Goal: Task Accomplishment & Management: Use online tool/utility

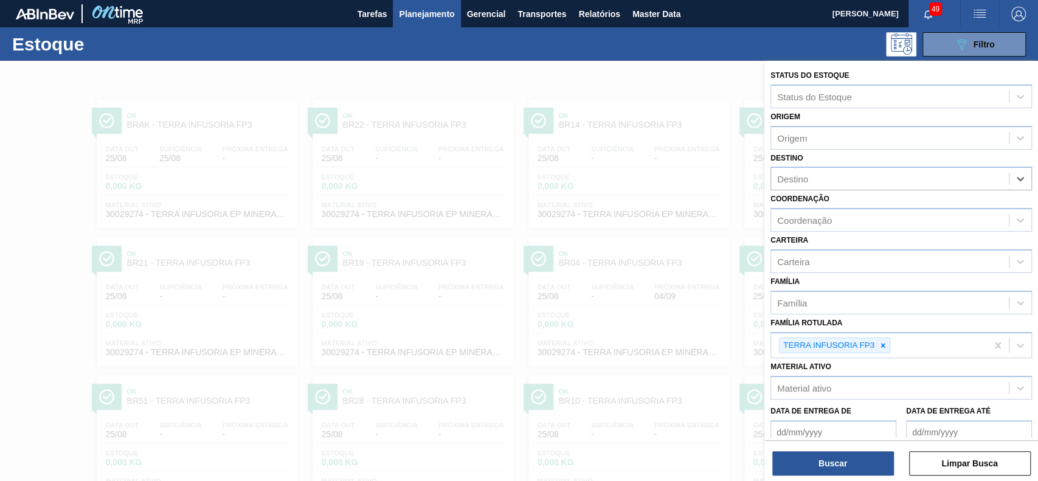
click at [423, 20] on span "Planejamento" at bounding box center [426, 14] width 55 height 15
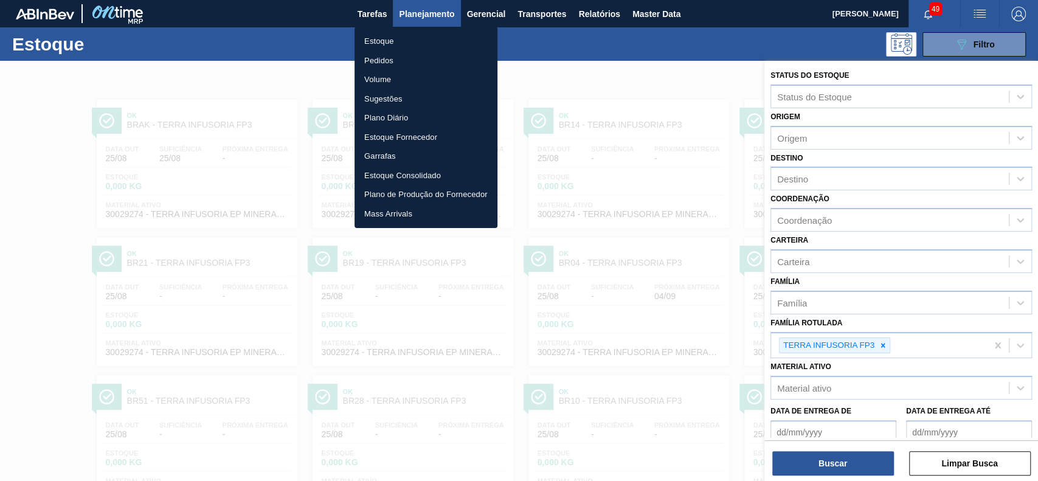
click at [407, 44] on li "Estoque" at bounding box center [425, 41] width 143 height 19
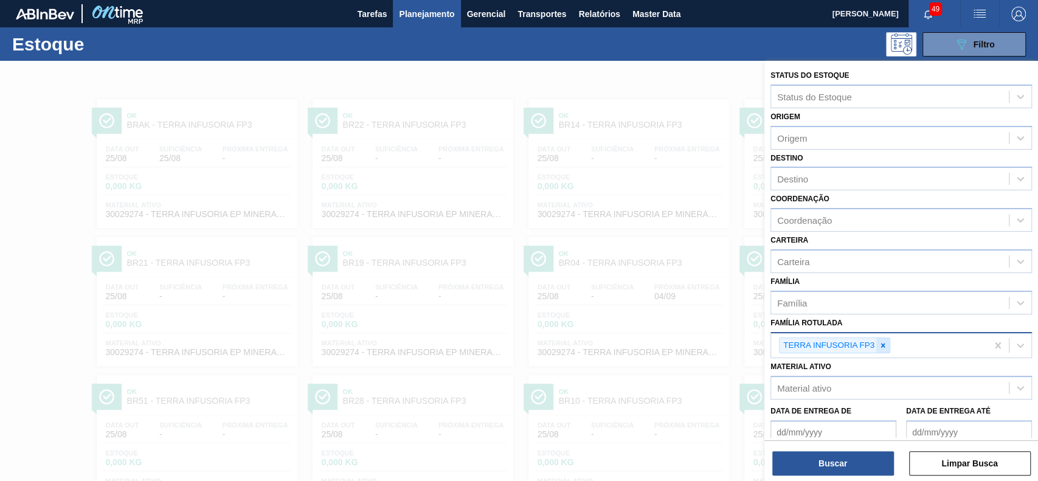
click at [880, 342] on icon at bounding box center [882, 345] width 9 height 9
click at [851, 384] on div "Material ativo" at bounding box center [890, 385] width 238 height 18
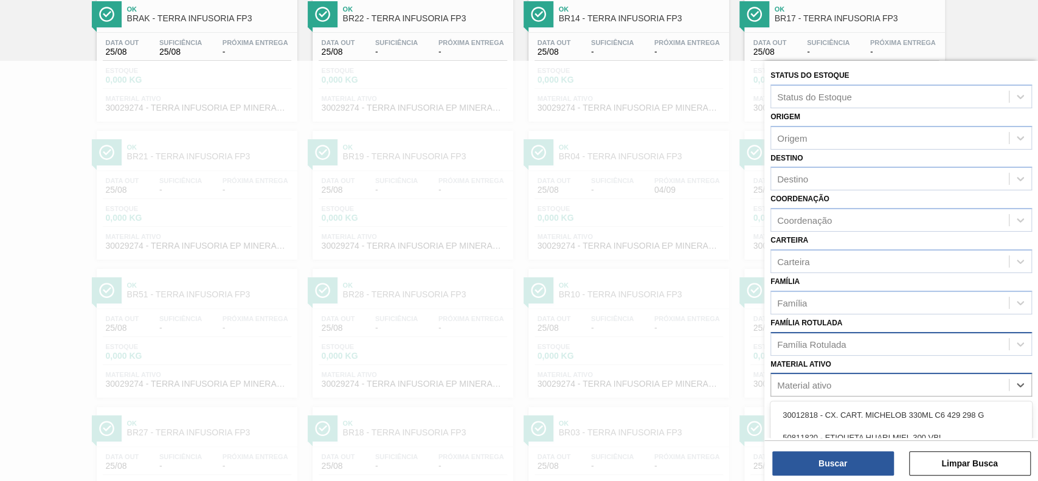
paste ativo "30003175"
type ativo "30003175"
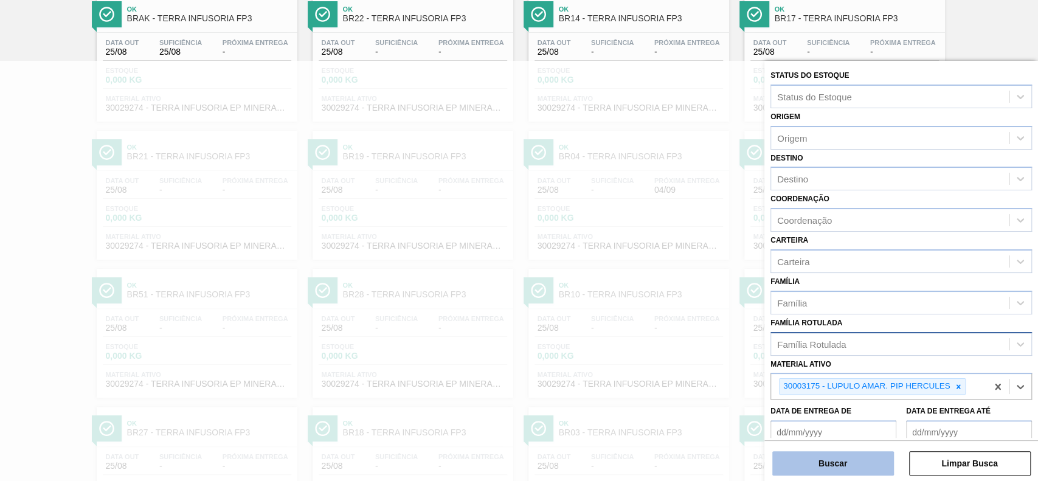
click at [834, 472] on button "Buscar" at bounding box center [833, 463] width 122 height 24
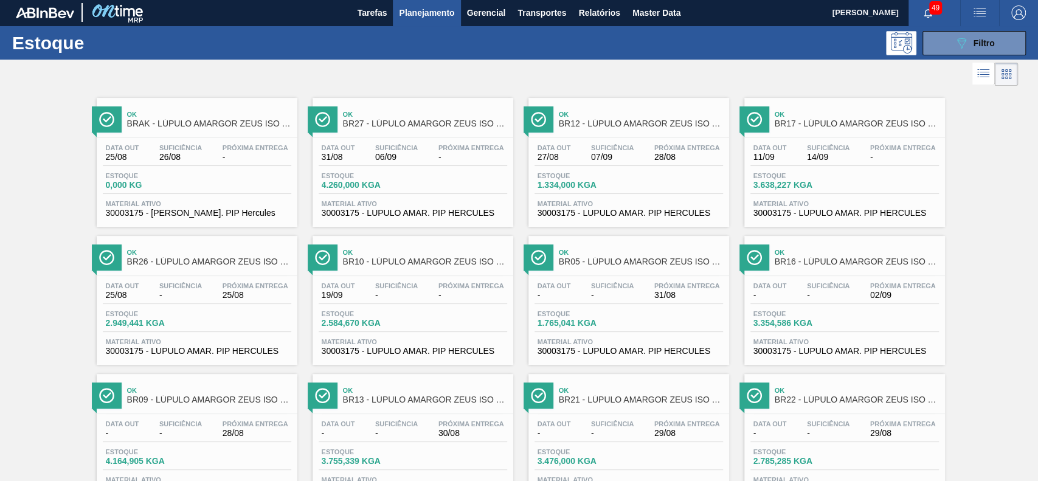
scroll to position [0, 0]
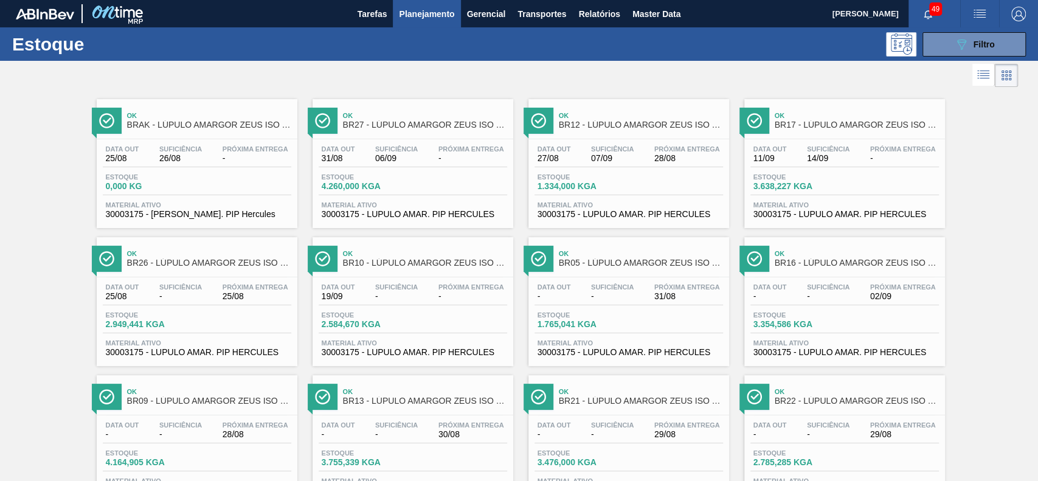
click at [948, 58] on div "Estoque 089F7B8B-B2A5-4AFE-B5C0-19BA573D28AC Filtro" at bounding box center [519, 43] width 1038 height 33
click at [945, 49] on button "089F7B8B-B2A5-4AFE-B5C0-19BA573D28AC Filtro" at bounding box center [973, 44] width 103 height 24
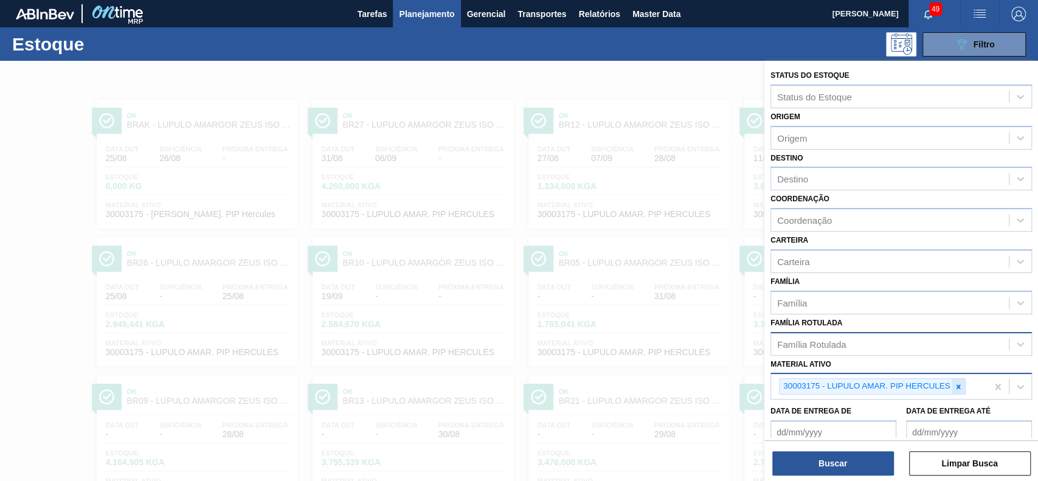
click at [958, 382] on icon at bounding box center [958, 386] width 9 height 9
paste ativo "30003534"
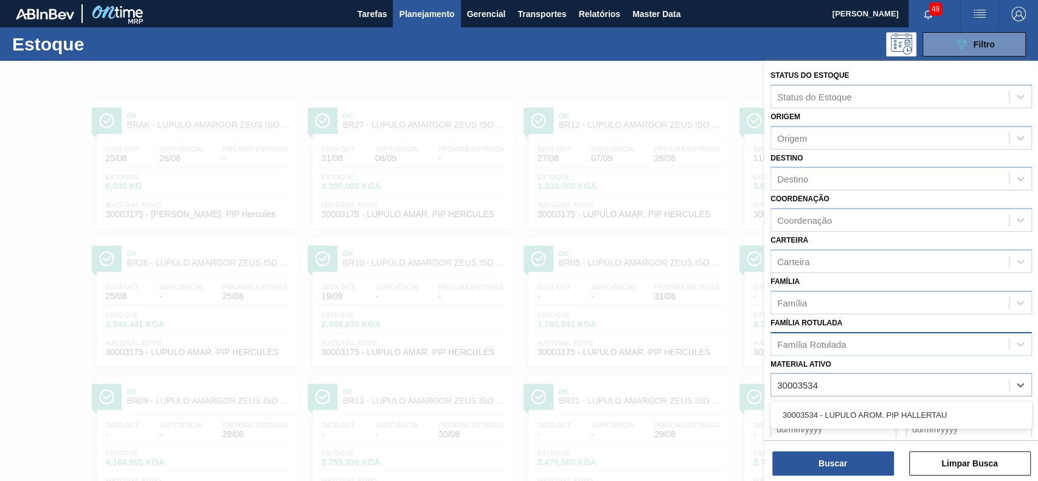
type ativo "30003534"
click at [715, 97] on div at bounding box center [519, 301] width 1038 height 481
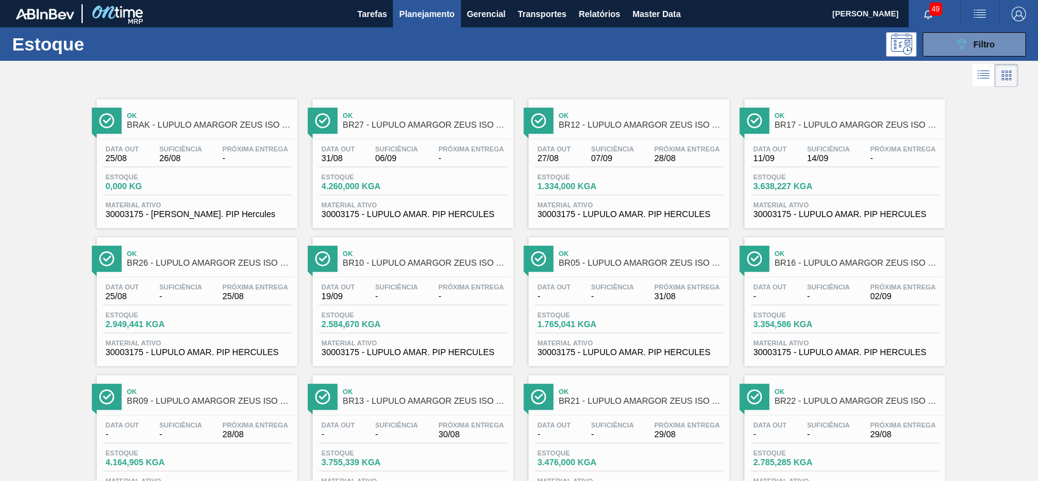
click at [951, 57] on div "Estoque 089F7B8B-B2A5-4AFE-B5C0-19BA573D28AC Filtro" at bounding box center [519, 43] width 1038 height 33
click at [954, 47] on icon "089F7B8B-B2A5-4AFE-B5C0-19BA573D28AC" at bounding box center [961, 44] width 15 height 15
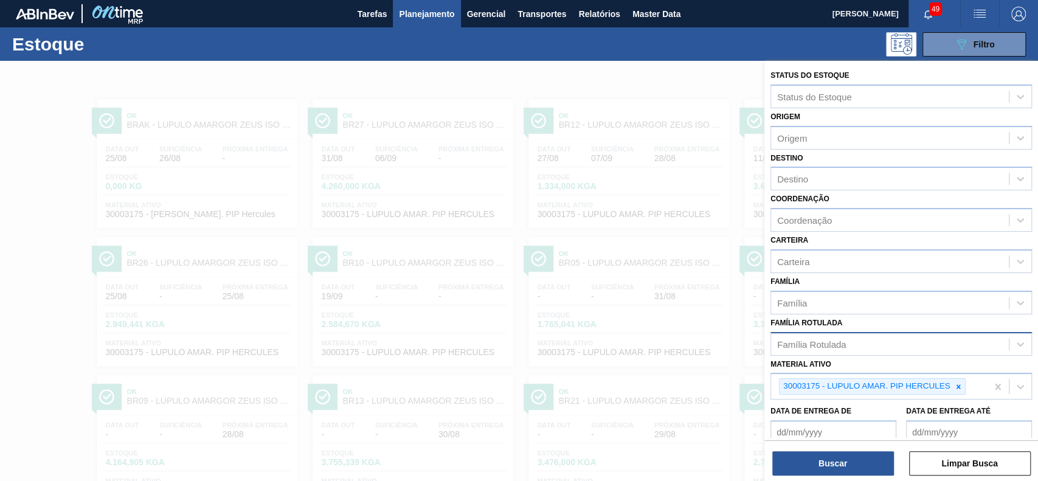
click at [690, 56] on div "089F7B8B-B2A5-4AFE-B5C0-19BA573D28AC Filtro" at bounding box center [610, 44] width 841 height 24
click at [689, 56] on div "089F7B8B-B2A5-4AFE-B5C0-19BA573D28AC Filtro" at bounding box center [610, 44] width 841 height 24
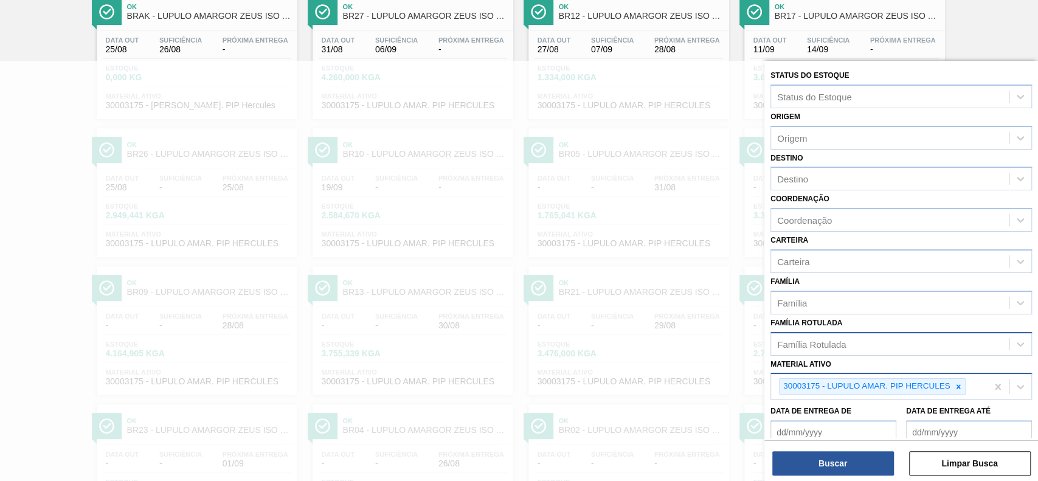
click at [953, 378] on div "30003175 - LUPULO AMAR. PIP HERCULES" at bounding box center [872, 386] width 187 height 16
click at [956, 390] on div at bounding box center [957, 386] width 13 height 15
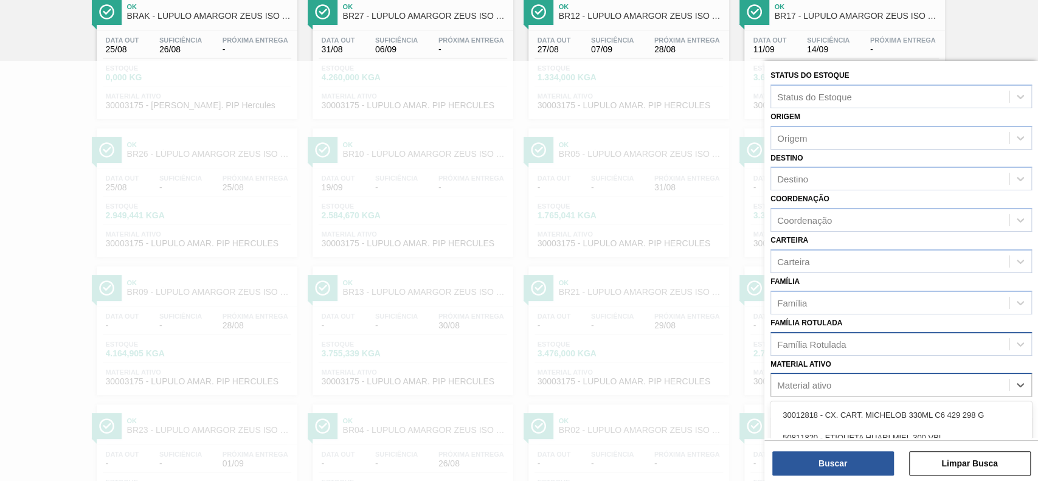
paste ativo "30003534"
type ativo "30003534"
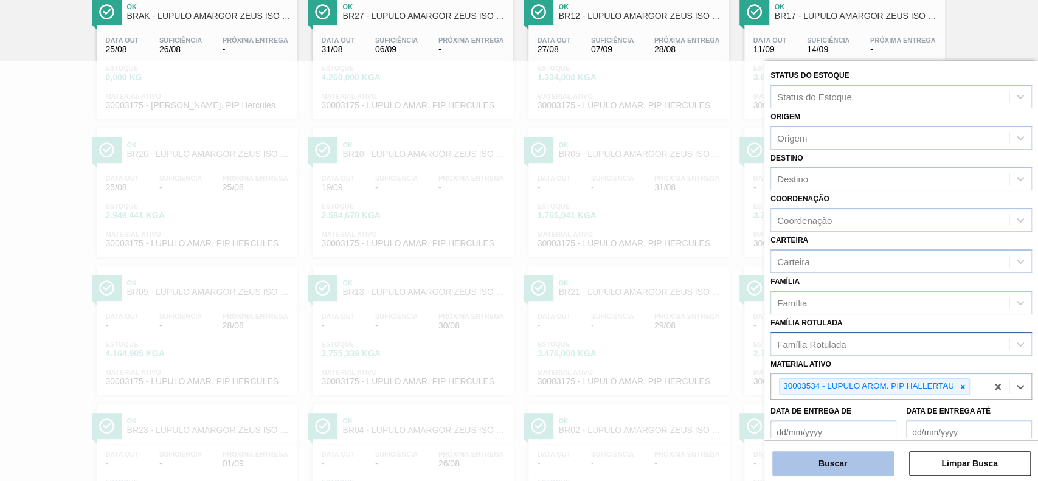
click at [881, 460] on button "Buscar" at bounding box center [833, 463] width 122 height 24
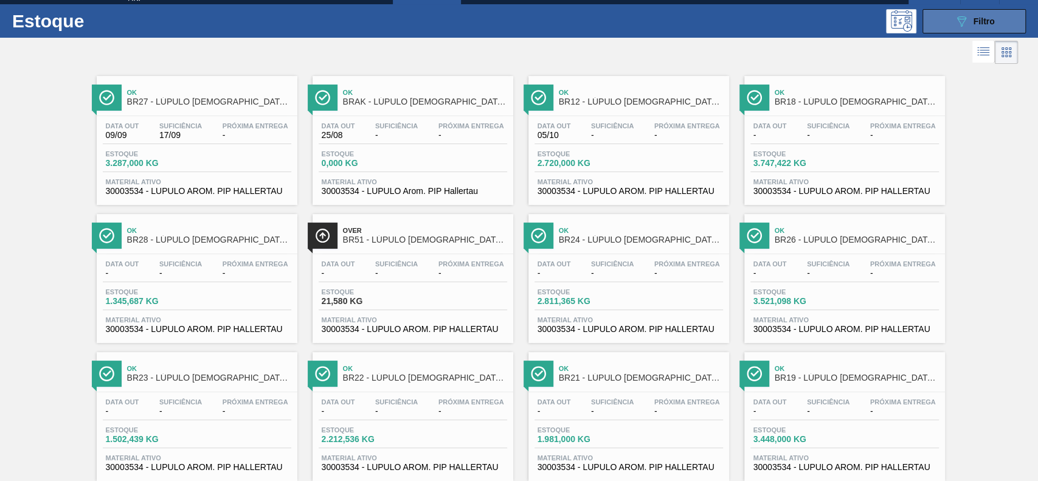
scroll to position [0, 0]
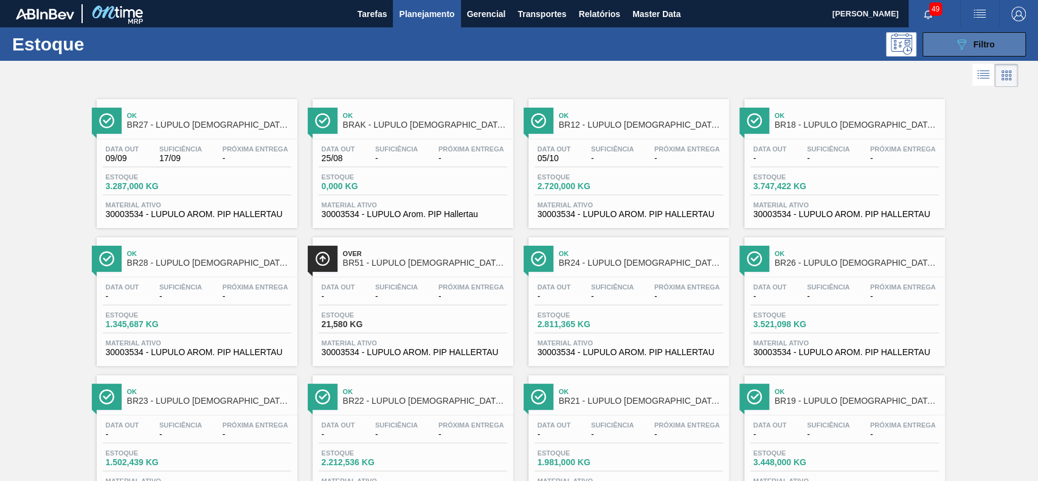
click at [957, 40] on icon at bounding box center [961, 45] width 9 height 10
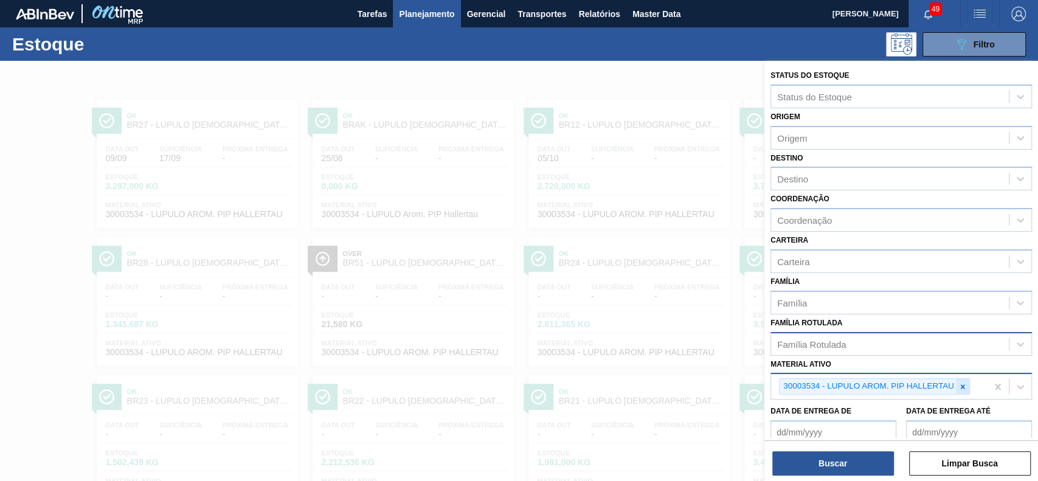
click at [965, 382] on icon at bounding box center [962, 386] width 9 height 9
paste ativo "30006318"
type ativo "30006318"
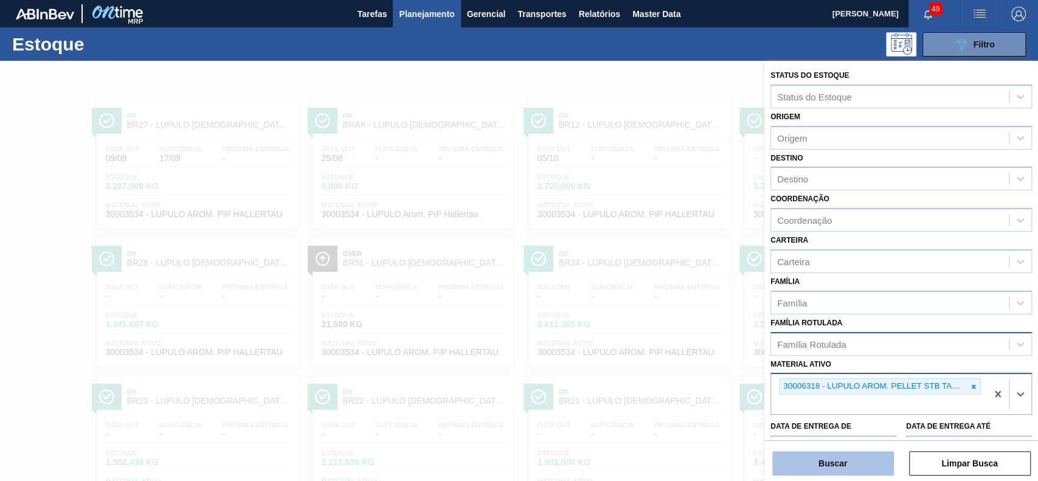
click at [857, 456] on button "Buscar" at bounding box center [833, 463] width 122 height 24
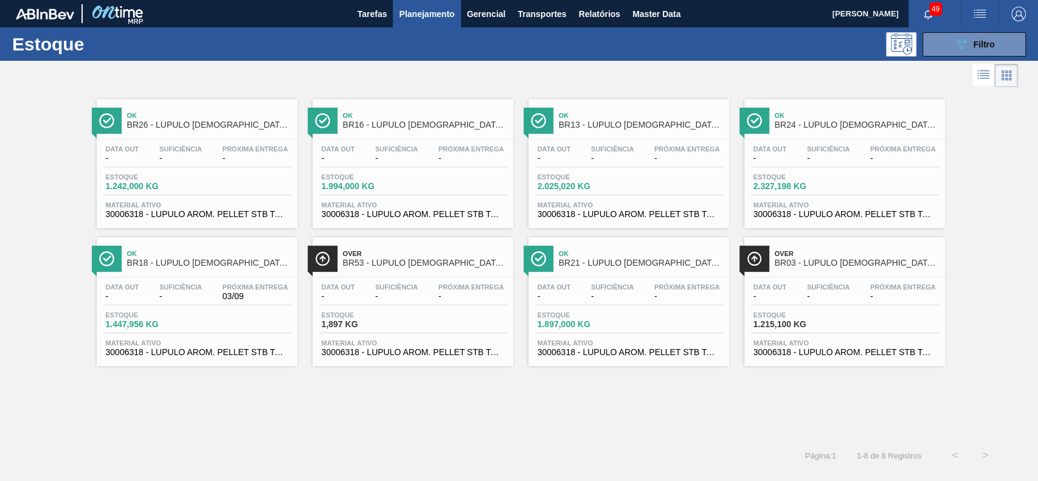
drag, startPoint x: 228, startPoint y: 163, endPoint x: 280, endPoint y: 172, distance: 52.5
click at [280, 172] on div "Data out - Suficiência - Próxima Entrega - Estoque 1.242,000 KG Material ativo …" at bounding box center [197, 180] width 201 height 83
click at [979, 37] on div "089F7B8B-B2A5-4AFE-B5C0-19BA573D28AC Filtro" at bounding box center [974, 44] width 41 height 15
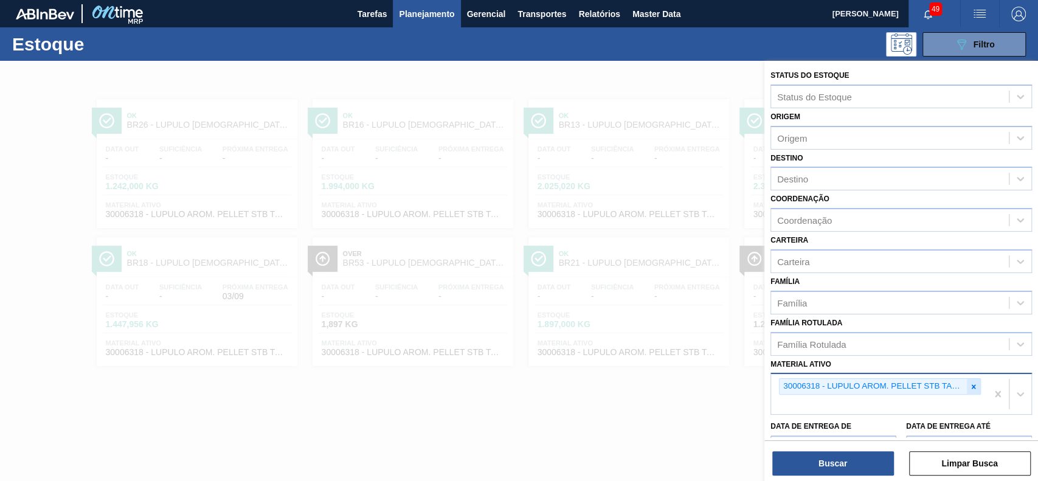
click at [975, 384] on icon at bounding box center [973, 386] width 9 height 9
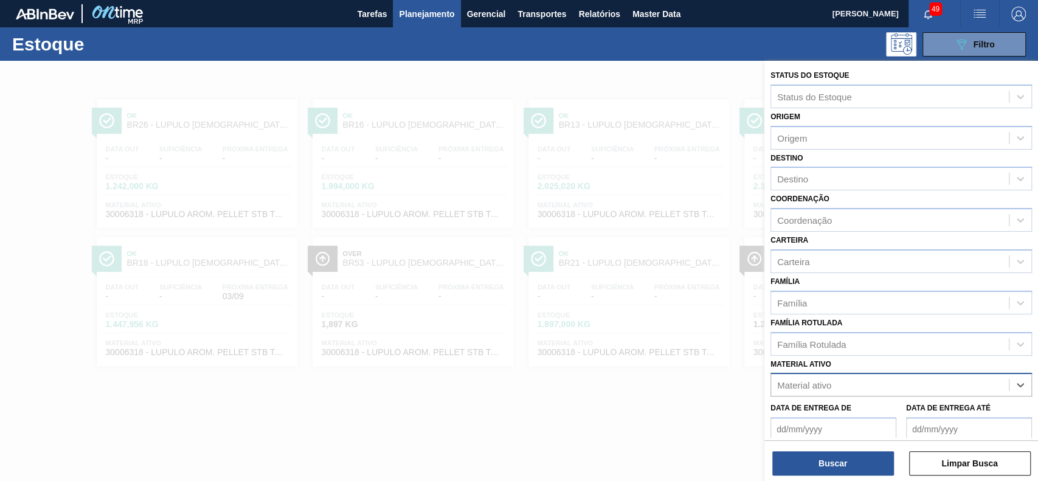
paste ativo "30007684"
type ativo "30007684"
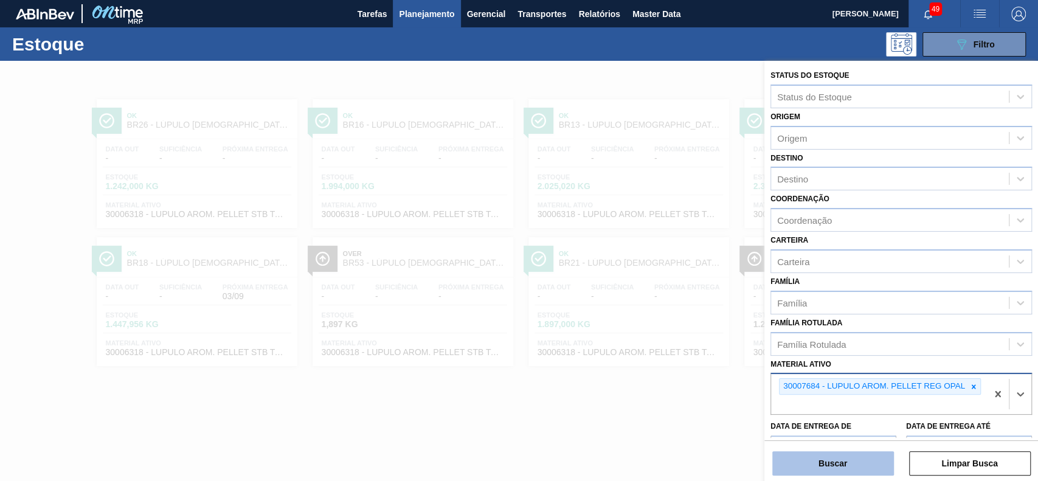
click at [816, 471] on button "Buscar" at bounding box center [833, 463] width 122 height 24
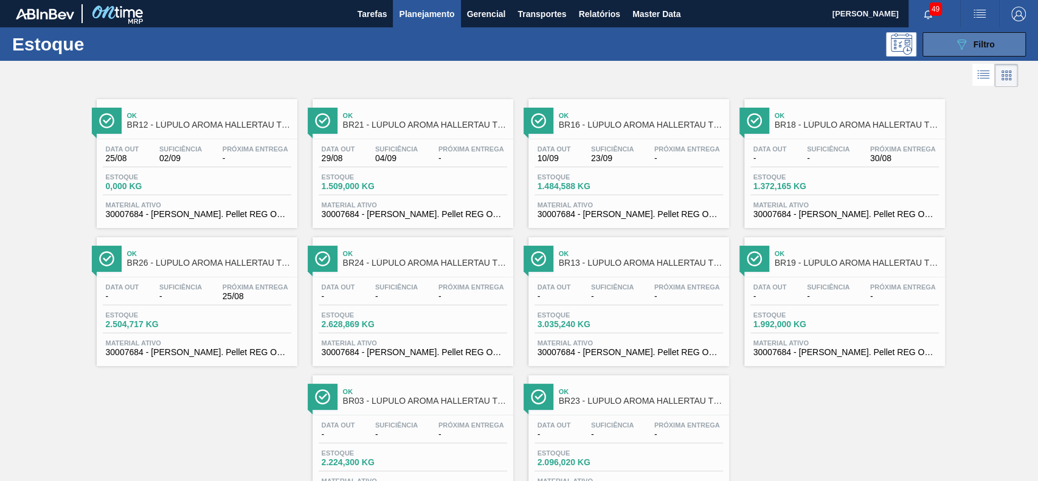
click at [935, 38] on button "089F7B8B-B2A5-4AFE-B5C0-19BA573D28AC Filtro" at bounding box center [973, 44] width 103 height 24
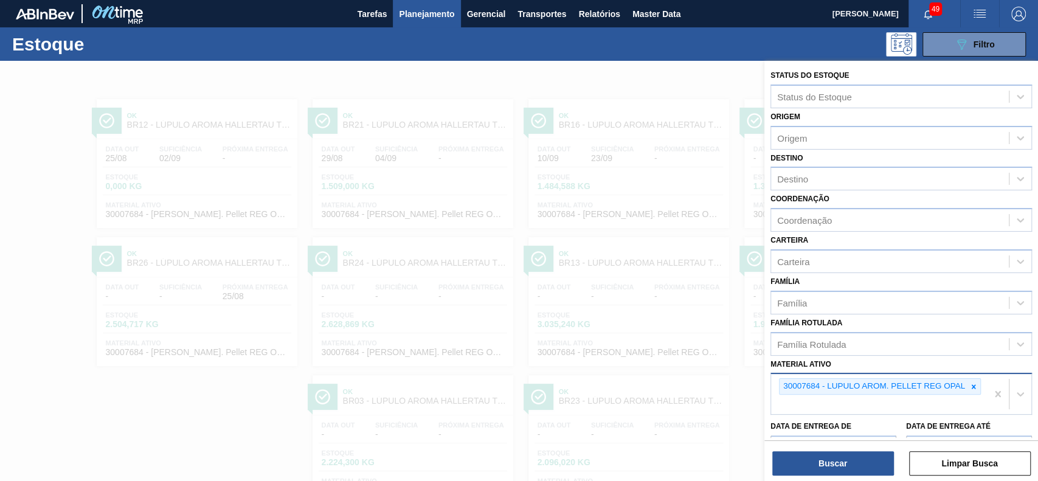
click at [973, 395] on div "30007684 - LUPULO AROM. PELLET REG OPAL" at bounding box center [879, 394] width 216 height 40
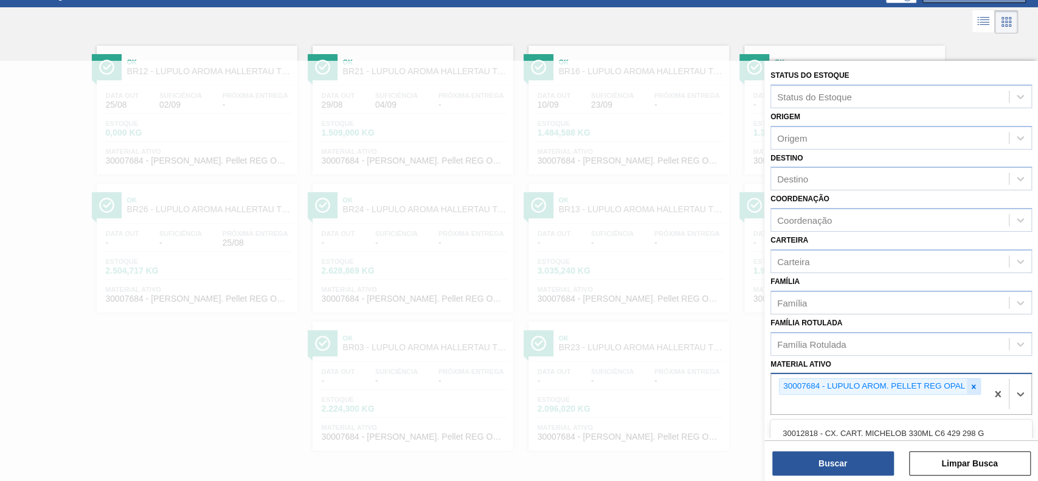
click at [975, 385] on icon at bounding box center [973, 386] width 9 height 9
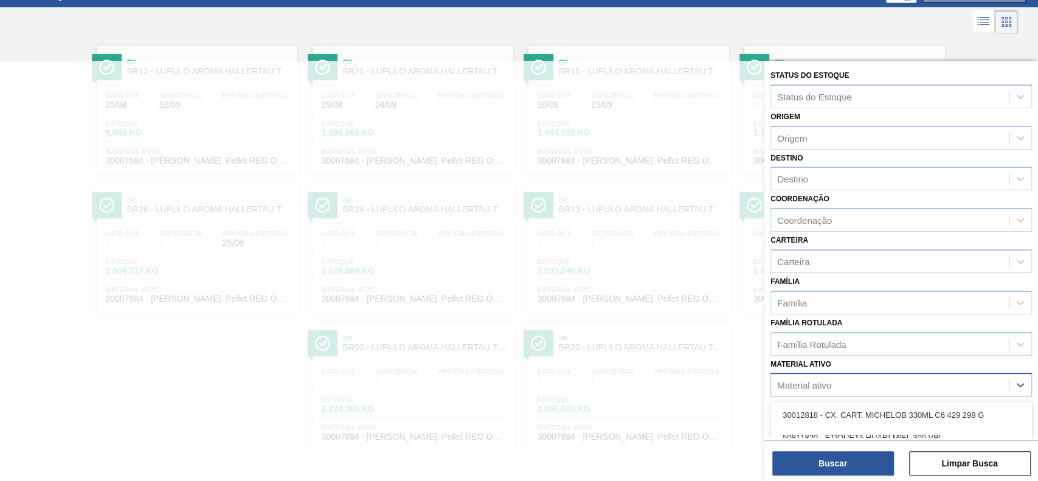
paste ativo "30009519"
type ativo "30009519"
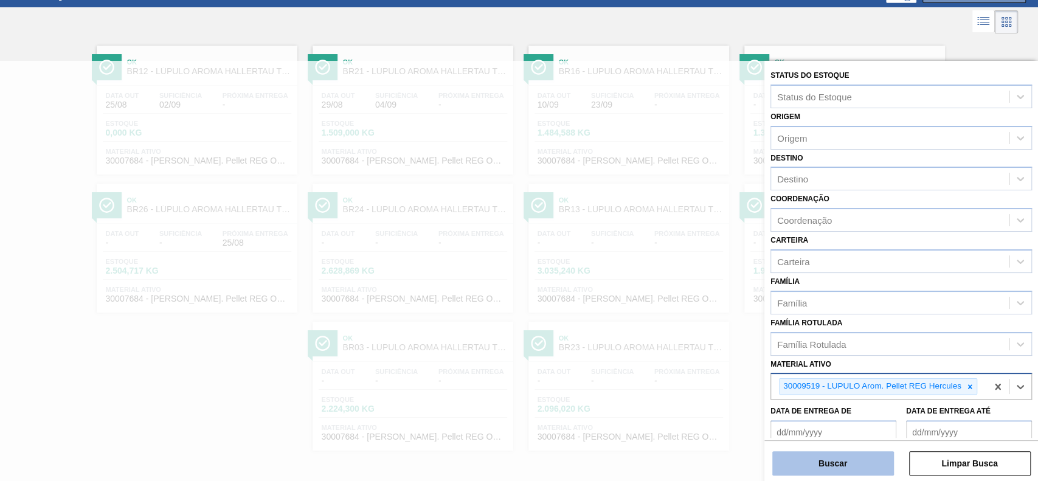
click at [864, 461] on button "Buscar" at bounding box center [833, 463] width 122 height 24
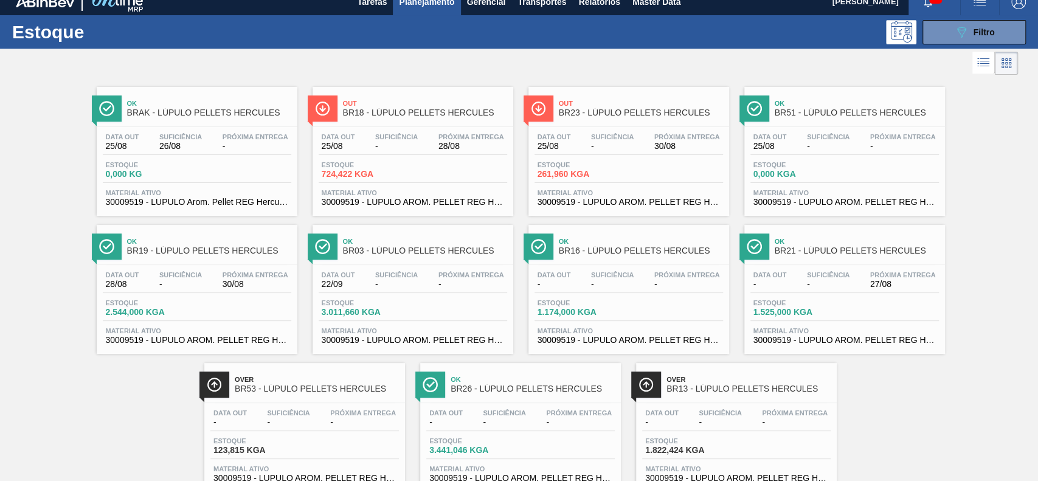
scroll to position [0, 0]
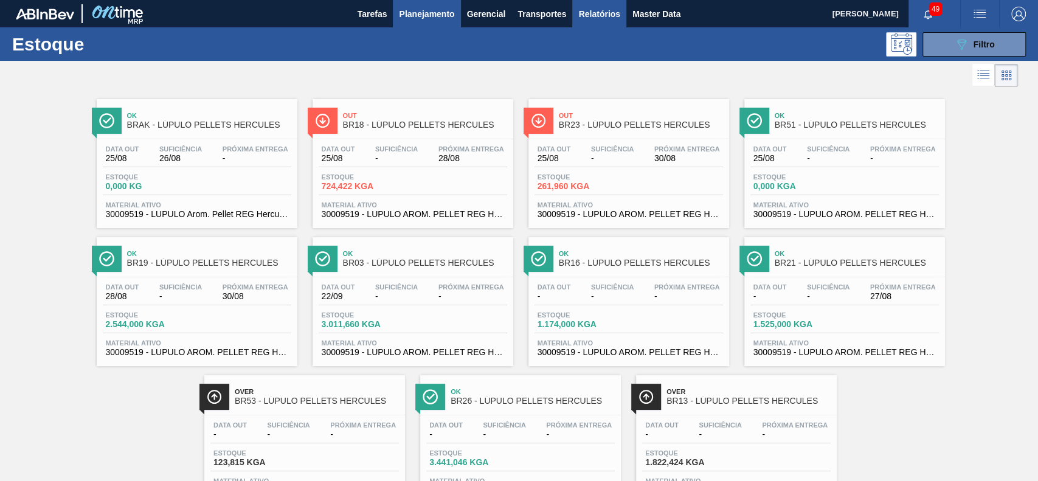
click at [583, 11] on span "Relatórios" at bounding box center [598, 14] width 41 height 15
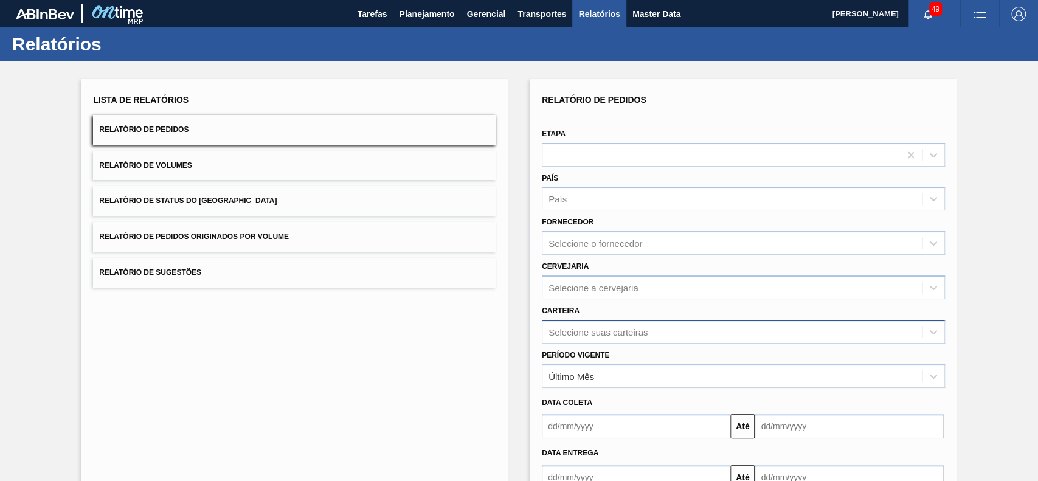
click at [621, 328] on div "Selecione suas carteiras" at bounding box center [743, 332] width 403 height 24
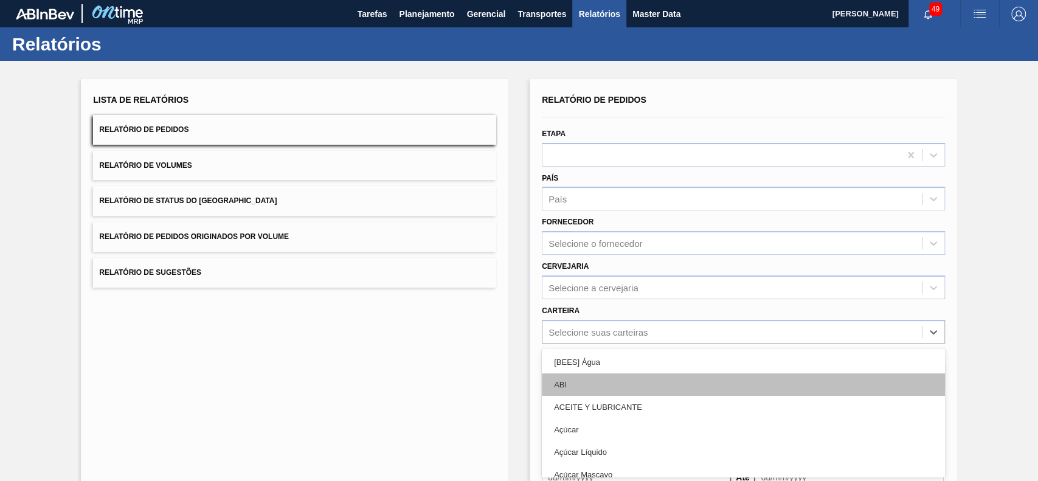
scroll to position [53, 0]
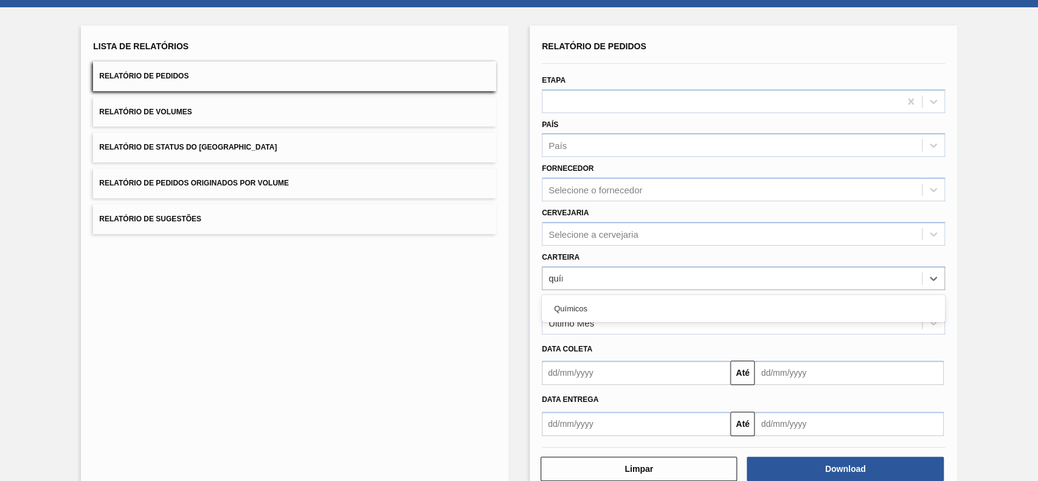
type input "quími"
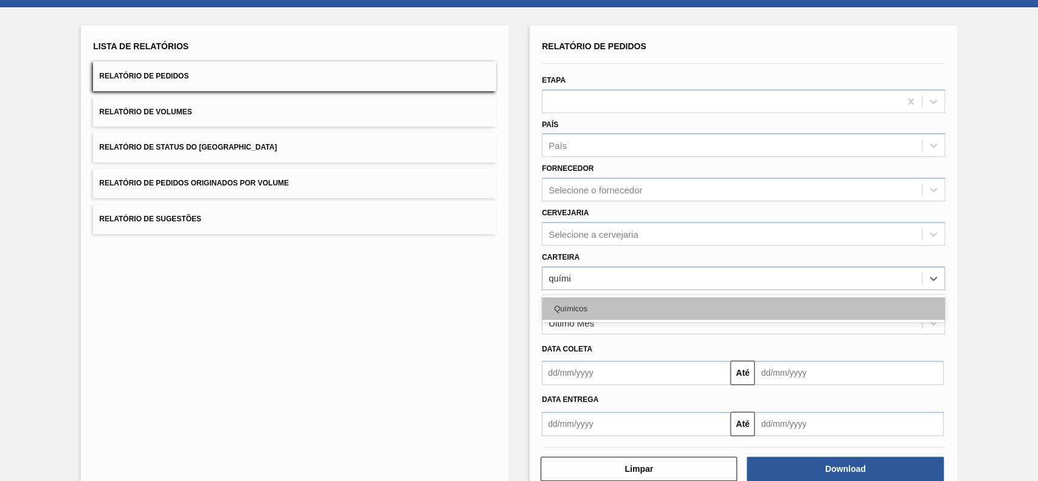
click at [635, 315] on div "Químicos" at bounding box center [743, 308] width 403 height 22
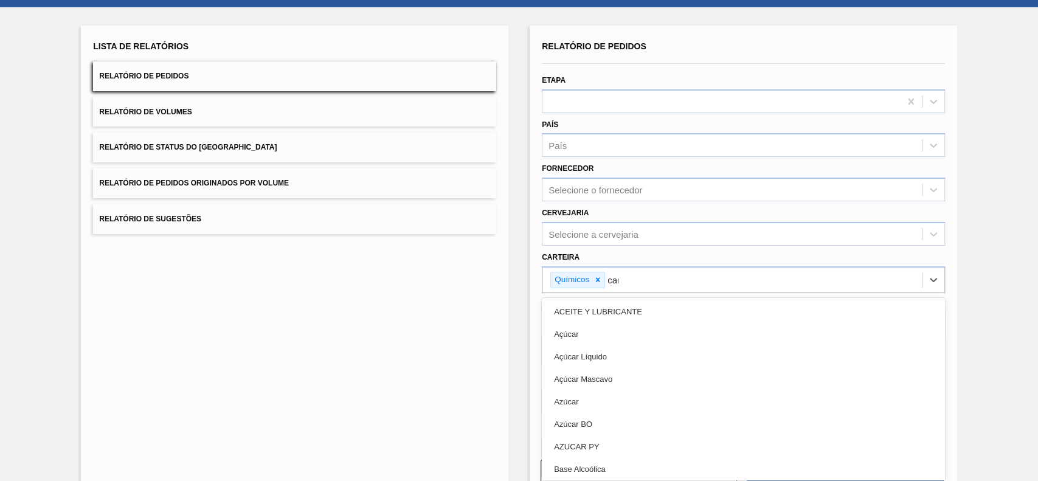
type input "carv"
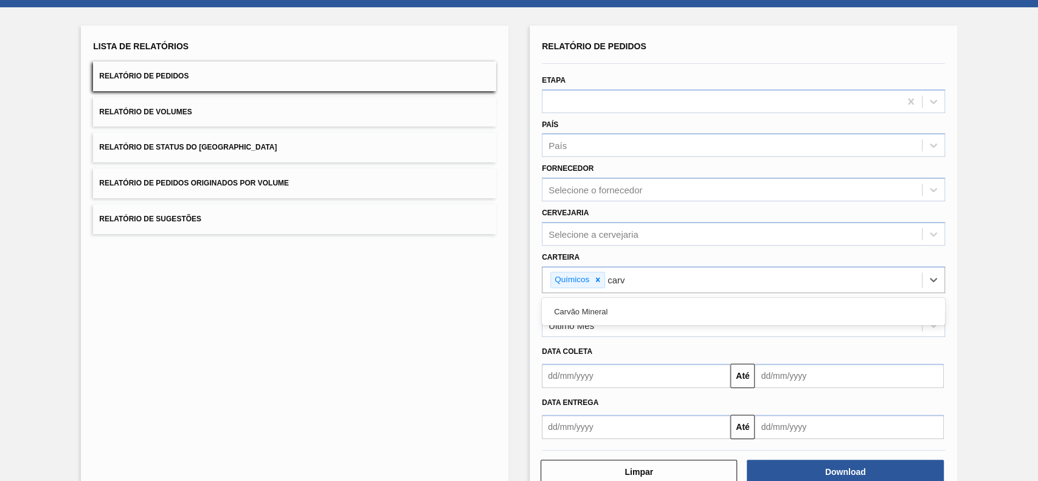
click at [635, 315] on div "Carvão Mineral" at bounding box center [743, 311] width 403 height 22
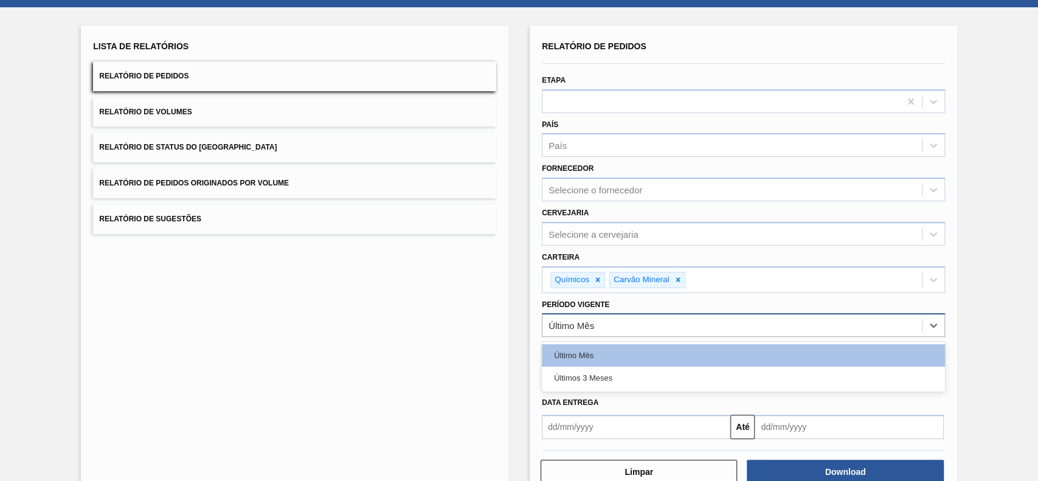
click at [627, 318] on div "Último Mês" at bounding box center [731, 326] width 379 height 18
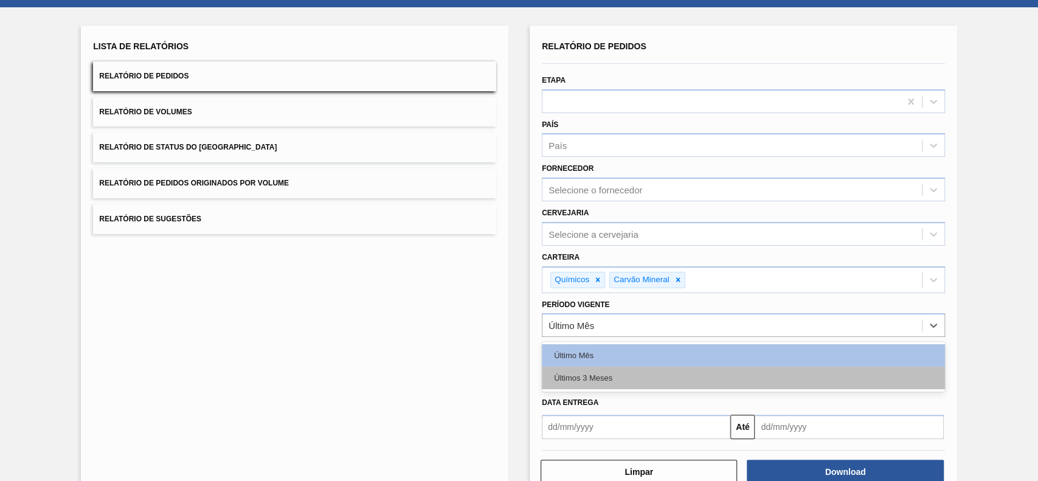
click at [621, 376] on div "Últimos 3 Meses" at bounding box center [743, 378] width 403 height 22
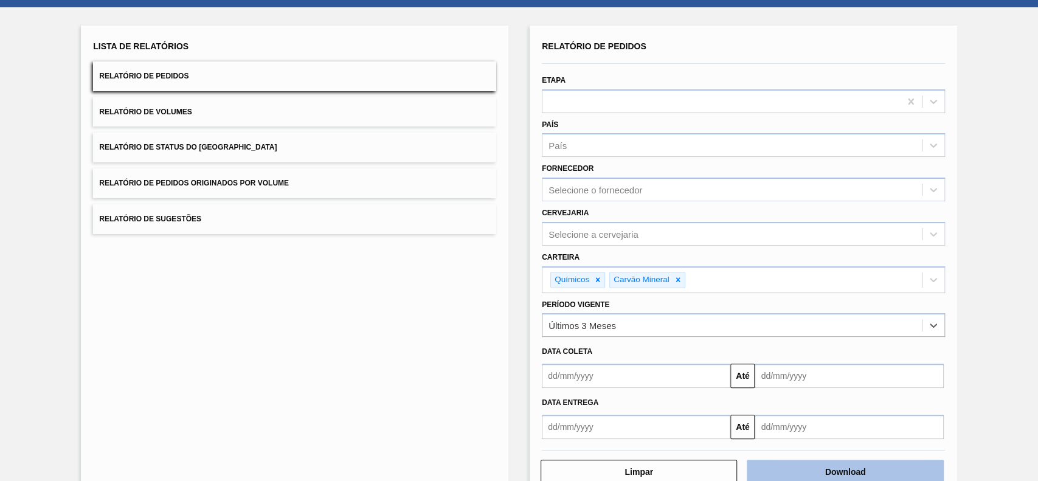
click at [858, 473] on button "Download" at bounding box center [845, 472] width 196 height 24
click at [280, 154] on button "Relatório de Status do Estoque" at bounding box center [294, 148] width 403 height 30
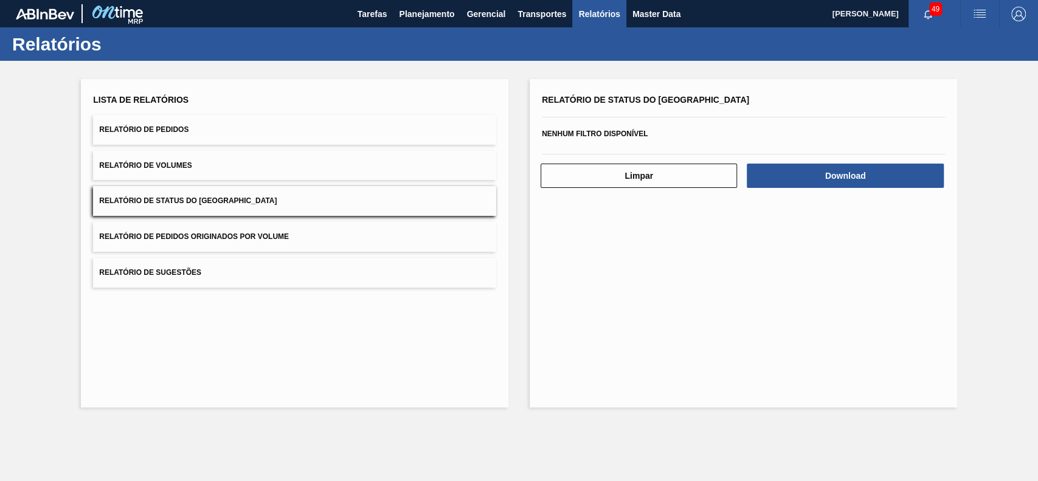
scroll to position [0, 0]
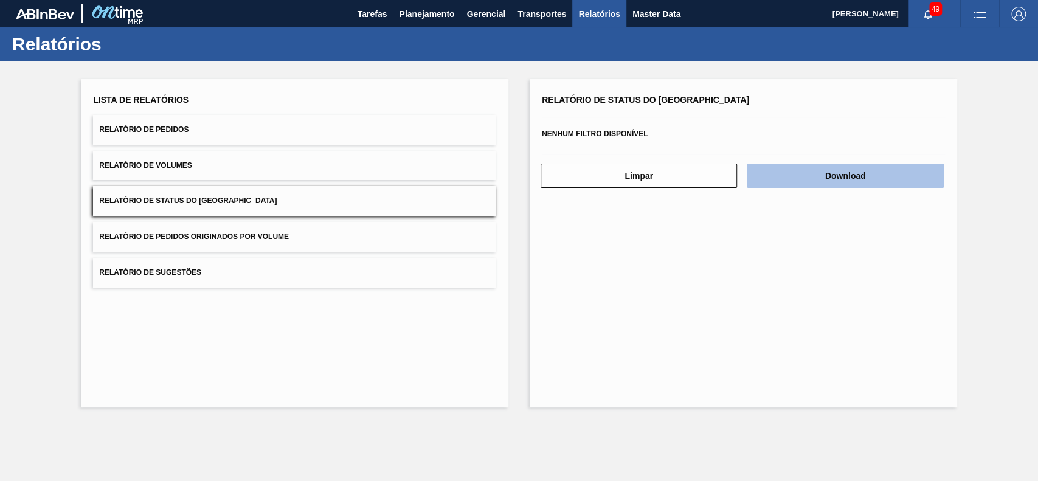
click at [856, 185] on button "Download" at bounding box center [845, 176] width 196 height 24
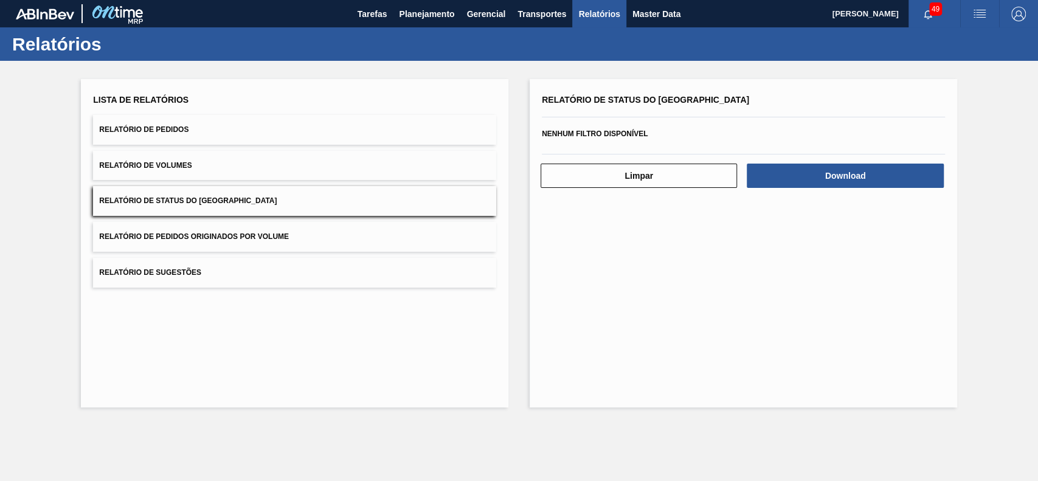
click at [654, 325] on div "Relatório de Status do Estoque Nenhum filtro disponível Limpar Download" at bounding box center [743, 243] width 427 height 328
click at [432, 13] on span "Planejamento" at bounding box center [426, 14] width 55 height 15
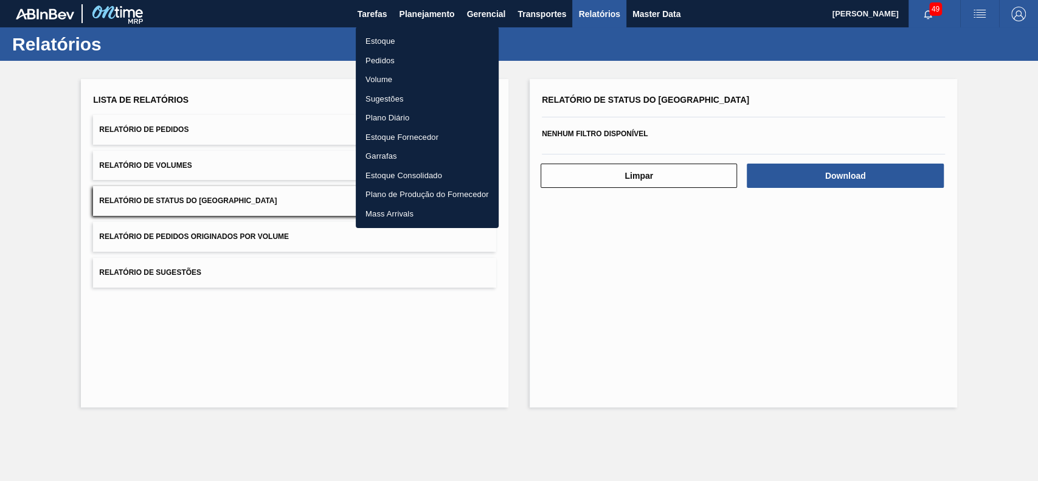
click at [387, 46] on li "Estoque" at bounding box center [427, 41] width 143 height 19
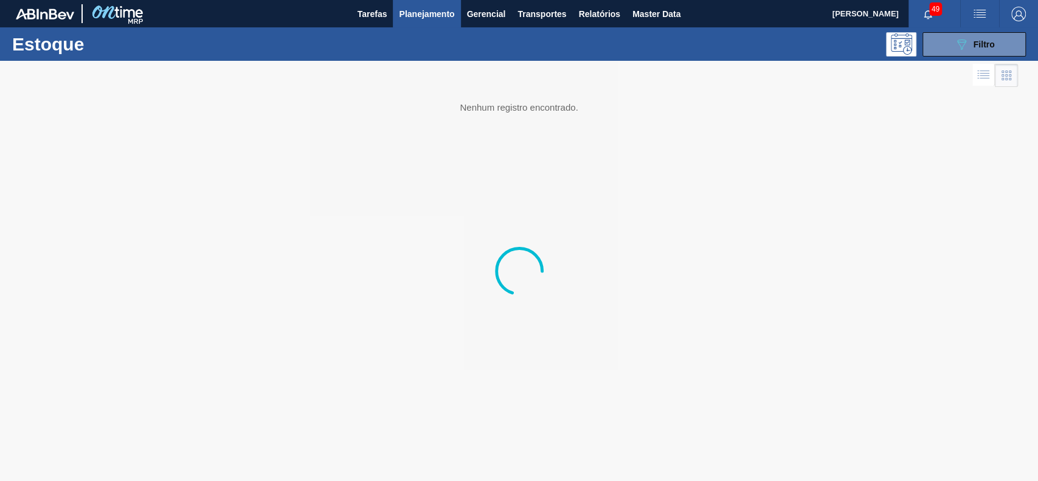
drag, startPoint x: 975, startPoint y: 38, endPoint x: 975, endPoint y: 80, distance: 42.6
click at [975, 38] on div "089F7B8B-B2A5-4AFE-B5C0-19BA573D28AC Filtro" at bounding box center [974, 44] width 41 height 15
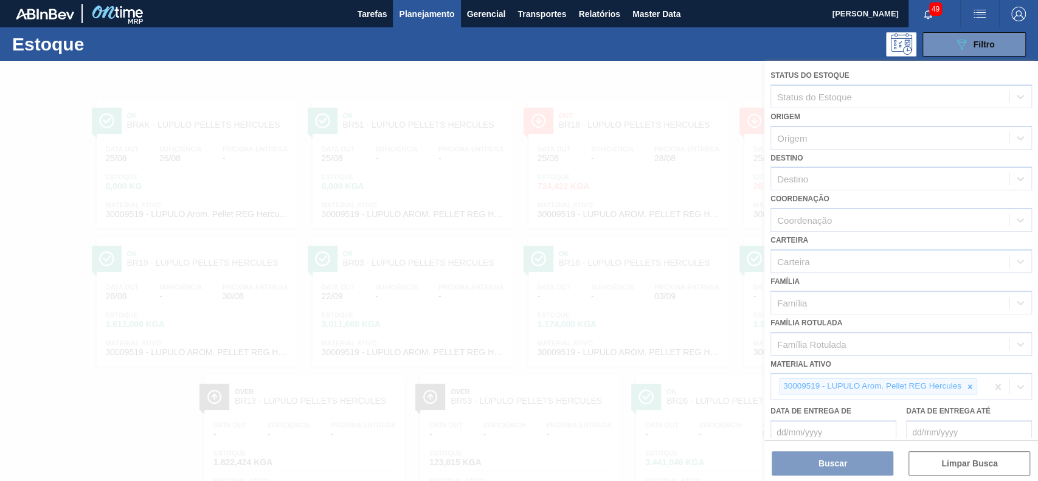
click at [968, 390] on div at bounding box center [519, 271] width 1038 height 420
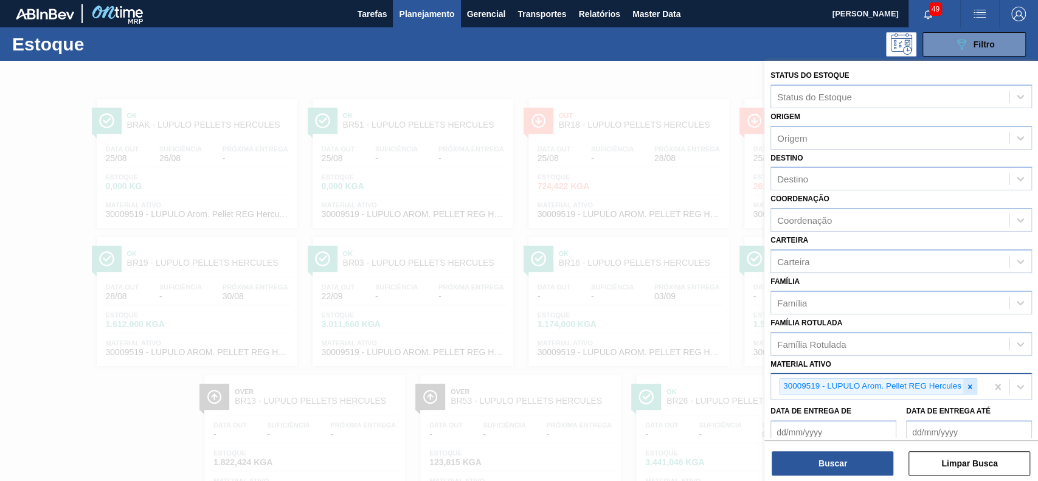
click at [971, 386] on icon at bounding box center [969, 386] width 9 height 9
paste ativo "30003637"
type ativo "30003637"
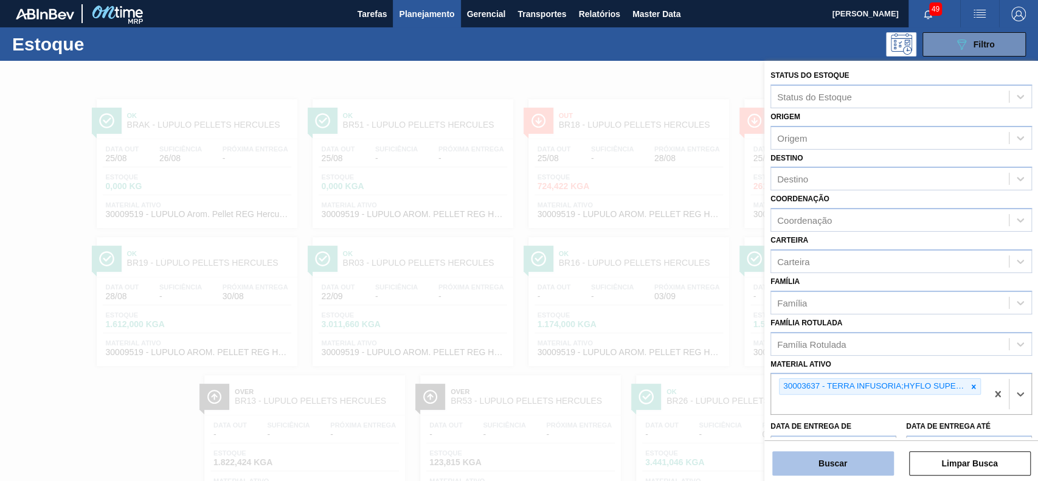
click at [837, 467] on button "Buscar" at bounding box center [833, 463] width 122 height 24
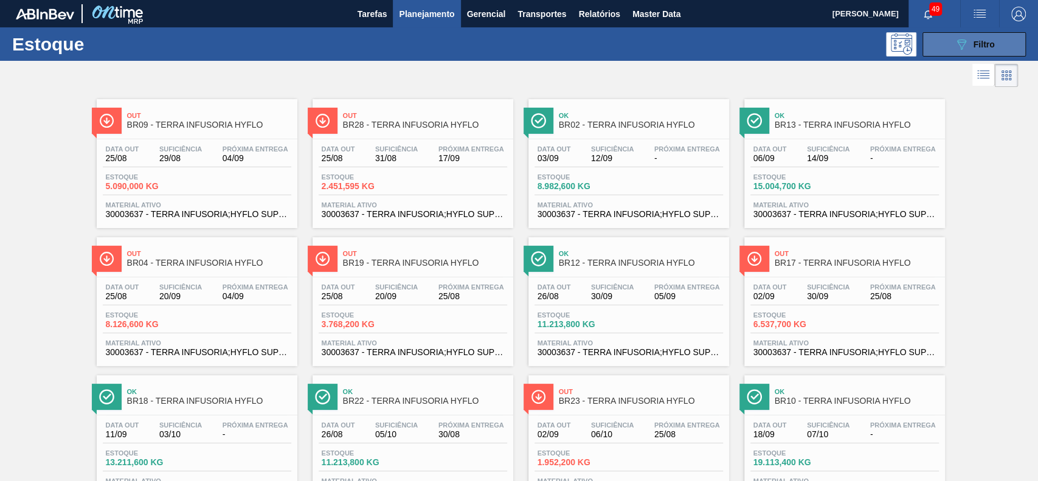
click at [954, 49] on icon "089F7B8B-B2A5-4AFE-B5C0-19BA573D28AC" at bounding box center [961, 44] width 15 height 15
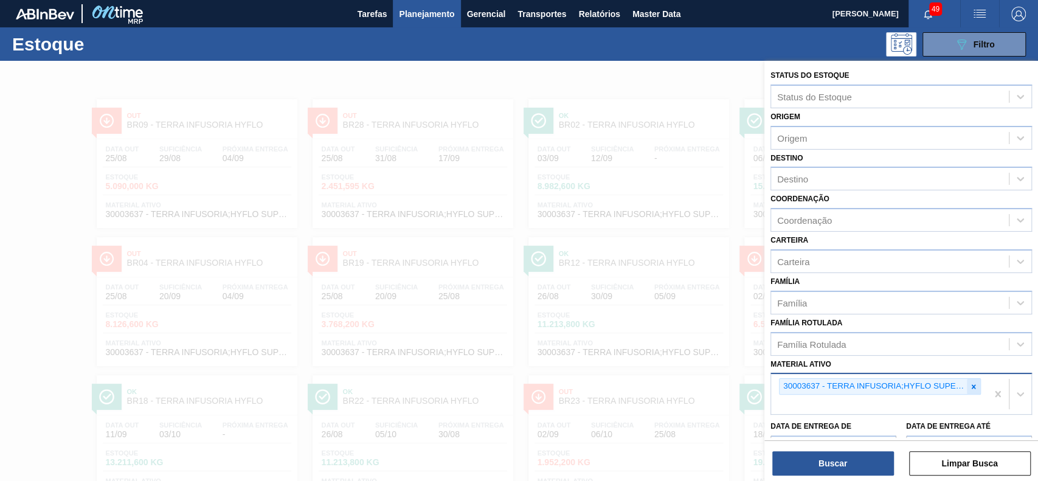
click at [969, 387] on icon at bounding box center [973, 386] width 9 height 9
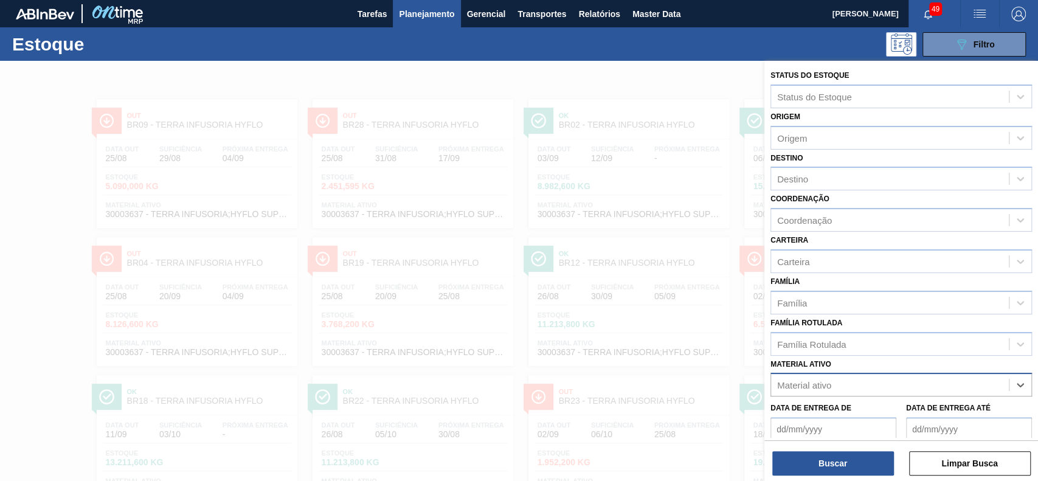
paste ativo "30009305"
type ativo "30009305"
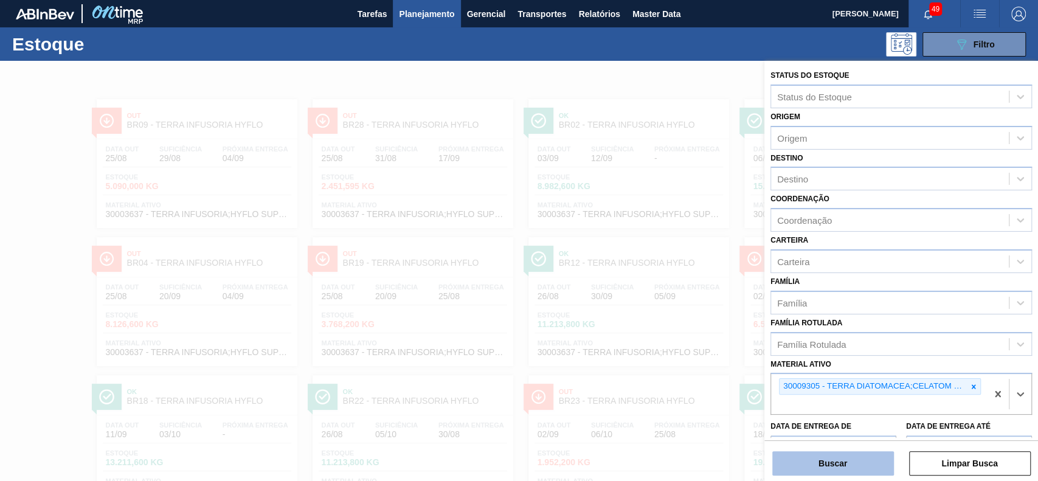
click at [861, 454] on button "Buscar" at bounding box center [833, 463] width 122 height 24
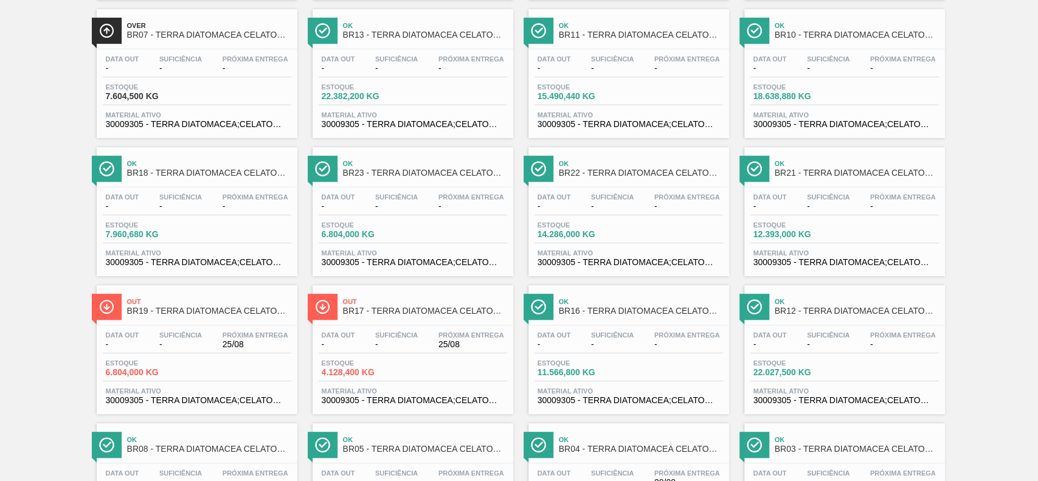
scroll to position [66, 0]
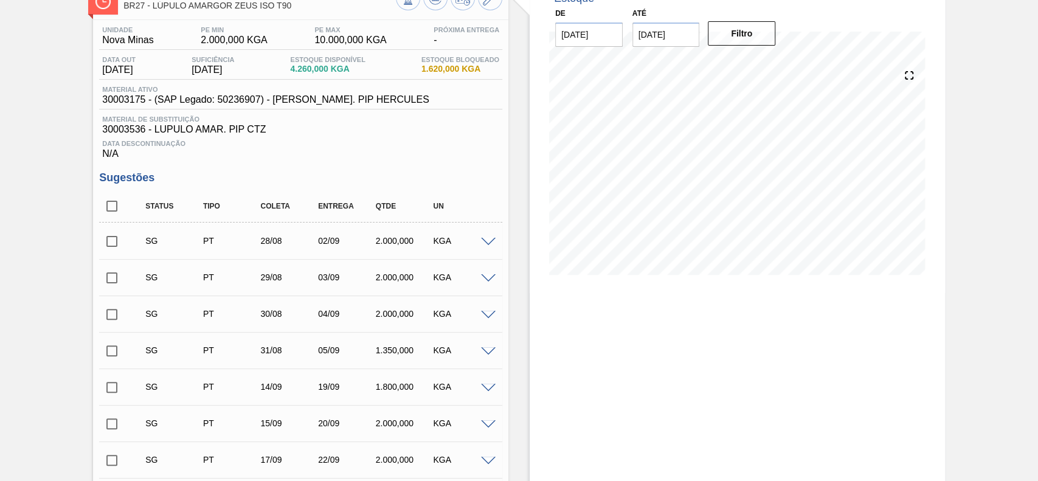
click at [117, 207] on input "checkbox" at bounding box center [112, 206] width 26 height 26
checkbox input "true"
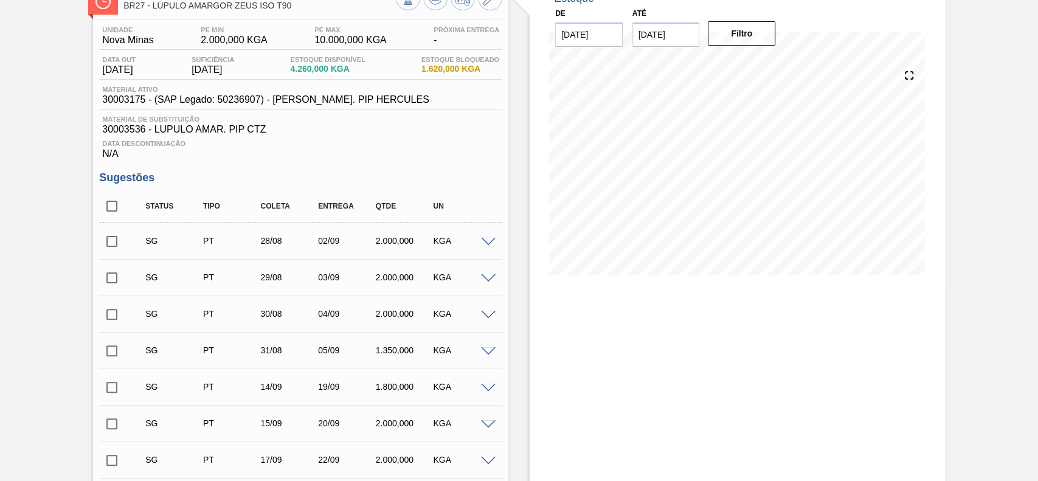
checkbox input "true"
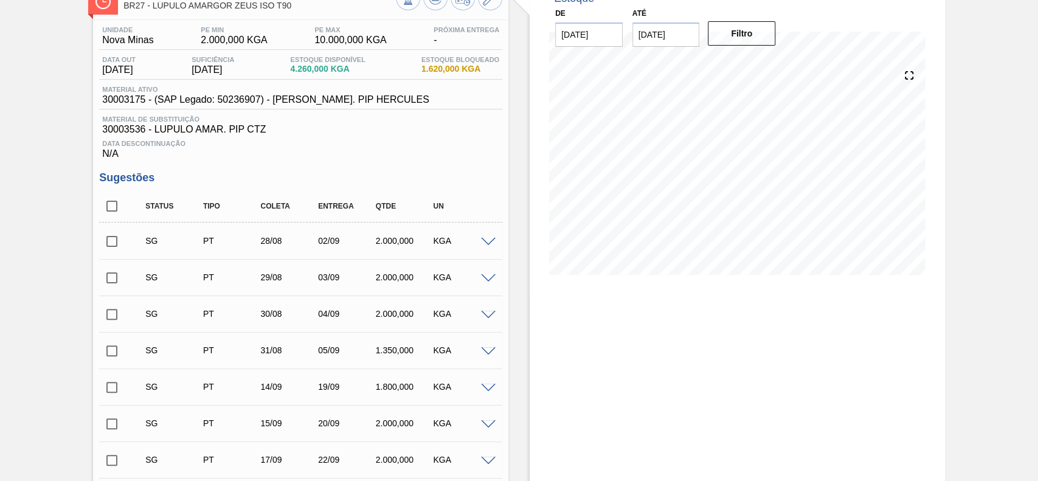
checkbox input "true"
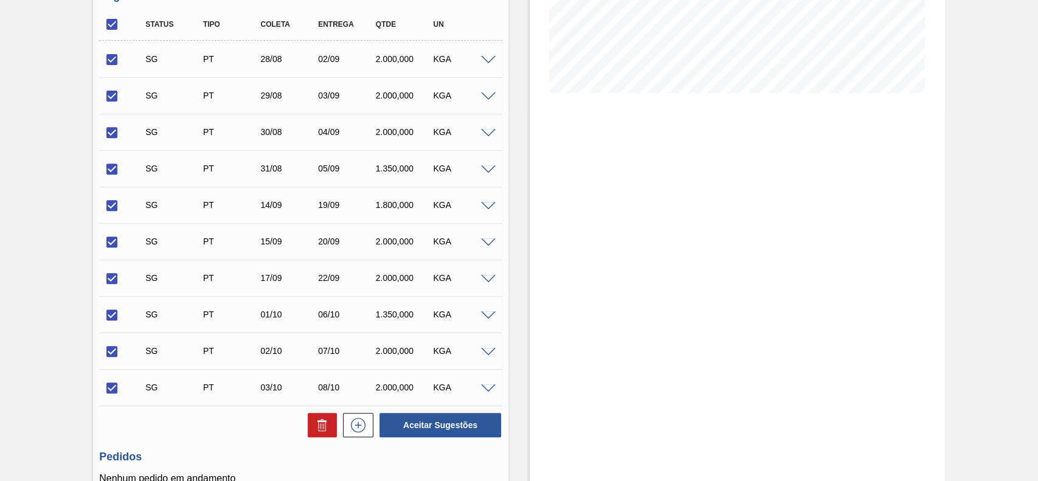
scroll to position [378, 0]
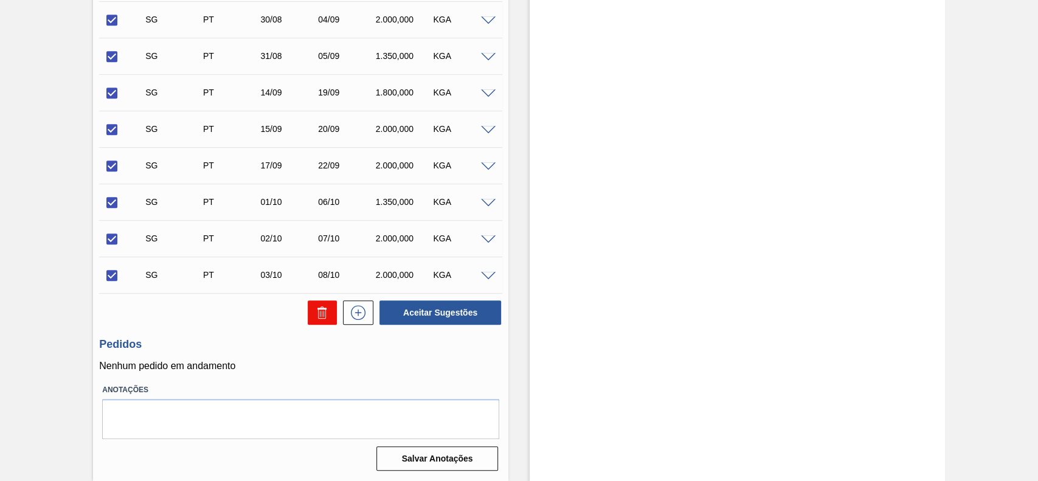
click at [323, 312] on icon at bounding box center [323, 314] width 1 height 6
checkbox input "false"
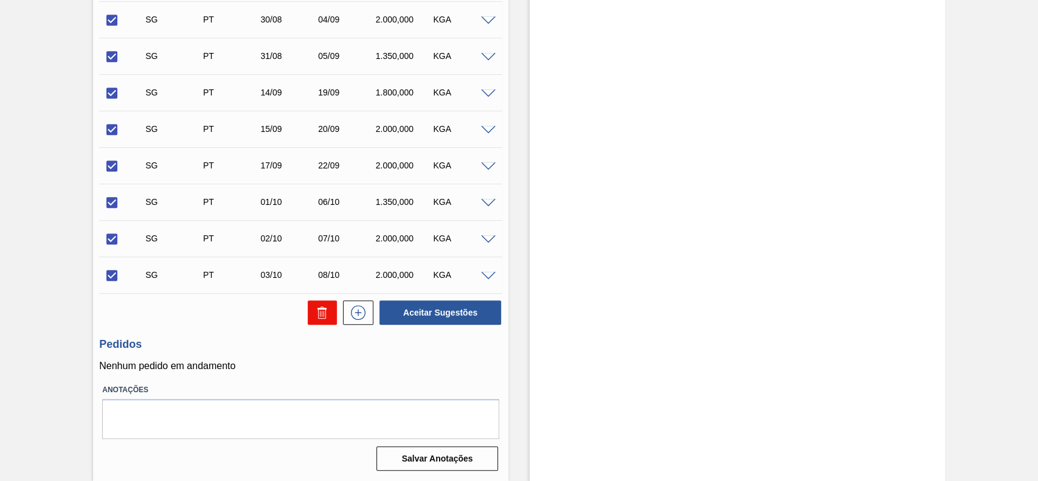
checkbox input "false"
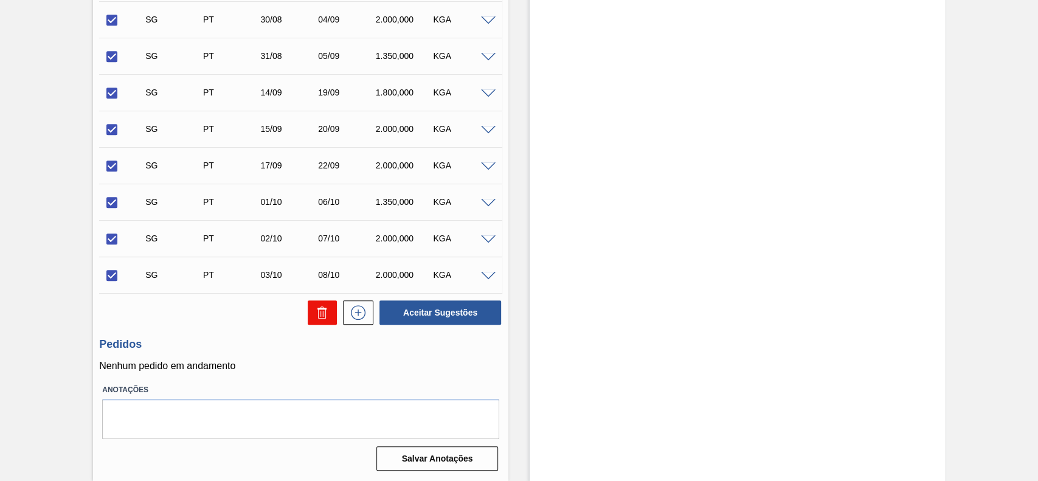
checkbox input "false"
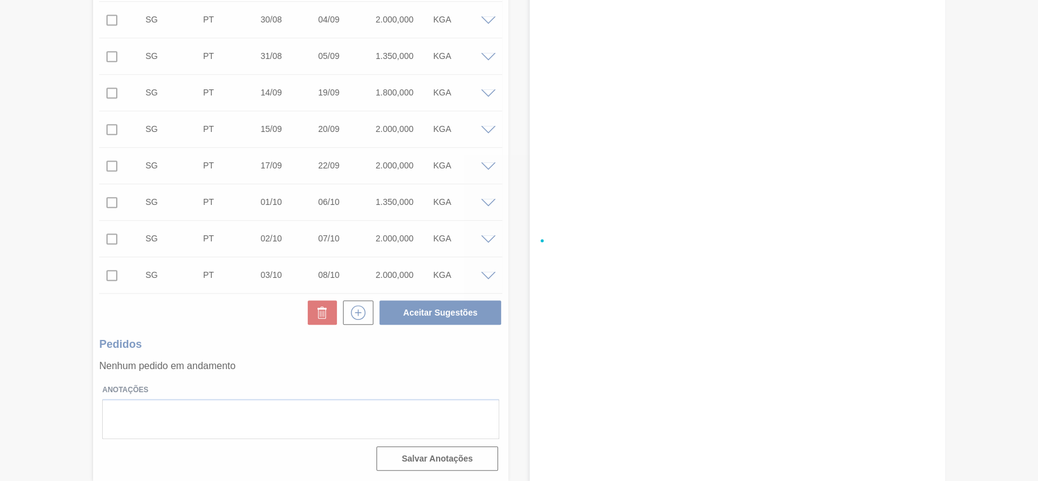
scroll to position [42, 0]
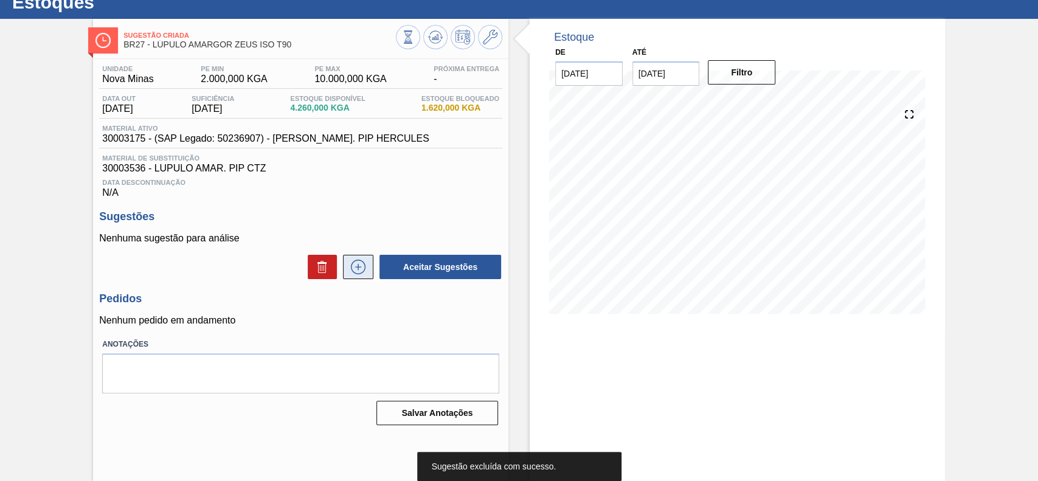
click at [360, 269] on icon at bounding box center [357, 267] width 19 height 15
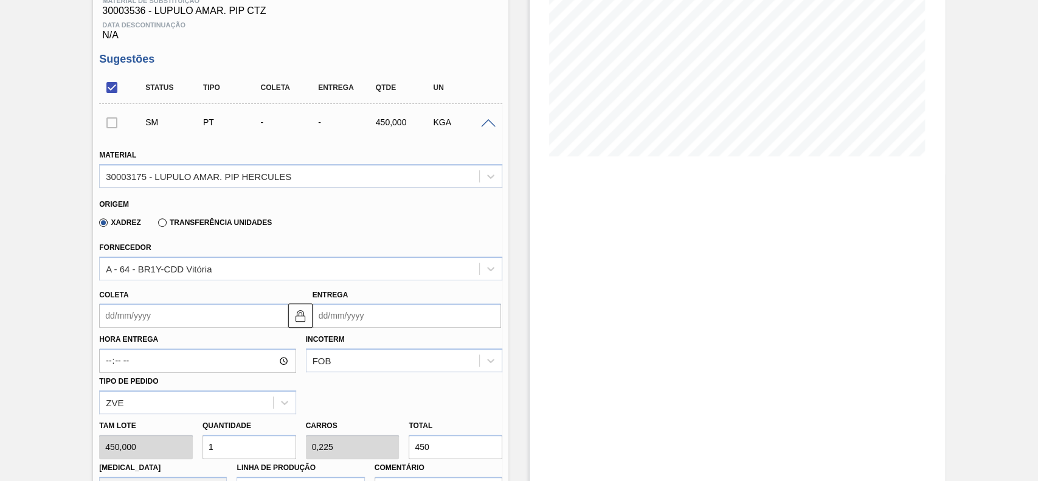
scroll to position [285, 0]
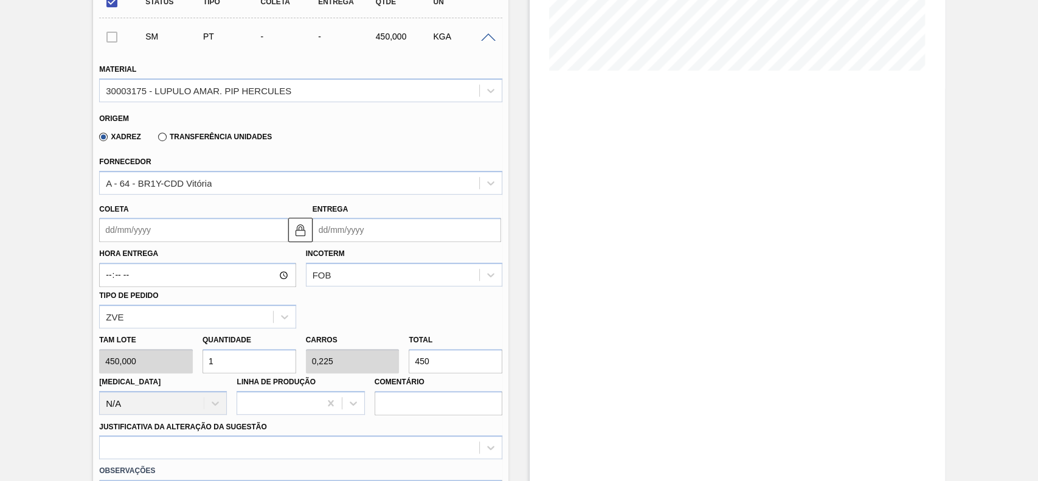
click at [175, 227] on input "Coleta" at bounding box center [193, 230] width 188 height 24
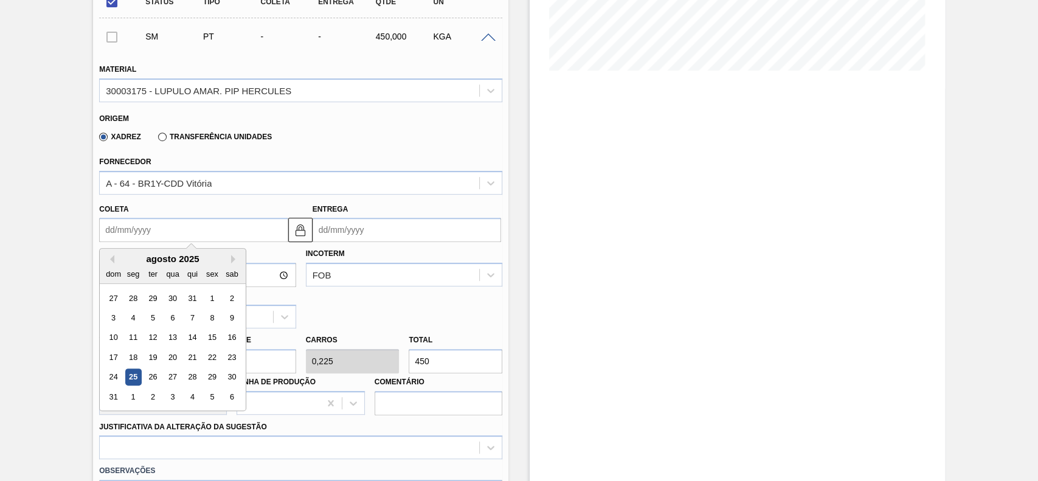
click at [128, 257] on div "agosto 2025" at bounding box center [173, 259] width 146 height 10
click at [132, 400] on div "1" at bounding box center [133, 396] width 16 height 16
type input "01/09/2025"
type input "06/09/2025"
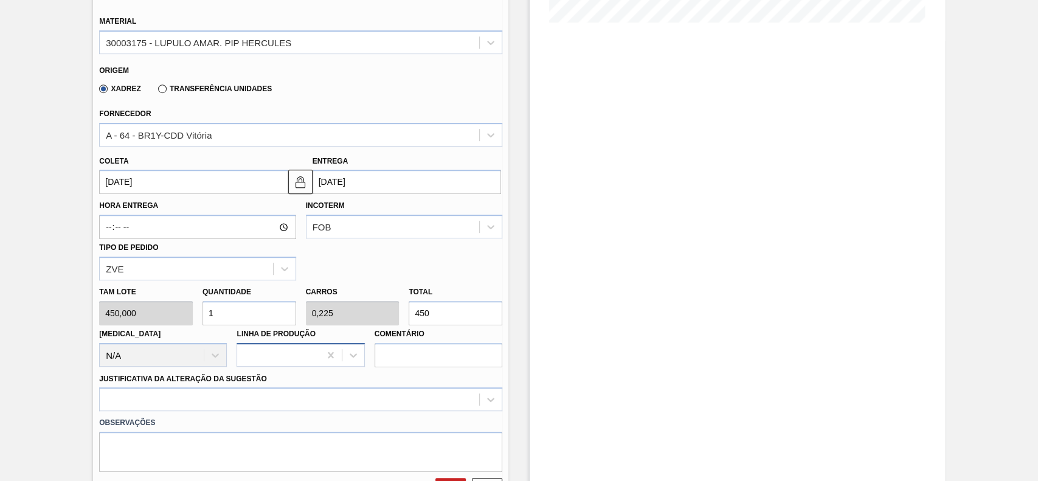
scroll to position [366, 0]
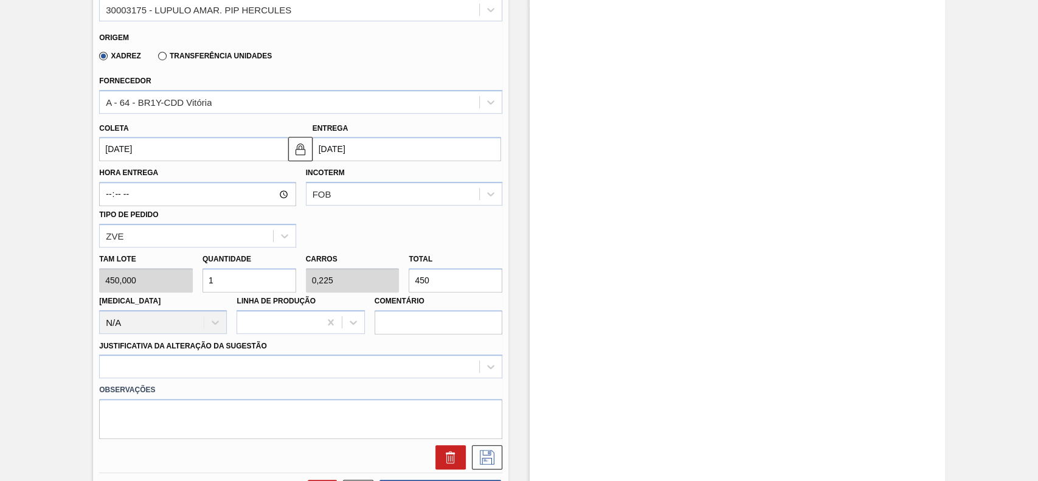
click at [245, 285] on input "1" at bounding box center [249, 280] width 94 height 24
type input "0"
type input "6"
type input "1,35"
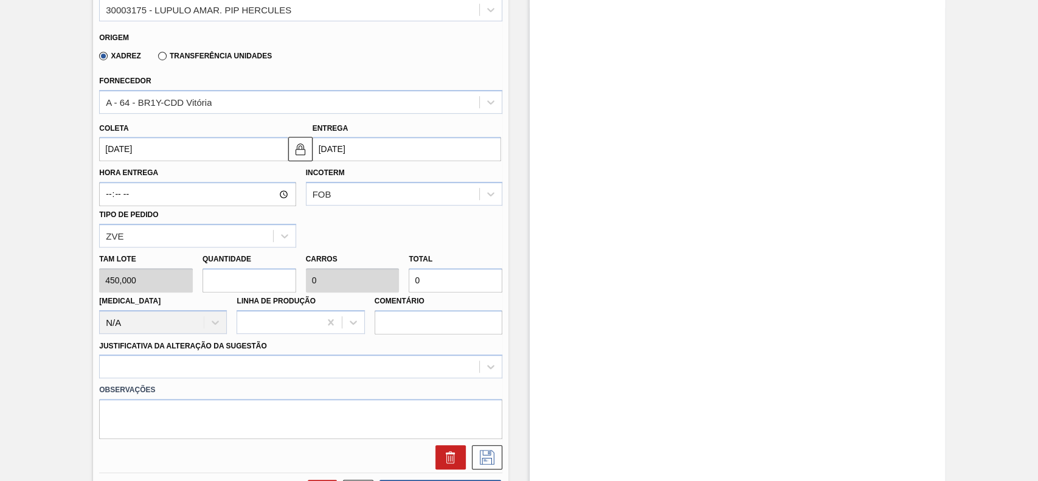
type input "2.700"
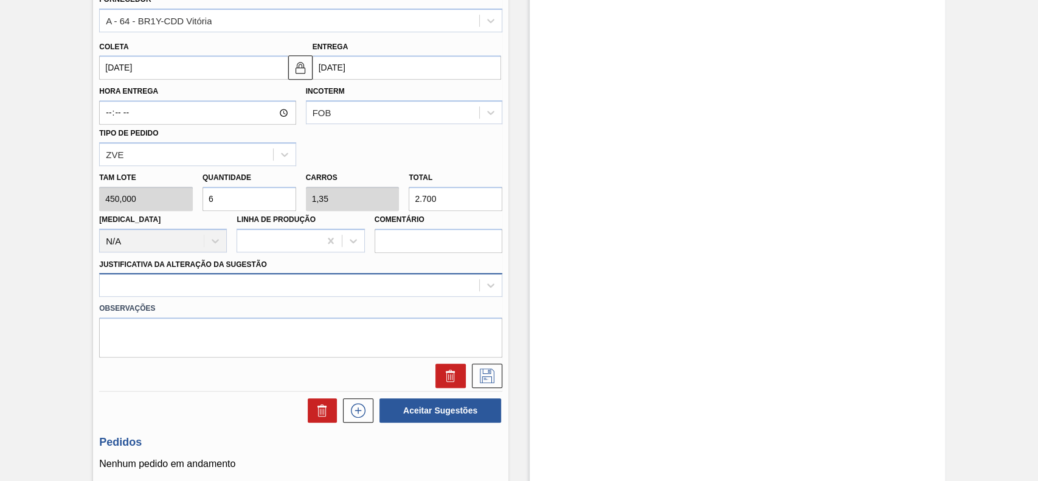
type input "6"
click at [219, 295] on div at bounding box center [300, 285] width 403 height 24
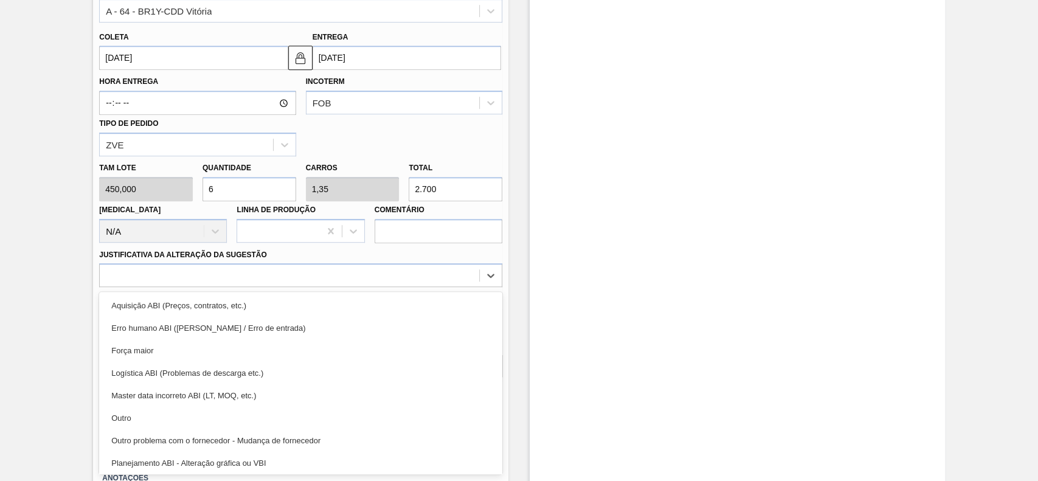
drag, startPoint x: 170, startPoint y: 419, endPoint x: 321, endPoint y: 403, distance: 152.2
click at [170, 419] on div "Outro" at bounding box center [300, 418] width 403 height 22
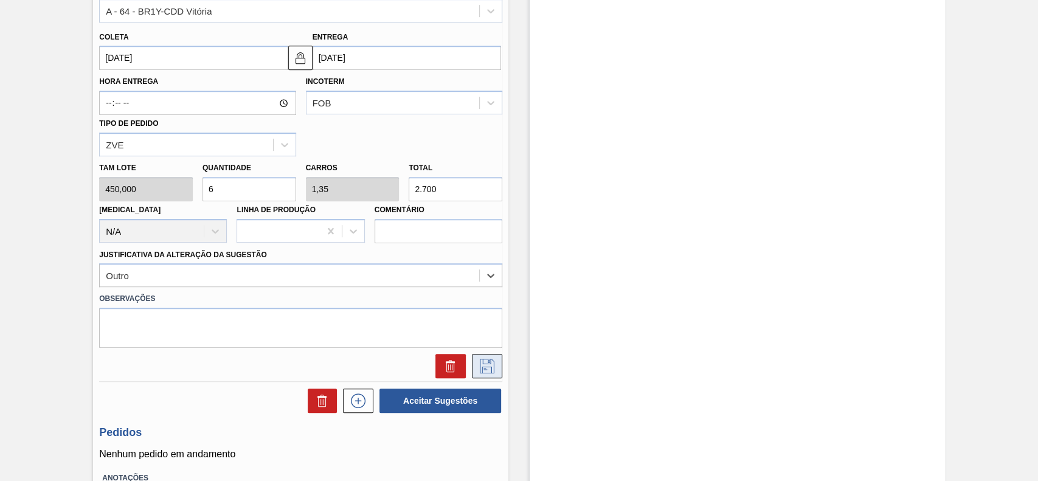
click at [485, 373] on icon at bounding box center [486, 366] width 19 height 15
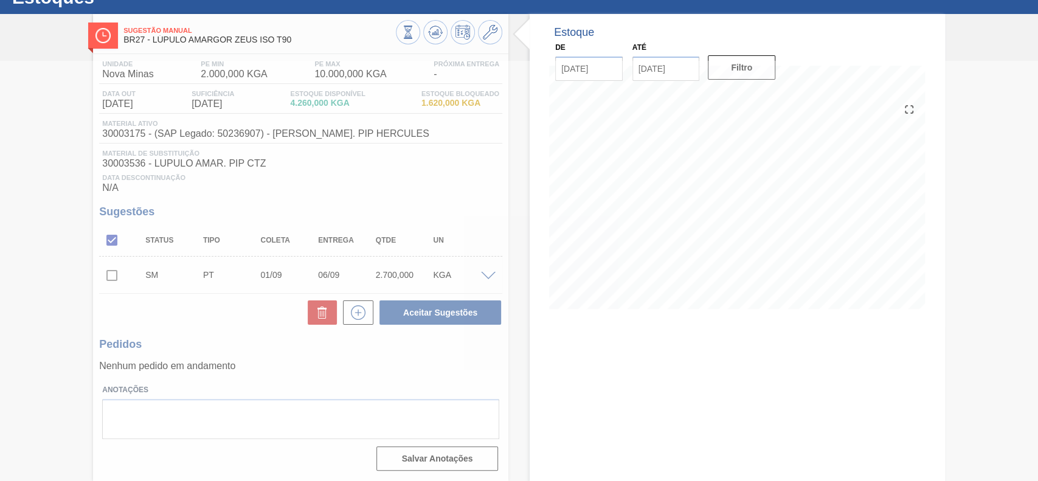
scroll to position [49, 0]
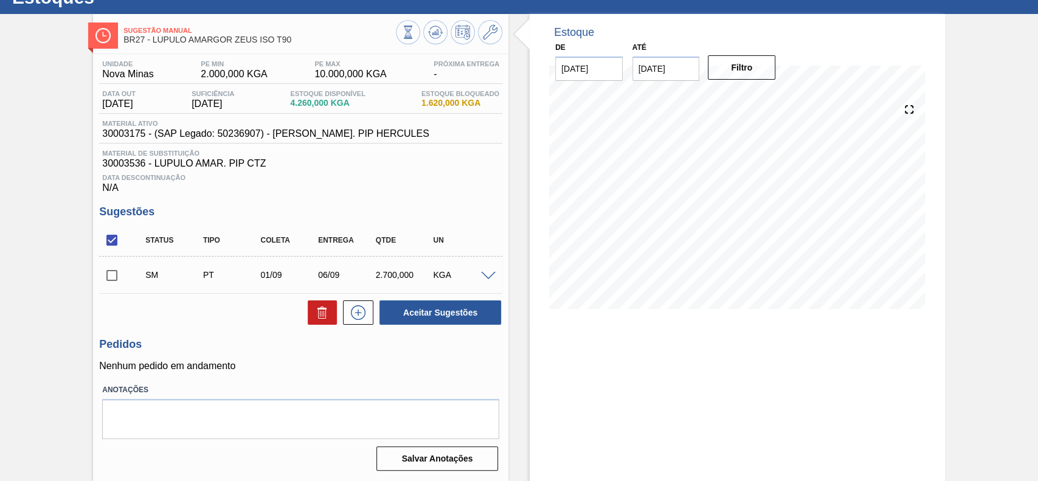
click at [488, 273] on span at bounding box center [488, 276] width 15 height 9
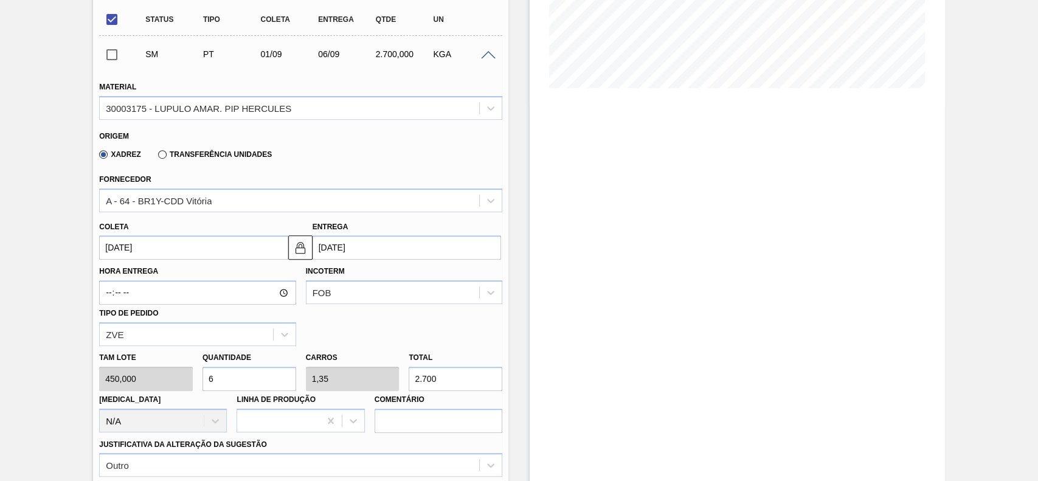
scroll to position [292, 0]
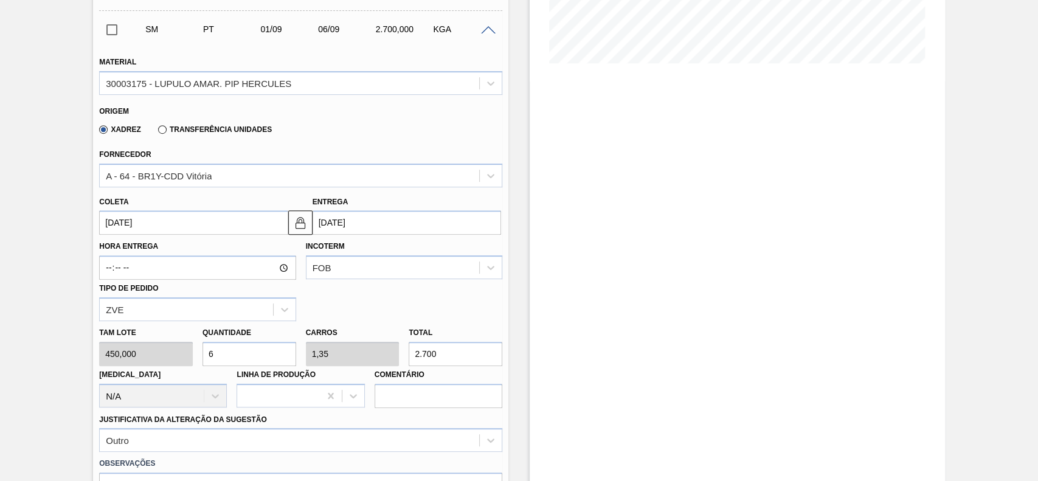
click at [239, 218] on input "01/09/2025" at bounding box center [193, 222] width 188 height 24
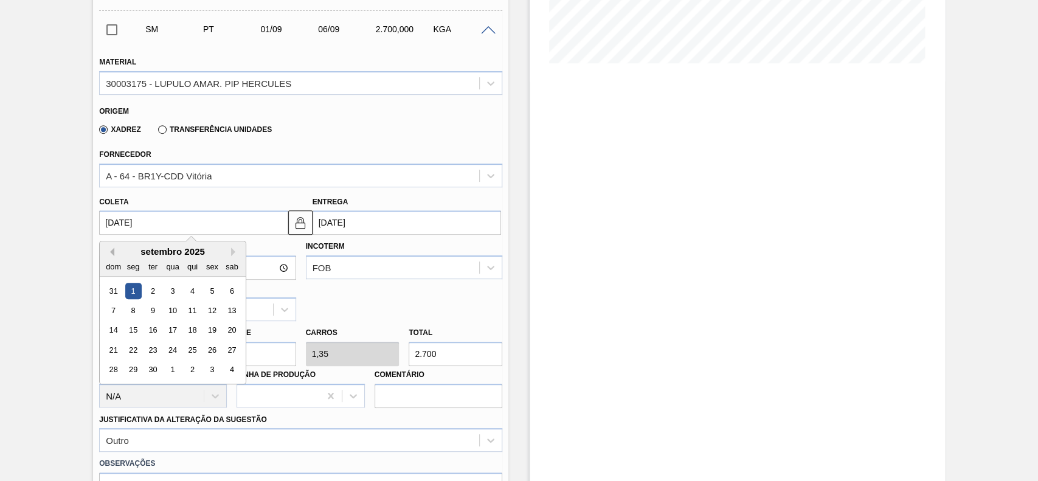
click at [111, 252] on button "Previous Month" at bounding box center [110, 251] width 9 height 9
click at [211, 374] on div "29" at bounding box center [212, 370] width 16 height 16
type input "[DATE]"
type input "03/09/2025"
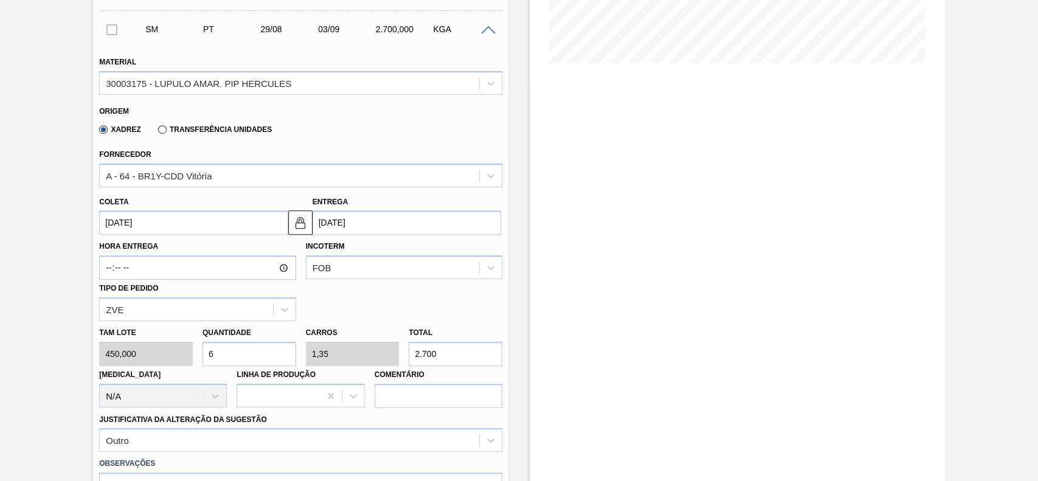
click at [267, 350] on input "6" at bounding box center [249, 354] width 94 height 24
type input "0"
type input "9"
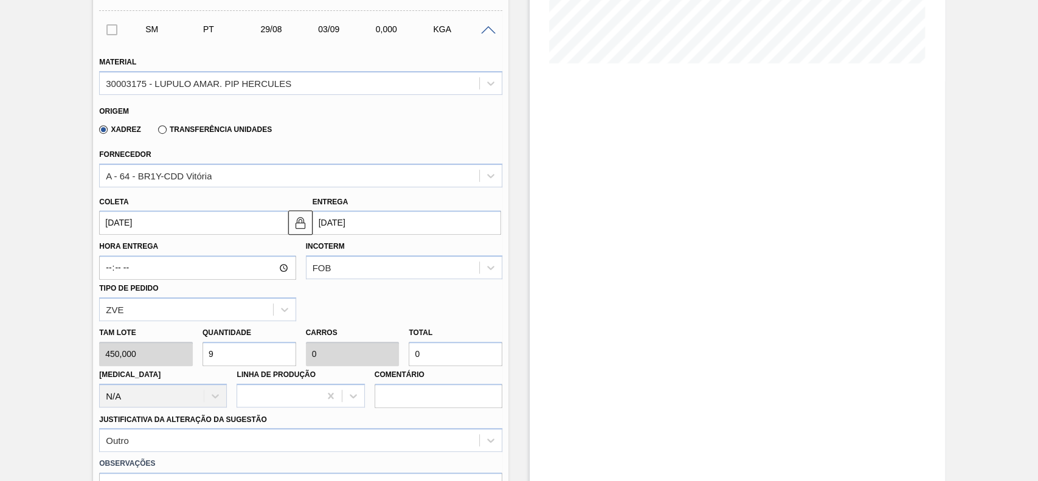
type input "2,025"
type input "4.050"
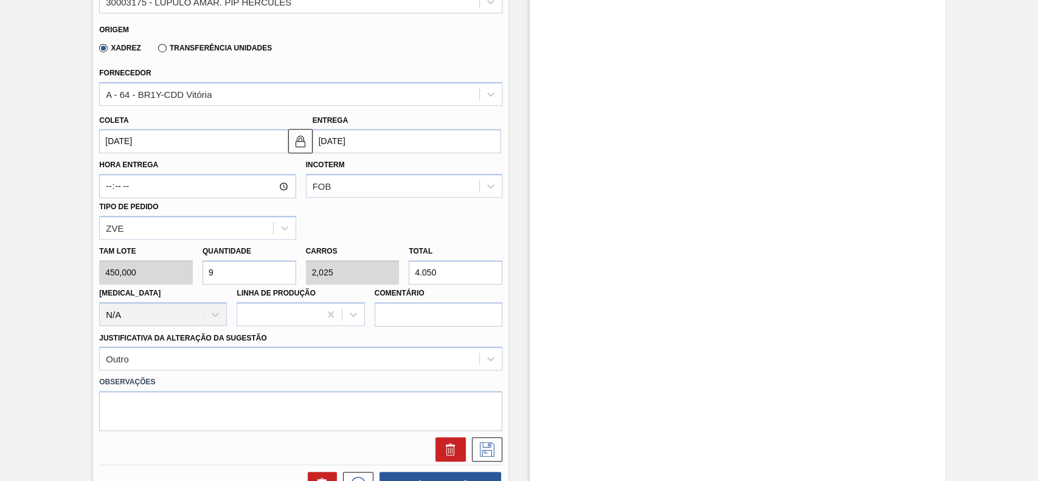
scroll to position [455, 0]
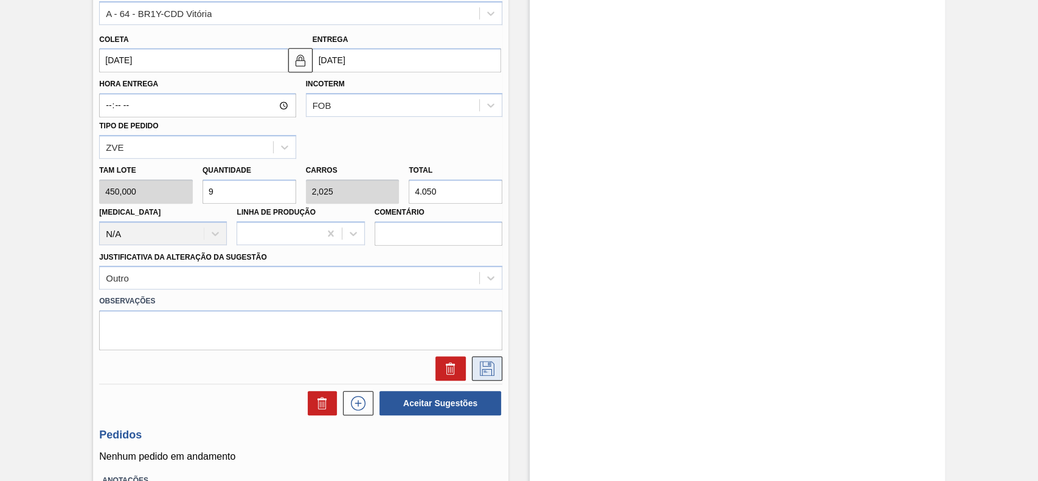
click at [488, 371] on icon at bounding box center [487, 368] width 15 height 15
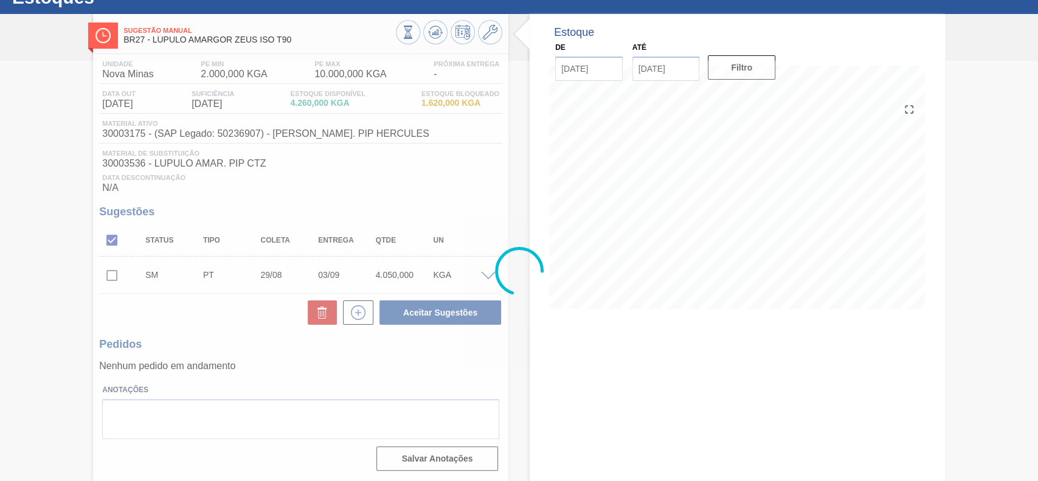
scroll to position [49, 0]
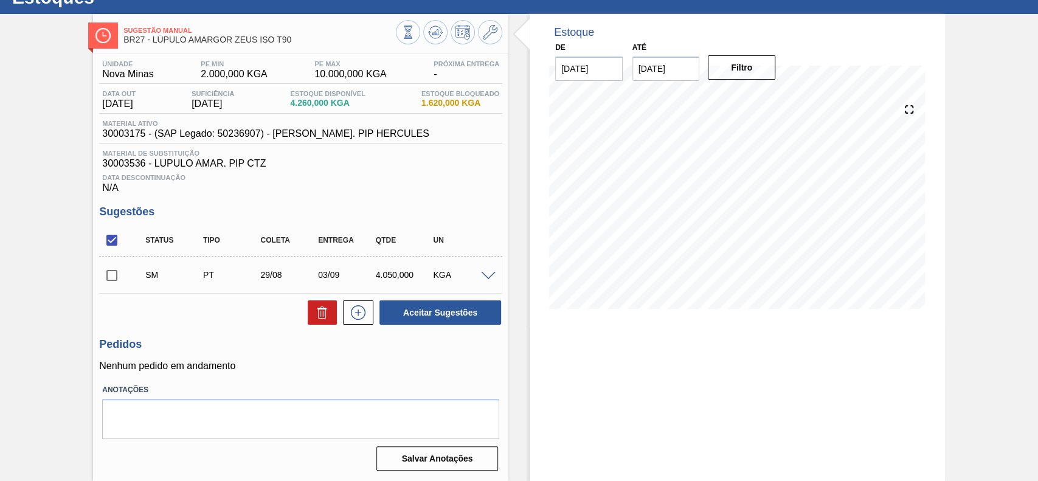
click at [487, 274] on span at bounding box center [488, 276] width 15 height 9
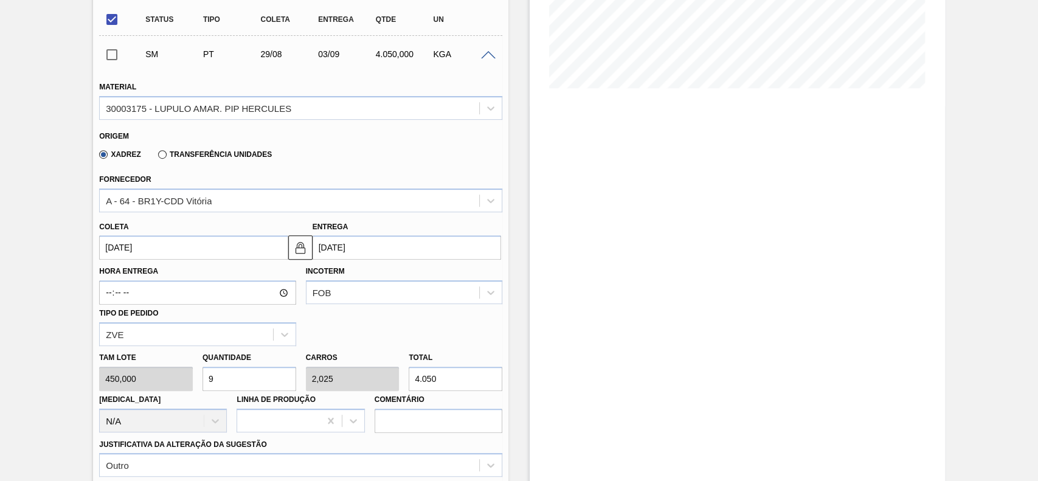
scroll to position [292, 0]
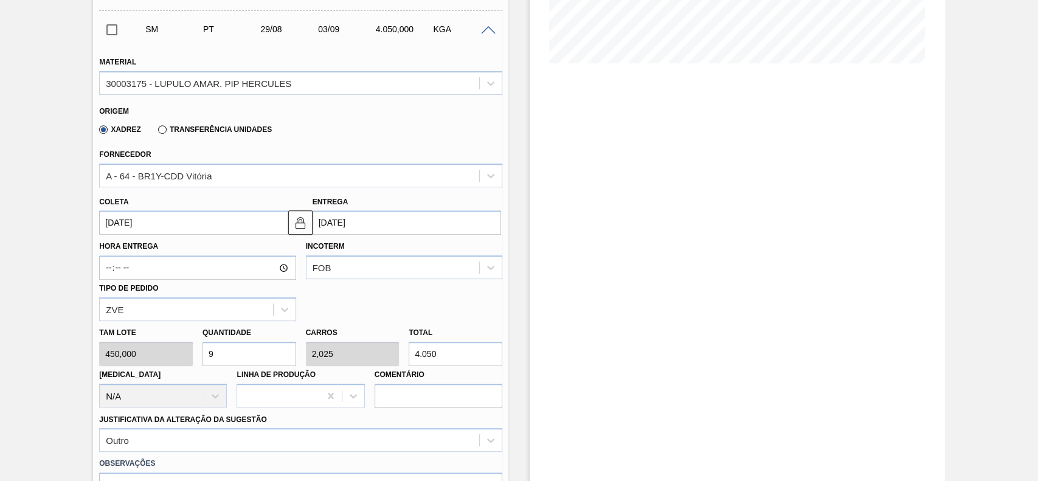
click at [275, 350] on input "9" at bounding box center [249, 354] width 94 height 24
type input "1"
type input "0,225"
type input "450"
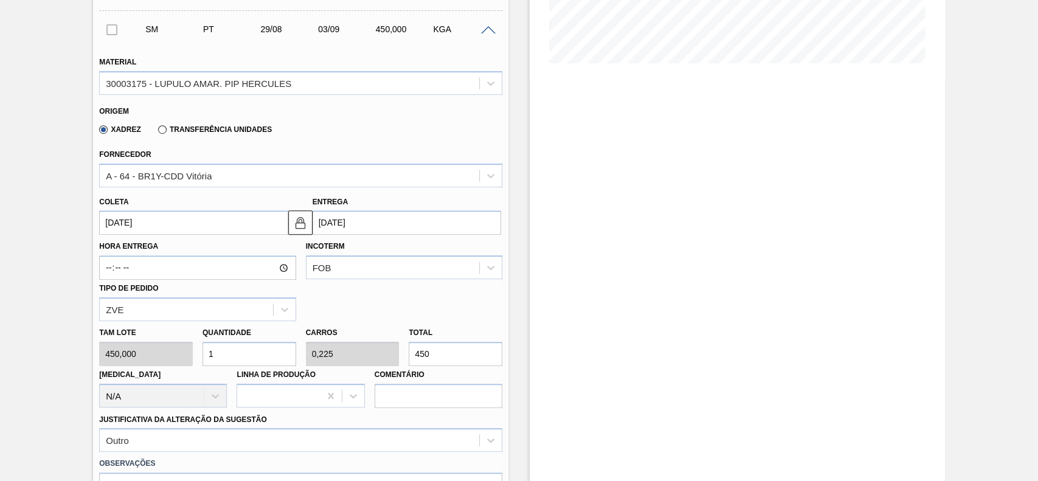
type input "12"
type input "2,7"
type input "5.400"
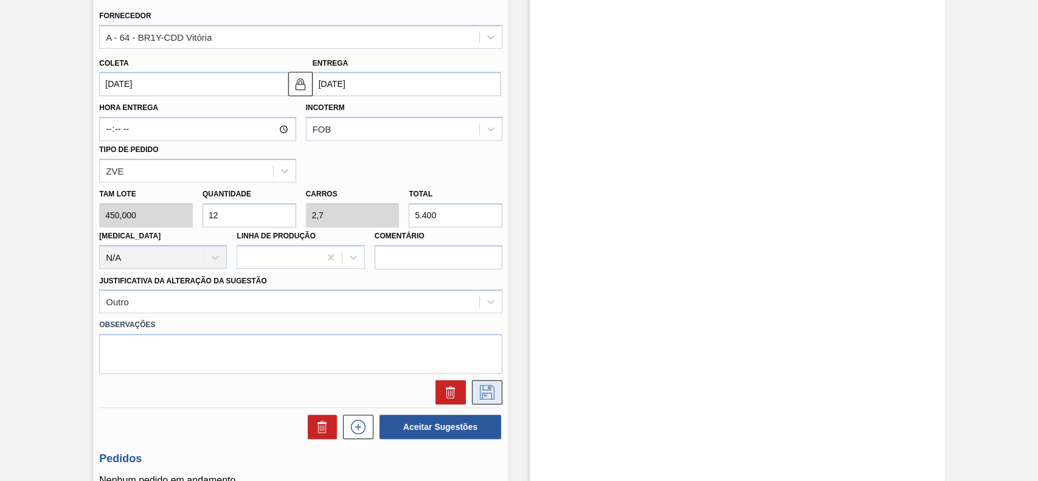
scroll to position [455, 0]
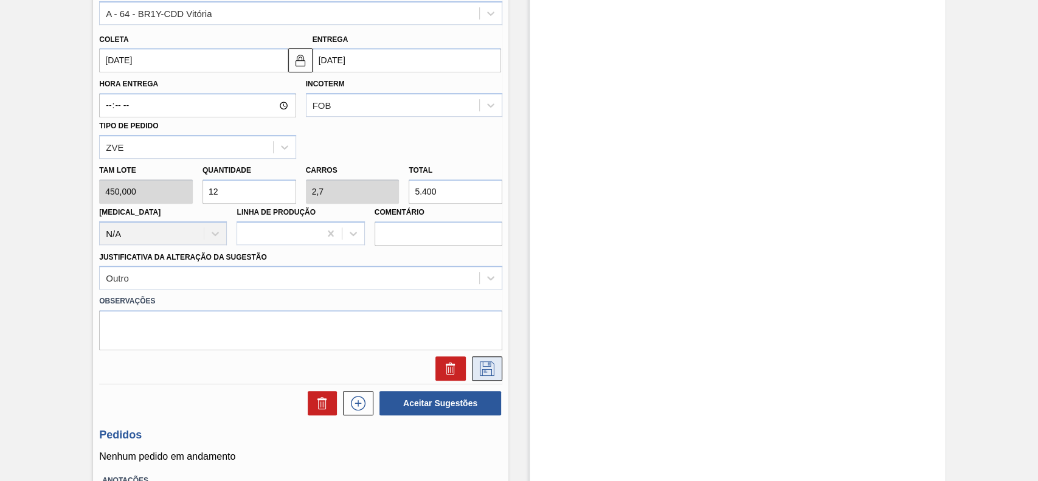
type input "12"
click at [485, 369] on icon at bounding box center [486, 368] width 19 height 15
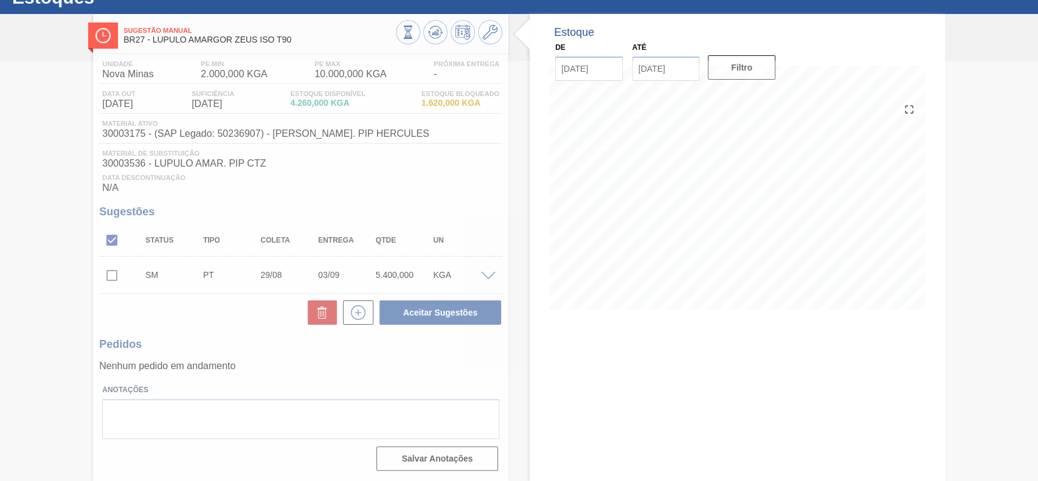
scroll to position [49, 0]
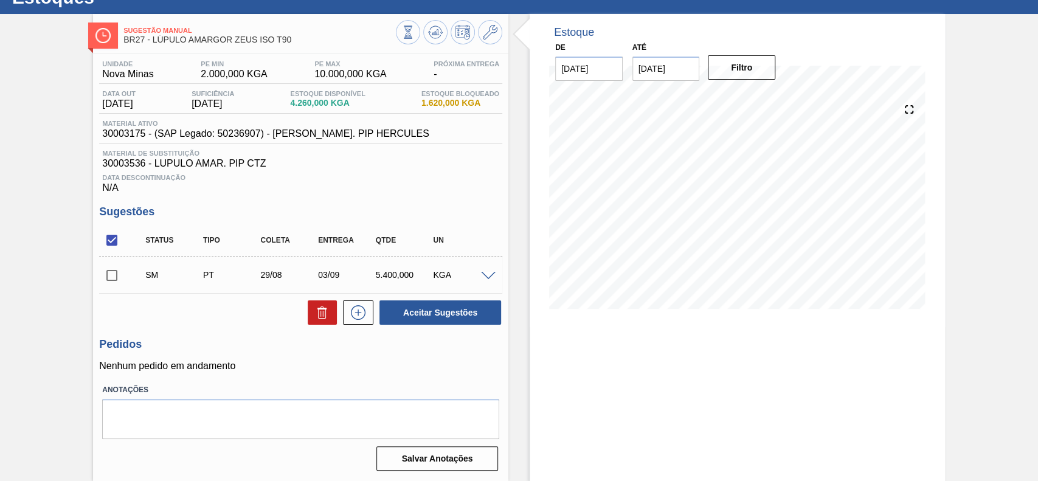
drag, startPoint x: 107, startPoint y: 272, endPoint x: 347, endPoint y: 302, distance: 241.4
click at [108, 271] on input "checkbox" at bounding box center [112, 276] width 26 height 26
checkbox input "true"
click at [410, 312] on button "Aceitar Sugestões" at bounding box center [440, 312] width 122 height 24
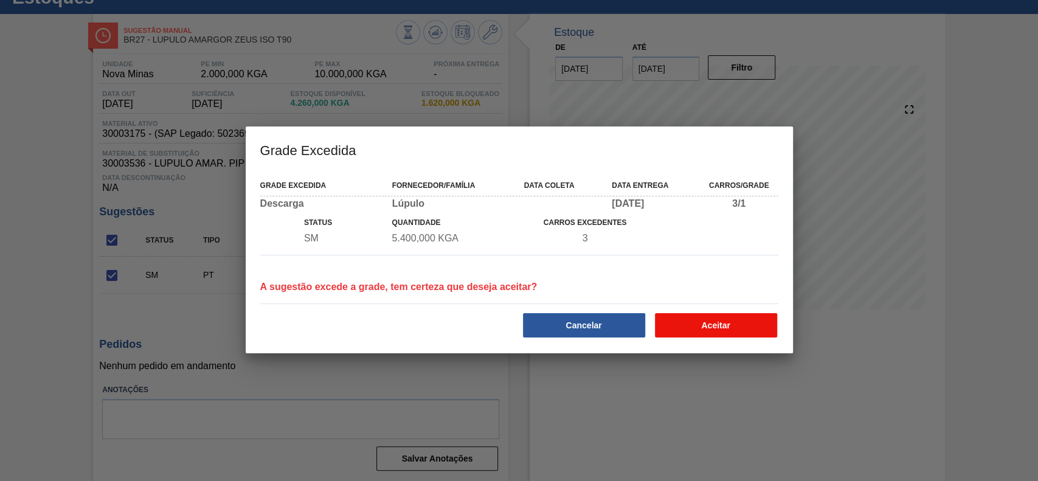
click at [707, 327] on button "Aceitar" at bounding box center [716, 325] width 122 height 24
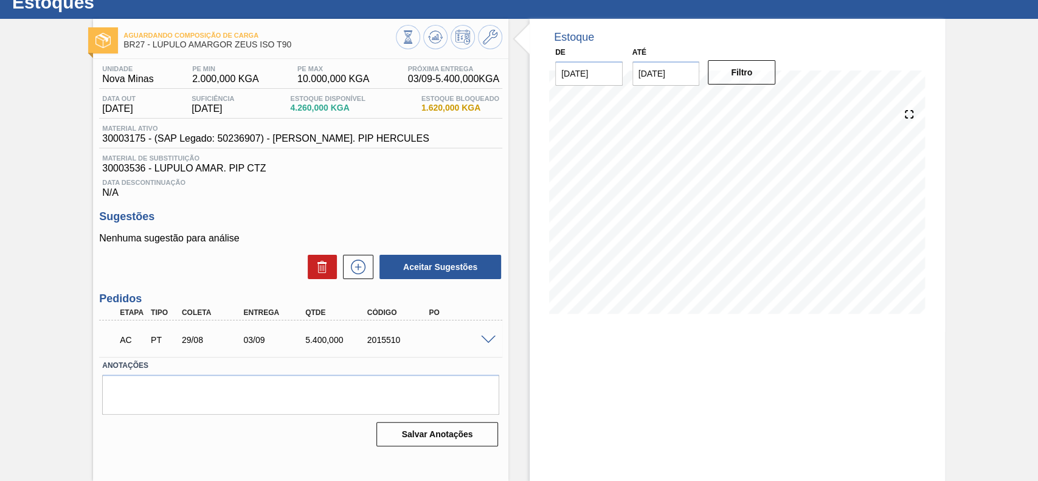
scroll to position [42, 0]
click at [482, 341] on span at bounding box center [488, 340] width 15 height 9
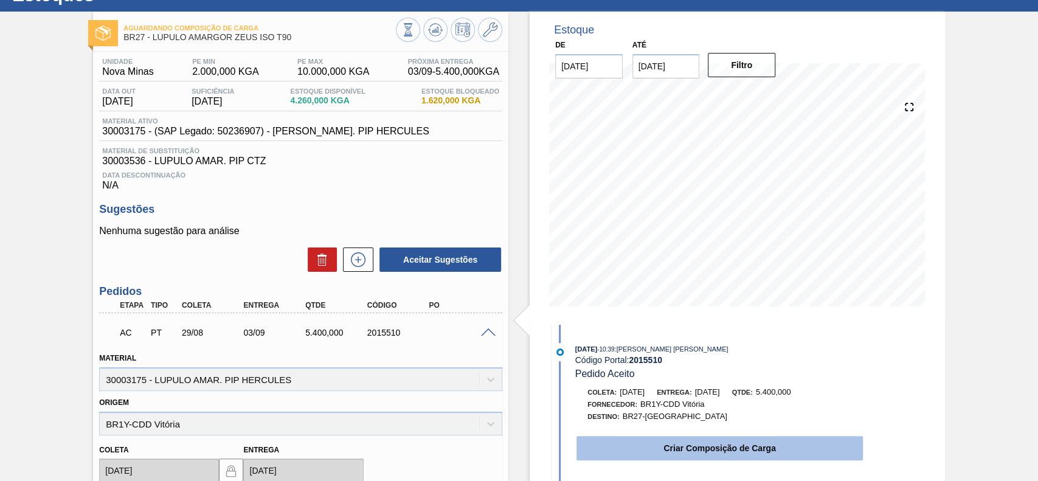
click at [675, 445] on button "Criar Composição de Carga" at bounding box center [719, 448] width 286 height 24
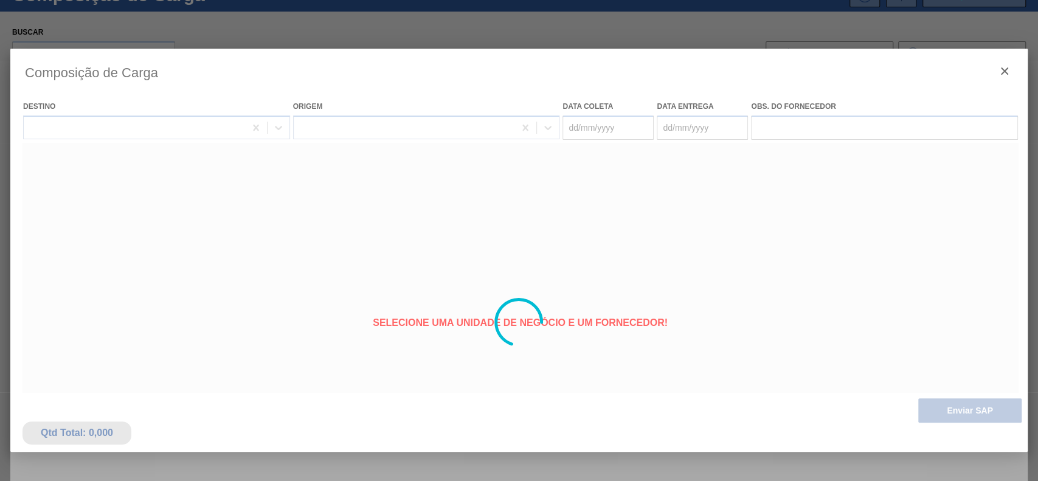
type coleta "[DATE]"
type entrega "03/09/2025"
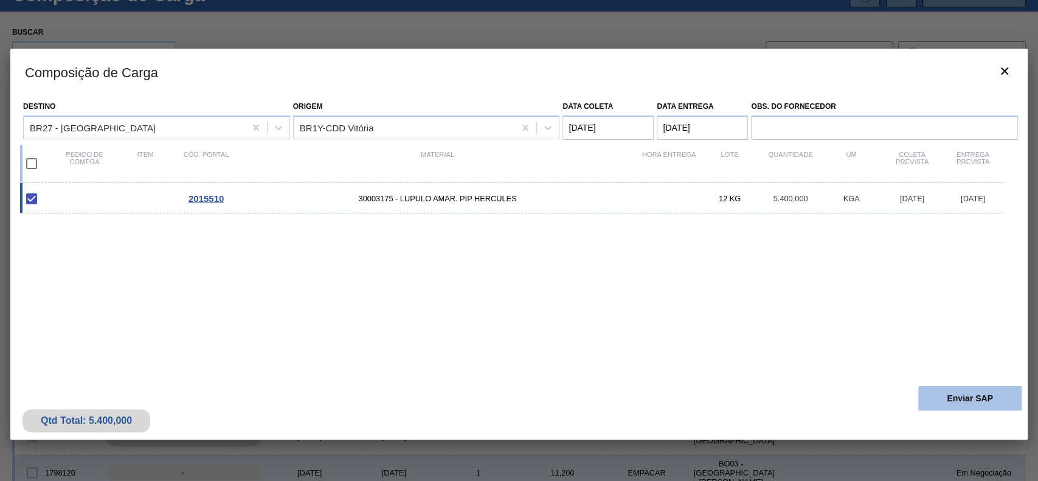
click at [944, 406] on button "Enviar SAP" at bounding box center [969, 398] width 103 height 24
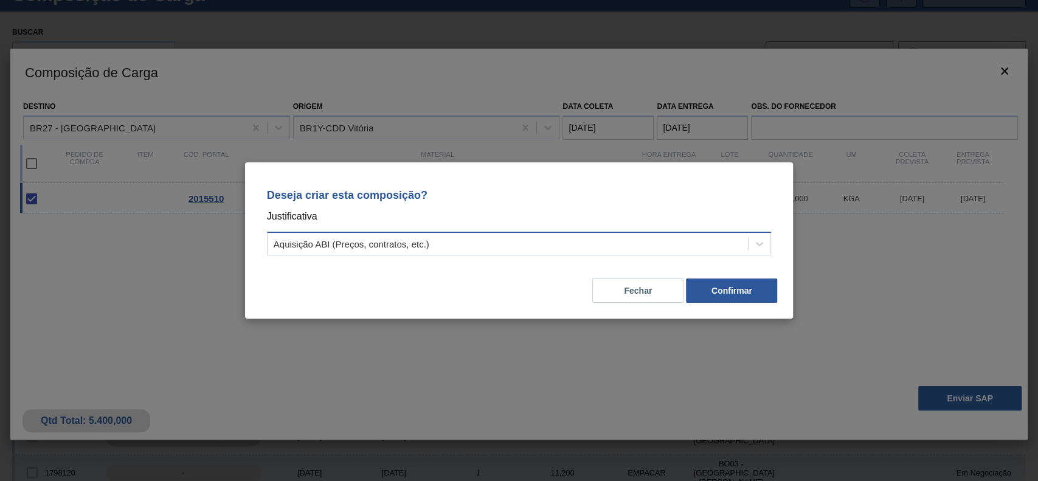
drag, startPoint x: 602, startPoint y: 247, endPoint x: 588, endPoint y: 252, distance: 15.0
click at [598, 247] on div "Aquisição ABI (Preços, contratos, etc.)" at bounding box center [507, 244] width 481 height 18
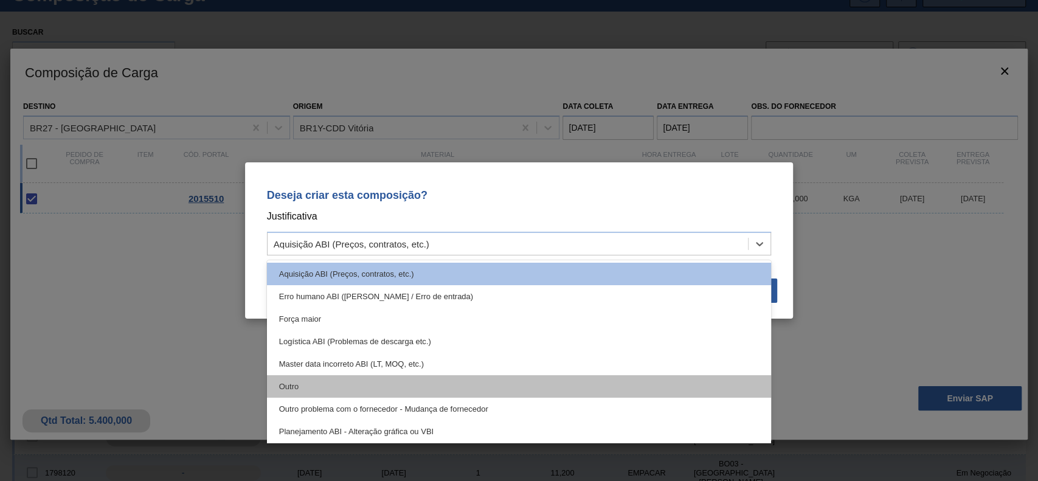
click at [379, 390] on div "Outro" at bounding box center [519, 386] width 505 height 22
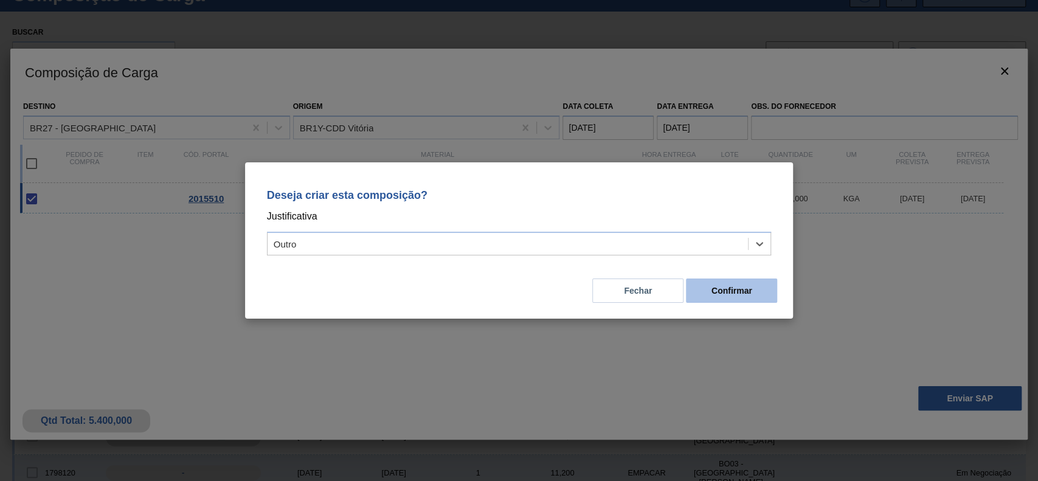
click at [735, 287] on button "Confirmar" at bounding box center [731, 290] width 91 height 24
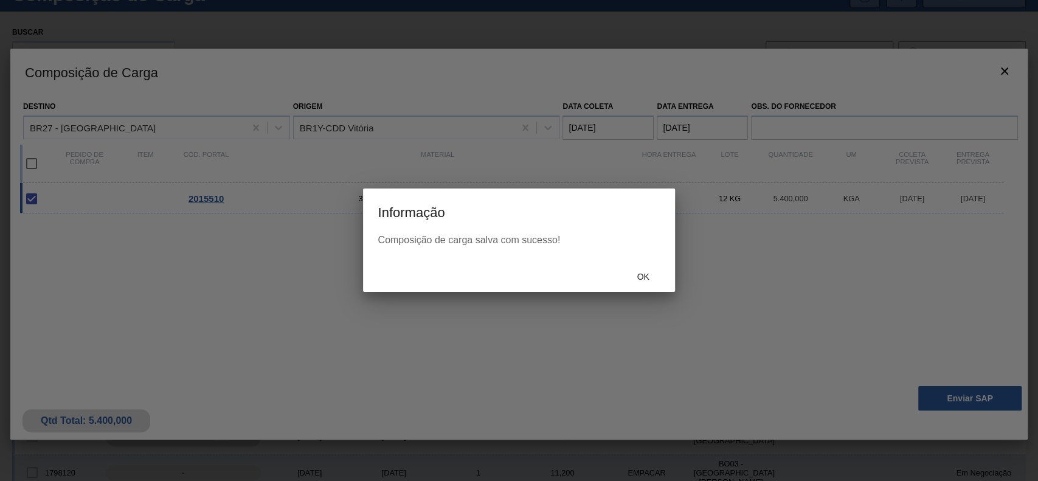
click at [647, 274] on span "Ok" at bounding box center [643, 277] width 32 height 10
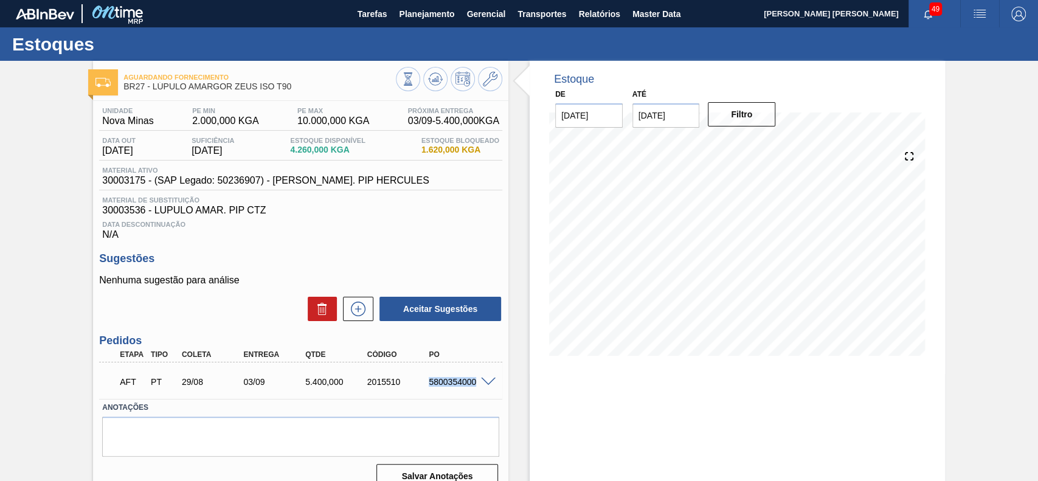
drag, startPoint x: 421, startPoint y: 381, endPoint x: 477, endPoint y: 388, distance: 56.9
click at [477, 387] on div "5800354000" at bounding box center [452, 382] width 62 height 10
copy div "5800354000"
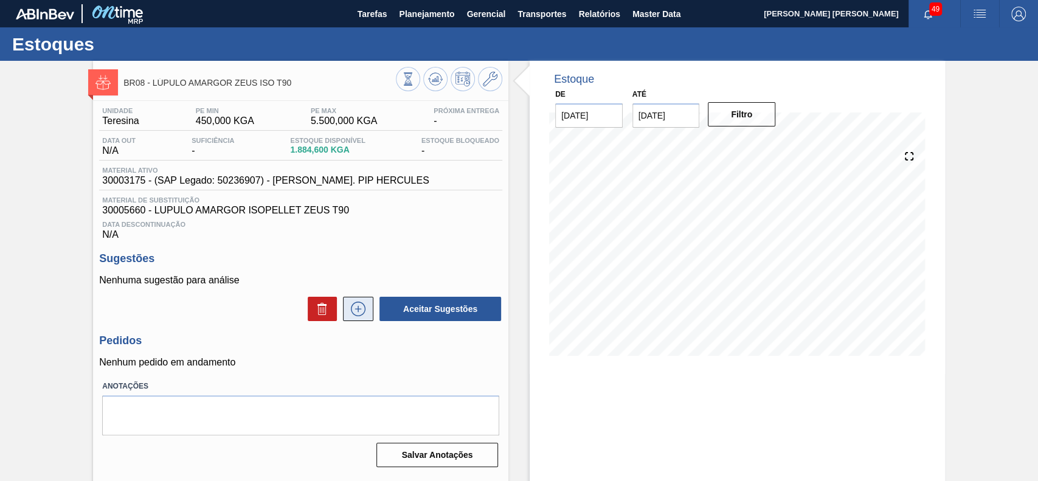
click at [357, 300] on button at bounding box center [358, 309] width 30 height 24
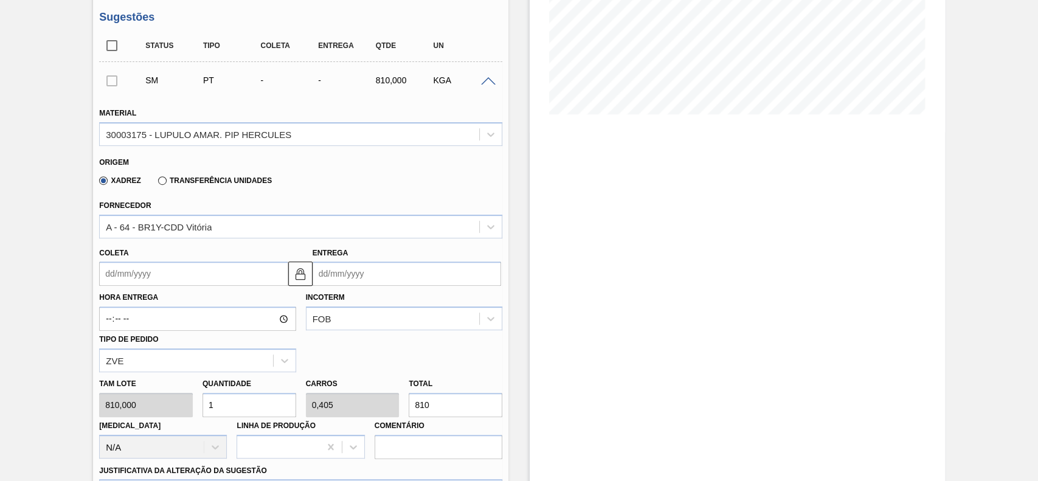
scroll to position [243, 0]
click at [141, 271] on input "Coleta" at bounding box center [193, 272] width 188 height 24
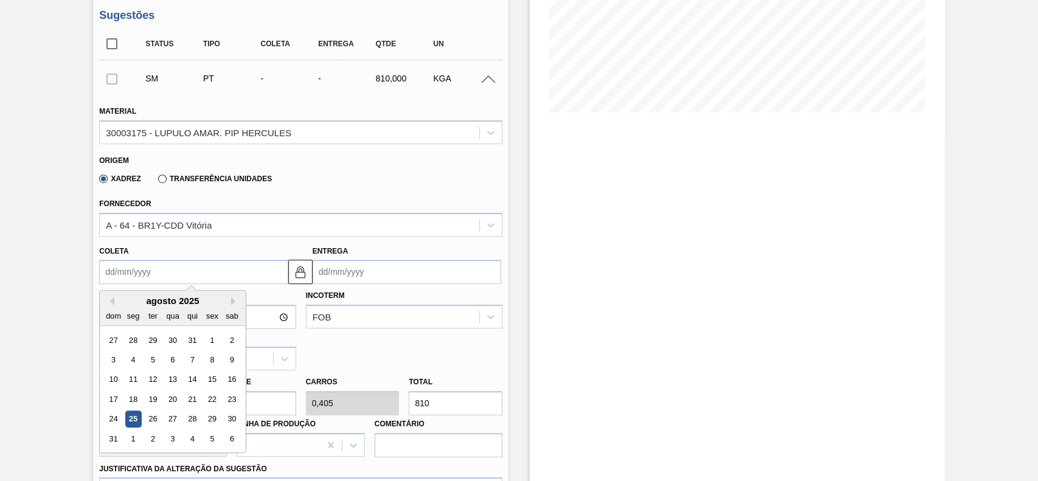
click at [136, 301] on div "agosto 2025" at bounding box center [173, 300] width 146 height 10
click at [212, 424] on div "29" at bounding box center [212, 419] width 16 height 16
type input "29/08/2025"
type input "10/09/2025"
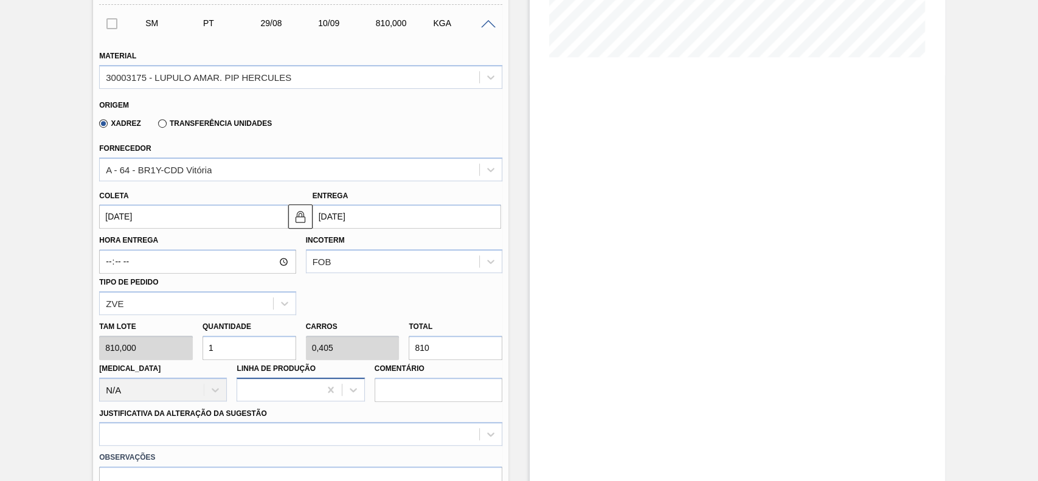
scroll to position [324, 0]
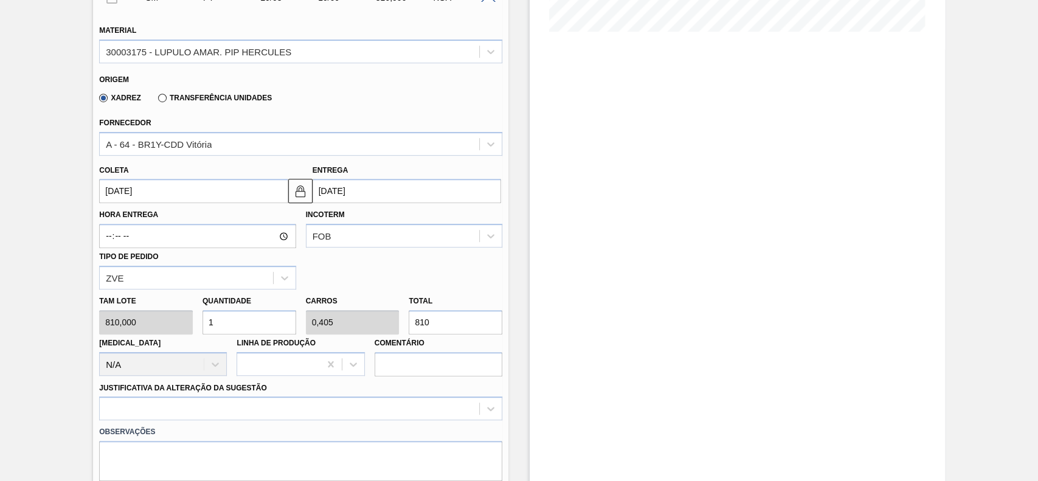
click at [238, 320] on input "1" at bounding box center [249, 322] width 94 height 24
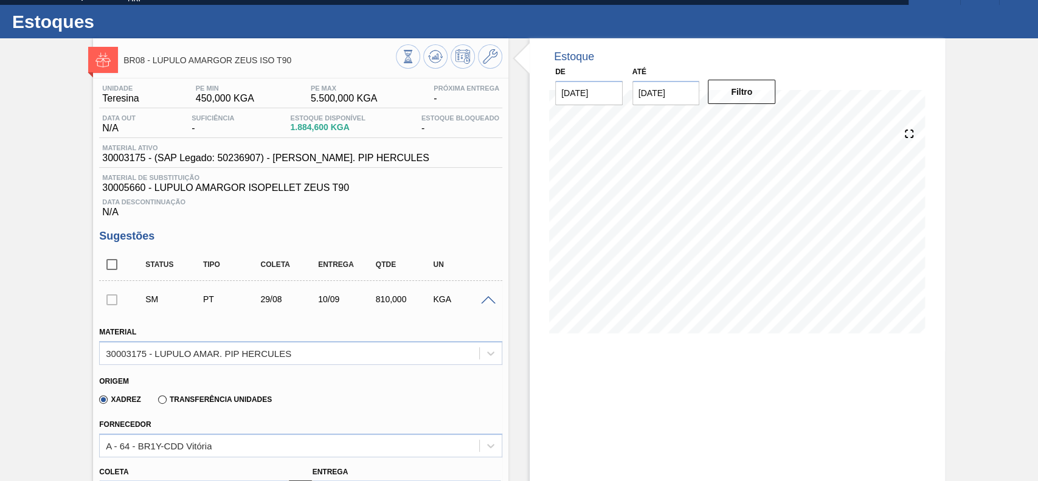
scroll to position [0, 0]
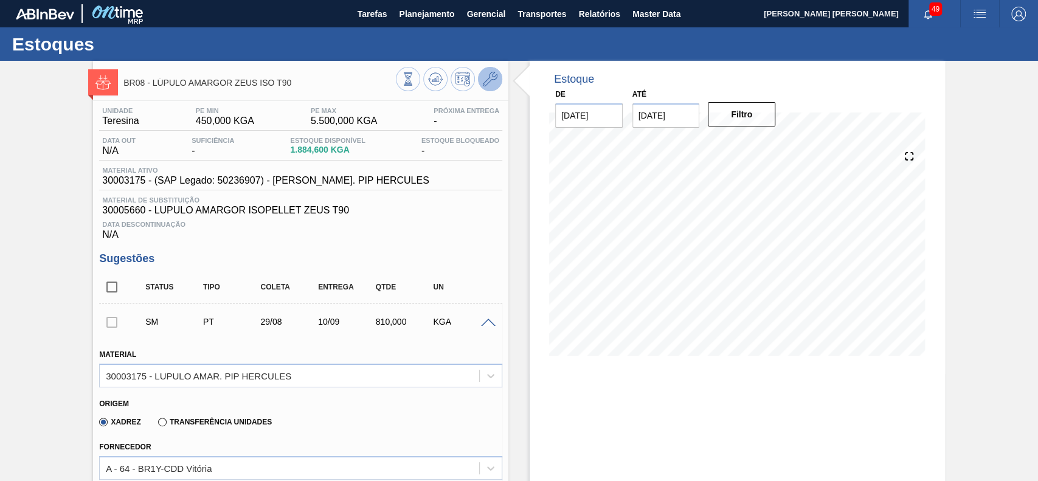
click at [492, 74] on icon at bounding box center [490, 79] width 15 height 15
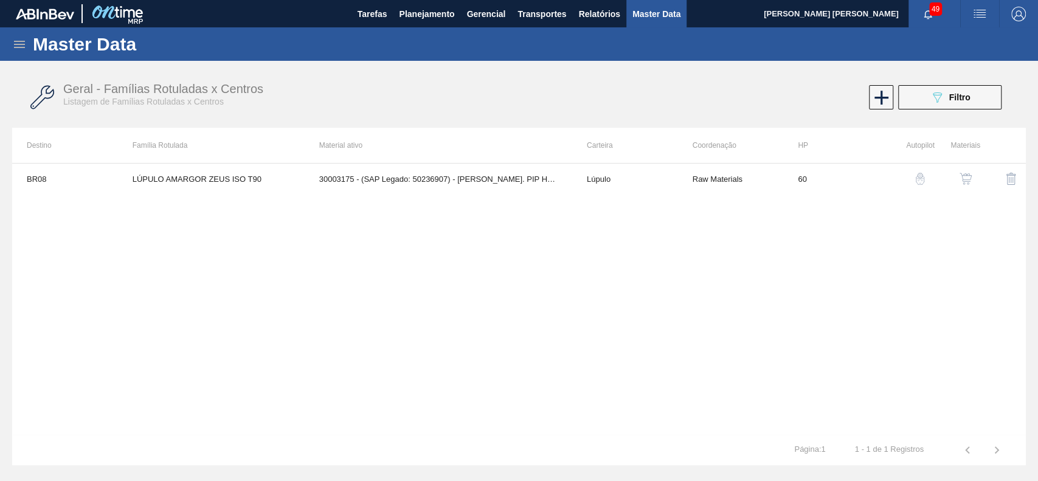
click at [958, 173] on div "button" at bounding box center [965, 179] width 15 height 12
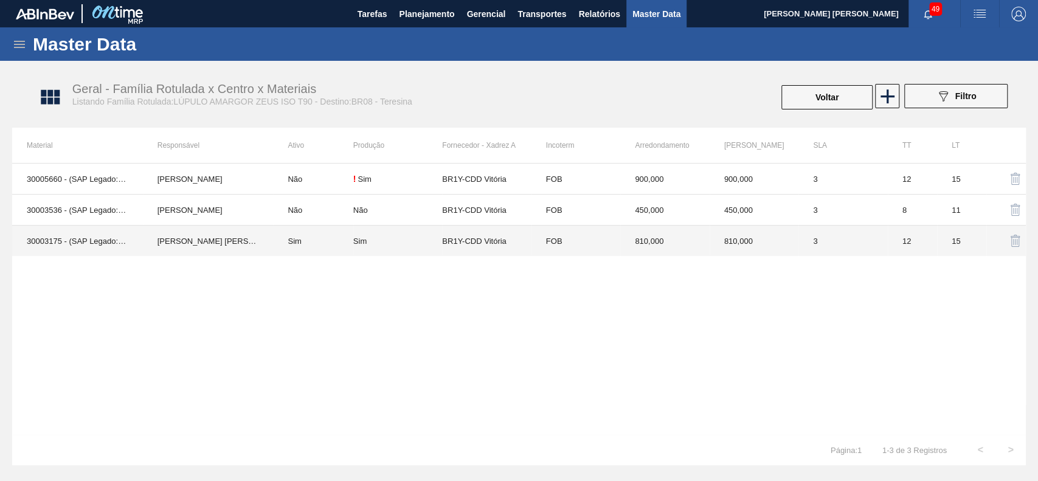
click at [247, 241] on td "[PERSON_NAME] [PERSON_NAME]" at bounding box center [208, 241] width 131 height 31
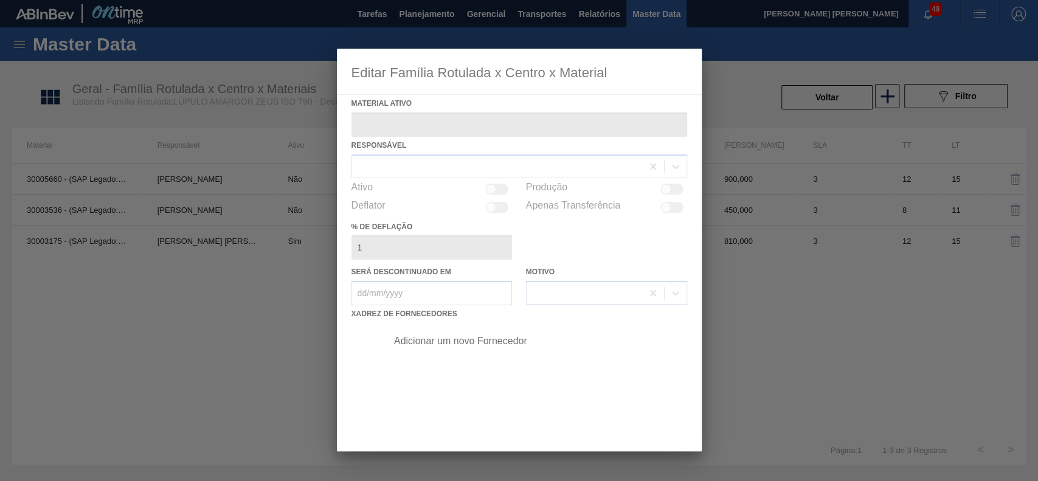
type ativo "30003175 - (SAP Legado: 50236907) - LUPULO AMAR. PIP HERCULES"
checkbox input "true"
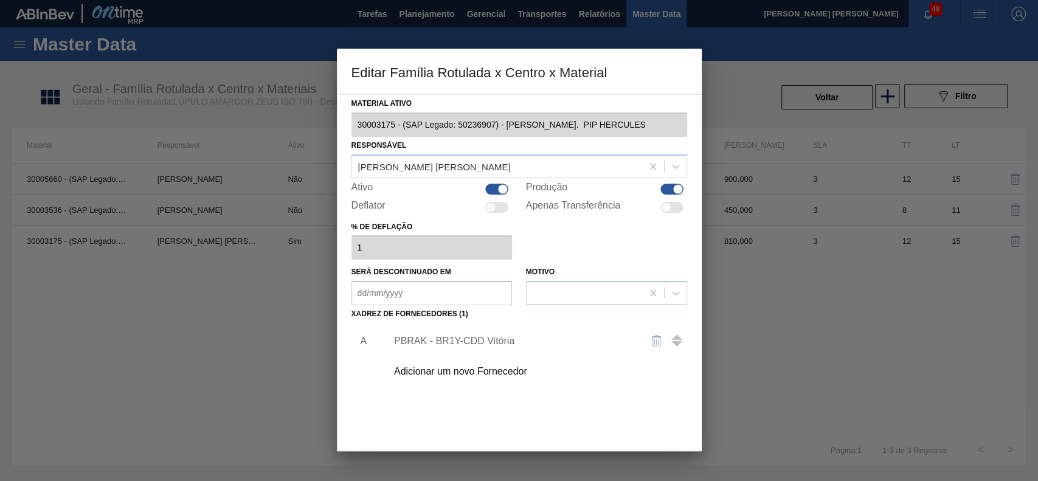
click at [457, 338] on div "PBRAK - BR1Y-CDD Vitória" at bounding box center [513, 341] width 238 height 11
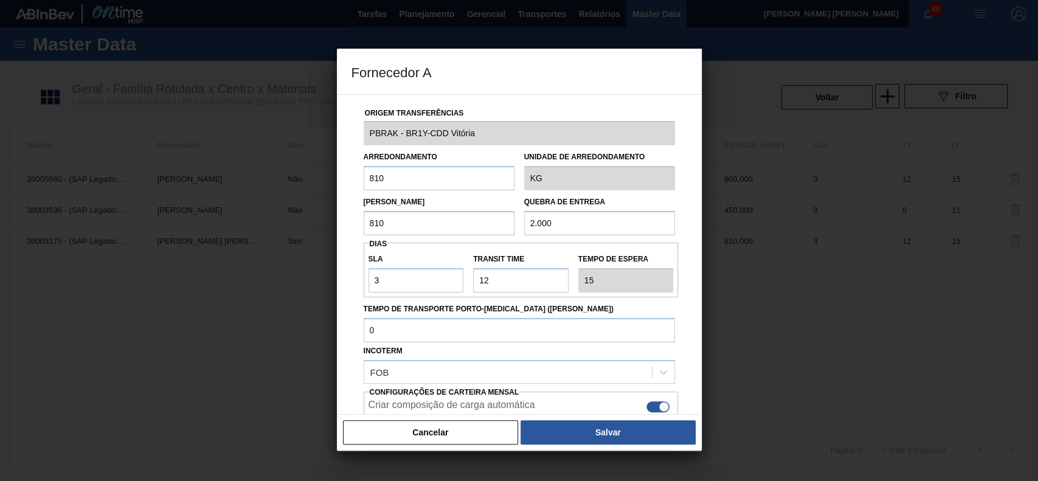
click at [400, 183] on input "810" at bounding box center [439, 178] width 151 height 24
type input "450"
click at [607, 438] on button "Salvar" at bounding box center [607, 432] width 174 height 24
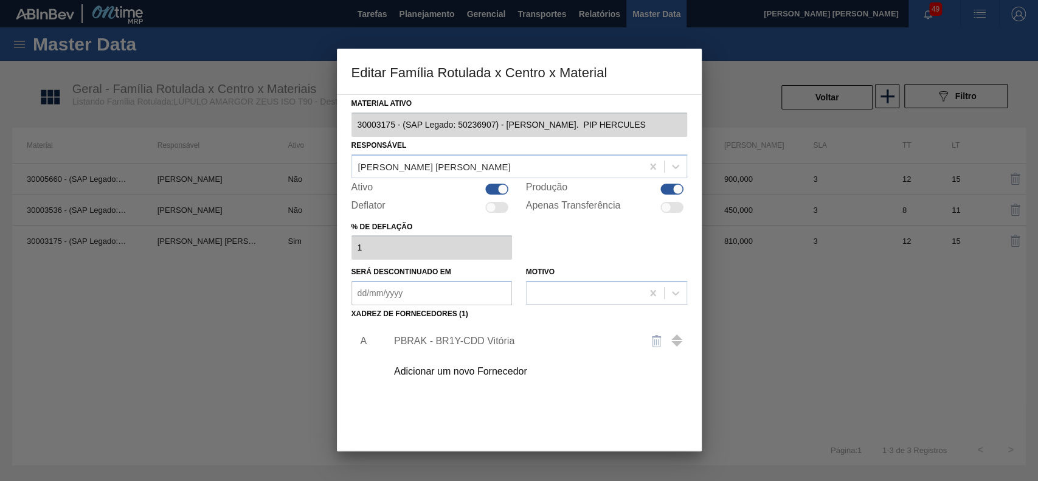
scroll to position [66, 0]
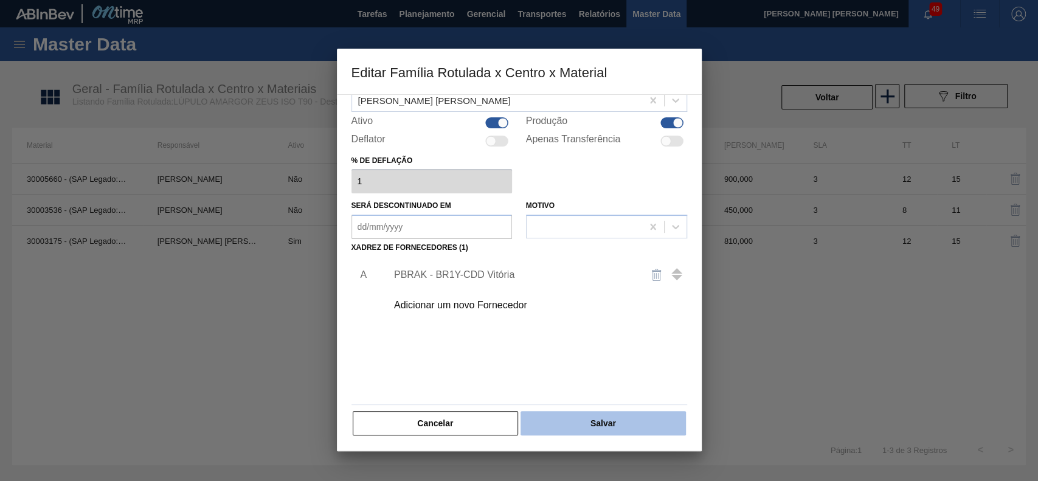
click at [596, 419] on button "Salvar" at bounding box center [602, 423] width 165 height 24
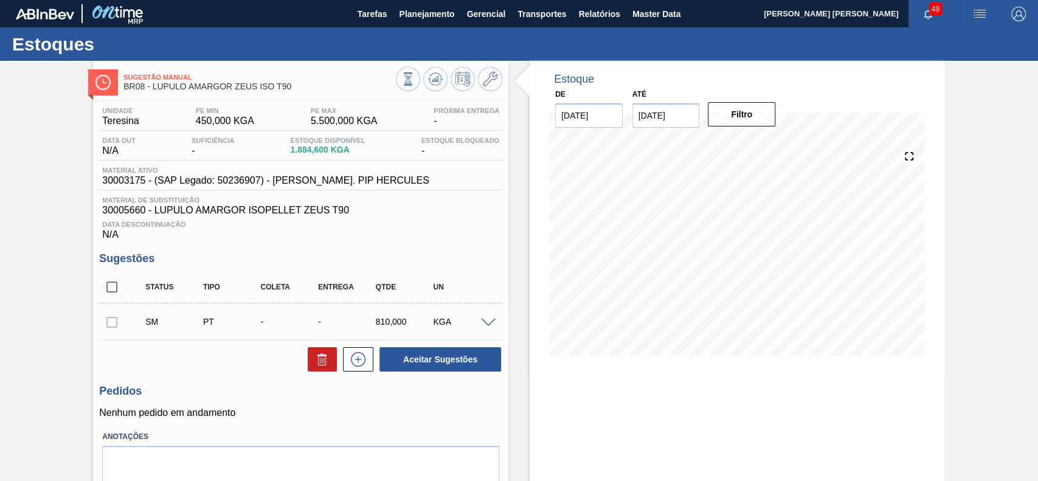
click at [487, 328] on span at bounding box center [488, 323] width 15 height 9
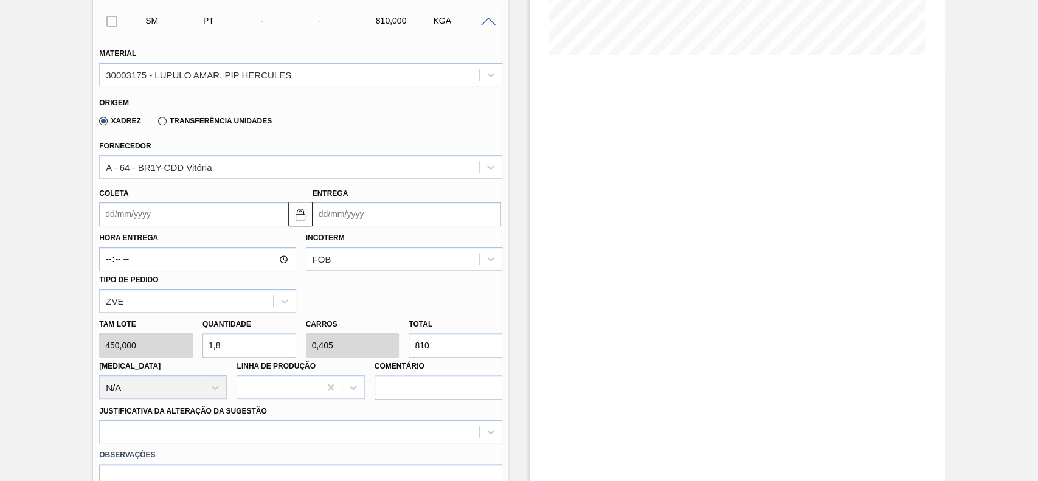
scroll to position [324, 0]
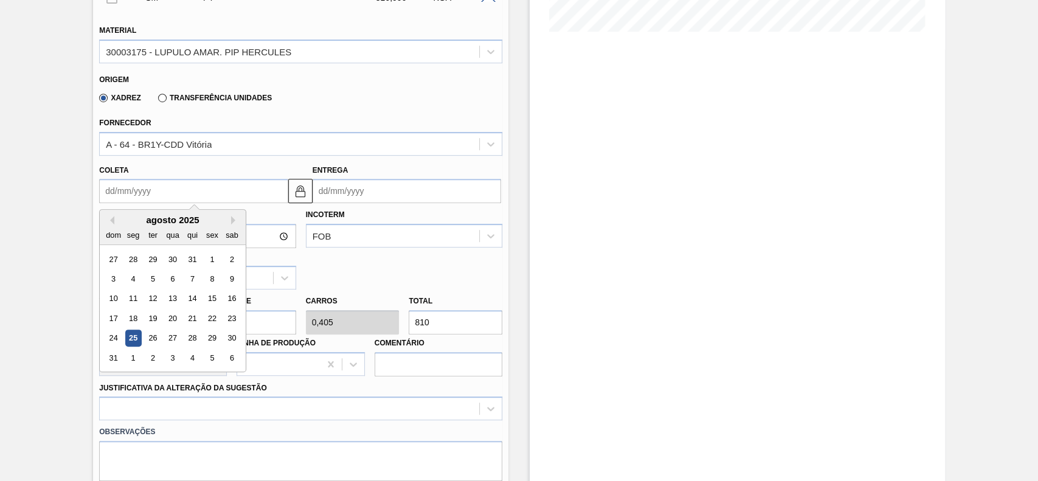
click at [175, 182] on input "Coleta" at bounding box center [193, 191] width 188 height 24
click at [212, 342] on div "29" at bounding box center [212, 338] width 16 height 16
type input "[DATE]"
type input "10/09/2025"
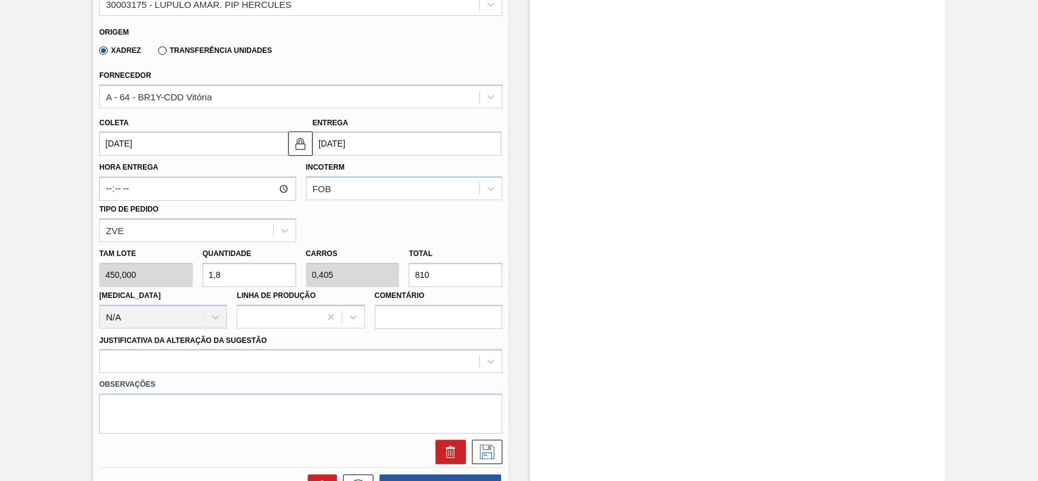
scroll to position [405, 0]
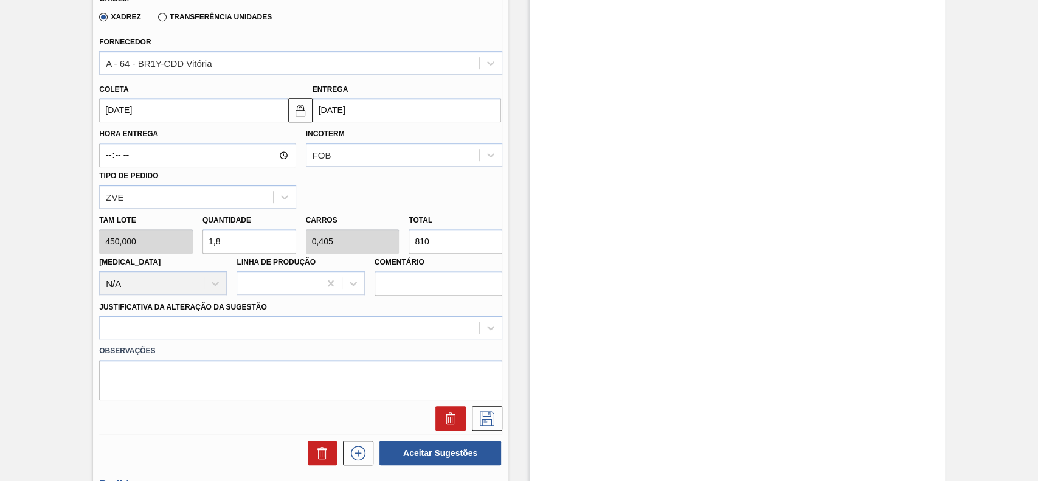
click at [247, 235] on input "1,8" at bounding box center [249, 241] width 94 height 24
type input "2"
type input "0,45"
type input "900"
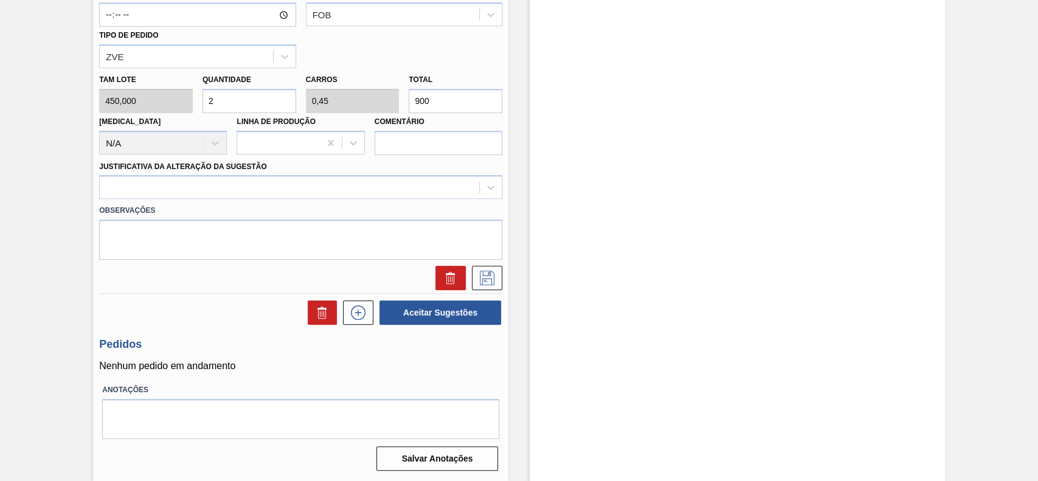
scroll to position [547, 0]
type input "2"
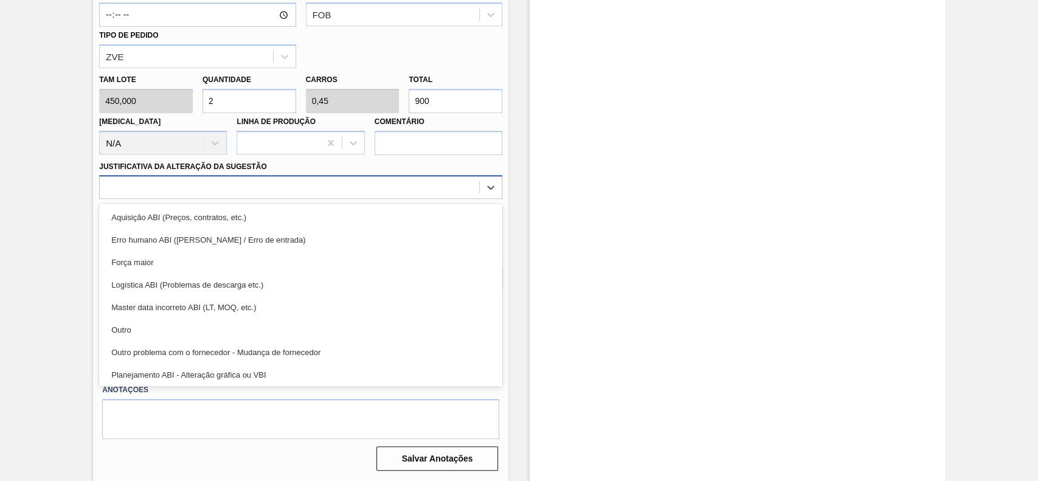
click at [206, 192] on div at bounding box center [289, 188] width 379 height 18
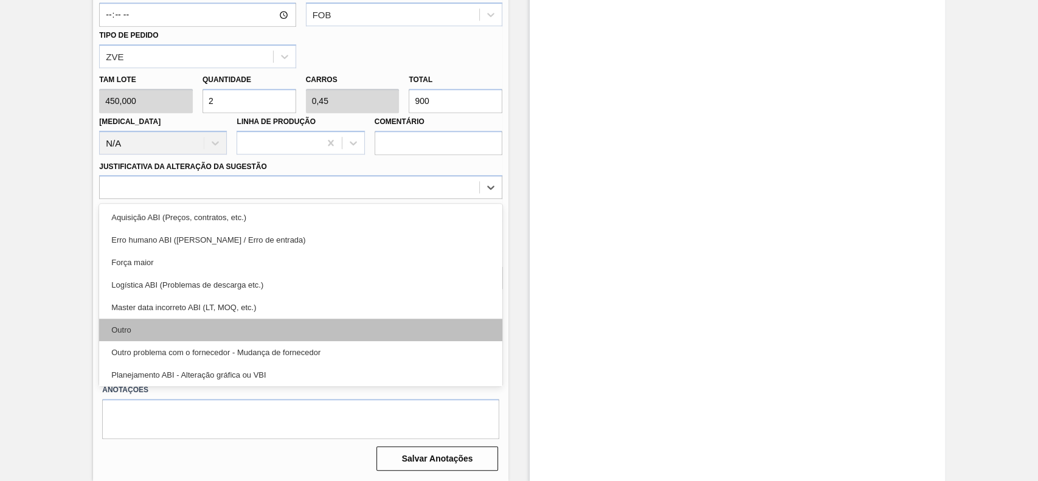
click at [160, 334] on div "Outro" at bounding box center [300, 330] width 403 height 22
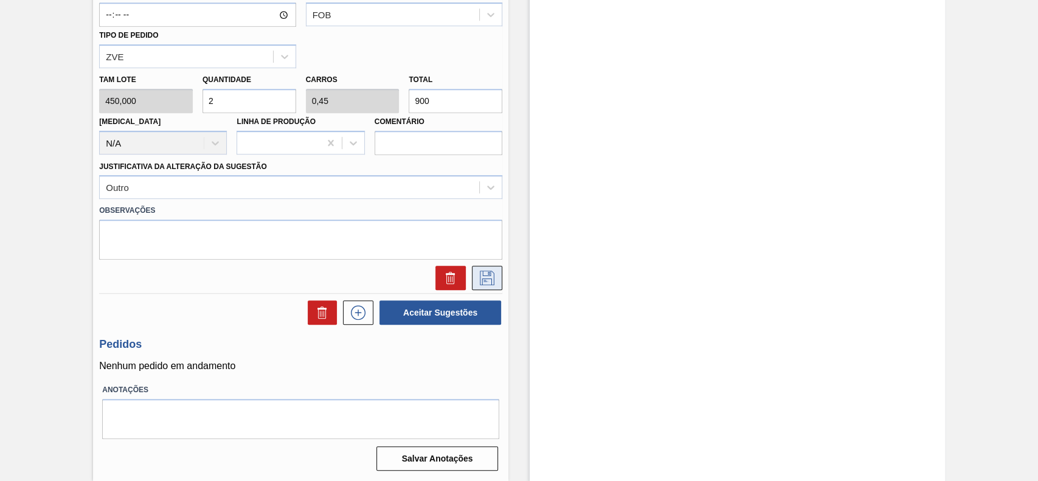
click at [478, 278] on icon at bounding box center [486, 278] width 19 height 15
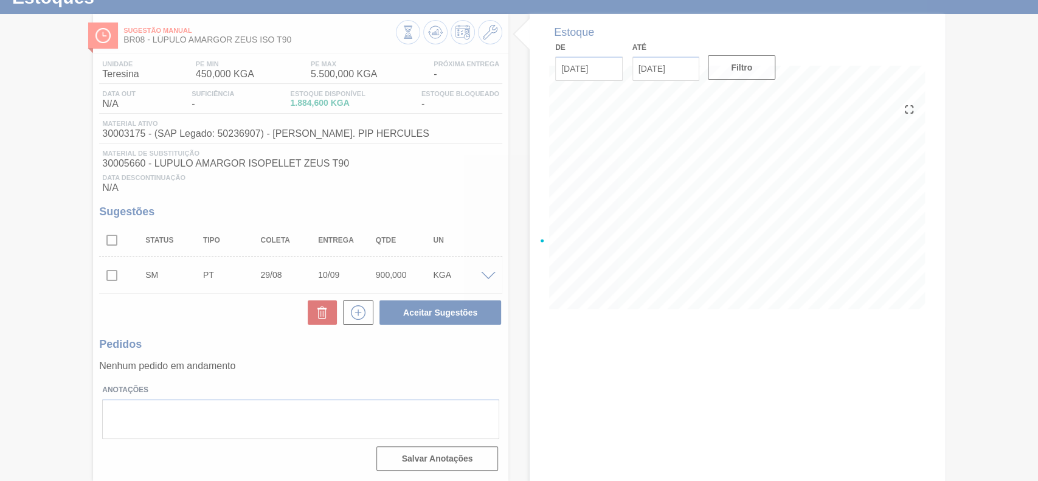
scroll to position [49, 0]
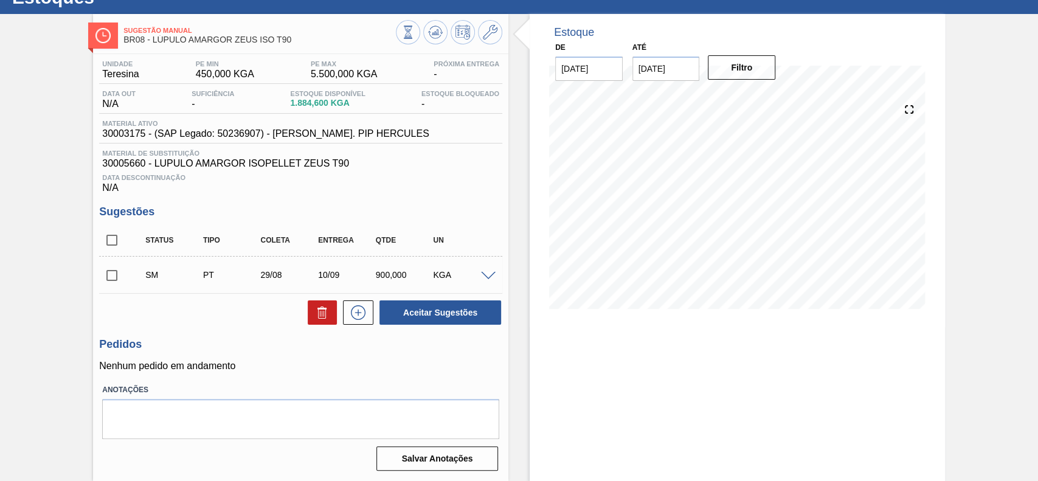
click at [116, 277] on input "checkbox" at bounding box center [112, 276] width 26 height 26
click at [439, 312] on button "Aceitar Sugestões" at bounding box center [440, 312] width 122 height 24
checkbox input "false"
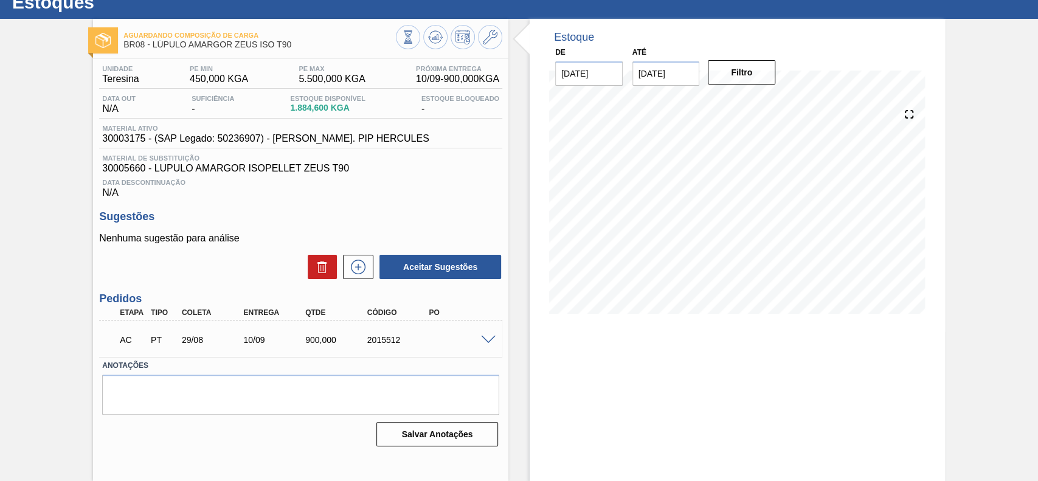
scroll to position [42, 0]
click at [478, 343] on div at bounding box center [490, 338] width 24 height 9
click at [489, 345] on div "AC PT 29/08 10/09 900,000 2015512" at bounding box center [300, 338] width 403 height 30
click at [486, 339] on span at bounding box center [488, 340] width 15 height 9
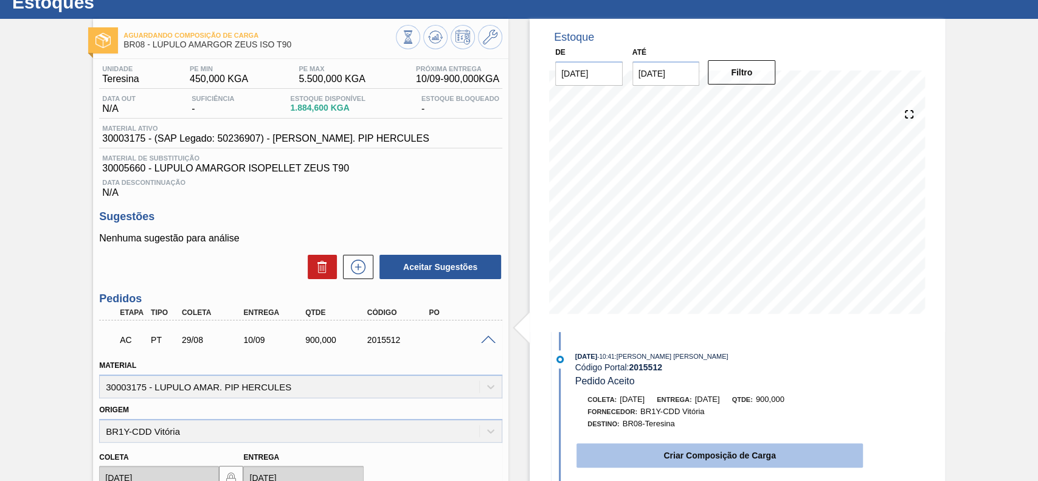
click at [656, 447] on button "Criar Composição de Carga" at bounding box center [719, 455] width 286 height 24
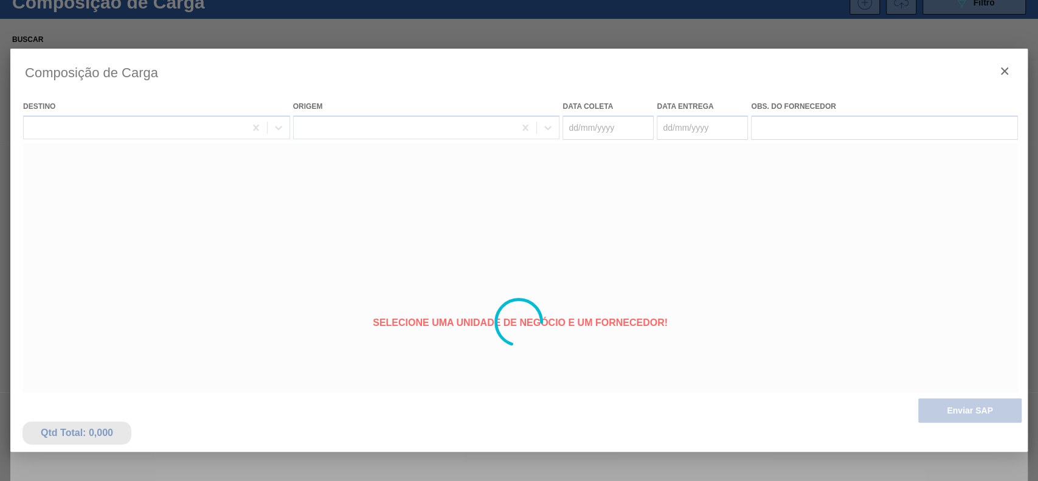
type coleta "[DATE]"
type entrega "10/09/2025"
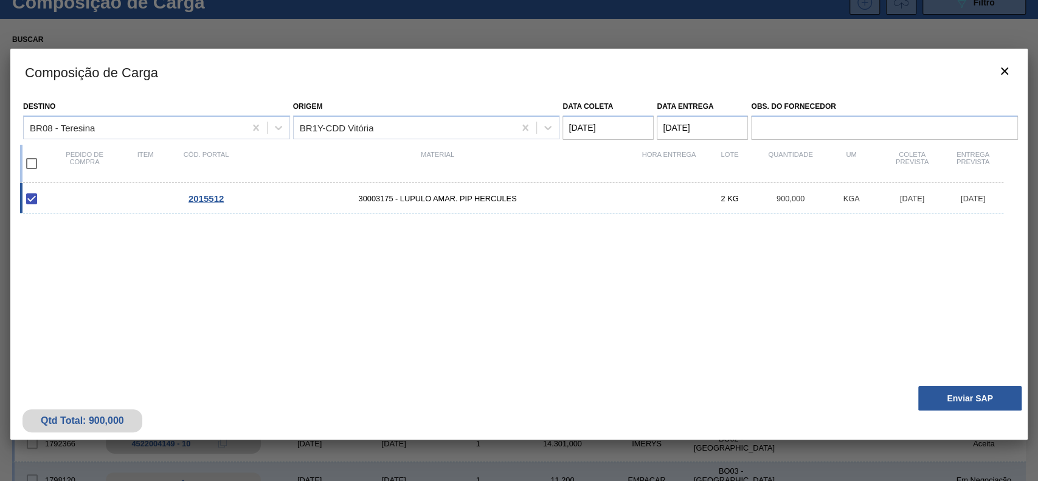
click at [957, 413] on div "Qtd Total: 900,000 Enviar SAP" at bounding box center [518, 410] width 1017 height 60
click at [957, 405] on button "Enviar SAP" at bounding box center [969, 398] width 103 height 24
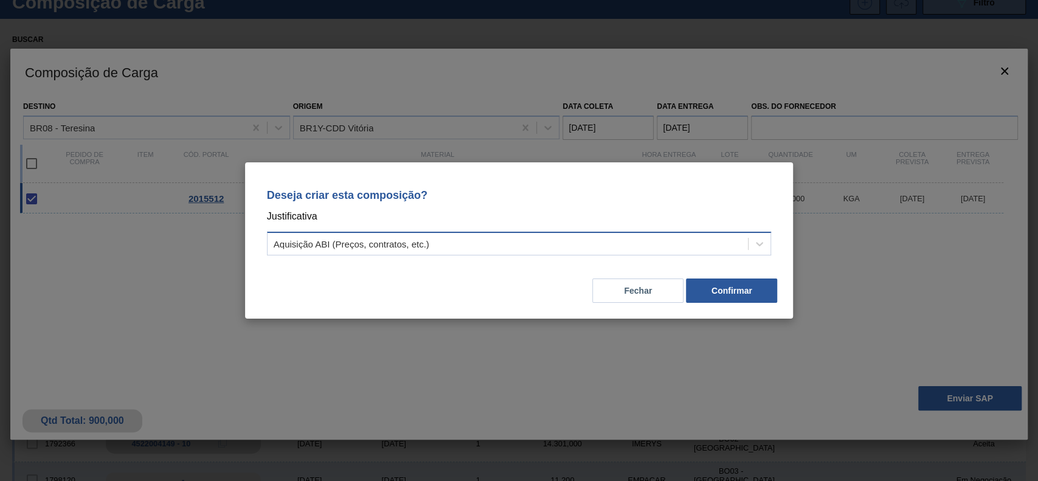
click at [367, 243] on div "Aquisição ABI (Preços, contratos, etc.)" at bounding box center [352, 244] width 156 height 10
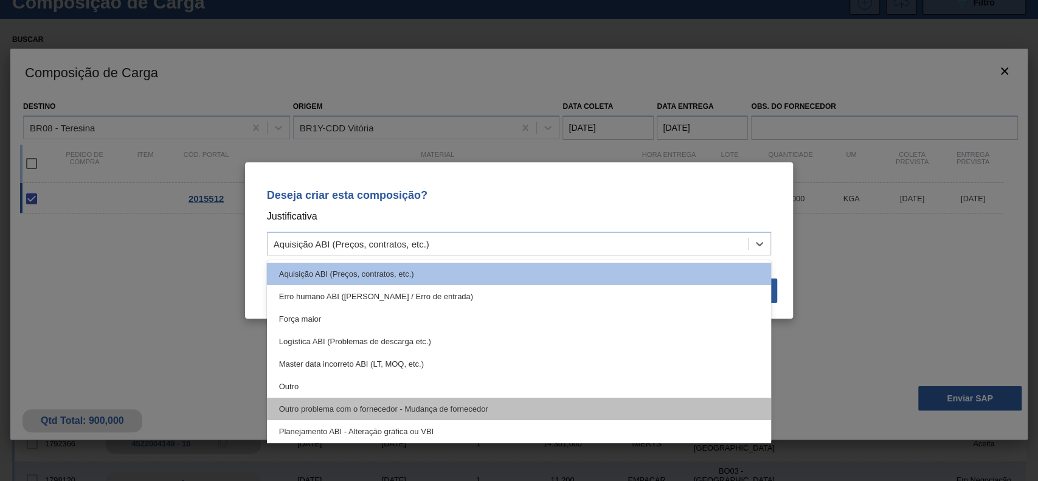
click at [347, 399] on div "Outro problema com o fornecedor - Mudança de fornecedor" at bounding box center [519, 409] width 505 height 22
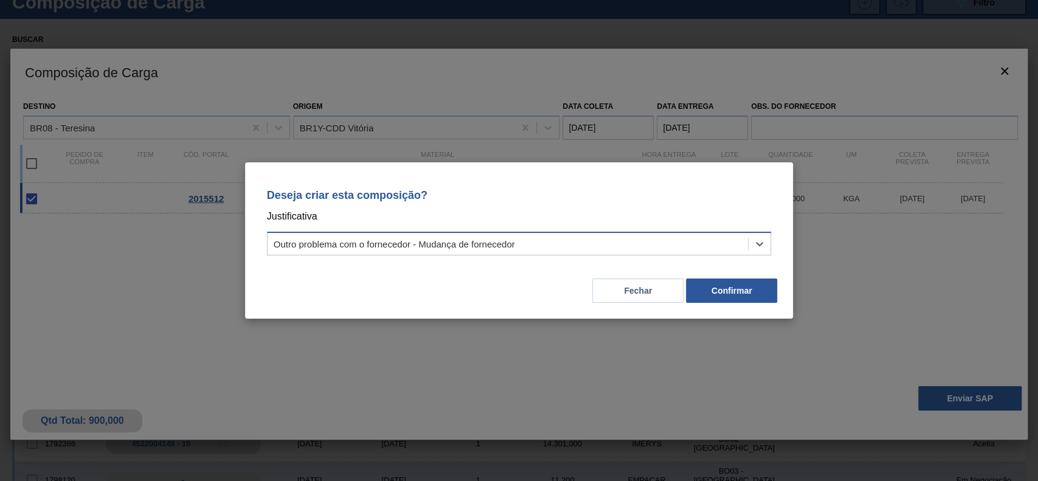
click at [441, 243] on div "Outro problema com o fornecedor - Mudança de fornecedor" at bounding box center [394, 244] width 241 height 10
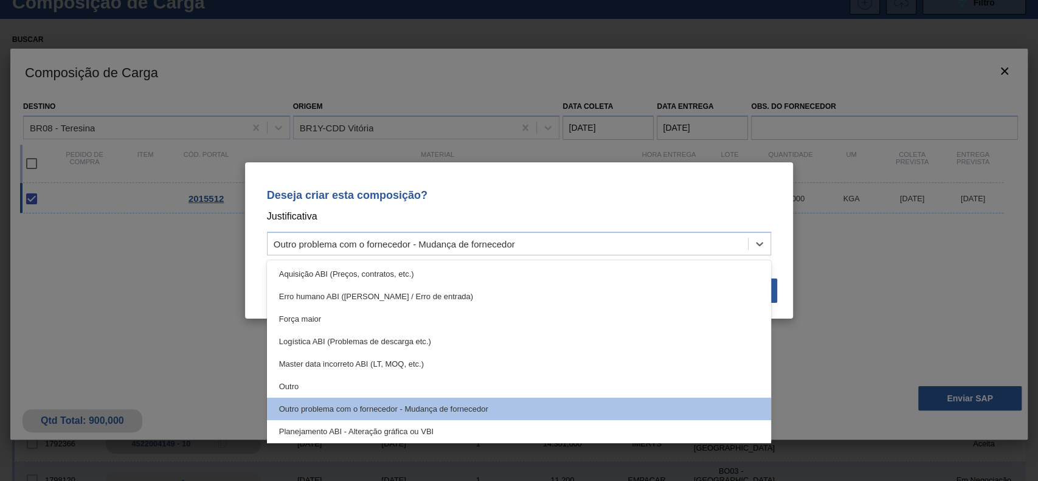
click at [311, 379] on div "Outro" at bounding box center [519, 386] width 505 height 22
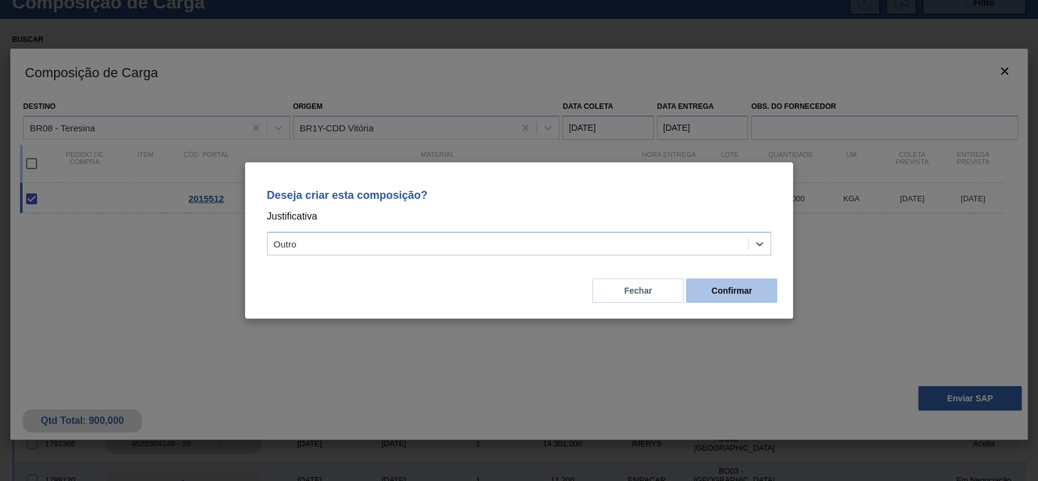
click at [763, 282] on button "Confirmar" at bounding box center [731, 290] width 91 height 24
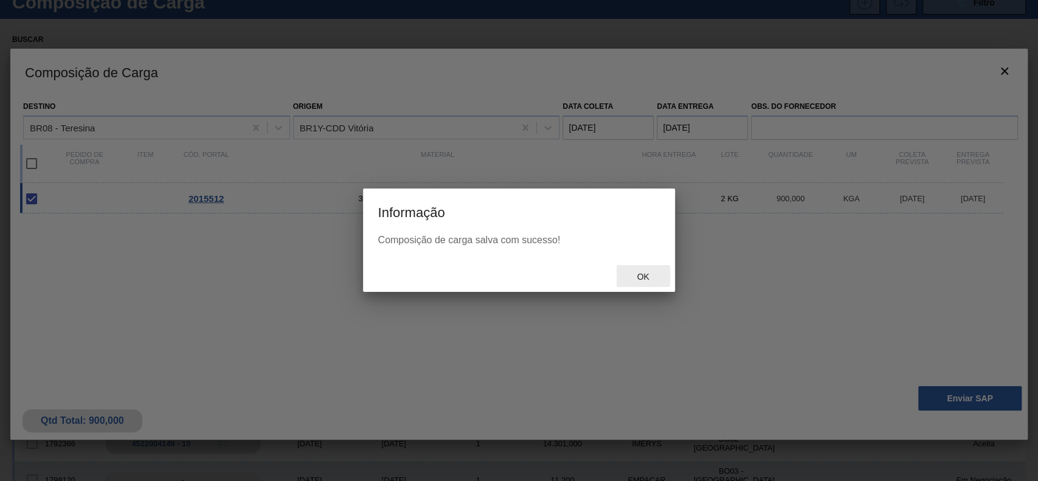
click at [649, 272] on span "Ok" at bounding box center [643, 277] width 32 height 10
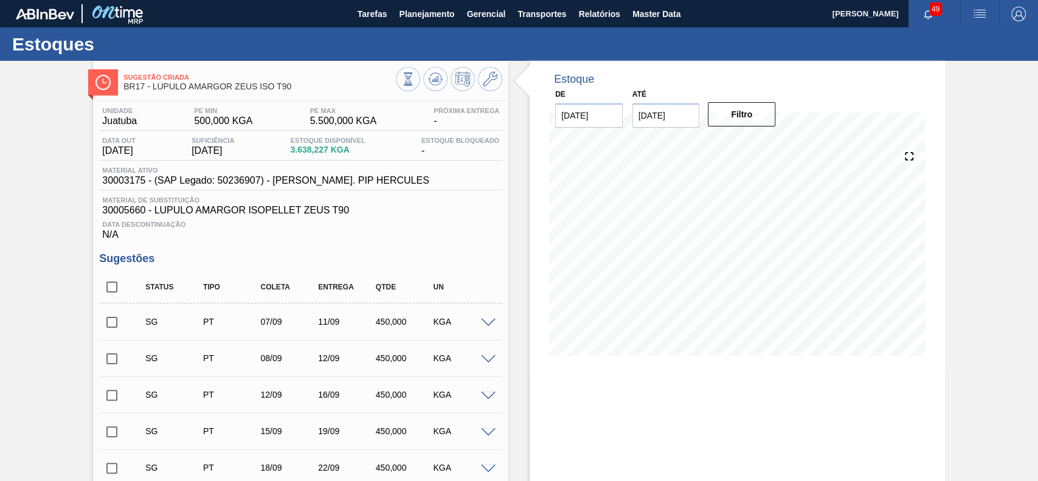
click at [102, 289] on input "checkbox" at bounding box center [112, 287] width 26 height 26
checkbox input "true"
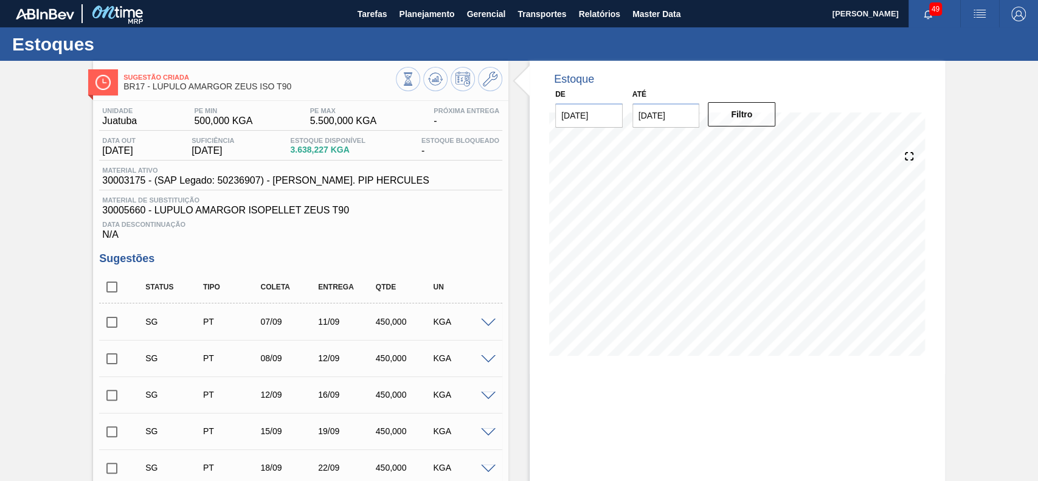
checkbox input "true"
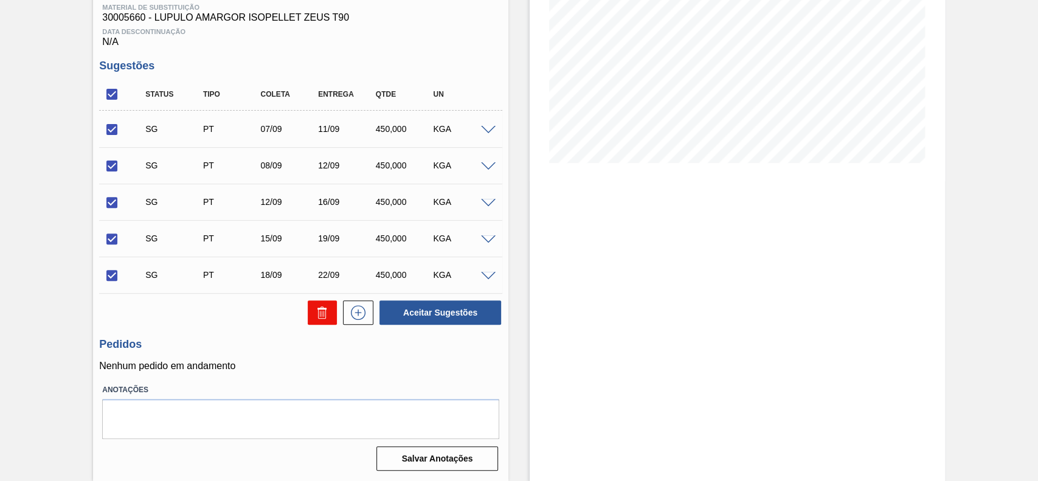
click at [315, 311] on icon at bounding box center [322, 312] width 15 height 15
checkbox input "false"
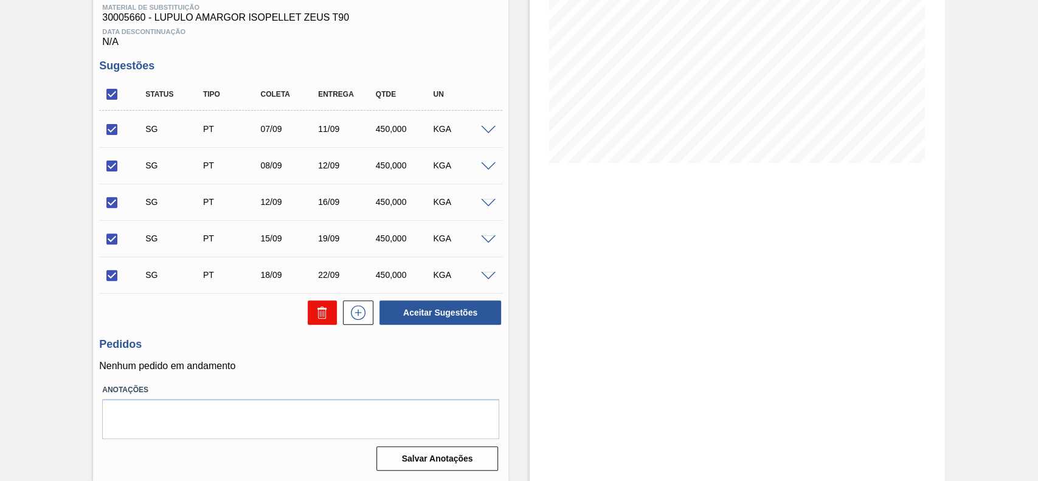
checkbox input "false"
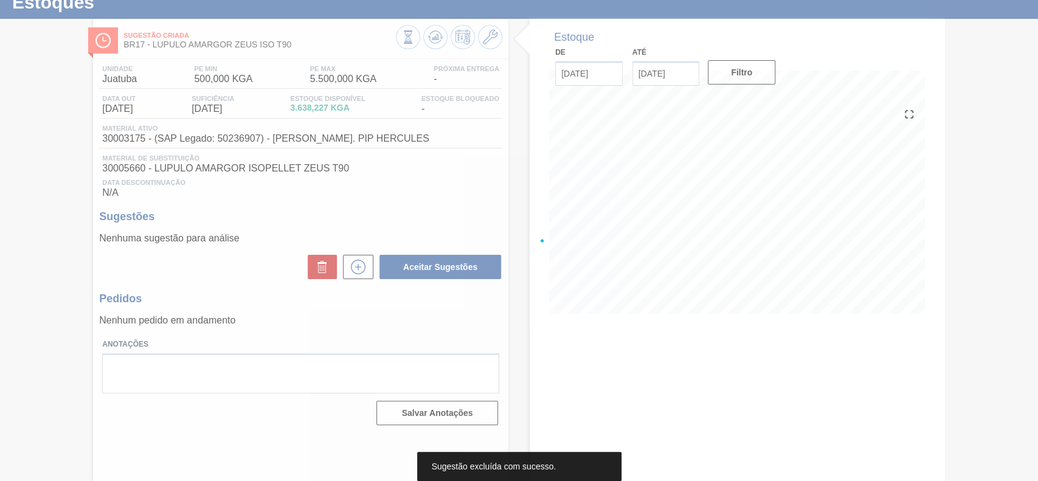
scroll to position [42, 0]
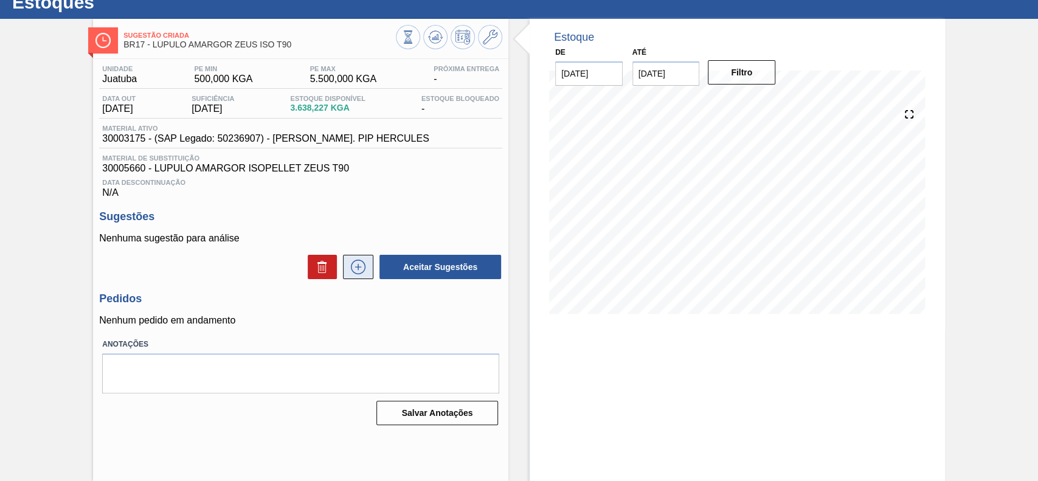
click at [366, 274] on icon at bounding box center [357, 267] width 19 height 15
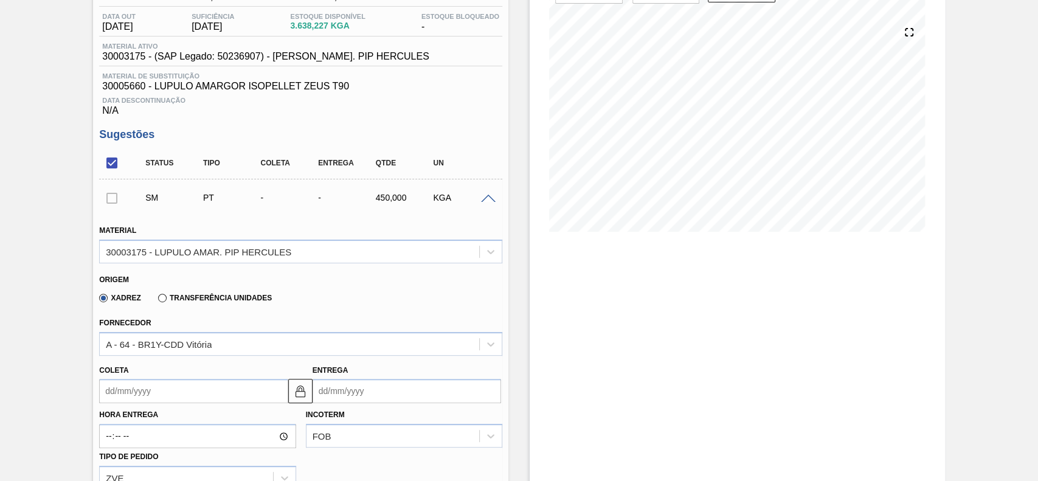
scroll to position [204, 0]
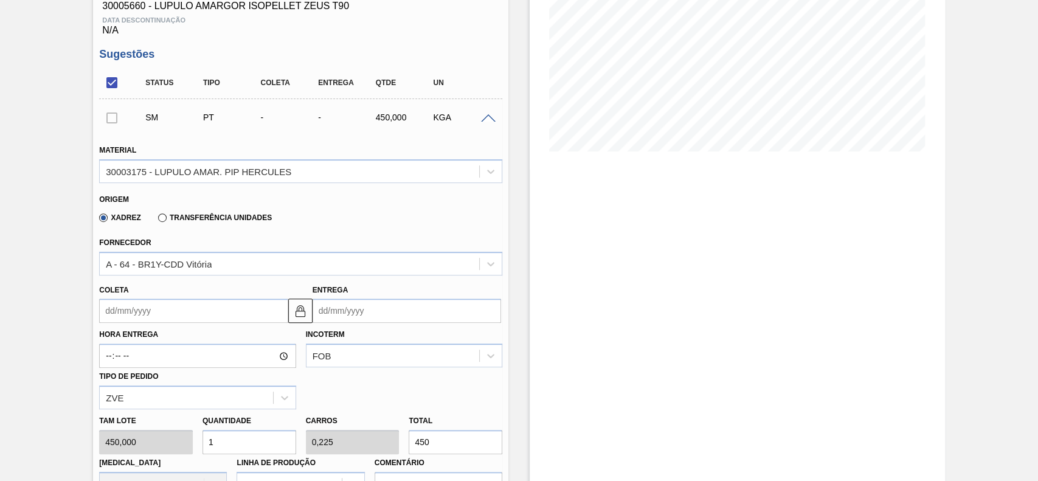
click at [165, 305] on input "Coleta" at bounding box center [193, 310] width 188 height 24
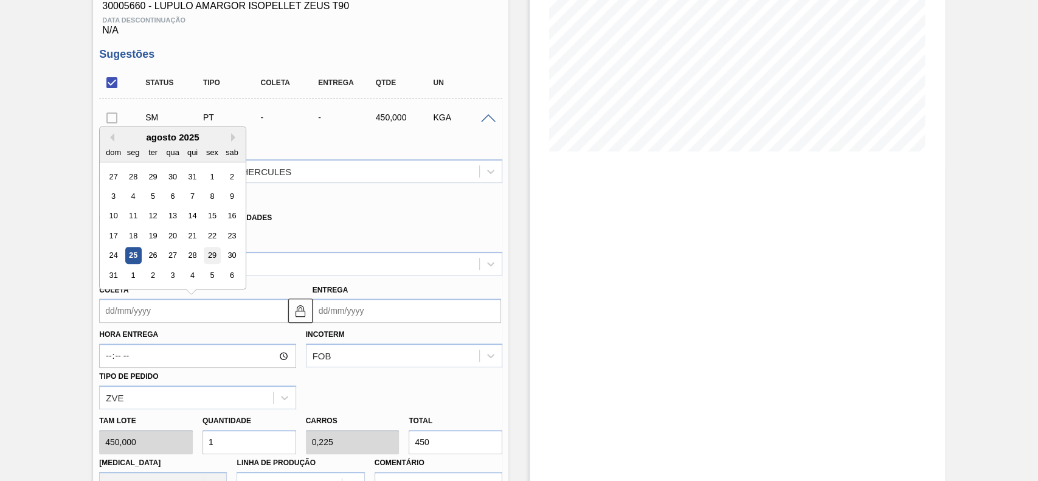
click at [210, 263] on div "29" at bounding box center [212, 255] width 16 height 16
type input "29/08/2025"
type input "02/09/2025"
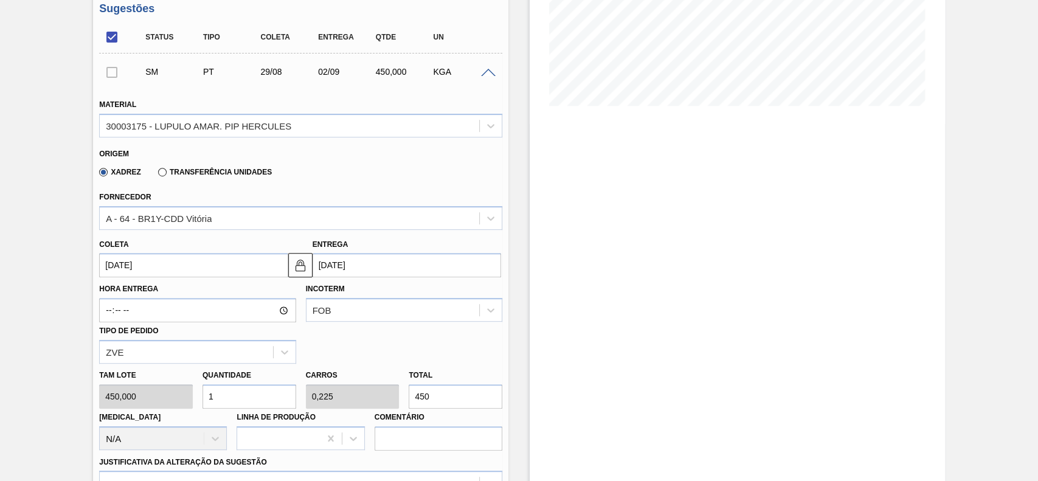
scroll to position [285, 0]
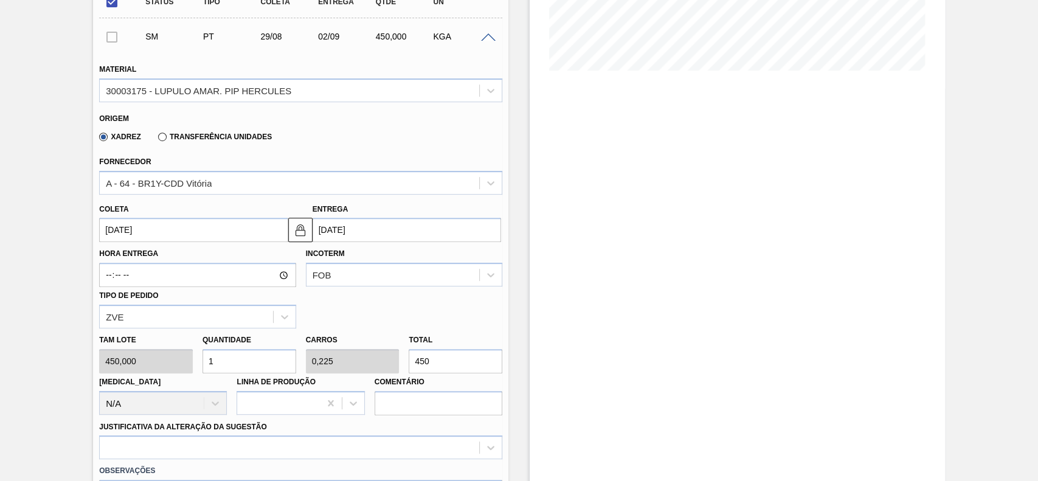
click at [261, 362] on input "1" at bounding box center [249, 361] width 94 height 24
type input "0"
type input "3"
type input "0,675"
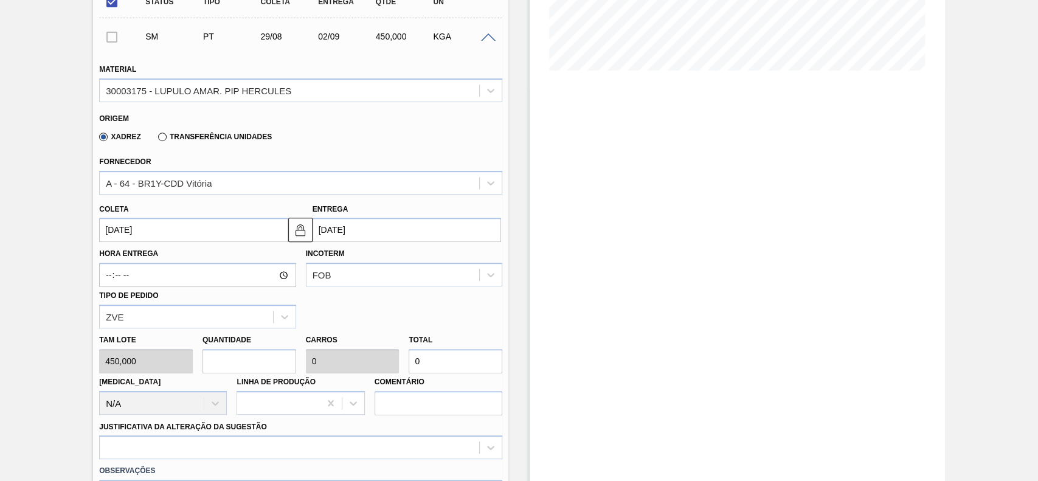
type input "1.350"
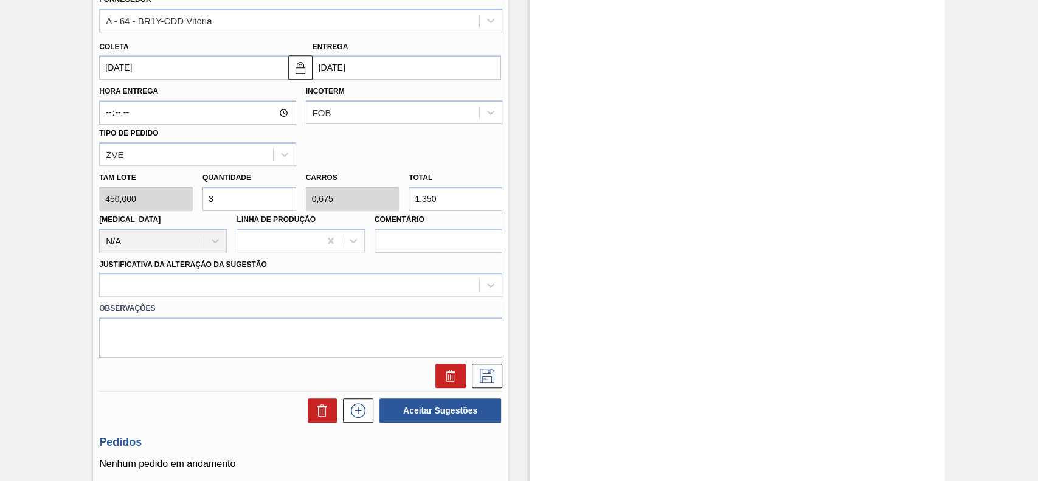
type input "3"
click at [245, 291] on div "Material 30003175 - LUPULO AMAR. PIP HERCULES Origem Xadrez Transferência Unida…" at bounding box center [300, 138] width 403 height 499
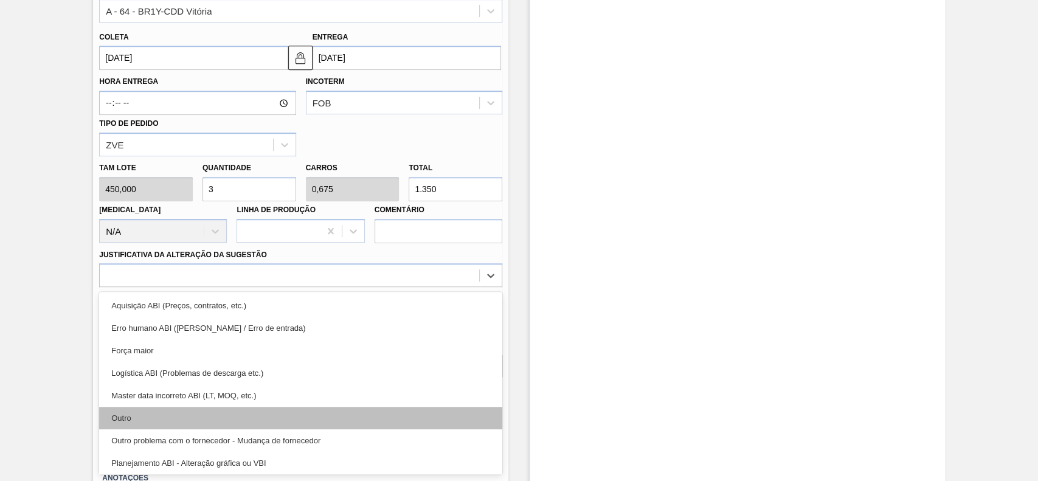
click at [181, 417] on div "Outro" at bounding box center [300, 418] width 403 height 22
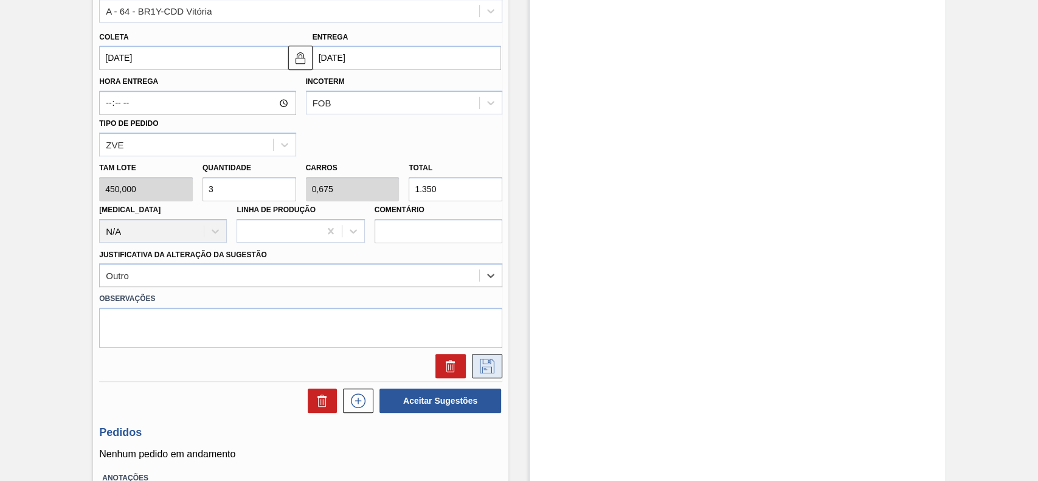
click at [486, 370] on icon at bounding box center [486, 365] width 6 height 10
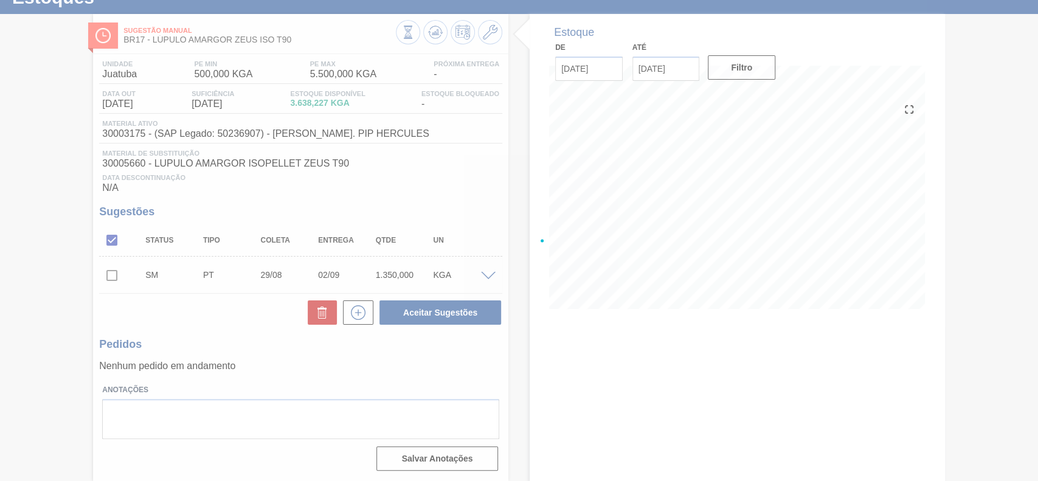
scroll to position [49, 0]
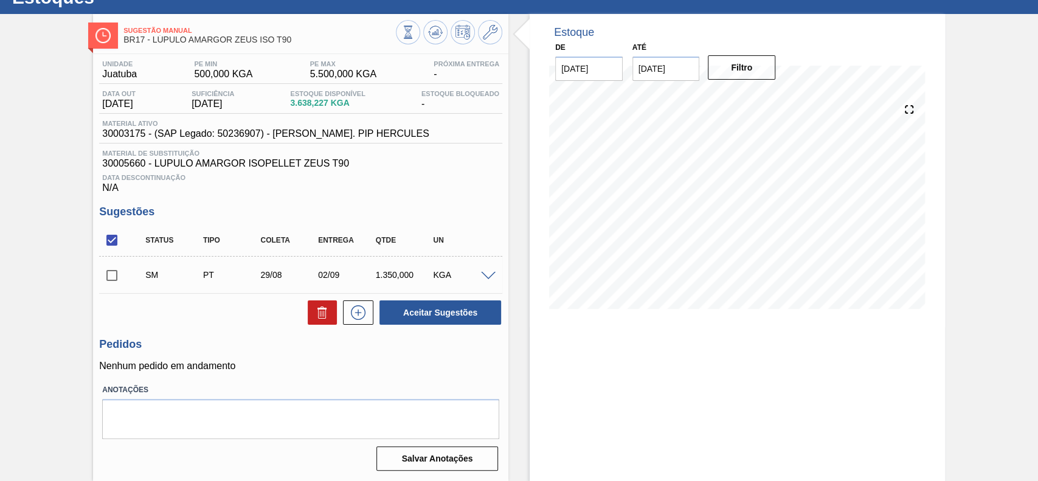
click at [121, 278] on input "checkbox" at bounding box center [112, 276] width 26 height 26
checkbox input "true"
click at [447, 322] on button "Aceitar Sugestões" at bounding box center [440, 312] width 122 height 24
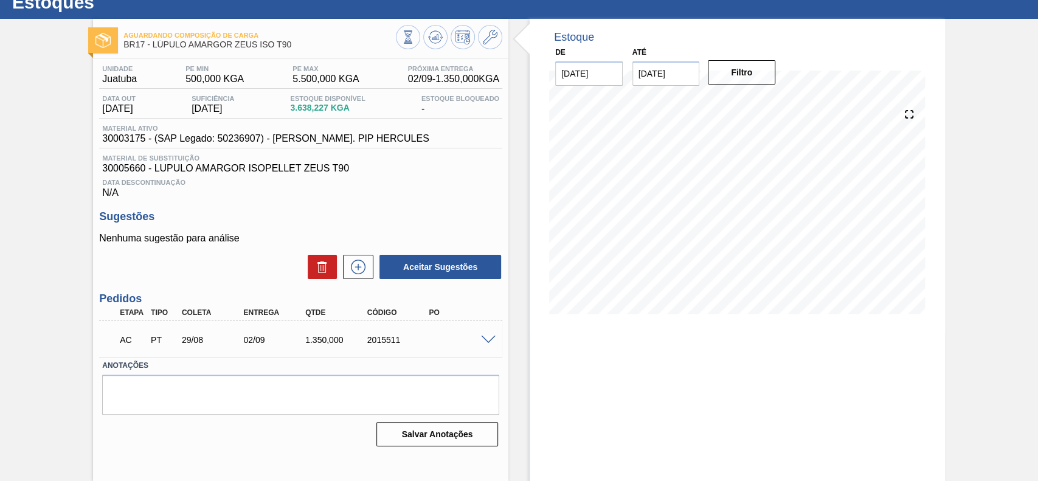
scroll to position [42, 0]
click at [481, 343] on span at bounding box center [488, 340] width 15 height 9
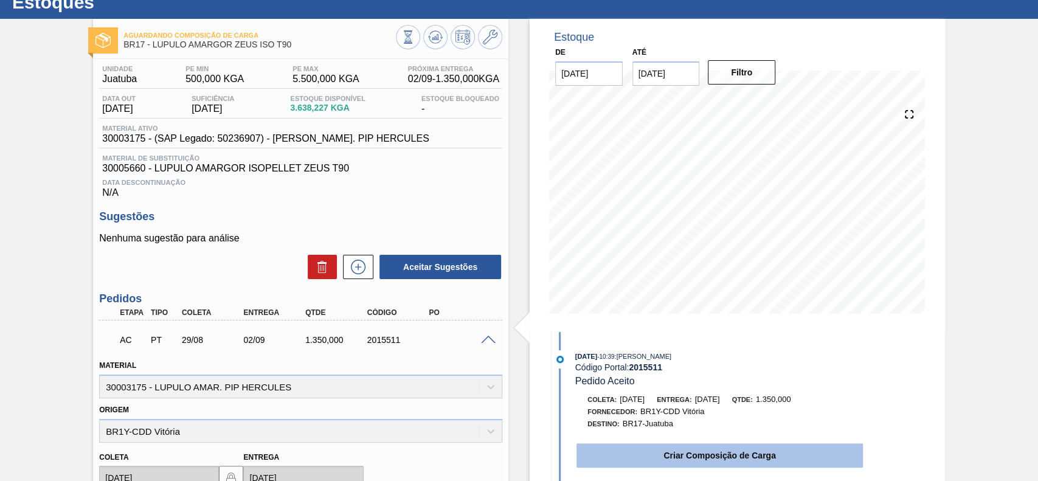
click at [719, 457] on button "Criar Composição de Carga" at bounding box center [719, 455] width 286 height 24
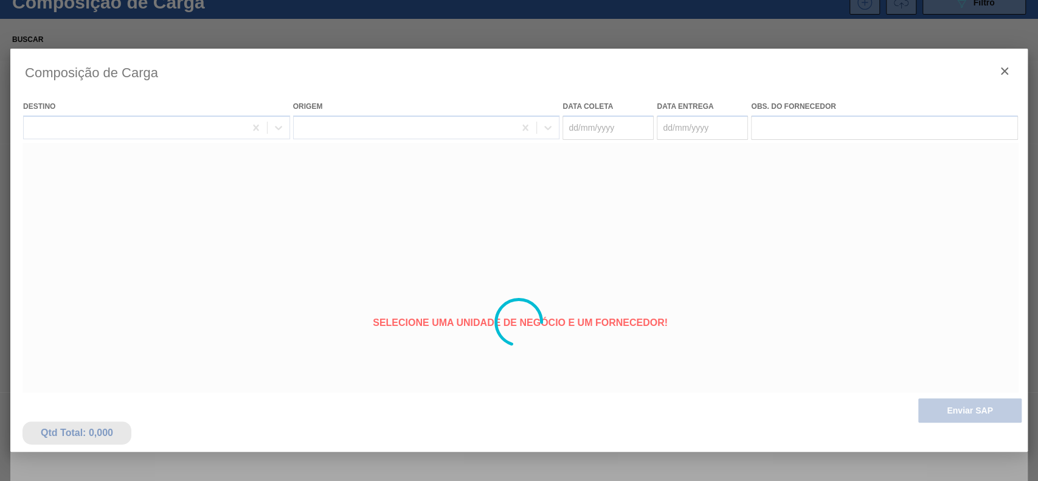
type coleta "29/08/2025"
type entrega "02/09/2025"
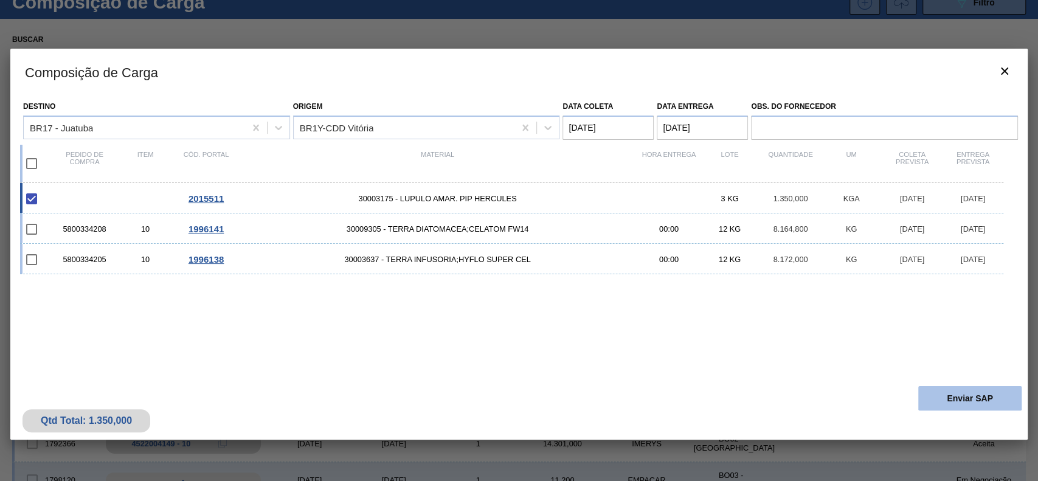
click at [930, 396] on button "Enviar SAP" at bounding box center [969, 398] width 103 height 24
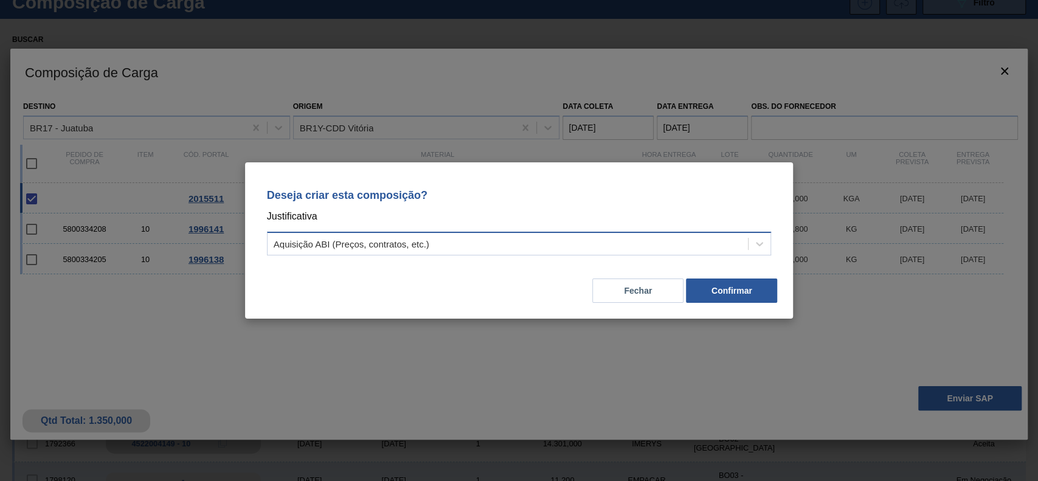
drag, startPoint x: 507, startPoint y: 260, endPoint x: 500, endPoint y: 253, distance: 10.3
click at [506, 257] on div "Deseja criar esta composição? Justificativa Aquisição ABI (Preços, contratos, e…" at bounding box center [519, 220] width 519 height 86
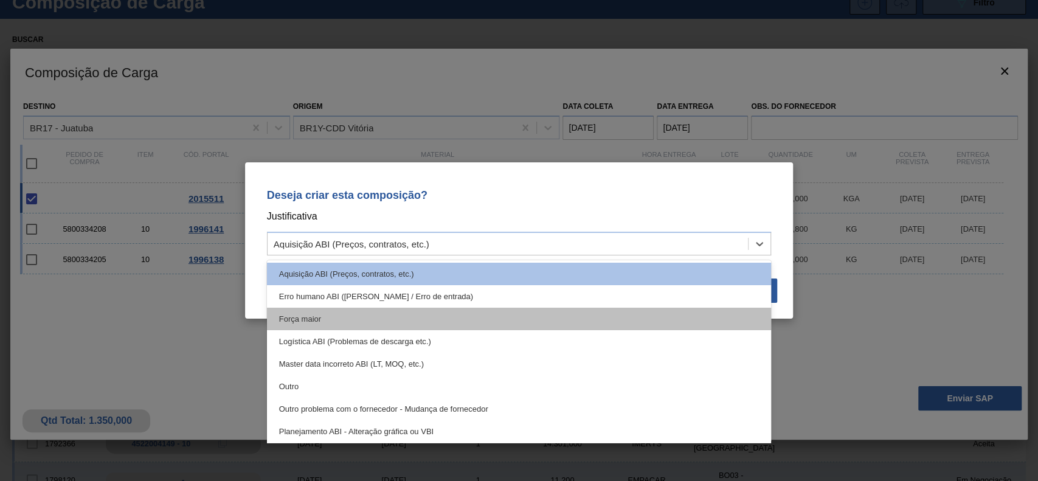
drag, startPoint x: 500, startPoint y: 253, endPoint x: 416, endPoint y: 321, distance: 108.0
click at [497, 253] on div "Aquisição ABI (Preços, contratos, etc.)" at bounding box center [519, 244] width 505 height 24
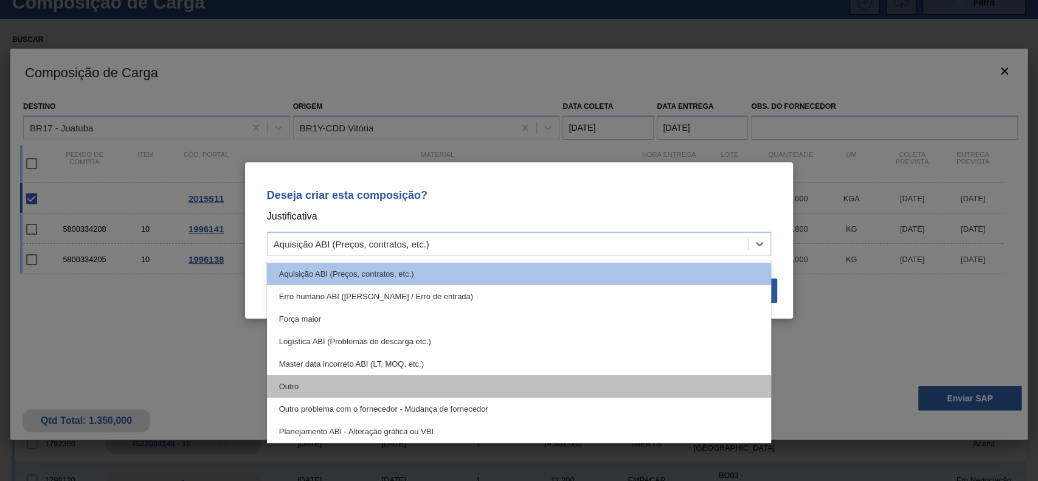
click at [379, 389] on div "Outro" at bounding box center [519, 386] width 505 height 22
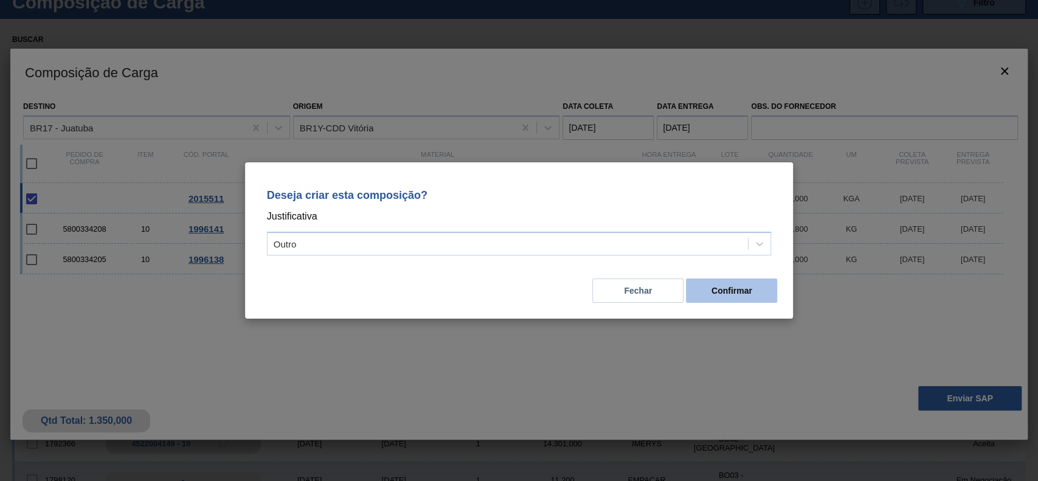
click at [741, 294] on button "Confirmar" at bounding box center [731, 290] width 91 height 24
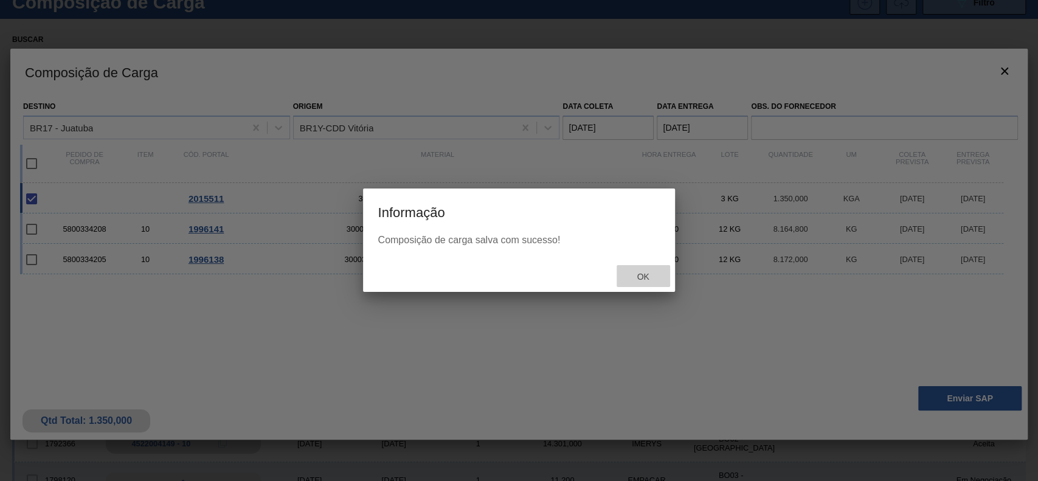
click at [640, 277] on span "Ok" at bounding box center [643, 277] width 32 height 10
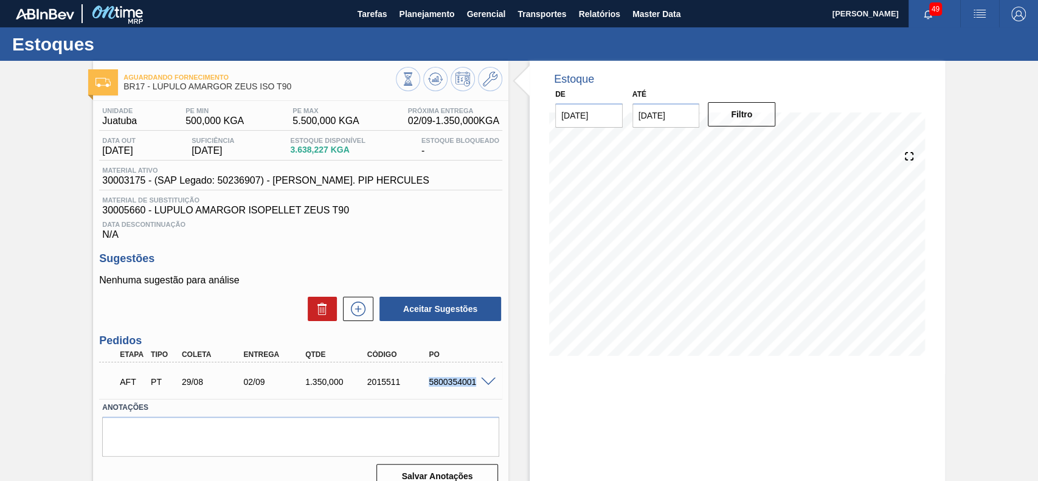
drag, startPoint x: 437, startPoint y: 388, endPoint x: 475, endPoint y: 393, distance: 38.1
click at [475, 393] on div "AFT PT 29/08 02/09 1.350,000 2015511 5800354001" at bounding box center [297, 380] width 371 height 24
copy div "5800354001"
drag, startPoint x: 423, startPoint y: 383, endPoint x: 474, endPoint y: 390, distance: 51.0
click at [474, 390] on div "AFT PT 29/08 10/09 900,000 2015512 5800354002" at bounding box center [297, 380] width 371 height 24
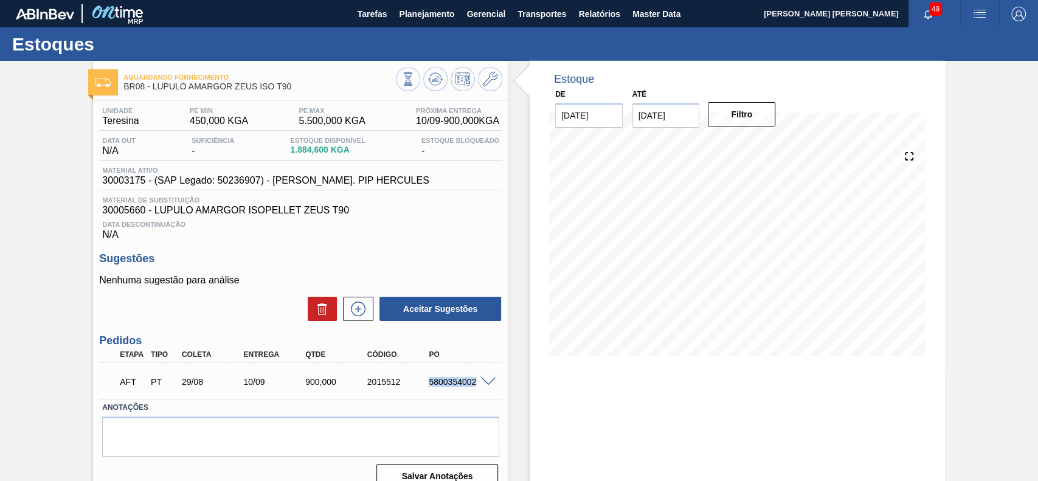
copy div "5800354002"
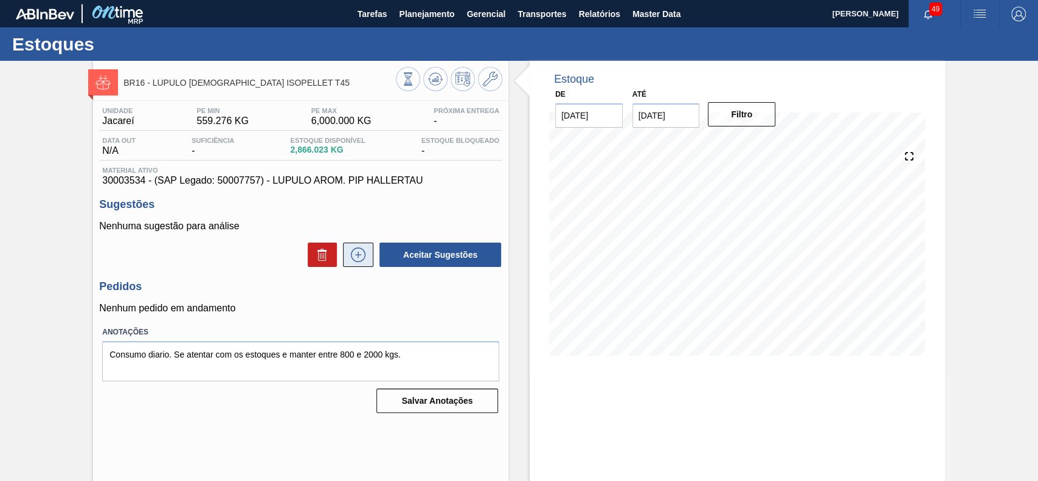
click at [347, 267] on button at bounding box center [358, 255] width 30 height 24
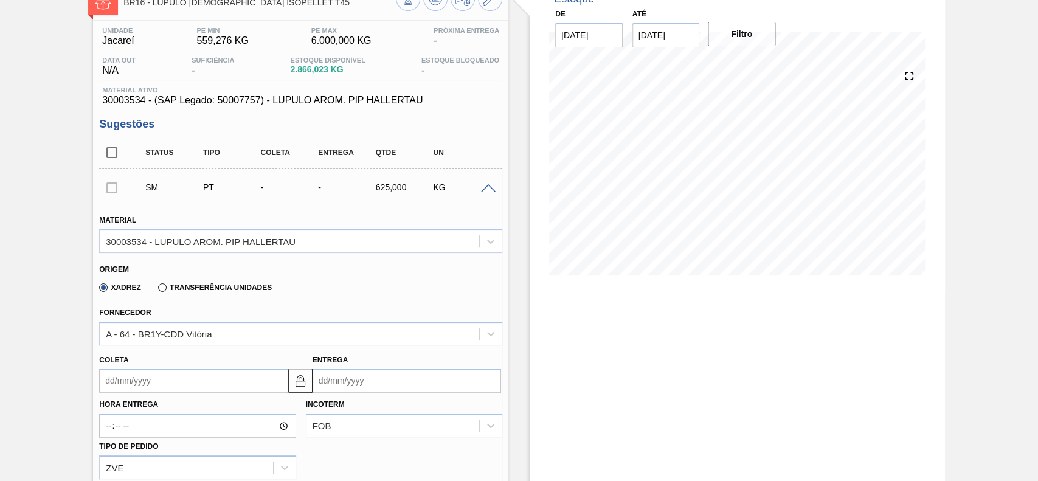
scroll to position [162, 0]
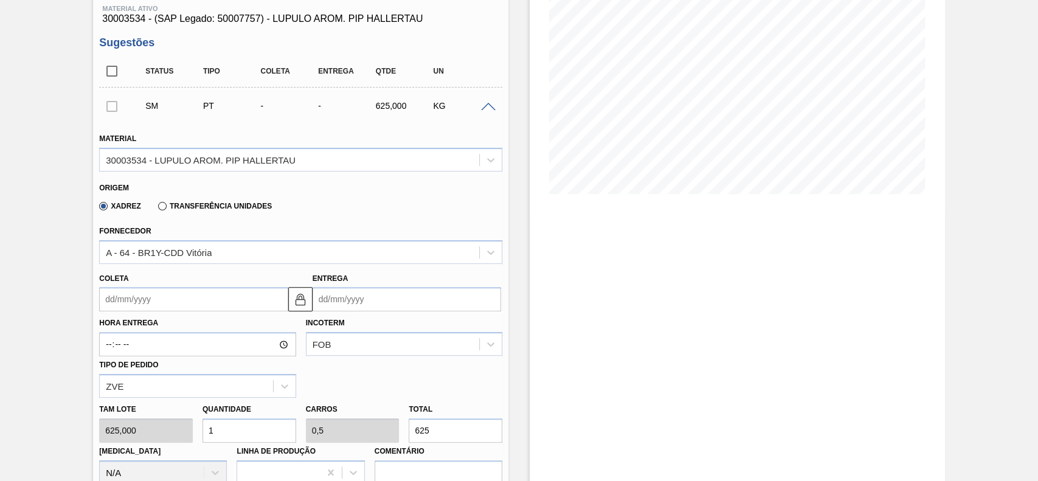
click at [194, 309] on input "Coleta" at bounding box center [193, 299] width 188 height 24
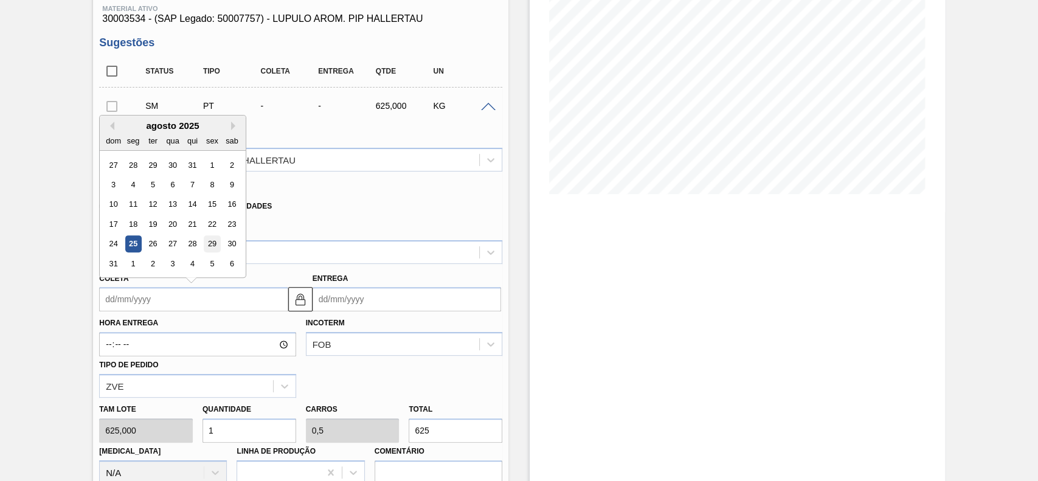
click at [210, 249] on div "29" at bounding box center [212, 244] width 16 height 16
type input "[DATE]"
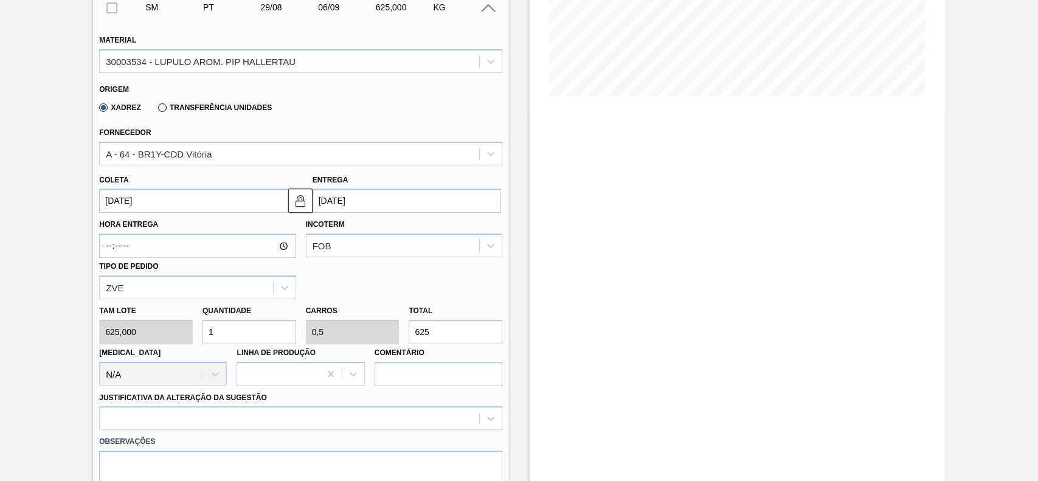
scroll to position [324, 0]
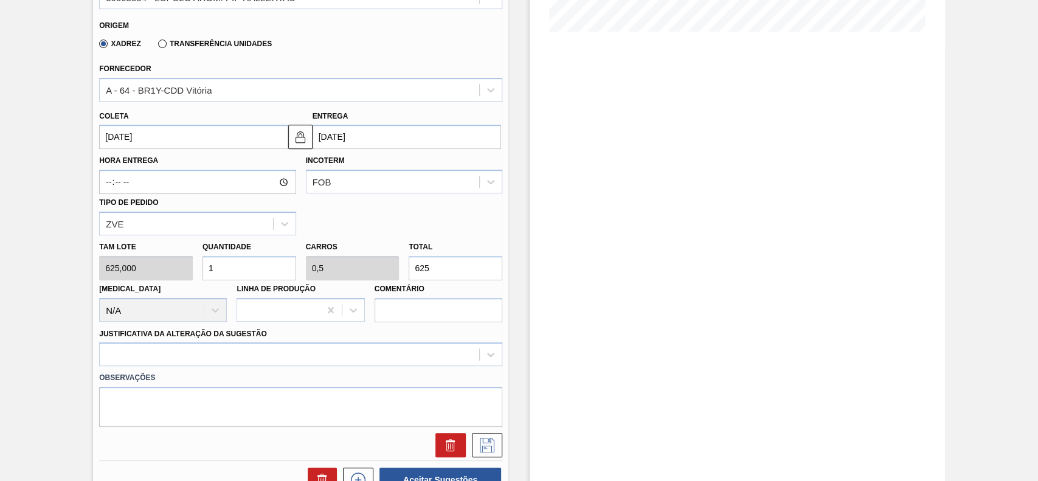
click at [238, 255] on div "Quantidade 1" at bounding box center [249, 259] width 94 height 42
click at [241, 265] on input "1" at bounding box center [249, 268] width 94 height 24
type input "0"
type input "2"
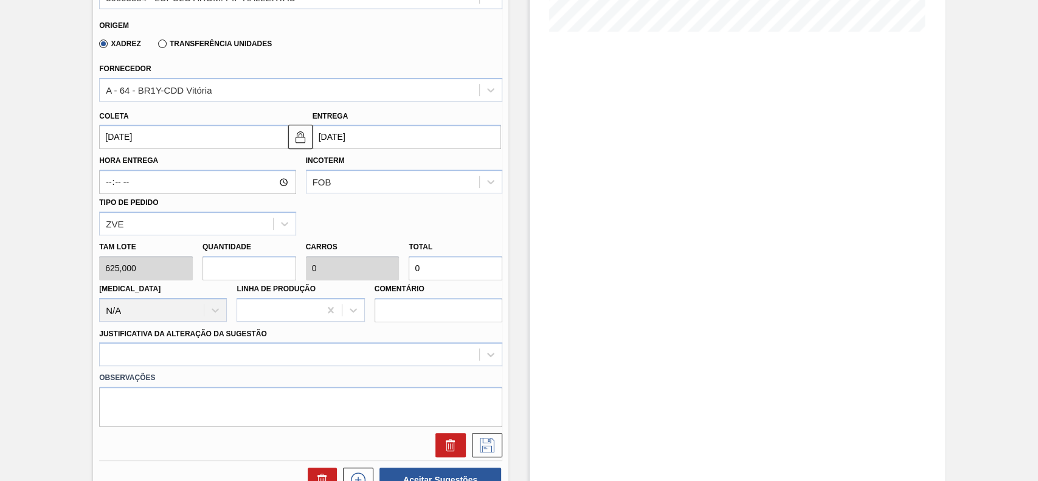
type input "1"
type input "1.250"
type input "2"
click at [215, 353] on div at bounding box center [300, 354] width 403 height 24
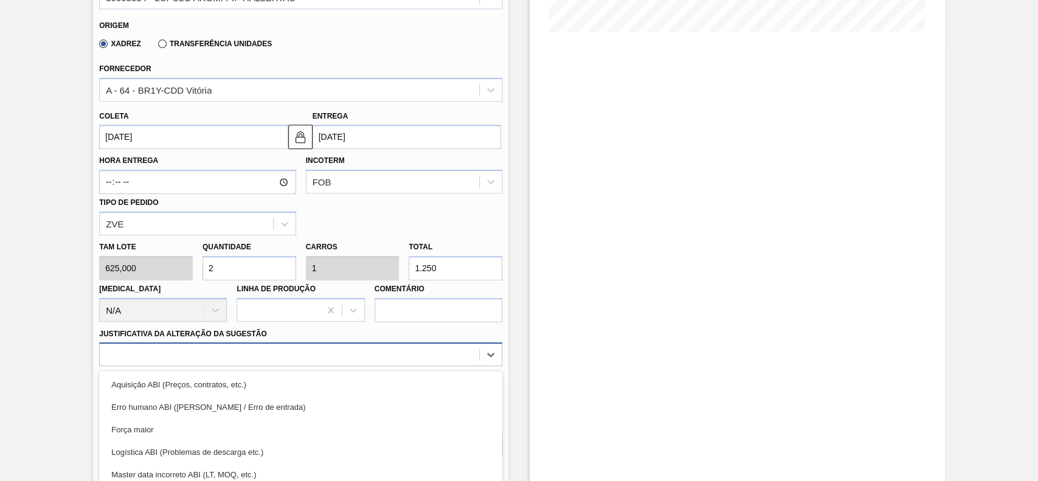
scroll to position [402, 0]
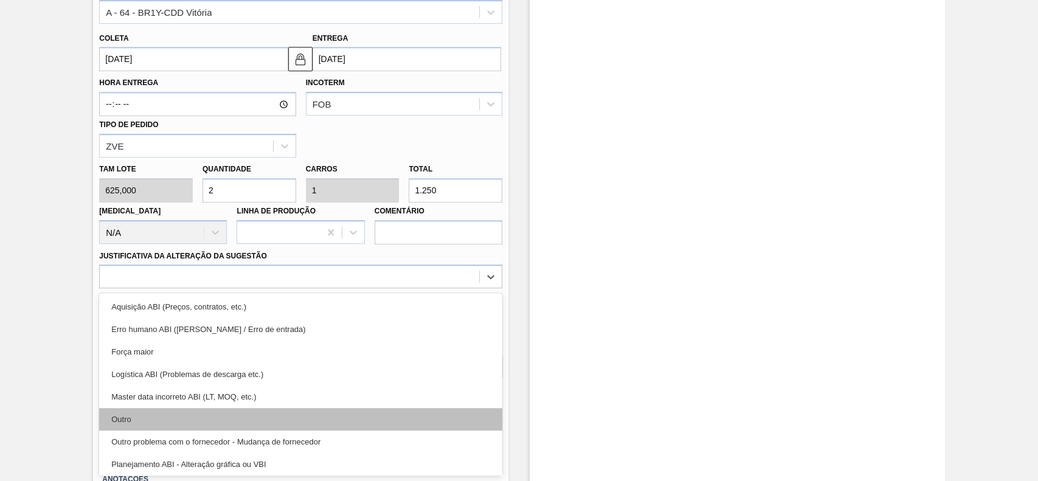
click at [194, 413] on div "Outro" at bounding box center [300, 419] width 403 height 22
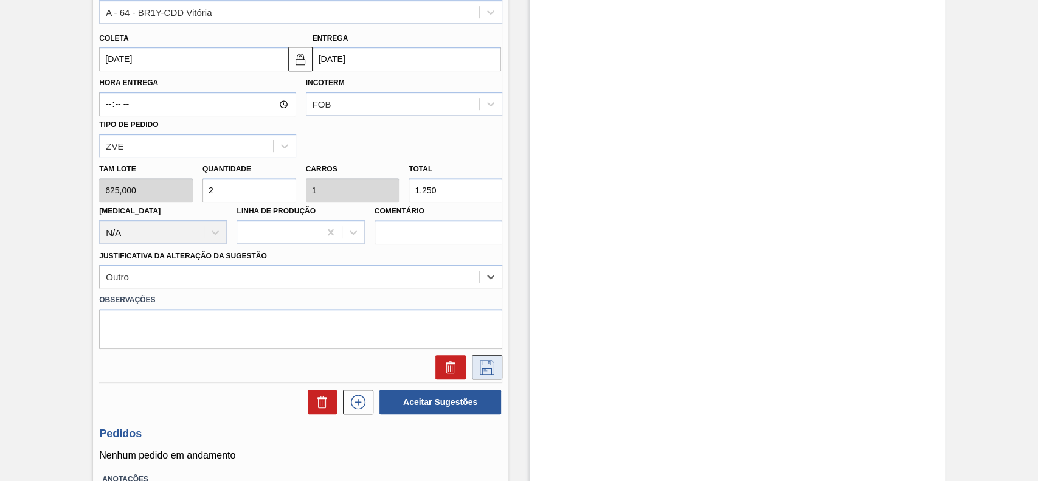
click at [475, 379] on button at bounding box center [487, 367] width 30 height 24
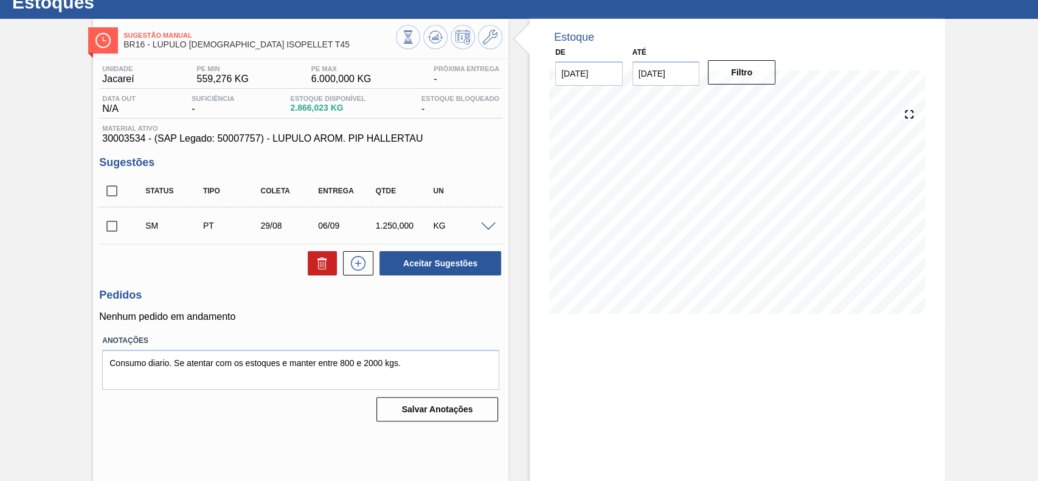
scroll to position [42, 0]
click at [111, 221] on input "checkbox" at bounding box center [112, 226] width 26 height 26
click at [459, 271] on button "Aceitar Sugestões" at bounding box center [440, 263] width 122 height 24
checkbox input "false"
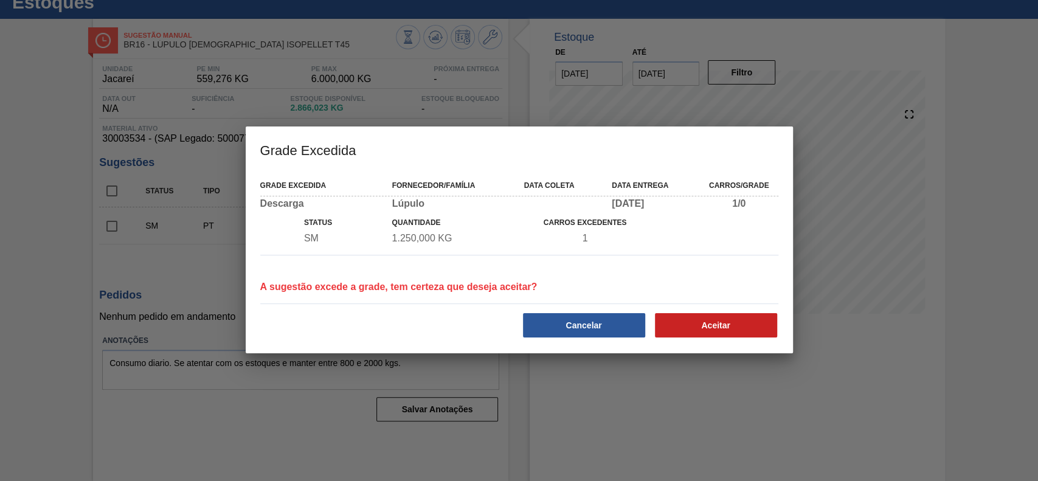
click at [706, 320] on div at bounding box center [519, 240] width 1038 height 481
click at [705, 328] on div at bounding box center [519, 240] width 1038 height 481
click at [729, 310] on div "Grade Excedida Fornecedor/Família Data coleta Data entrega Carros/Grade Descarg…" at bounding box center [519, 262] width 547 height 181
click at [723, 332] on div at bounding box center [519, 240] width 1038 height 481
click at [734, 325] on div at bounding box center [519, 240] width 1038 height 481
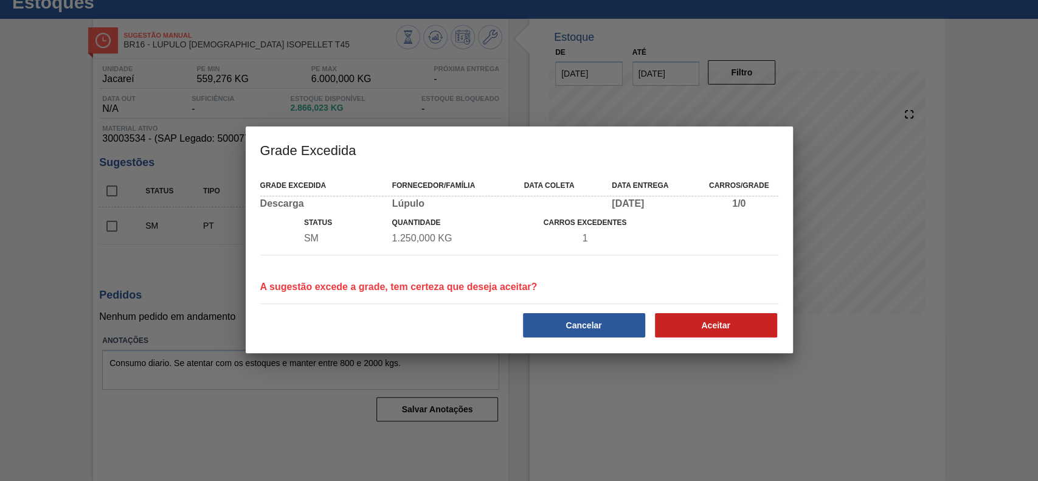
click at [734, 325] on div at bounding box center [519, 240] width 1038 height 481
click at [711, 320] on div at bounding box center [519, 240] width 1038 height 481
click at [725, 327] on div at bounding box center [519, 240] width 1038 height 481
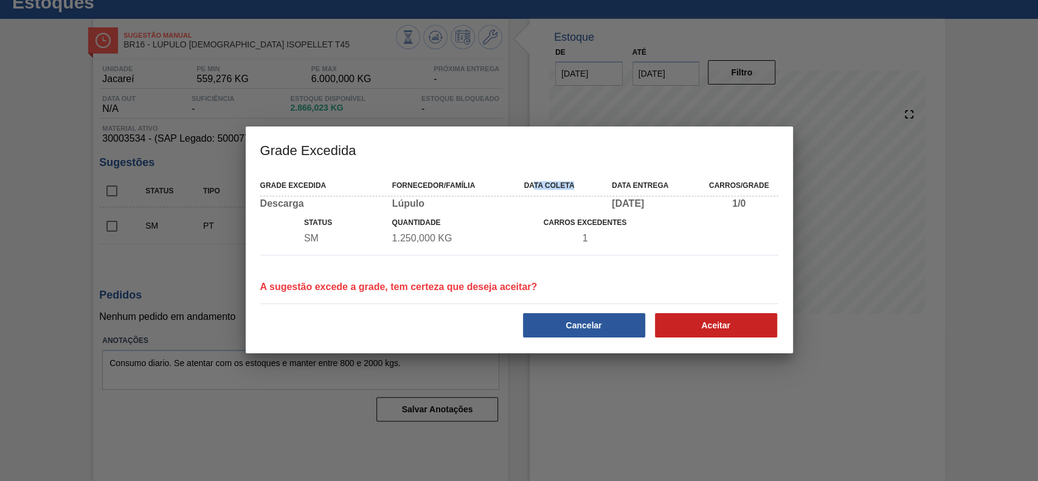
drag, startPoint x: 534, startPoint y: 153, endPoint x: 548, endPoint y: 137, distance: 21.1
click at [561, 175] on div "Grade Excedida Fornecedor/Família Data coleta Data entrega Carros/Grade" at bounding box center [519, 184] width 528 height 18
click at [548, 175] on div "Grade Excedida Fornecedor/Família Data coleta Data entrega Carros/Grade" at bounding box center [519, 184] width 528 height 18
click at [714, 311] on div "Grade Excedida Fornecedor/Família Data coleta Data entrega Carros/Grade Descarg…" at bounding box center [519, 262] width 547 height 181
click at [716, 325] on div at bounding box center [519, 240] width 1038 height 481
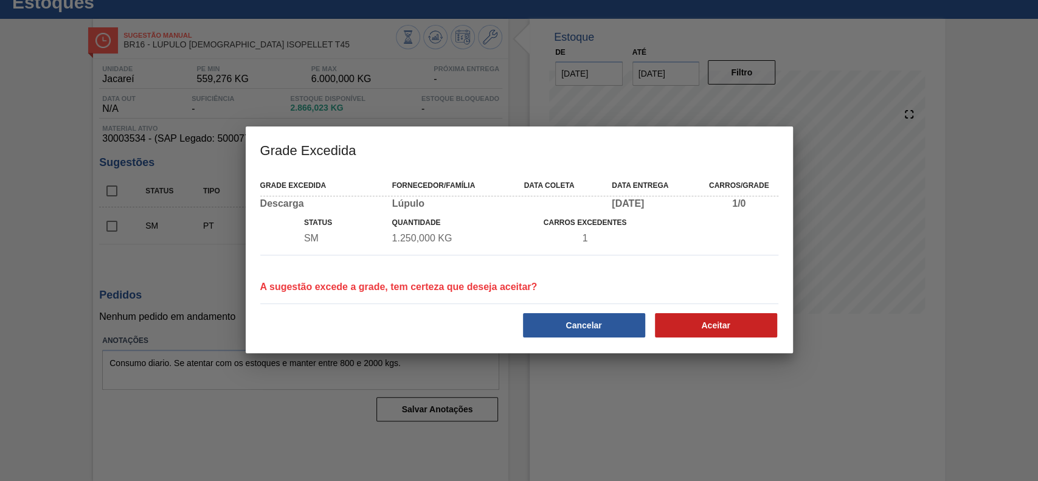
click at [677, 328] on div at bounding box center [519, 240] width 1038 height 481
click at [691, 315] on div at bounding box center [519, 240] width 1038 height 481
click at [525, 131] on h3 "Grade Excedida" at bounding box center [519, 149] width 547 height 46
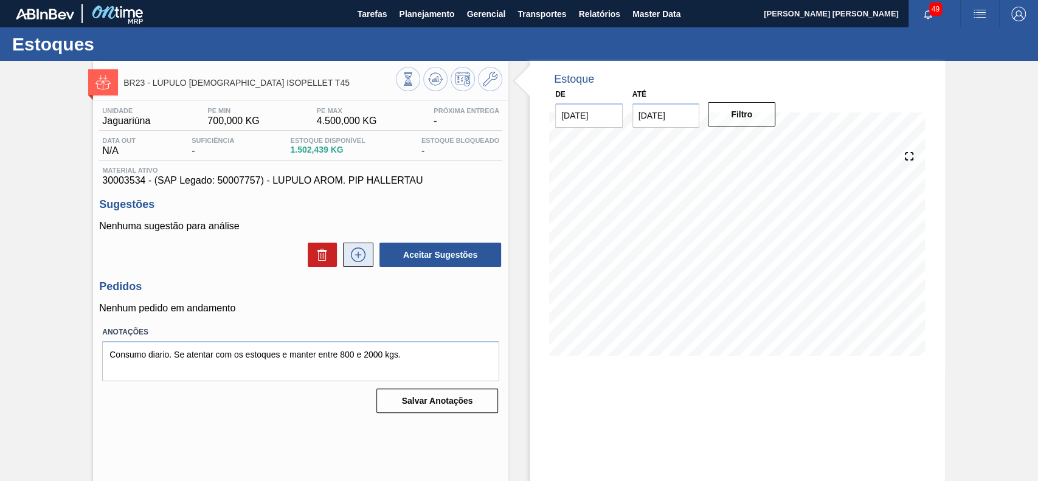
click at [361, 256] on icon at bounding box center [357, 254] width 19 height 15
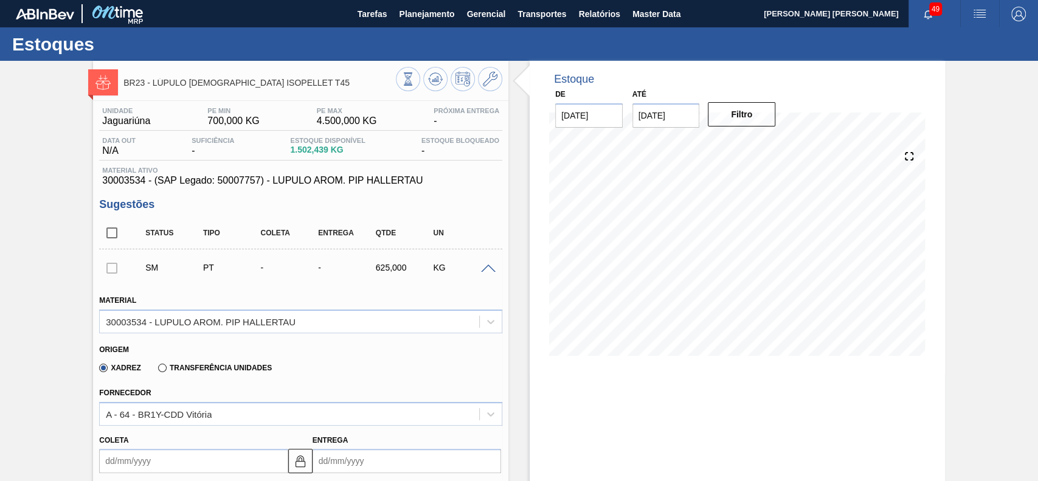
scroll to position [81, 0]
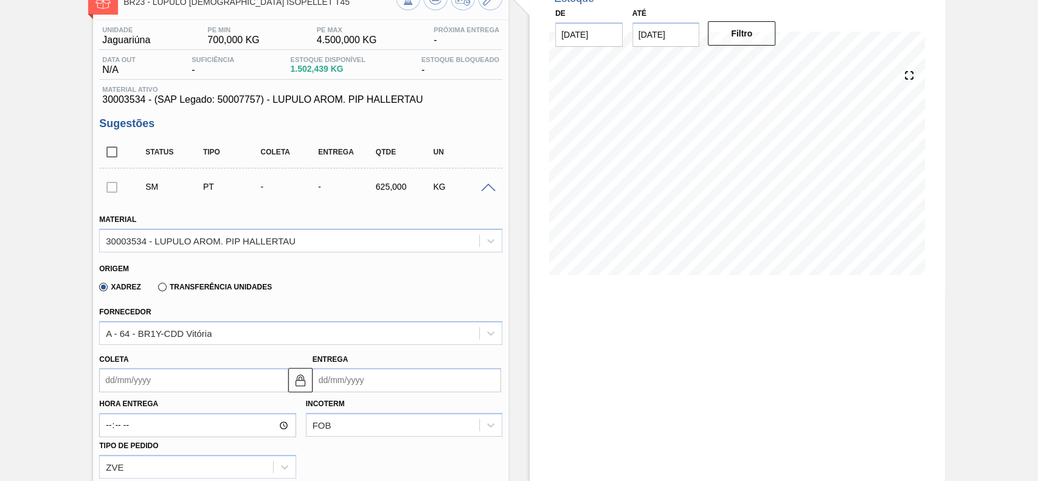
click at [171, 385] on input "Coleta" at bounding box center [193, 380] width 188 height 24
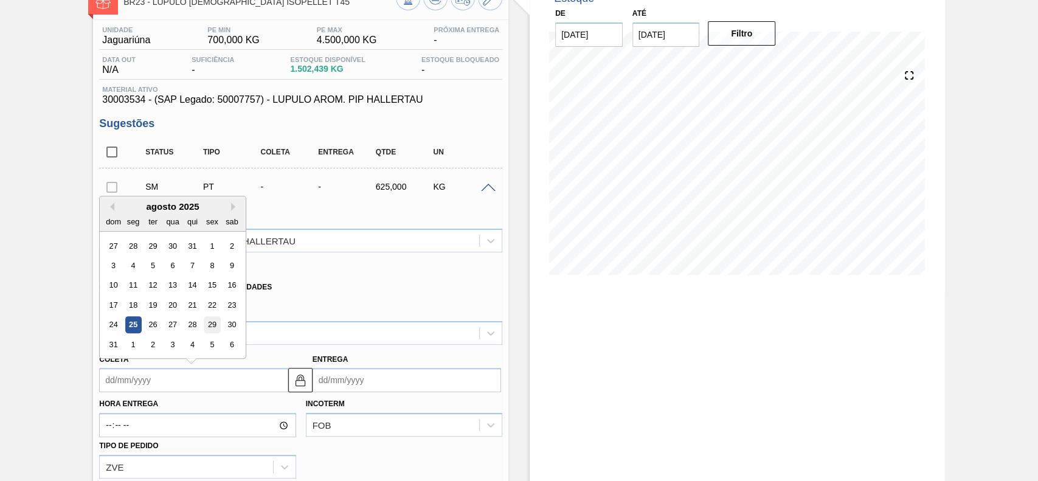
click at [213, 331] on div "29" at bounding box center [212, 325] width 16 height 16
type input "[DATE]"
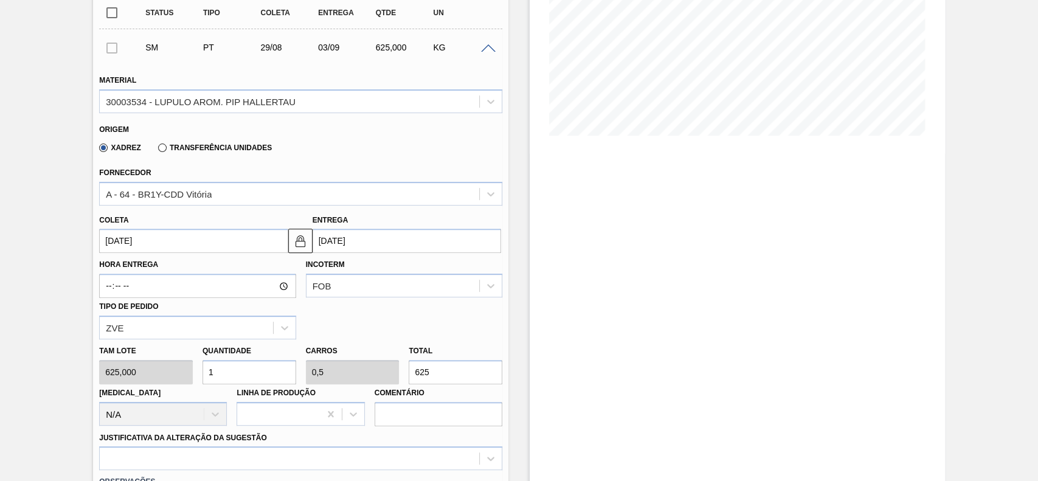
scroll to position [243, 0]
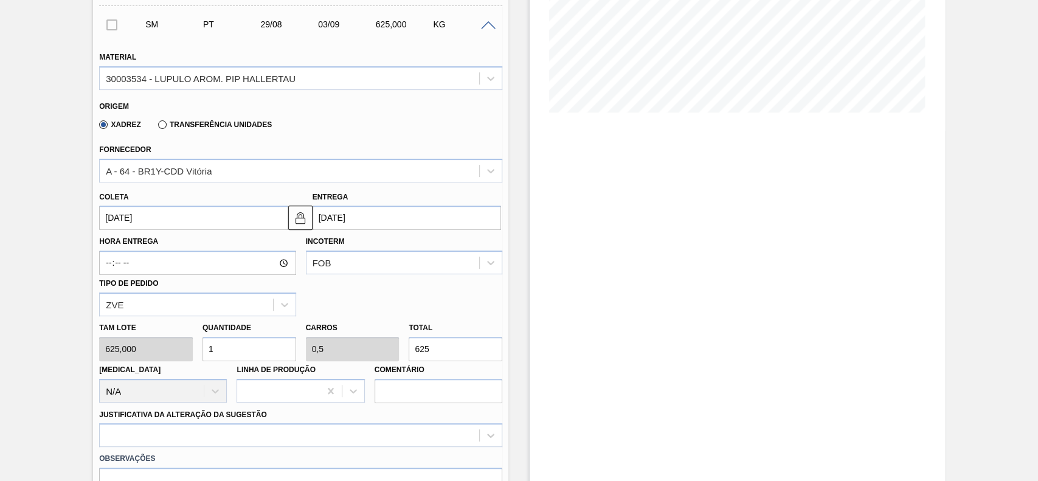
click at [250, 350] on input "1" at bounding box center [249, 349] width 94 height 24
type input "0"
type input "2"
type input "1"
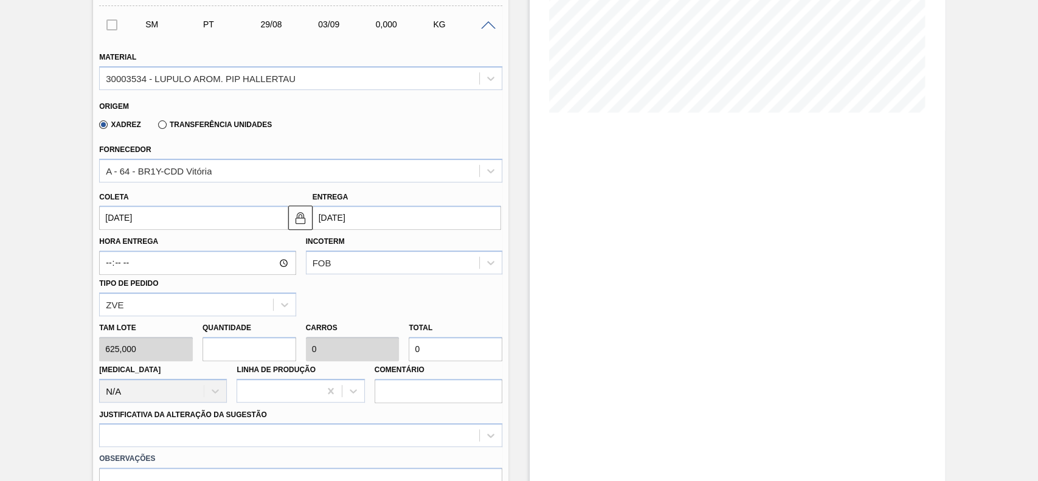
type input "1.250"
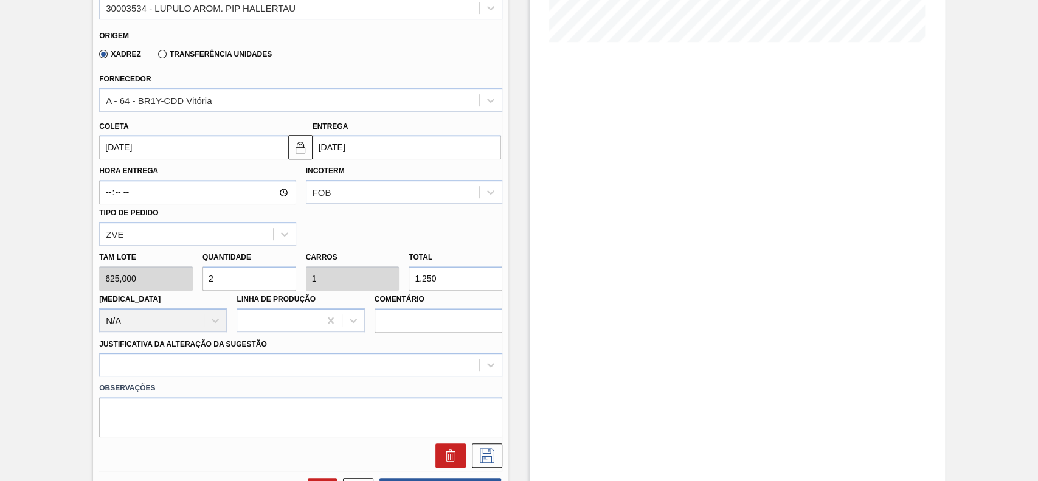
scroll to position [405, 0]
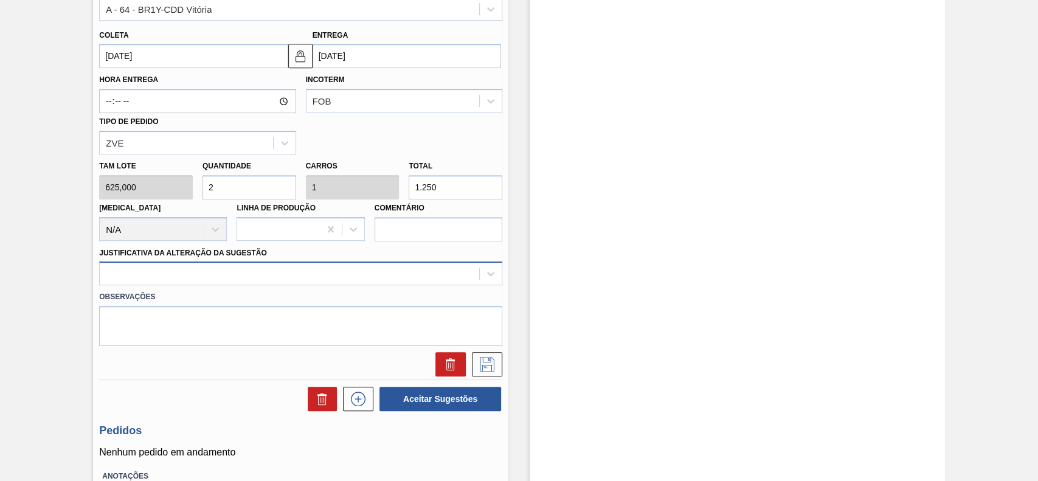
type input "2"
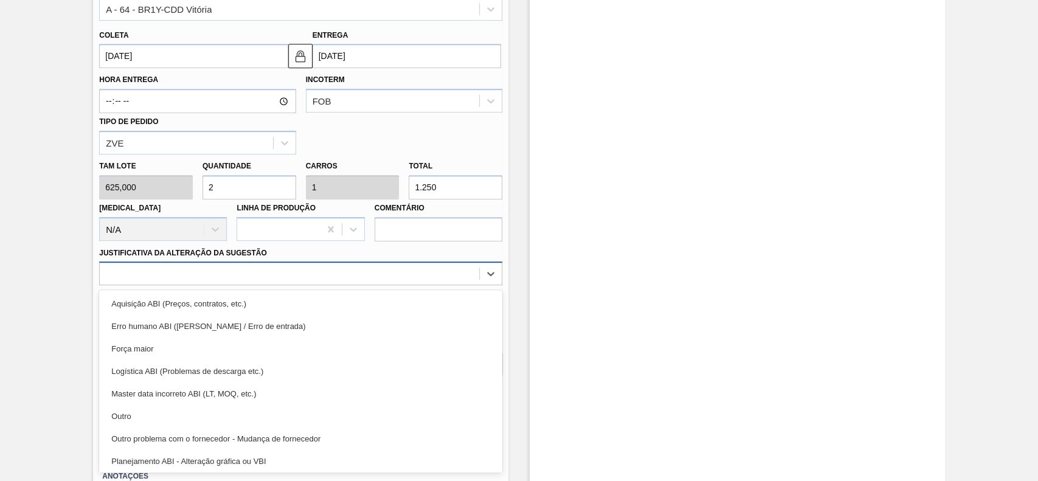
click at [199, 266] on div at bounding box center [289, 274] width 379 height 18
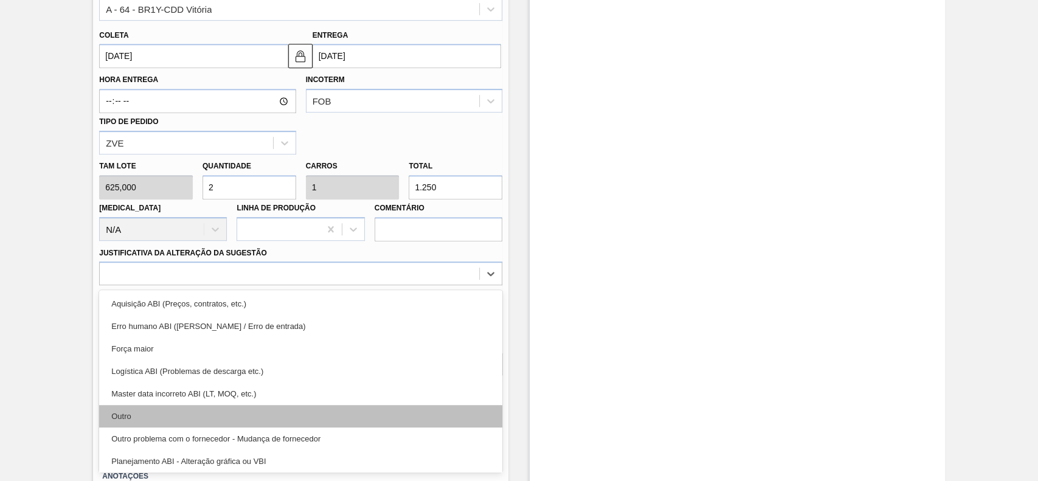
click at [141, 410] on div "Outro" at bounding box center [300, 416] width 403 height 22
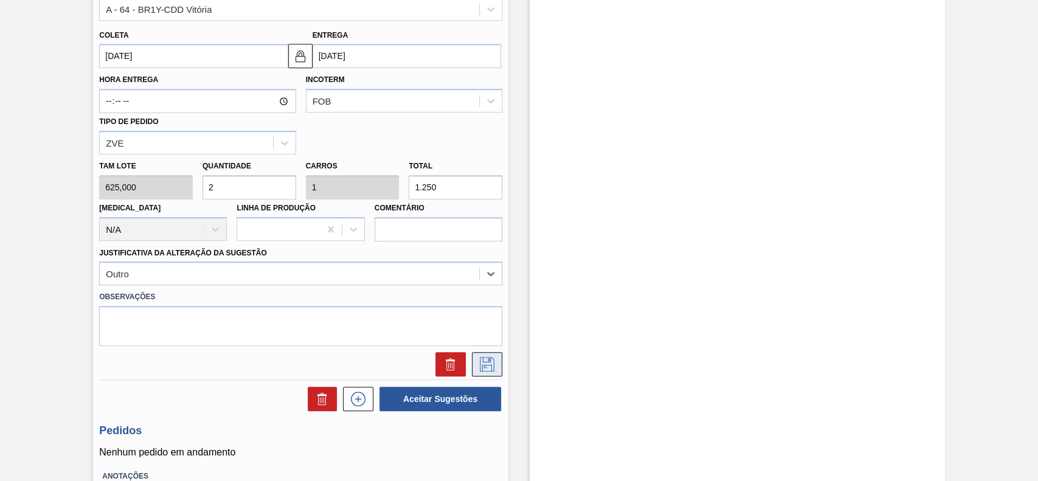
click at [482, 365] on icon at bounding box center [487, 364] width 15 height 15
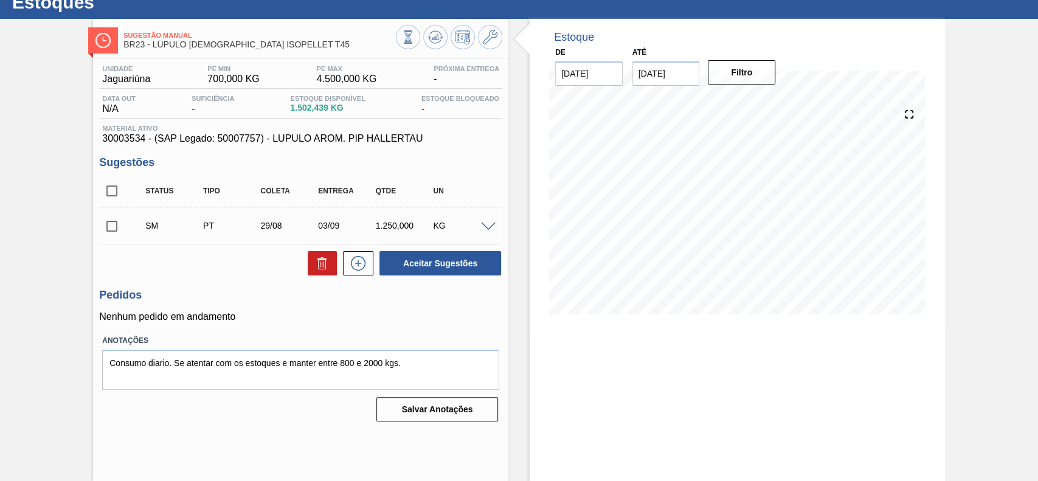
scroll to position [42, 0]
click at [114, 226] on input "checkbox" at bounding box center [112, 226] width 26 height 26
click at [444, 271] on button "Aceitar Sugestões" at bounding box center [440, 263] width 122 height 24
checkbox input "false"
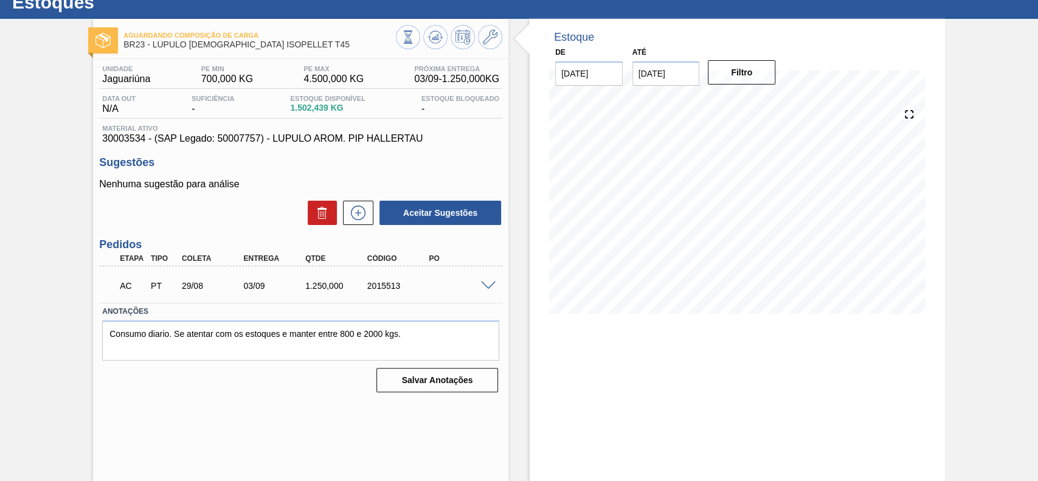
click at [657, 277] on div "Estoque De [DATE] Até [DATE] Filtro" at bounding box center [737, 175] width 415 height 313
click at [487, 288] on span at bounding box center [488, 285] width 15 height 9
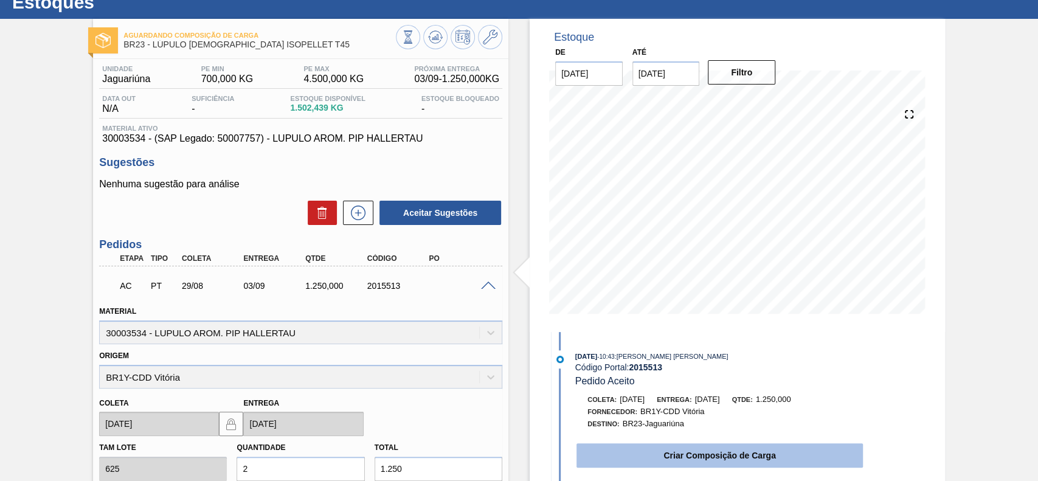
click at [705, 464] on button "Criar Composição de Carga" at bounding box center [719, 455] width 286 height 24
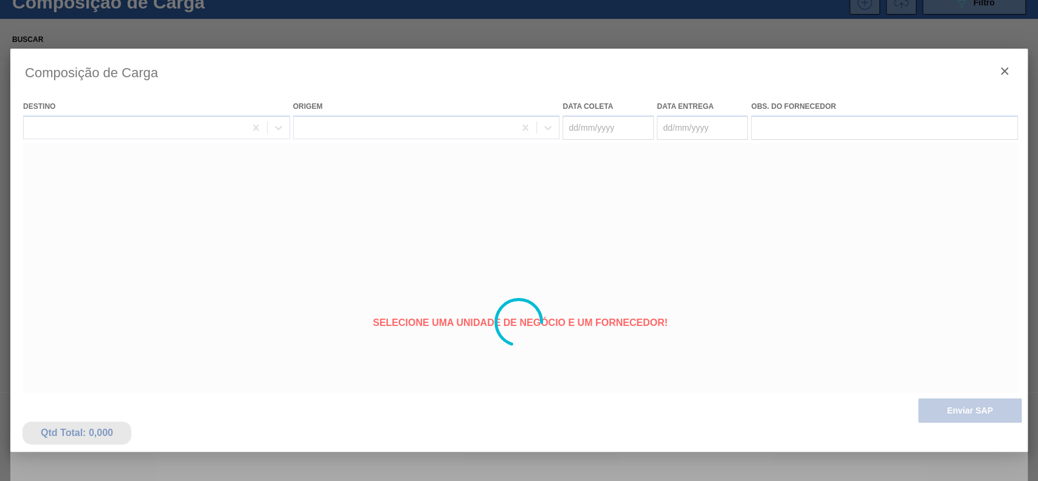
type coleta "[DATE]"
type entrega "[DATE]"
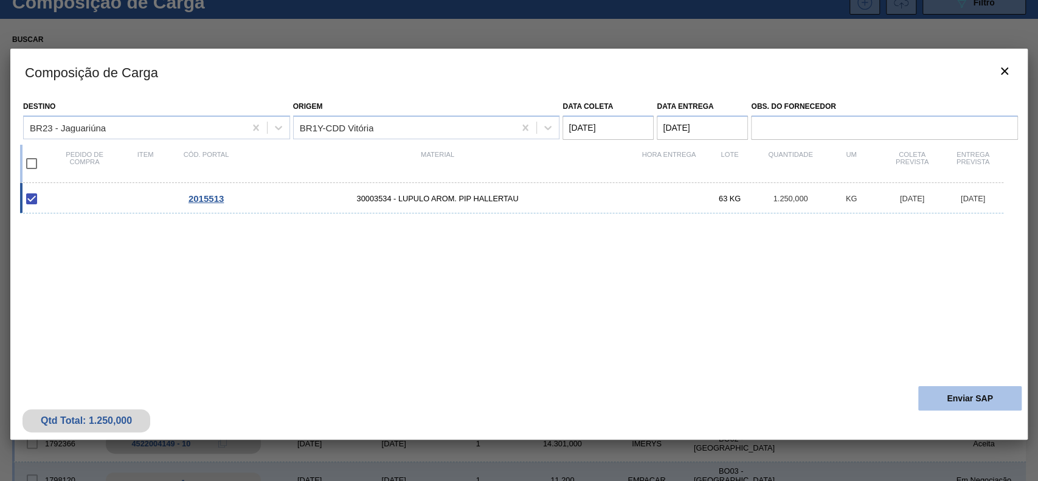
click at [947, 399] on button "Enviar SAP" at bounding box center [969, 398] width 103 height 24
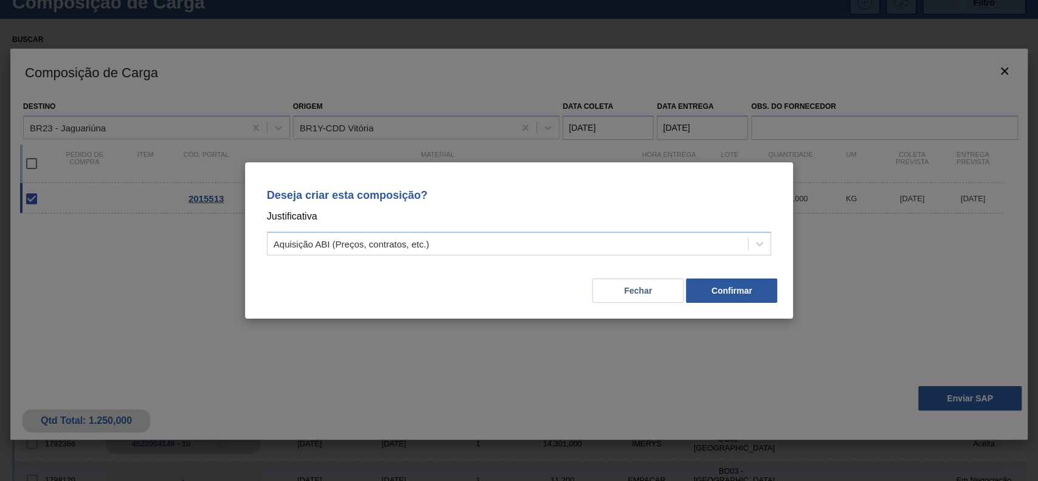
click at [544, 228] on div "Deseja criar esta composição? Justificativa Aquisição ABI (Preços, contratos, e…" at bounding box center [519, 220] width 519 height 86
click at [536, 244] on div "Aquisição ABI (Preços, contratos, etc.)" at bounding box center [507, 244] width 481 height 18
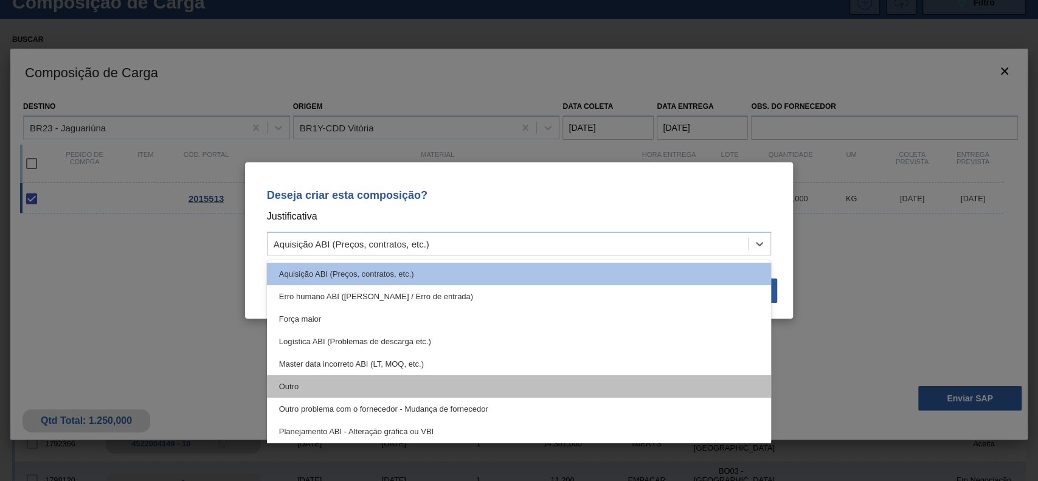
click at [391, 392] on div "Outro" at bounding box center [519, 386] width 505 height 22
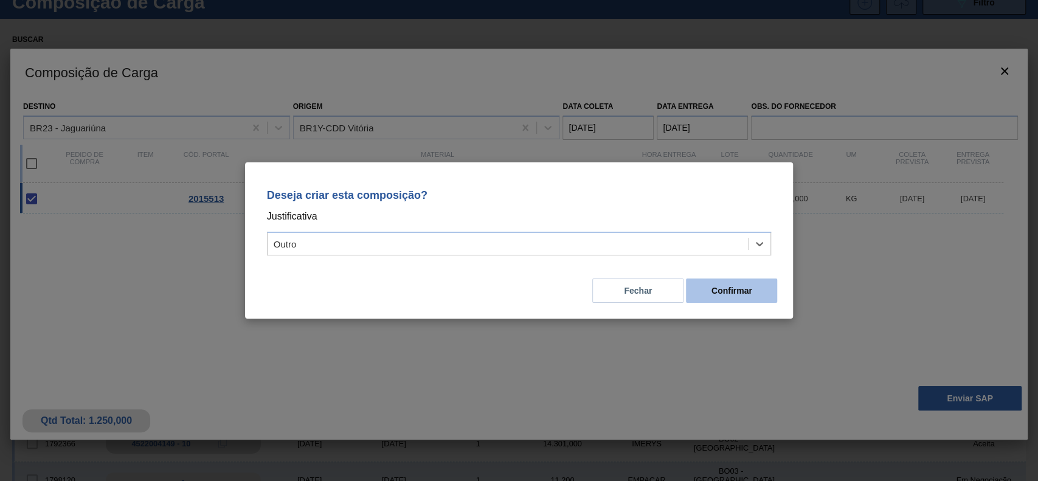
click at [752, 290] on button "Confirmar" at bounding box center [731, 290] width 91 height 24
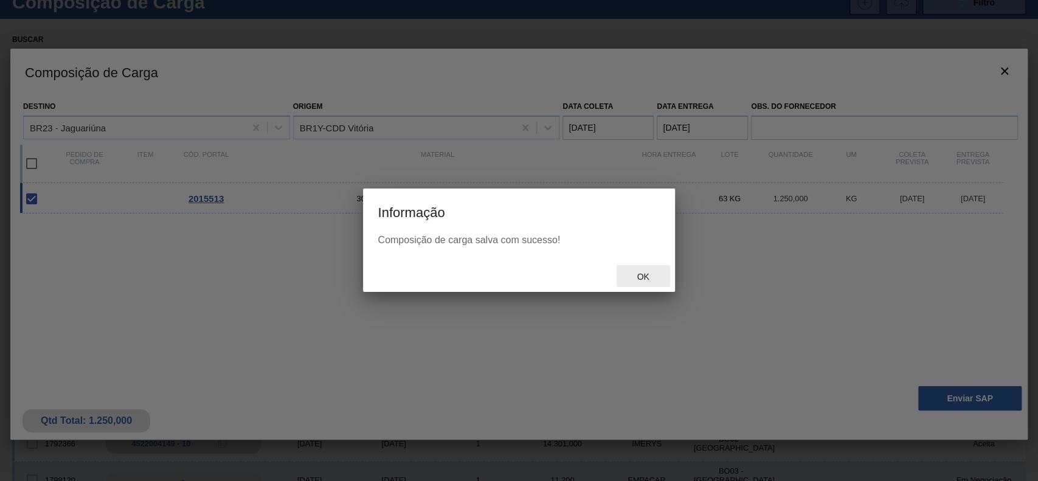
click at [623, 284] on div "Ok" at bounding box center [642, 276] width 53 height 22
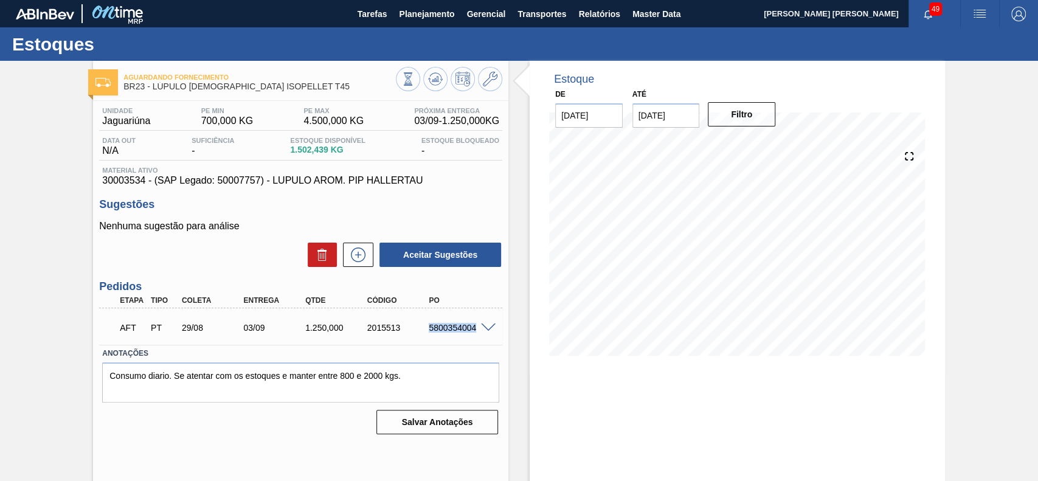
drag, startPoint x: 426, startPoint y: 333, endPoint x: 474, endPoint y: 336, distance: 48.7
click at [474, 336] on div "AFT PT 29/08 03/09 1.250,000 2015513 5800354004" at bounding box center [297, 326] width 371 height 24
copy div "5800354004"
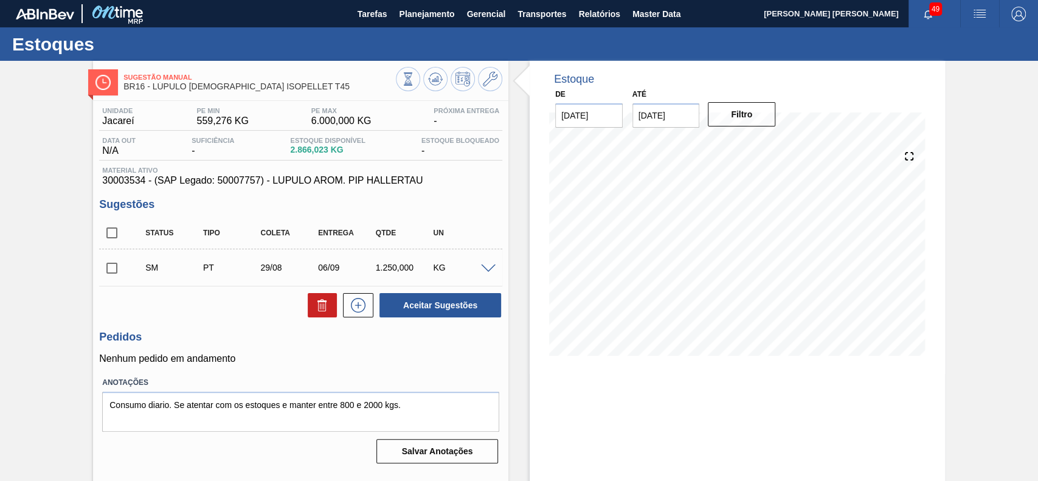
click at [112, 270] on input "checkbox" at bounding box center [112, 268] width 26 height 26
click at [491, 267] on span at bounding box center [488, 268] width 15 height 9
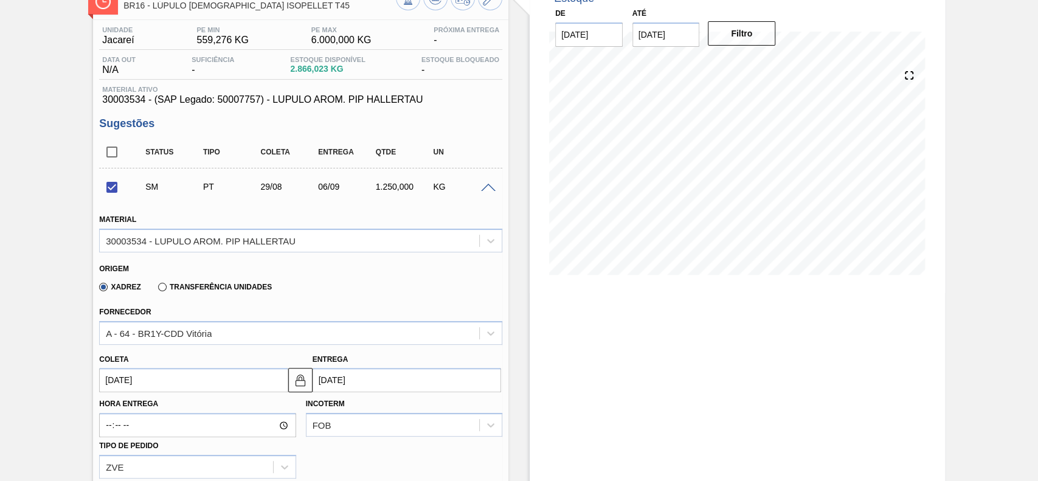
click at [491, 187] on span at bounding box center [488, 188] width 15 height 9
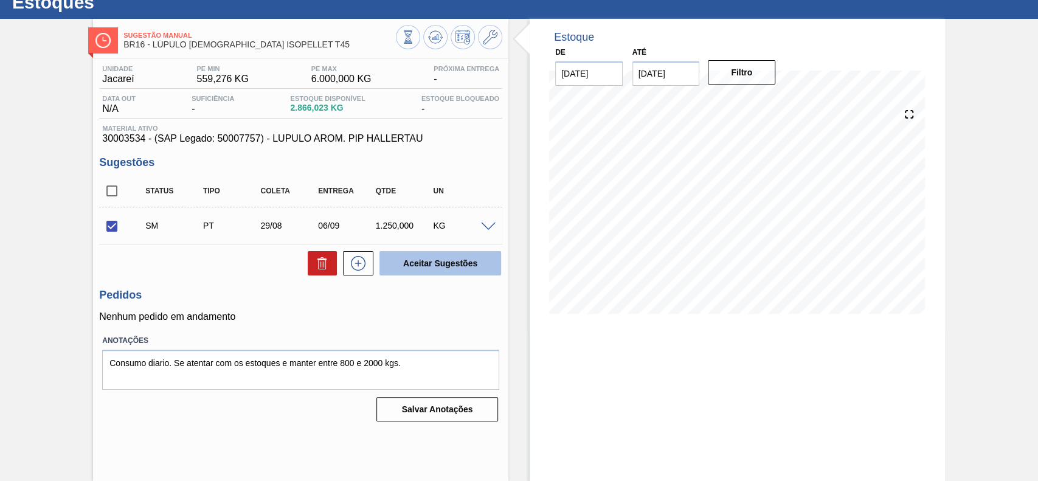
click at [433, 266] on button "Aceitar Sugestões" at bounding box center [440, 263] width 122 height 24
checkbox input "false"
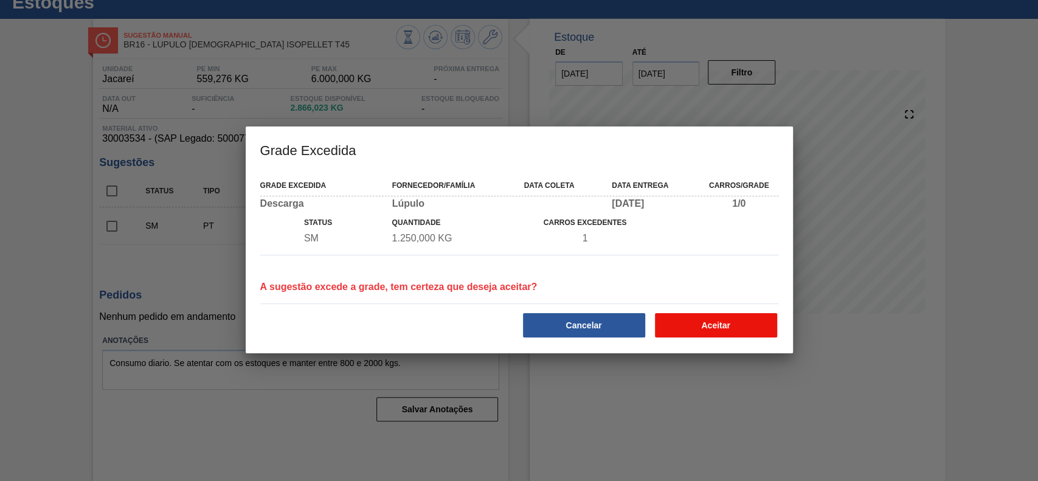
click at [761, 331] on button "Aceitar" at bounding box center [716, 325] width 122 height 24
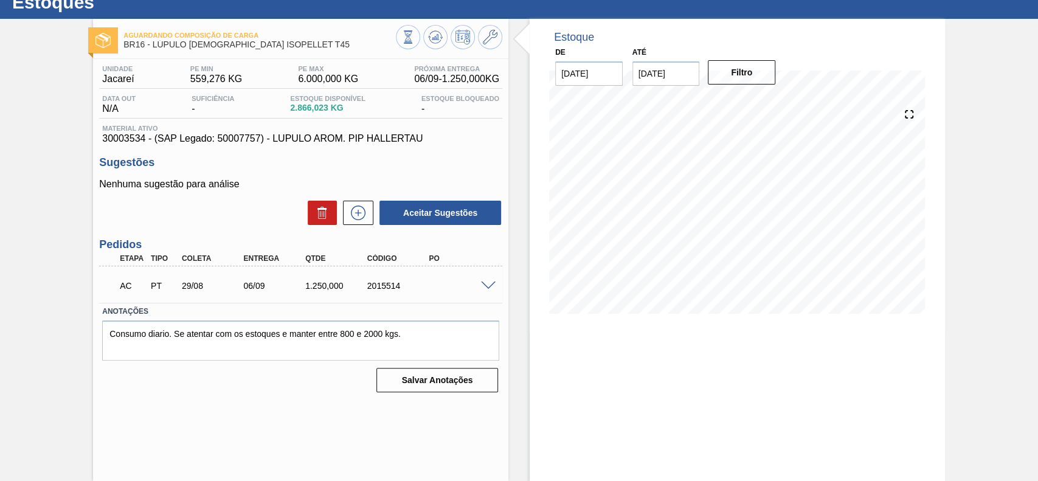
click at [488, 286] on span at bounding box center [488, 285] width 15 height 9
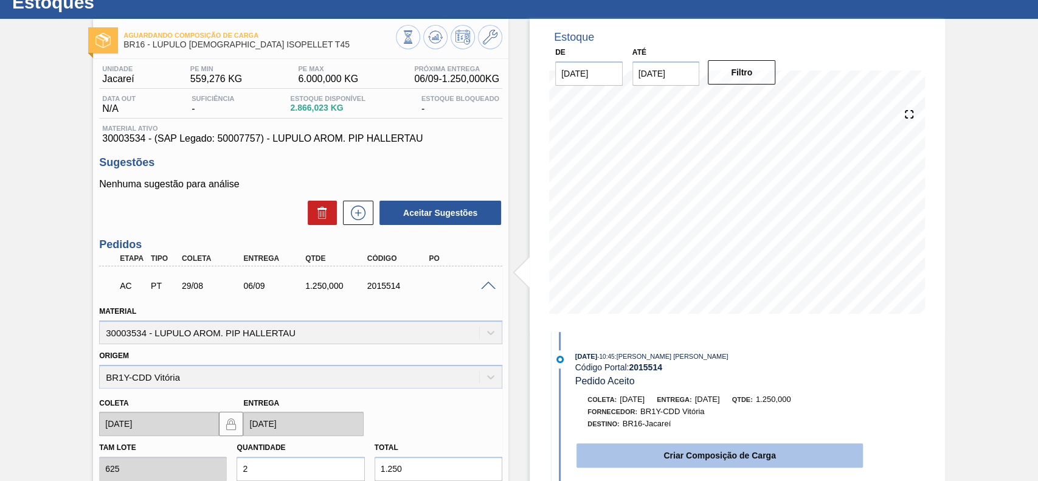
click at [683, 450] on button "Criar Composição de Carga" at bounding box center [719, 455] width 286 height 24
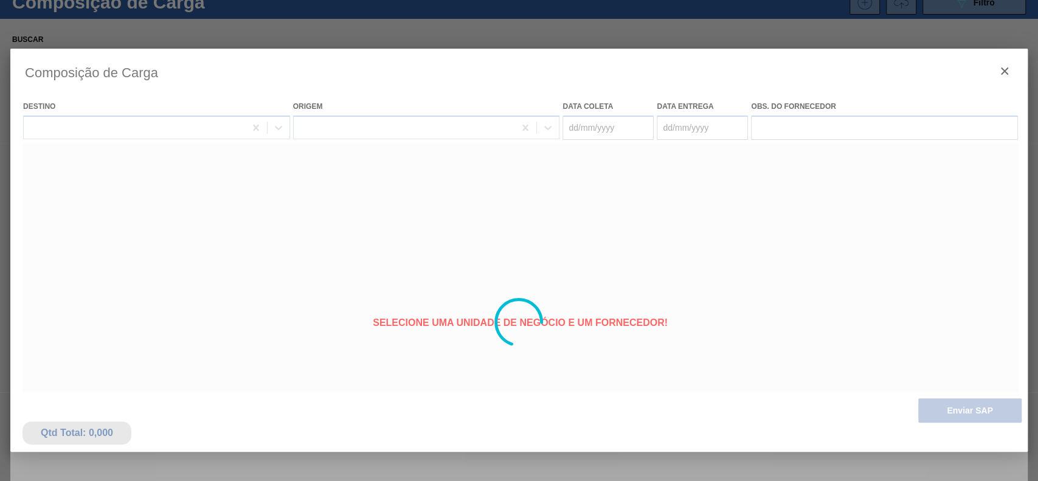
type coleta "[DATE]"
type entrega "[DATE]"
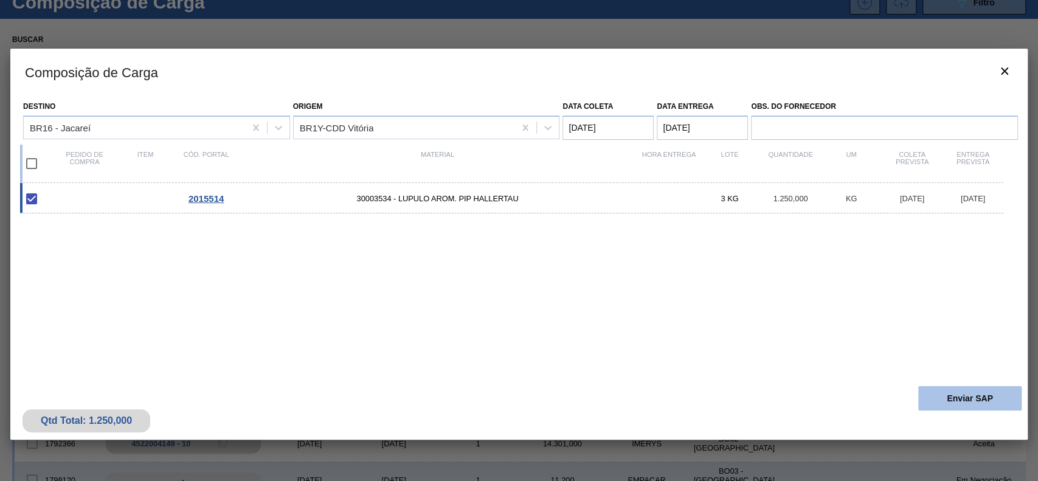
click at [951, 394] on button "Enviar SAP" at bounding box center [969, 398] width 103 height 24
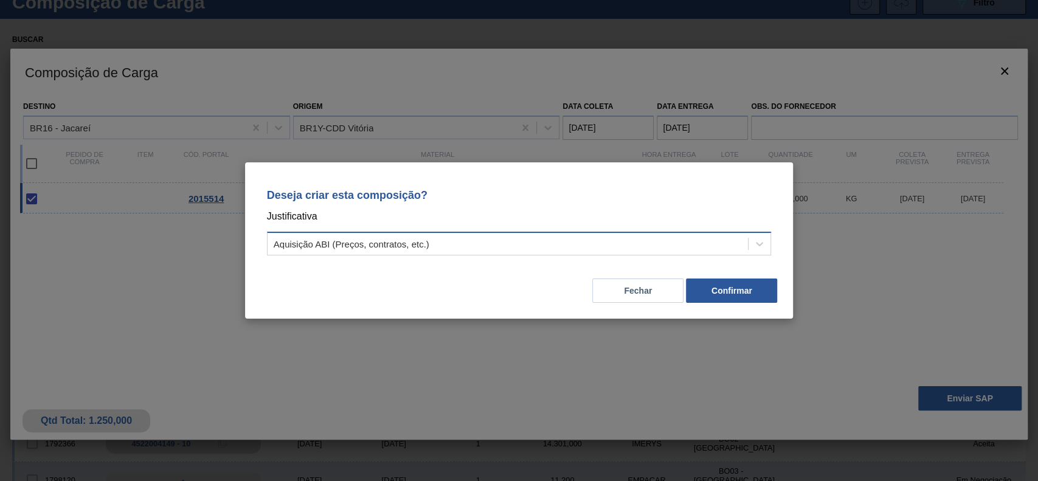
click at [528, 241] on div "Aquisição ABI (Preços, contratos, etc.)" at bounding box center [507, 244] width 481 height 18
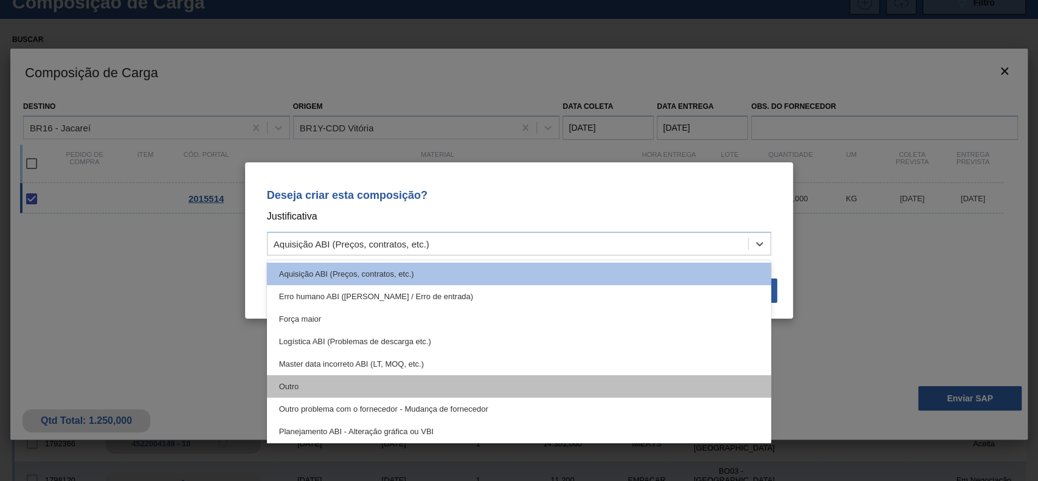
click at [409, 384] on div "Outro" at bounding box center [519, 386] width 505 height 22
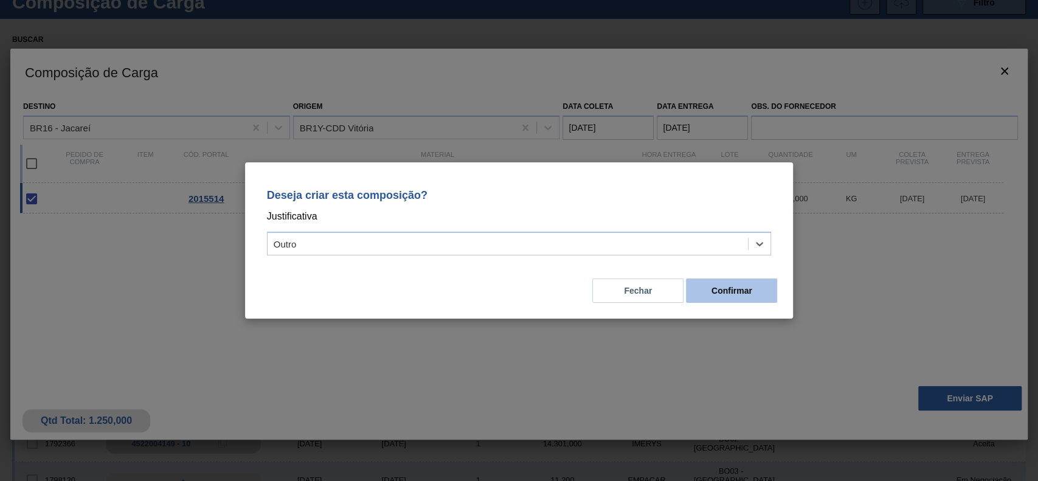
click at [776, 289] on div "Fechar Confirmar" at bounding box center [519, 283] width 519 height 41
click at [765, 289] on button "Confirmar" at bounding box center [731, 290] width 91 height 24
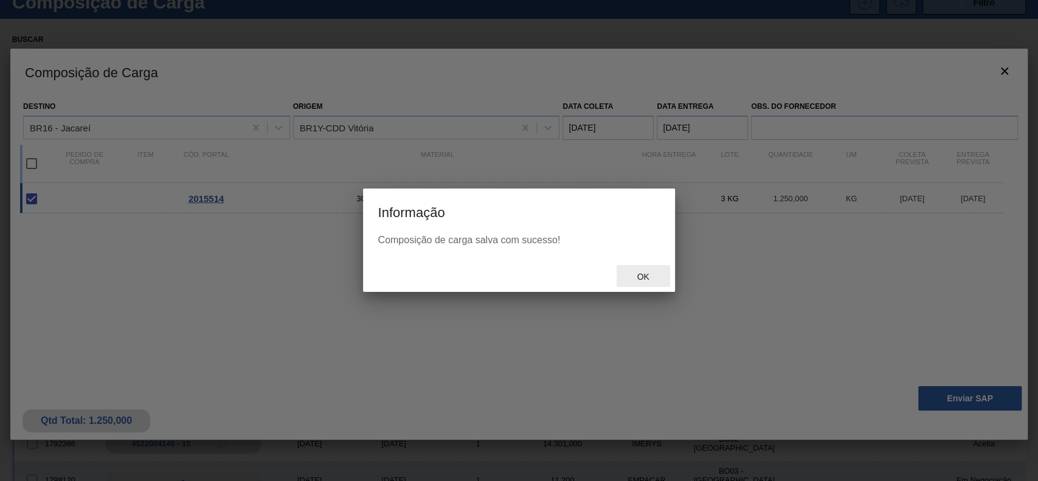
click at [637, 280] on span "Ok" at bounding box center [643, 277] width 32 height 10
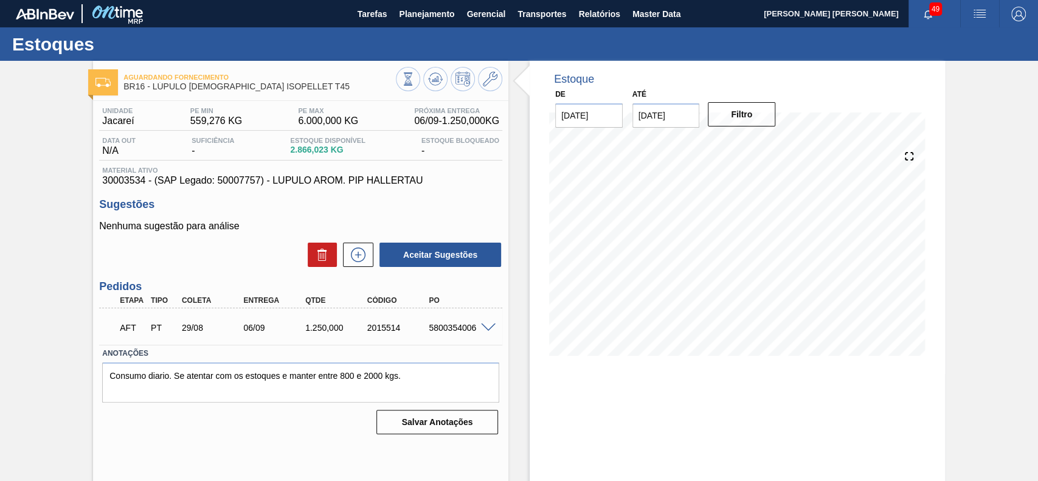
click at [426, 332] on div "5800354006" at bounding box center [460, 328] width 69 height 10
drag, startPoint x: 426, startPoint y: 330, endPoint x: 476, endPoint y: 327, distance: 50.5
click at [476, 327] on div "5800354006" at bounding box center [460, 328] width 69 height 10
copy div "5800354006"
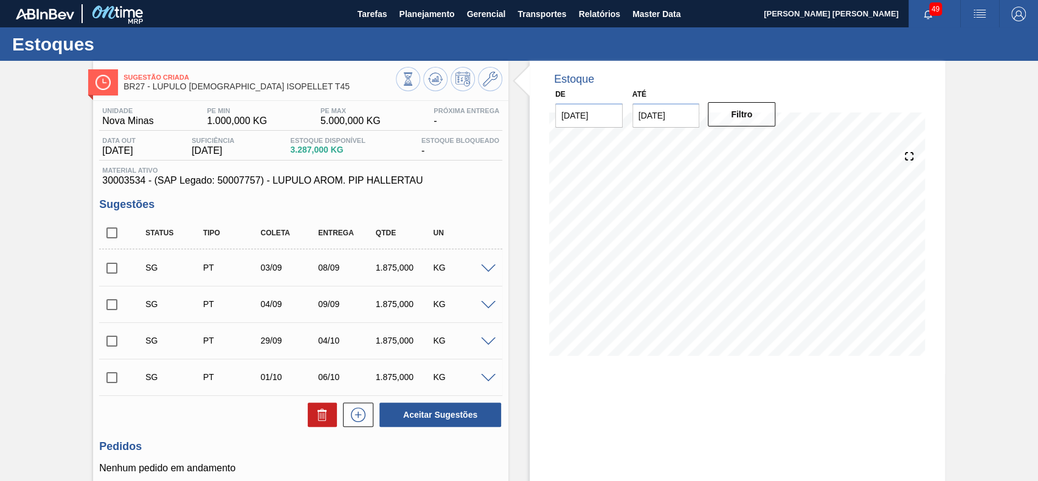
drag, startPoint x: 108, startPoint y: 237, endPoint x: 177, endPoint y: 312, distance: 102.0
click at [109, 238] on input "checkbox" at bounding box center [112, 233] width 26 height 26
checkbox input "true"
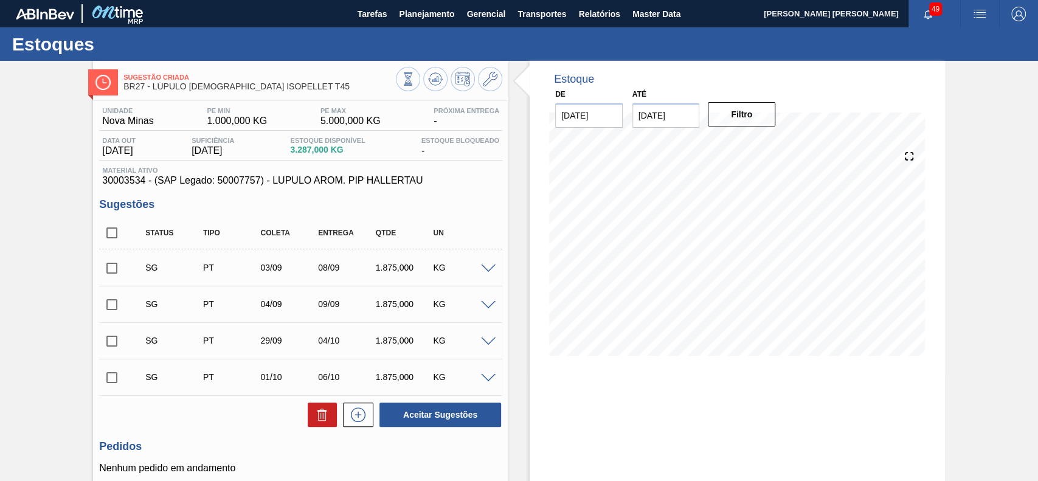
checkbox input "true"
click at [315, 409] on icon at bounding box center [322, 414] width 15 height 15
checkbox input "false"
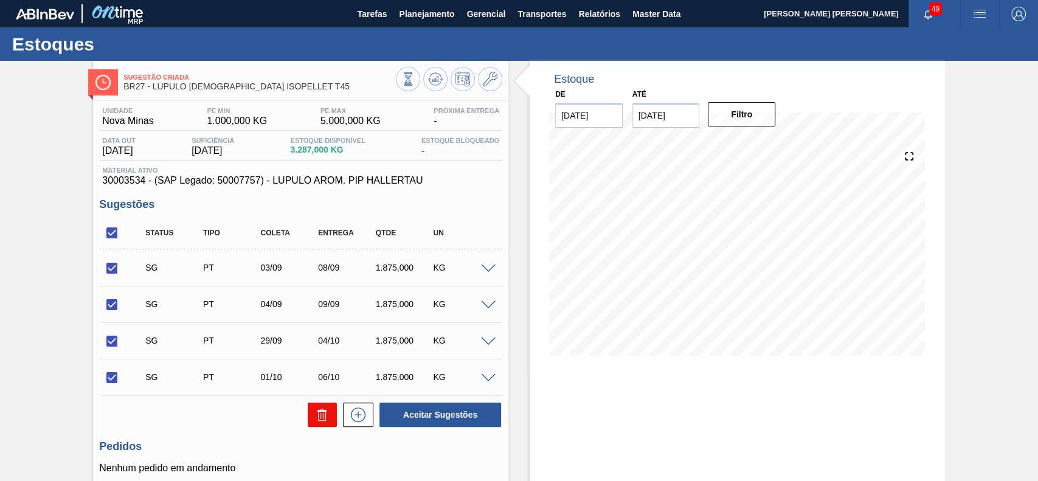
checkbox input "false"
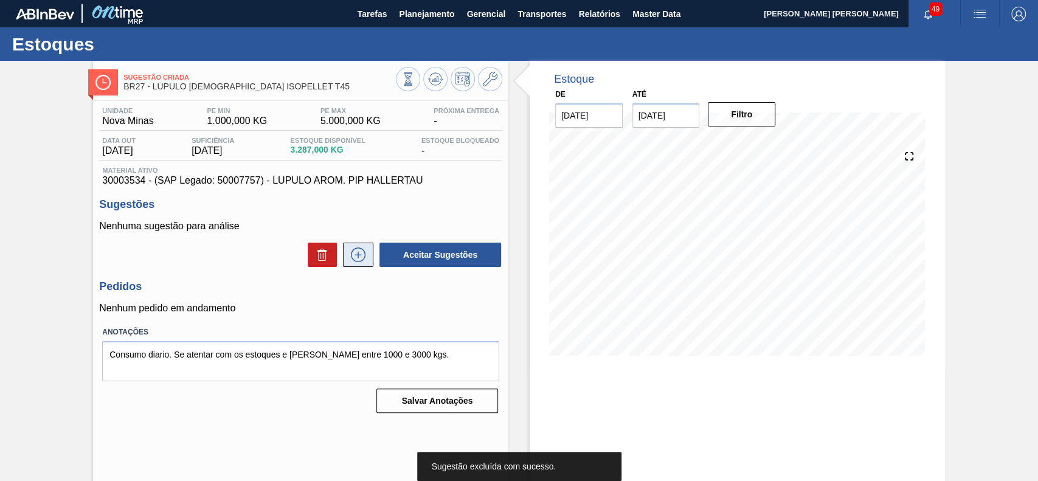
click at [353, 255] on icon at bounding box center [357, 254] width 19 height 15
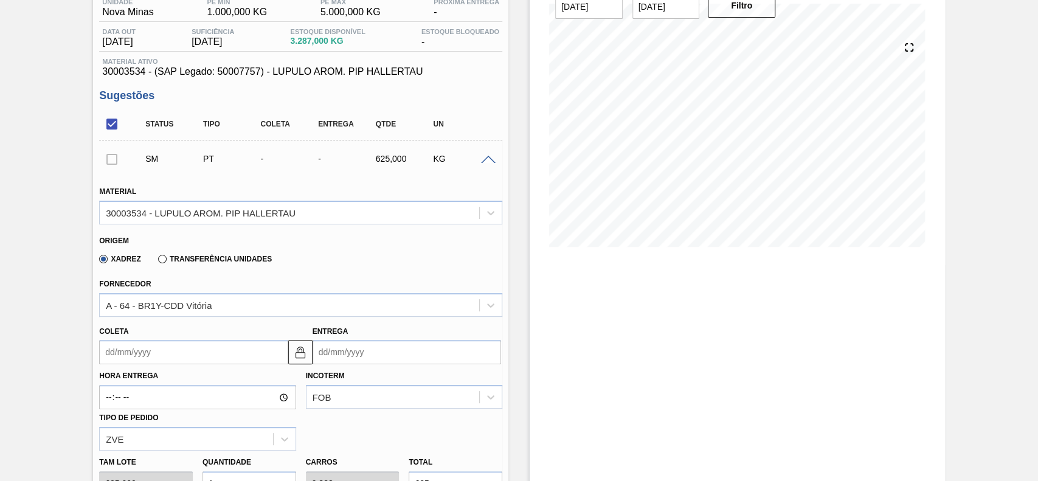
scroll to position [162, 0]
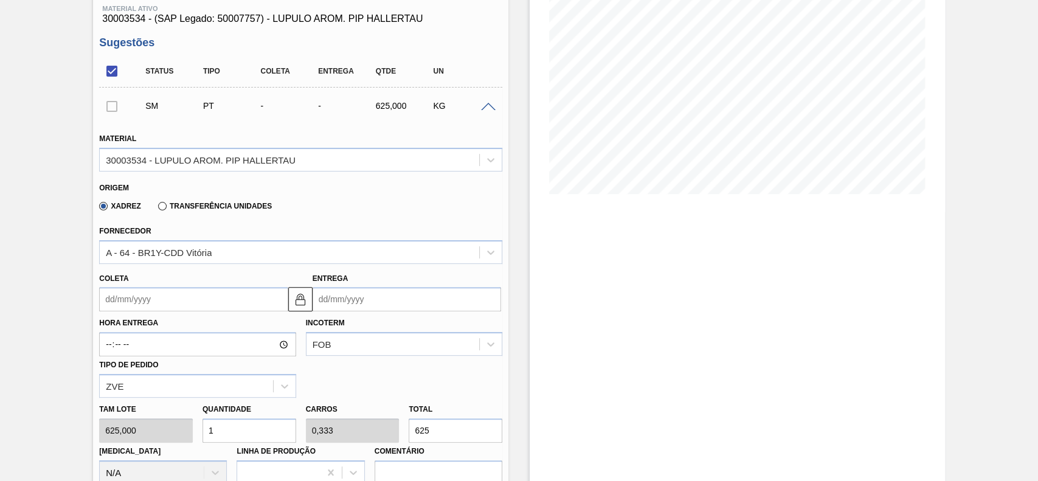
click at [141, 301] on input "Coleta" at bounding box center [193, 299] width 188 height 24
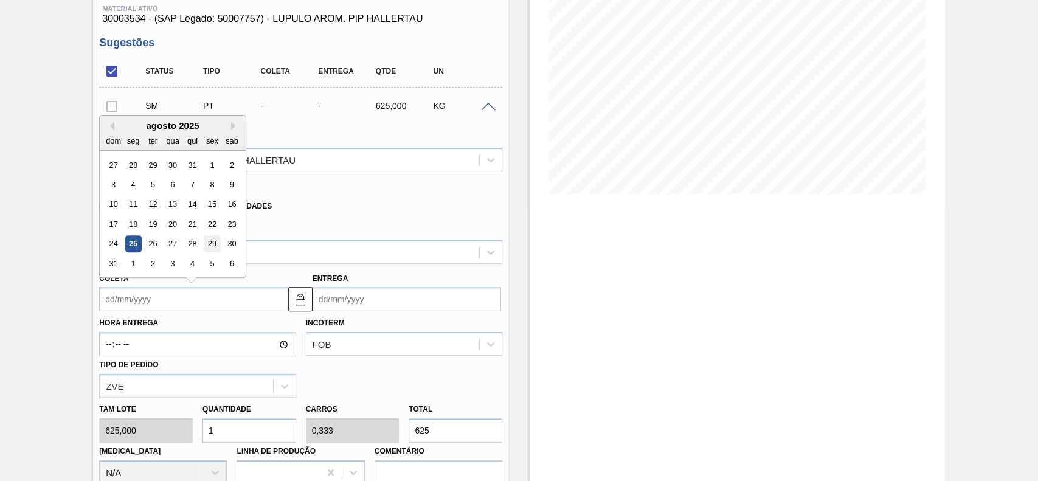
click at [214, 250] on div "29" at bounding box center [212, 244] width 16 height 16
type input "[DATE]"
type input "03/09/2025"
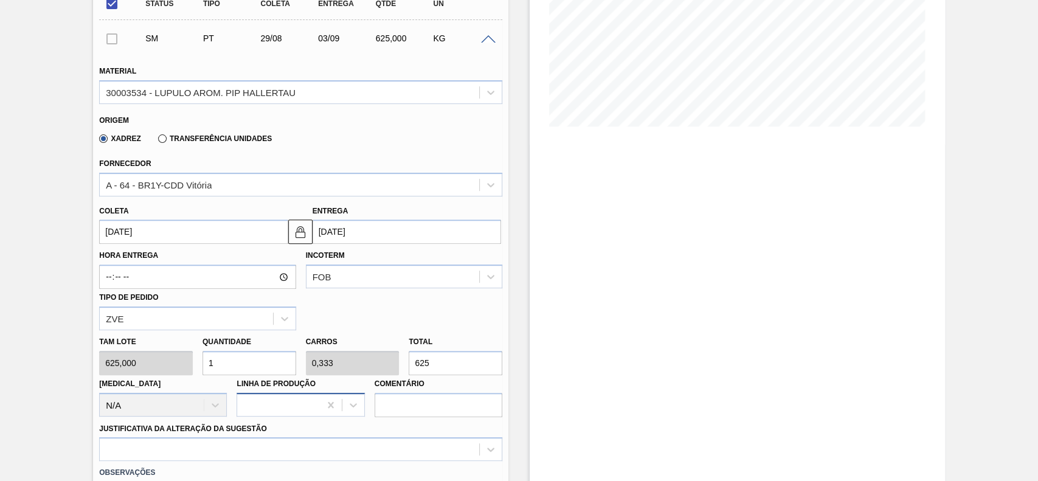
scroll to position [324, 0]
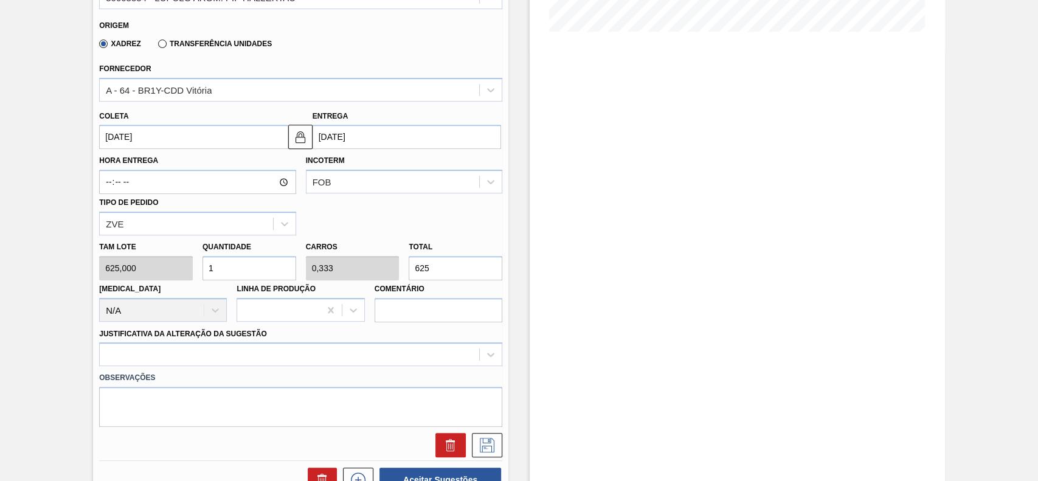
click at [243, 270] on input "1" at bounding box center [249, 268] width 94 height 24
type input "0"
type input "2"
type input "0,667"
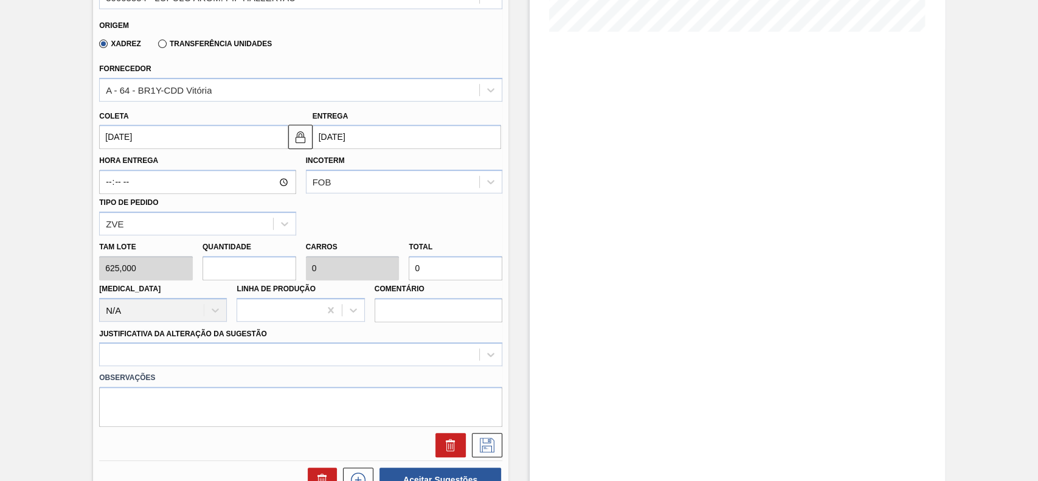
type input "1.250"
type input "2"
click at [278, 356] on div at bounding box center [300, 354] width 403 height 24
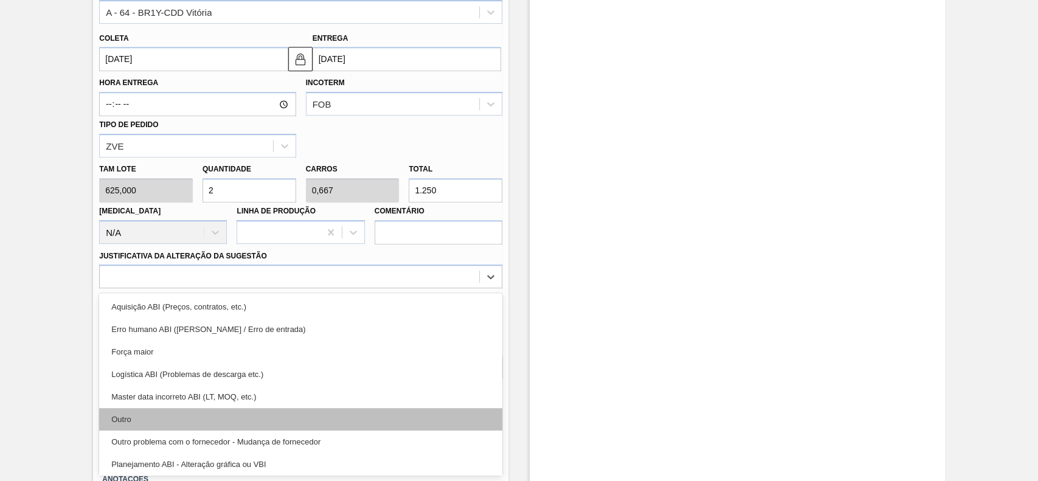
click at [185, 424] on div "Outro" at bounding box center [300, 419] width 403 height 22
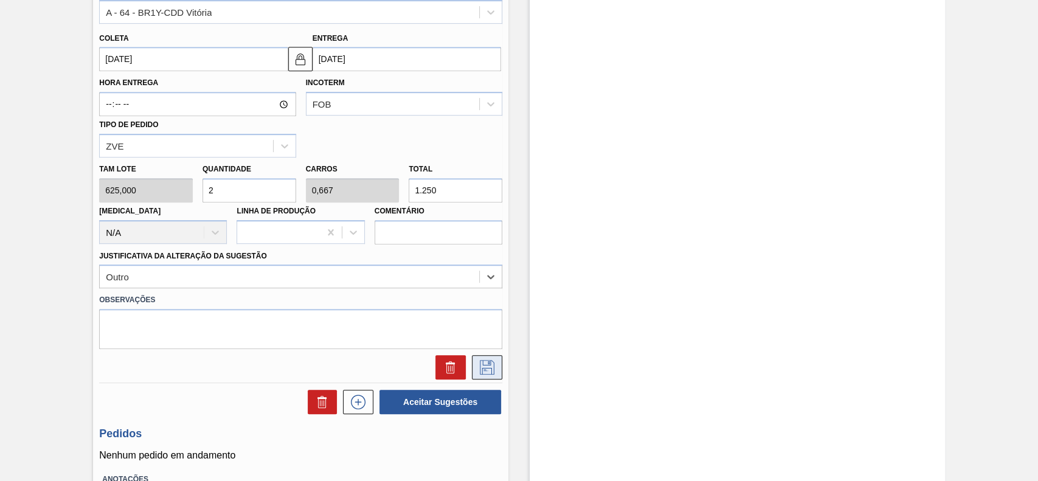
click at [489, 373] on icon at bounding box center [486, 367] width 19 height 15
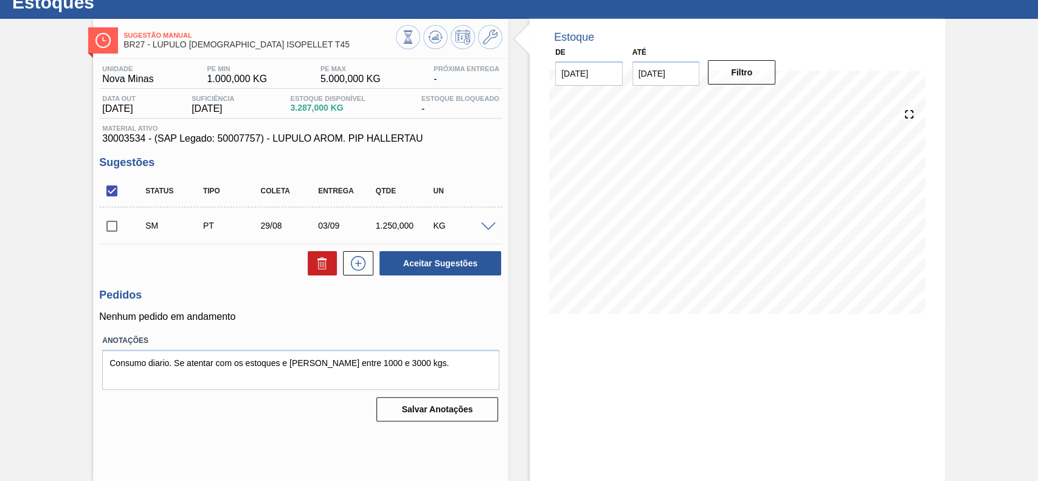
scroll to position [42, 0]
click at [120, 231] on input "checkbox" at bounding box center [112, 226] width 26 height 26
checkbox input "true"
click at [456, 258] on button "Aceitar Sugestões" at bounding box center [440, 263] width 122 height 24
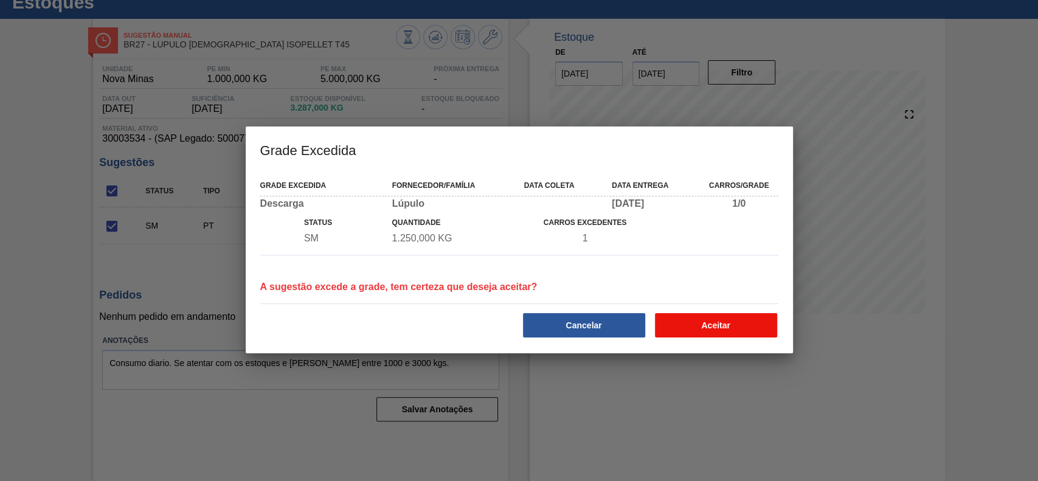
click at [712, 325] on button "Aceitar" at bounding box center [716, 325] width 122 height 24
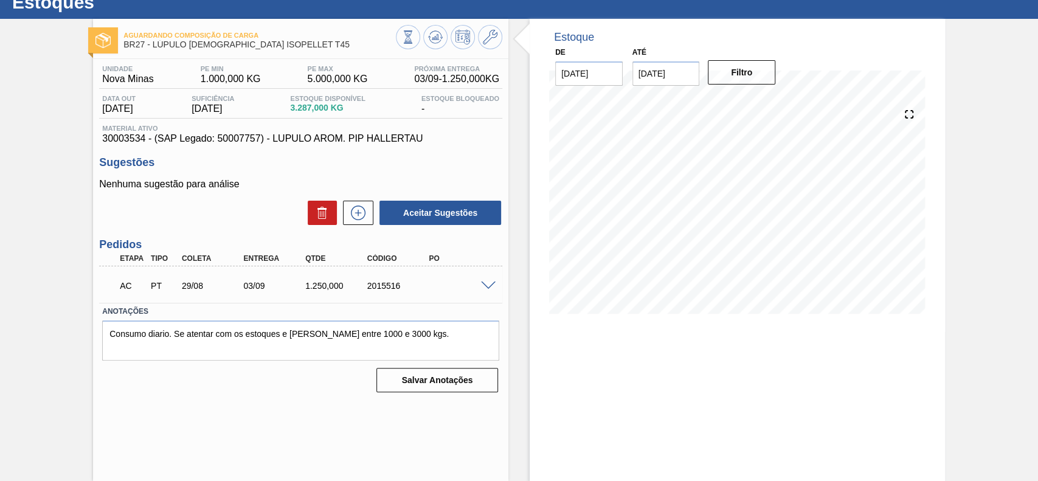
click at [481, 285] on span at bounding box center [488, 285] width 15 height 9
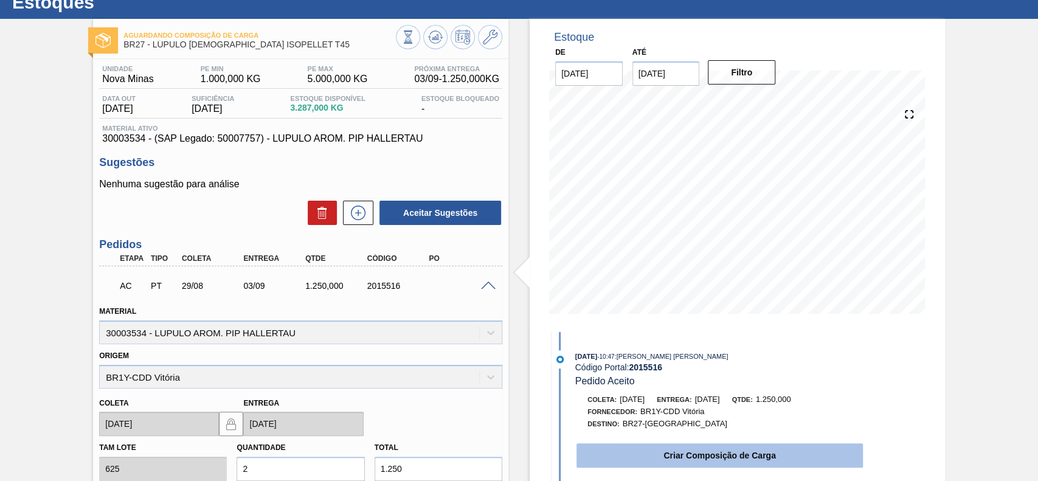
click at [652, 445] on button "Criar Composição de Carga" at bounding box center [719, 455] width 286 height 24
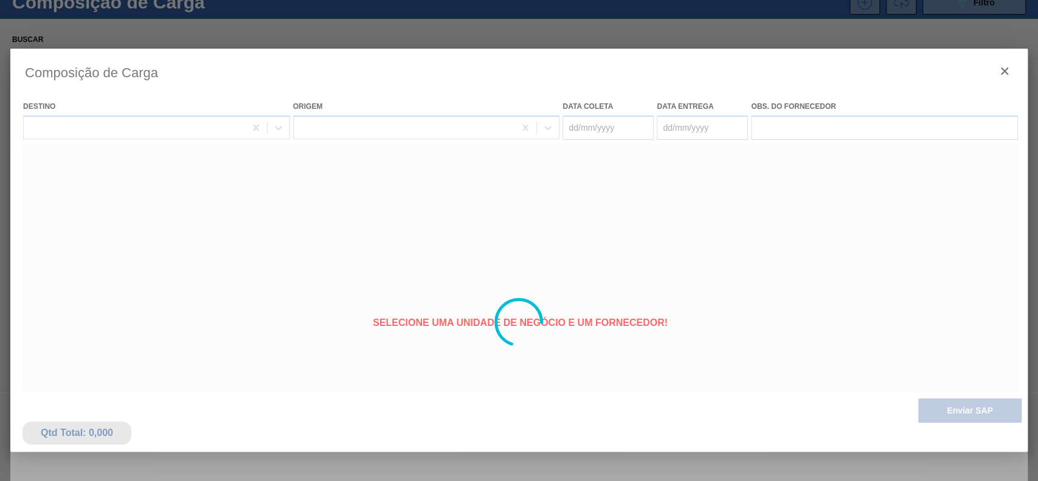
type coleta "[DATE]"
type entrega "03/09/2025"
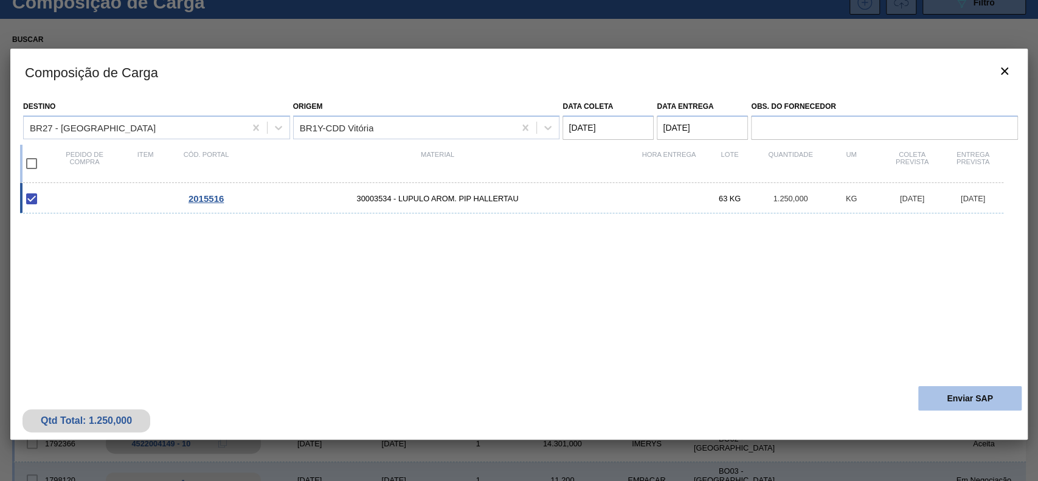
click at [934, 402] on button "Enviar SAP" at bounding box center [969, 398] width 103 height 24
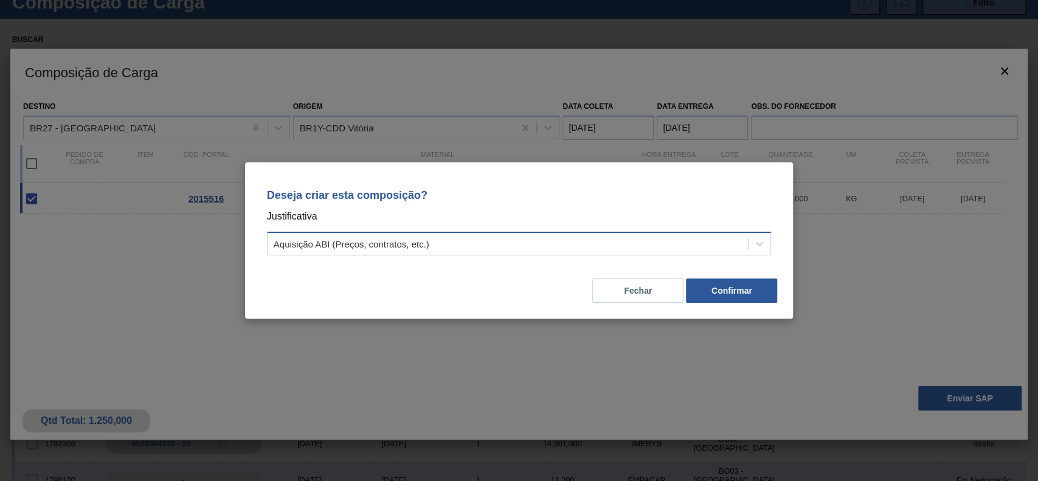
click at [596, 241] on div "Aquisição ABI (Preços, contratos, etc.)" at bounding box center [507, 244] width 481 height 18
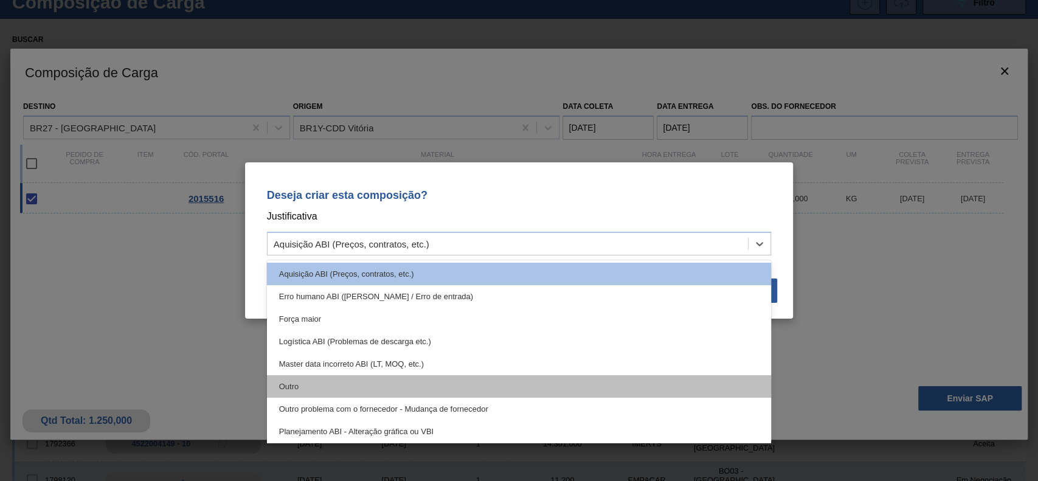
click at [355, 378] on div "Outro" at bounding box center [519, 386] width 505 height 22
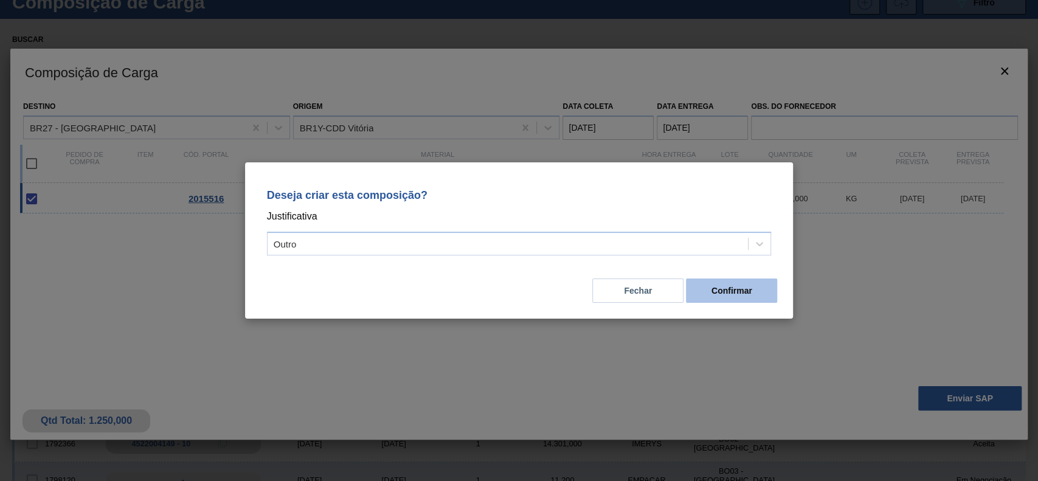
click at [722, 294] on button "Confirmar" at bounding box center [731, 290] width 91 height 24
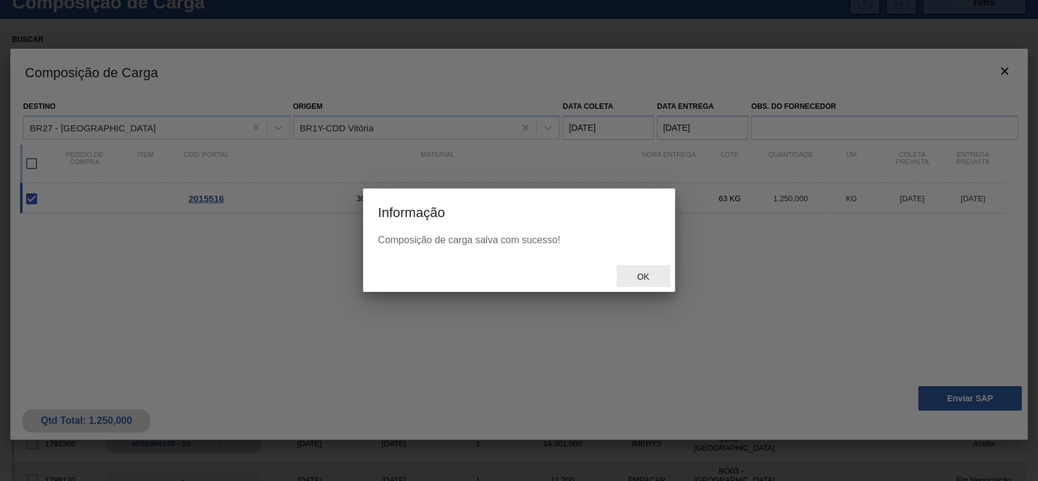
click at [643, 272] on span "Ok" at bounding box center [643, 277] width 32 height 10
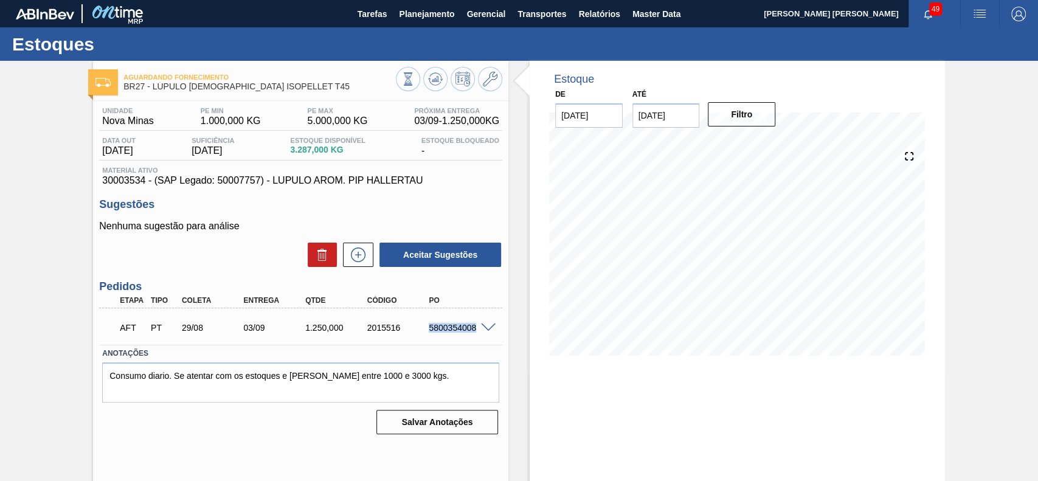
drag, startPoint x: 455, startPoint y: 328, endPoint x: 475, endPoint y: 328, distance: 20.7
click at [475, 328] on div "5800354008" at bounding box center [452, 328] width 62 height 10
copy div "5800354008"
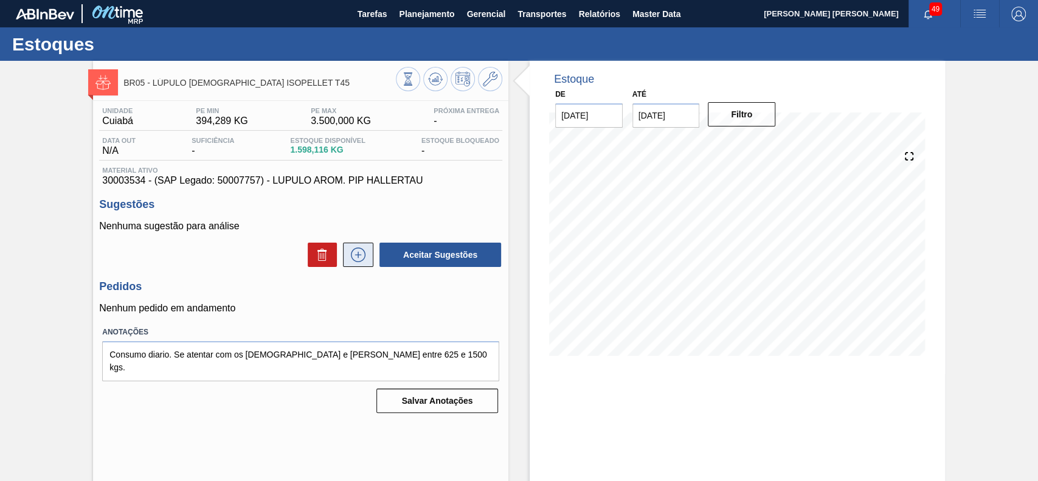
click at [351, 258] on icon at bounding box center [357, 254] width 19 height 15
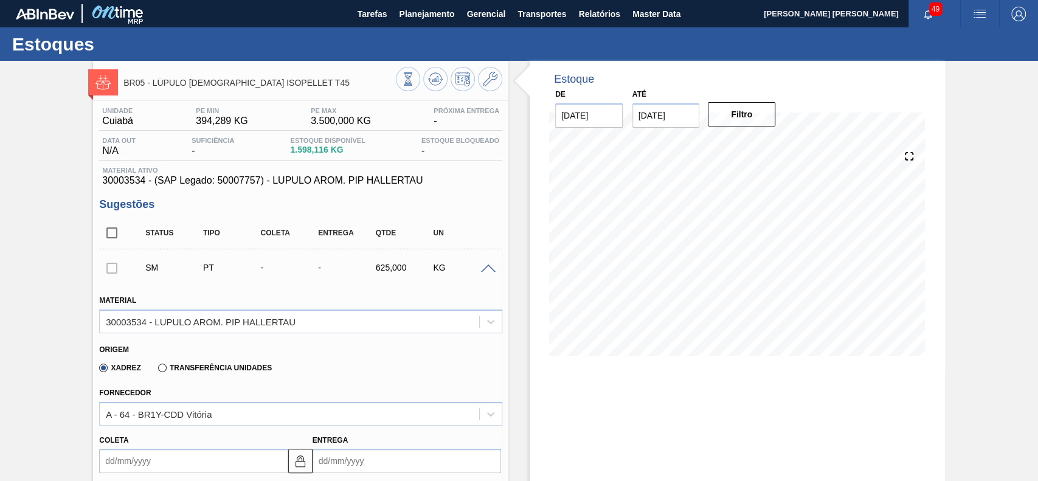
scroll to position [243, 0]
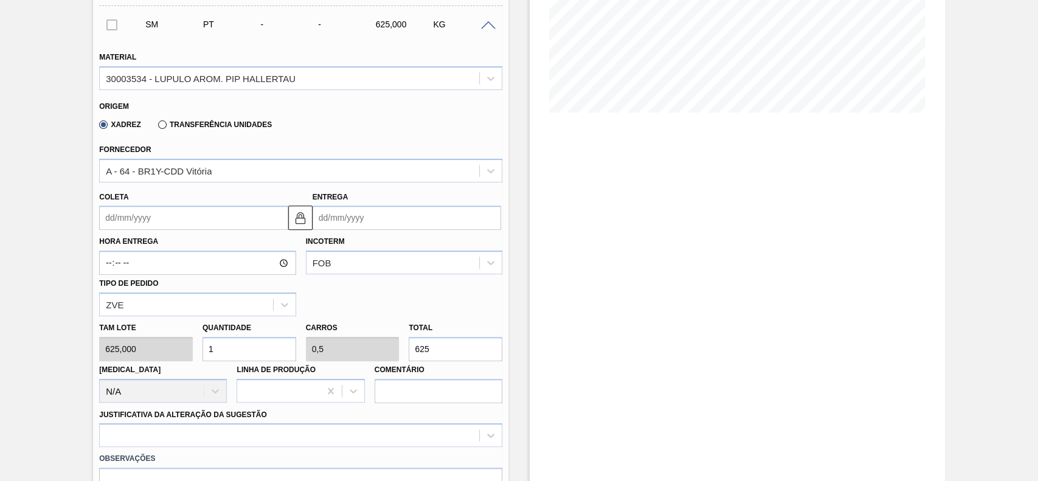
click at [177, 217] on input "Coleta" at bounding box center [193, 217] width 188 height 24
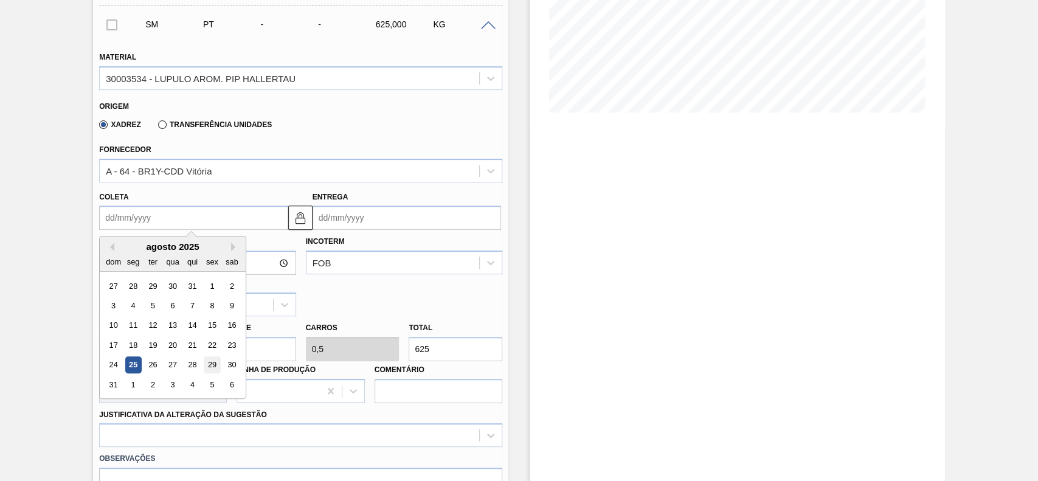
click at [215, 371] on div "29" at bounding box center [212, 365] width 16 height 16
type input "[DATE]"
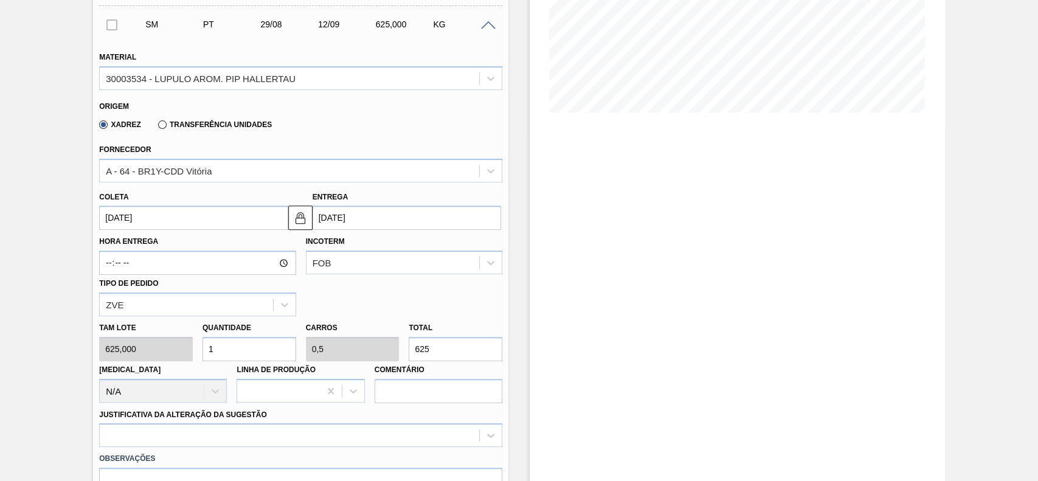
click at [240, 354] on input "1" at bounding box center [249, 349] width 94 height 24
type input "0"
type input "2"
type input "1"
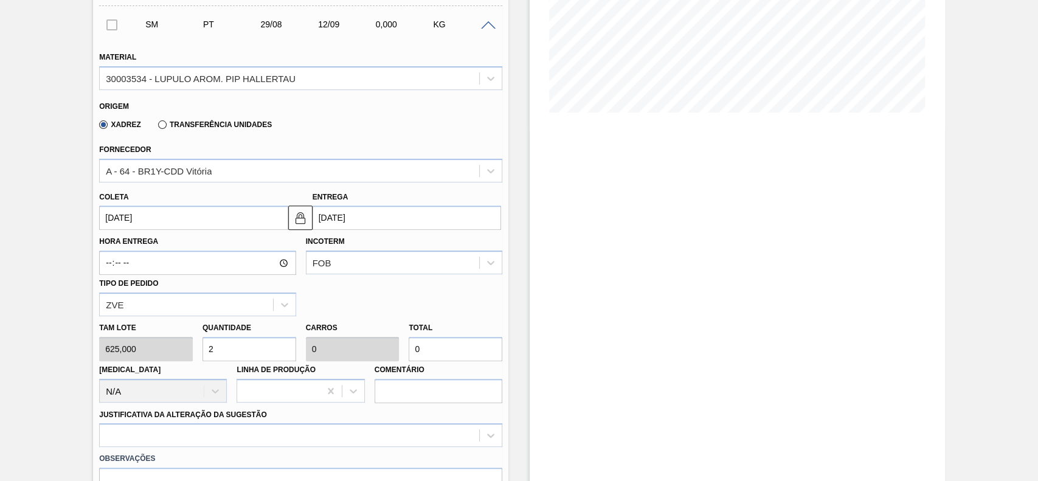
type input "1.250"
type input "2"
click at [343, 445] on div at bounding box center [300, 435] width 403 height 24
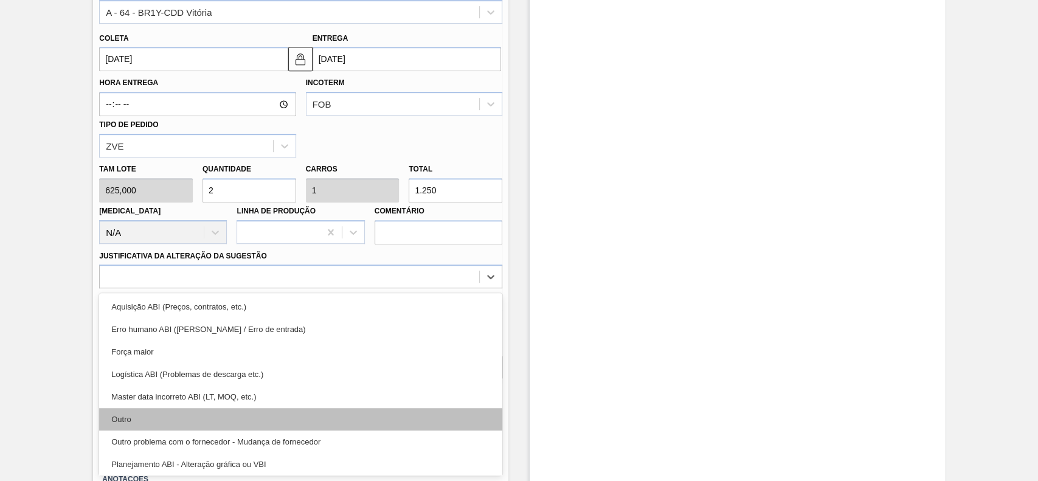
click at [236, 420] on div "Outro" at bounding box center [300, 419] width 403 height 22
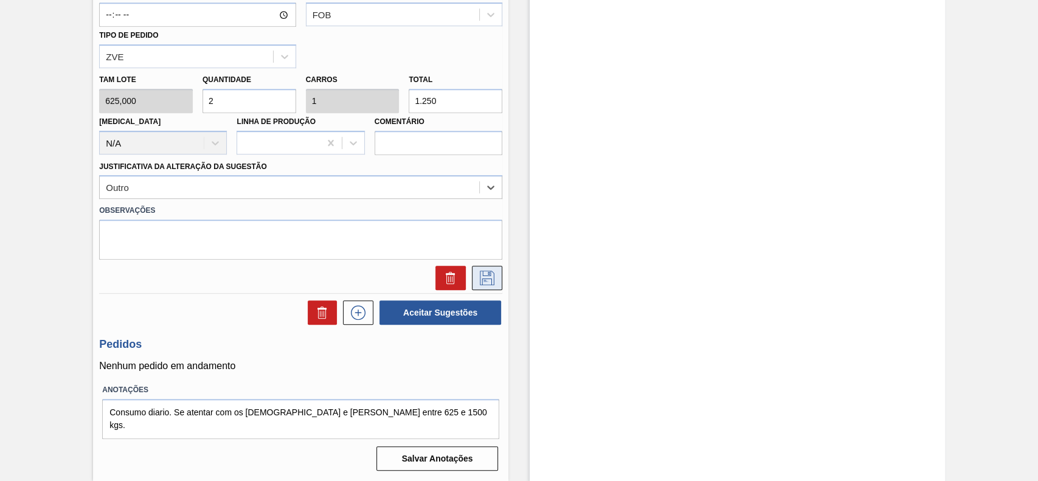
scroll to position [491, 0]
click at [491, 284] on icon at bounding box center [486, 278] width 19 height 15
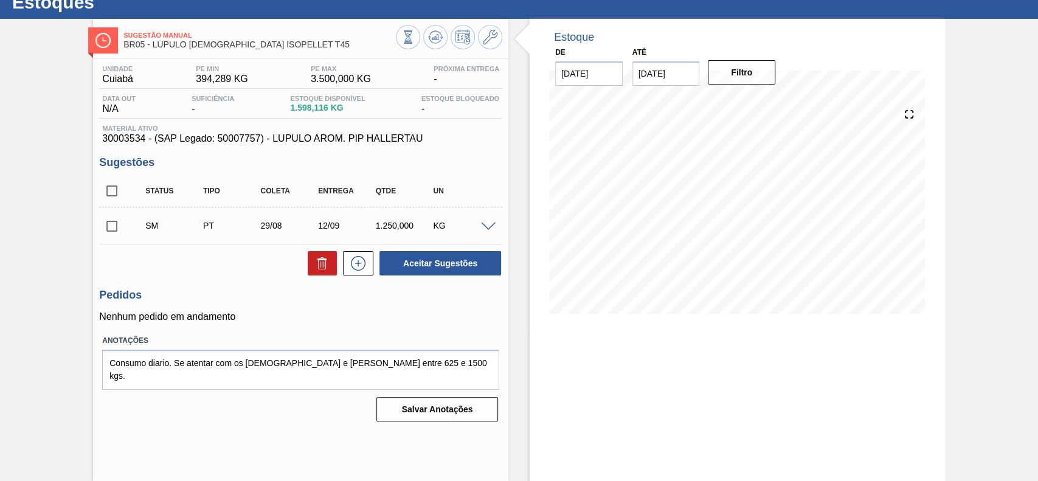
scroll to position [42, 0]
click at [113, 231] on input "checkbox" at bounding box center [112, 226] width 26 height 26
click at [427, 265] on button "Aceitar Sugestões" at bounding box center [440, 263] width 122 height 24
checkbox input "false"
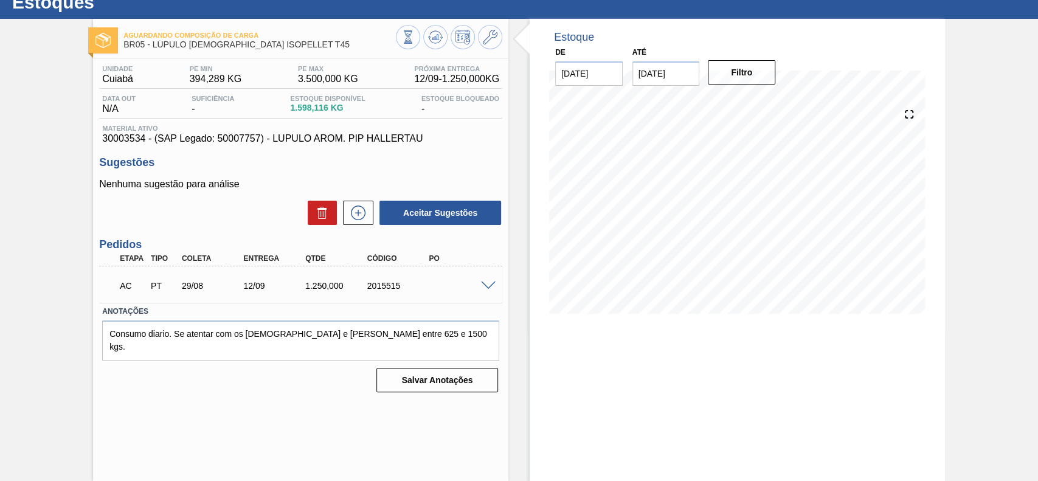
click at [485, 289] on span at bounding box center [488, 285] width 15 height 9
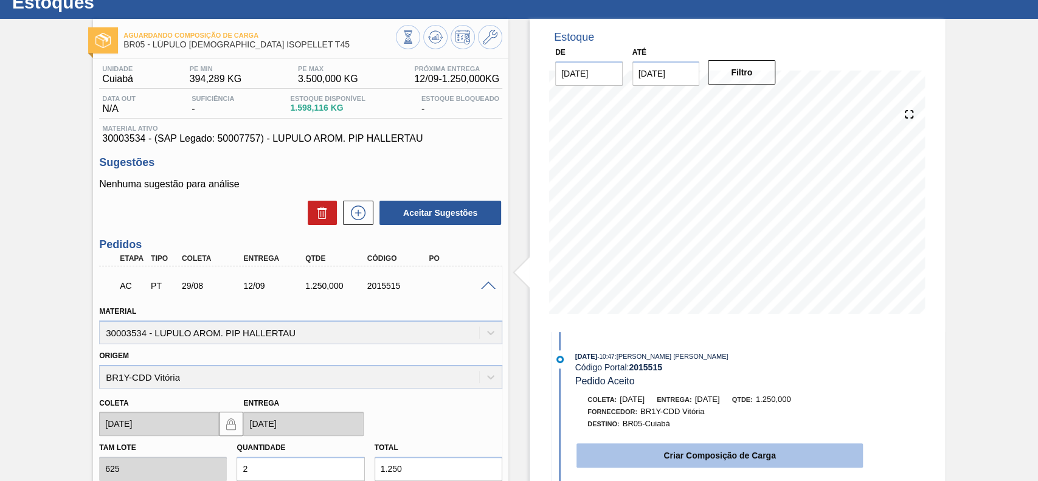
click at [660, 445] on button "Criar Composição de Carga" at bounding box center [719, 455] width 286 height 24
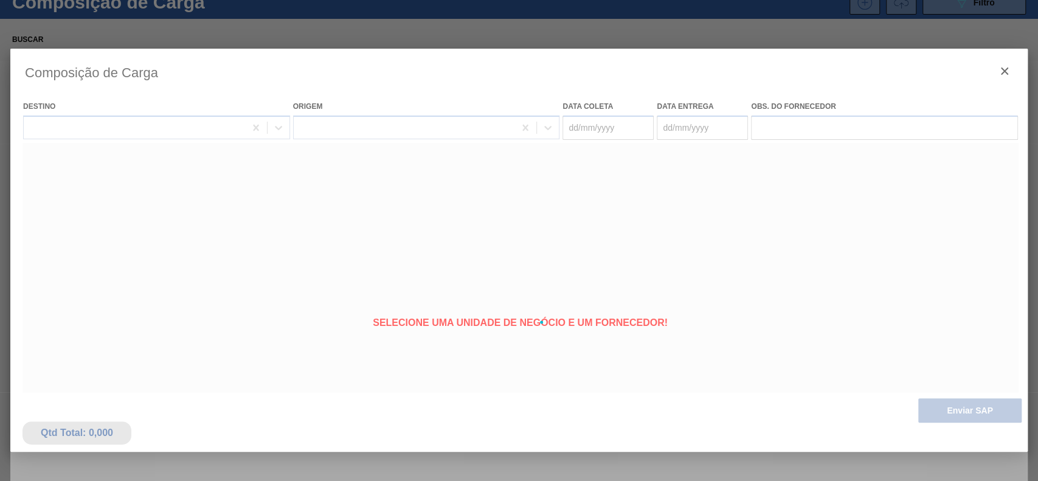
type coleta "[DATE]"
type entrega "[DATE]"
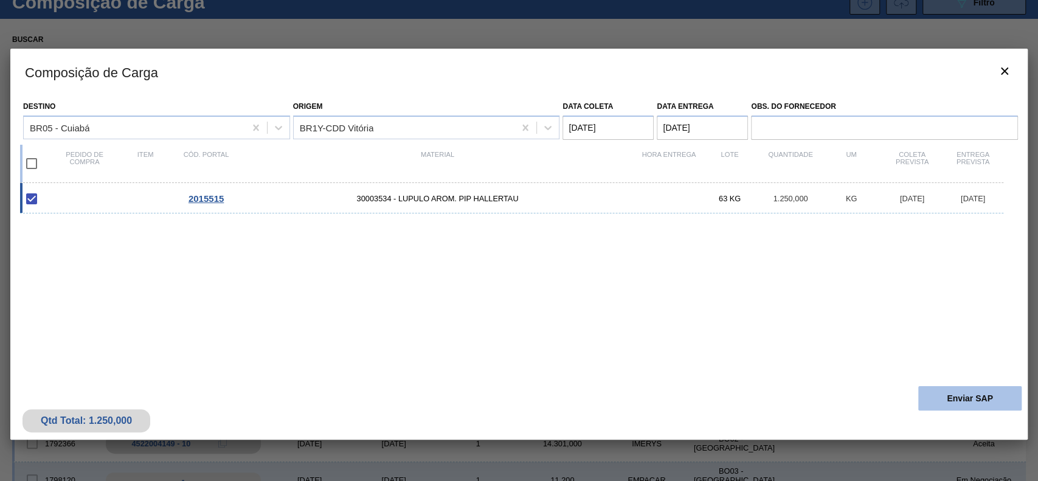
click at [969, 402] on button "Enviar SAP" at bounding box center [969, 398] width 103 height 24
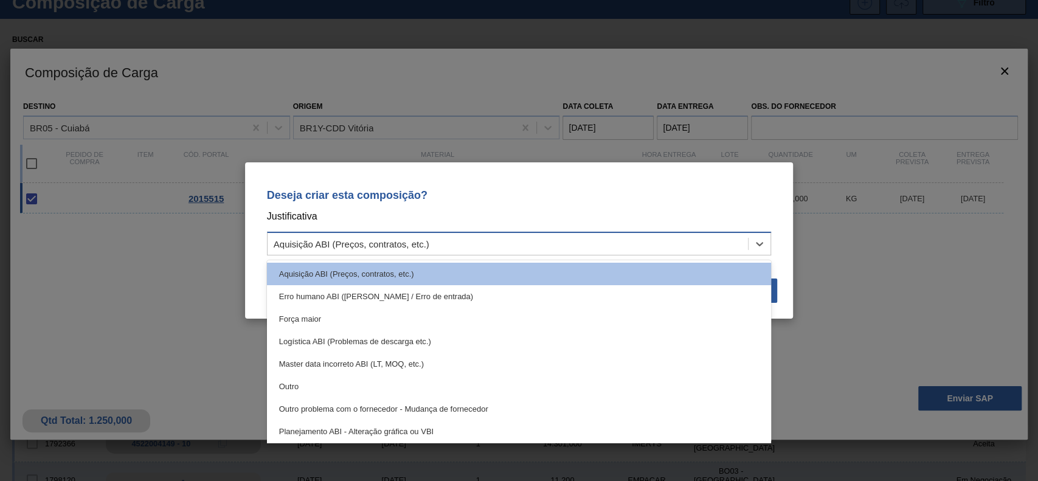
click at [557, 248] on div "Aquisição ABI (Preços, contratos, etc.)" at bounding box center [507, 244] width 481 height 18
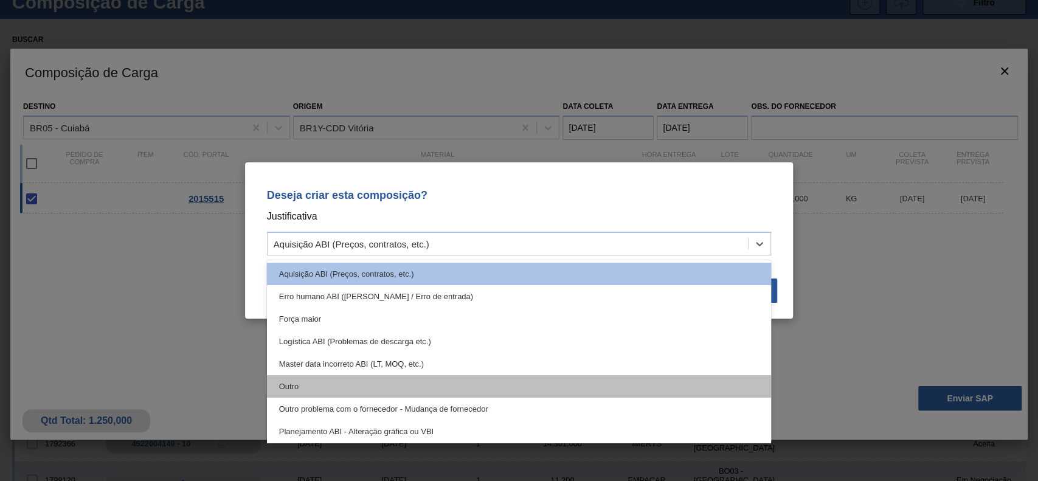
drag, startPoint x: 334, startPoint y: 389, endPoint x: 531, endPoint y: 321, distance: 207.8
click at [336, 390] on div "Outro" at bounding box center [519, 386] width 505 height 22
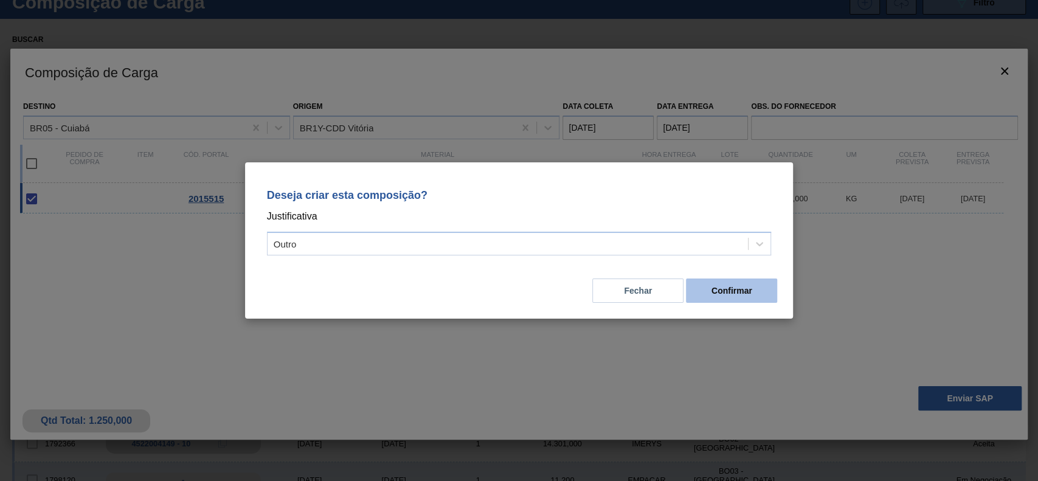
click at [750, 295] on button "Confirmar" at bounding box center [731, 290] width 91 height 24
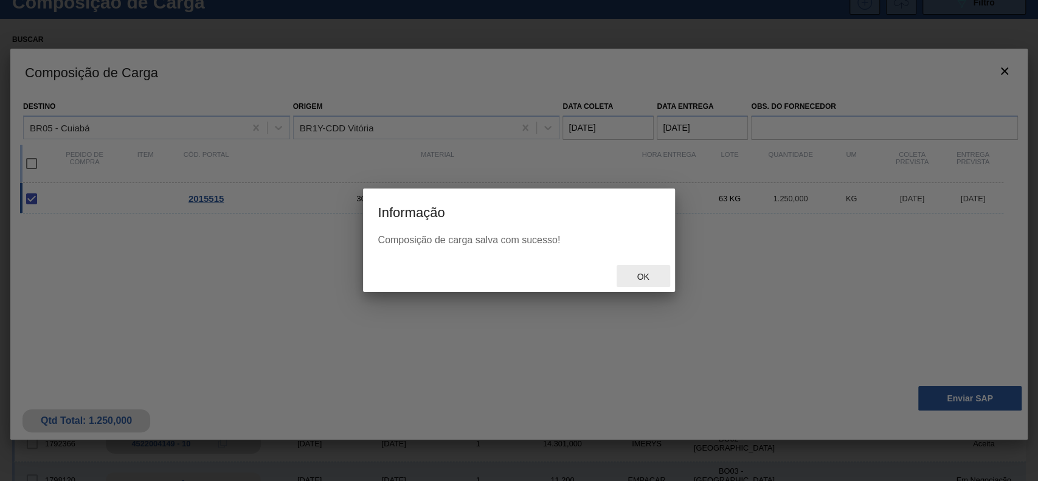
click at [648, 280] on span "Ok" at bounding box center [643, 277] width 32 height 10
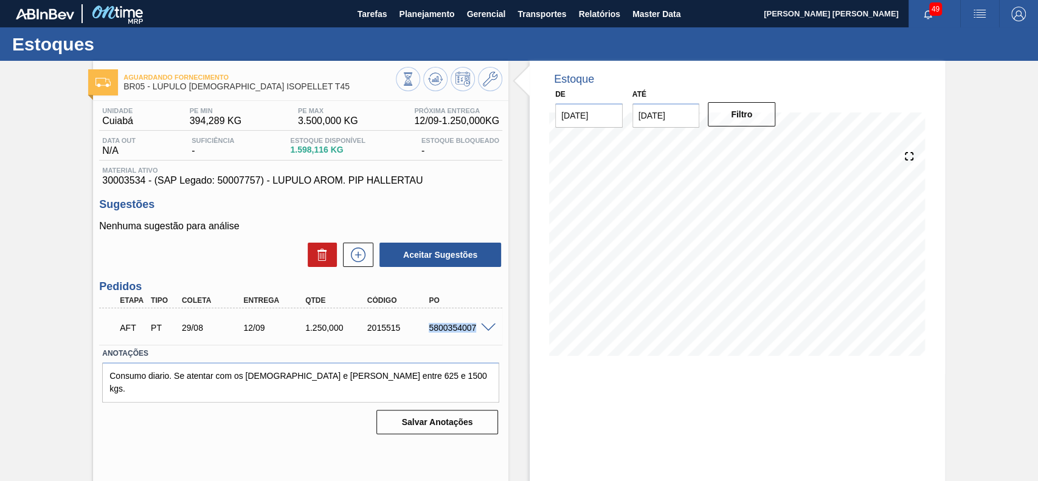
drag, startPoint x: 428, startPoint y: 325, endPoint x: 474, endPoint y: 336, distance: 46.8
click at [474, 336] on div "AFT PT 29/08 12/09 1.250,000 2015515 5800354007" at bounding box center [297, 326] width 371 height 24
copy div "5800354007"
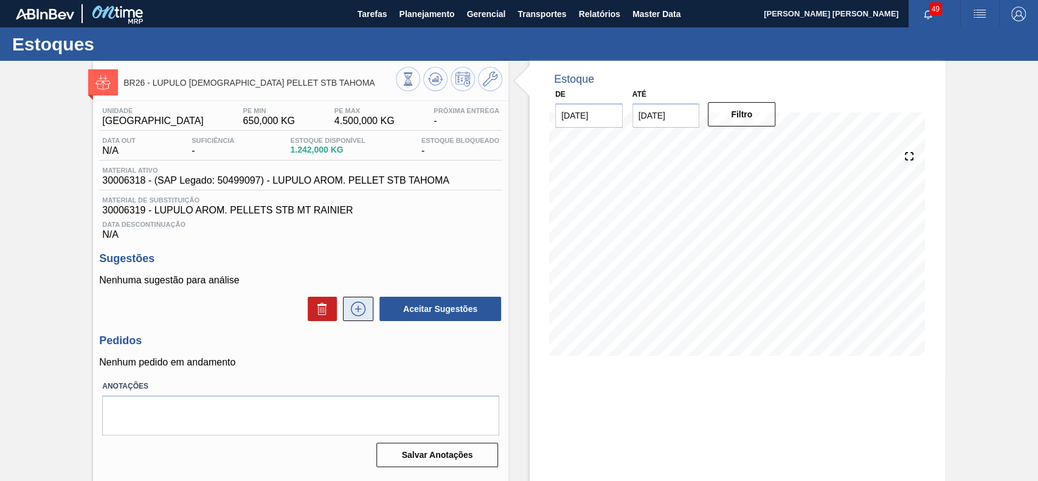
click at [362, 312] on icon at bounding box center [357, 309] width 19 height 15
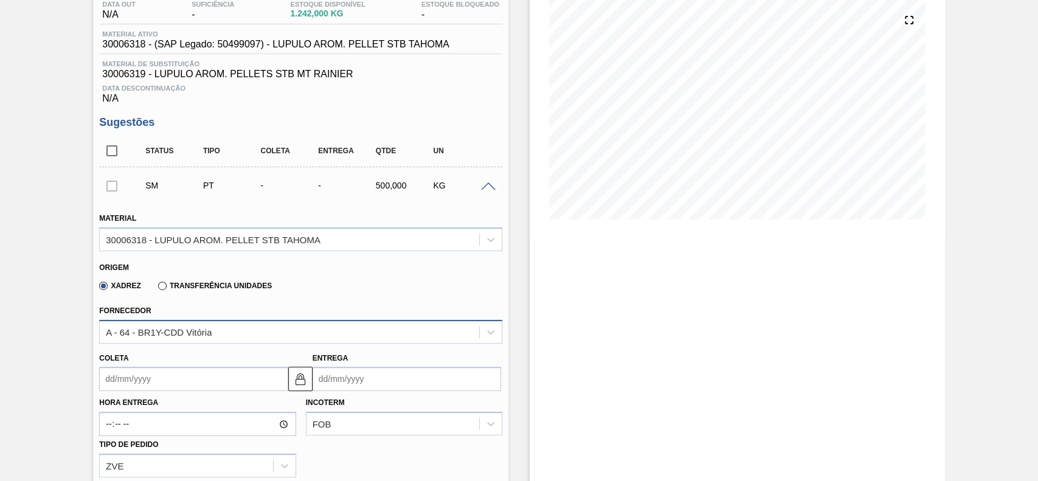
scroll to position [162, 0]
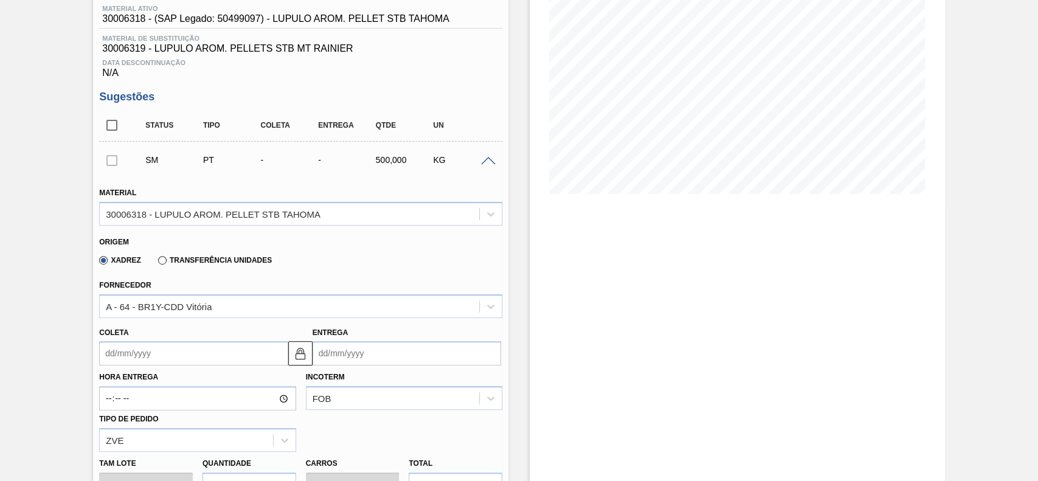
click at [154, 350] on input "Coleta" at bounding box center [193, 353] width 188 height 24
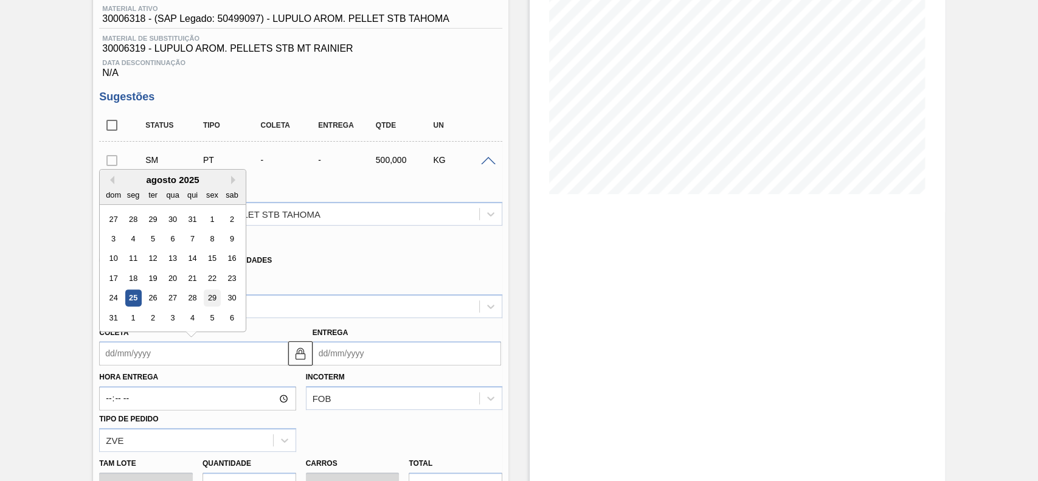
click at [208, 303] on div "29" at bounding box center [212, 298] width 16 height 16
type input "29/08/2025"
type input "05/09/2025"
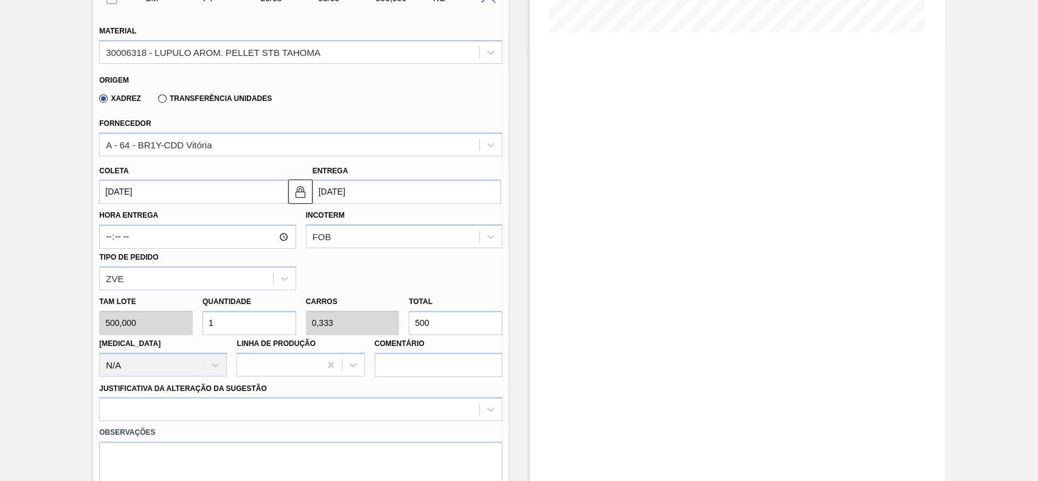
scroll to position [324, 0]
click at [266, 319] on input "1" at bounding box center [249, 322] width 94 height 24
click at [218, 419] on div at bounding box center [300, 408] width 403 height 24
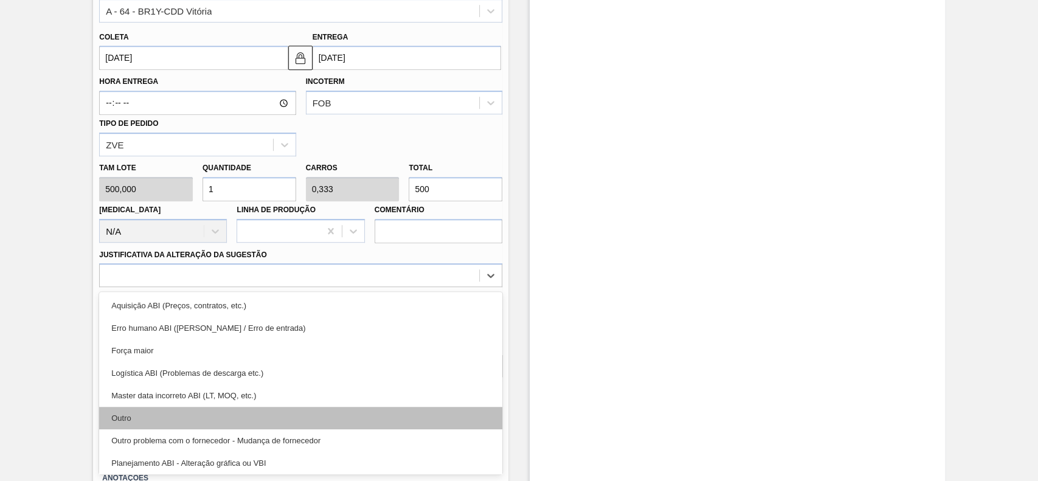
click at [174, 416] on div "Outro" at bounding box center [300, 418] width 403 height 22
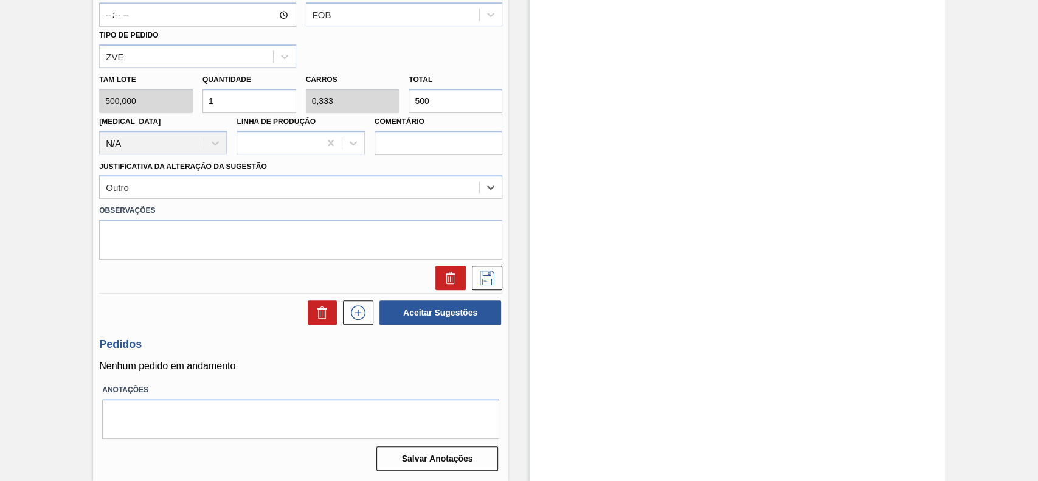
scroll to position [547, 0]
click at [483, 274] on icon at bounding box center [486, 278] width 19 height 15
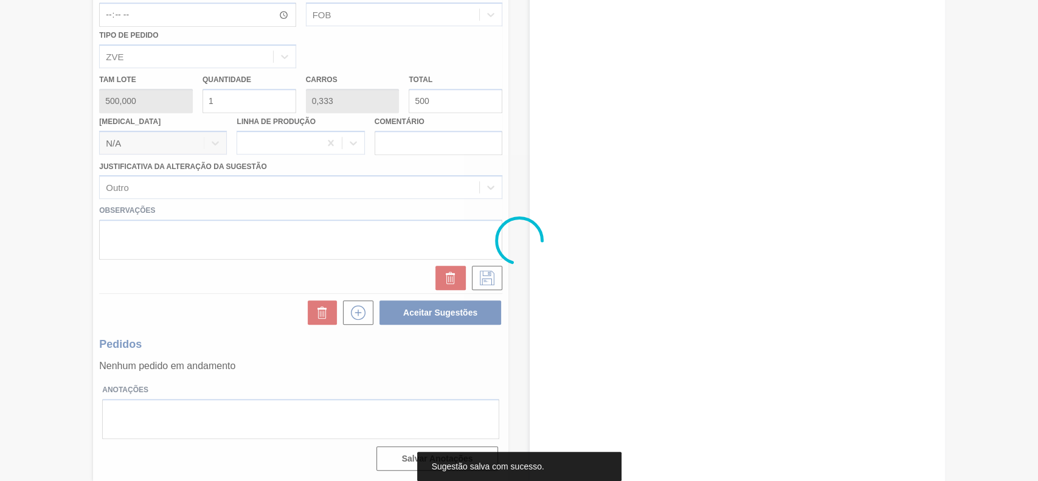
scroll to position [49, 0]
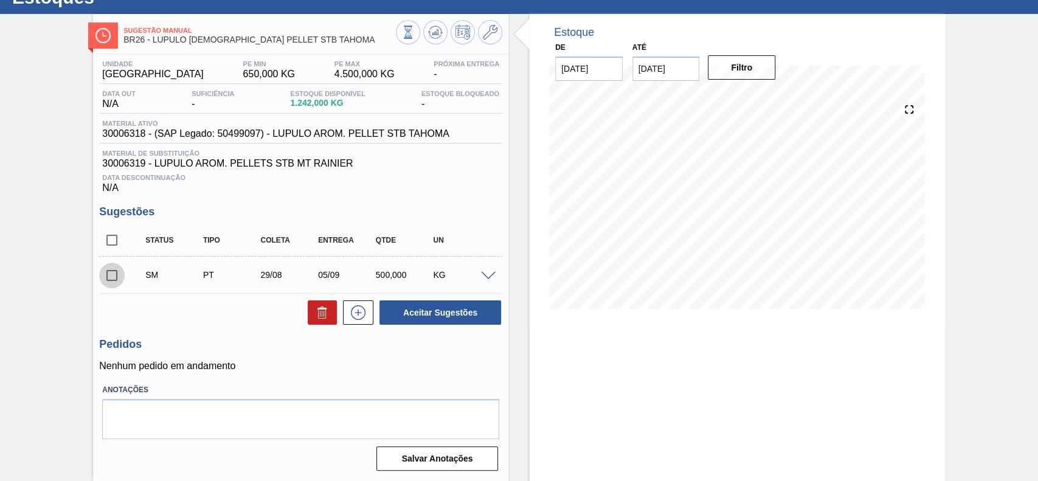
click at [119, 274] on input "checkbox" at bounding box center [112, 276] width 26 height 26
click at [426, 314] on button "Aceitar Sugestões" at bounding box center [440, 312] width 122 height 24
checkbox input "false"
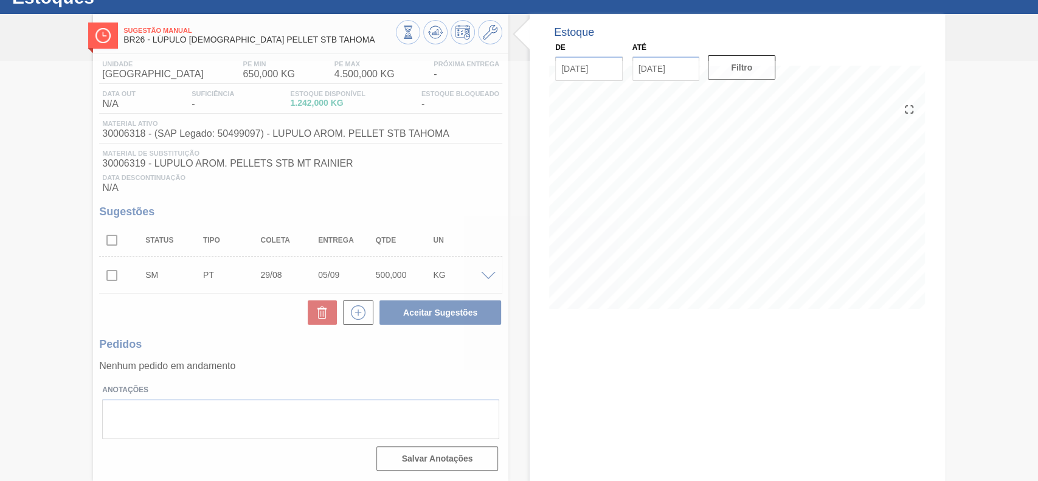
scroll to position [42, 0]
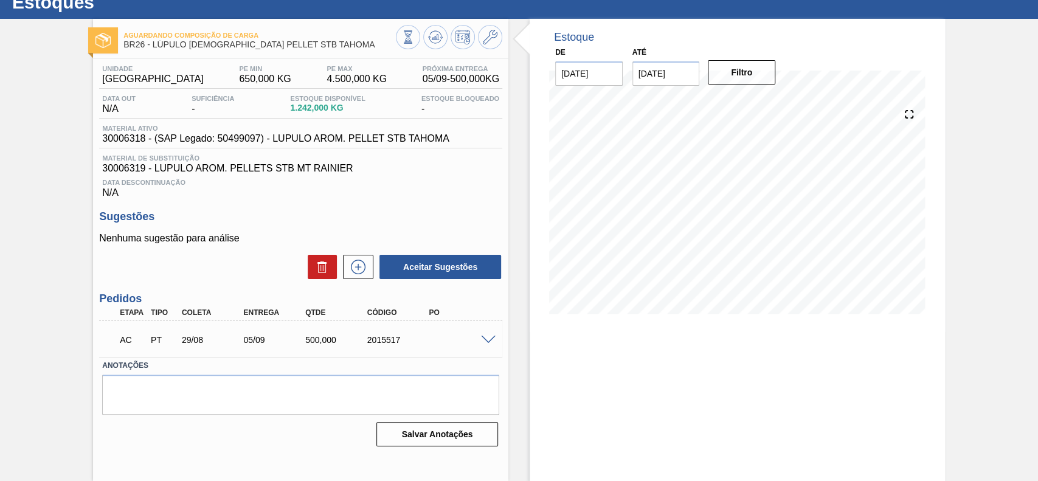
click at [484, 339] on span at bounding box center [488, 340] width 15 height 9
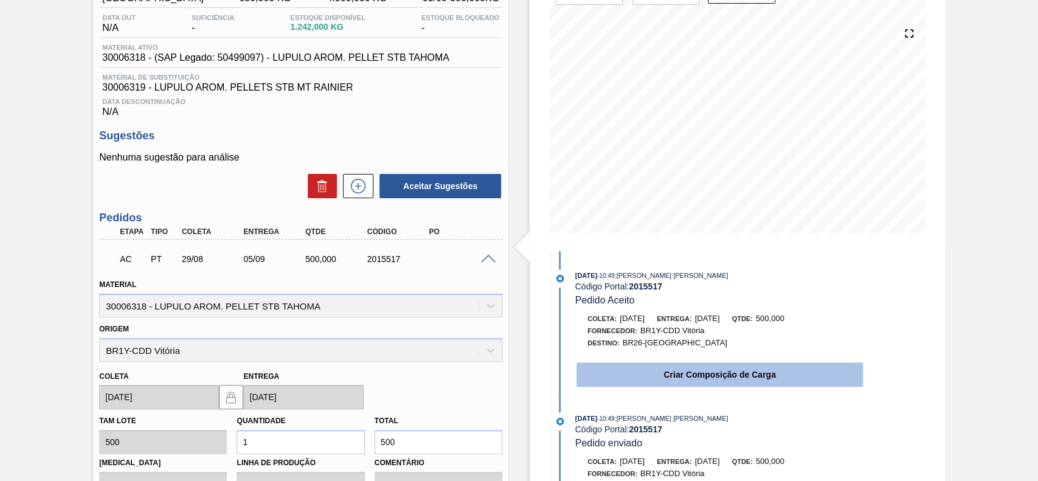
click at [666, 379] on button "Criar Composição de Carga" at bounding box center [719, 374] width 286 height 24
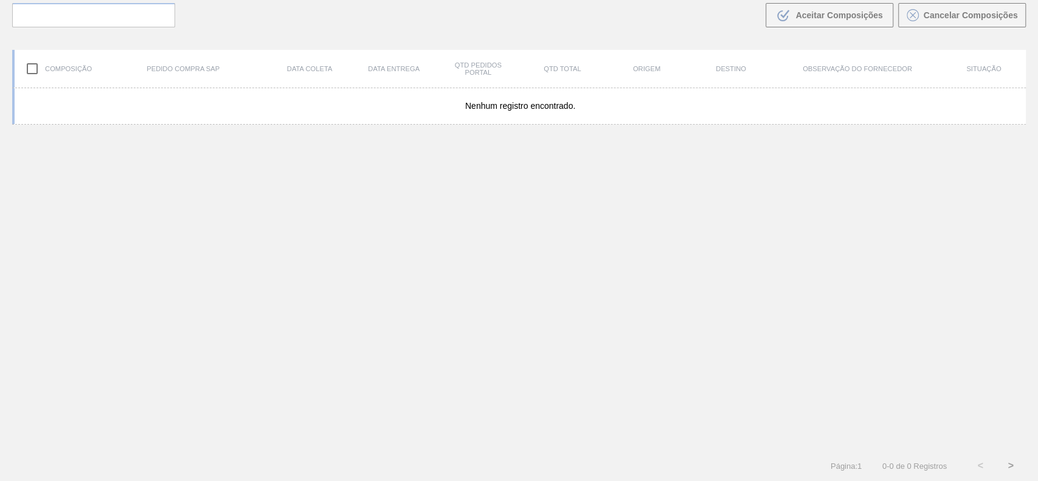
scroll to position [88, 0]
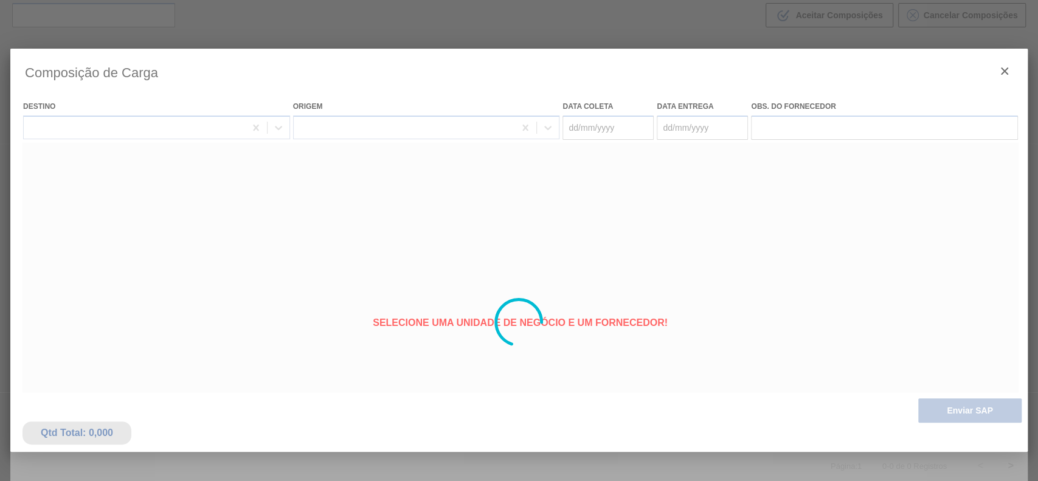
type coleta "[DATE]"
type entrega "05/09/2025"
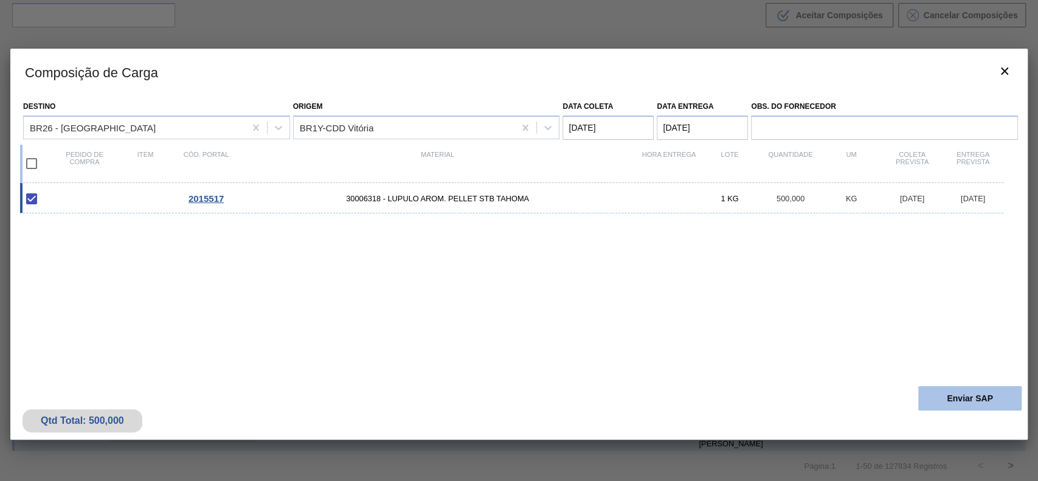
click at [967, 401] on button "Enviar SAP" at bounding box center [969, 398] width 103 height 24
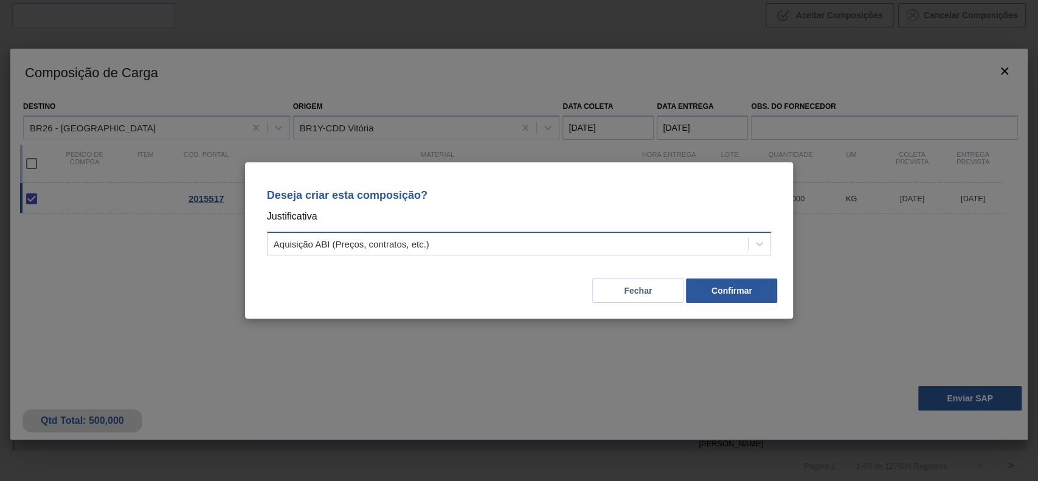
click at [477, 244] on div "Aquisição ABI (Preços, contratos, etc.)" at bounding box center [507, 244] width 481 height 18
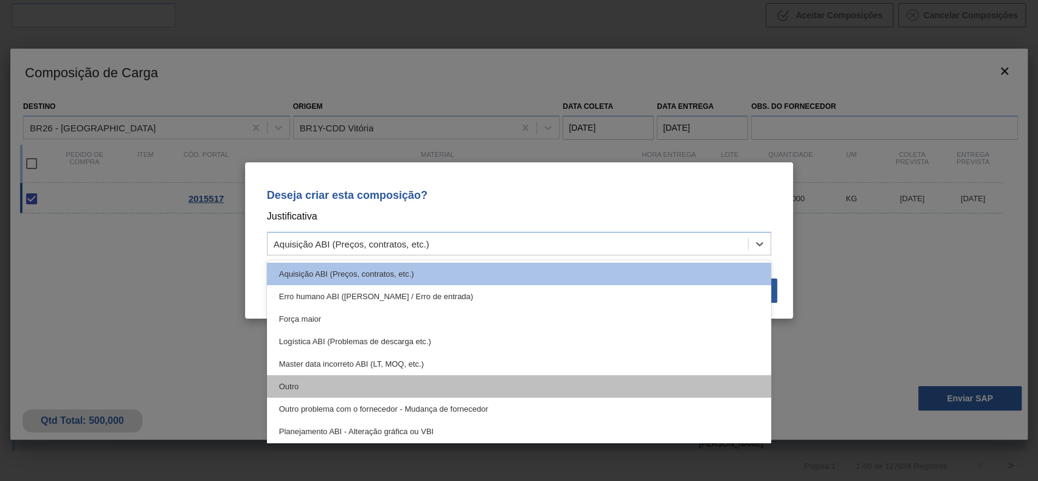
click at [371, 383] on div "Outro" at bounding box center [519, 386] width 505 height 22
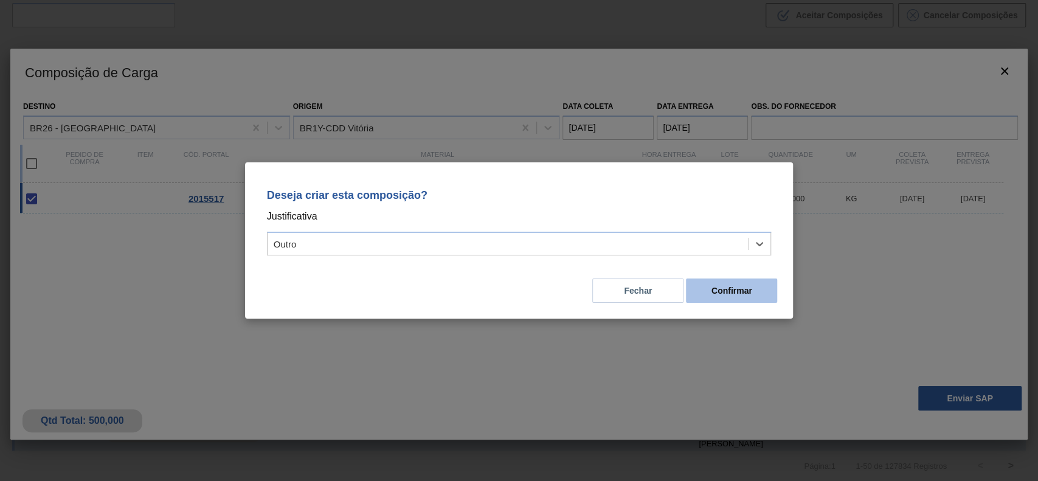
click at [725, 289] on button "Confirmar" at bounding box center [731, 290] width 91 height 24
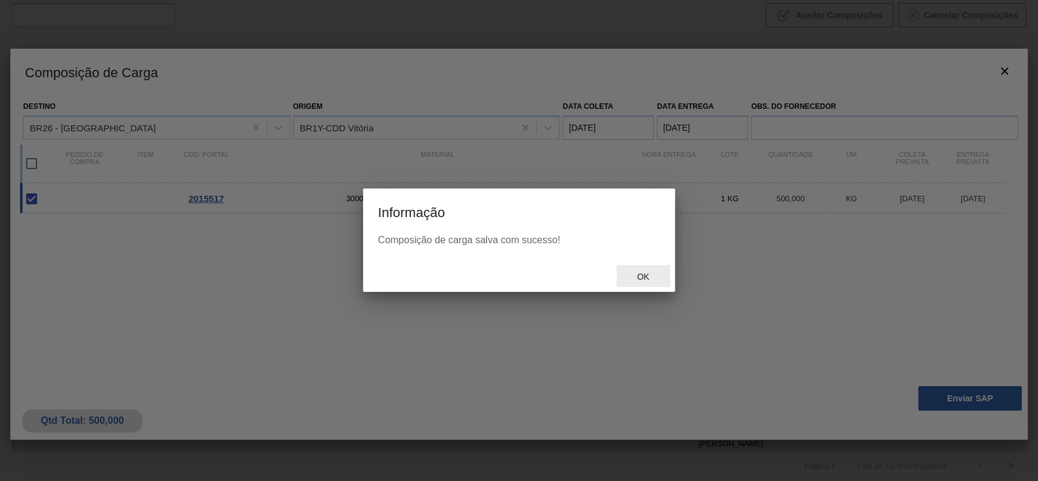
click at [658, 278] on div "Ok" at bounding box center [642, 276] width 53 height 22
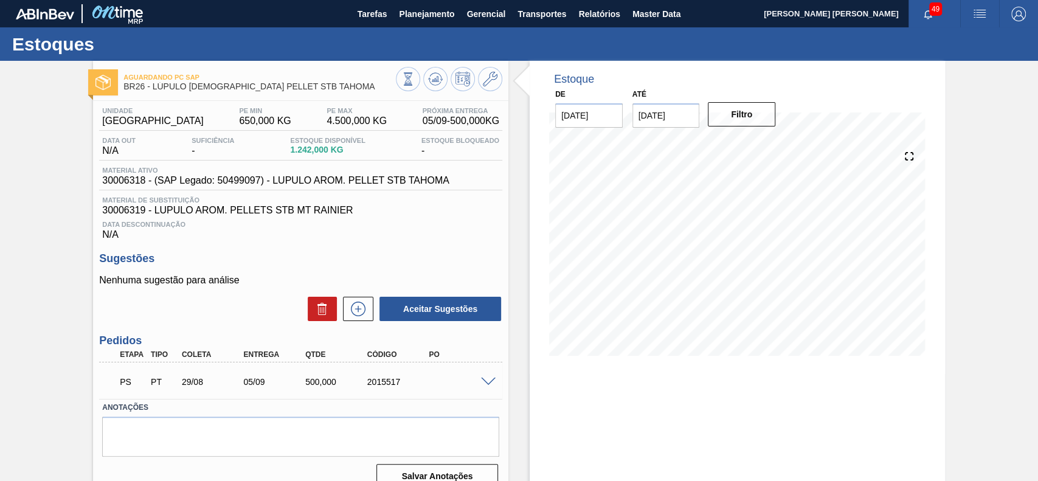
click at [489, 381] on span at bounding box center [488, 382] width 15 height 9
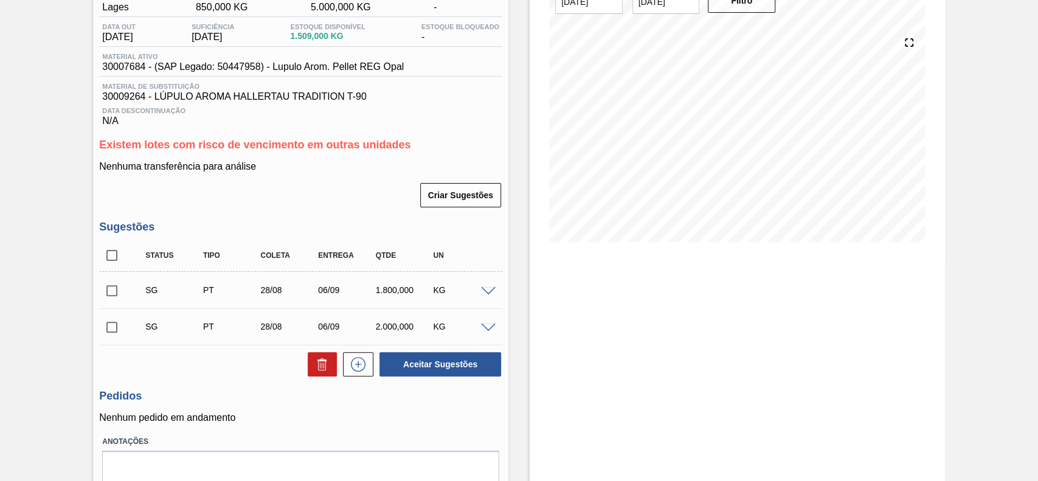
scroll to position [81, 0]
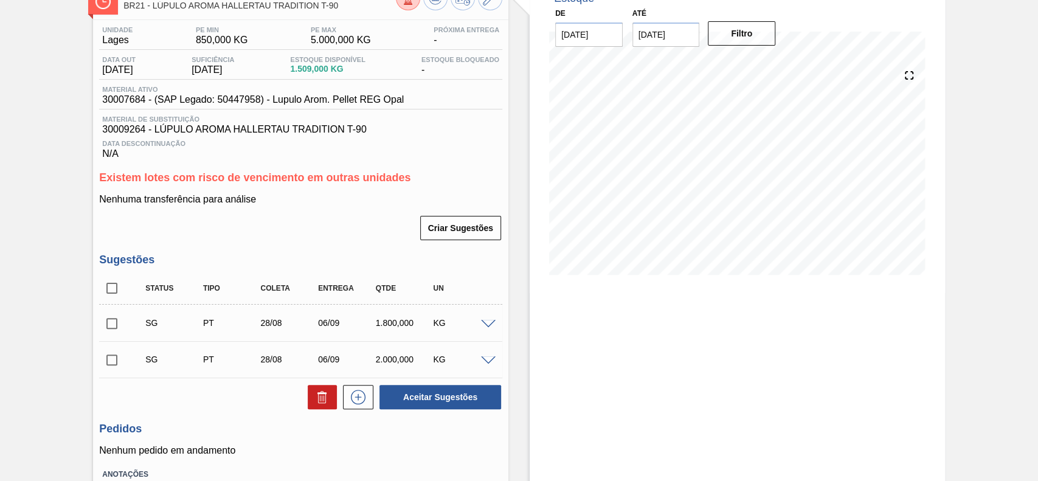
click at [489, 324] on span at bounding box center [488, 324] width 15 height 9
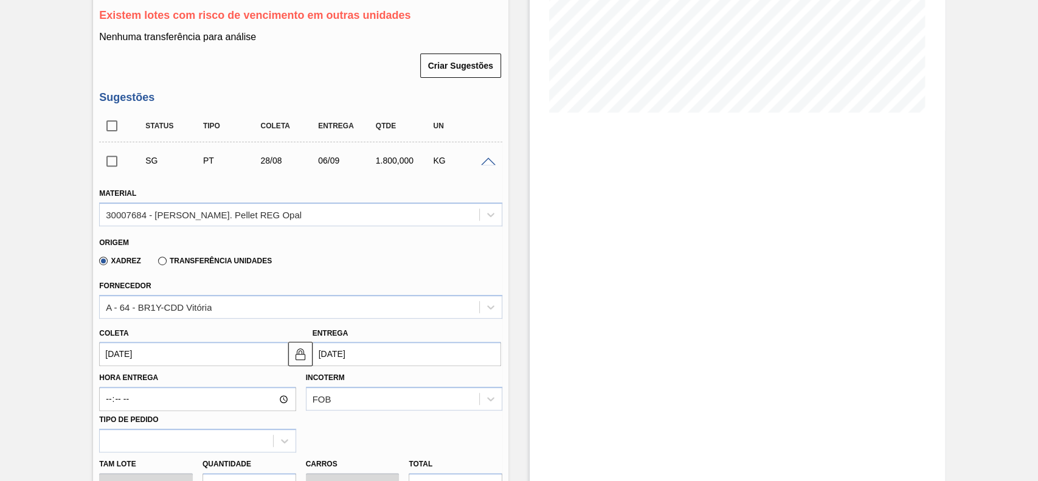
scroll to position [324, 0]
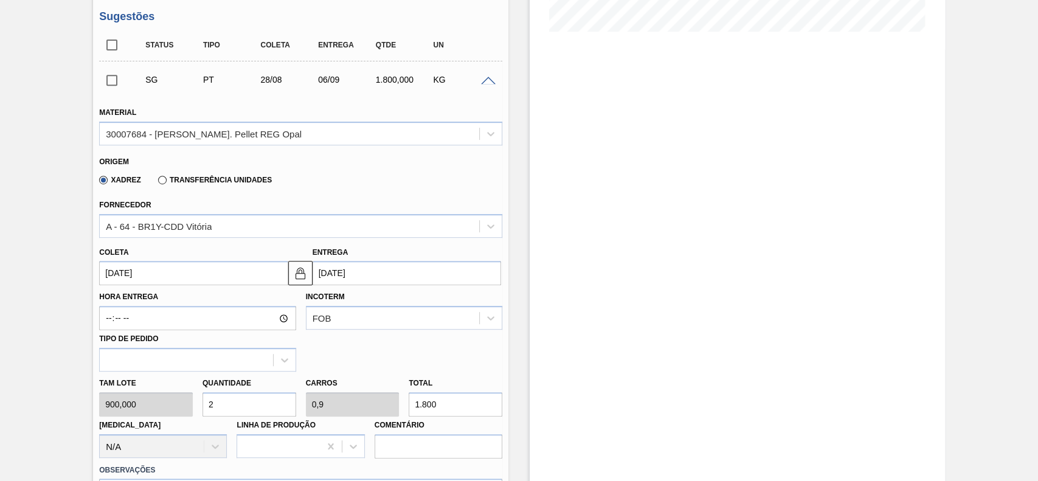
click at [191, 278] on input "[DATE]" at bounding box center [193, 273] width 188 height 24
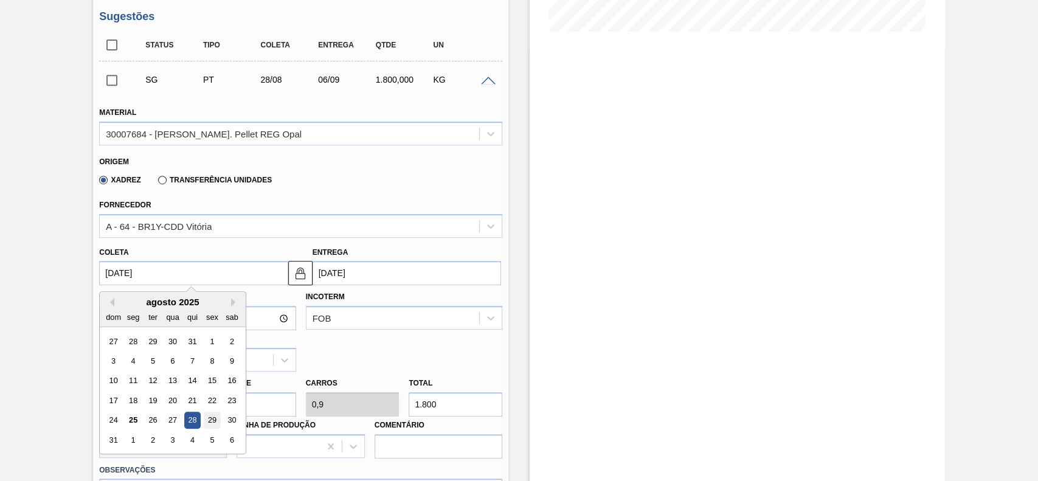
click at [214, 421] on div "29" at bounding box center [212, 420] width 16 height 16
type input "[DATE]"
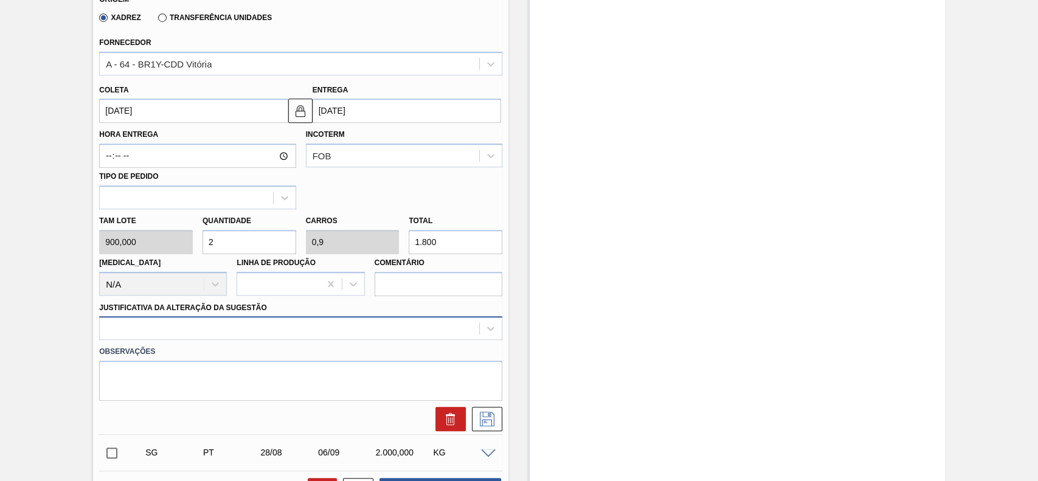
click at [218, 322] on div at bounding box center [300, 328] width 403 height 24
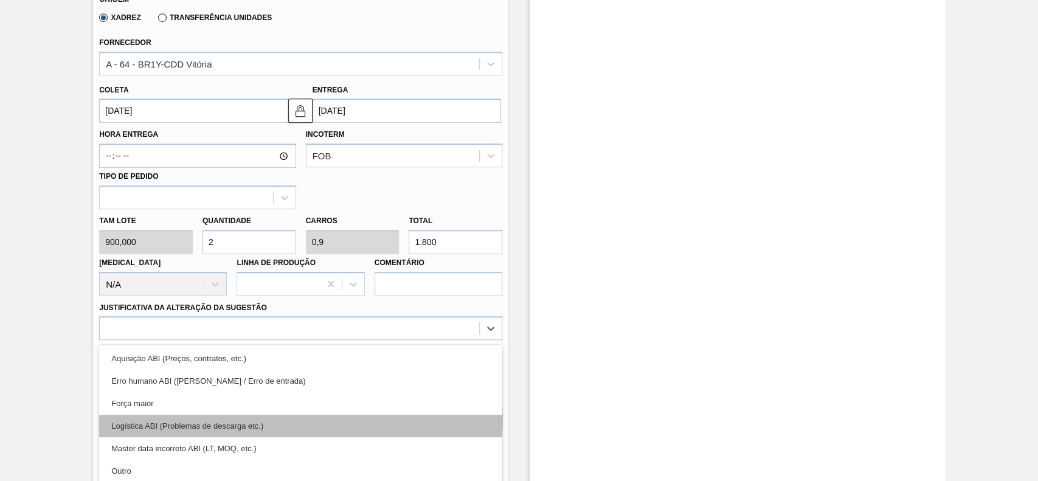
scroll to position [540, 0]
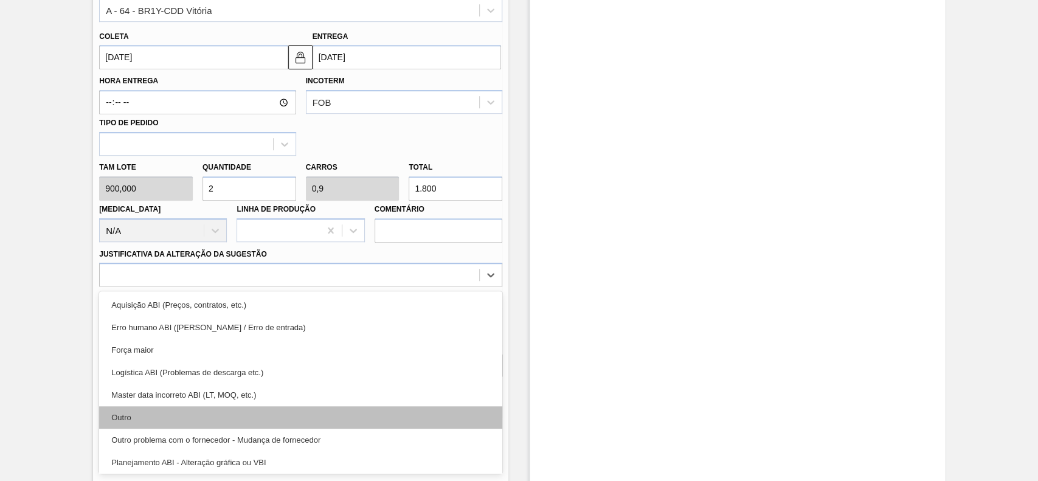
click at [163, 421] on div "Outro" at bounding box center [300, 417] width 403 height 22
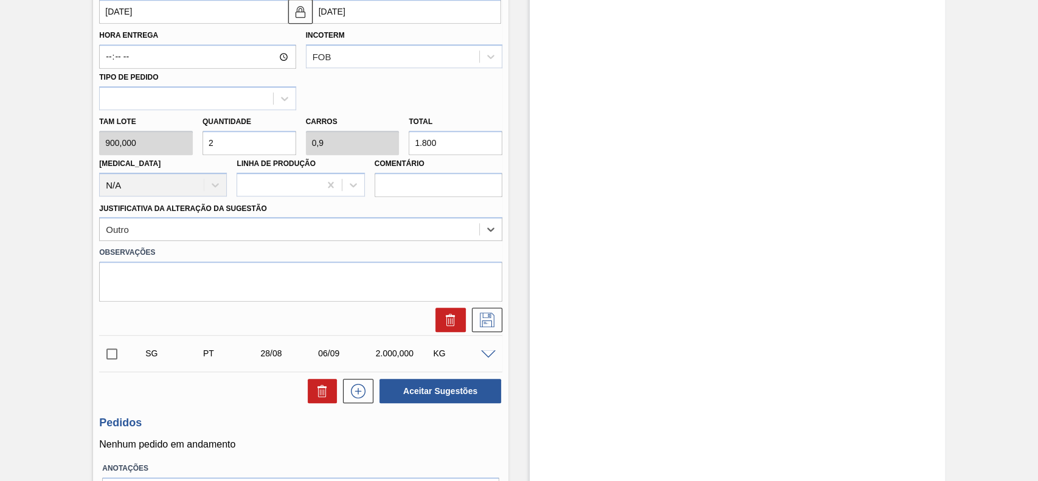
scroll to position [621, 0]
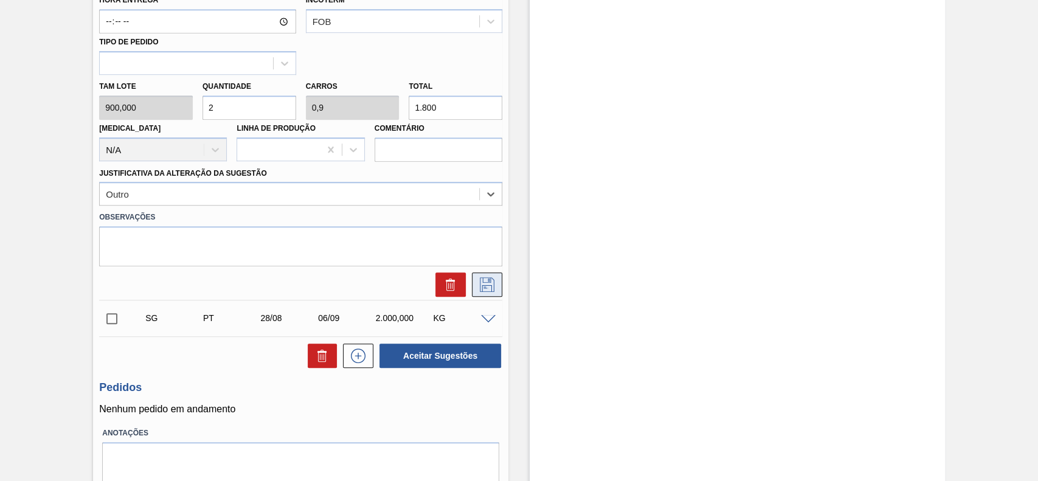
click at [485, 287] on icon at bounding box center [487, 284] width 15 height 15
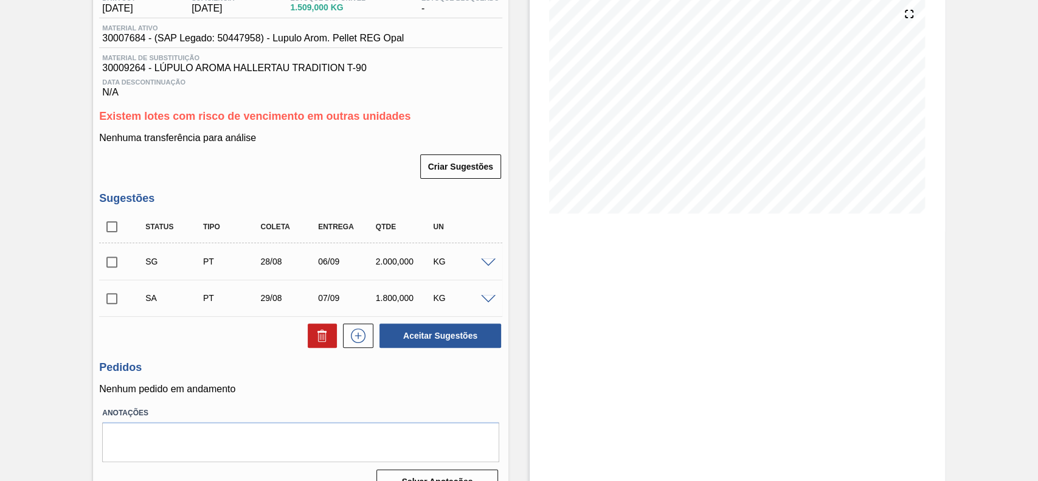
scroll to position [168, 0]
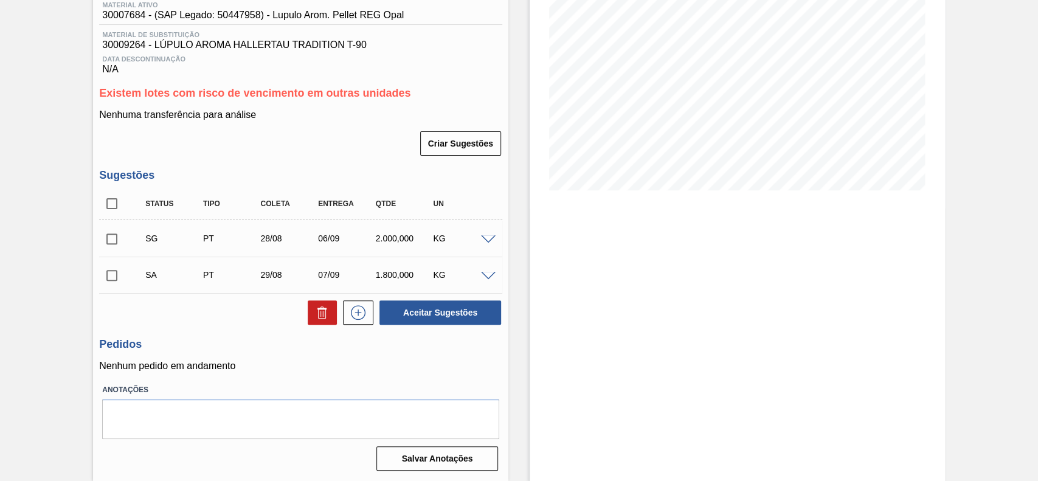
click at [107, 275] on input "checkbox" at bounding box center [112, 276] width 26 height 26
click at [421, 307] on button "Aceitar Sugestões" at bounding box center [440, 312] width 122 height 24
checkbox input "false"
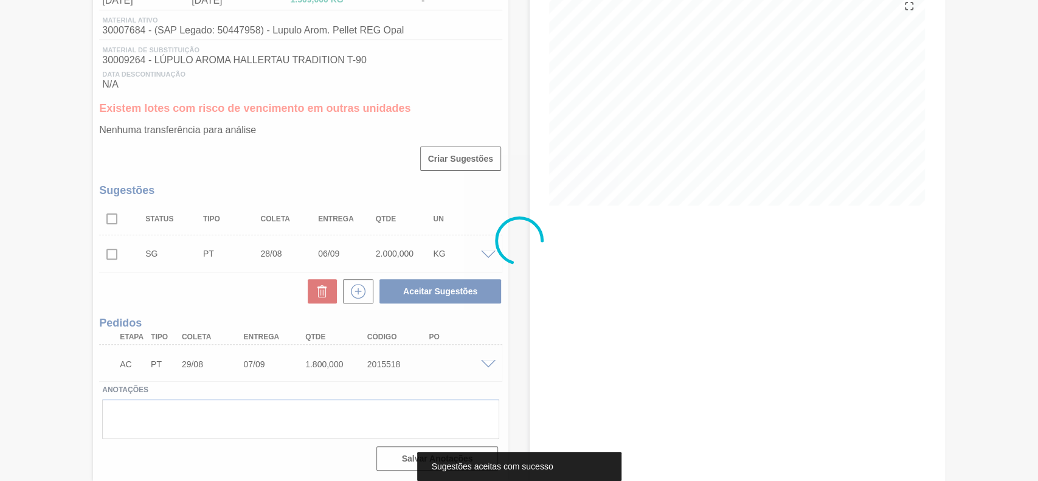
scroll to position [151, 0]
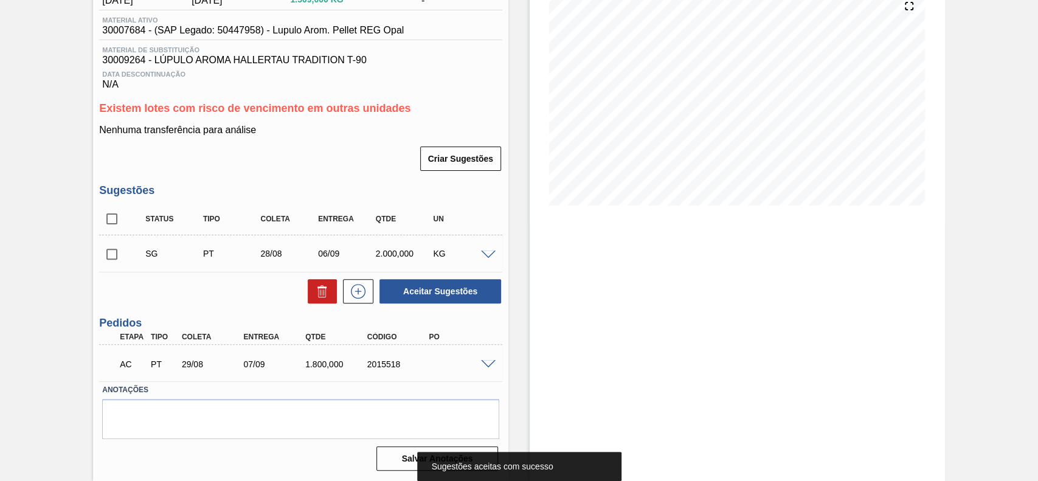
click at [489, 364] on span at bounding box center [488, 364] width 15 height 9
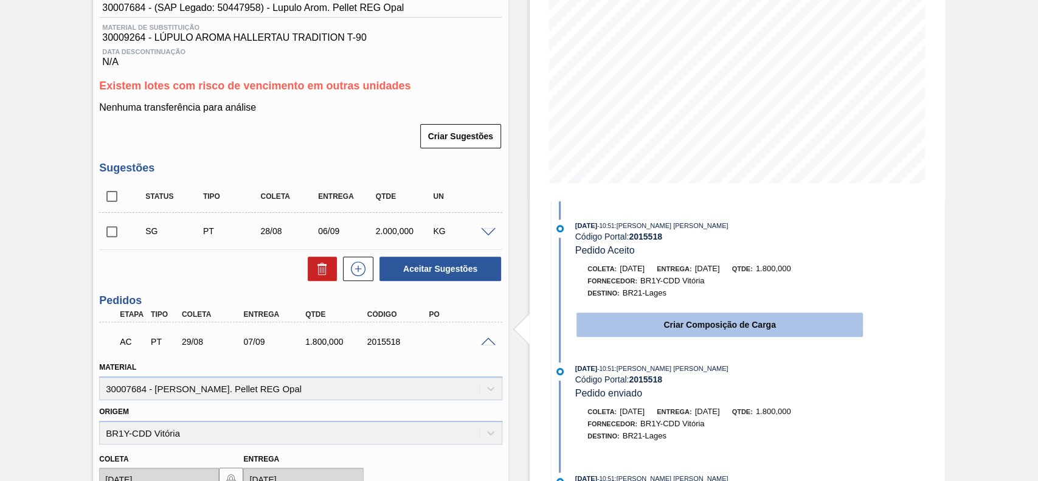
scroll to position [233, 0]
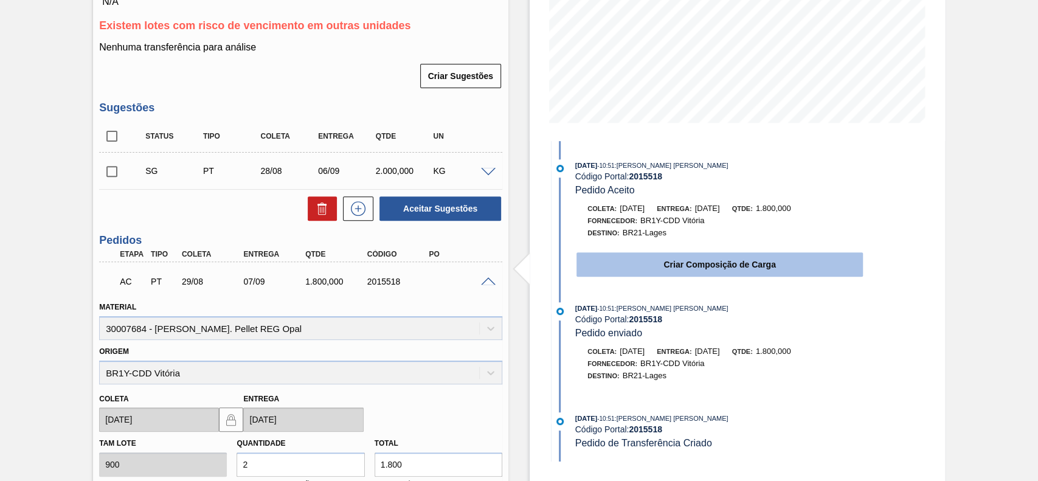
click at [695, 263] on button "Criar Composição de Carga" at bounding box center [719, 264] width 286 height 24
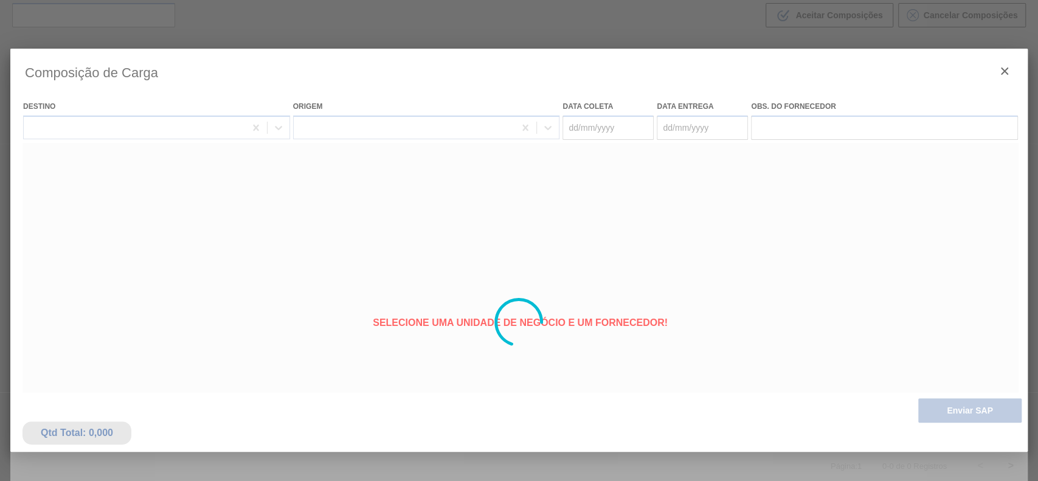
type coleta "[DATE]"
type entrega "07/09/2025"
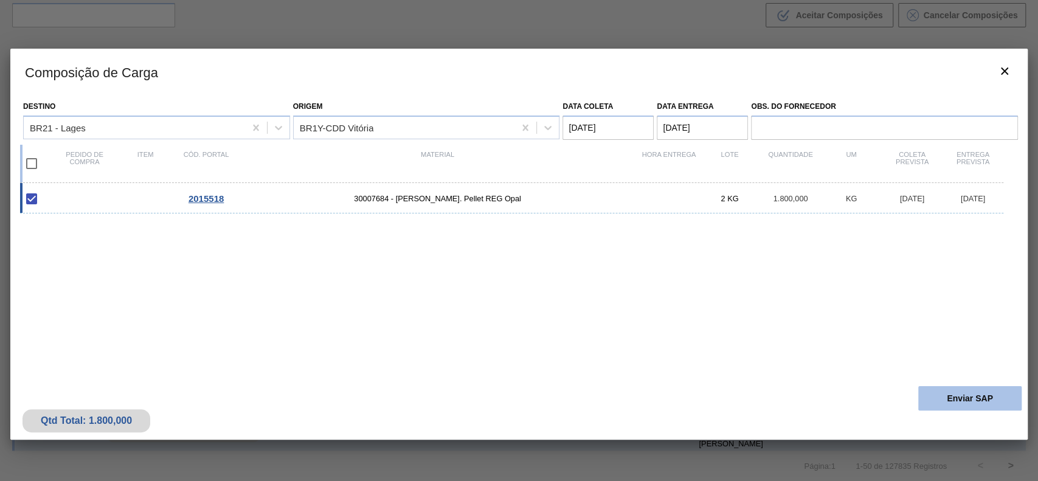
click at [926, 403] on button "Enviar SAP" at bounding box center [969, 398] width 103 height 24
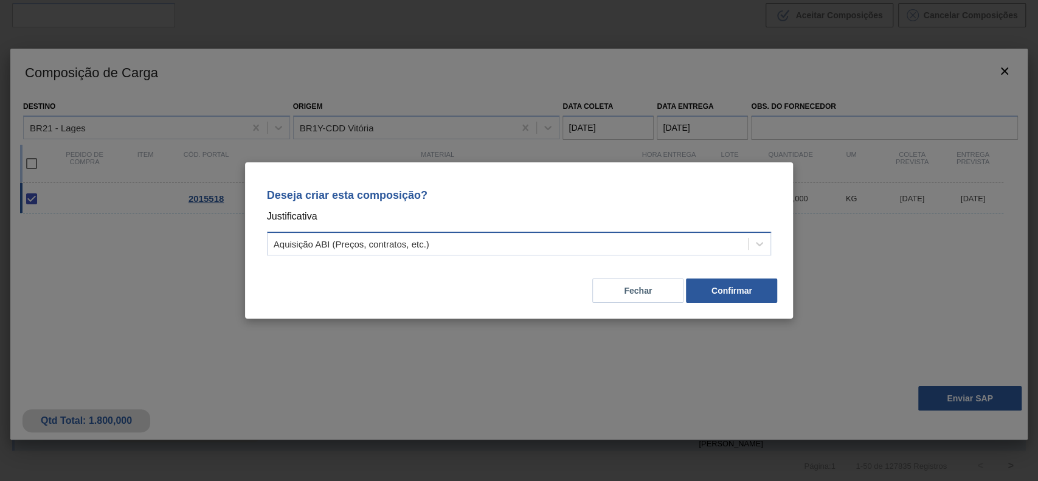
click at [447, 241] on div "Aquisição ABI (Preços, contratos, etc.)" at bounding box center [507, 244] width 481 height 18
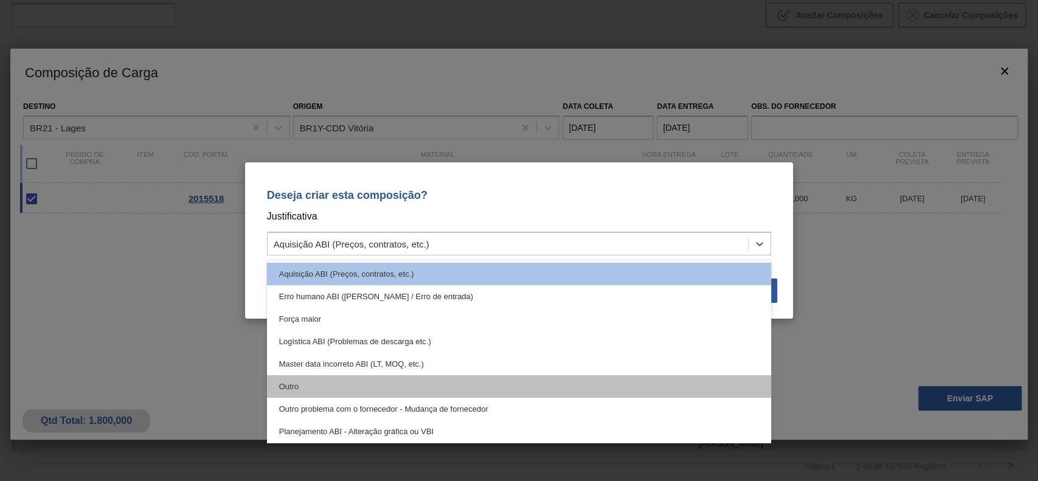
click at [366, 382] on div "Outro" at bounding box center [519, 386] width 505 height 22
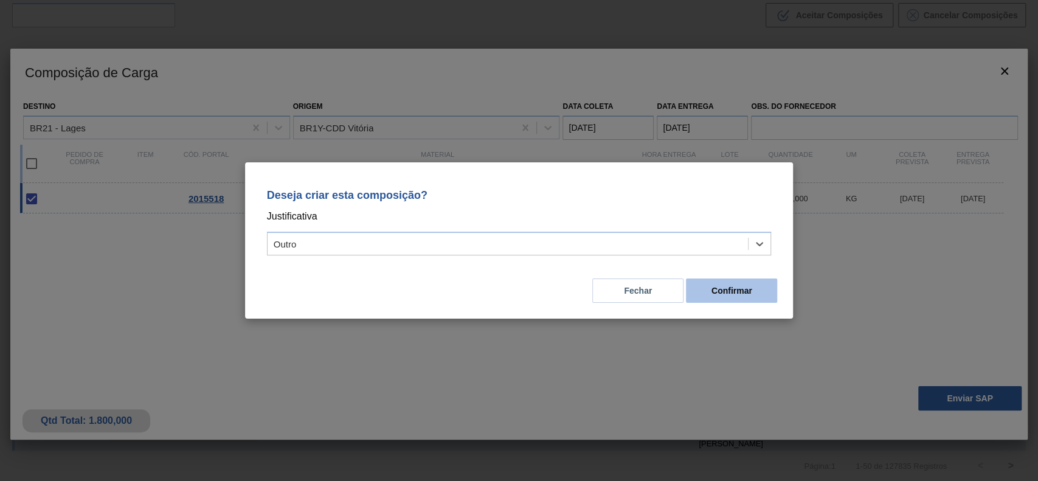
click at [754, 286] on button "Confirmar" at bounding box center [731, 290] width 91 height 24
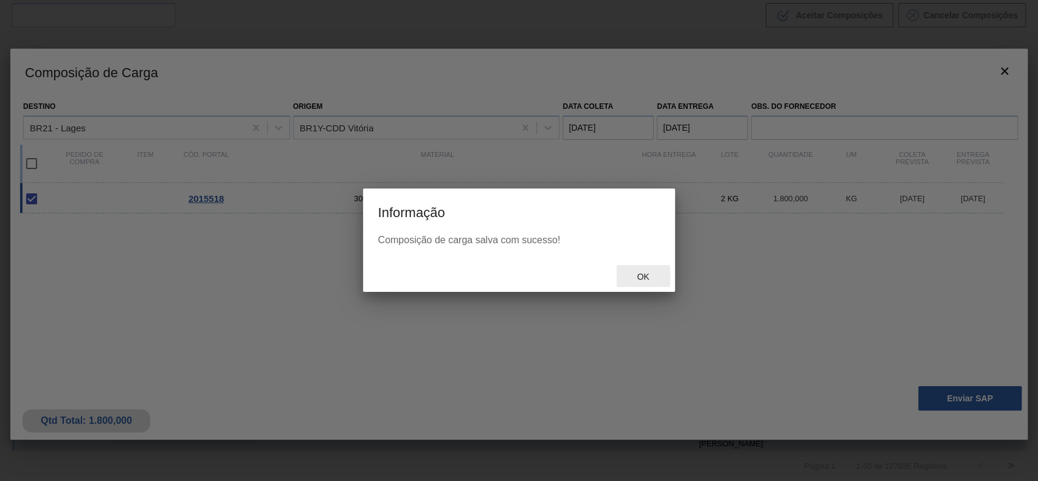
click at [640, 269] on div "Ok" at bounding box center [642, 276] width 53 height 22
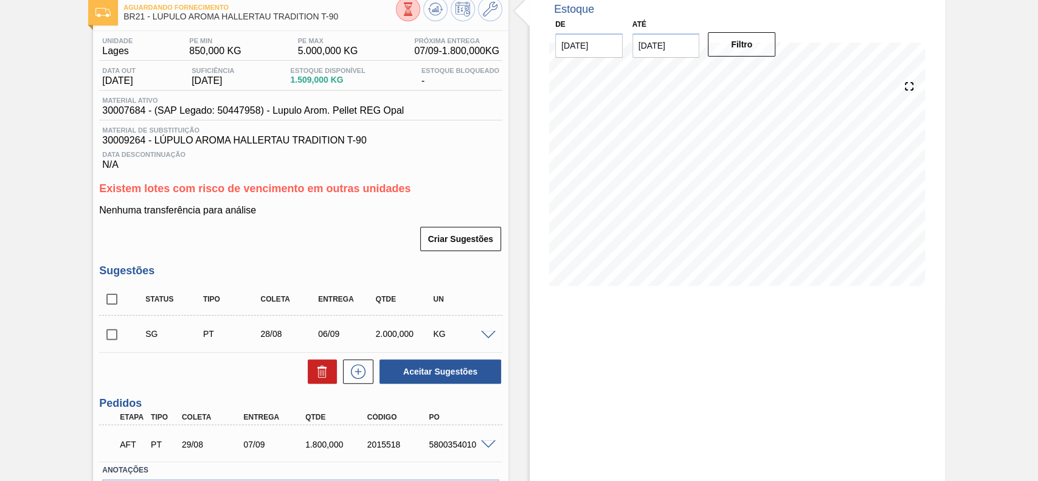
scroll to position [151, 0]
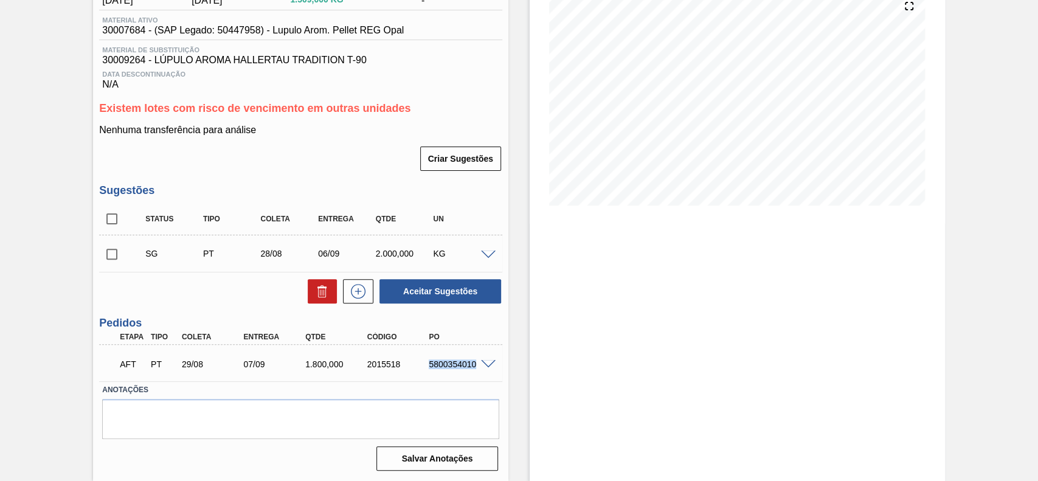
drag, startPoint x: 423, startPoint y: 367, endPoint x: 478, endPoint y: 368, distance: 54.7
click at [478, 368] on div "5800354010" at bounding box center [452, 364] width 62 height 10
copy div "5800354010"
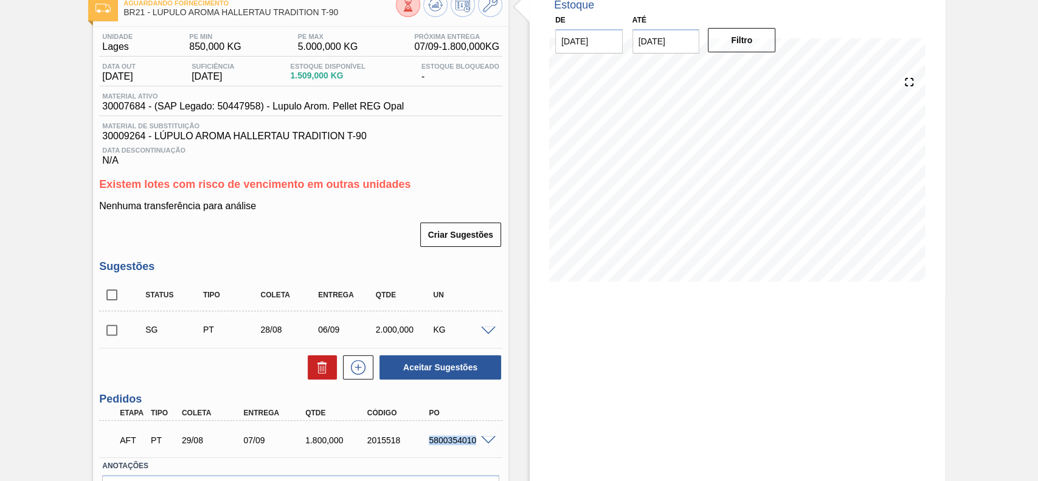
scroll to position [0, 0]
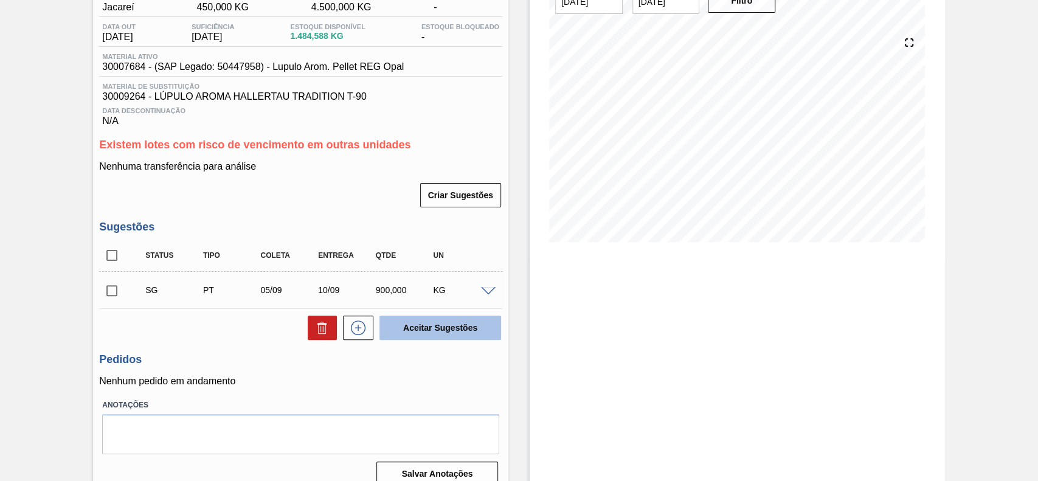
scroll to position [131, 0]
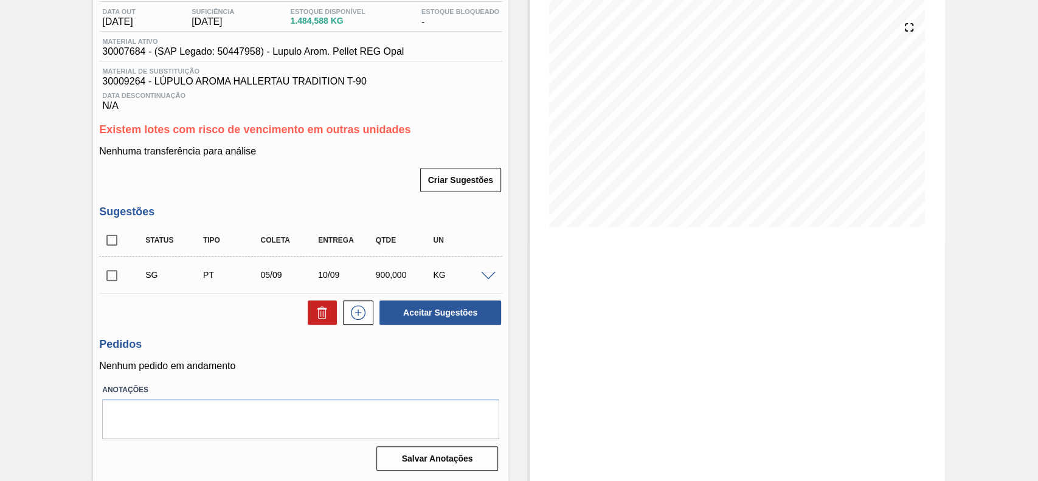
click at [486, 273] on span at bounding box center [488, 276] width 15 height 9
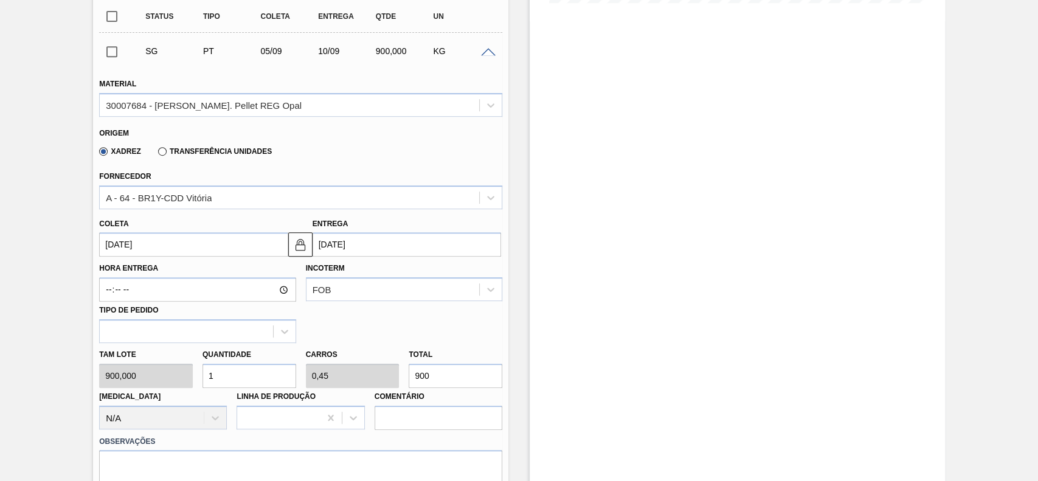
scroll to position [374, 0]
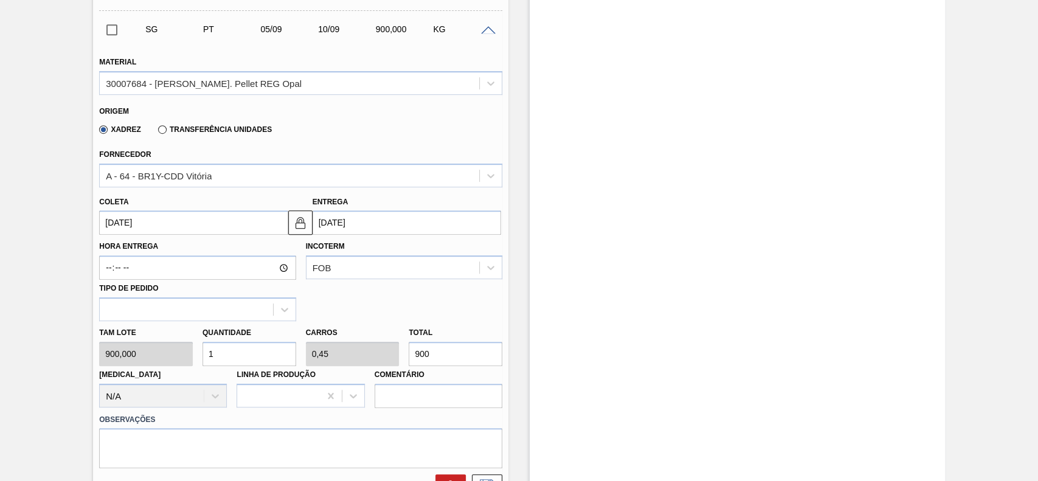
click at [196, 231] on input "[DATE]" at bounding box center [193, 222] width 188 height 24
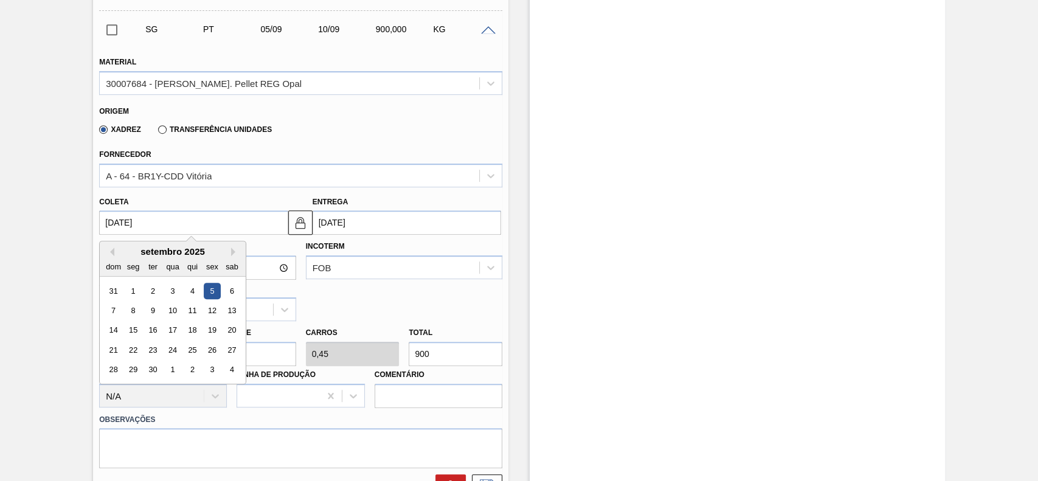
click at [115, 258] on div "dom seg ter qua qui sex sab" at bounding box center [173, 266] width 146 height 19
click at [110, 256] on button "Previous Month" at bounding box center [110, 251] width 9 height 9
click at [214, 373] on div "29" at bounding box center [212, 370] width 16 height 16
type input "[DATE]"
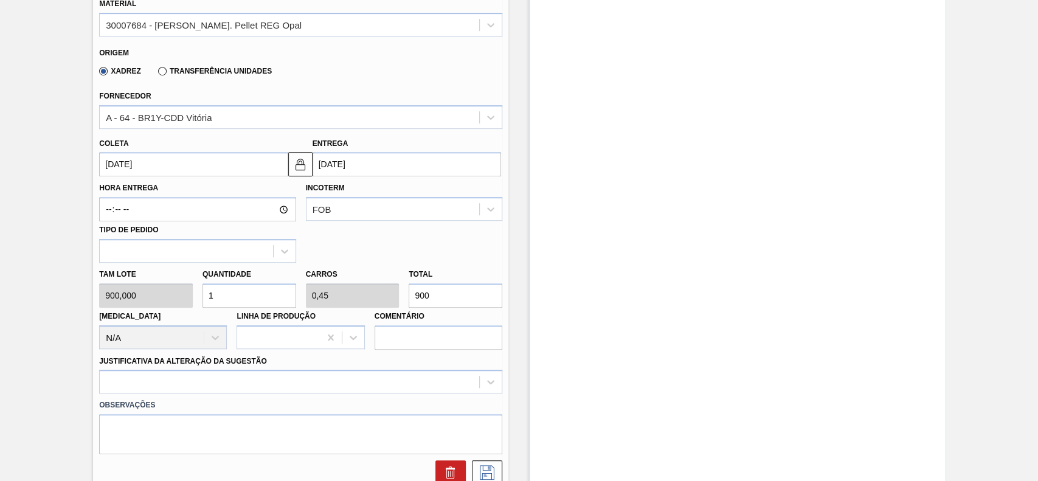
scroll to position [456, 0]
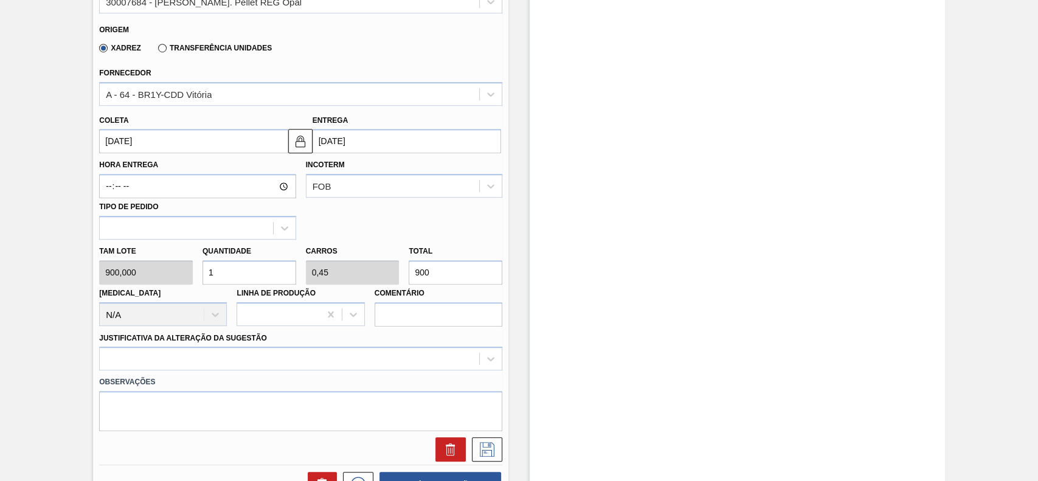
click at [241, 277] on input "1" at bounding box center [249, 272] width 94 height 24
type input "0"
type input "2"
type input "0,9"
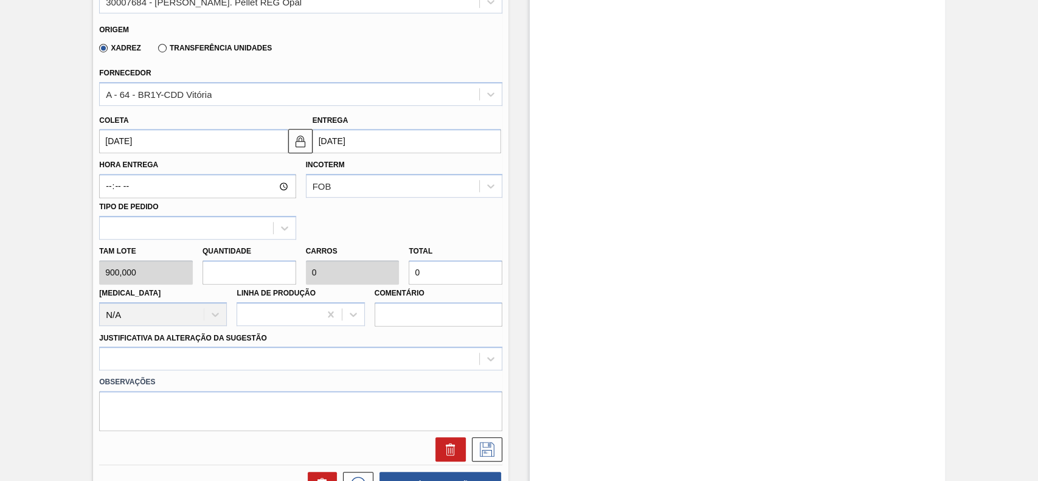
type input "1.800"
type input "2"
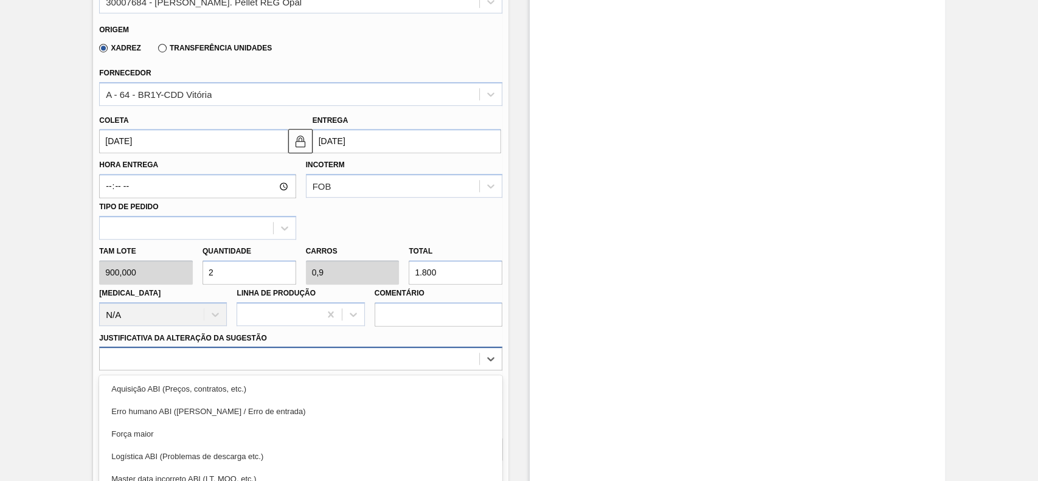
click at [238, 353] on div "option Força maior focused, 3 of 18. 18 results available. Use Up and Down to c…" at bounding box center [300, 359] width 403 height 24
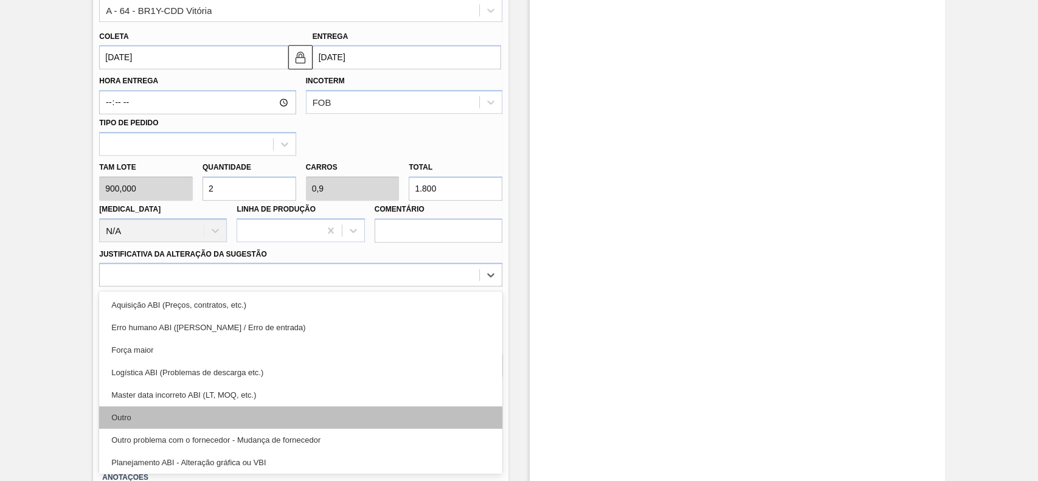
click at [229, 415] on div "Outro" at bounding box center [300, 417] width 403 height 22
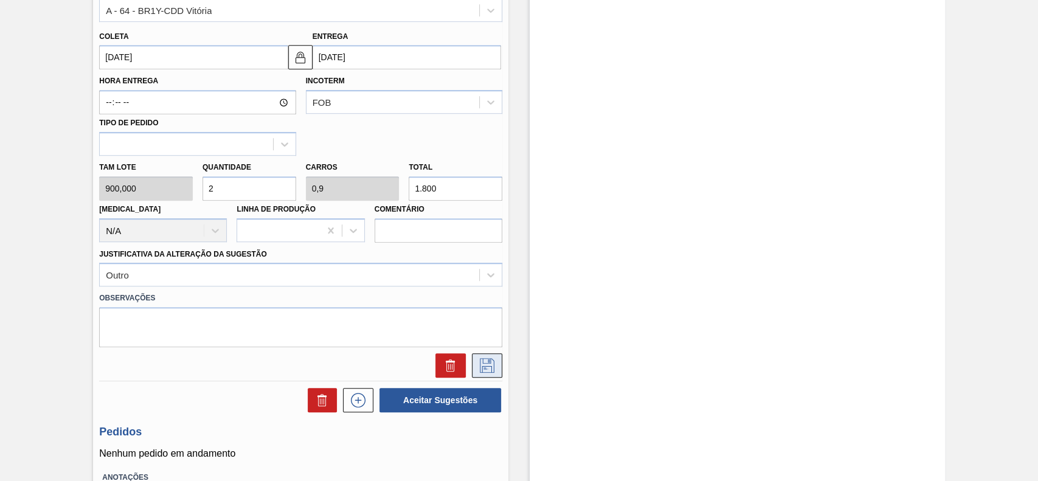
click at [483, 369] on icon at bounding box center [486, 365] width 19 height 15
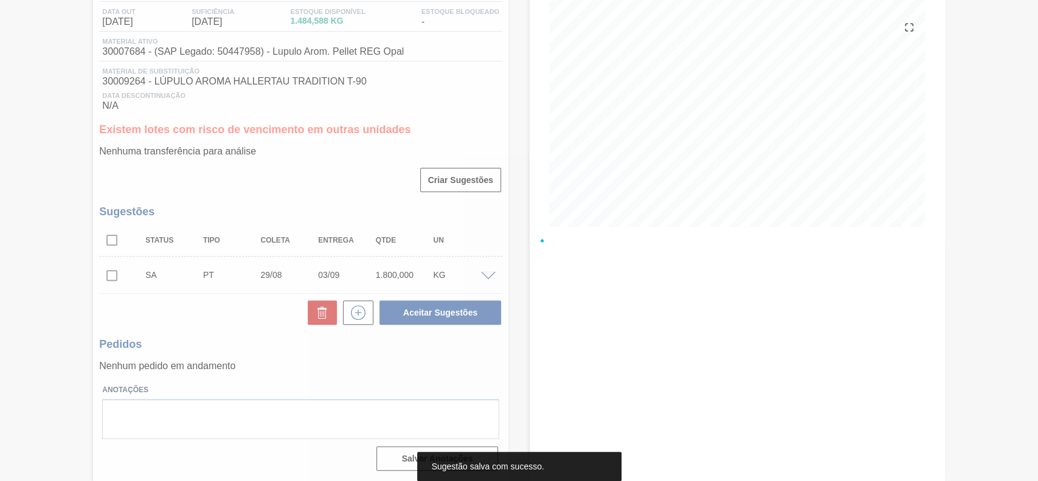
scroll to position [131, 0]
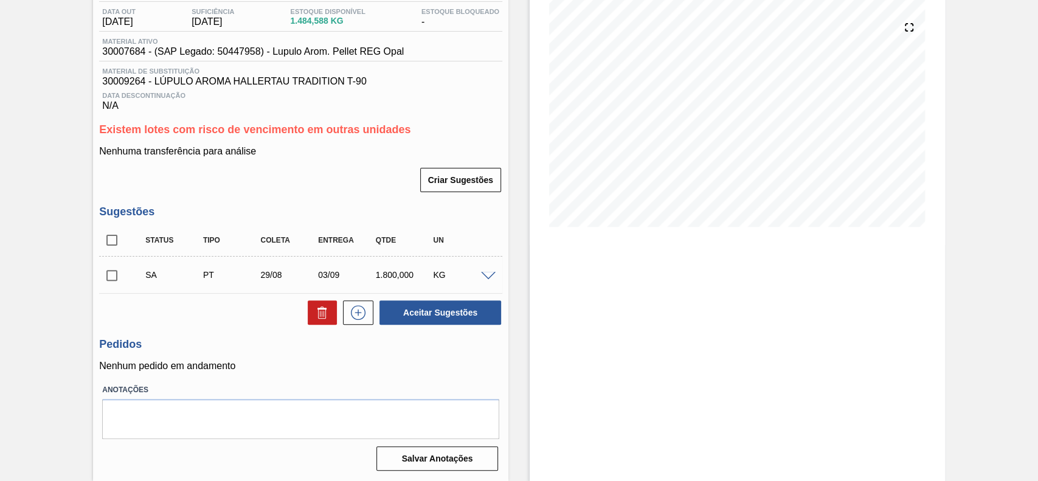
click at [486, 267] on div "SA PT 29/08 03/09 1.800,000 KG" at bounding box center [300, 275] width 403 height 30
click at [485, 272] on span at bounding box center [488, 276] width 15 height 9
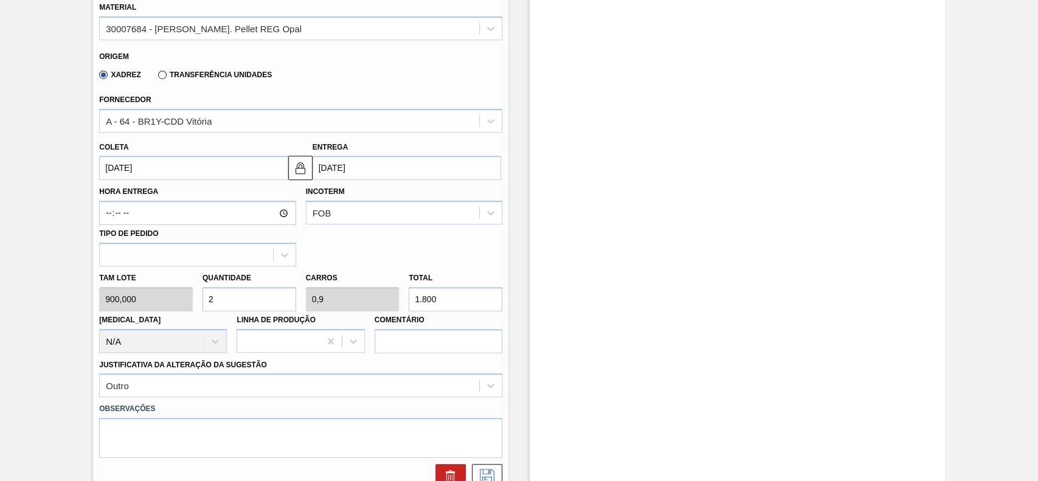
scroll to position [456, 0]
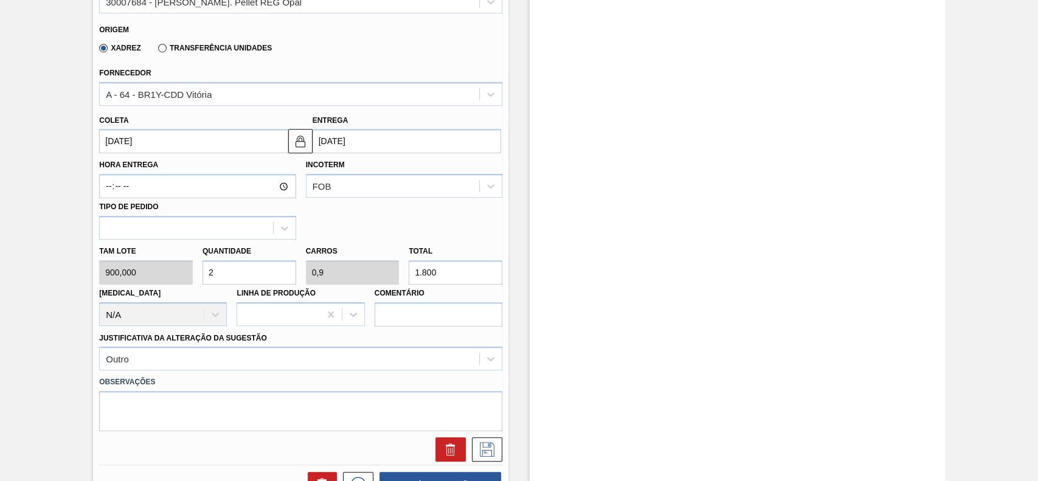
click at [285, 281] on input "2" at bounding box center [249, 272] width 94 height 24
type input "0"
type input "3"
type input "1,35"
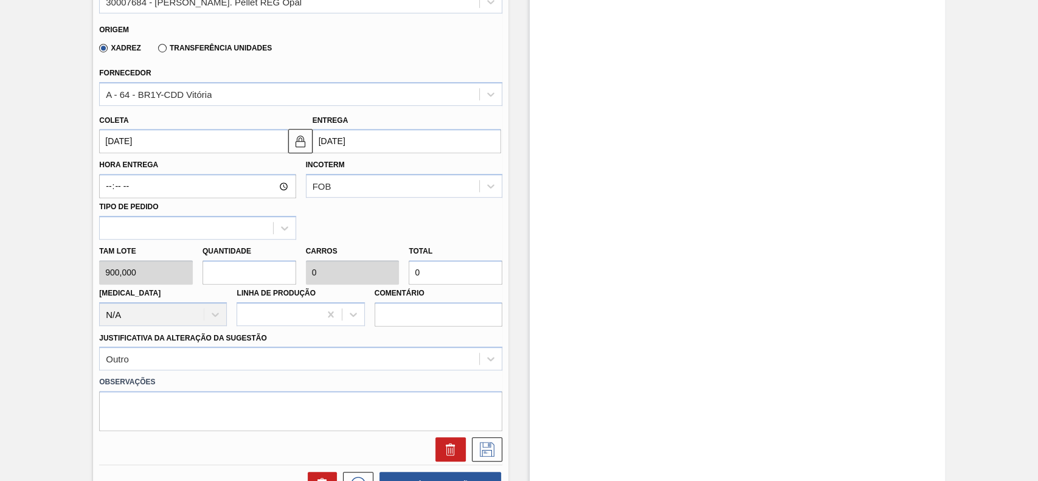
type input "2.700"
type input "3"
click at [485, 457] on icon at bounding box center [487, 449] width 15 height 15
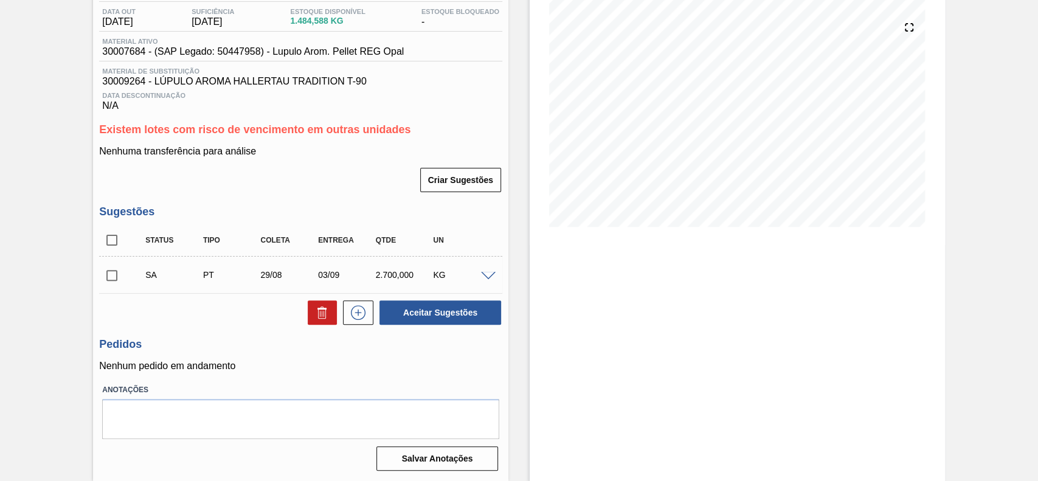
scroll to position [131, 0]
click at [118, 274] on input "checkbox" at bounding box center [112, 276] width 26 height 26
click at [444, 313] on button "Aceitar Sugestões" at bounding box center [440, 312] width 122 height 24
checkbox input "false"
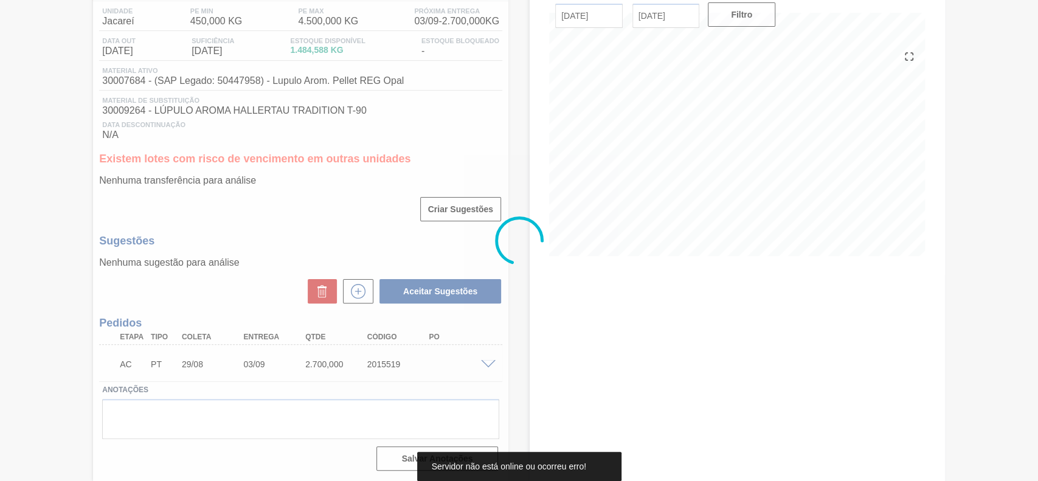
scroll to position [102, 0]
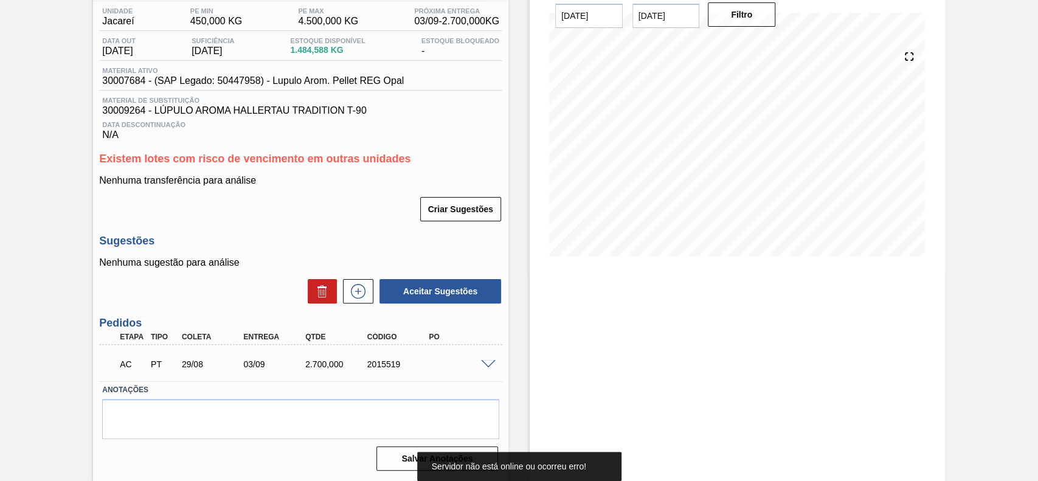
click at [478, 362] on div at bounding box center [490, 363] width 24 height 9
click at [481, 362] on span at bounding box center [488, 364] width 15 height 9
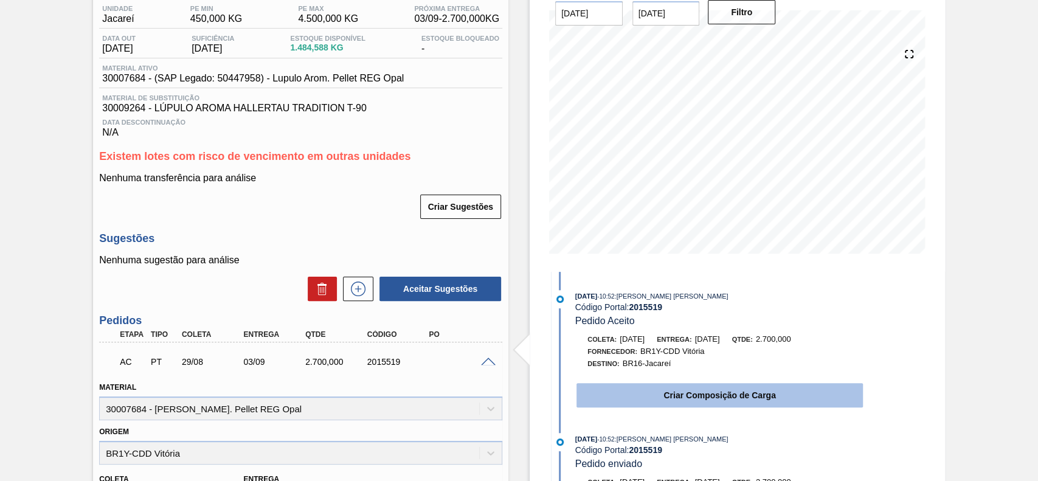
click at [710, 405] on button "Criar Composição de Carga" at bounding box center [719, 395] width 286 height 24
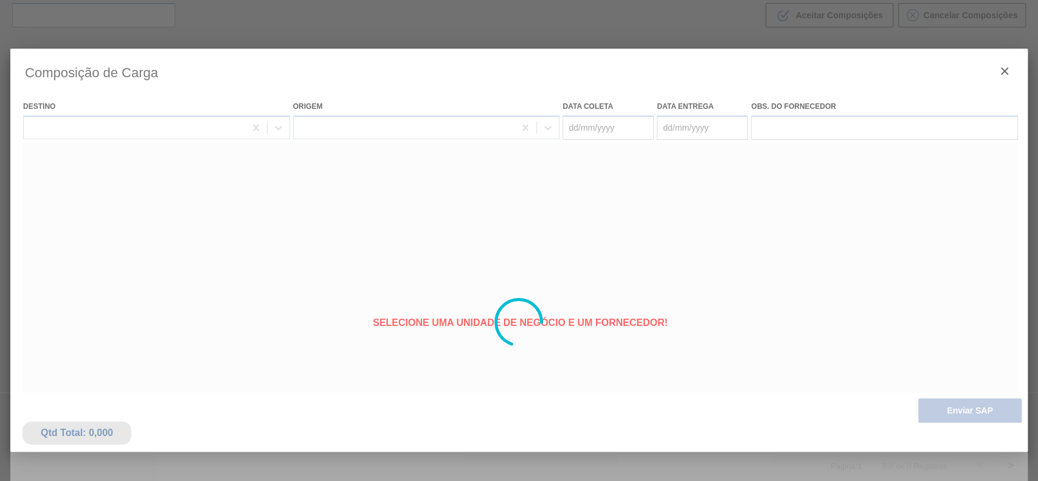
type coleta "[DATE]"
type entrega "[DATE]"
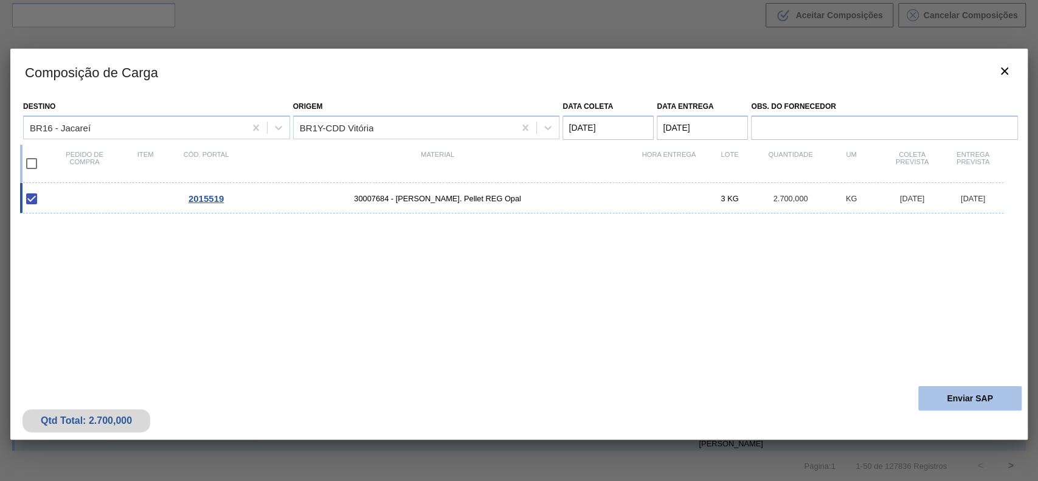
click at [953, 396] on button "Enviar SAP" at bounding box center [969, 398] width 103 height 24
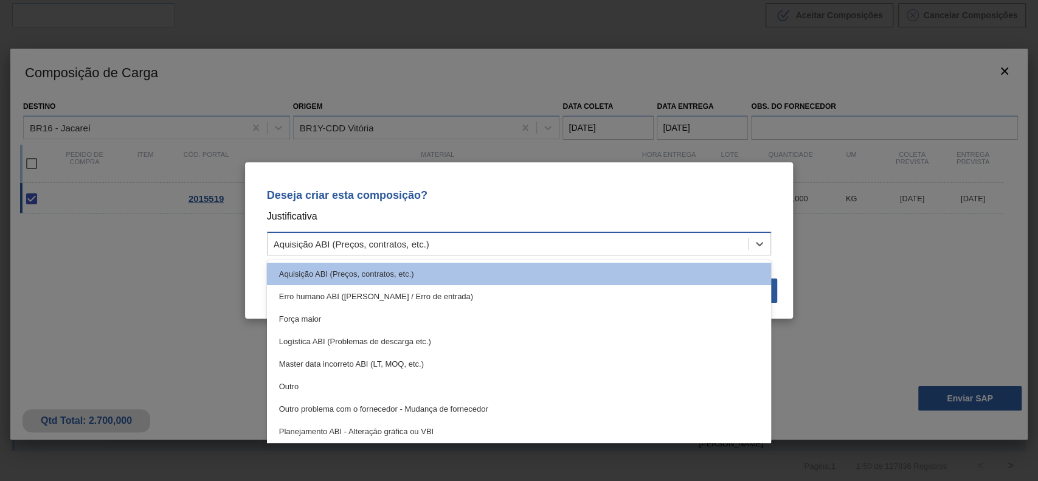
drag, startPoint x: 599, startPoint y: 244, endPoint x: 566, endPoint y: 253, distance: 34.5
click at [596, 244] on div "Aquisição ABI (Preços, contratos, etc.)" at bounding box center [507, 244] width 481 height 18
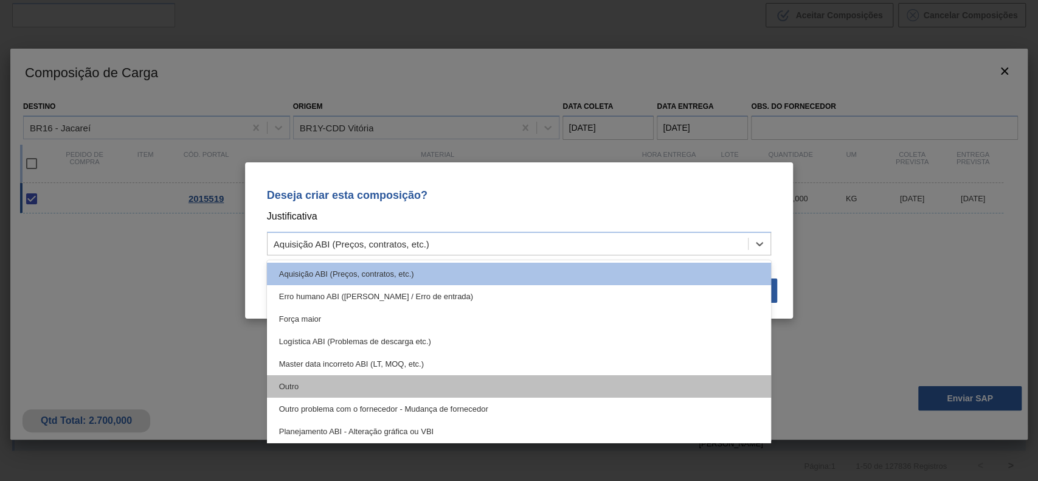
click at [357, 382] on div "Outro" at bounding box center [519, 386] width 505 height 22
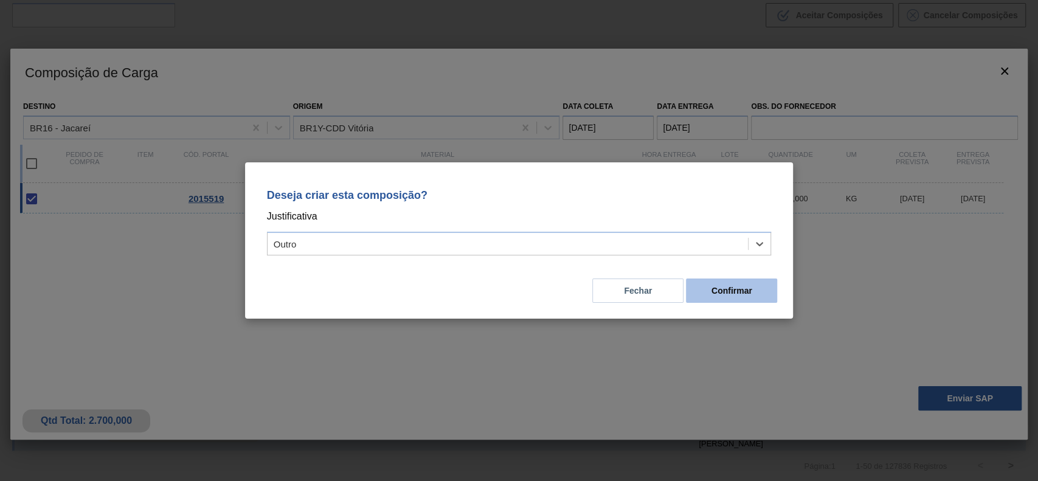
click at [741, 294] on button "Confirmar" at bounding box center [731, 290] width 91 height 24
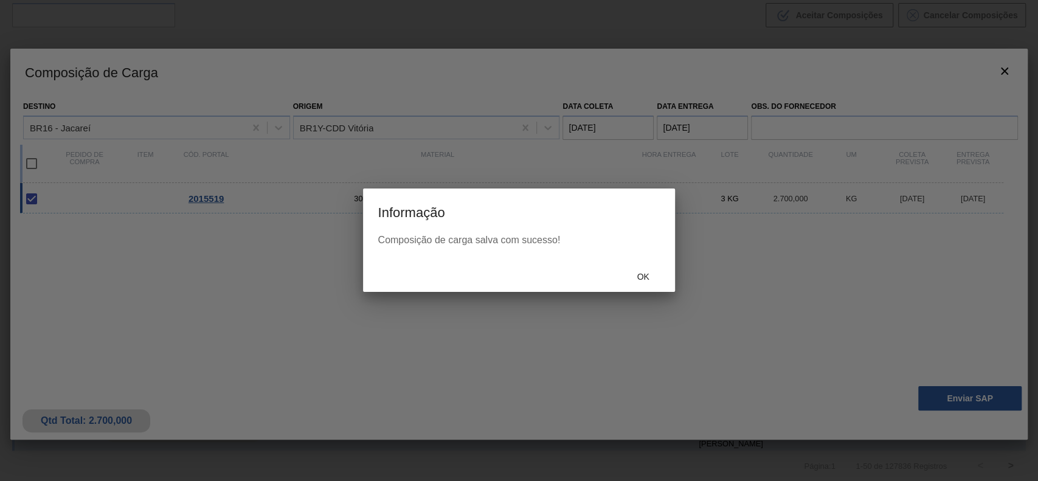
click at [680, 278] on div at bounding box center [519, 240] width 1038 height 481
click at [651, 274] on span "Ok" at bounding box center [643, 277] width 32 height 10
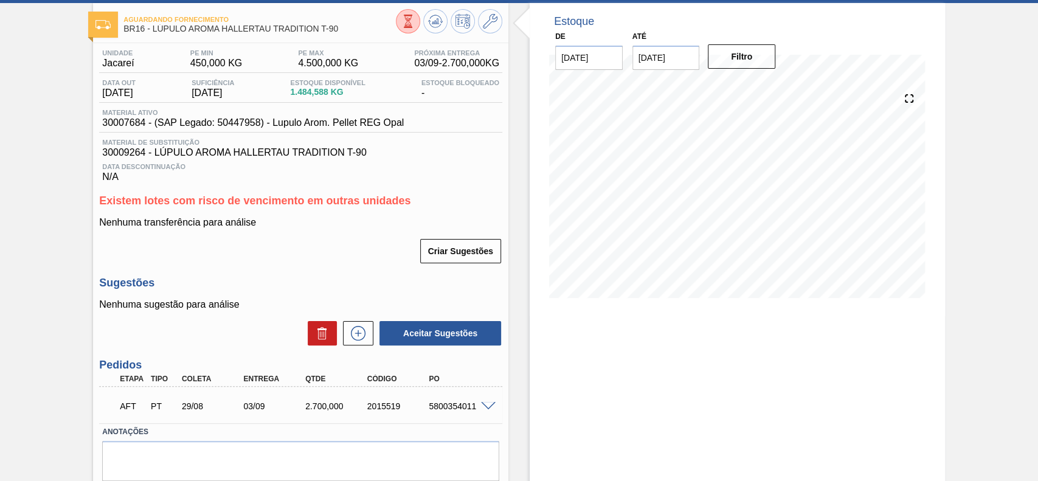
scroll to position [81, 0]
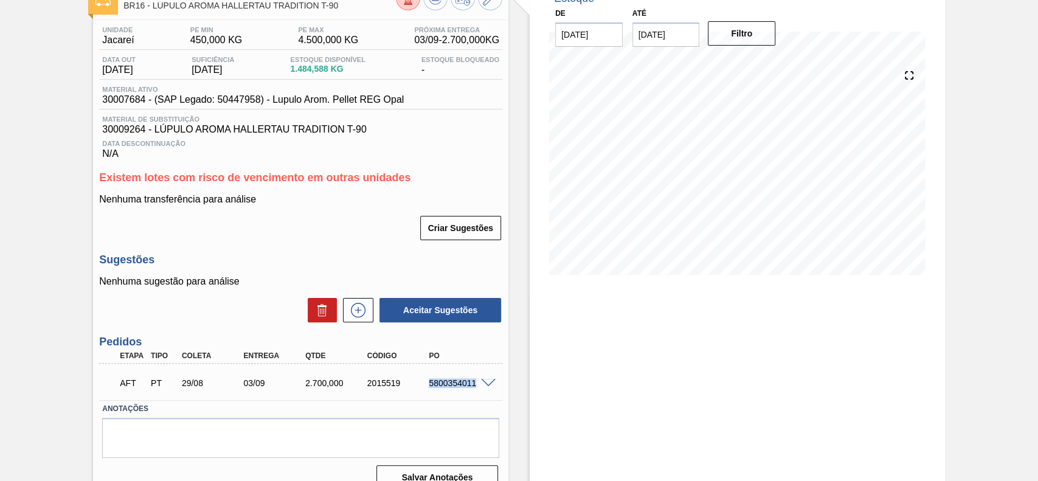
drag, startPoint x: 424, startPoint y: 386, endPoint x: 473, endPoint y: 401, distance: 51.5
click at [473, 400] on div "AFT PT 29/08 03/09 2.700,000 2015519 5800354011 Material 30007684 - Lupulo Arom…" at bounding box center [300, 382] width 403 height 36
copy div "5800354011"
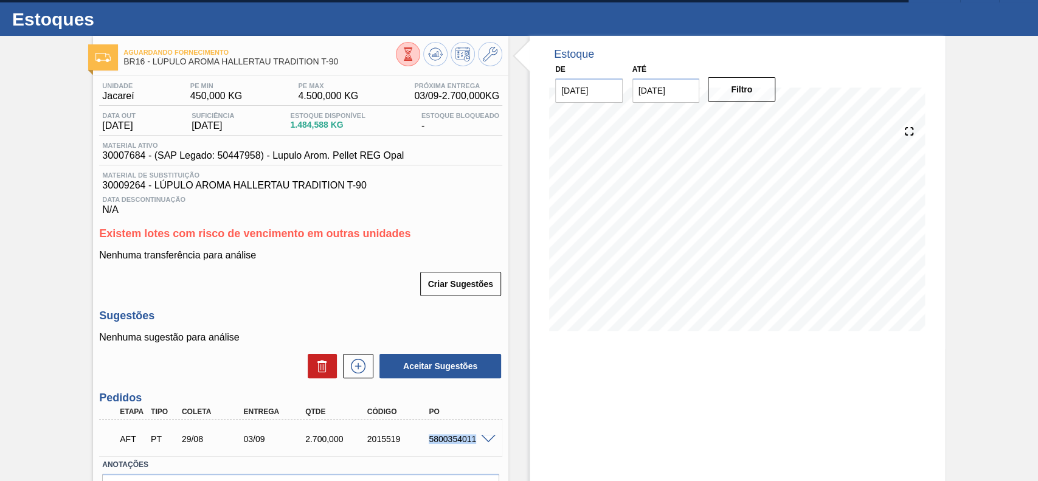
scroll to position [0, 0]
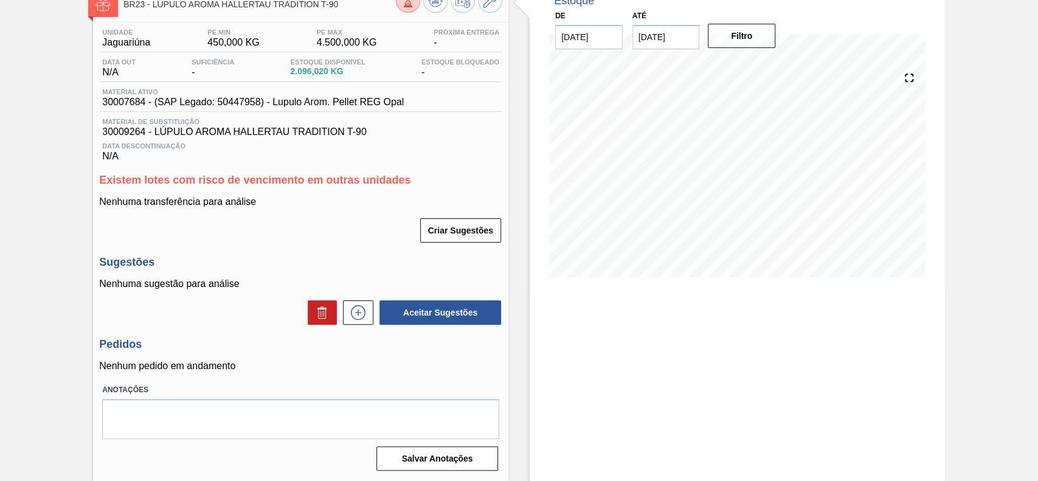
scroll to position [81, 0]
click at [373, 312] on div "Aceitar Sugestões" at bounding box center [437, 312] width 129 height 27
click at [368, 312] on button at bounding box center [358, 312] width 30 height 24
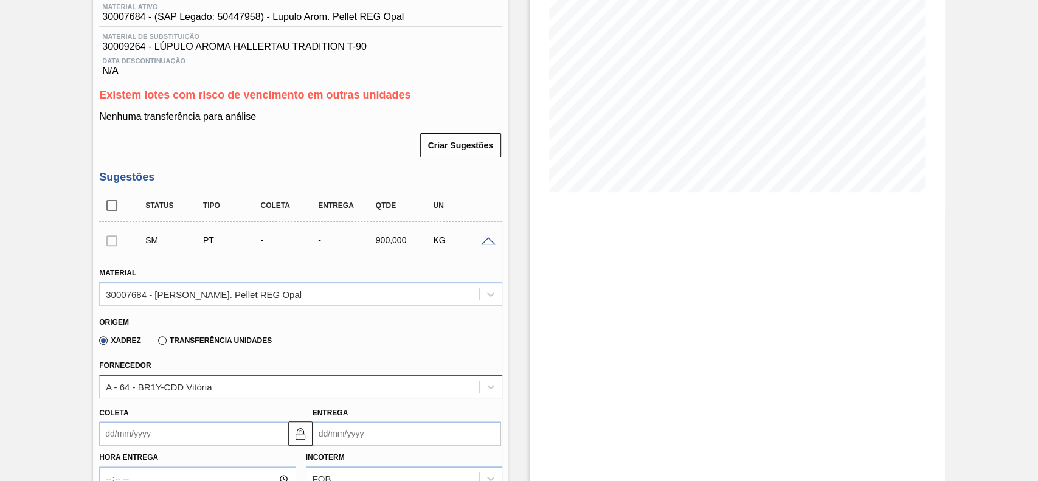
scroll to position [243, 0]
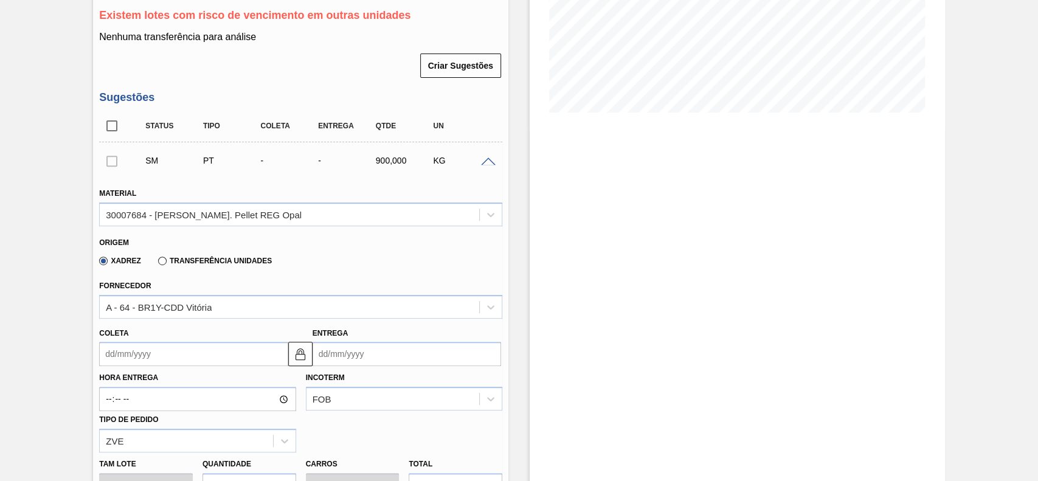
click at [193, 351] on input "Coleta" at bounding box center [193, 354] width 188 height 24
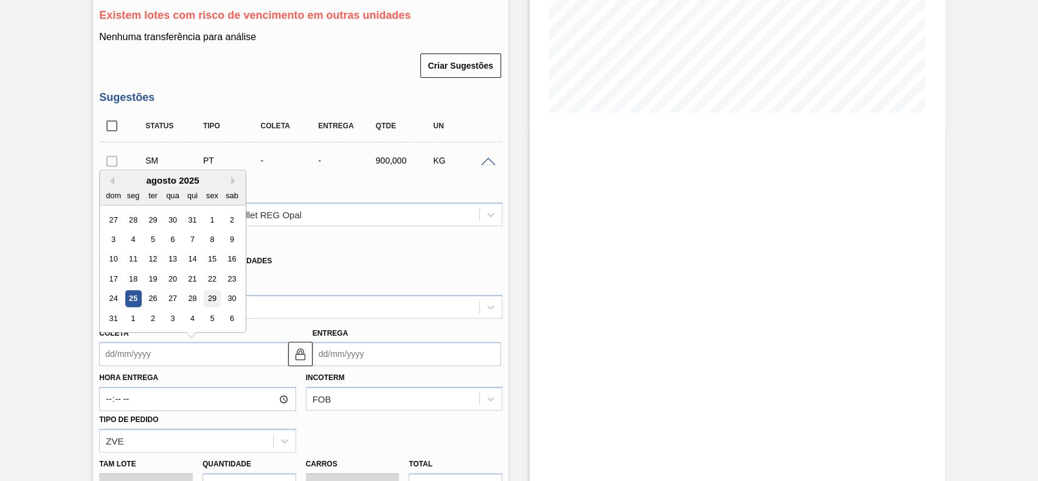
click at [205, 303] on div "29" at bounding box center [212, 299] width 16 height 16
type input "[DATE]"
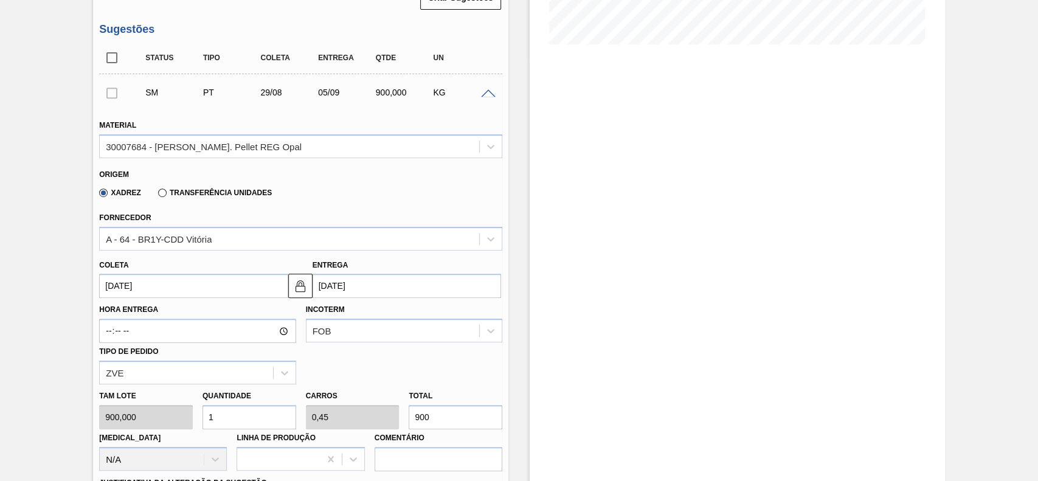
scroll to position [405, 0]
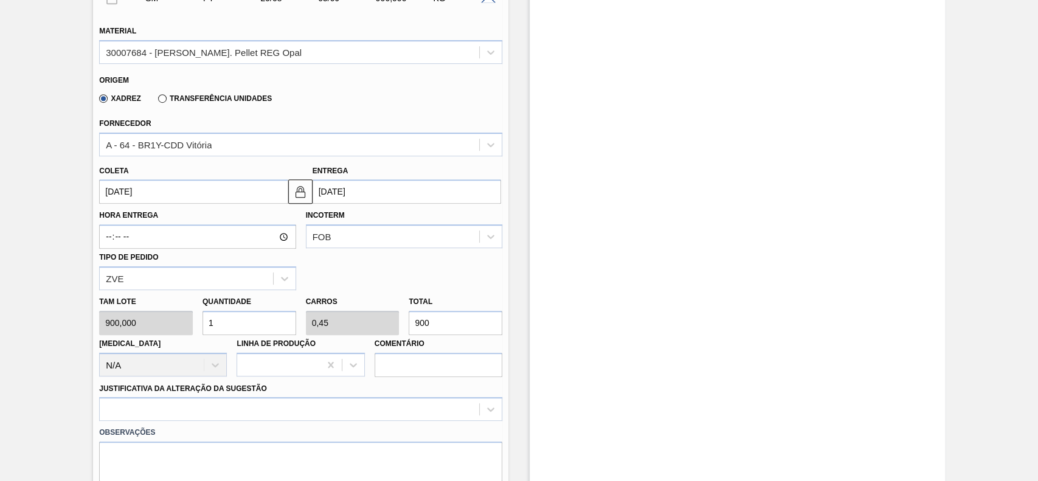
click at [235, 328] on input "1" at bounding box center [249, 323] width 94 height 24
type input "0"
type input "2"
type input "0,9"
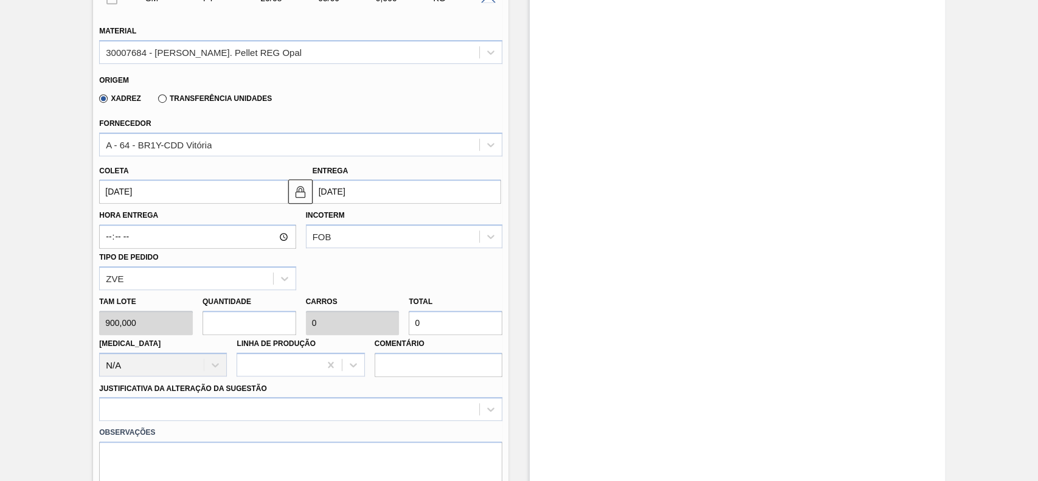
type input "1.800"
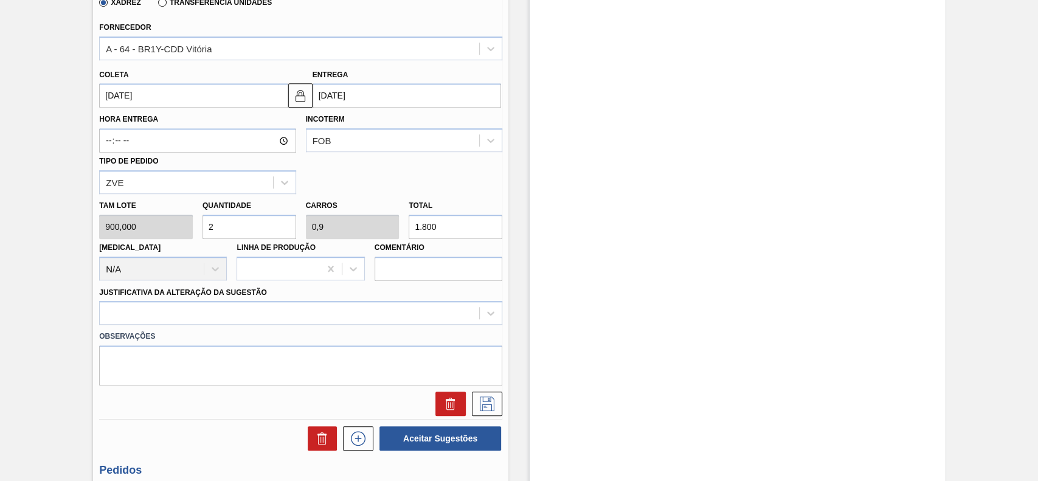
scroll to position [568, 0]
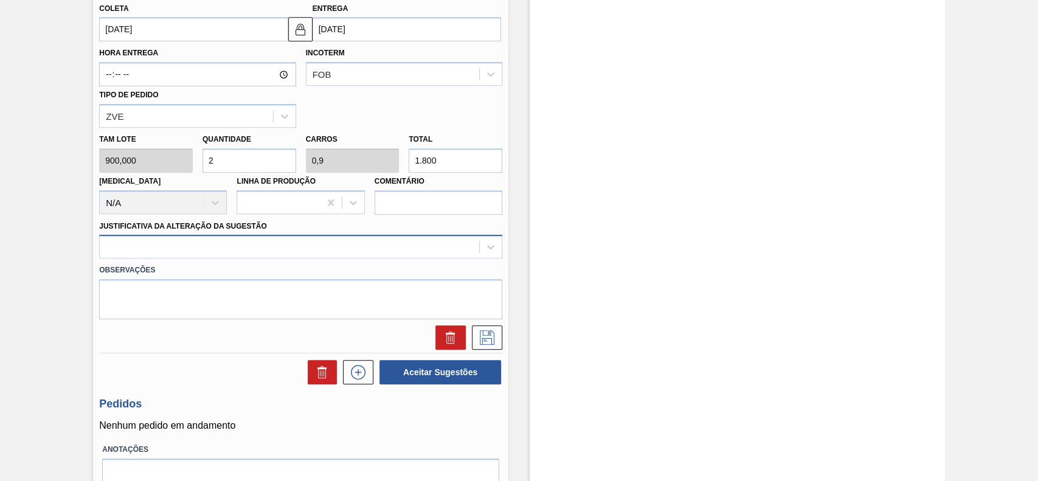
type input "2"
click at [214, 242] on div at bounding box center [289, 247] width 379 height 18
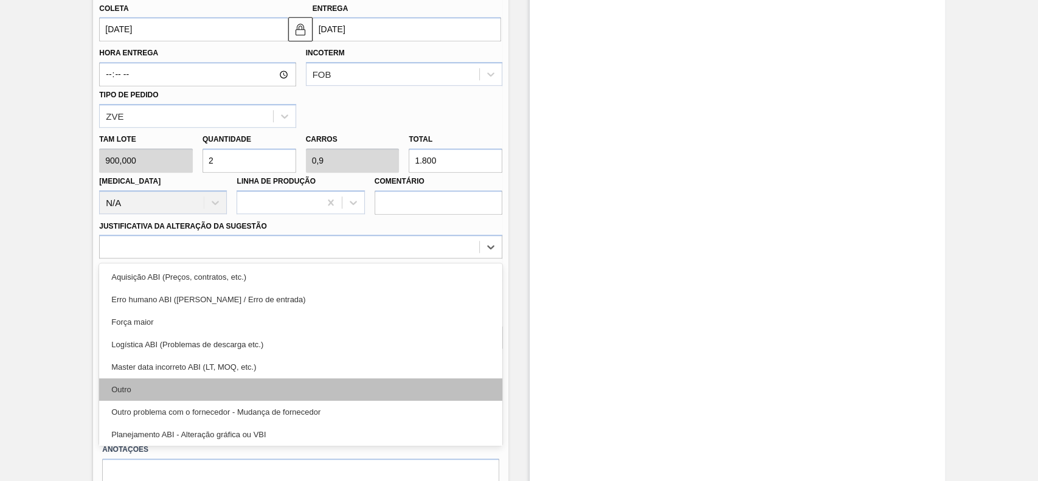
click at [149, 388] on div "Outro" at bounding box center [300, 389] width 403 height 22
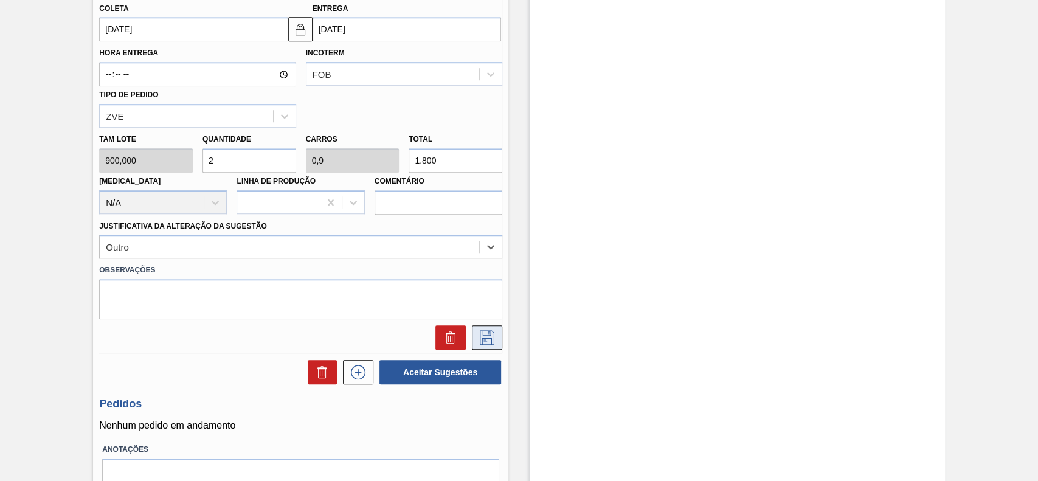
click at [494, 343] on icon at bounding box center [486, 337] width 19 height 15
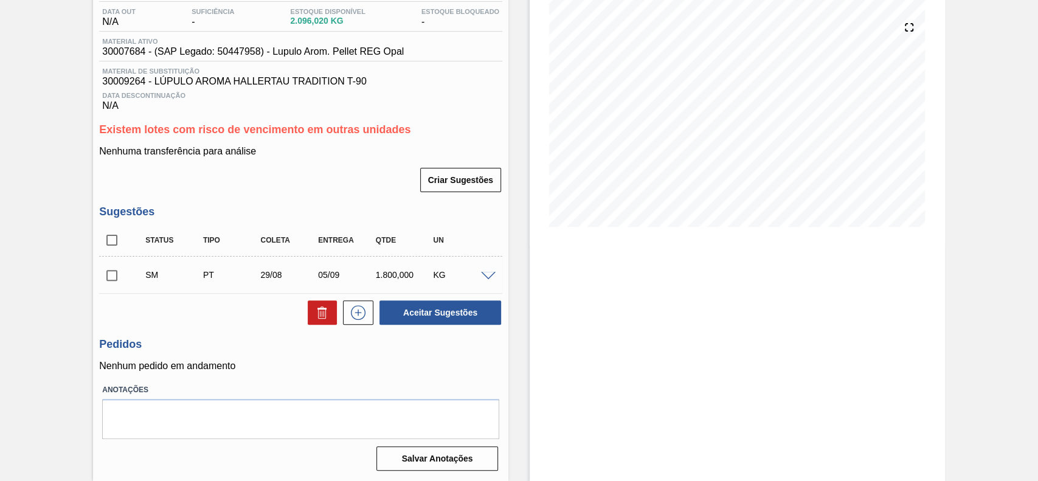
scroll to position [131, 0]
click at [107, 272] on input "checkbox" at bounding box center [112, 276] width 26 height 26
click at [462, 312] on button "Aceitar Sugestões" at bounding box center [440, 312] width 122 height 24
checkbox input "false"
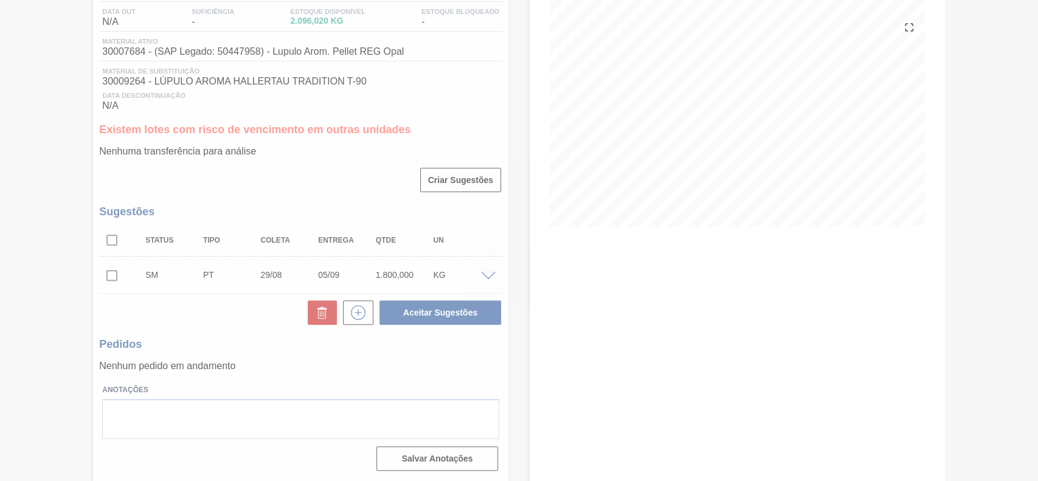
scroll to position [102, 0]
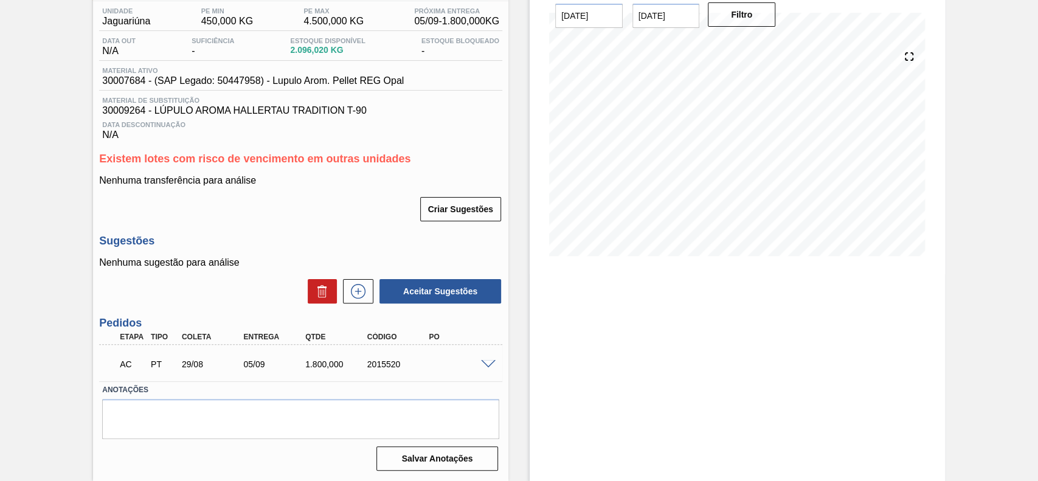
click at [490, 362] on span at bounding box center [488, 364] width 15 height 9
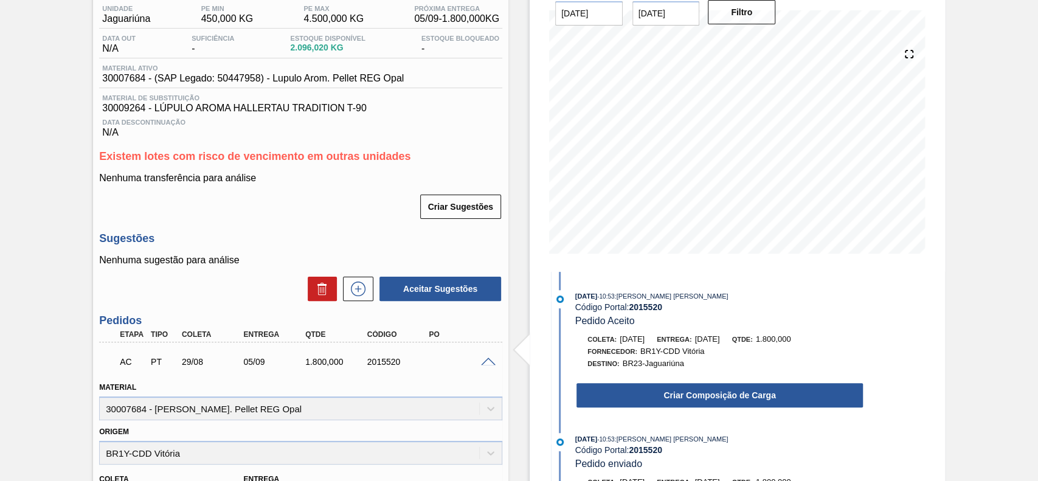
click at [689, 383] on div "Criar Composição de Carga" at bounding box center [719, 395] width 289 height 27
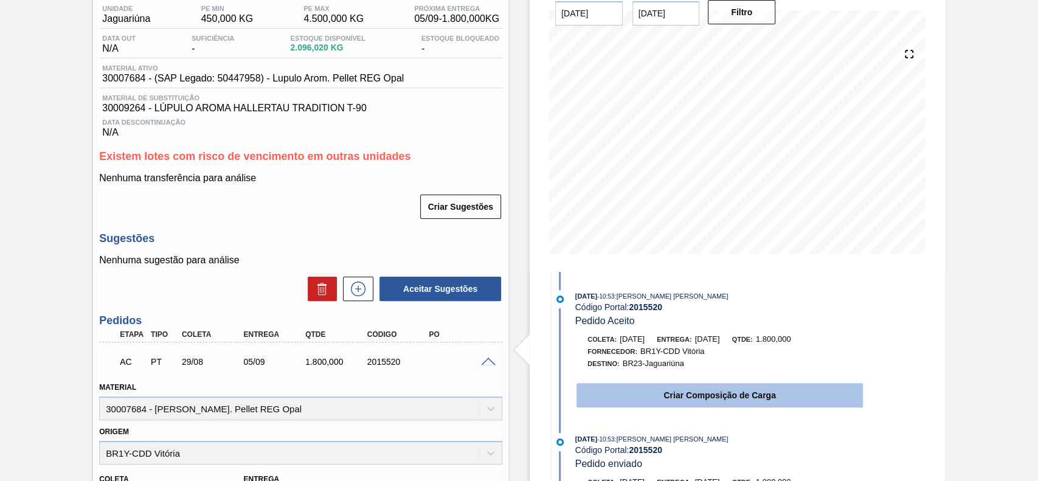
click at [683, 392] on button "Criar Composição de Carga" at bounding box center [719, 395] width 286 height 24
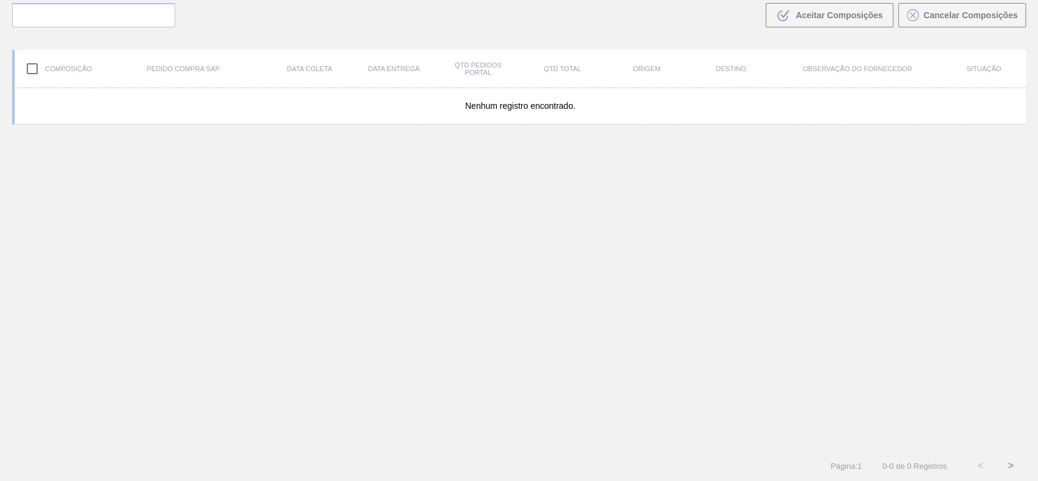
scroll to position [88, 0]
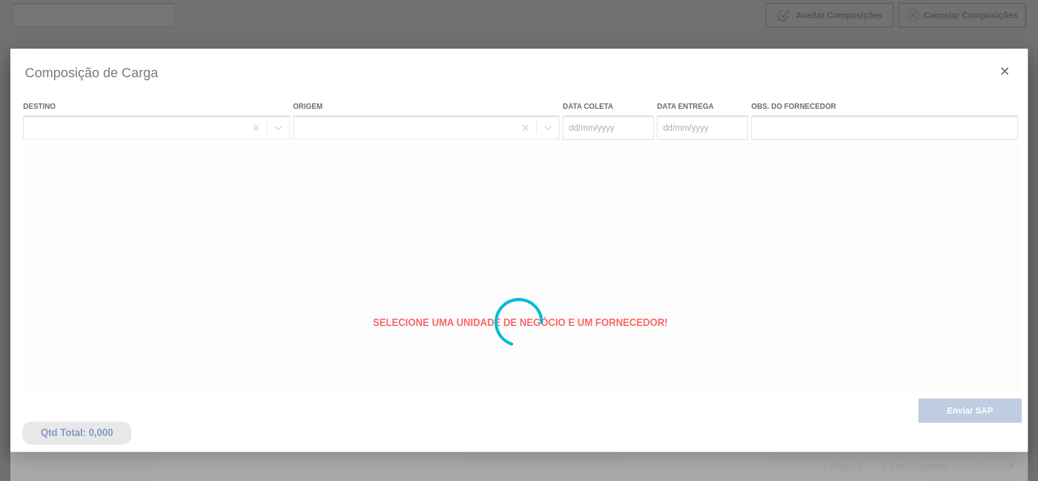
type coleta "[DATE]"
type entrega "[DATE]"
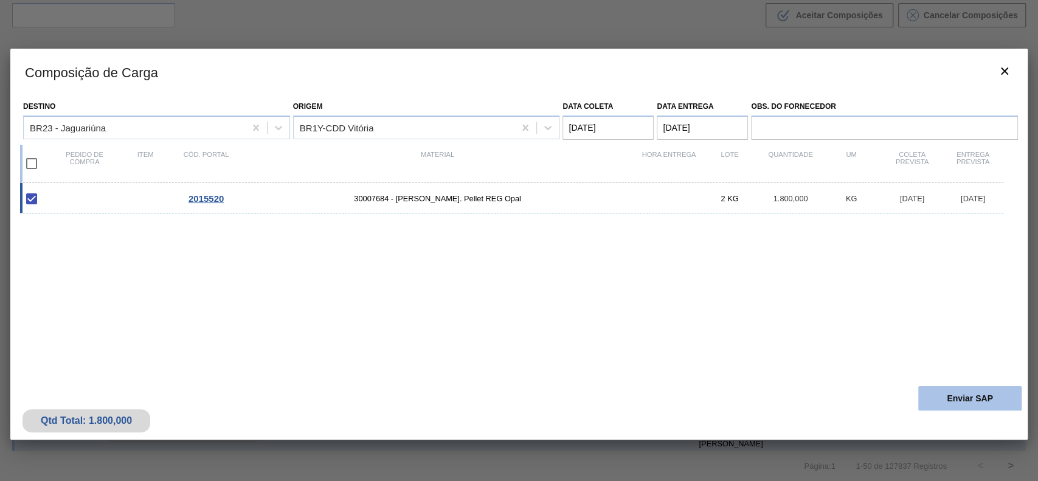
click at [968, 393] on button "Enviar SAP" at bounding box center [969, 398] width 103 height 24
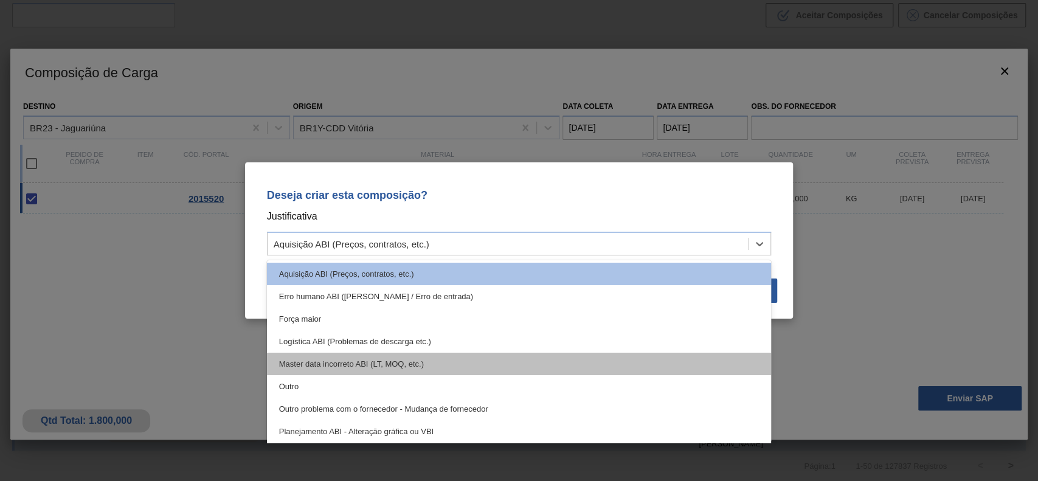
drag, startPoint x: 584, startPoint y: 244, endPoint x: 311, endPoint y: 367, distance: 299.9
click at [584, 244] on div "Aquisição ABI (Preços, contratos, etc.)" at bounding box center [507, 244] width 481 height 18
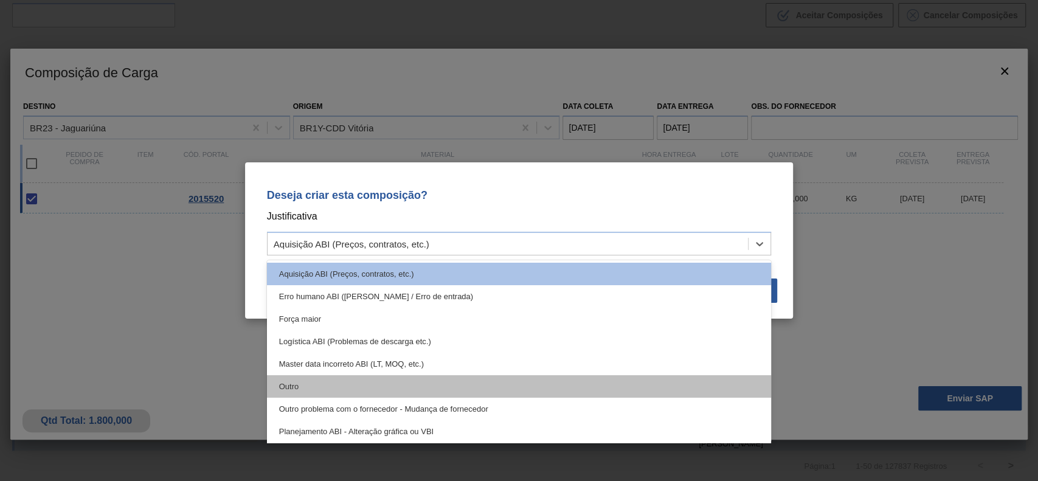
click at [293, 376] on div "Outro" at bounding box center [519, 386] width 505 height 22
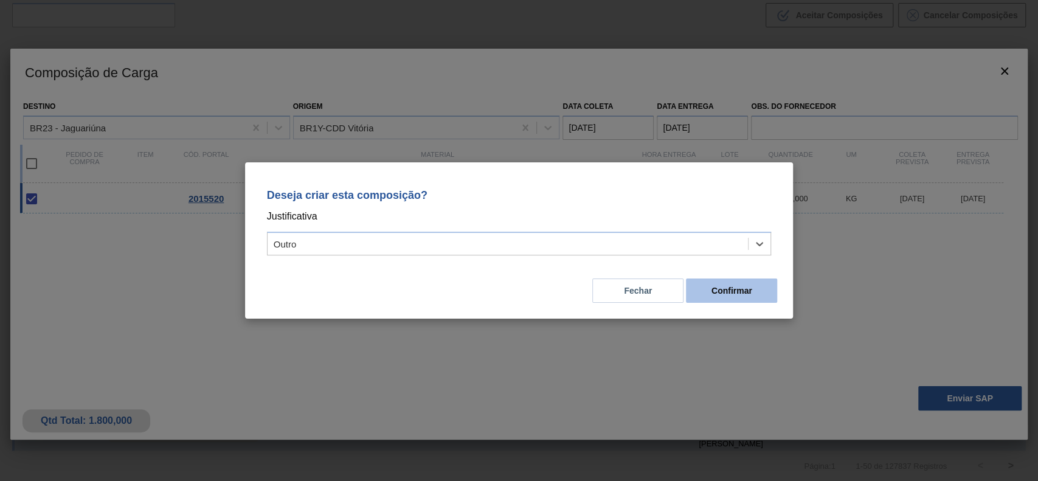
click at [724, 286] on button "Confirmar" at bounding box center [731, 290] width 91 height 24
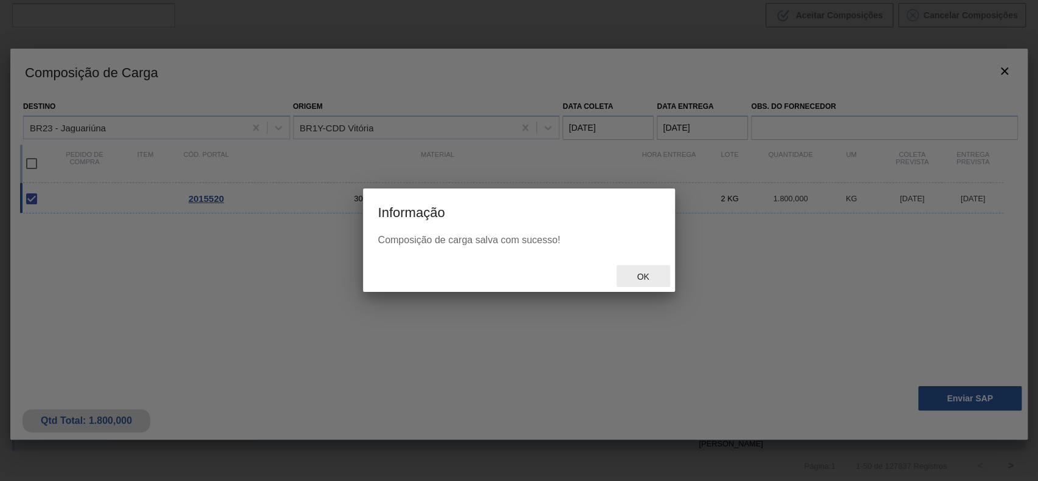
click at [649, 278] on span "Ok" at bounding box center [643, 277] width 32 height 10
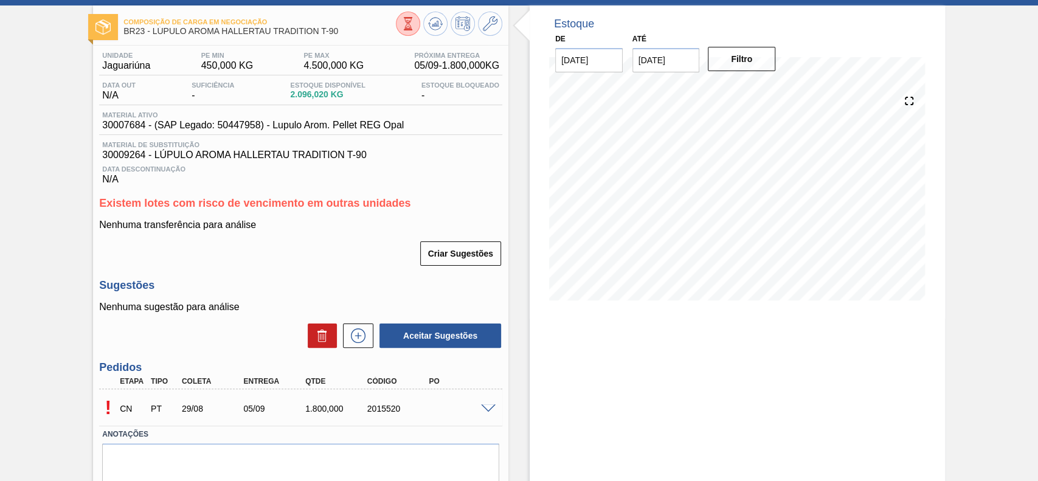
scroll to position [81, 0]
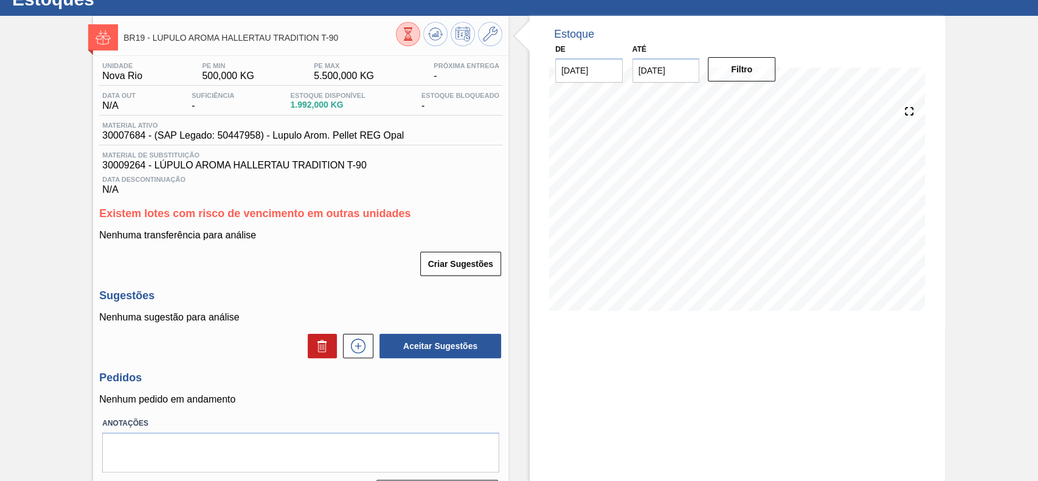
scroll to position [81, 0]
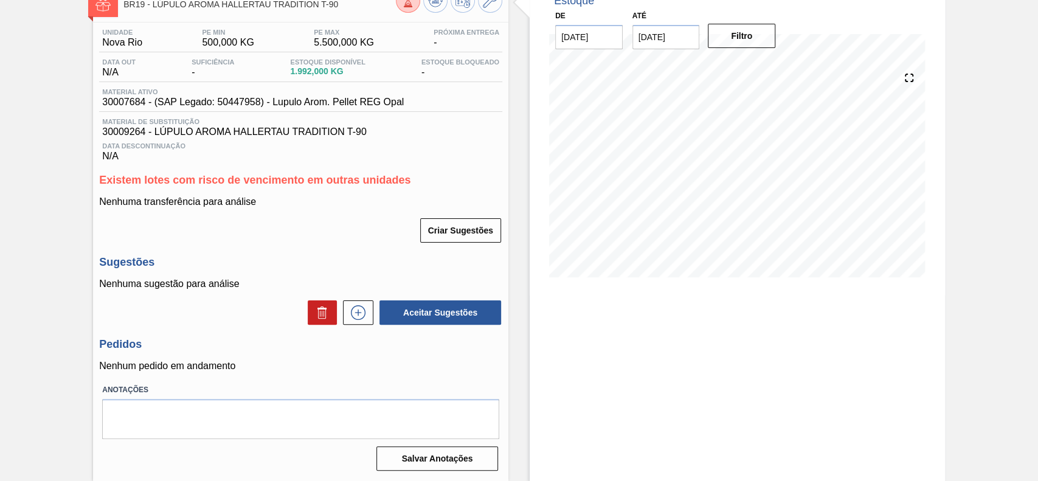
click at [361, 328] on div "Unidade Nova Rio PE MIN 500,000 KG PE MAX 5.500,000 KG Próxima Entrega - Data o…" at bounding box center [300, 248] width 415 height 452
click at [357, 317] on icon at bounding box center [357, 312] width 19 height 15
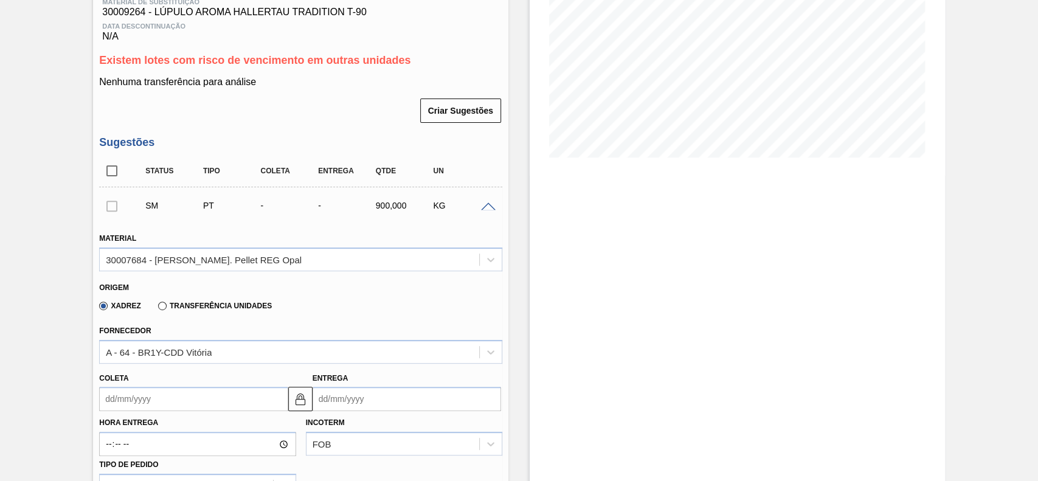
scroll to position [243, 0]
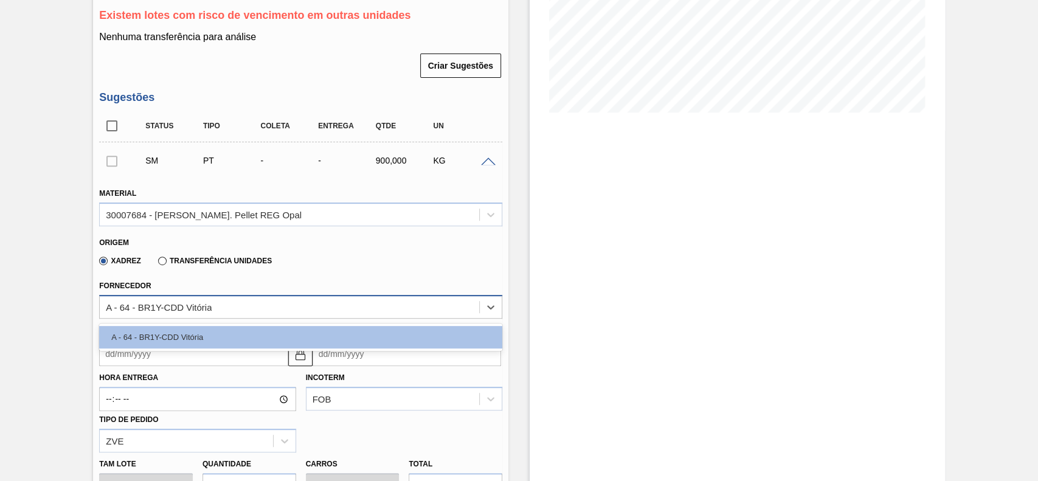
click at [180, 304] on div "A - 64 - BR1Y-CDD Vitória" at bounding box center [159, 307] width 106 height 10
click at [37, 323] on div "BR19 - LÚPULO AROMA HALLERTAU TRADITION T-90 Unidade Nova Rio PE MIN 500,000 KG…" at bounding box center [519, 341] width 1038 height 1047
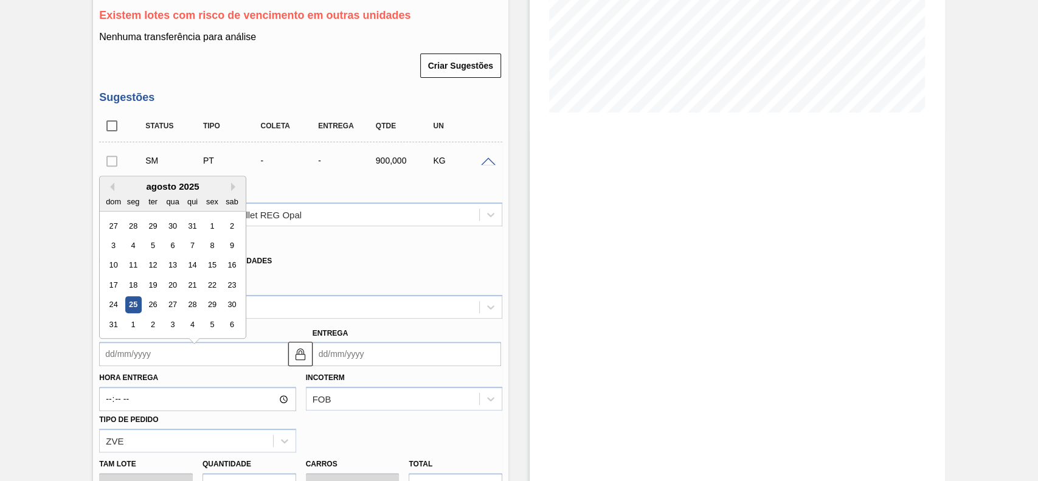
click at [156, 351] on input "Coleta" at bounding box center [193, 354] width 188 height 24
click at [218, 301] on div "29" at bounding box center [212, 299] width 16 height 16
type input "[DATE]"
type input "02/09/2025"
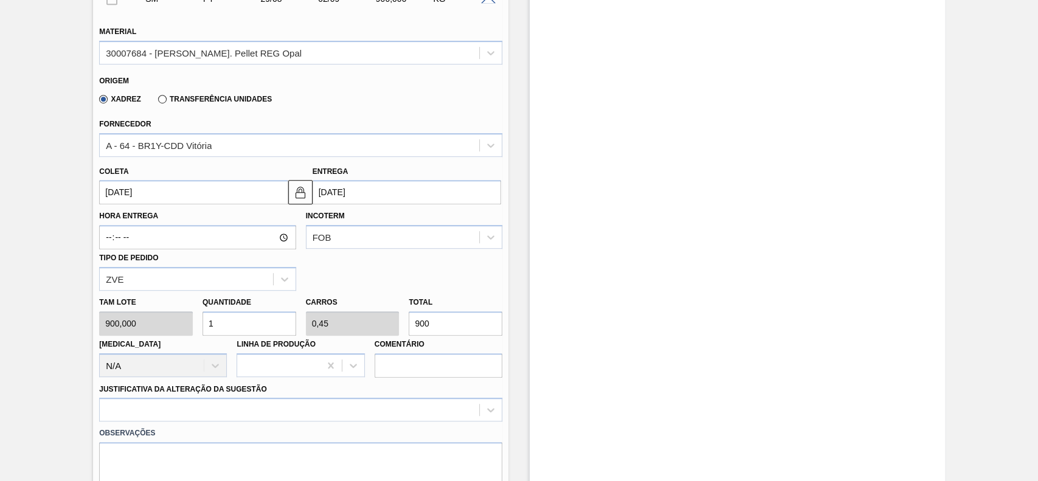
scroll to position [405, 0]
click at [240, 323] on input "1" at bounding box center [249, 323] width 94 height 24
type input "0"
type input "2"
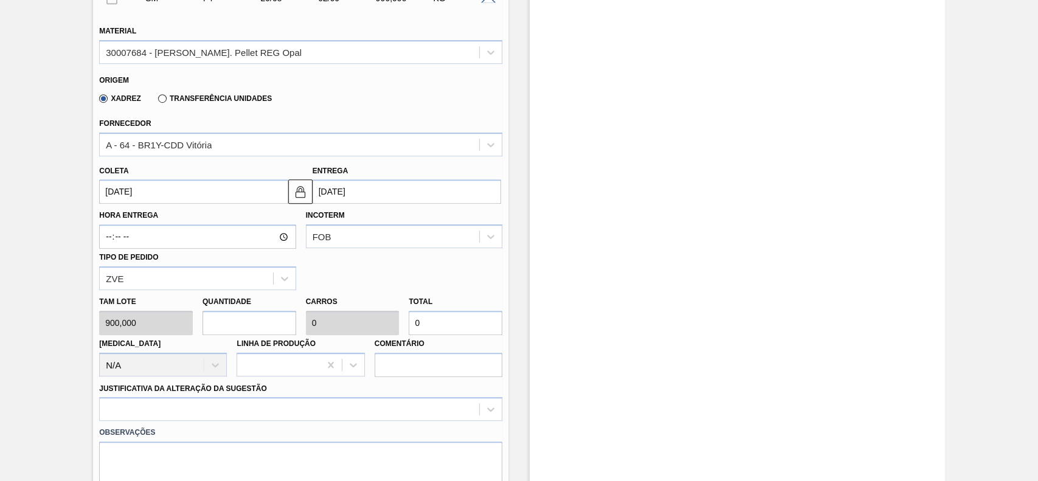
type input "0,9"
type input "1.800"
type input "2"
click at [201, 411] on div at bounding box center [300, 409] width 403 height 24
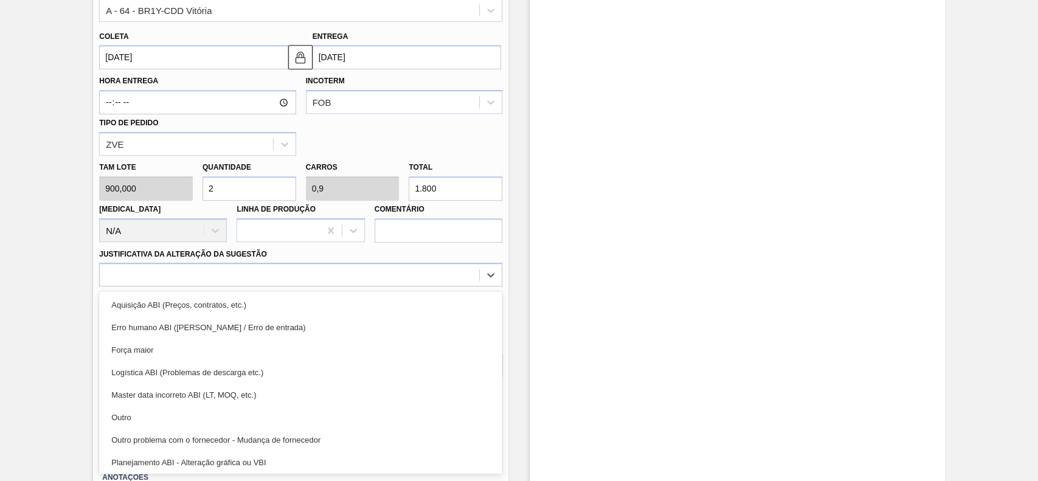
click at [193, 415] on div "Outro" at bounding box center [300, 417] width 403 height 22
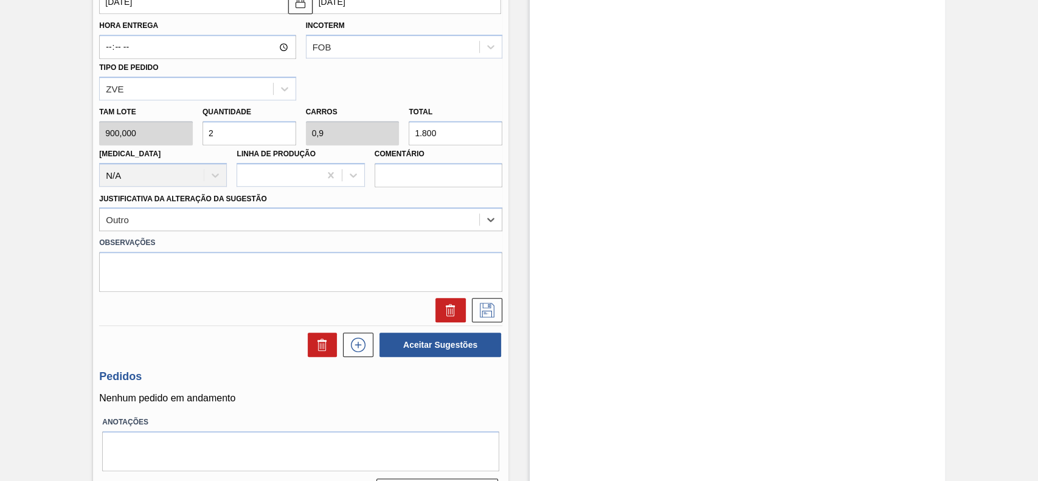
scroll to position [621, 0]
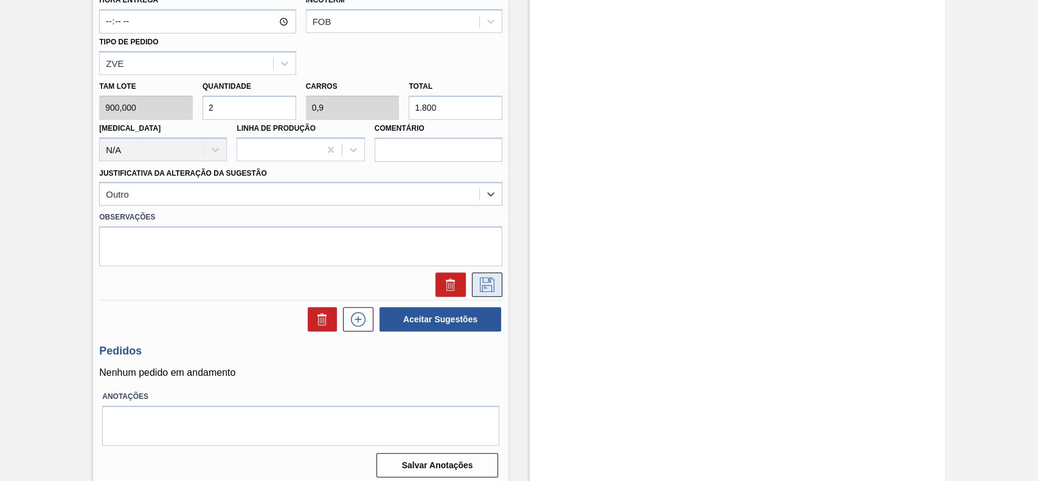
click at [492, 284] on icon at bounding box center [486, 284] width 19 height 15
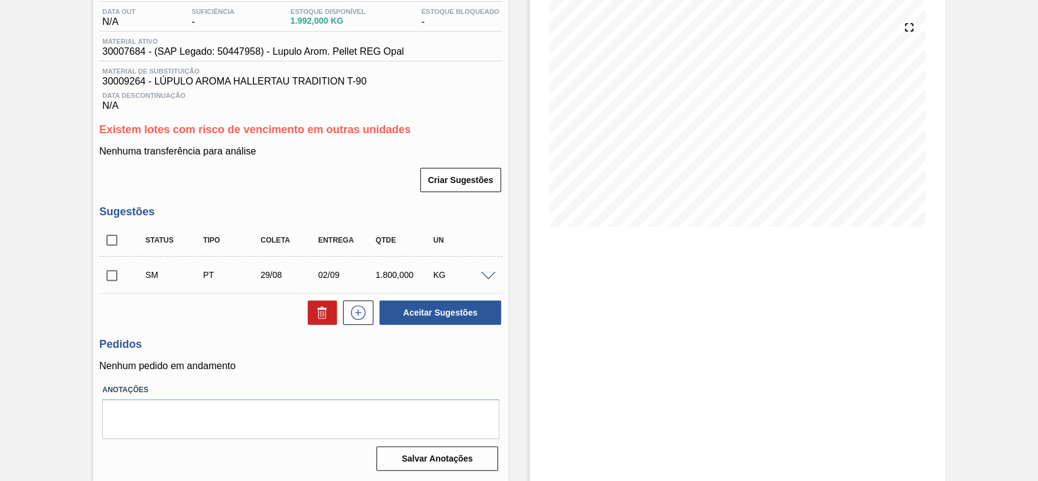
scroll to position [131, 0]
click at [116, 275] on input "checkbox" at bounding box center [112, 276] width 26 height 26
click at [467, 309] on button "Aceitar Sugestões" at bounding box center [440, 312] width 122 height 24
checkbox input "false"
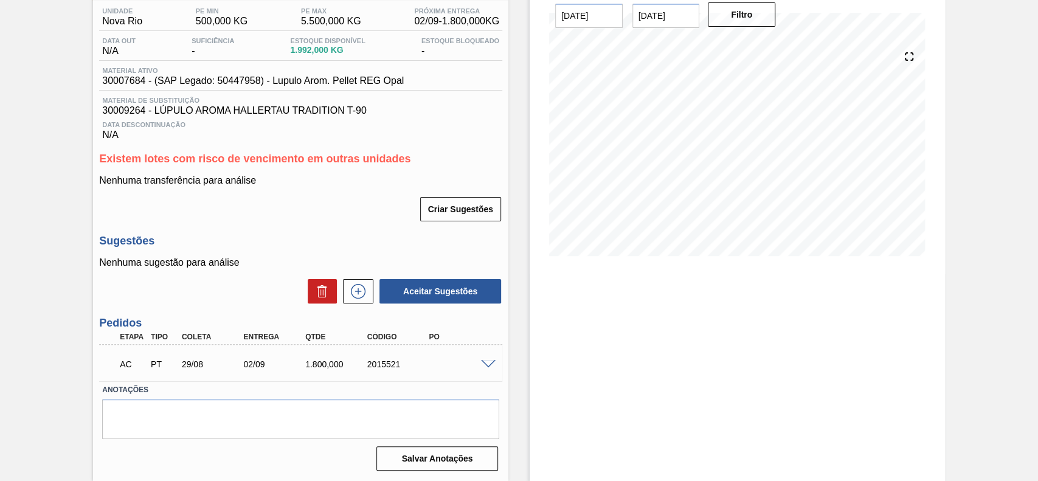
scroll to position [102, 0]
click at [486, 363] on span at bounding box center [488, 364] width 15 height 9
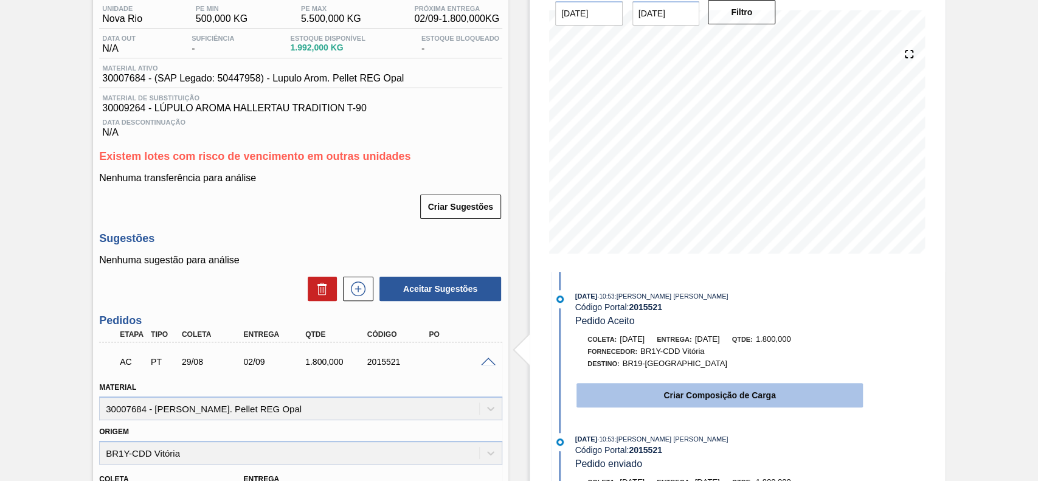
click at [653, 398] on button "Criar Composição de Carga" at bounding box center [719, 395] width 286 height 24
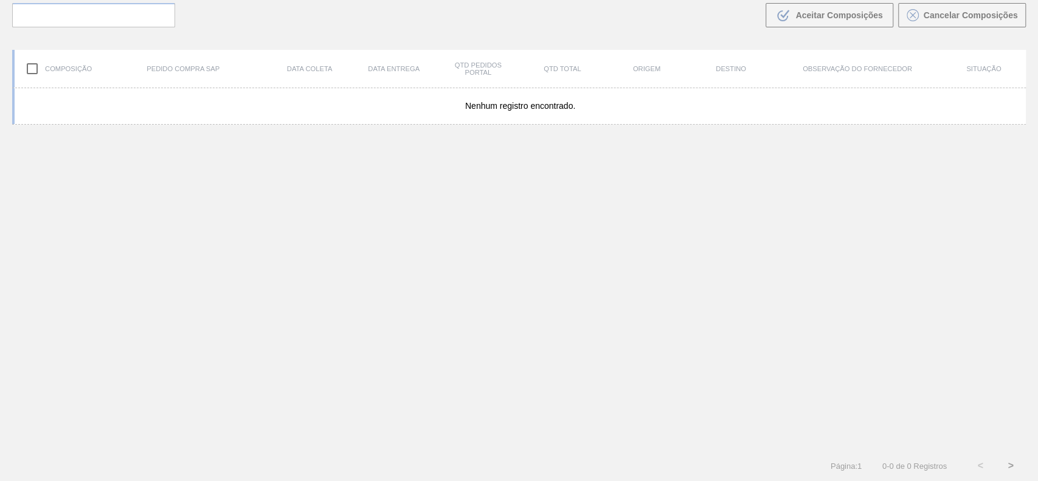
scroll to position [88, 0]
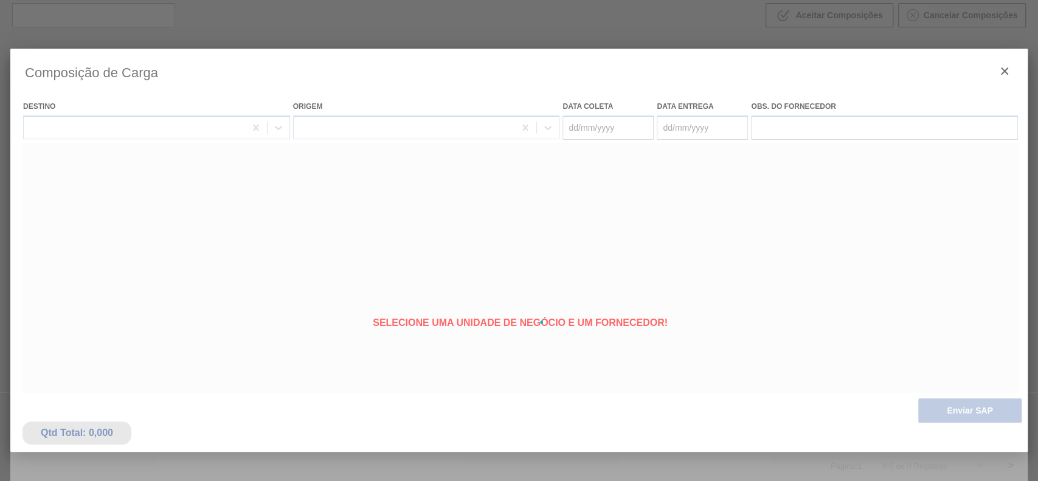
type coleta "[DATE]"
type entrega "02/09/2025"
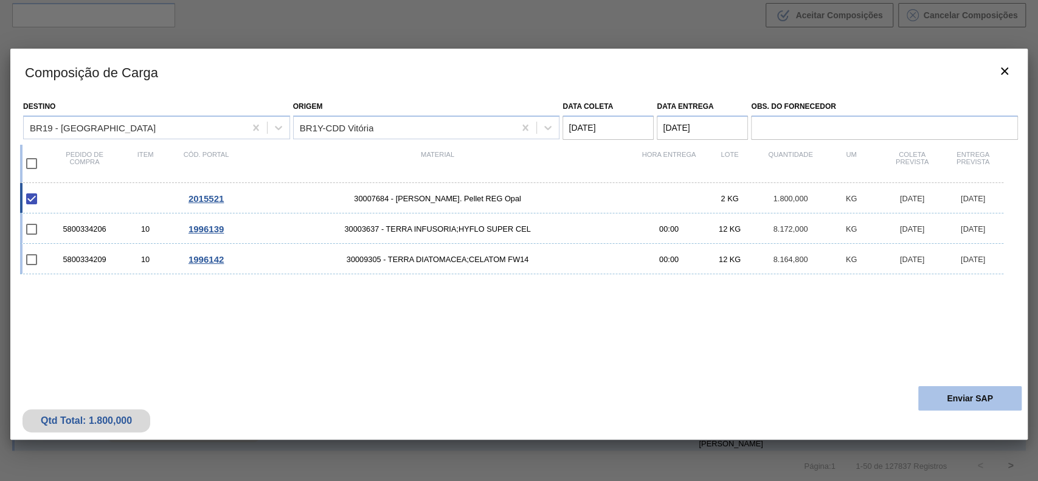
click at [940, 390] on button "Enviar SAP" at bounding box center [969, 398] width 103 height 24
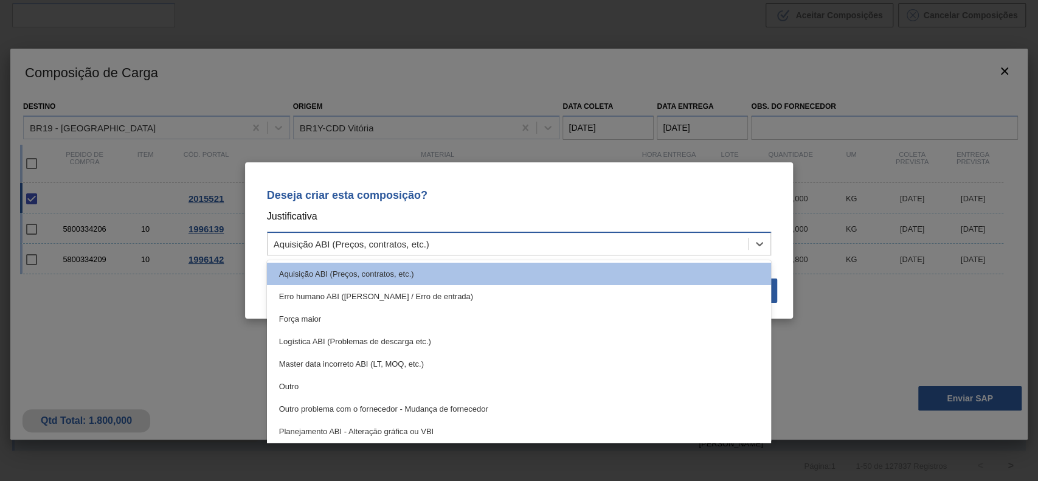
click at [481, 239] on div "Aquisição ABI (Preços, contratos, etc.)" at bounding box center [507, 244] width 481 height 18
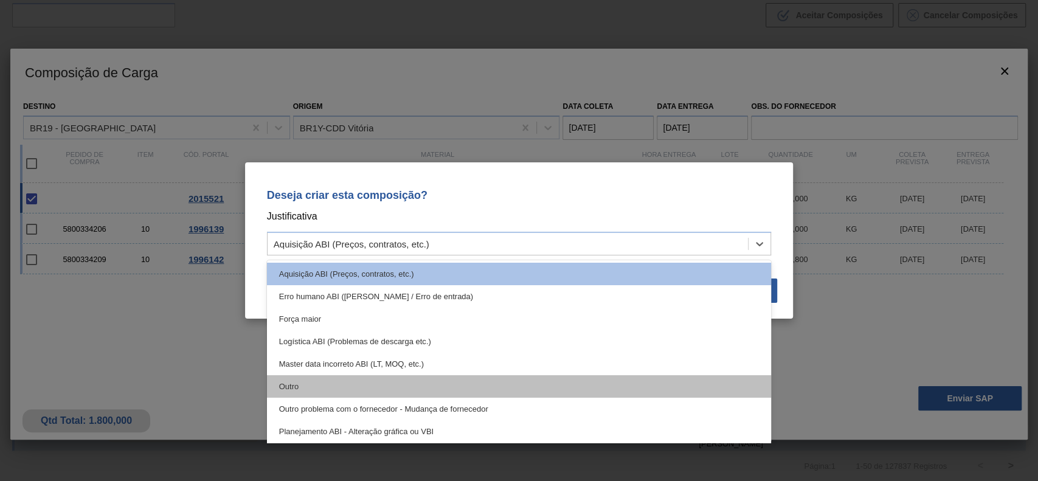
click at [342, 380] on div "Outro" at bounding box center [519, 386] width 505 height 22
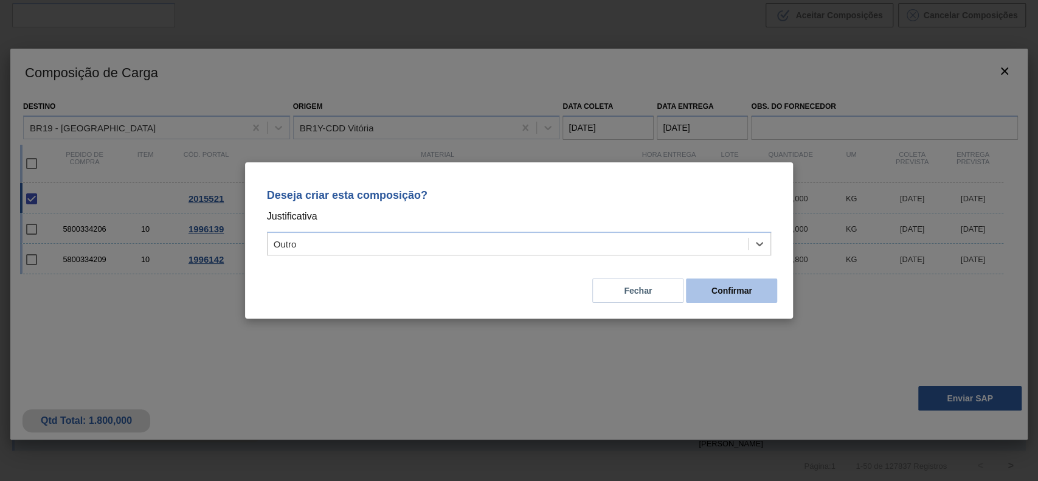
click at [747, 286] on button "Confirmar" at bounding box center [731, 290] width 91 height 24
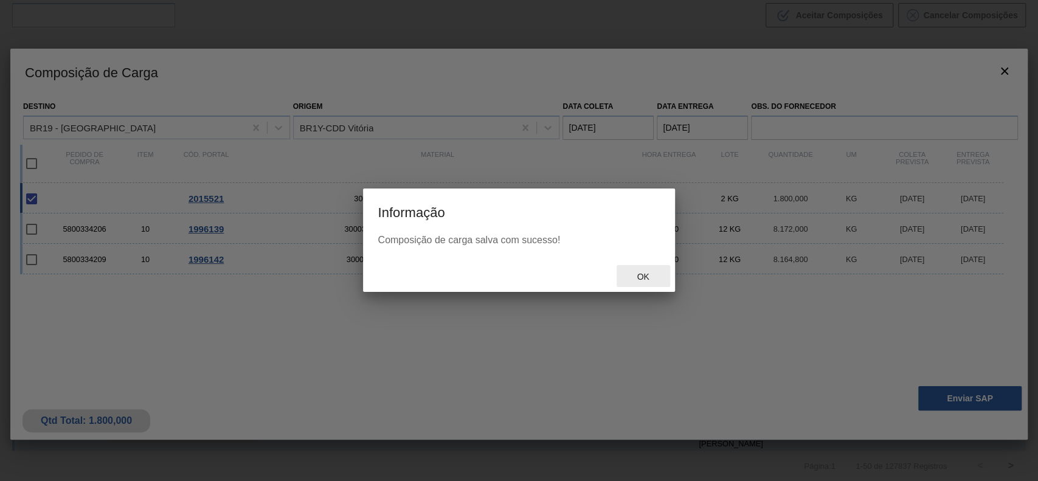
click at [657, 275] on span "Ok" at bounding box center [643, 277] width 32 height 10
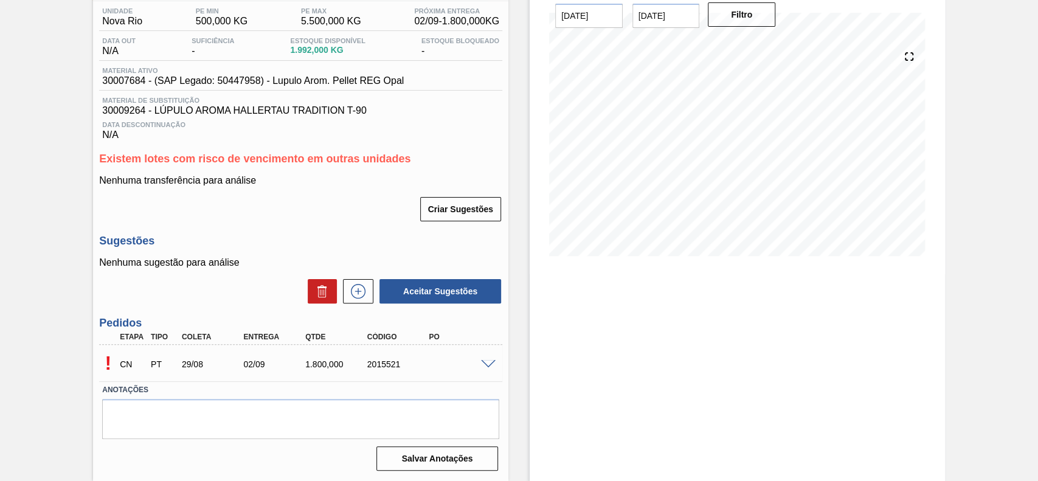
scroll to position [102, 0]
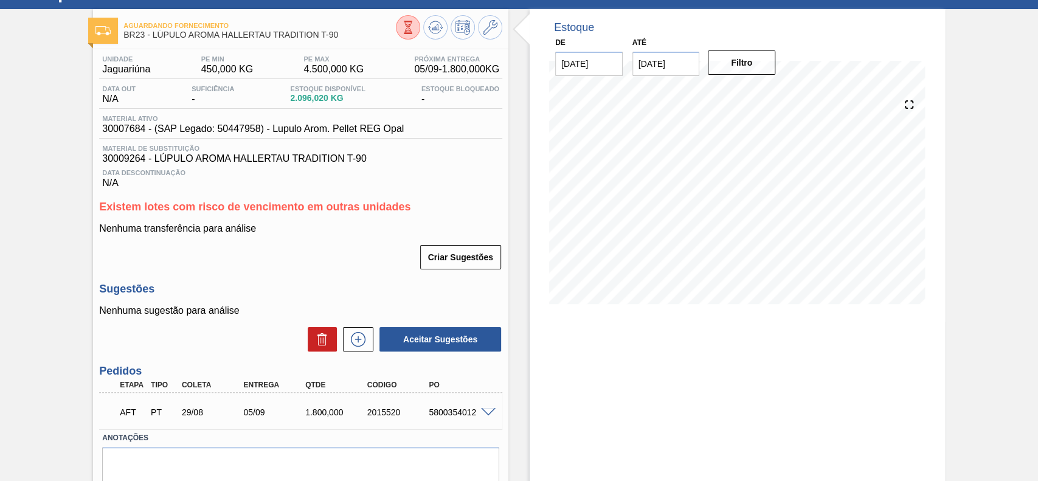
scroll to position [102, 0]
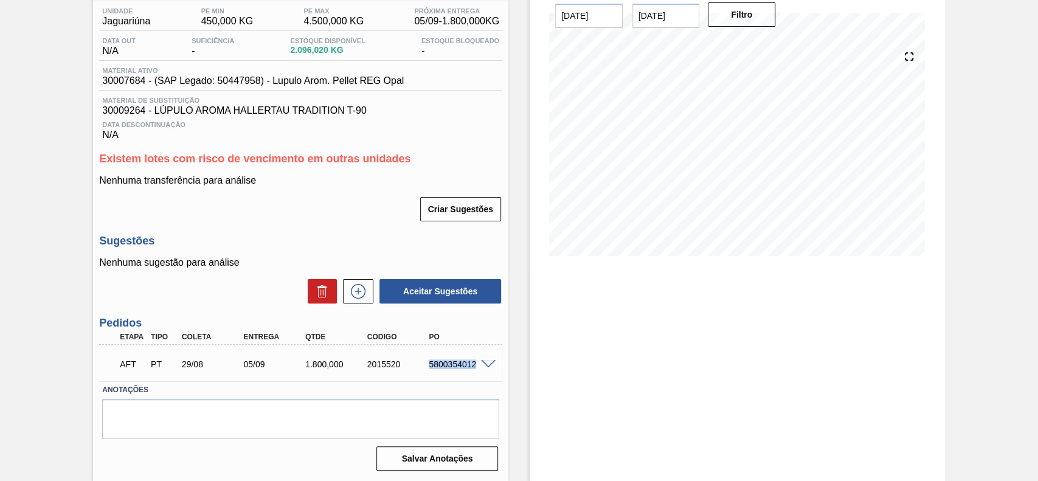
drag, startPoint x: 435, startPoint y: 367, endPoint x: 473, endPoint y: 371, distance: 37.9
click at [473, 371] on div "AFT PT 29/08 05/09 1.800,000 2015520 5800354012" at bounding box center [297, 363] width 371 height 24
copy div "5800354012"
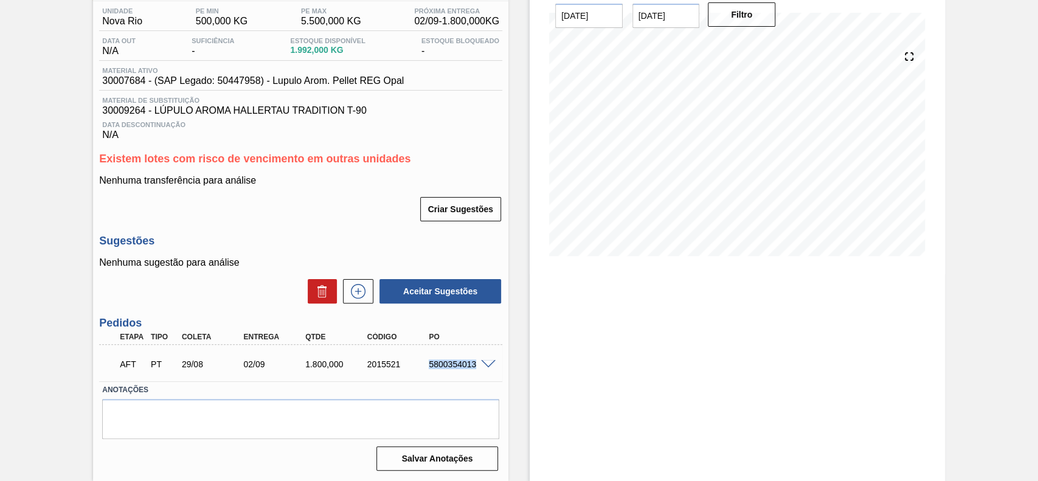
drag, startPoint x: 428, startPoint y: 365, endPoint x: 481, endPoint y: 370, distance: 53.7
click at [481, 370] on div "AFT PT 29/08 02/09 1.800,000 2015521 5800354013" at bounding box center [297, 363] width 371 height 24
copy div "5800354013"
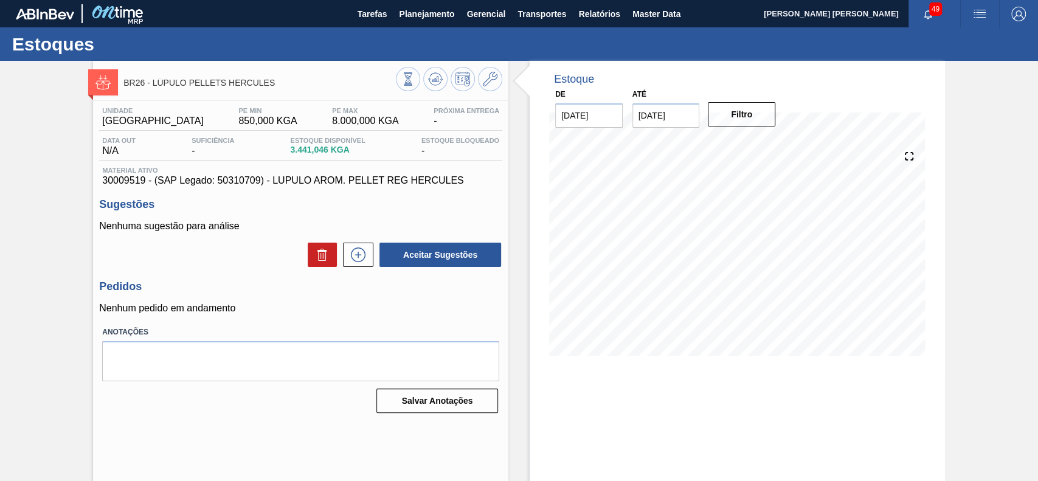
click at [355, 268] on div "Aceitar Sugestões" at bounding box center [300, 254] width 403 height 27
click at [357, 262] on icon at bounding box center [358, 254] width 15 height 15
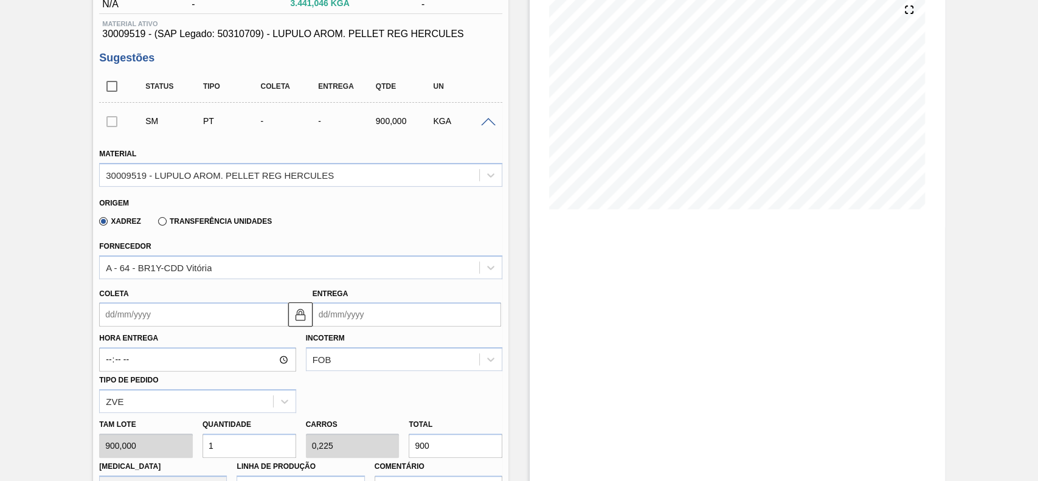
scroll to position [162, 0]
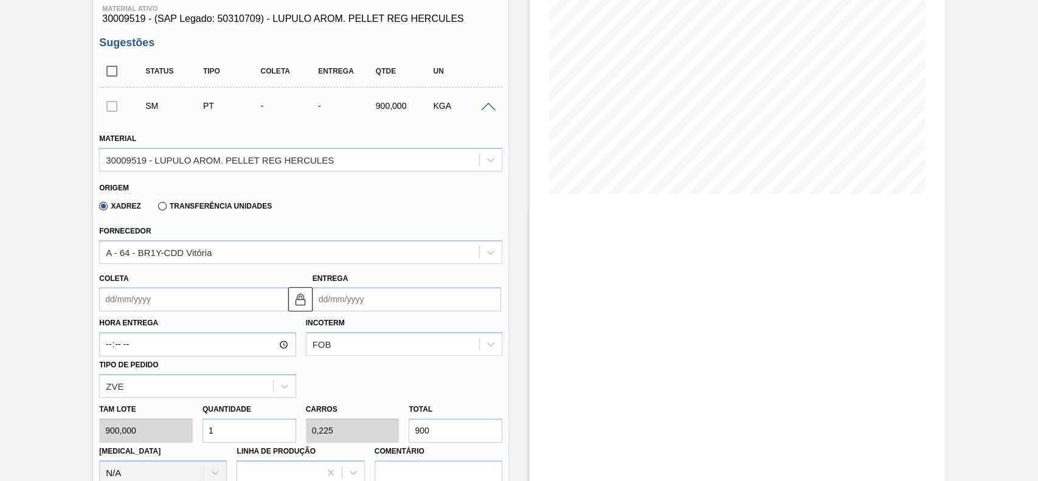
click at [204, 299] on input "Coleta" at bounding box center [193, 299] width 188 height 24
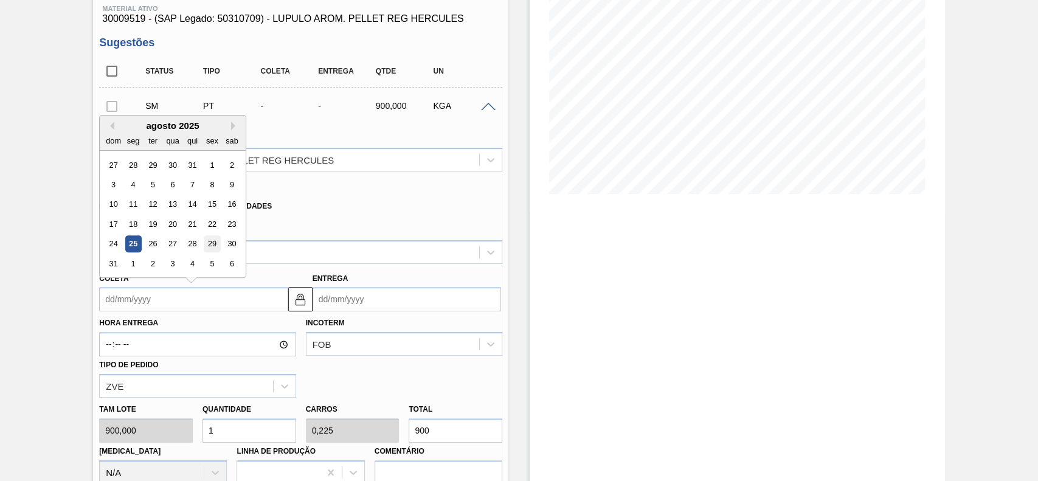
click at [214, 244] on div "29" at bounding box center [212, 244] width 16 height 16
type input "[DATE]"
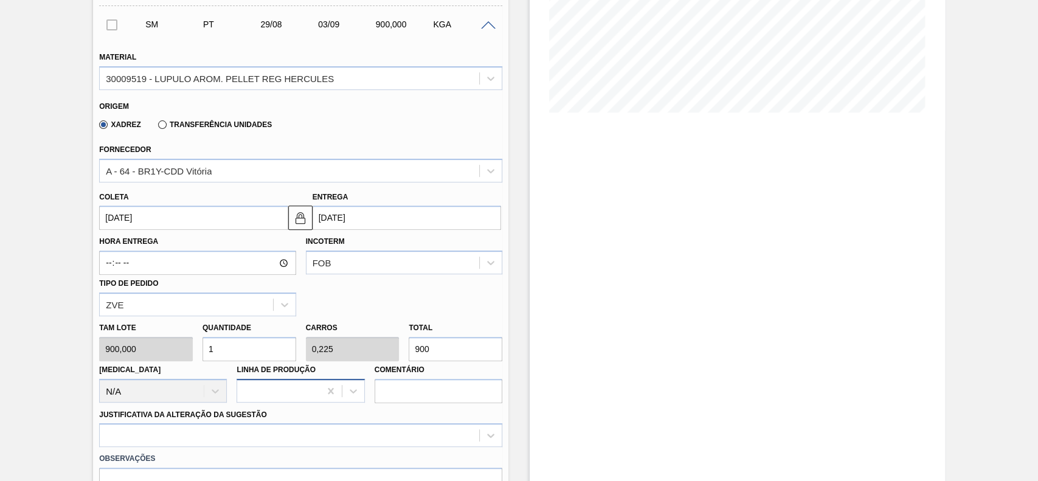
scroll to position [324, 0]
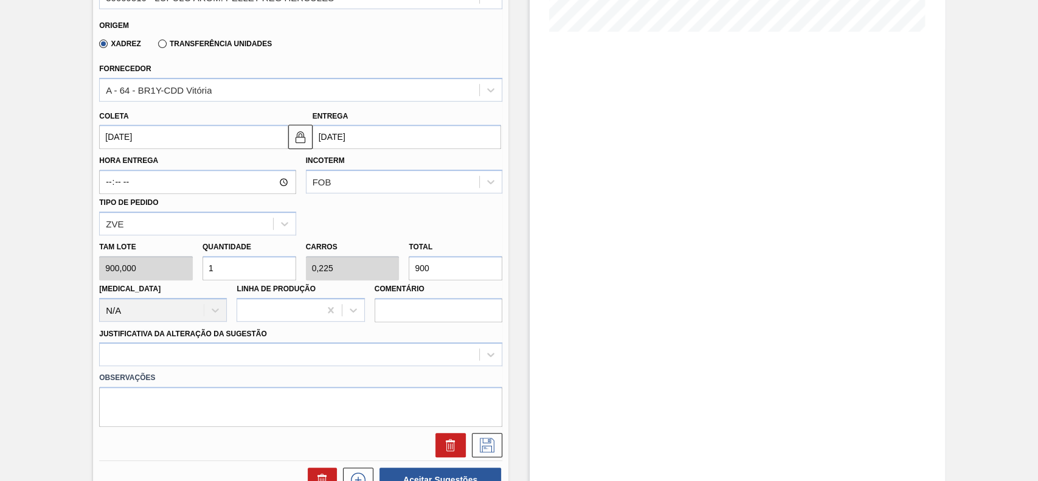
click at [238, 270] on input "1" at bounding box center [249, 268] width 94 height 24
type input "0"
type input "2"
type input "0,45"
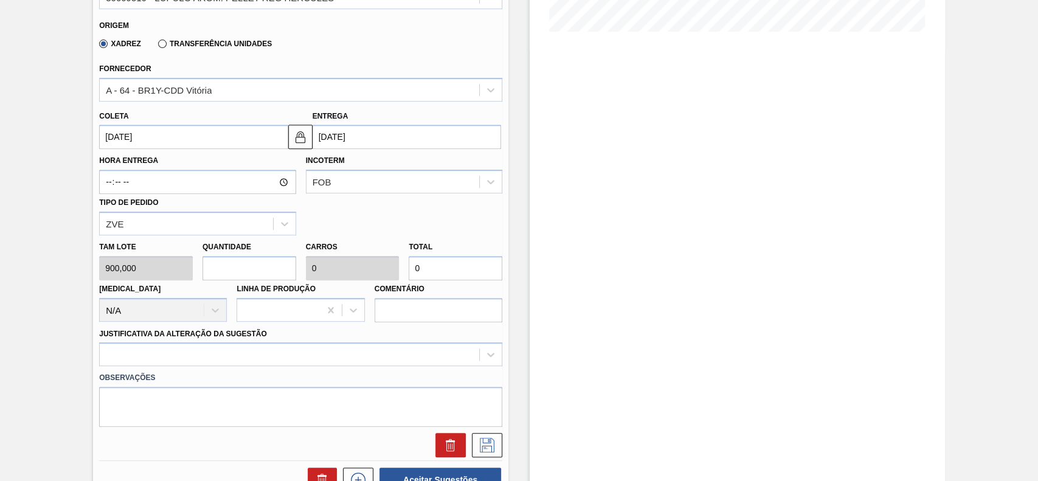
type input "1.800"
type input "2"
click at [238, 353] on div at bounding box center [300, 354] width 403 height 24
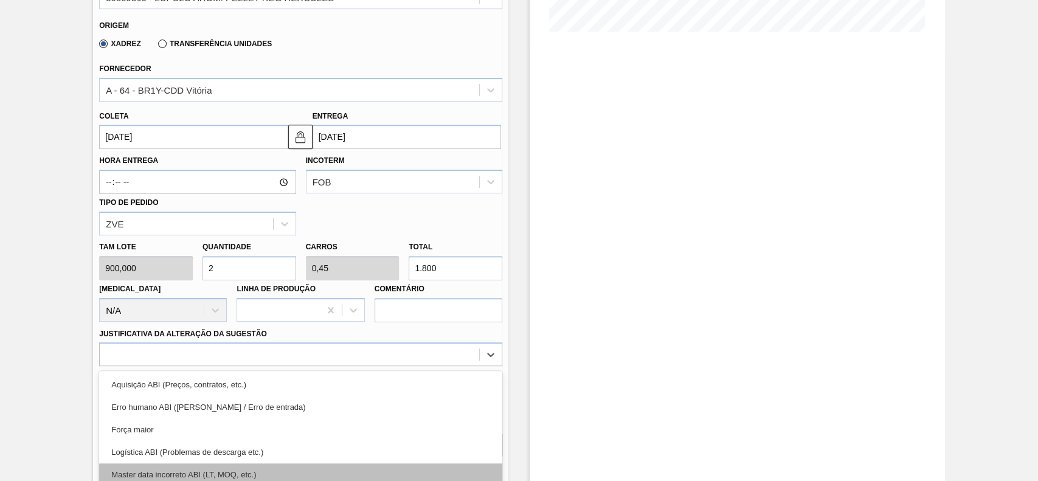
scroll to position [402, 0]
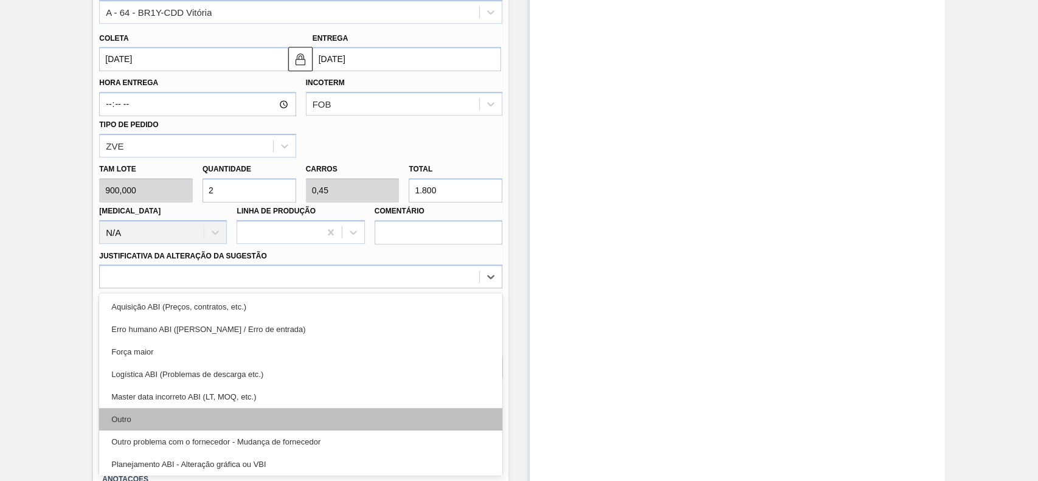
click at [172, 411] on div "Outro" at bounding box center [300, 419] width 403 height 22
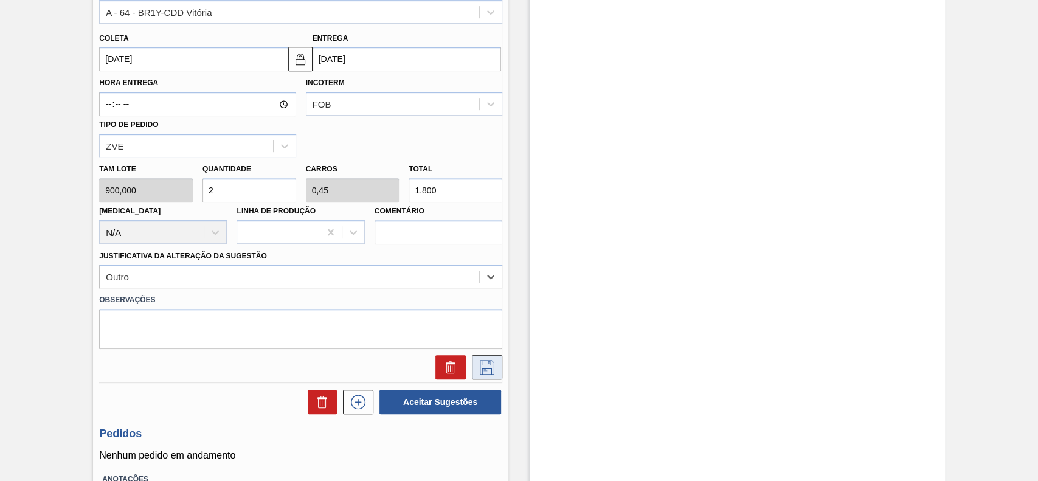
click at [486, 365] on icon at bounding box center [487, 367] width 15 height 15
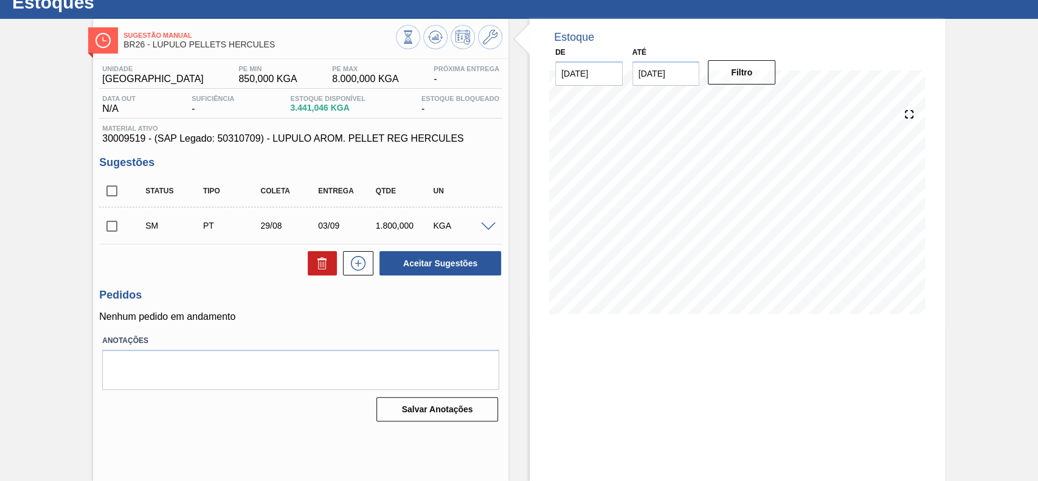
scroll to position [42, 0]
click at [114, 225] on input "checkbox" at bounding box center [112, 226] width 26 height 26
click at [450, 267] on button "Aceitar Sugestões" at bounding box center [440, 263] width 122 height 24
checkbox input "false"
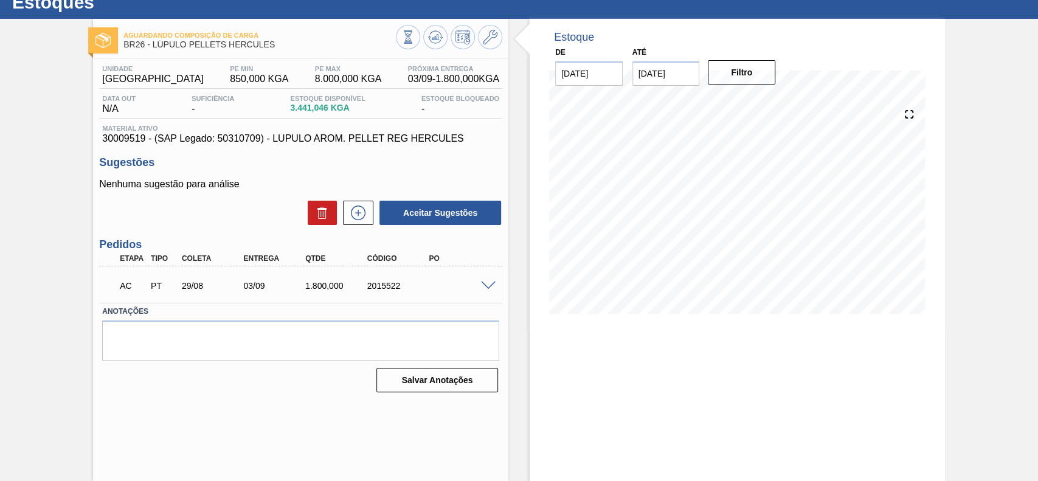
click at [492, 288] on span at bounding box center [488, 285] width 15 height 9
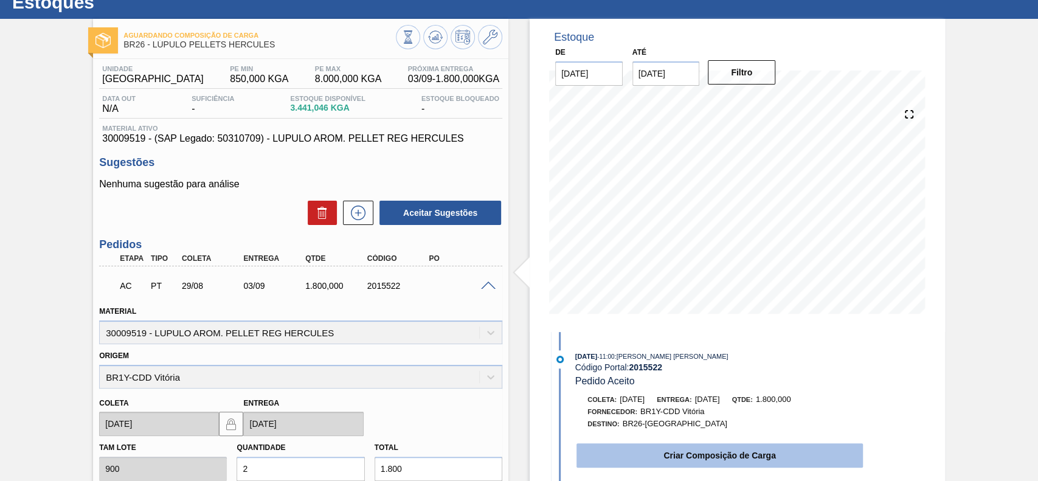
click at [720, 459] on button "Criar Composição de Carga" at bounding box center [719, 455] width 286 height 24
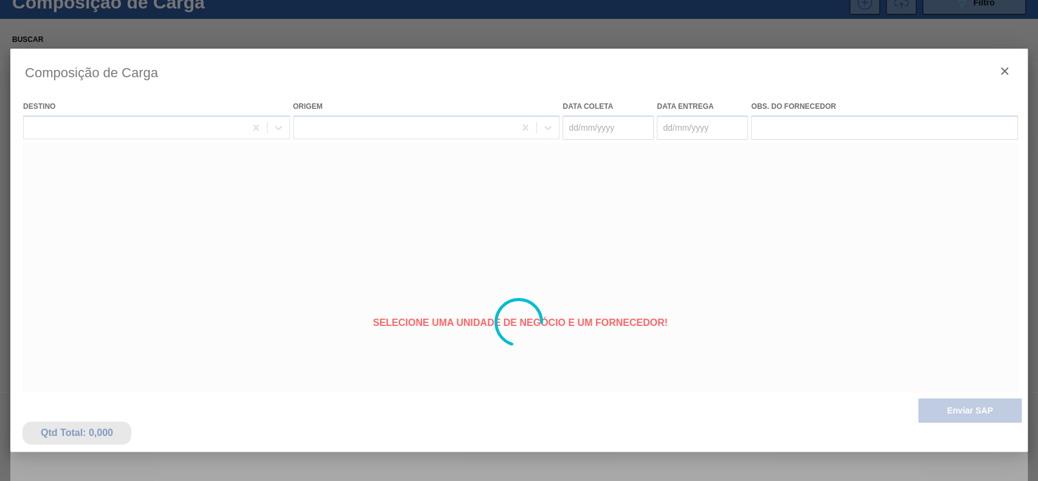
type coleta "[DATE]"
type entrega "[DATE]"
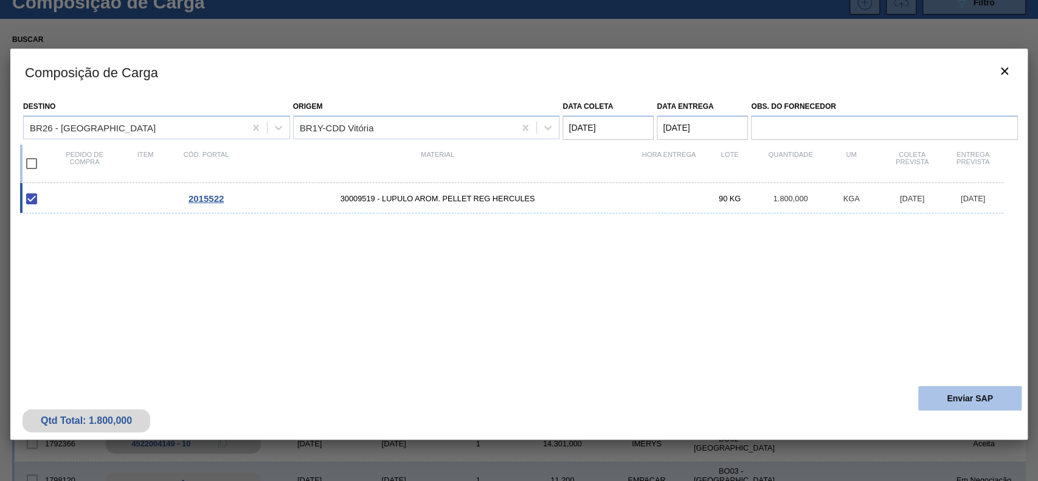
click at [970, 398] on button "Enviar SAP" at bounding box center [969, 398] width 103 height 24
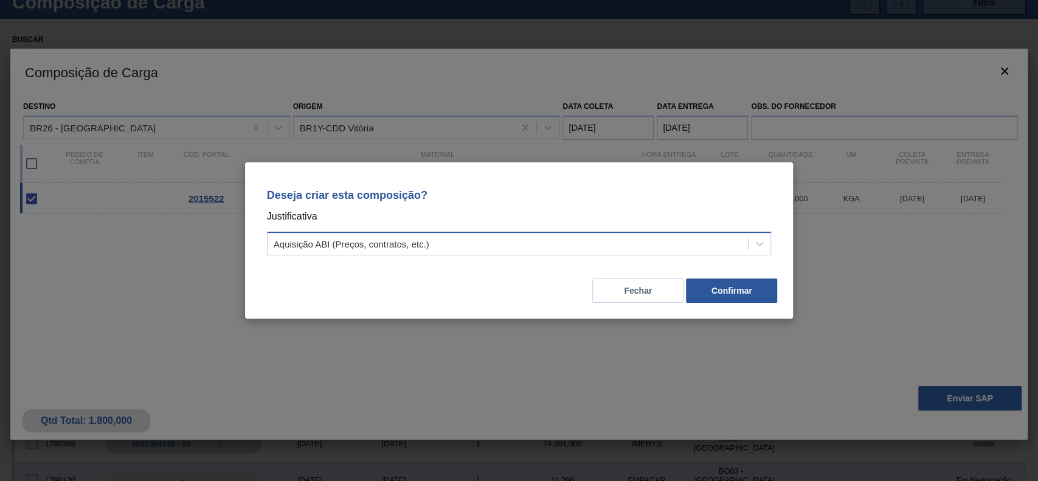
click at [617, 244] on div "Aquisição ABI (Preços, contratos, etc.)" at bounding box center [507, 244] width 481 height 18
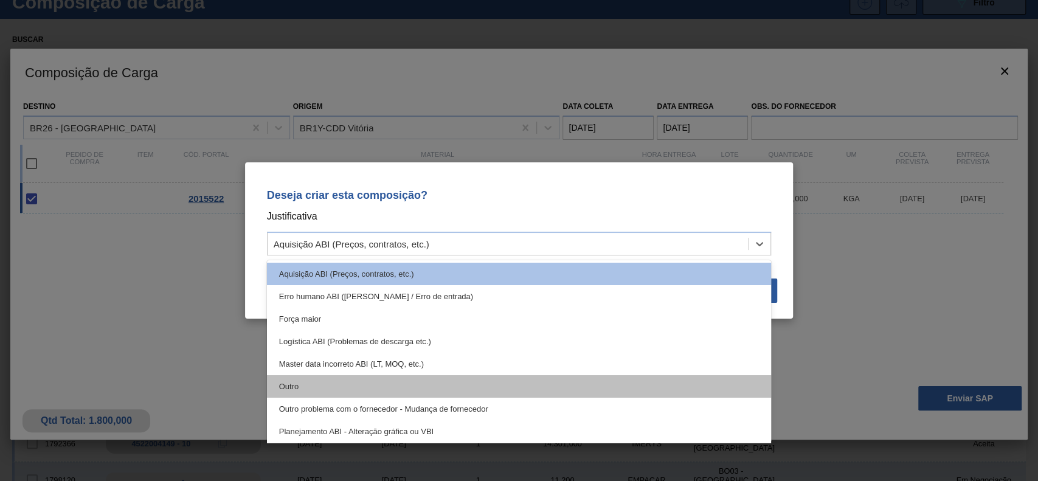
click at [348, 391] on div "Outro" at bounding box center [519, 386] width 505 height 22
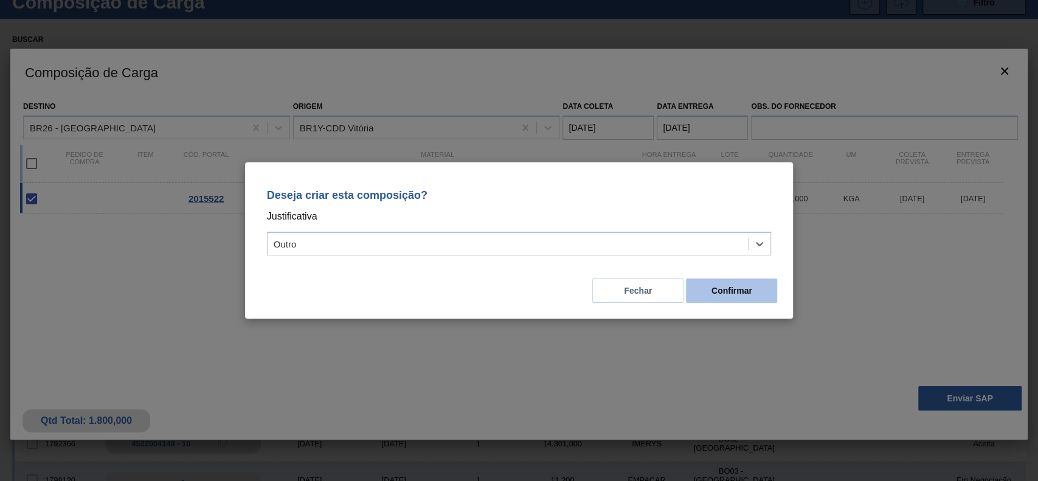
click at [759, 293] on button "Confirmar" at bounding box center [731, 290] width 91 height 24
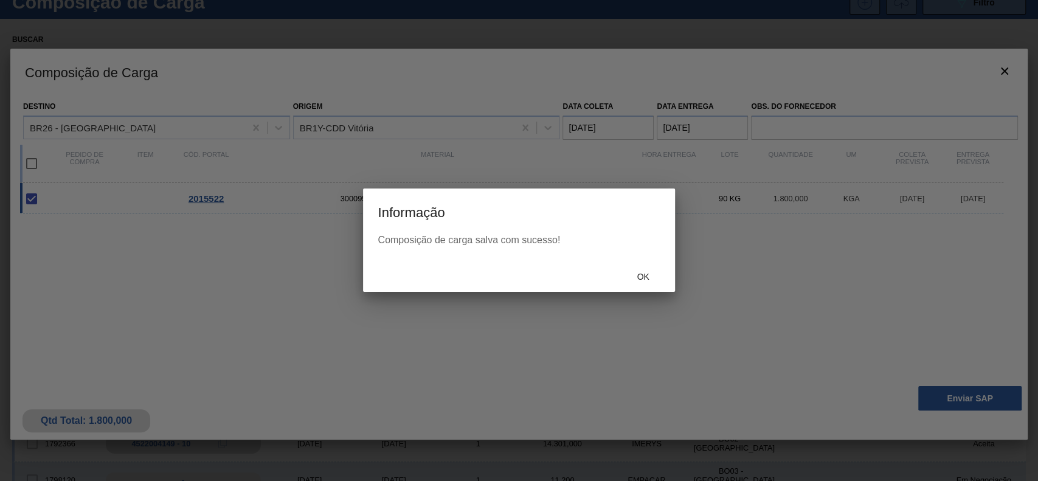
click at [640, 292] on div at bounding box center [519, 240] width 1038 height 481
click at [638, 280] on span "Ok" at bounding box center [643, 277] width 32 height 10
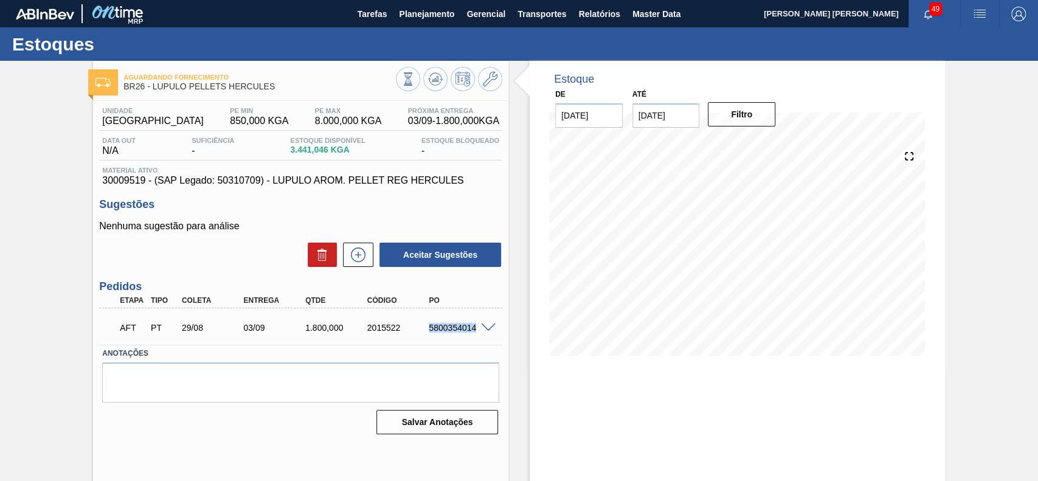
drag, startPoint x: 427, startPoint y: 334, endPoint x: 477, endPoint y: 341, distance: 50.4
click at [477, 341] on div "AFT PT 29/08 03/09 1.800,000 2015522 5800354014" at bounding box center [300, 326] width 403 height 30
copy div "5800354014"
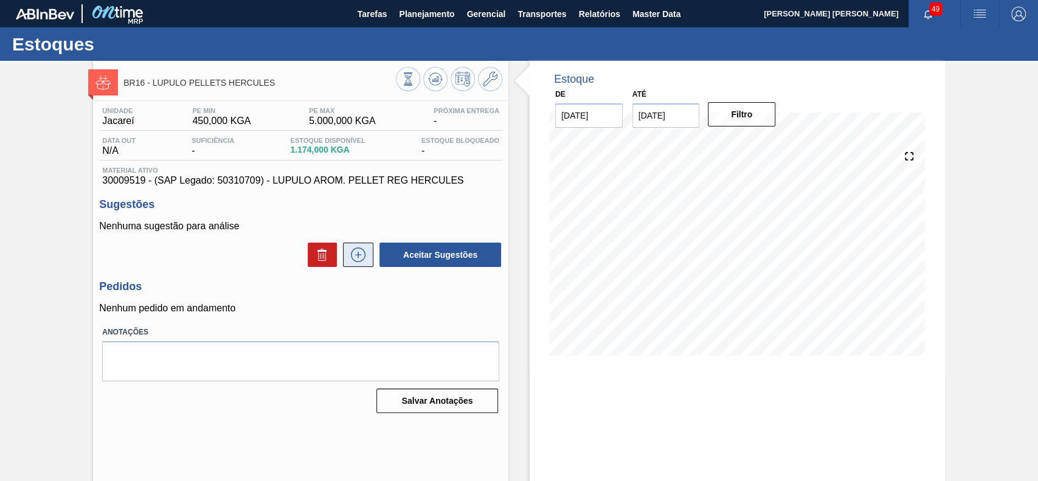
click at [360, 267] on button at bounding box center [358, 255] width 30 height 24
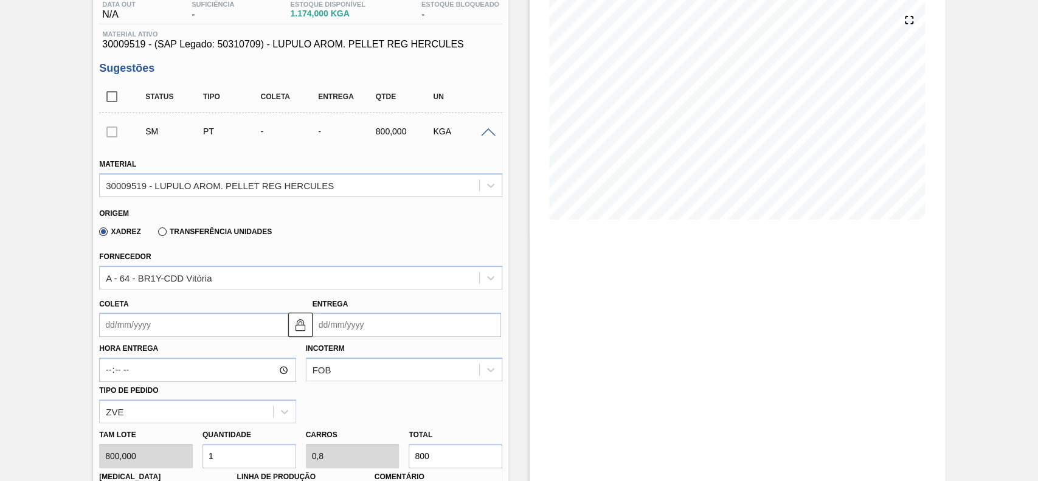
scroll to position [162, 0]
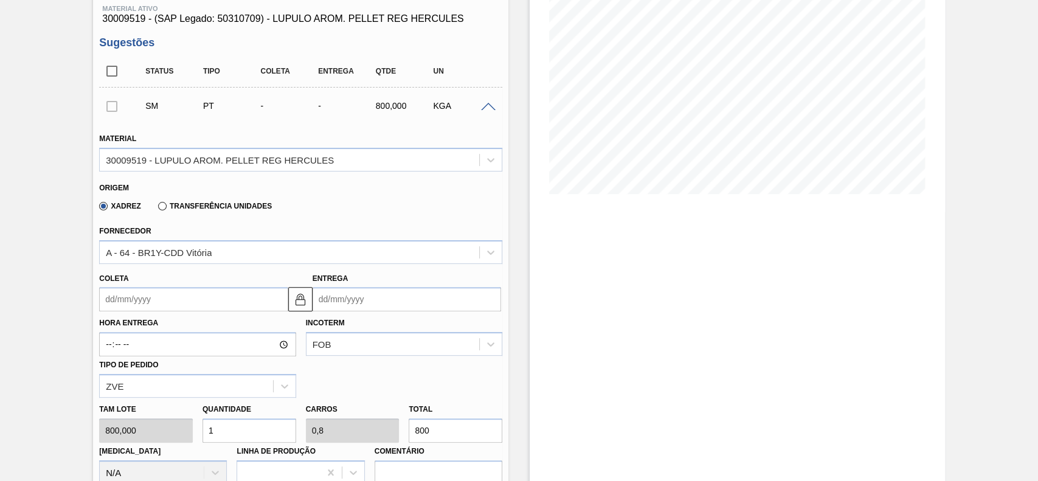
click at [190, 304] on input "Coleta" at bounding box center [193, 299] width 188 height 24
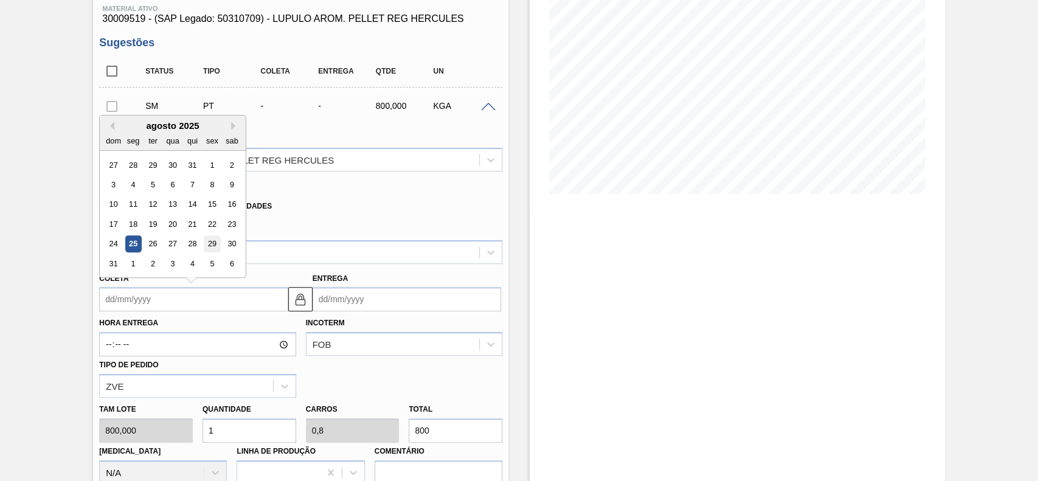
click at [212, 247] on div "29" at bounding box center [212, 244] width 16 height 16
type input "[DATE]"
type input "03/09/2025"
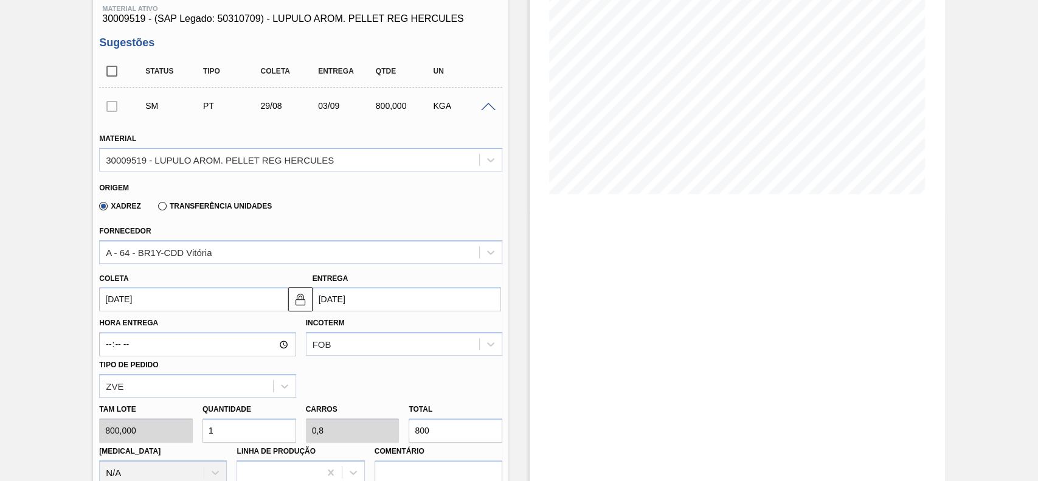
scroll to position [0, 0]
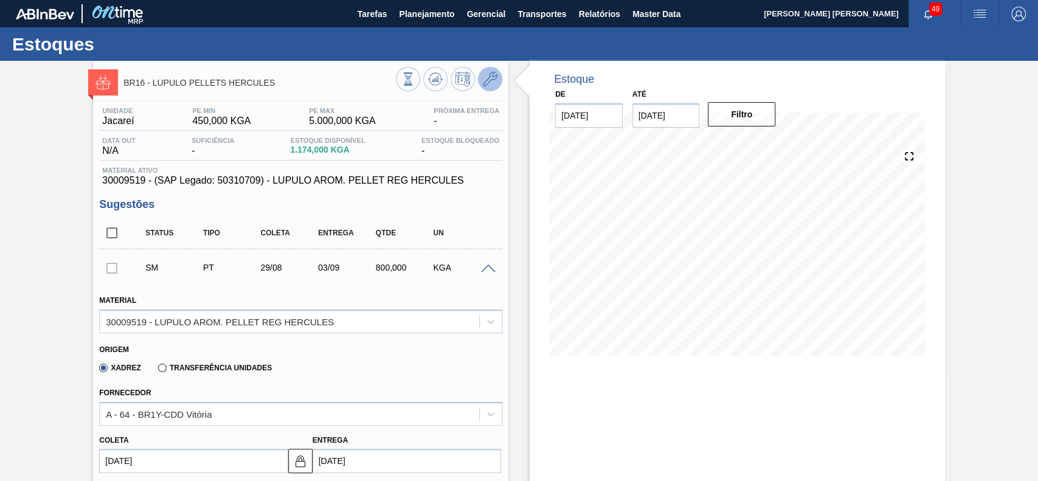
click at [491, 81] on icon at bounding box center [490, 79] width 15 height 15
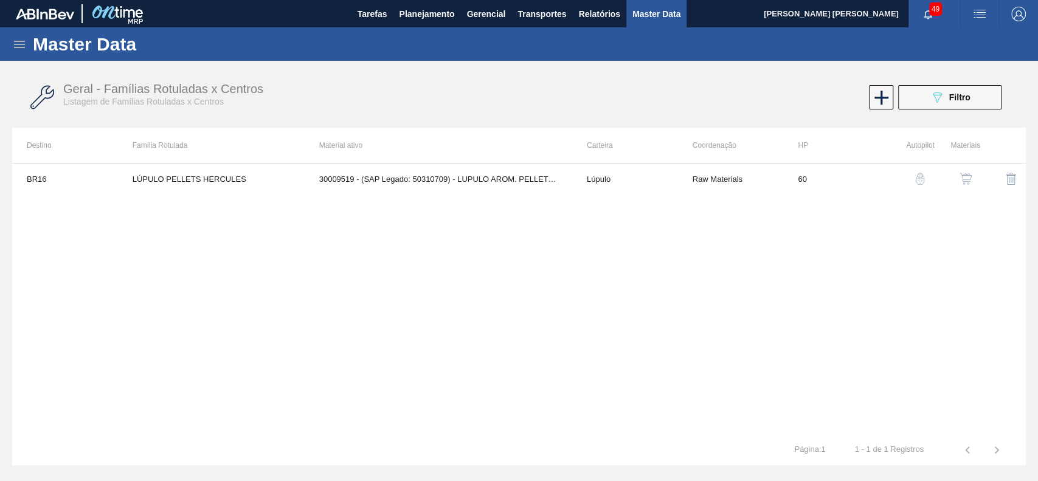
click at [964, 176] on img "button" at bounding box center [965, 179] width 12 height 12
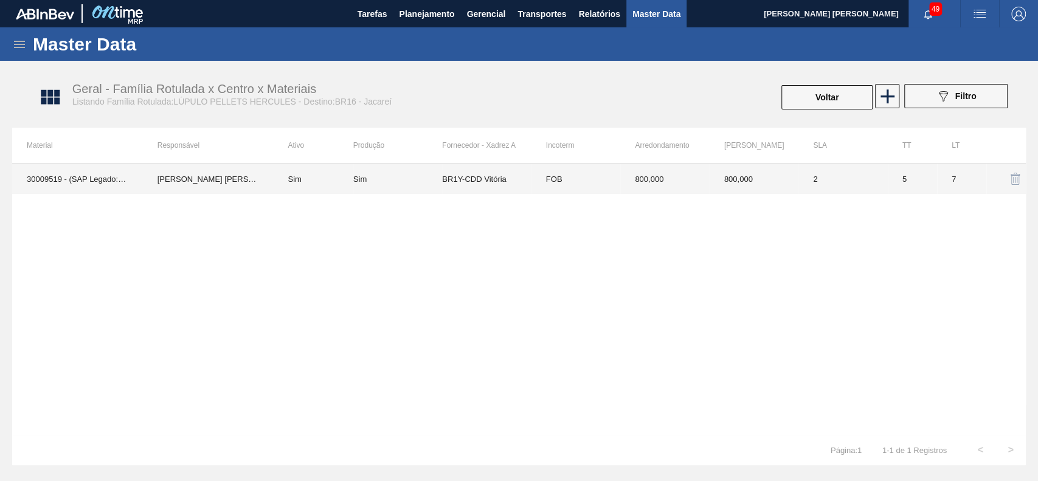
click at [318, 179] on td "Sim" at bounding box center [313, 179] width 80 height 30
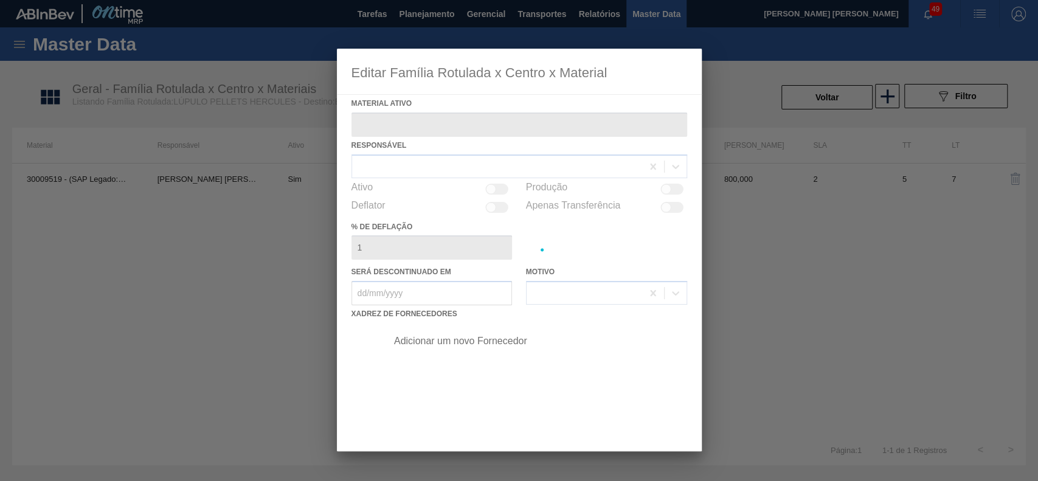
type ativo "30009519 - (SAP Legado: 50310709) - LUPULO AROM. PELLET REG HERCULES"
checkbox input "true"
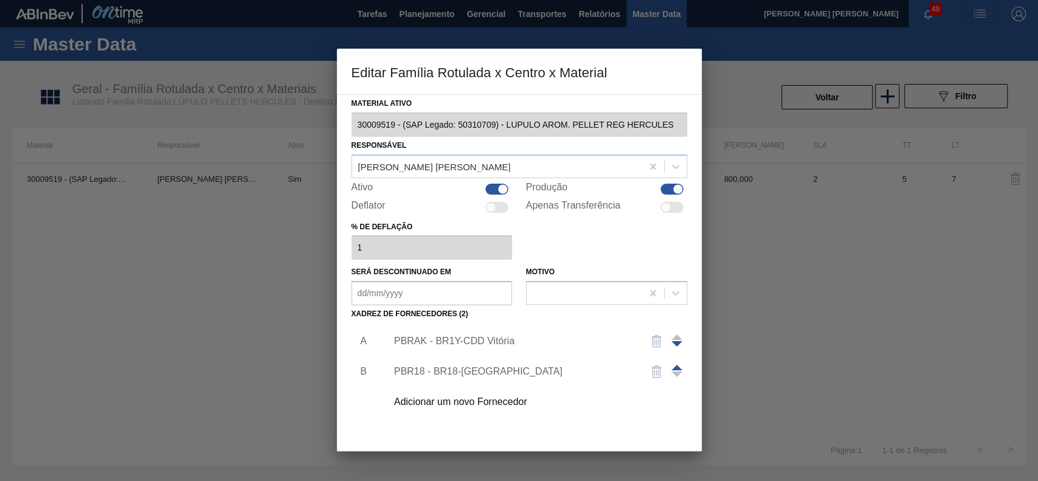
click at [454, 343] on div "PBRAK - BR1Y-CDD Vitória" at bounding box center [513, 341] width 238 height 11
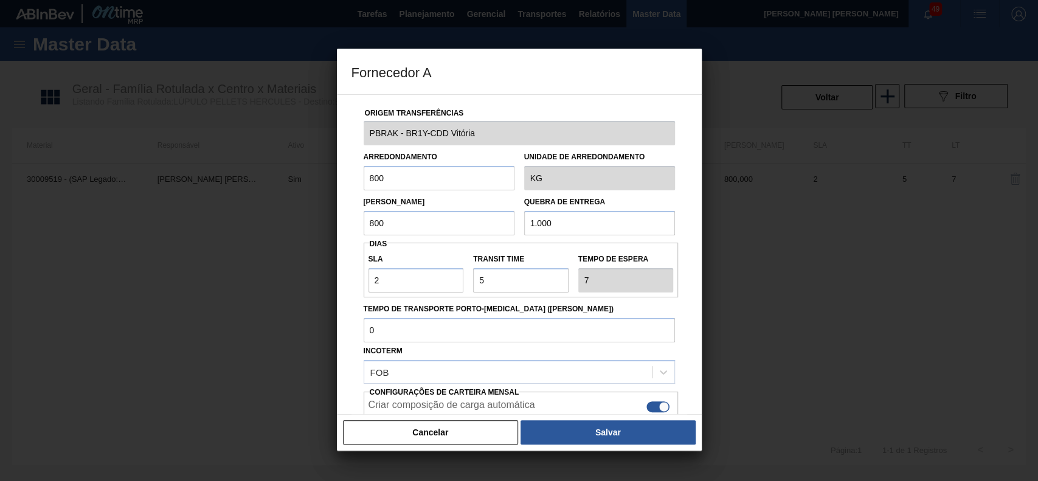
click at [399, 183] on input "800" at bounding box center [439, 178] width 151 height 24
type input "900"
click at [676, 438] on button "Salvar" at bounding box center [607, 432] width 174 height 24
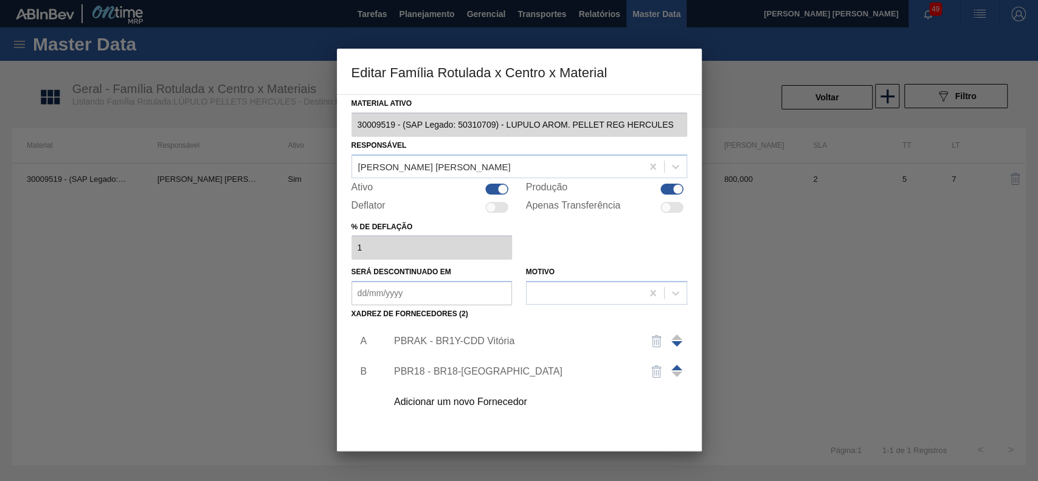
scroll to position [66, 0]
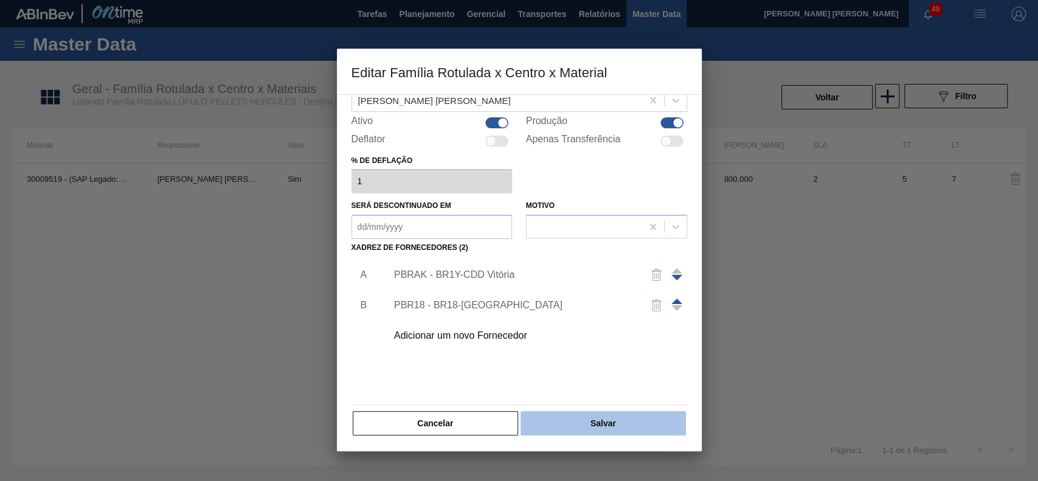
click at [649, 416] on button "Salvar" at bounding box center [602, 423] width 165 height 24
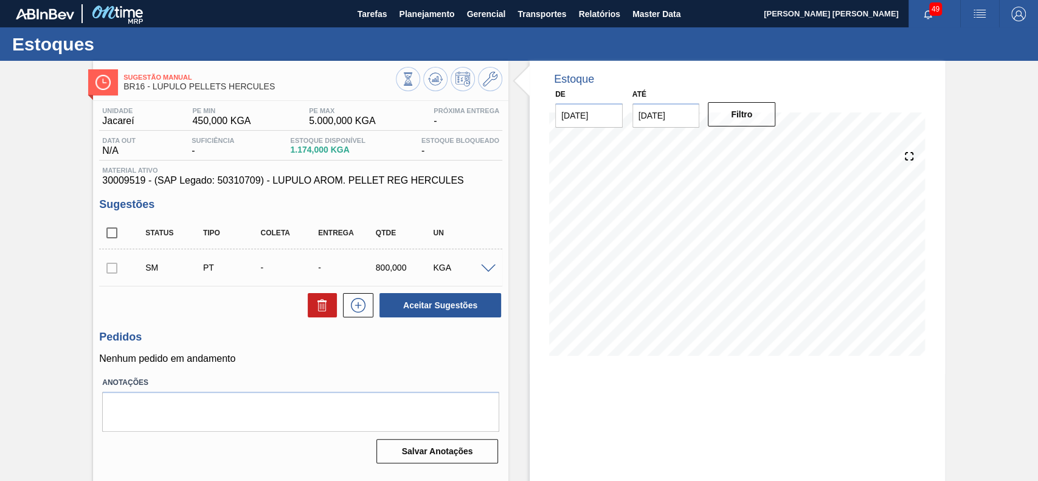
click at [488, 267] on span at bounding box center [488, 268] width 15 height 9
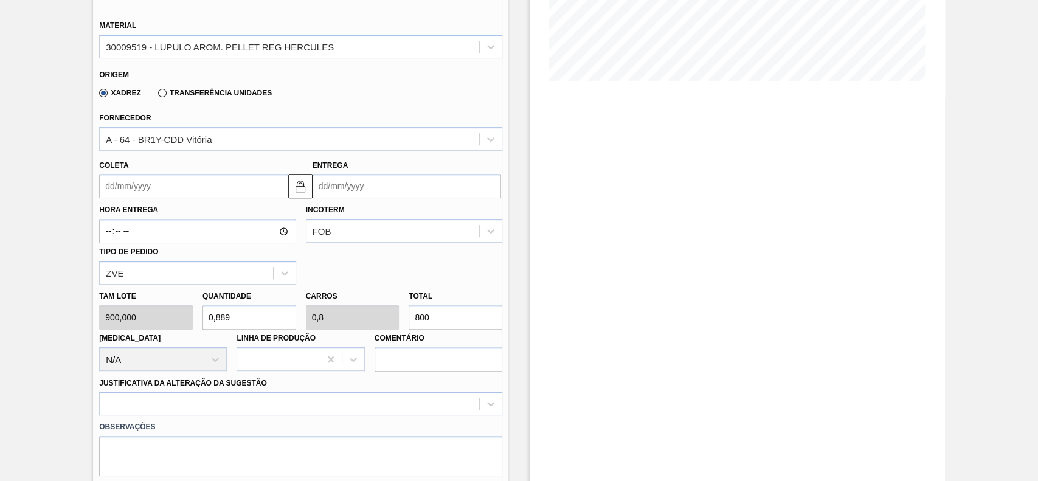
scroll to position [324, 0]
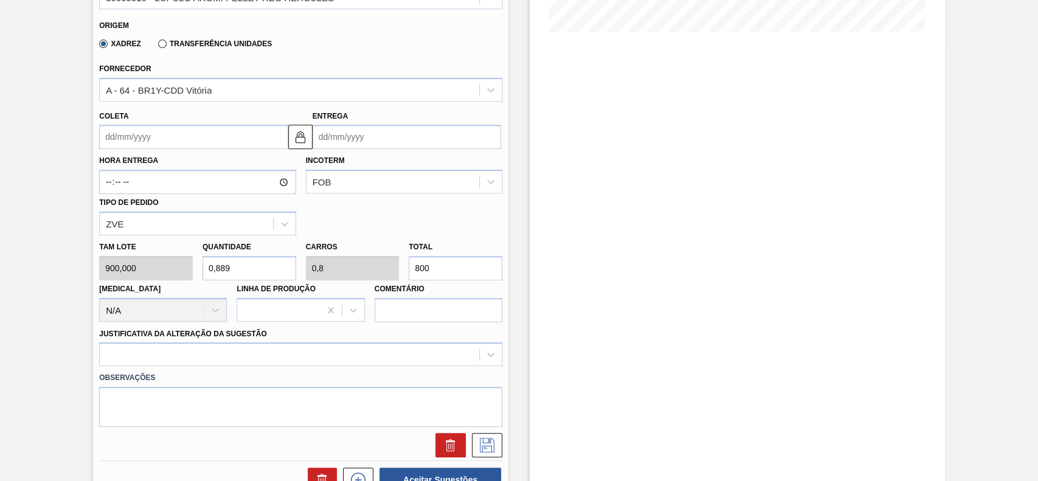
click at [246, 268] on input "0,889" at bounding box center [249, 268] width 94 height 24
type input "1"
type input "0,9"
type input "900"
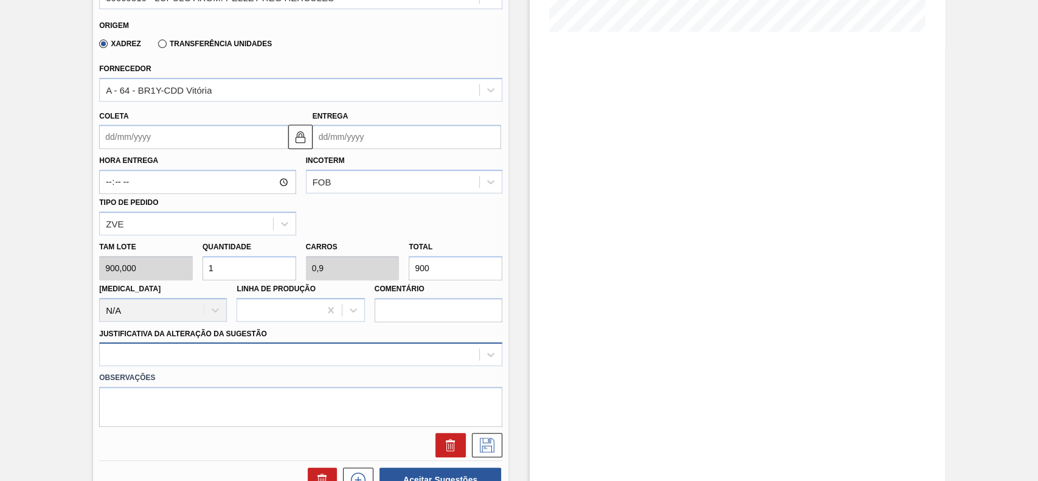
type input "1"
click at [244, 357] on div at bounding box center [300, 354] width 403 height 24
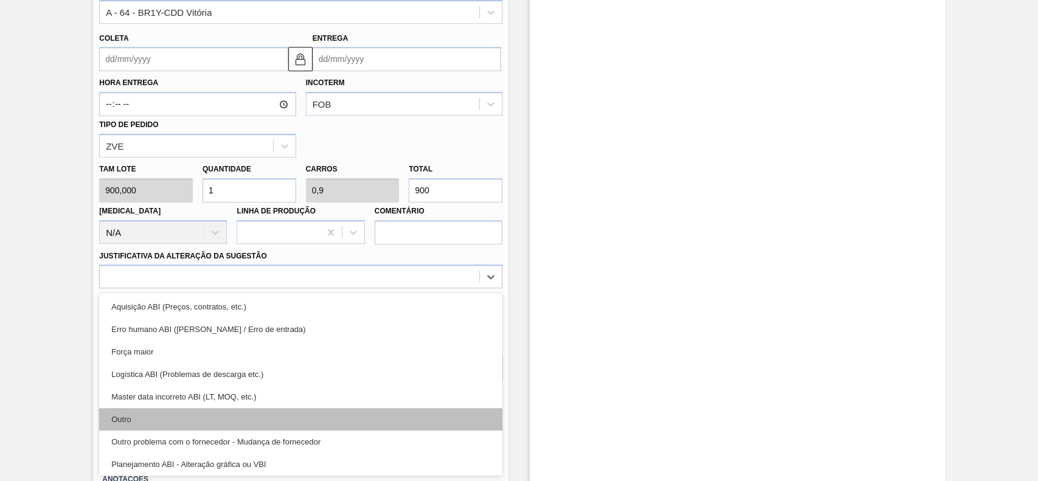
click at [165, 418] on div "Outro" at bounding box center [300, 419] width 403 height 22
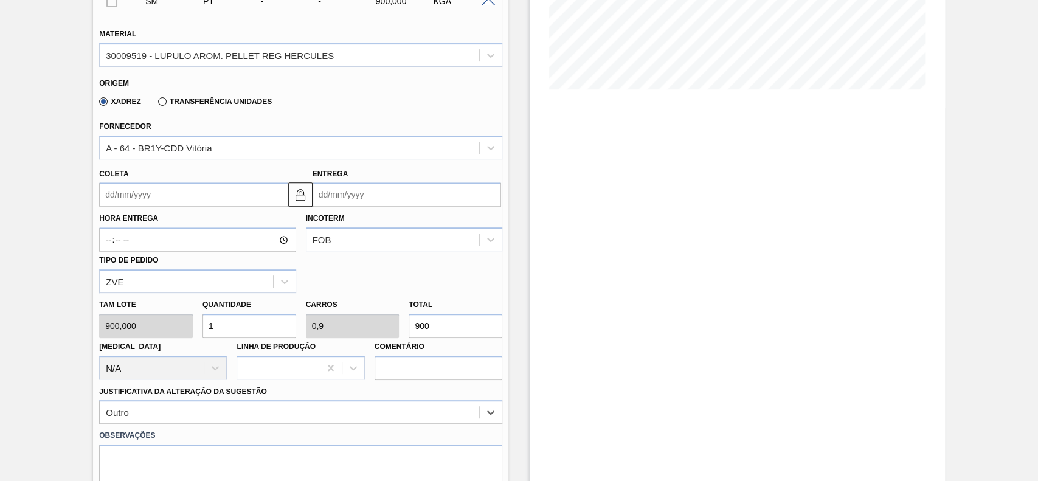
scroll to position [240, 0]
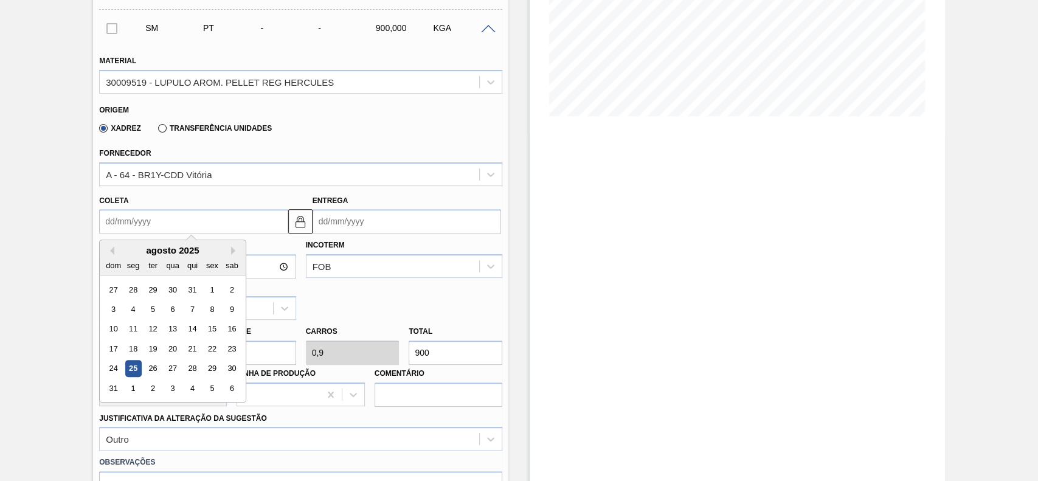
click at [182, 218] on input "Coleta" at bounding box center [193, 221] width 188 height 24
click at [210, 368] on div "29" at bounding box center [212, 369] width 16 height 16
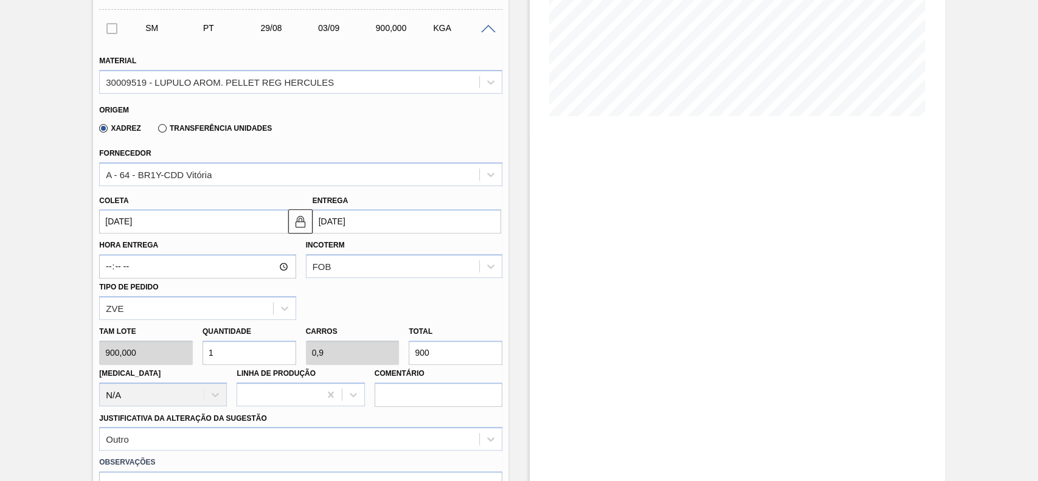
type input "[DATE]"
type input "03/09/2025"
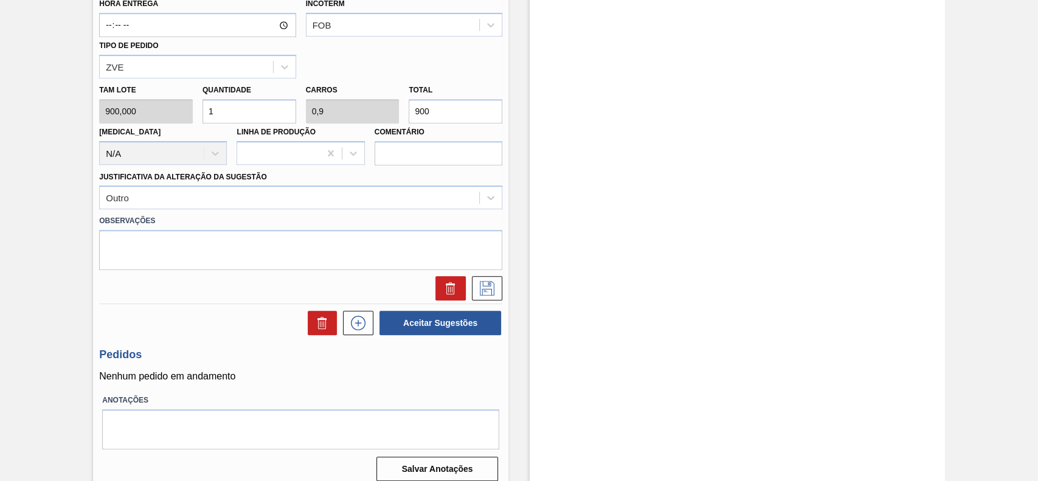
scroll to position [483, 0]
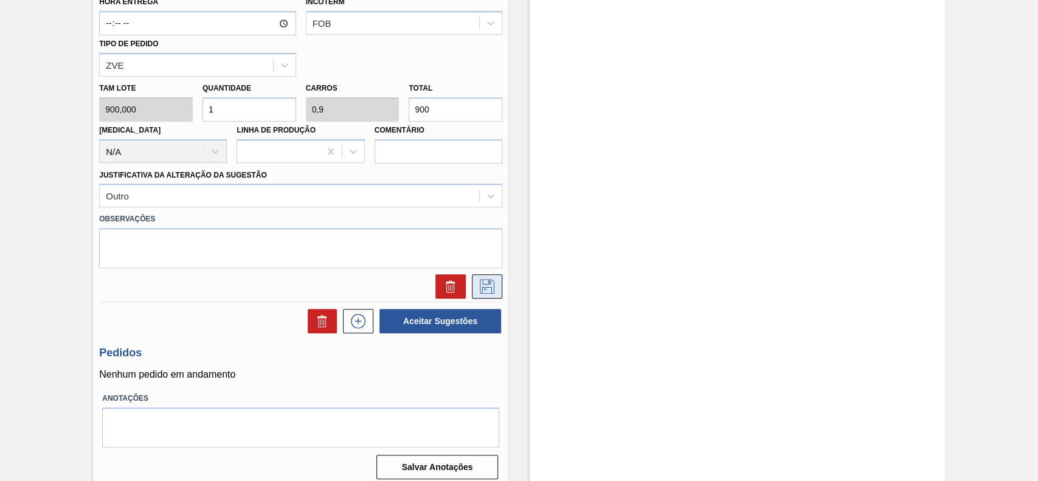
click at [483, 283] on icon at bounding box center [486, 286] width 19 height 15
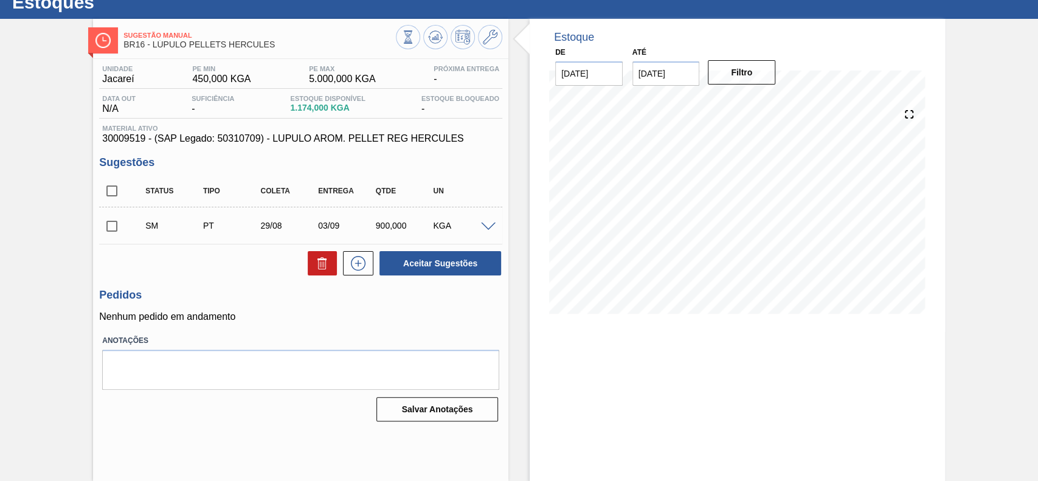
scroll to position [42, 0]
click at [114, 227] on input "checkbox" at bounding box center [112, 226] width 26 height 26
click at [429, 260] on button "Aceitar Sugestões" at bounding box center [440, 263] width 122 height 24
checkbox input "false"
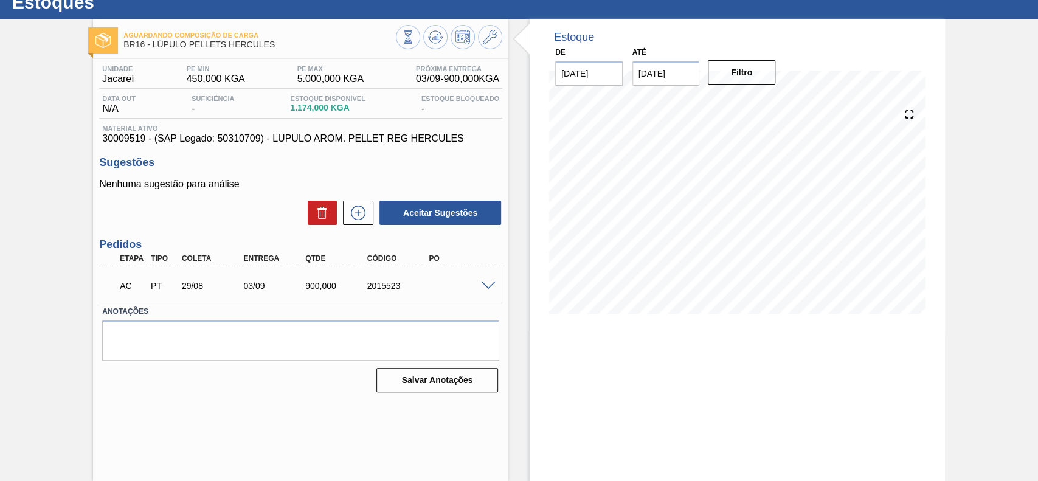
click at [484, 289] on span at bounding box center [488, 285] width 15 height 9
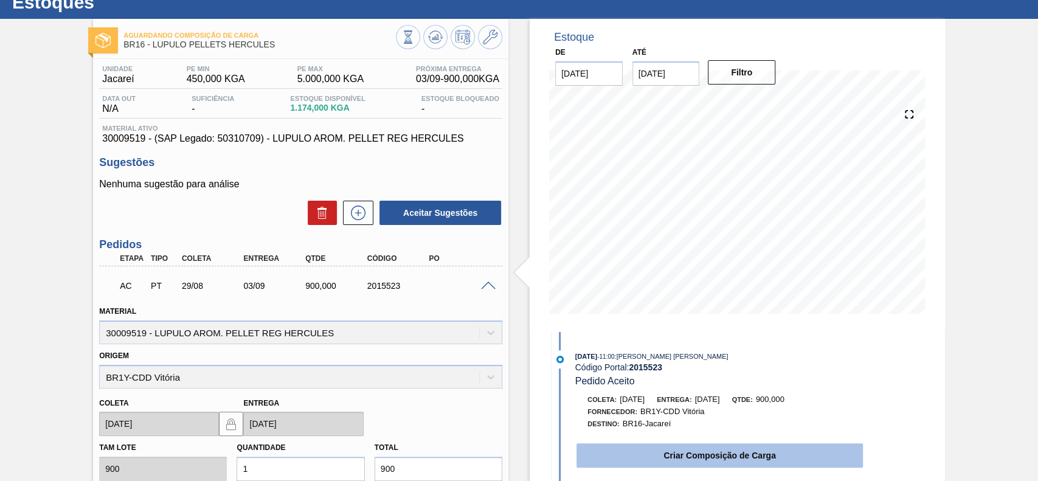
click at [640, 446] on button "Criar Composição de Carga" at bounding box center [719, 455] width 286 height 24
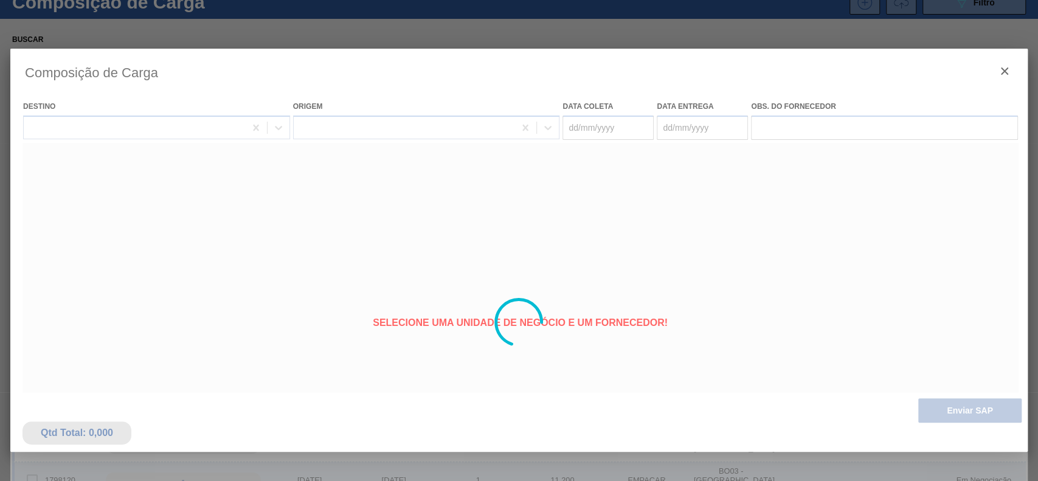
type coleta "[DATE]"
type entrega "03/09/2025"
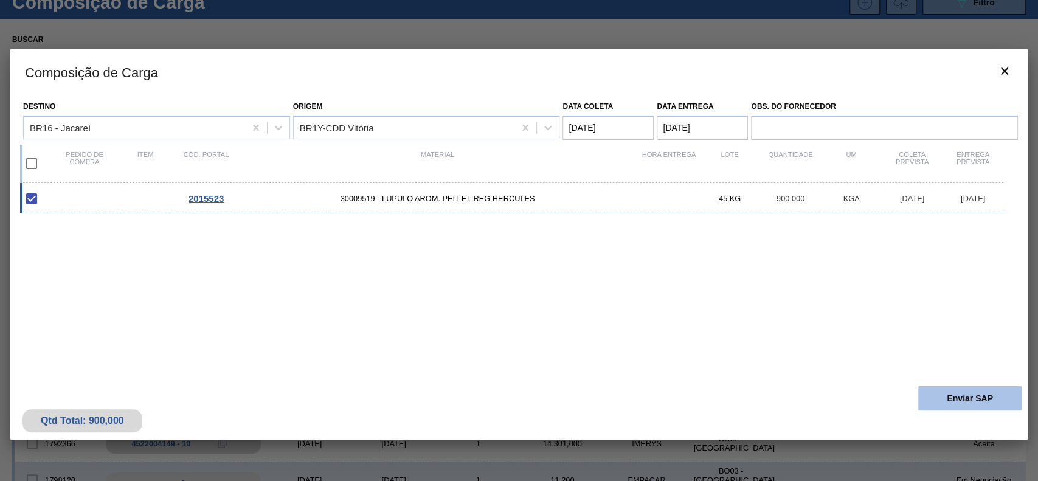
click at [944, 405] on button "Enviar SAP" at bounding box center [969, 398] width 103 height 24
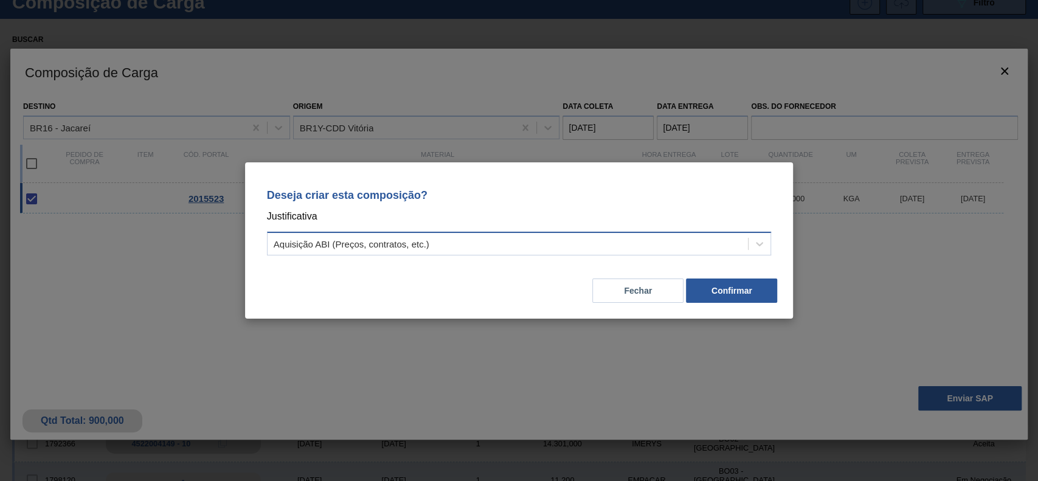
click at [588, 243] on div "Aquisição ABI (Preços, contratos, etc.)" at bounding box center [507, 244] width 481 height 18
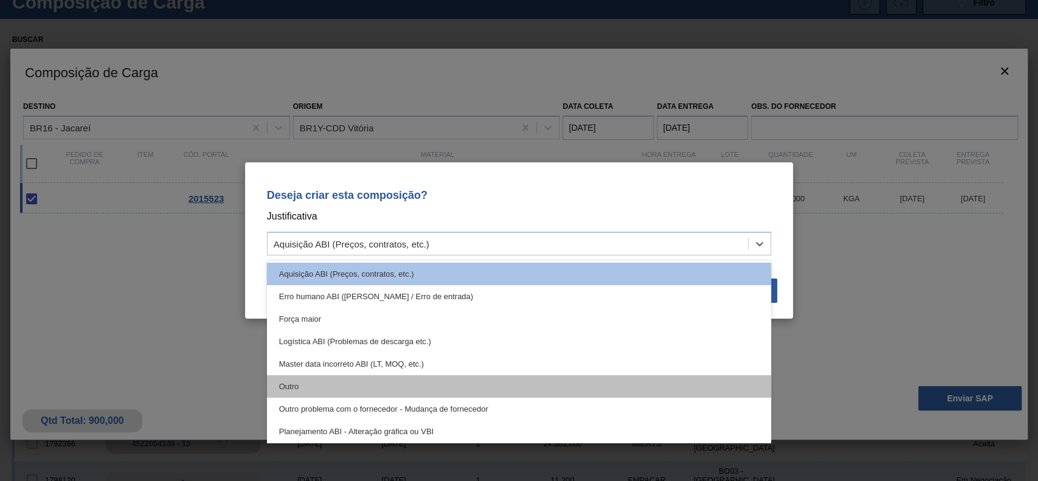
click at [321, 385] on div "Outro" at bounding box center [519, 386] width 505 height 22
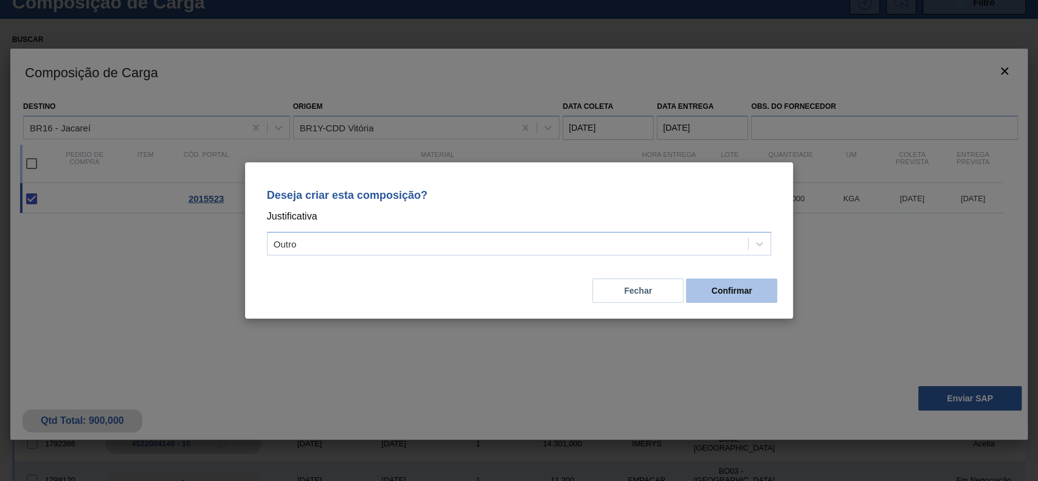
click at [743, 291] on button "Confirmar" at bounding box center [731, 290] width 91 height 24
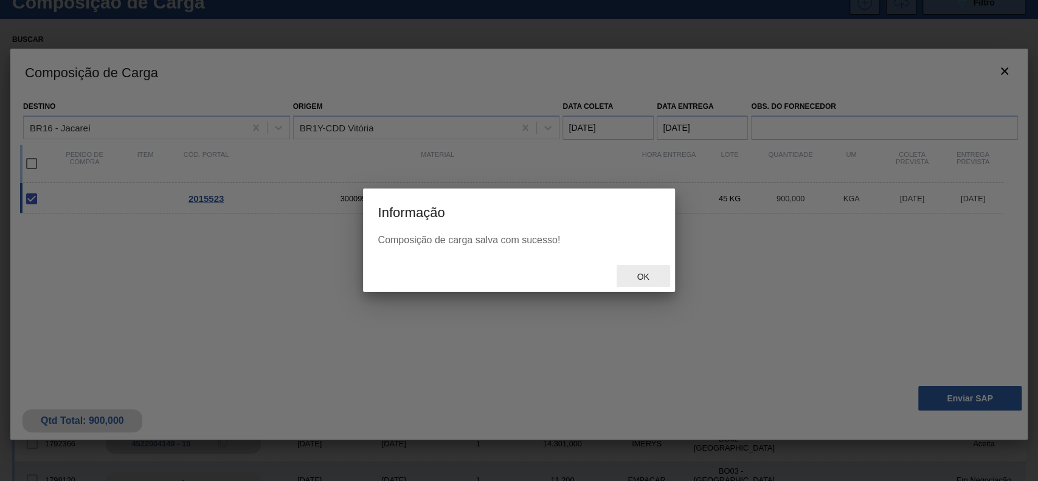
click at [633, 272] on span "Ok" at bounding box center [643, 277] width 32 height 10
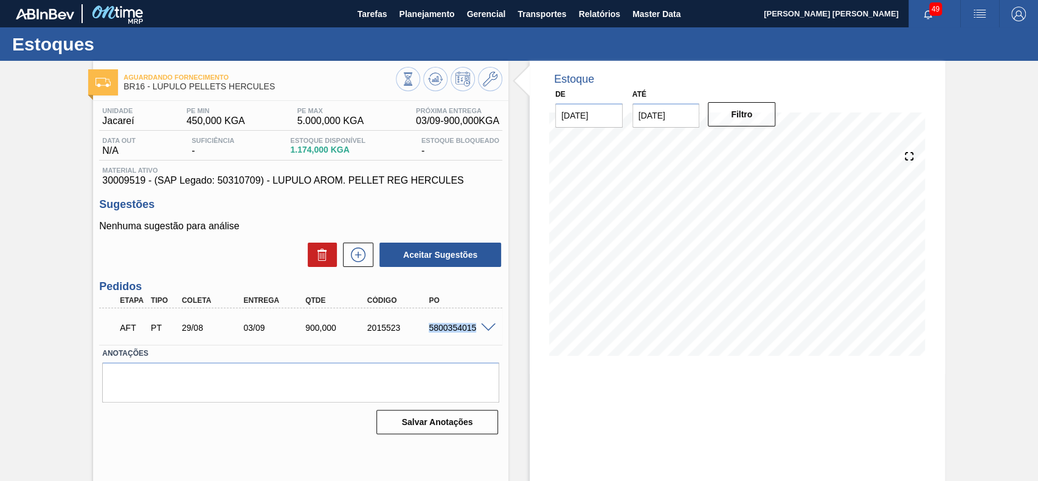
drag, startPoint x: 427, startPoint y: 331, endPoint x: 483, endPoint y: 339, distance: 56.6
click at [484, 339] on div "AFT PT 29/08 03/09 900,000 2015523 5800354015" at bounding box center [300, 326] width 403 height 30
copy div "5800354015"
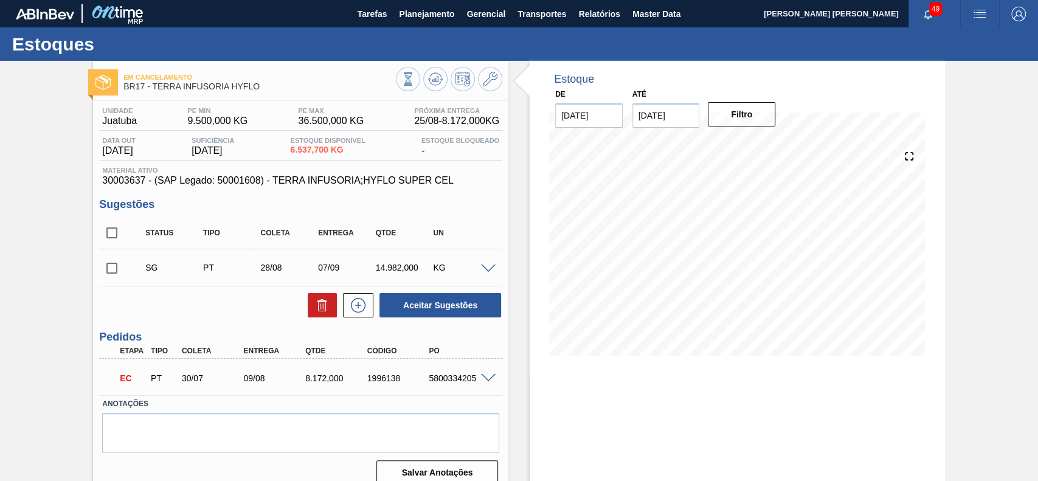
click at [113, 267] on input "checkbox" at bounding box center [112, 268] width 26 height 26
click at [121, 272] on input "checkbox" at bounding box center [112, 268] width 26 height 26
checkbox input "false"
click at [486, 272] on div "KG" at bounding box center [461, 268] width 63 height 10
click at [488, 268] on span at bounding box center [488, 268] width 15 height 9
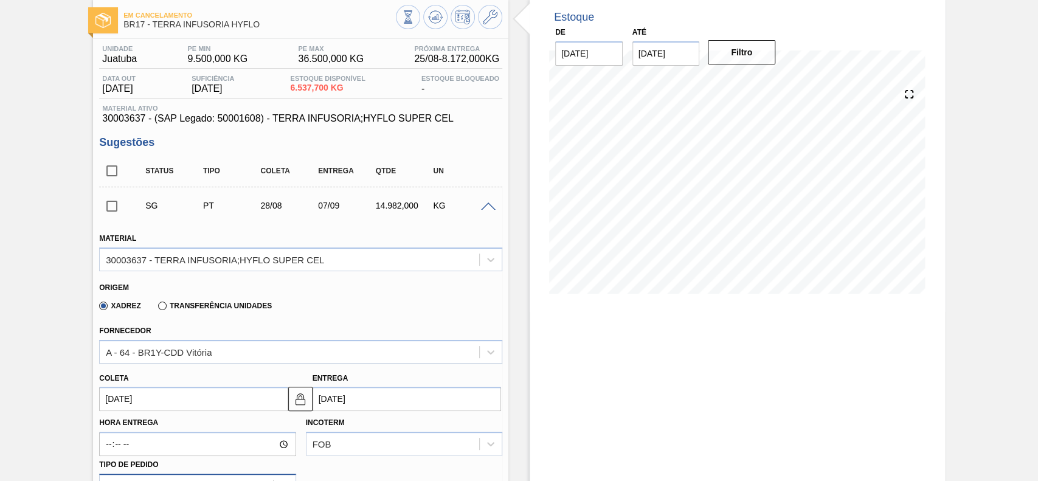
scroll to position [243, 0]
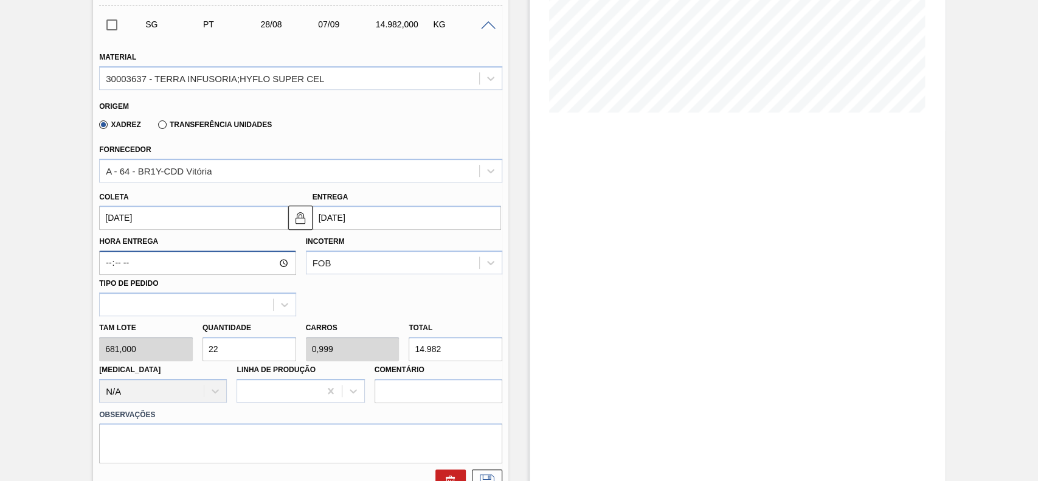
click at [172, 265] on input "Hora Entrega" at bounding box center [197, 262] width 196 height 24
click at [182, 229] on input "[DATE]" at bounding box center [193, 217] width 188 height 24
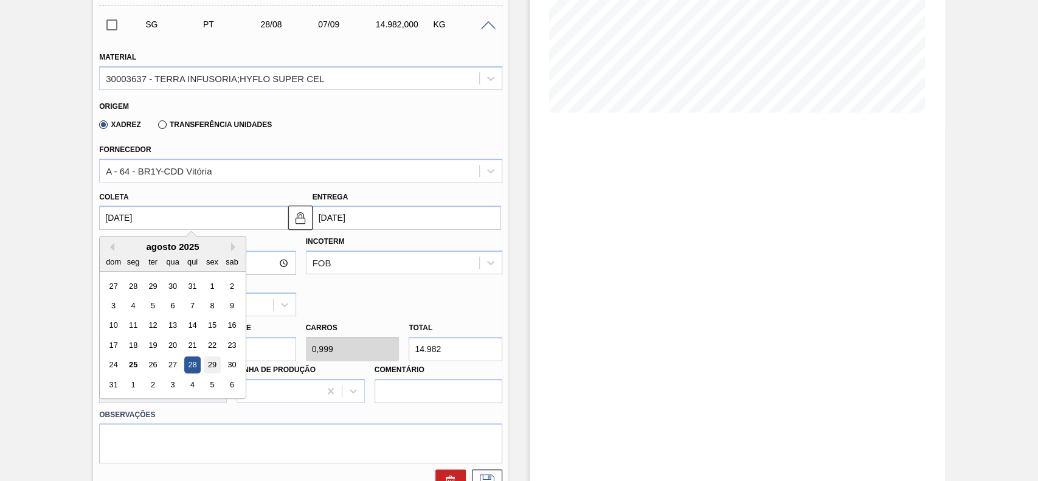
click at [210, 370] on div "29" at bounding box center [212, 365] width 16 height 16
type input "[DATE]"
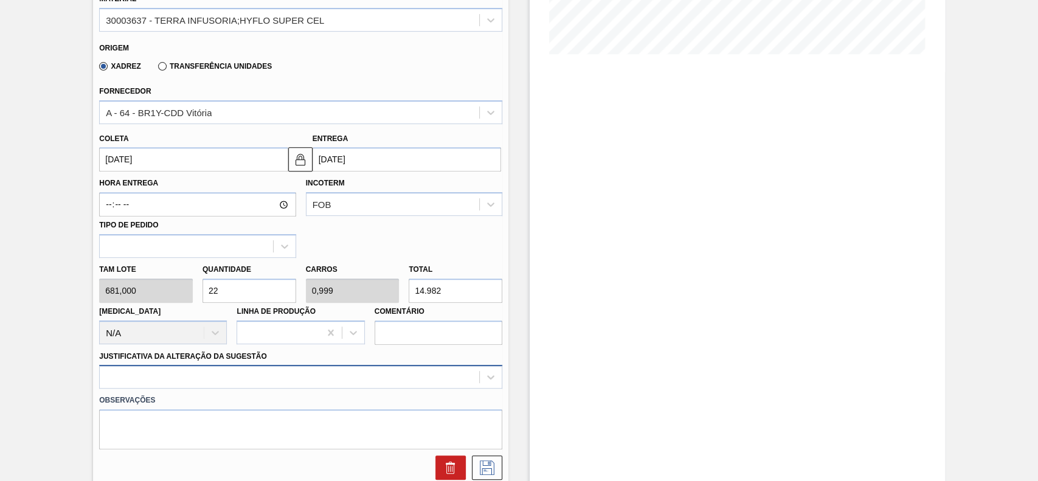
scroll to position [324, 0]
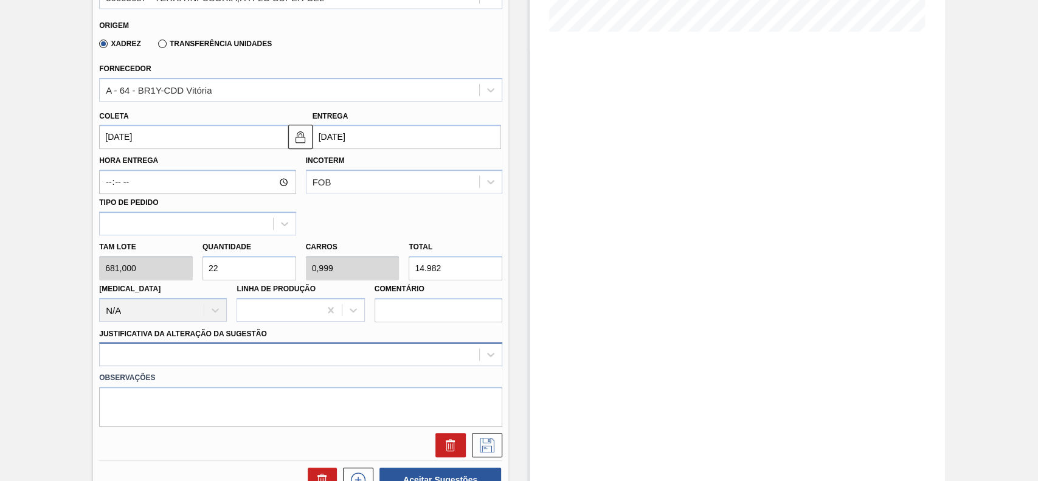
click at [256, 354] on div at bounding box center [300, 354] width 403 height 24
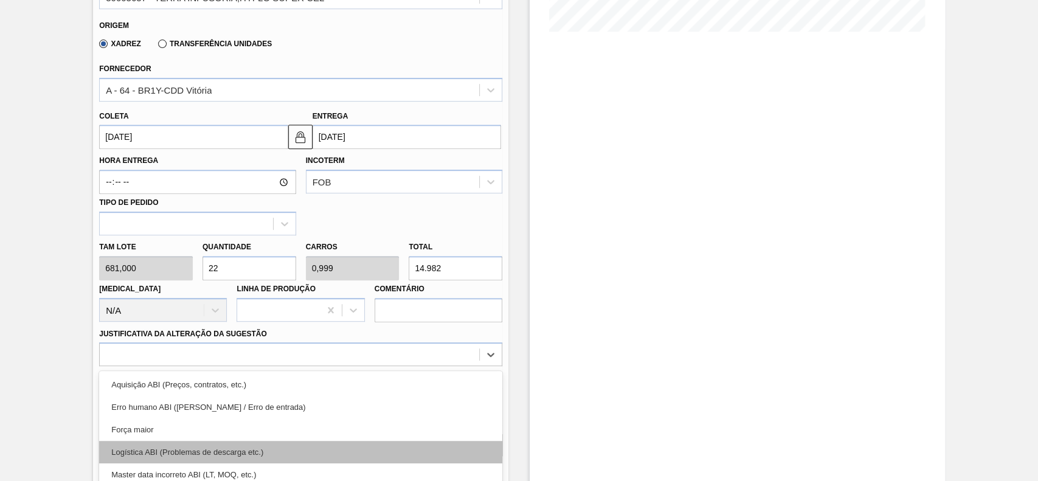
scroll to position [402, 0]
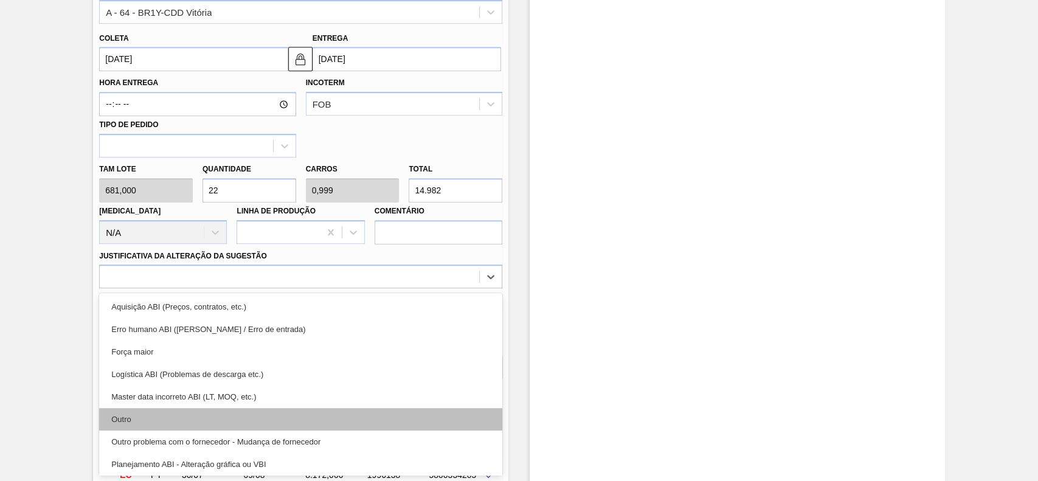
click at [189, 410] on div "Outro" at bounding box center [300, 419] width 403 height 22
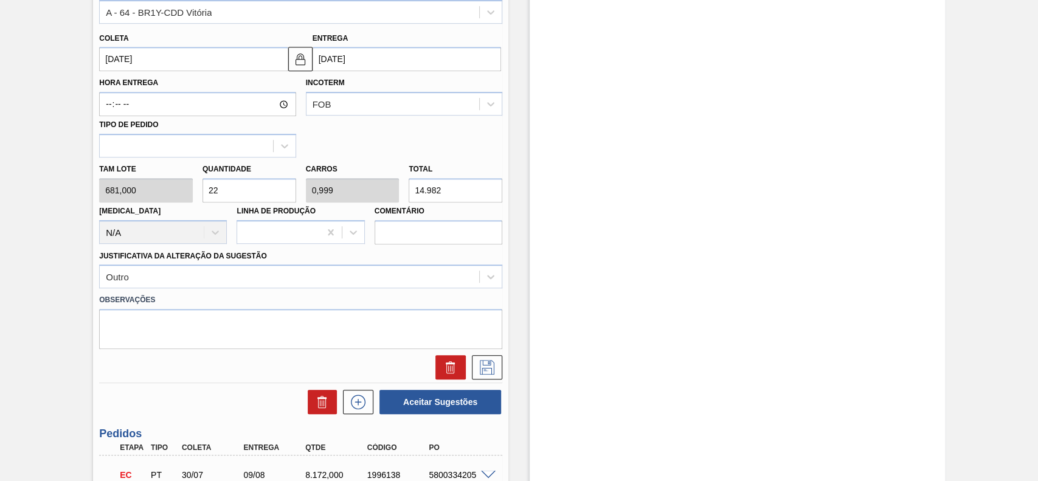
click at [264, 195] on input "22" at bounding box center [249, 190] width 94 height 24
type input "6"
type input "0,272"
type input "4.086"
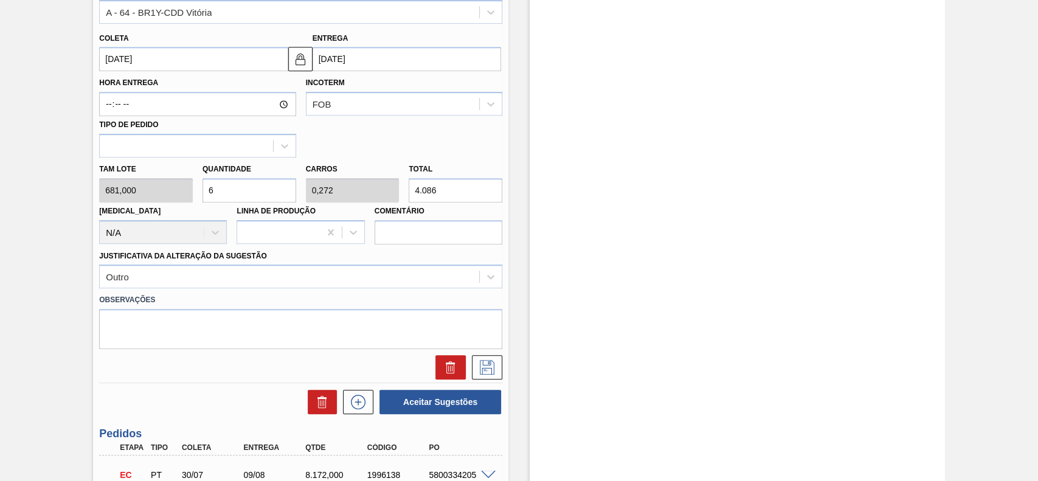
type input "6"
click at [489, 364] on icon at bounding box center [486, 367] width 19 height 15
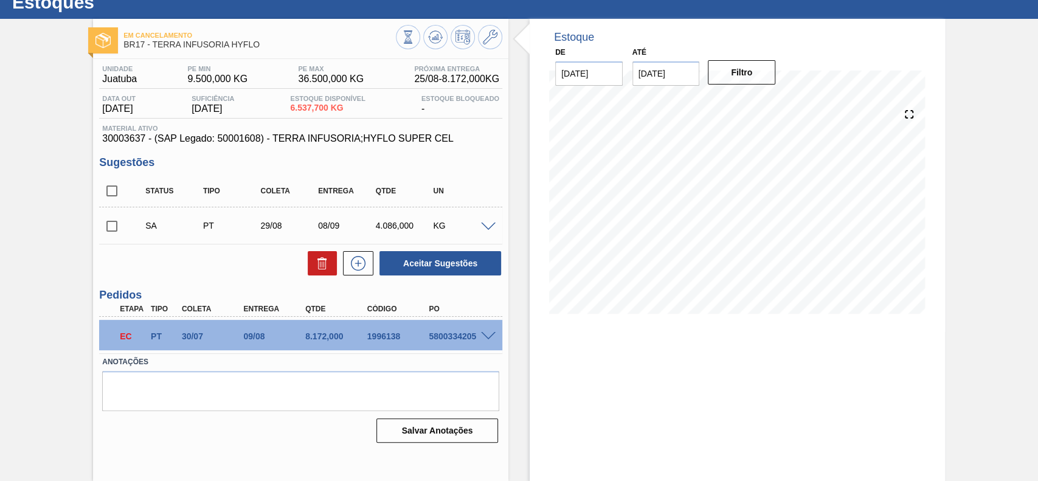
scroll to position [42, 0]
click at [117, 226] on input "checkbox" at bounding box center [112, 226] width 26 height 26
click at [453, 267] on button "Aceitar Sugestões" at bounding box center [440, 263] width 122 height 24
checkbox input "false"
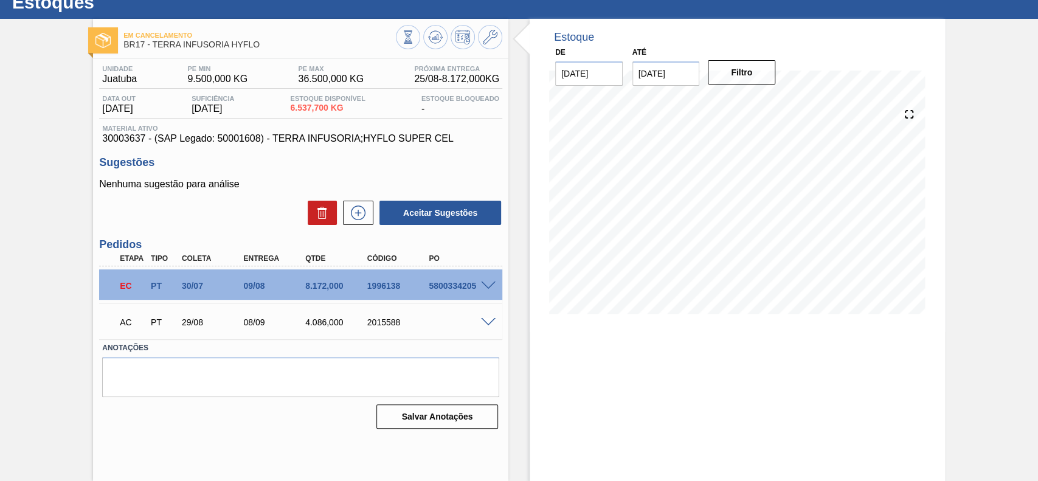
click at [489, 320] on span at bounding box center [488, 322] width 15 height 9
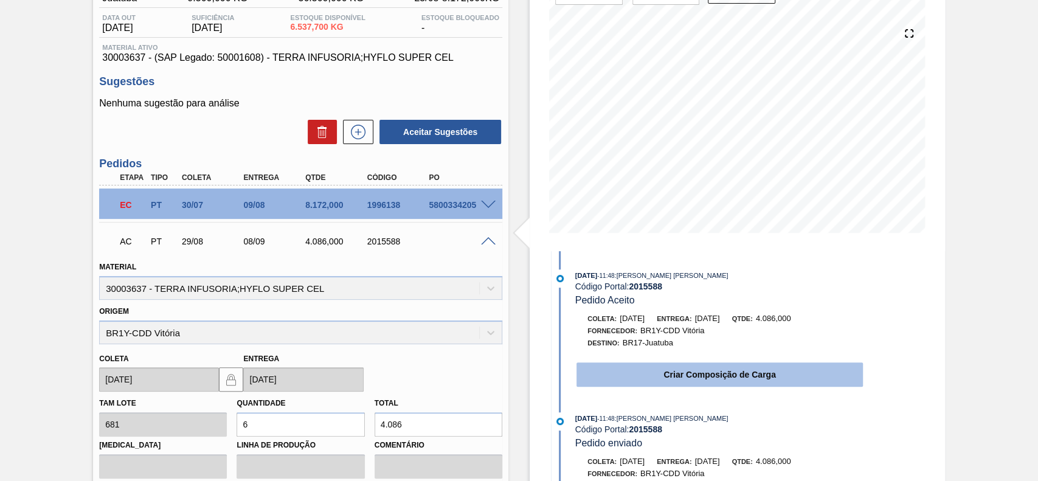
click at [648, 368] on button "Criar Composição de Carga" at bounding box center [719, 374] width 286 height 24
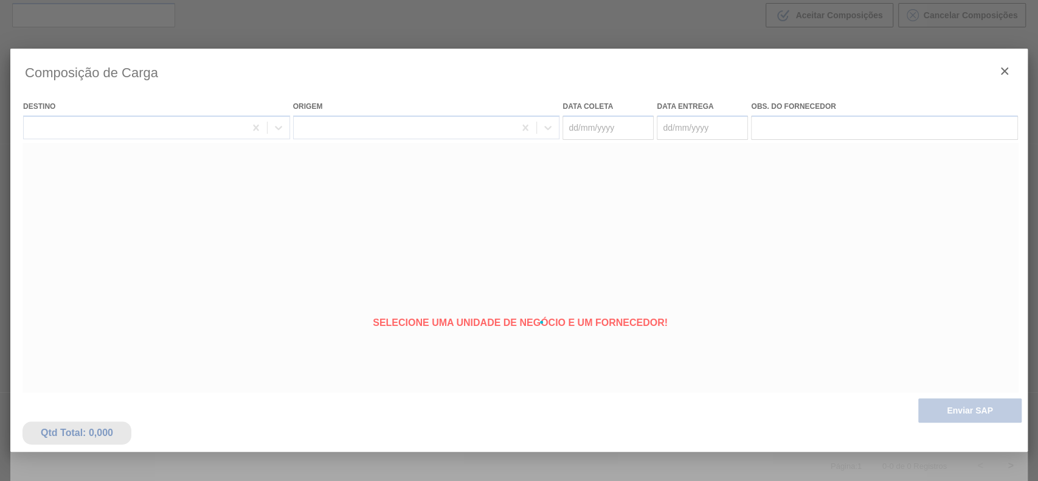
scroll to position [88, 0]
type coleta "[DATE]"
type entrega "[DATE]"
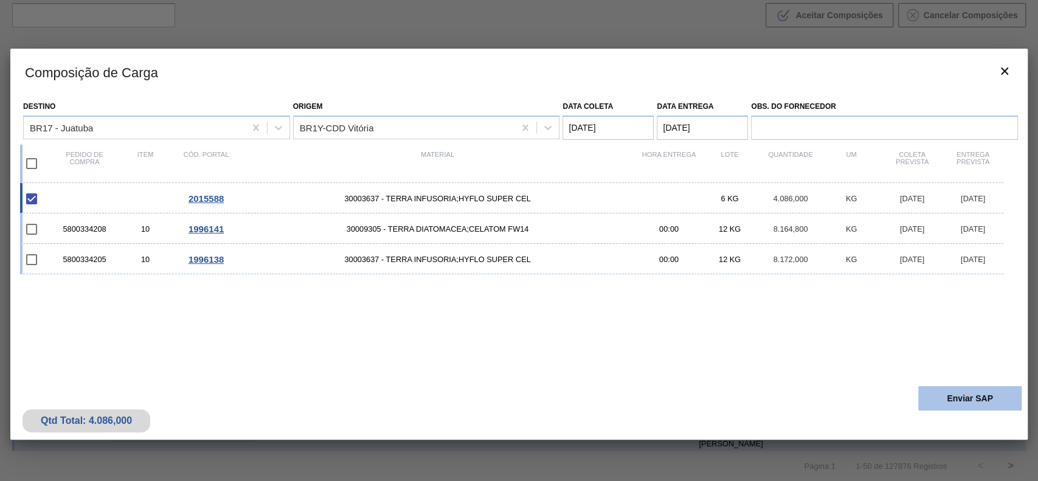
click at [944, 404] on button "Enviar SAP" at bounding box center [969, 398] width 103 height 24
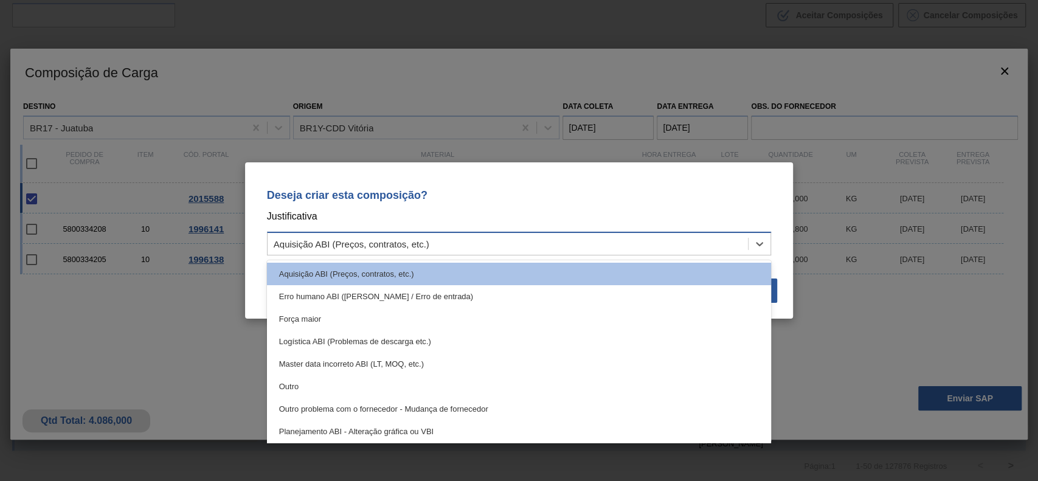
click at [547, 235] on div "Aquisição ABI (Preços, contratos, etc.)" at bounding box center [507, 244] width 481 height 18
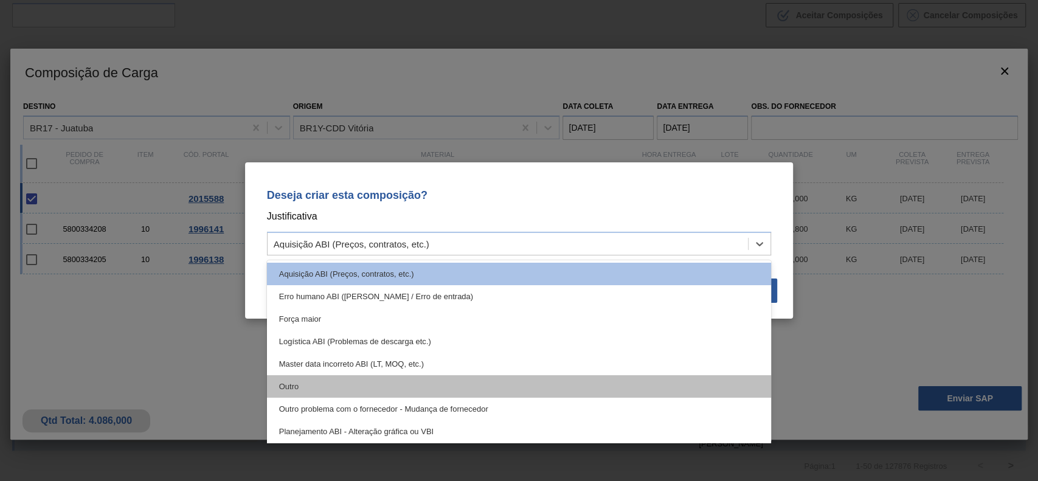
click at [362, 376] on div "Outro" at bounding box center [519, 386] width 505 height 22
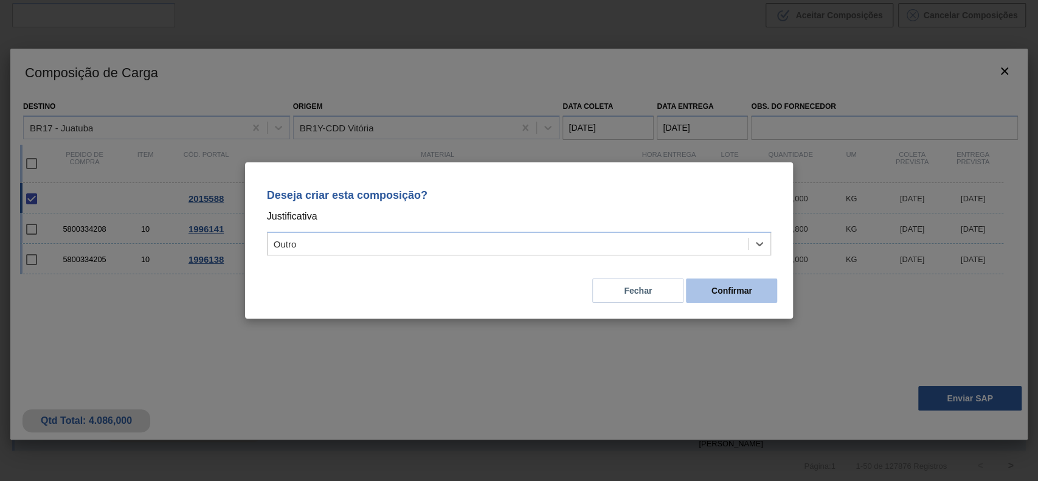
click at [767, 284] on button "Confirmar" at bounding box center [731, 290] width 91 height 24
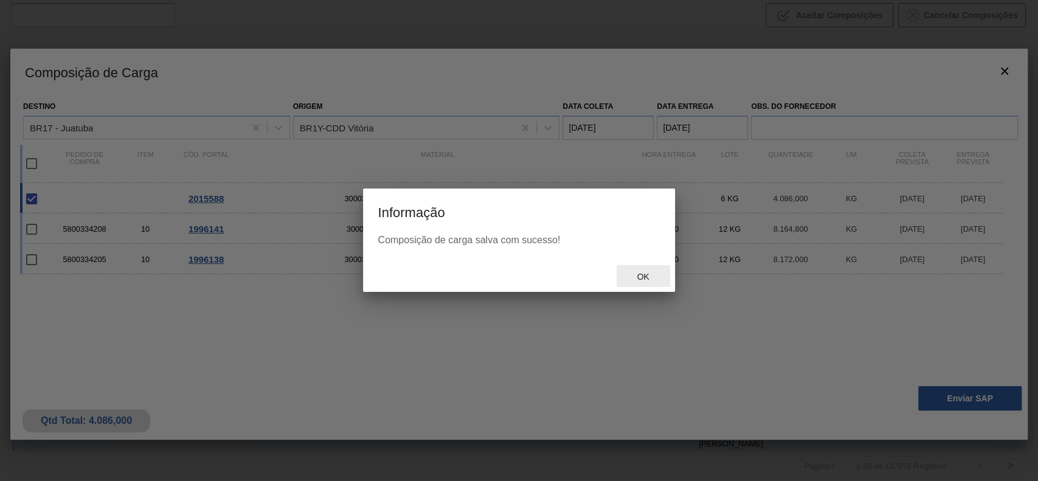
click at [627, 271] on div "Ok" at bounding box center [642, 276] width 53 height 22
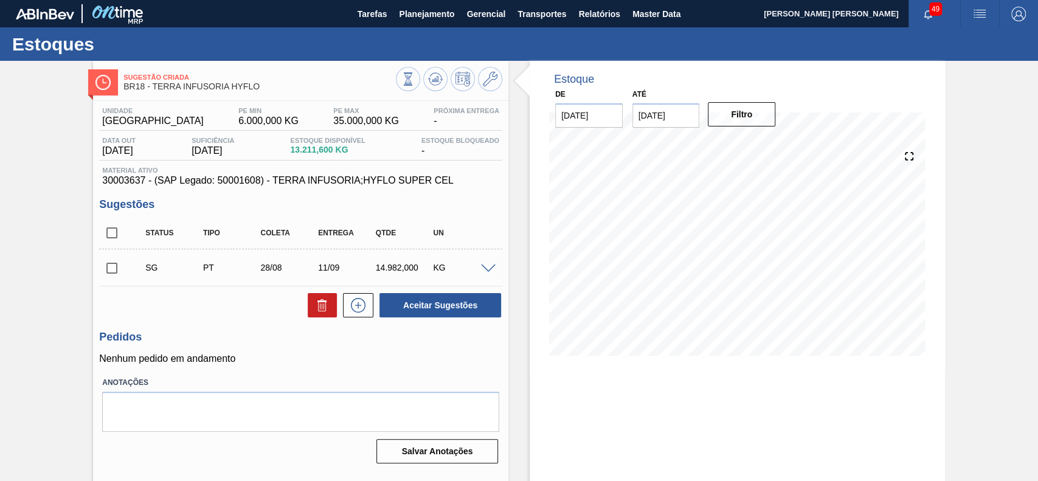
click at [492, 272] on span at bounding box center [488, 268] width 15 height 9
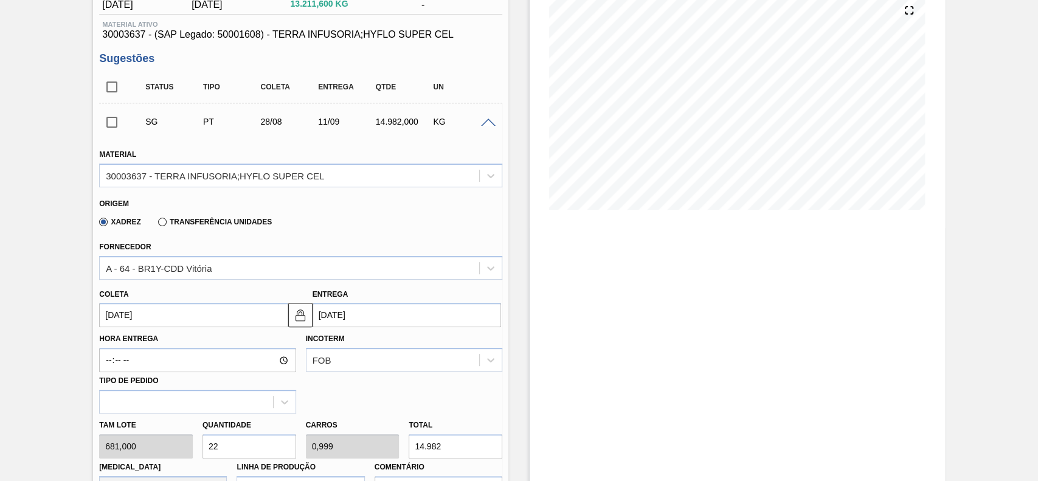
scroll to position [162, 0]
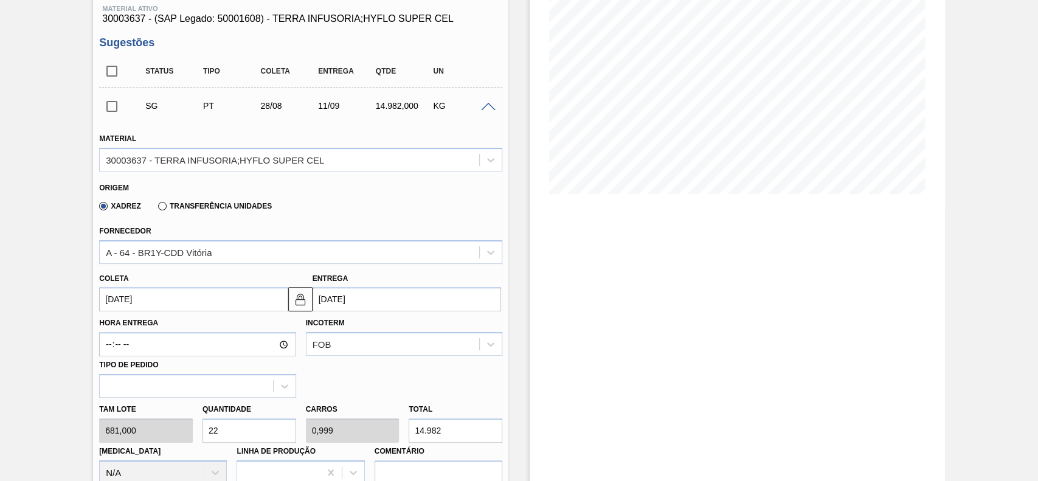
click at [187, 300] on input "[DATE]" at bounding box center [193, 299] width 188 height 24
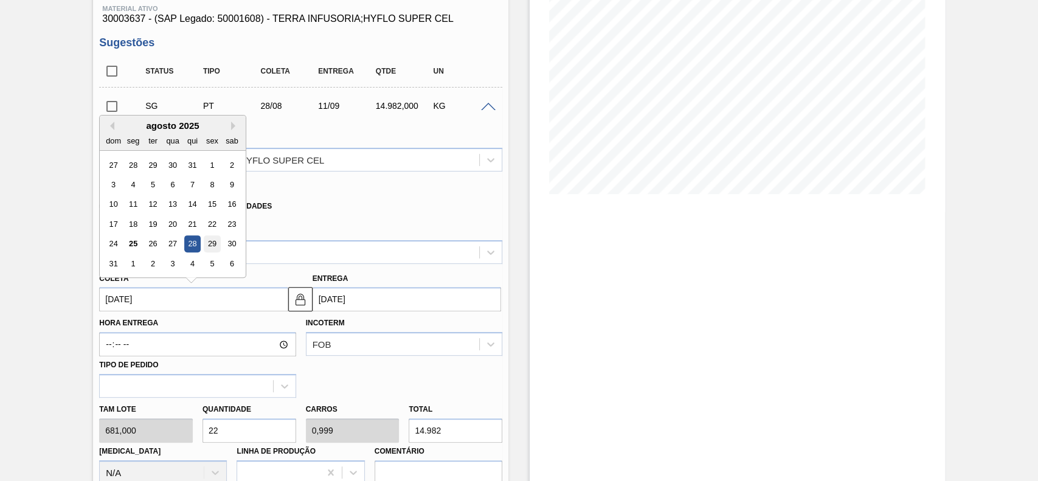
click at [213, 246] on div "29" at bounding box center [212, 244] width 16 height 16
type input "[DATE]"
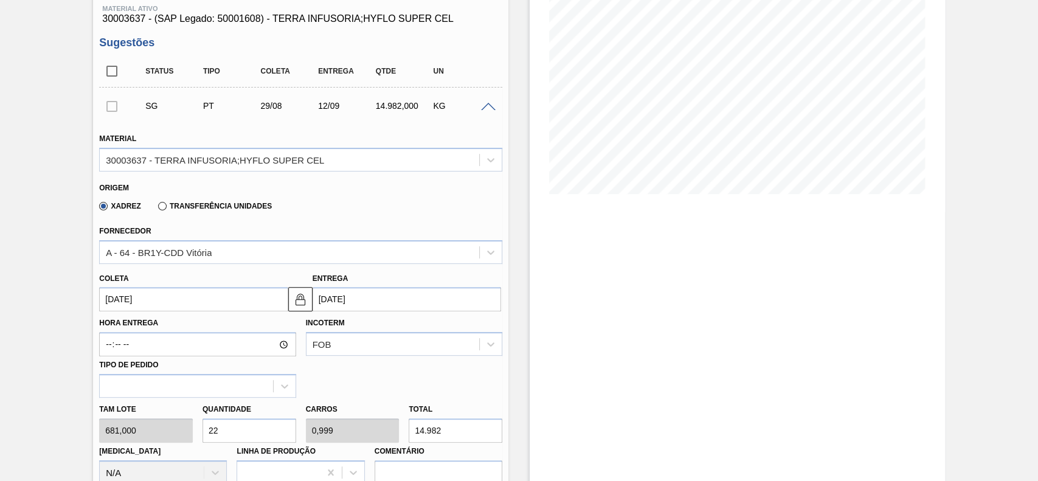
scroll to position [243, 0]
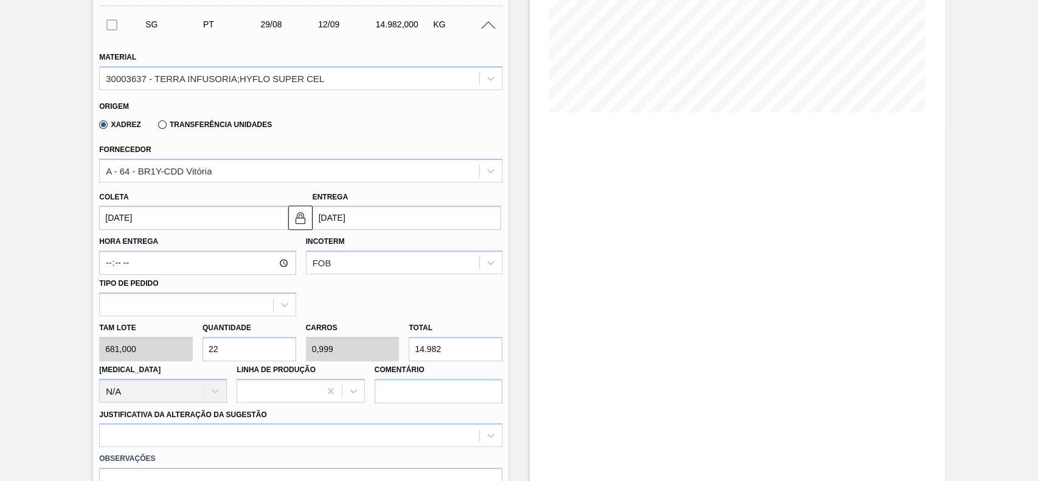
click at [255, 342] on input "22" at bounding box center [249, 349] width 94 height 24
type input "4"
type input "0,182"
type input "2.724"
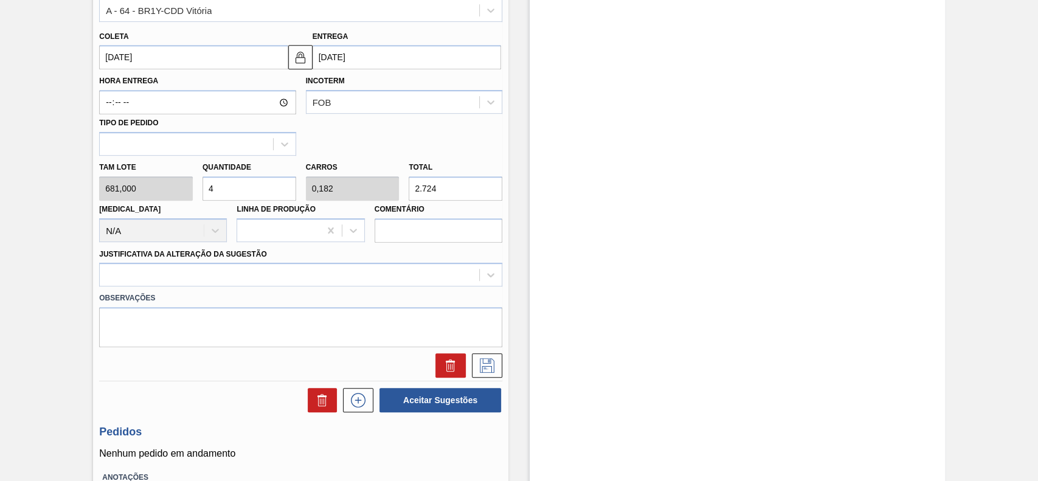
scroll to position [405, 0]
type input "4"
click at [228, 286] on div "Observações" at bounding box center [300, 315] width 413 height 61
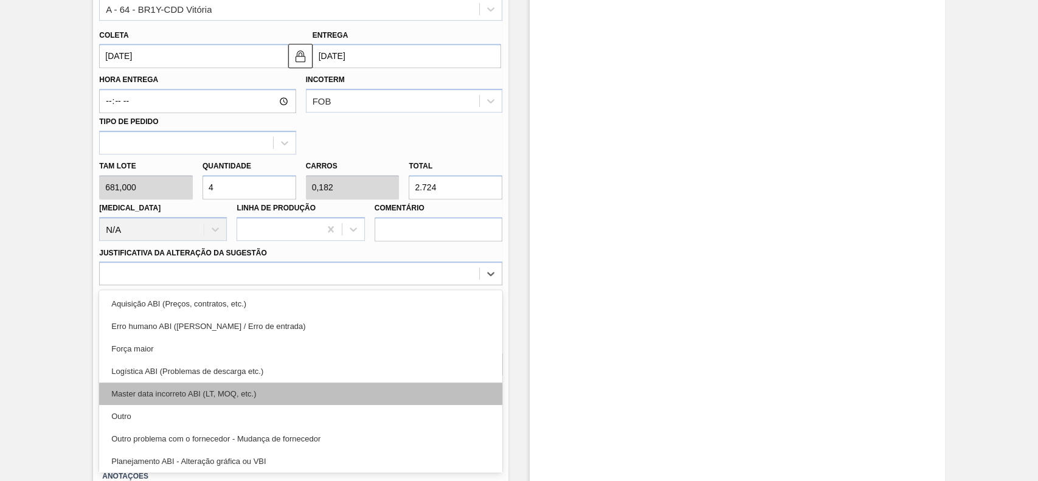
drag, startPoint x: 215, startPoint y: 280, endPoint x: 160, endPoint y: 383, distance: 116.7
click at [214, 281] on div at bounding box center [289, 274] width 379 height 18
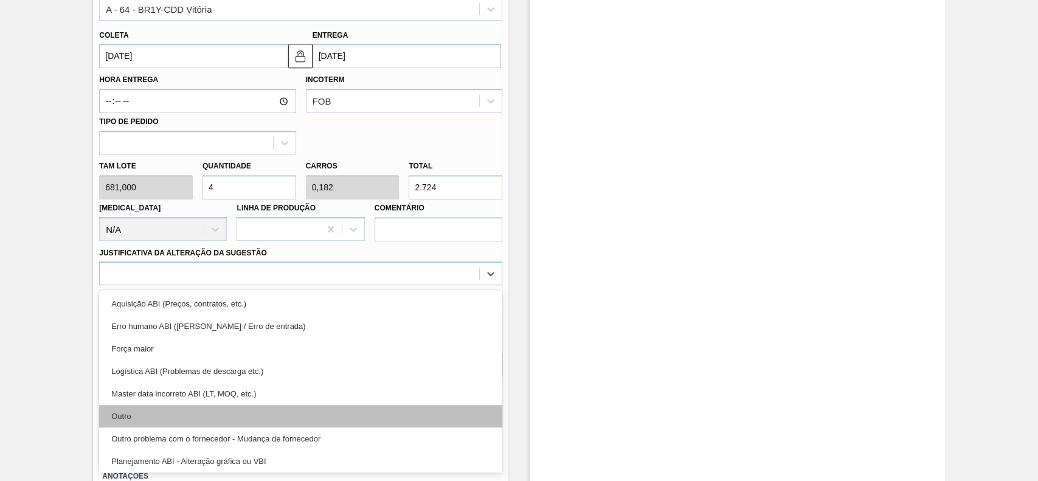
click at [159, 415] on div "Outro" at bounding box center [300, 416] width 403 height 22
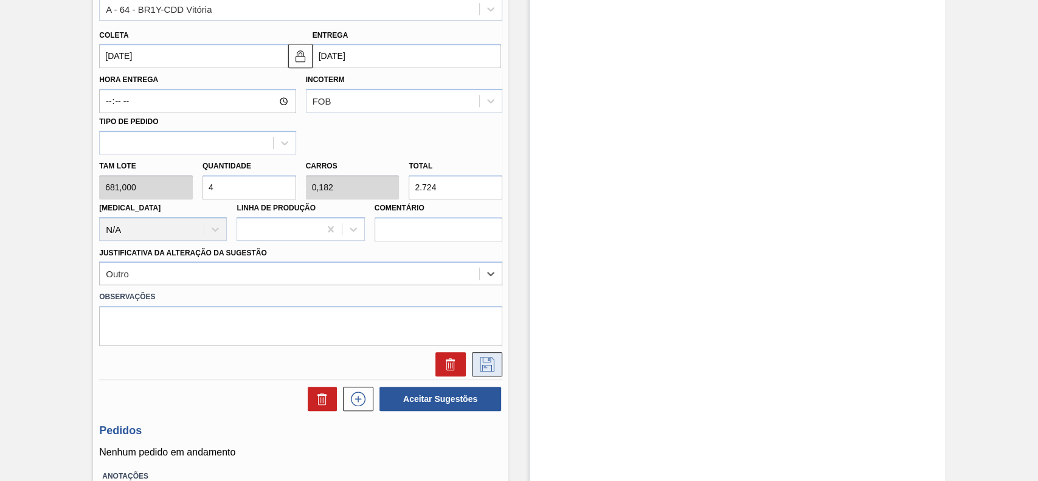
click at [492, 361] on icon at bounding box center [486, 364] width 19 height 15
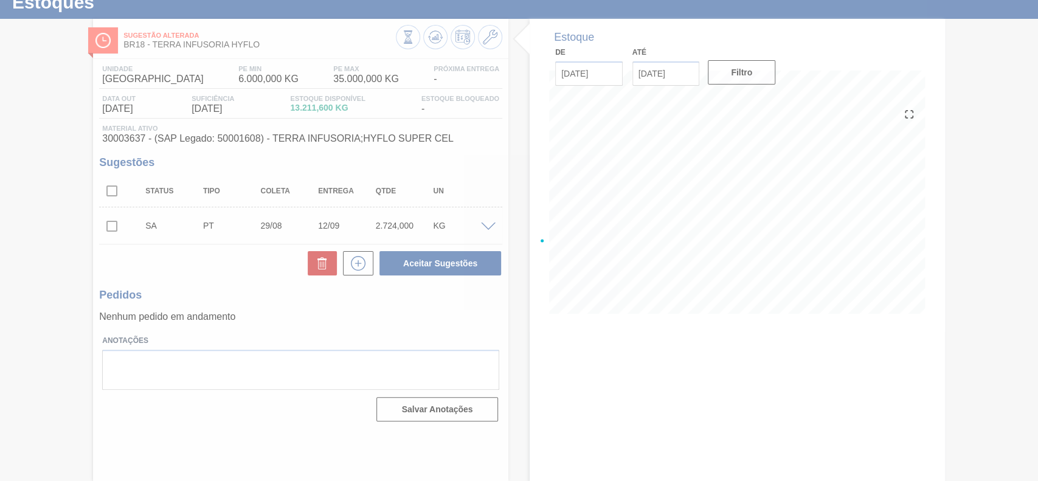
scroll to position [42, 0]
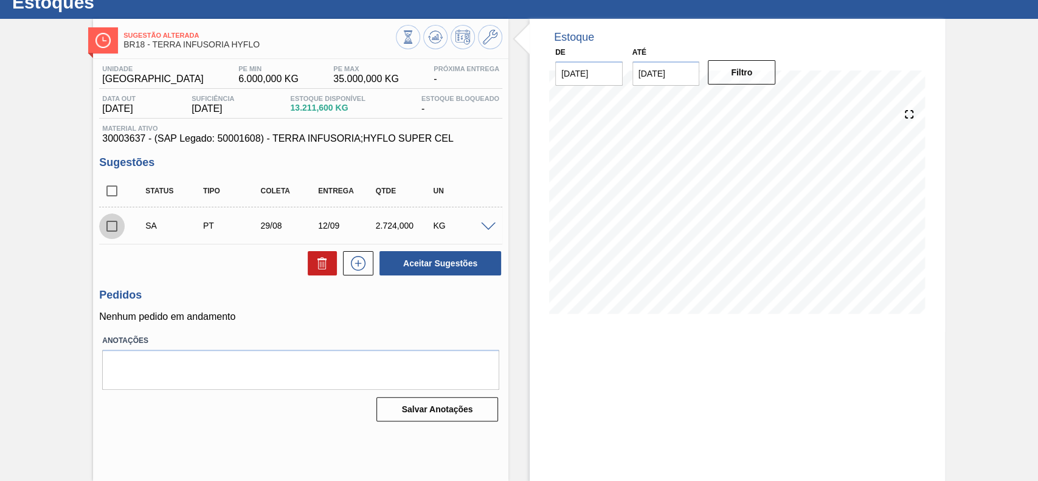
click at [114, 233] on input "checkbox" at bounding box center [112, 226] width 26 height 26
click at [406, 273] on button "Aceitar Sugestões" at bounding box center [440, 263] width 122 height 24
checkbox input "false"
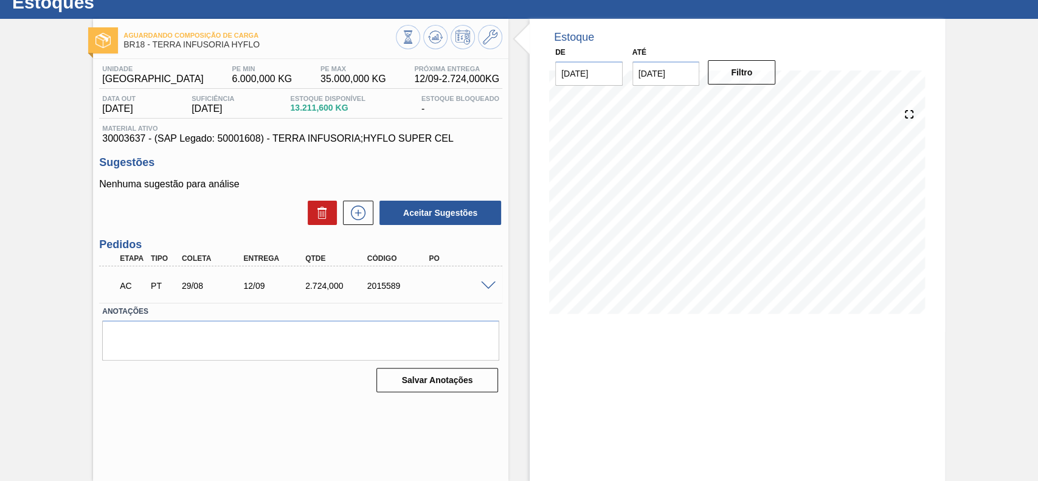
click at [482, 284] on span at bounding box center [488, 285] width 15 height 9
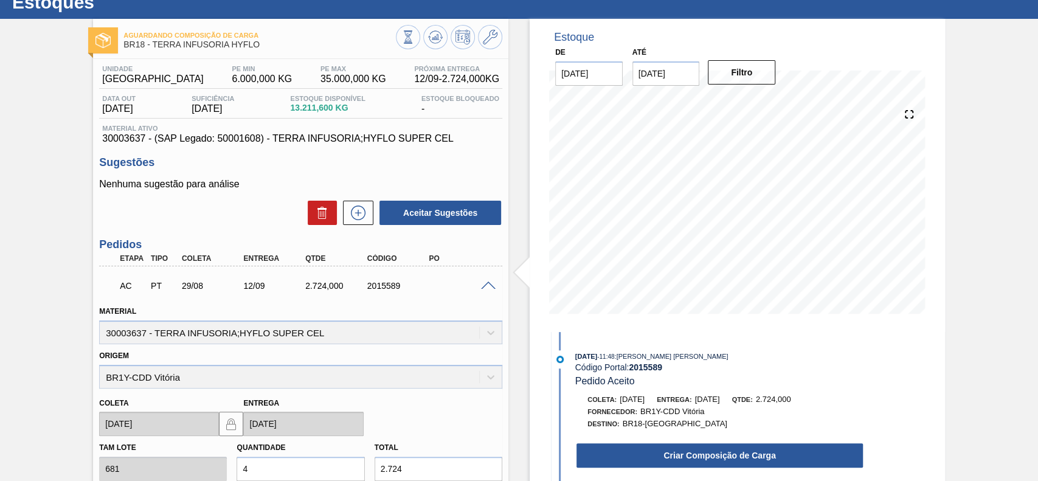
click at [665, 455] on button "Criar Composição de Carga" at bounding box center [719, 455] width 286 height 24
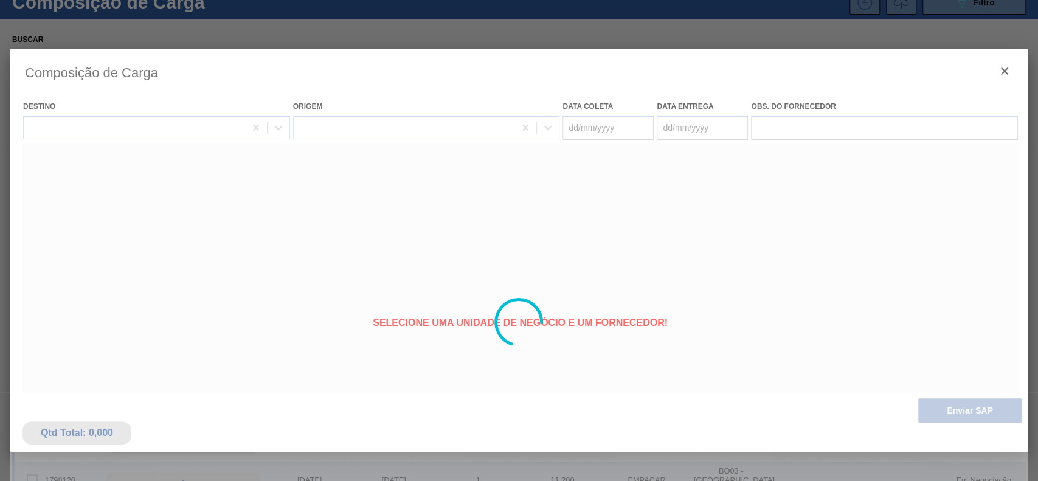
type coleta "[DATE]"
type entrega "[DATE]"
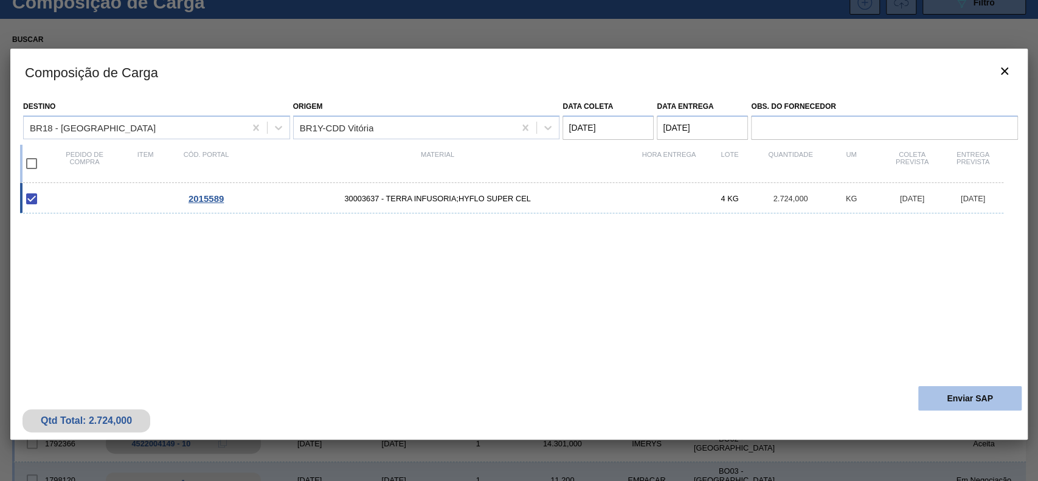
click at [948, 387] on button "Enviar SAP" at bounding box center [969, 398] width 103 height 24
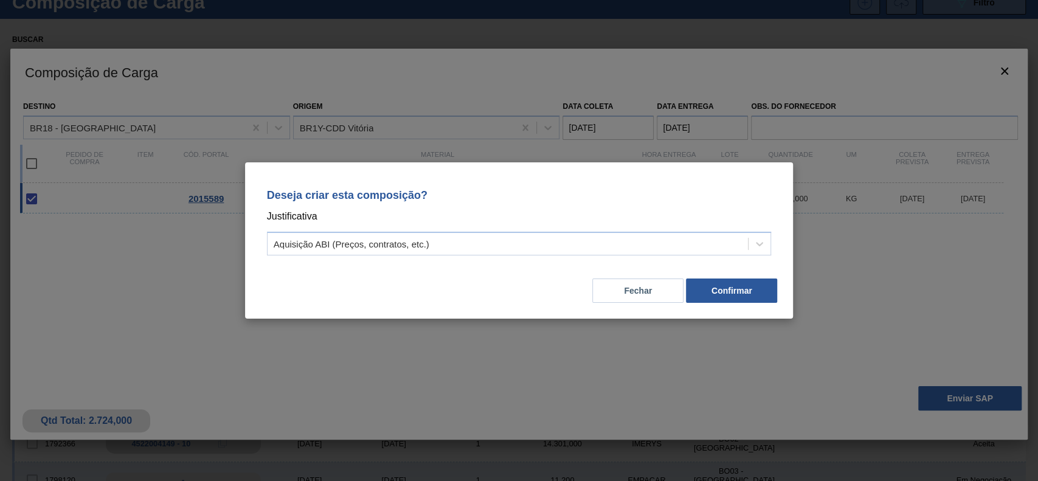
drag, startPoint x: 611, startPoint y: 255, endPoint x: 602, endPoint y: 257, distance: 8.7
click at [607, 255] on div "Deseja criar esta composição? Justificativa Aquisição ABI (Preços, contratos, e…" at bounding box center [519, 220] width 519 height 86
click at [418, 246] on div "Aquisição ABI (Preços, contratos, etc.)" at bounding box center [352, 244] width 156 height 10
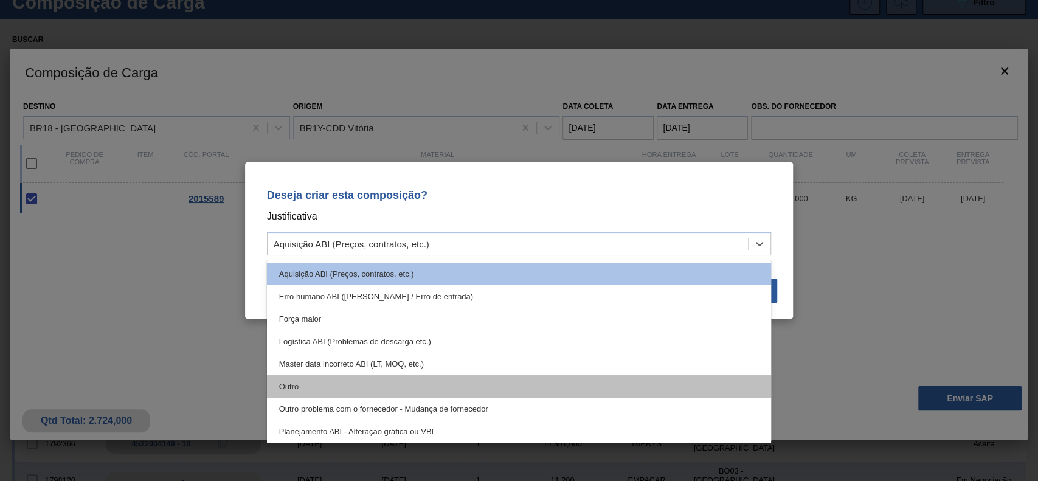
click at [354, 382] on div "Outro" at bounding box center [519, 386] width 505 height 22
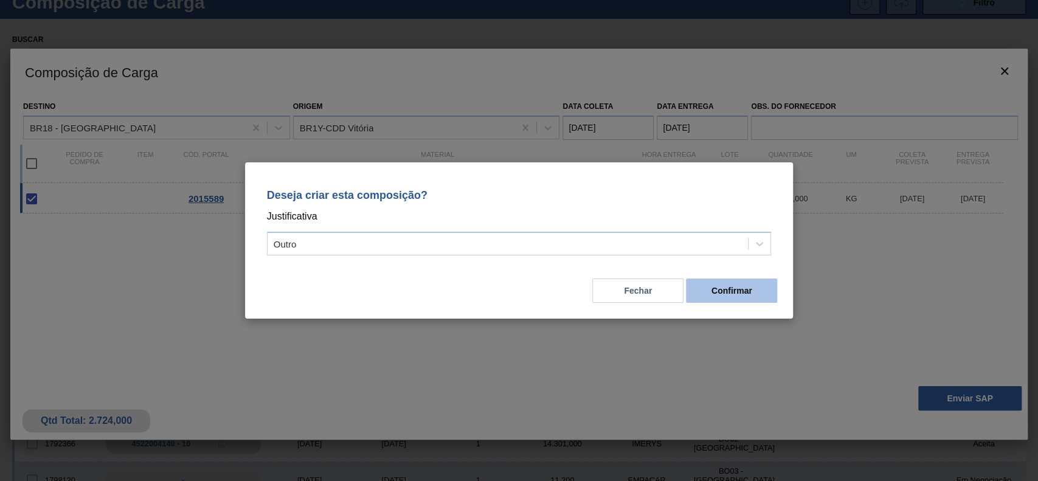
click at [753, 285] on button "Confirmar" at bounding box center [731, 290] width 91 height 24
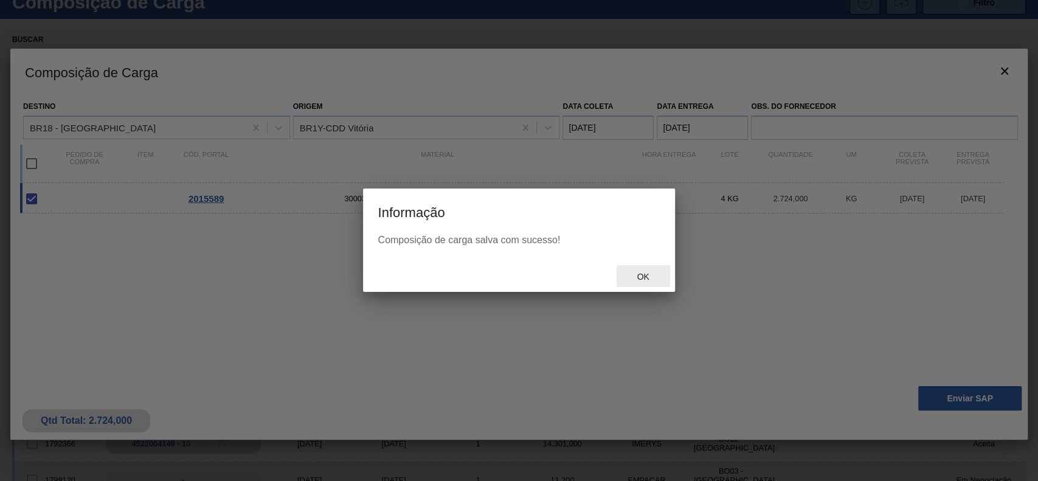
click at [649, 270] on div "Ok" at bounding box center [642, 276] width 53 height 22
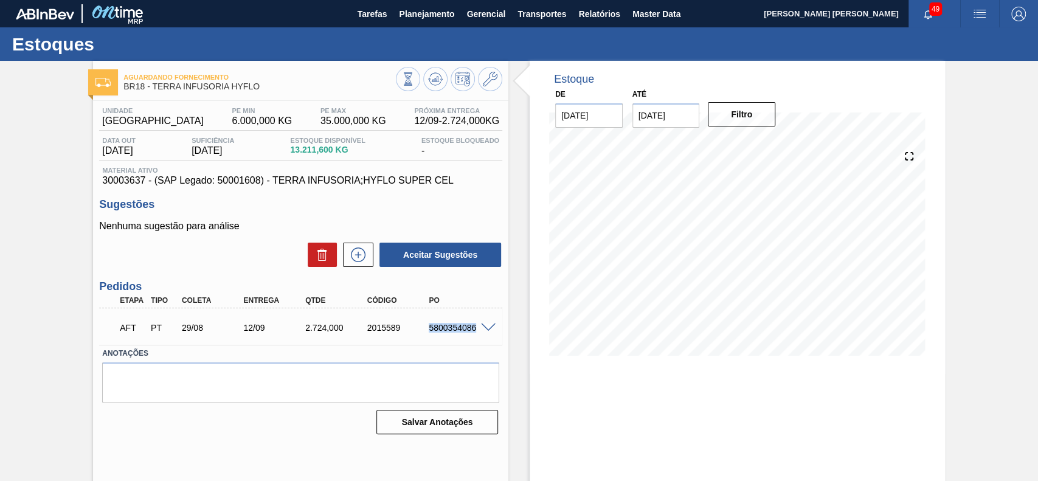
drag, startPoint x: 430, startPoint y: 329, endPoint x: 477, endPoint y: 333, distance: 47.0
click at [477, 333] on div "AFT PT 29/08 12/09 2.724,000 2015589 5800354086" at bounding box center [297, 326] width 371 height 24
copy div "5800354086"
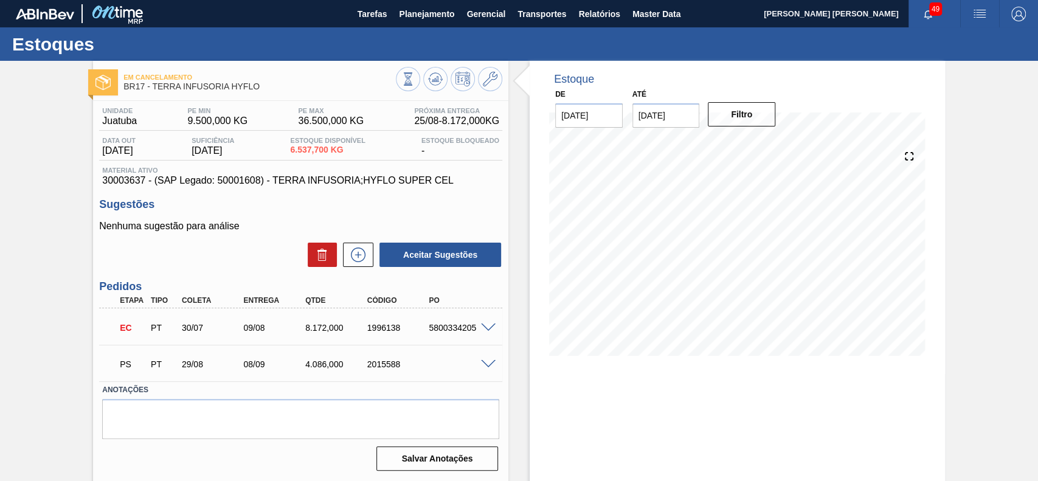
click at [482, 369] on div "PS PT 29/08 08/09 4.086,000 2015588" at bounding box center [300, 363] width 403 height 30
click at [486, 362] on span at bounding box center [488, 364] width 15 height 9
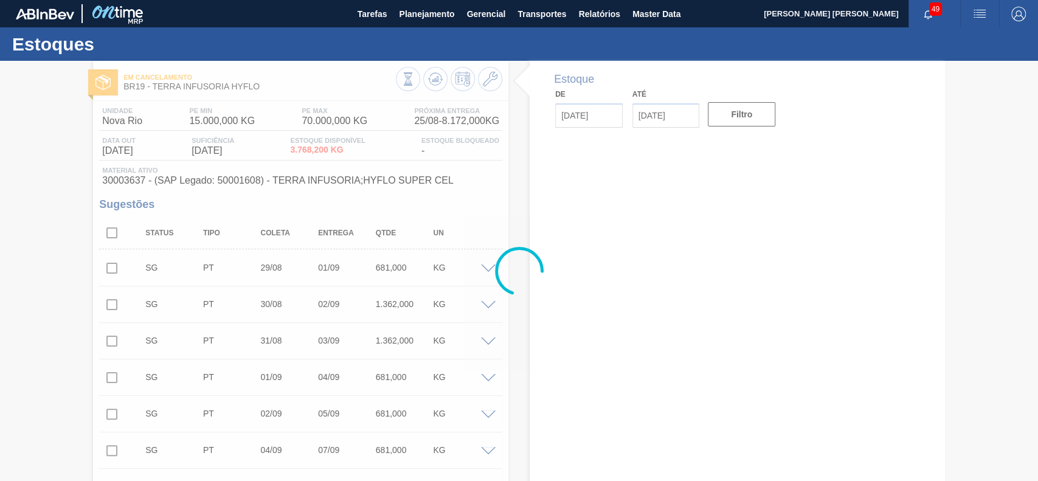
type input "[DATE]"
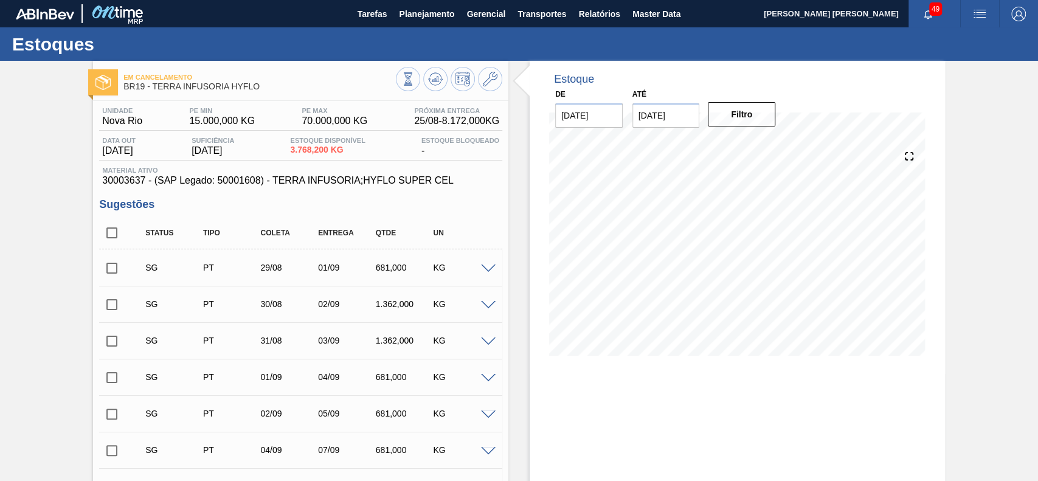
click at [109, 235] on input "checkbox" at bounding box center [112, 233] width 26 height 26
checkbox input "true"
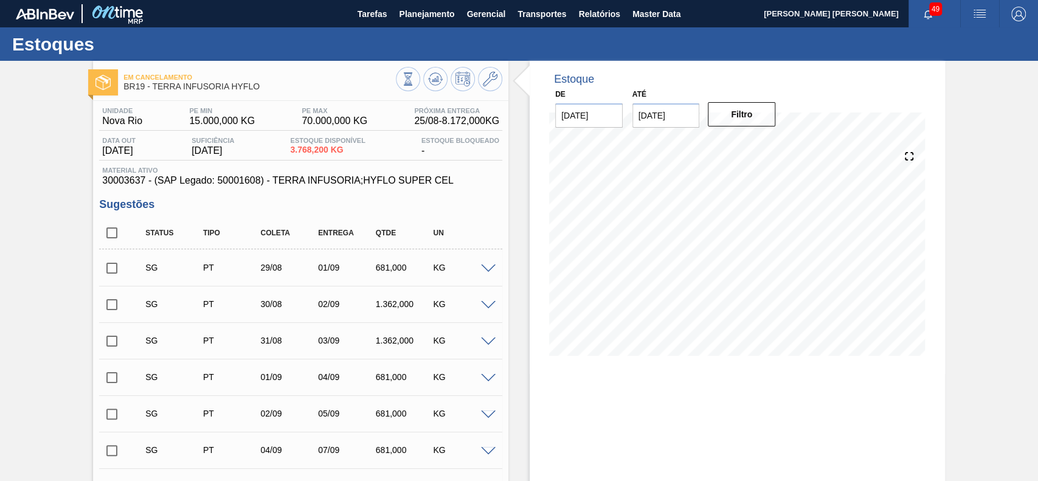
checkbox input "true"
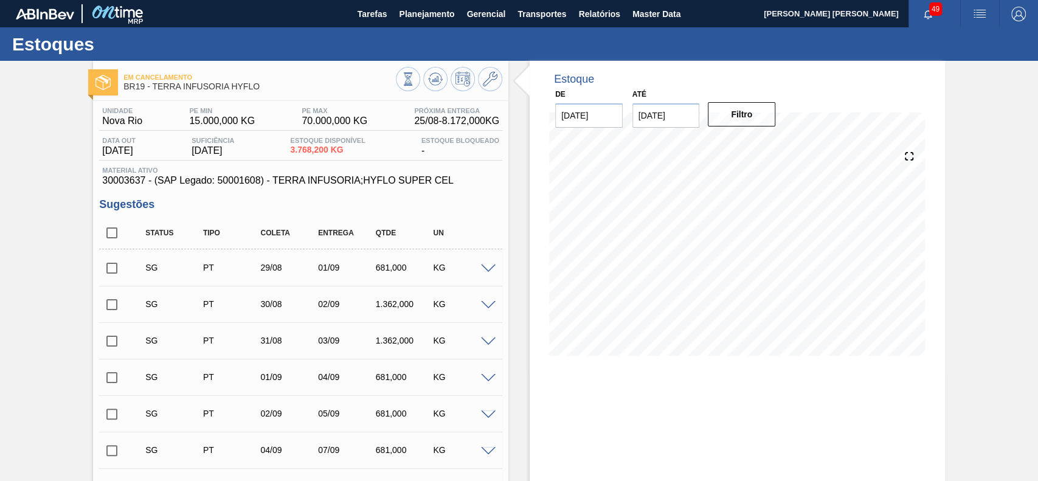
checkbox input "true"
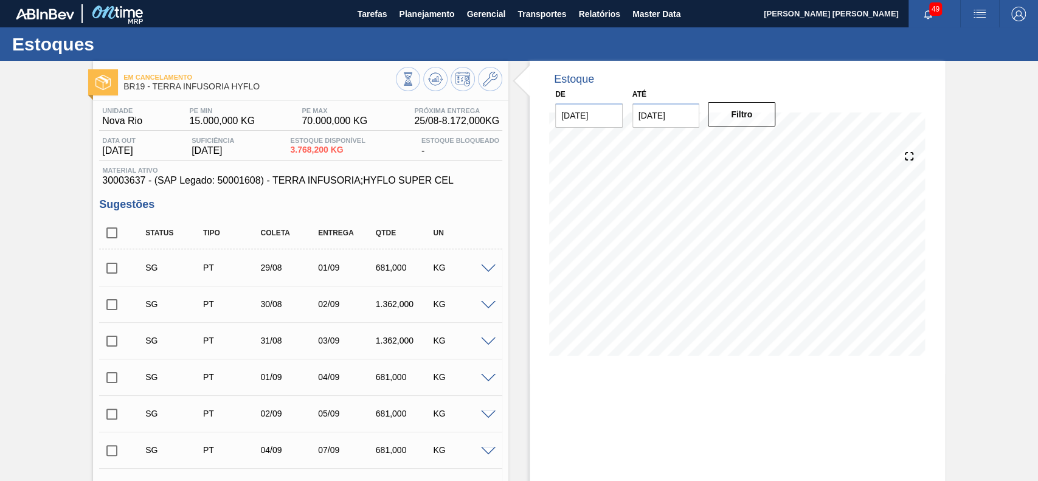
checkbox input "true"
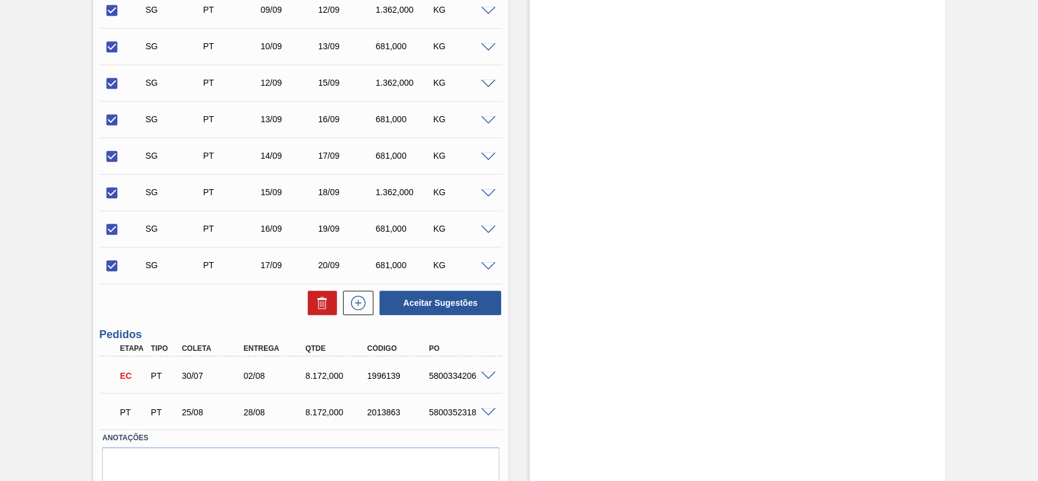
scroll to position [648, 0]
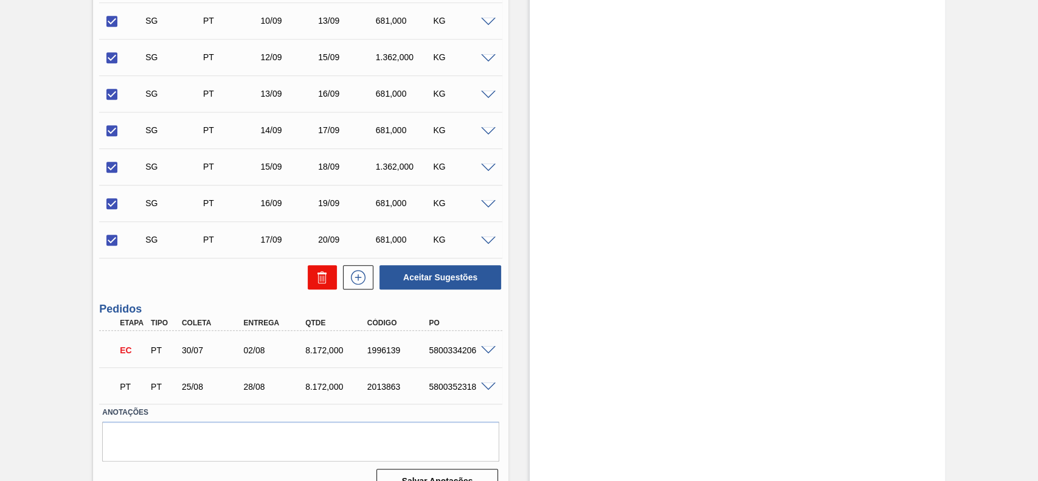
click at [319, 283] on icon at bounding box center [322, 278] width 8 height 9
checkbox input "false"
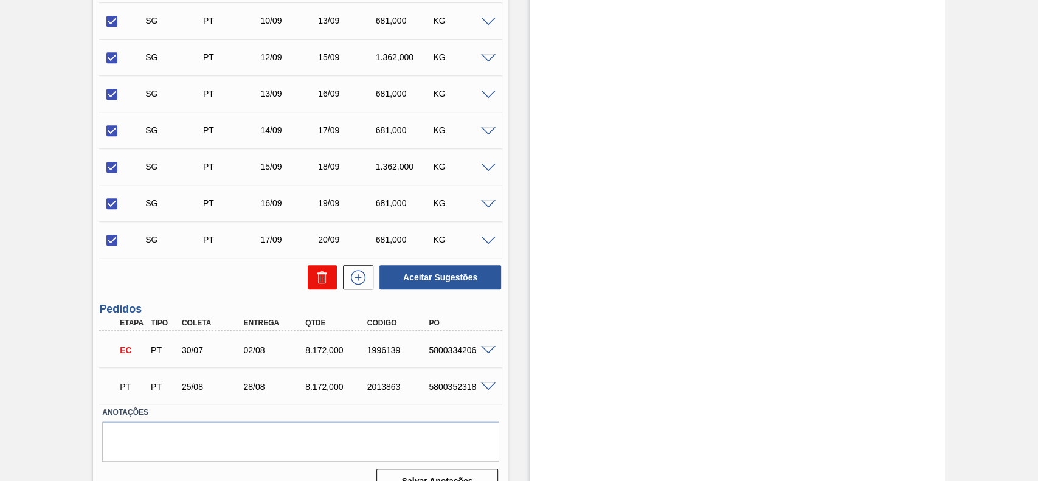
checkbox input "false"
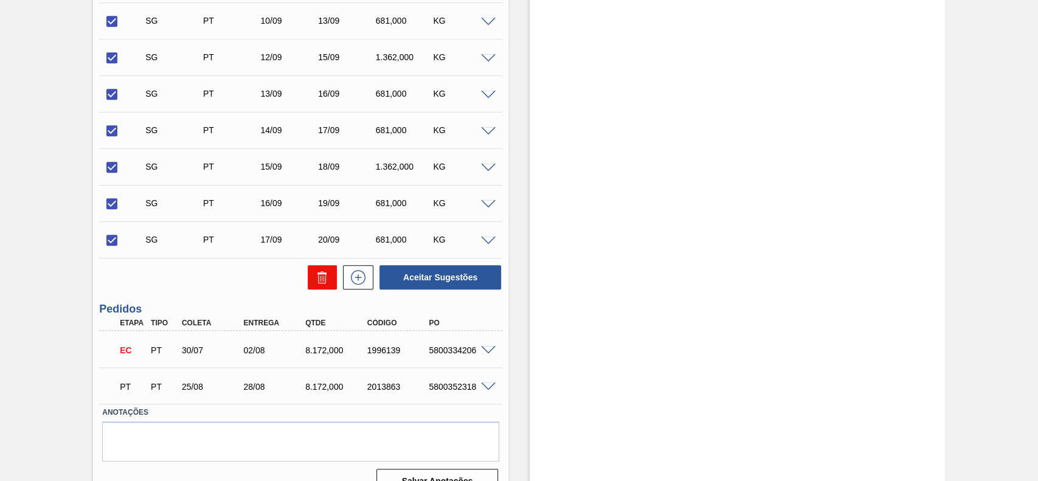
checkbox input "false"
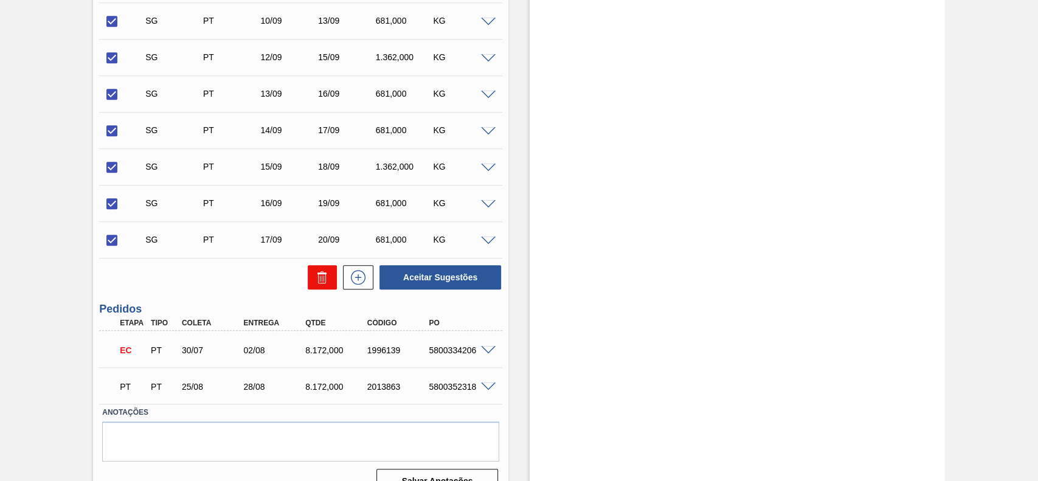
checkbox input "false"
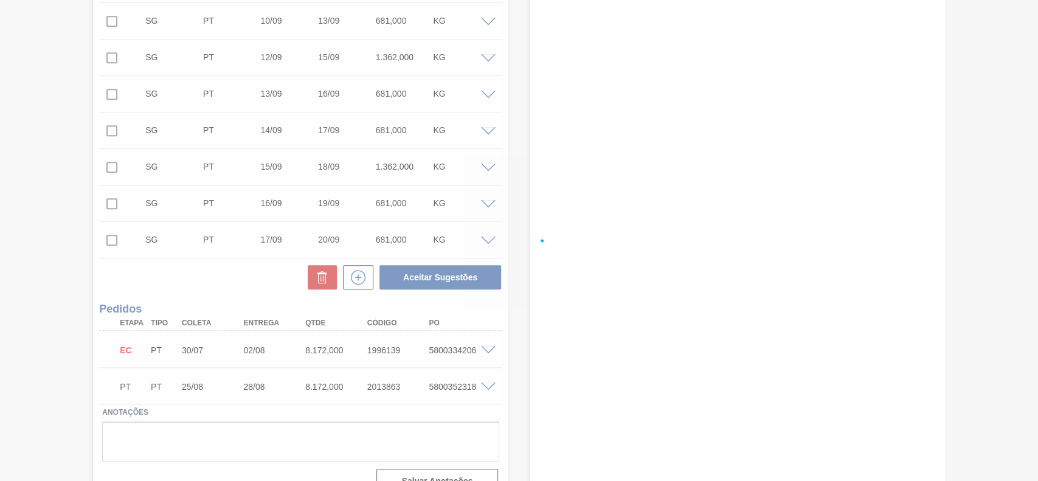
scroll to position [42, 0]
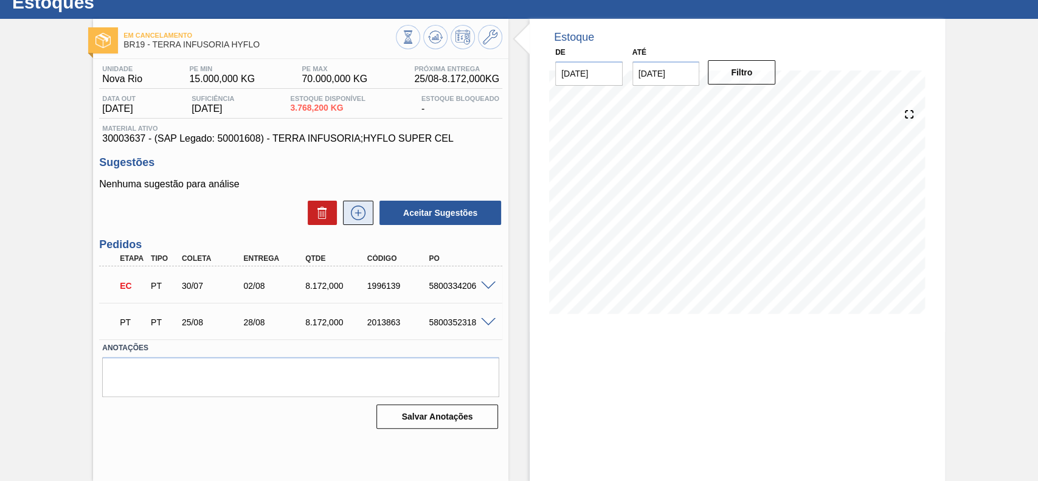
click at [367, 215] on button at bounding box center [358, 213] width 30 height 24
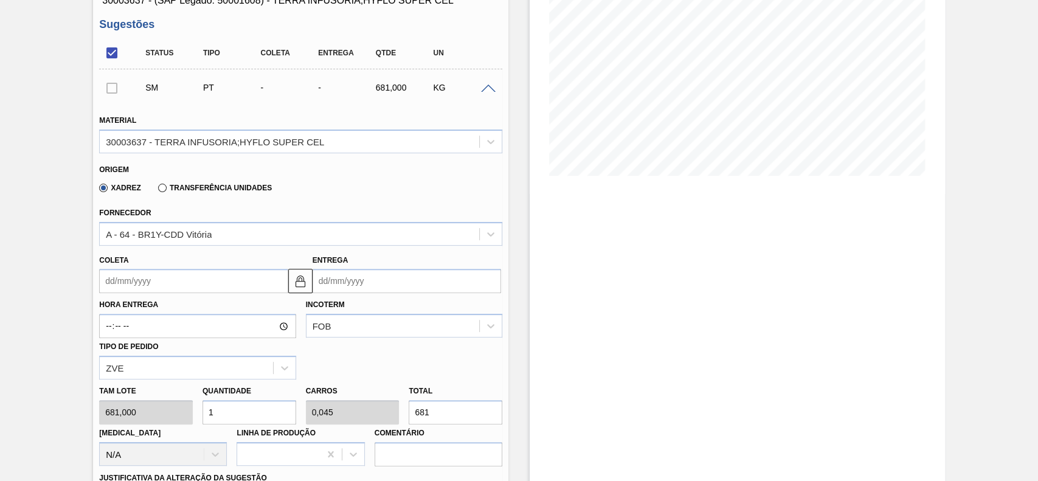
scroll to position [204, 0]
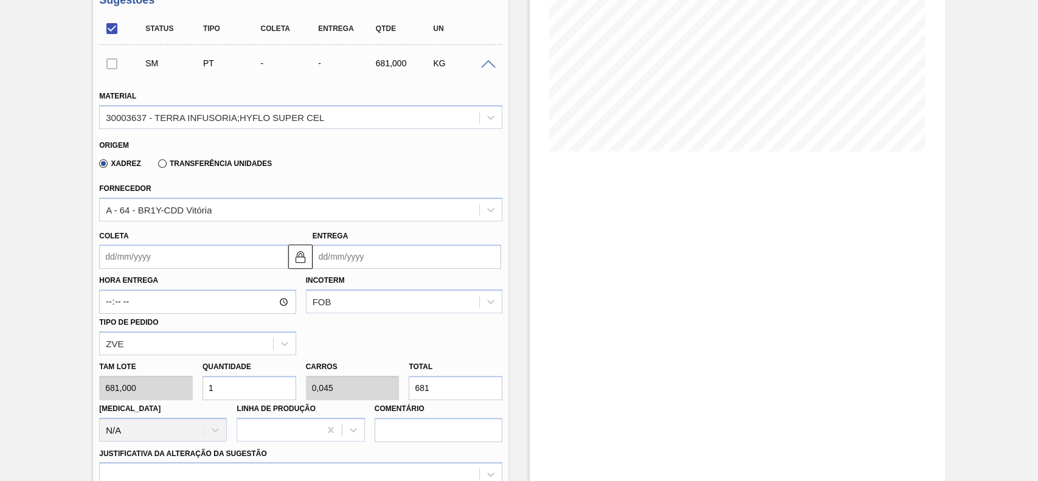
drag, startPoint x: 166, startPoint y: 247, endPoint x: 165, endPoint y: 274, distance: 26.8
click at [166, 248] on input "Coleta" at bounding box center [193, 256] width 188 height 24
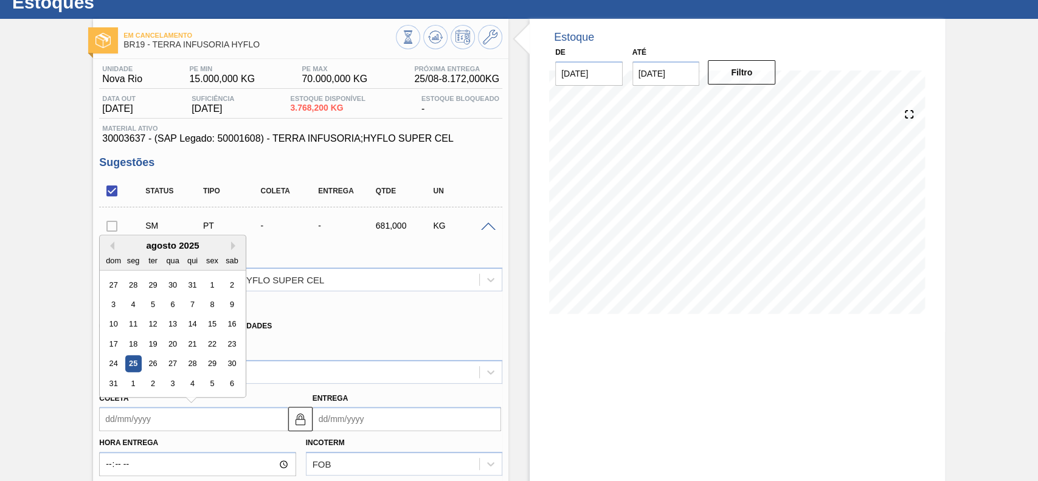
scroll to position [123, 0]
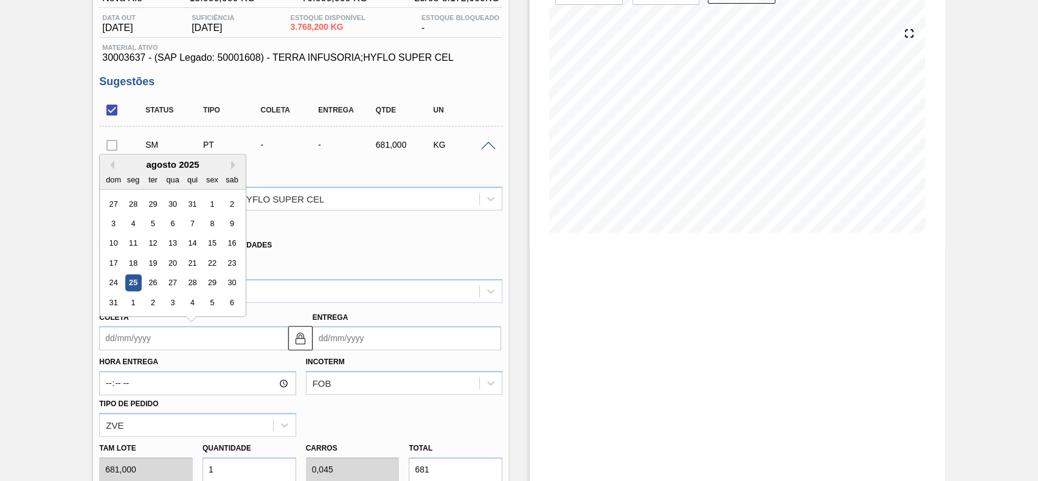
click at [339, 250] on div "Xadrez Transferência Unidades" at bounding box center [295, 243] width 393 height 24
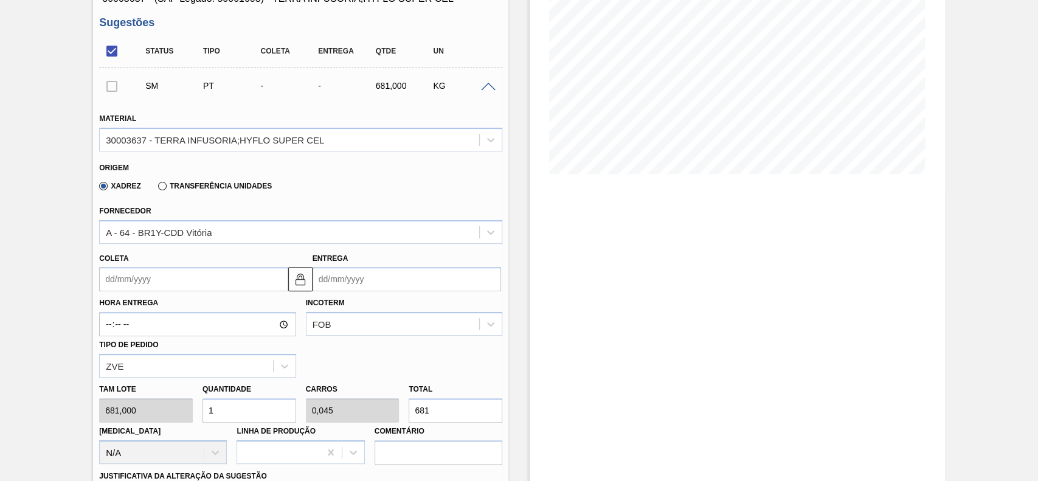
scroll to position [204, 0]
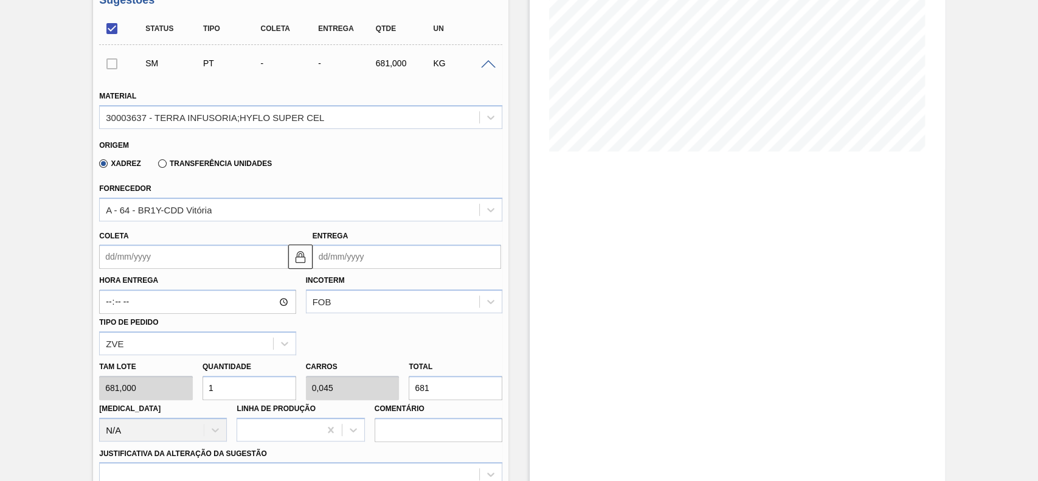
click at [164, 257] on input "Coleta" at bounding box center [193, 256] width 188 height 24
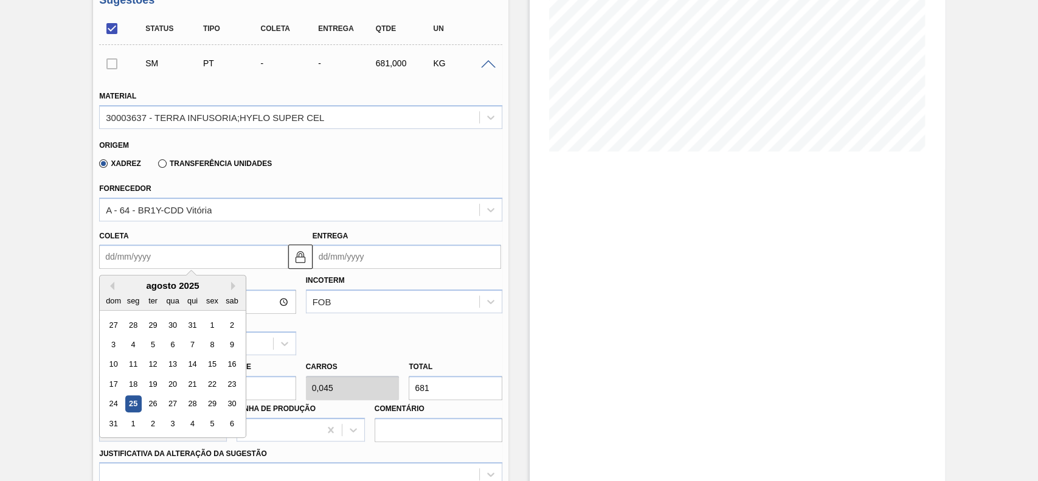
click at [125, 288] on div "agosto 2025" at bounding box center [173, 285] width 146 height 10
click at [211, 408] on div "29" at bounding box center [212, 404] width 16 height 16
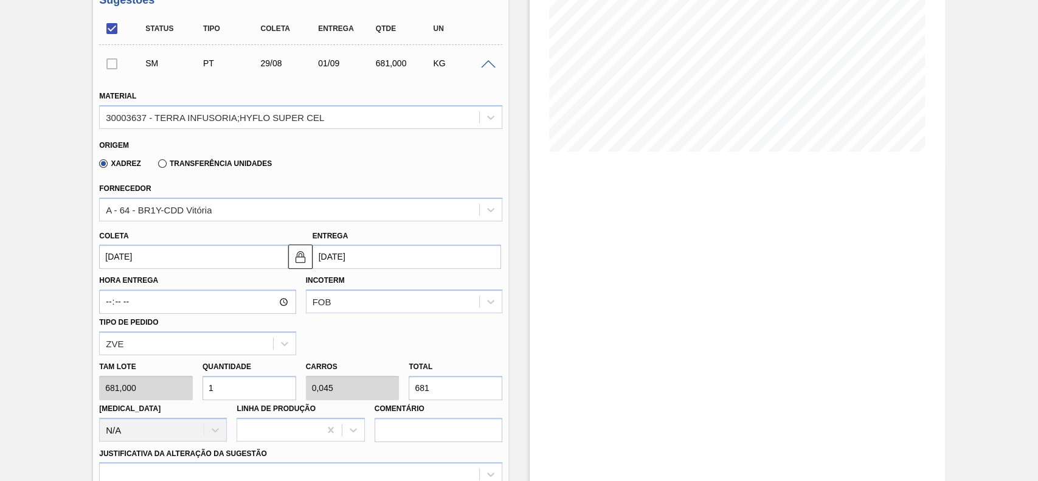
type input "[DATE]"
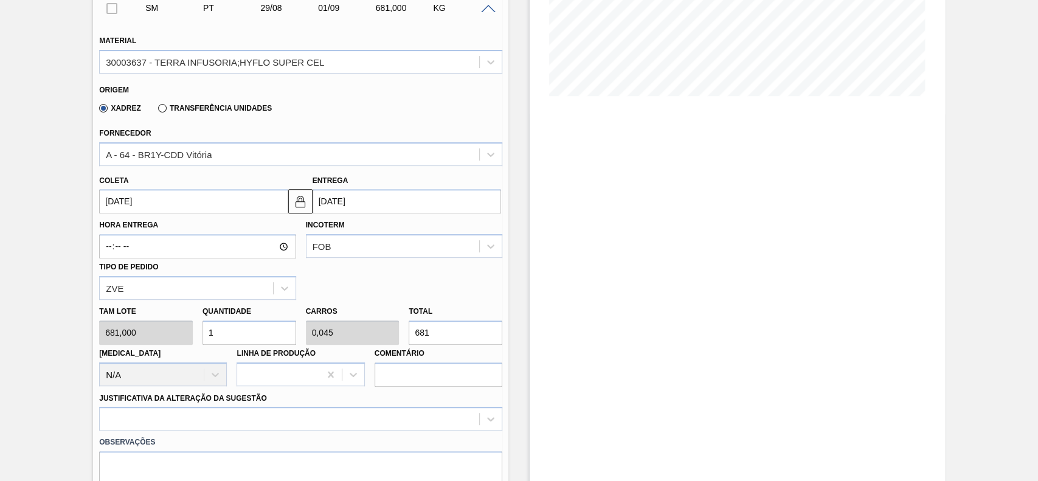
scroll to position [285, 0]
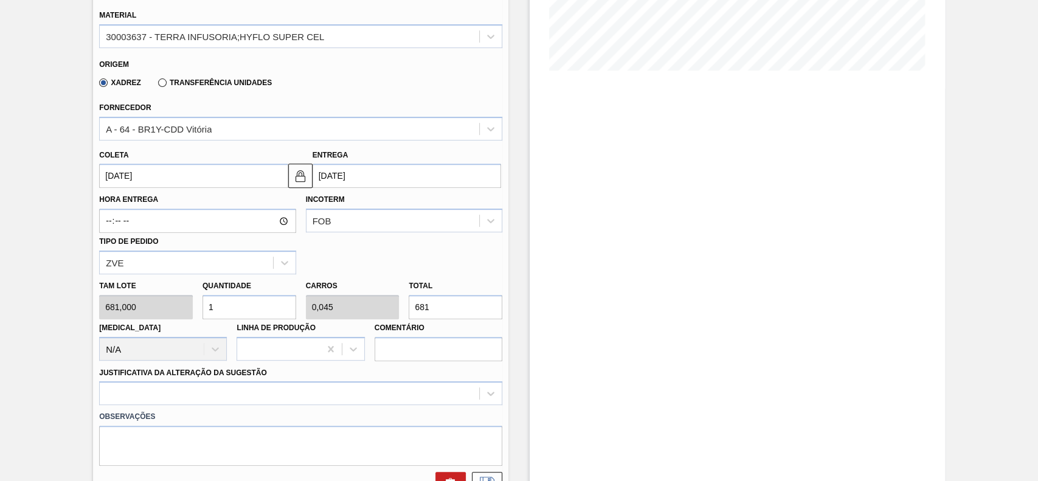
click at [251, 312] on input "1" at bounding box center [249, 307] width 94 height 24
type input "12"
type input "0,545"
type input "8.172"
type input "12"
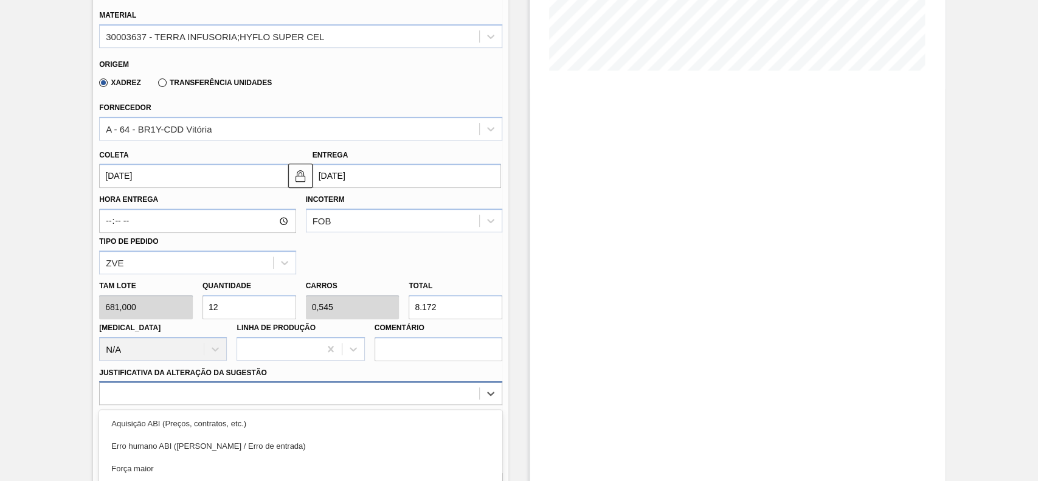
click at [244, 403] on div "option Master data incorreto ABI (LT, MOQ, etc.) focused, 5 of 18. 18 results a…" at bounding box center [300, 393] width 403 height 24
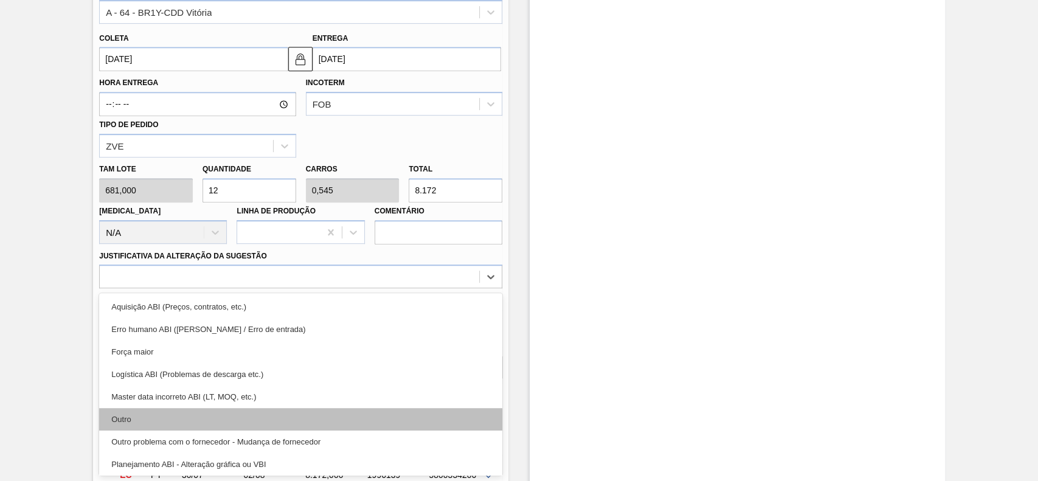
click at [193, 423] on div "Outro" at bounding box center [300, 419] width 403 height 22
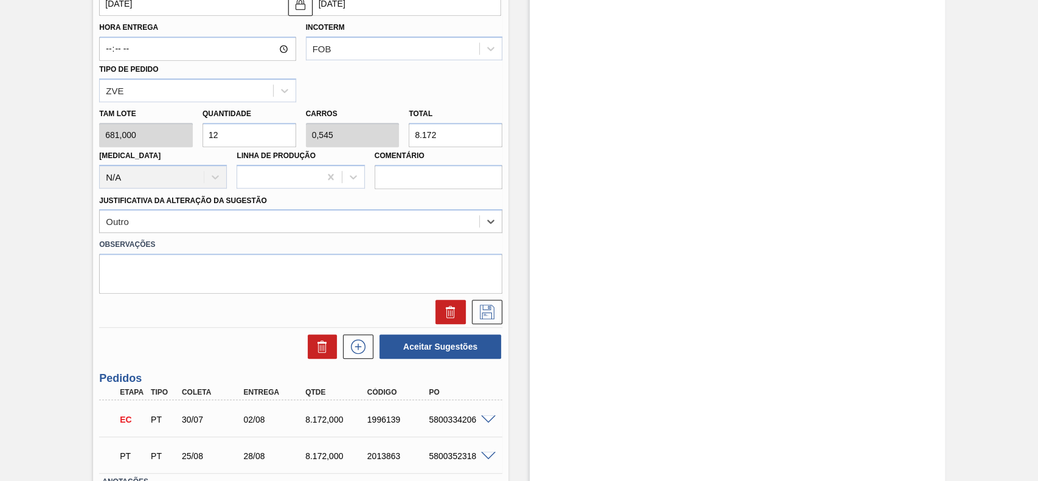
scroll to position [483, 0]
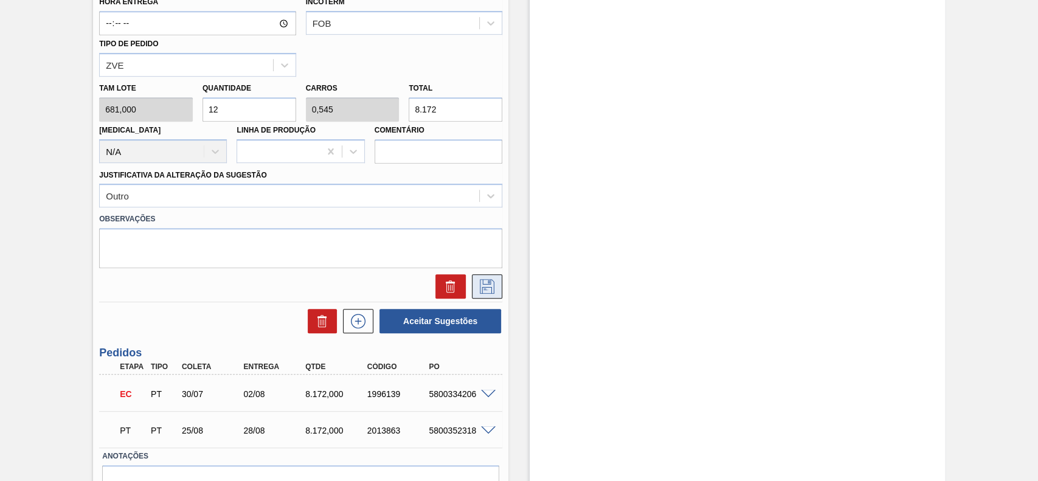
click at [486, 281] on icon at bounding box center [486, 286] width 19 height 15
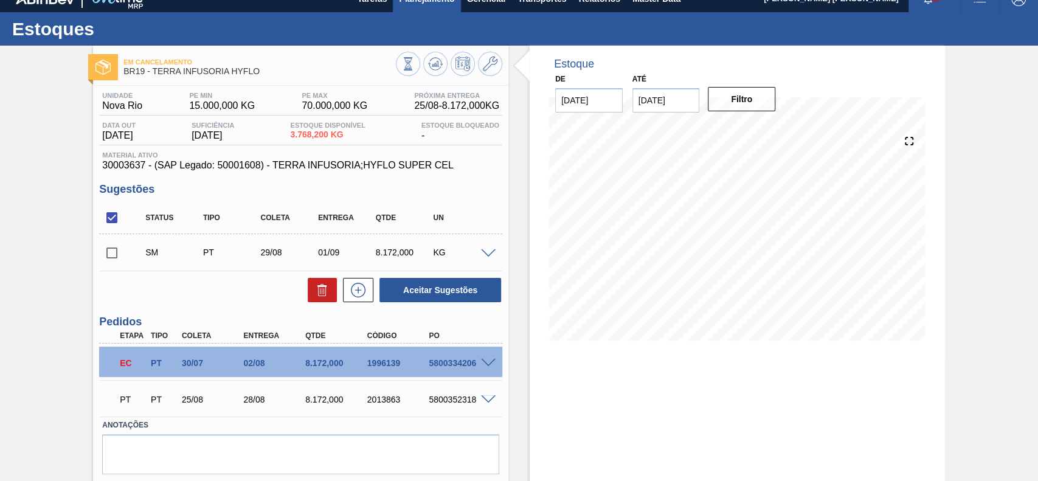
scroll to position [0, 0]
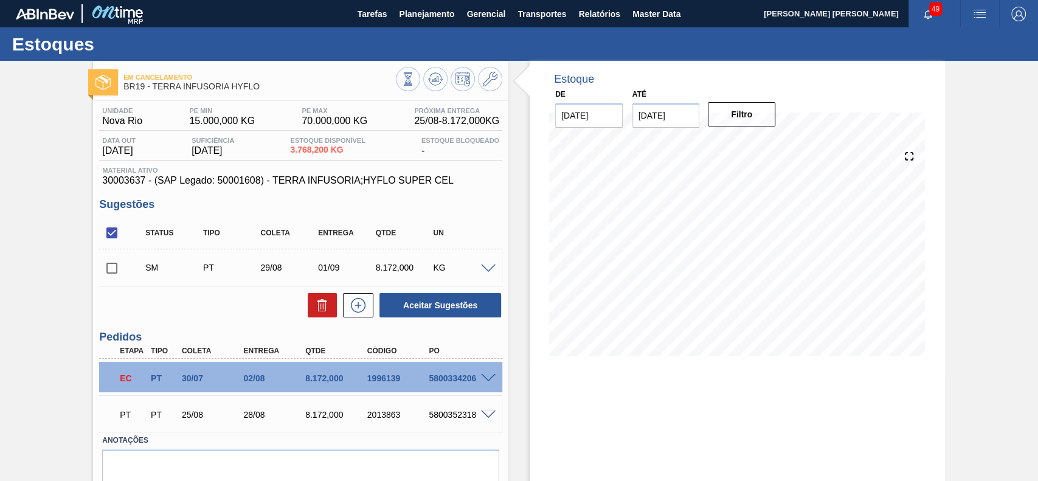
click at [109, 268] on input "checkbox" at bounding box center [112, 268] width 26 height 26
checkbox input "true"
click at [469, 308] on button "Aceitar Sugestões" at bounding box center [440, 305] width 122 height 24
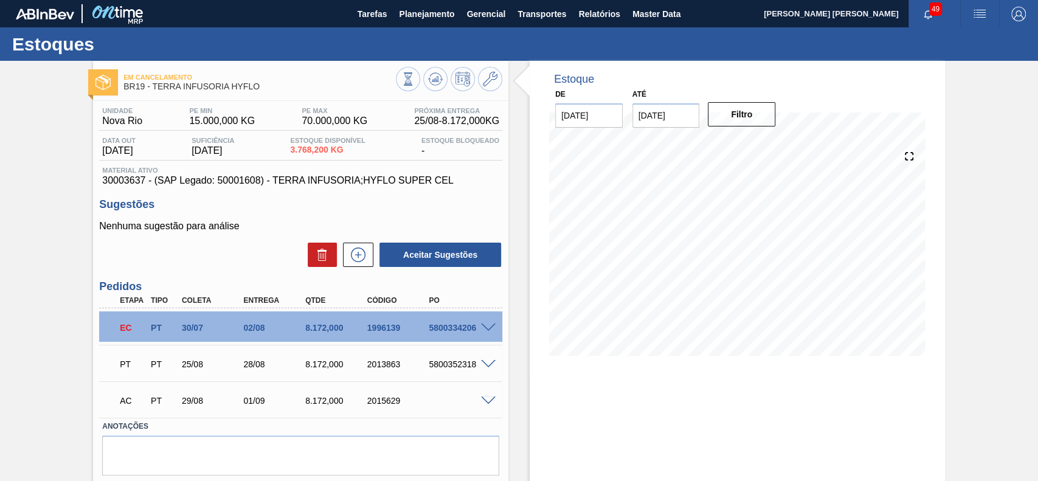
click at [486, 399] on span at bounding box center [488, 400] width 15 height 9
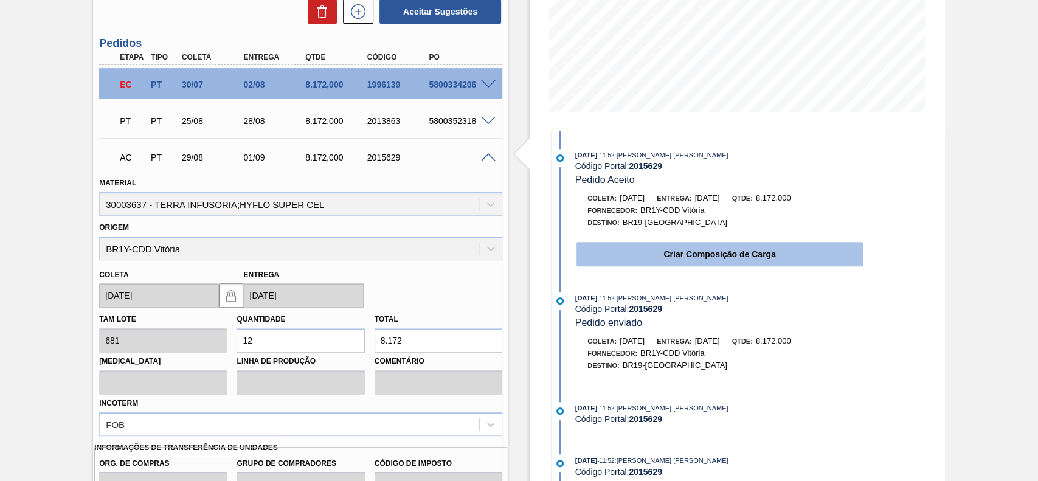
click at [636, 259] on button "Criar Composição de Carga" at bounding box center [719, 254] width 286 height 24
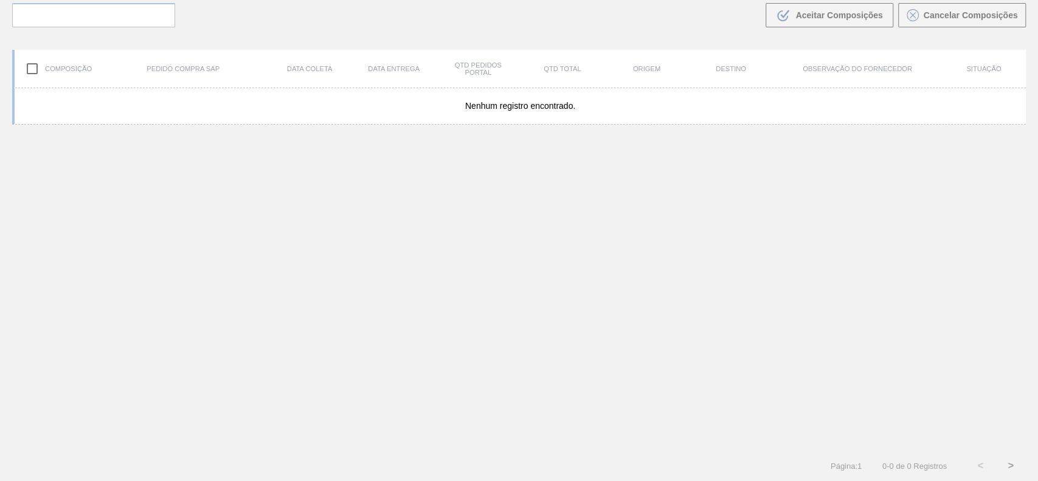
scroll to position [88, 0]
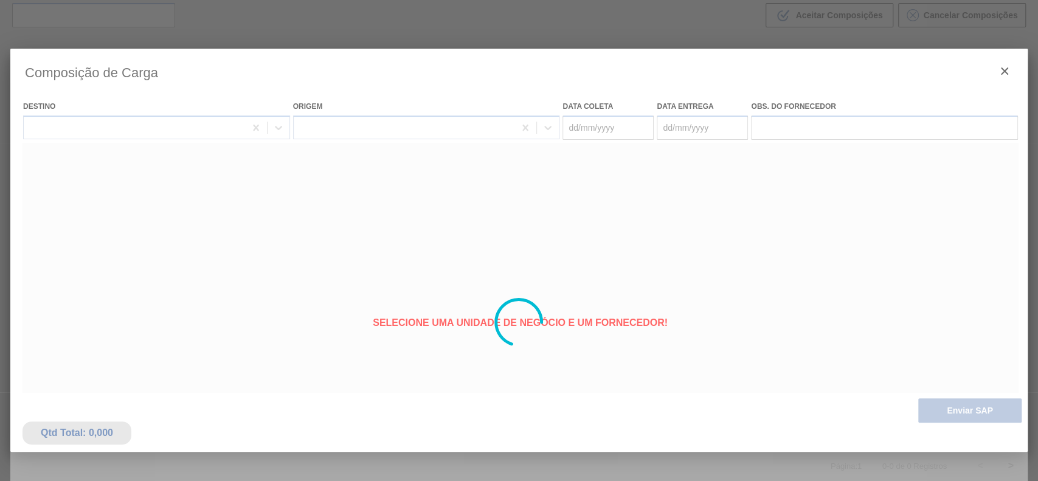
type coleta "[DATE]"
type entrega "[DATE]"
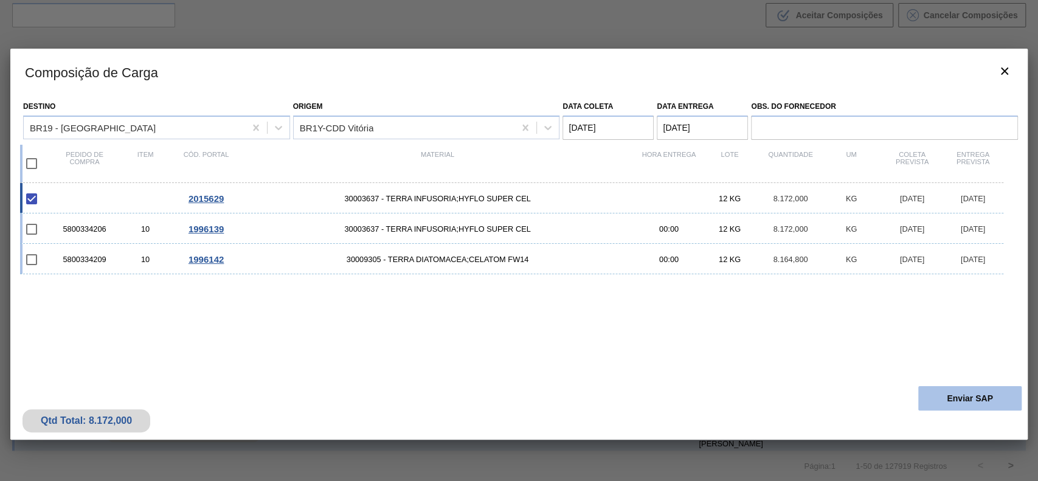
click at [970, 390] on button "Enviar SAP" at bounding box center [969, 398] width 103 height 24
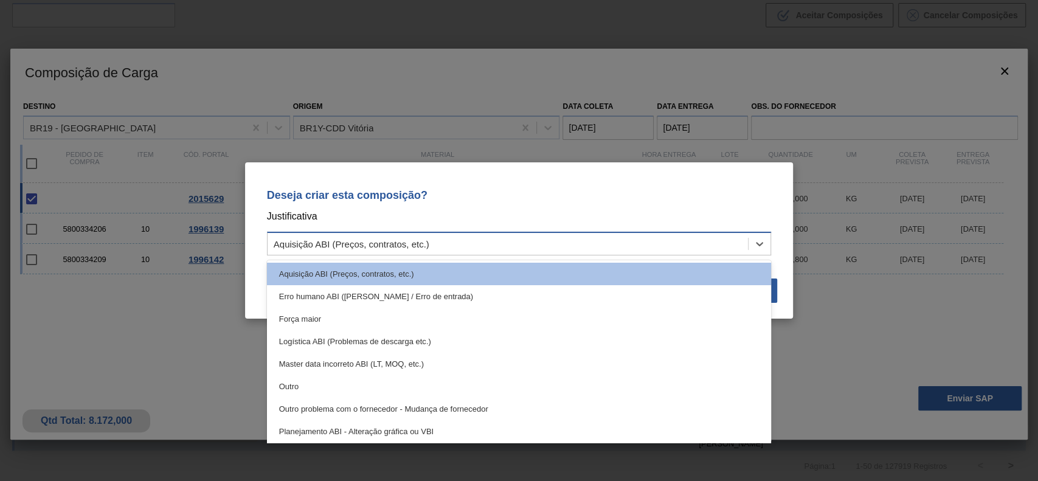
click at [486, 241] on div "Aquisição ABI (Preços, contratos, etc.)" at bounding box center [507, 244] width 481 height 18
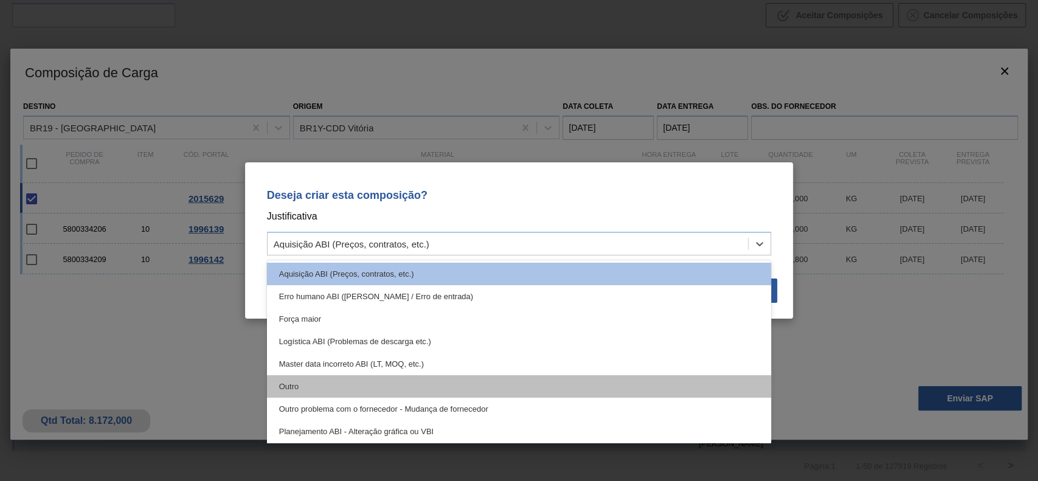
click at [372, 387] on div "Outro" at bounding box center [519, 386] width 505 height 22
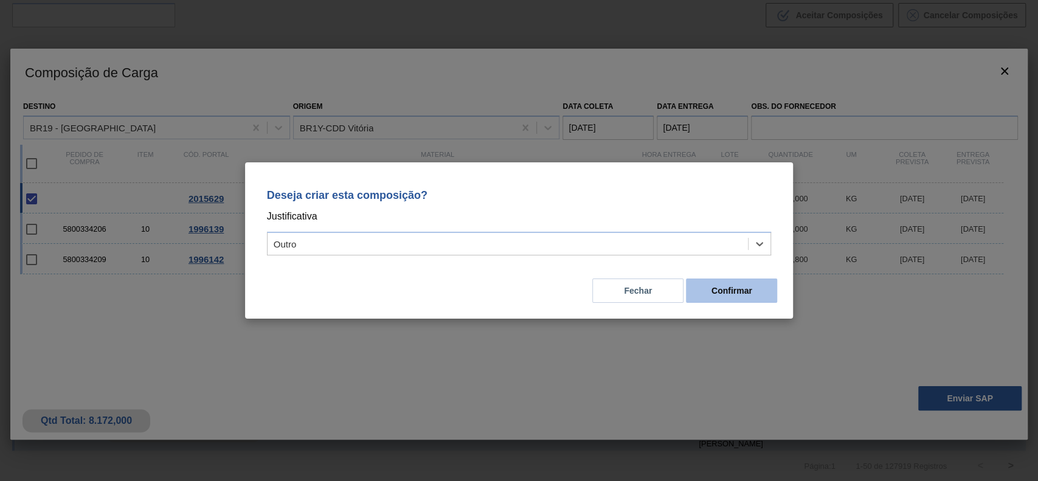
click at [739, 295] on button "Confirmar" at bounding box center [731, 290] width 91 height 24
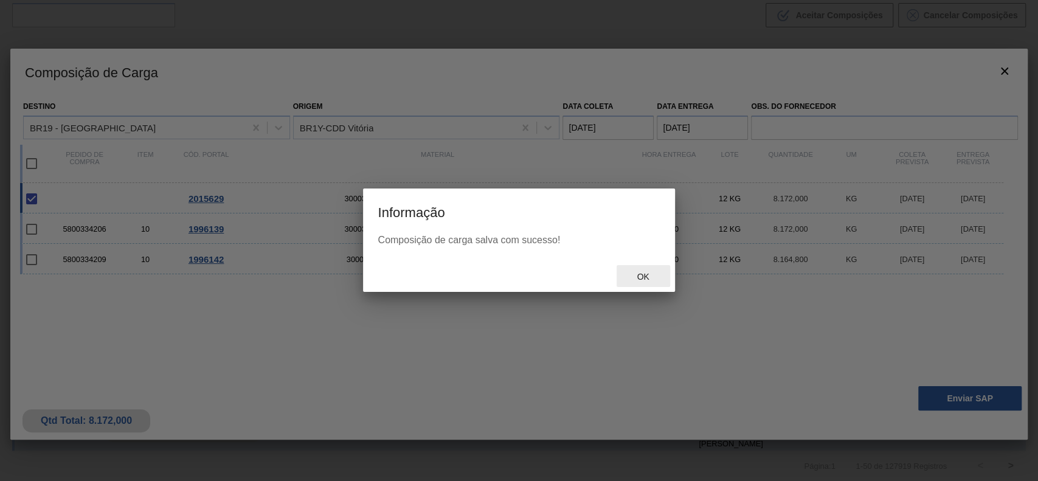
click at [648, 280] on span "Ok" at bounding box center [643, 277] width 32 height 10
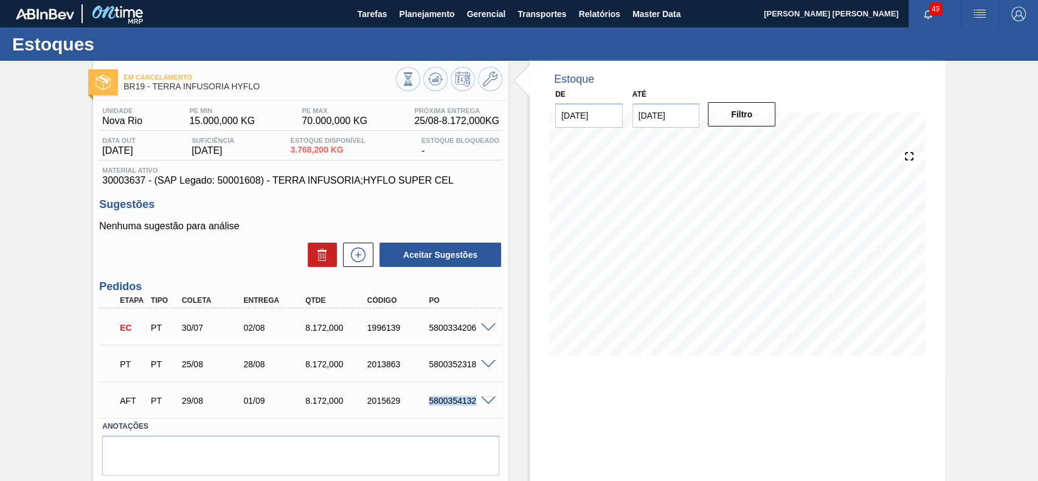
drag, startPoint x: 448, startPoint y: 404, endPoint x: 474, endPoint y: 406, distance: 26.2
click at [474, 406] on div "AFT PT 29/08 01/09 8.172,000 2015629 5800354132" at bounding box center [297, 399] width 371 height 24
copy div "5800354132"
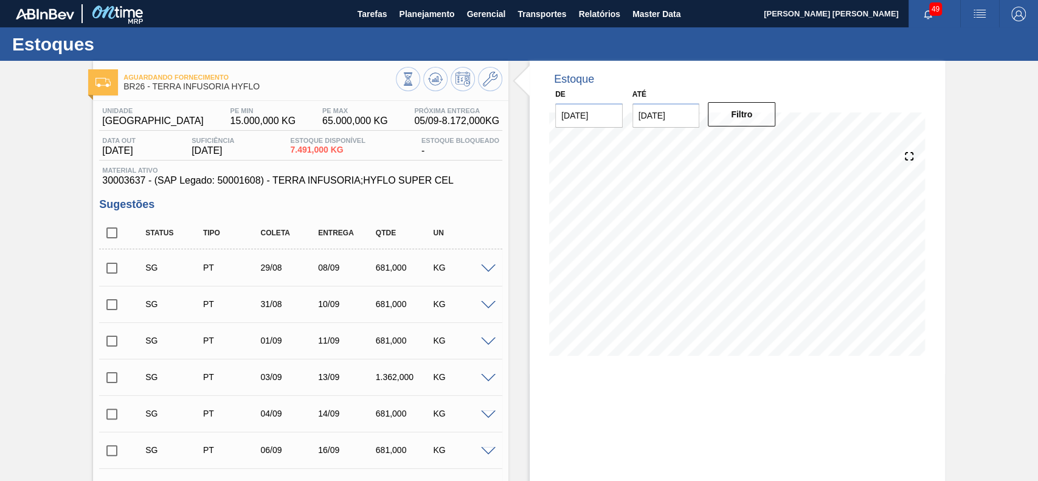
click at [114, 232] on input "checkbox" at bounding box center [112, 233] width 26 height 26
checkbox input "true"
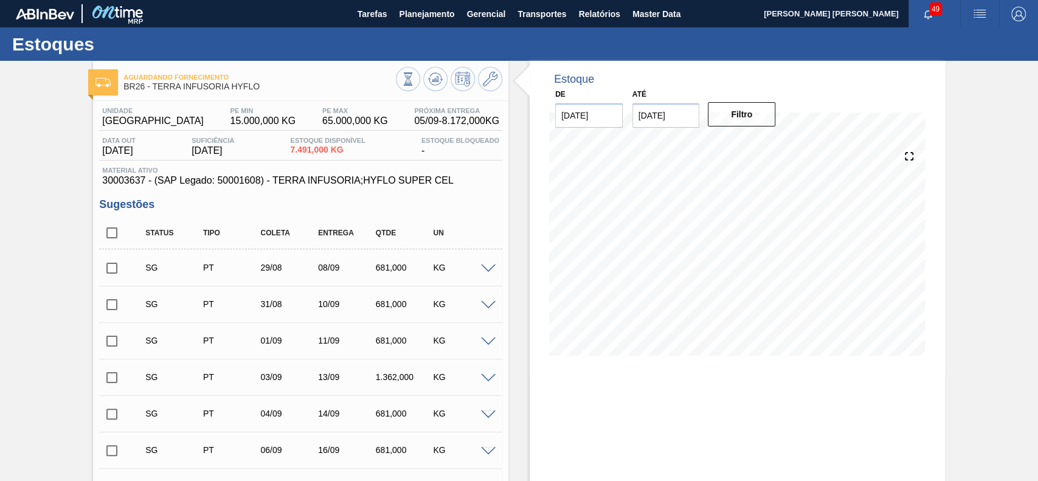
checkbox input "true"
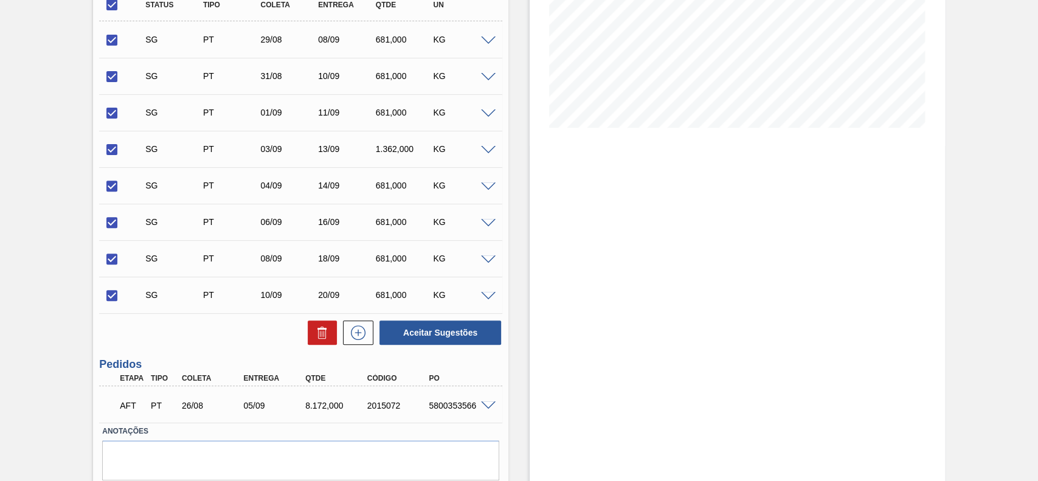
scroll to position [269, 0]
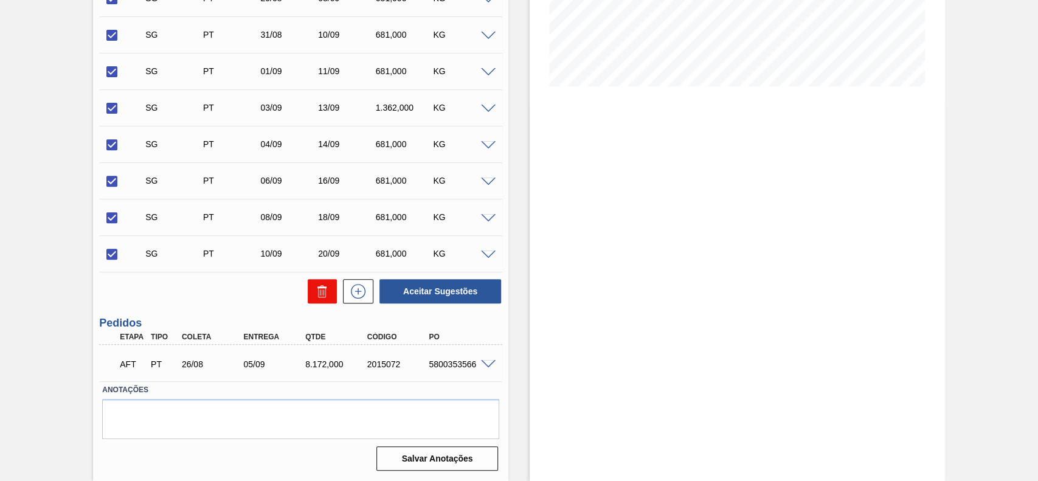
click at [310, 294] on button at bounding box center [322, 291] width 29 height 24
checkbox input "false"
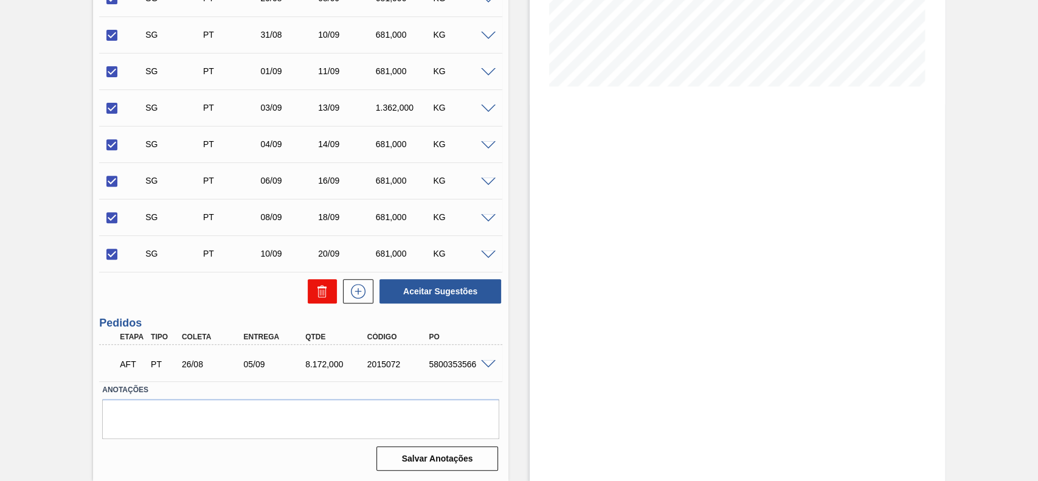
checkbox input "false"
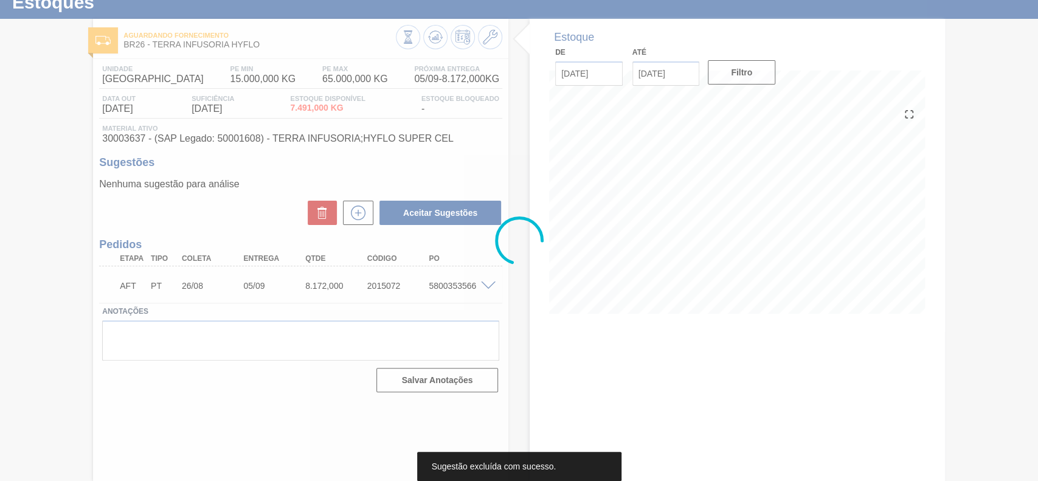
scroll to position [42, 0]
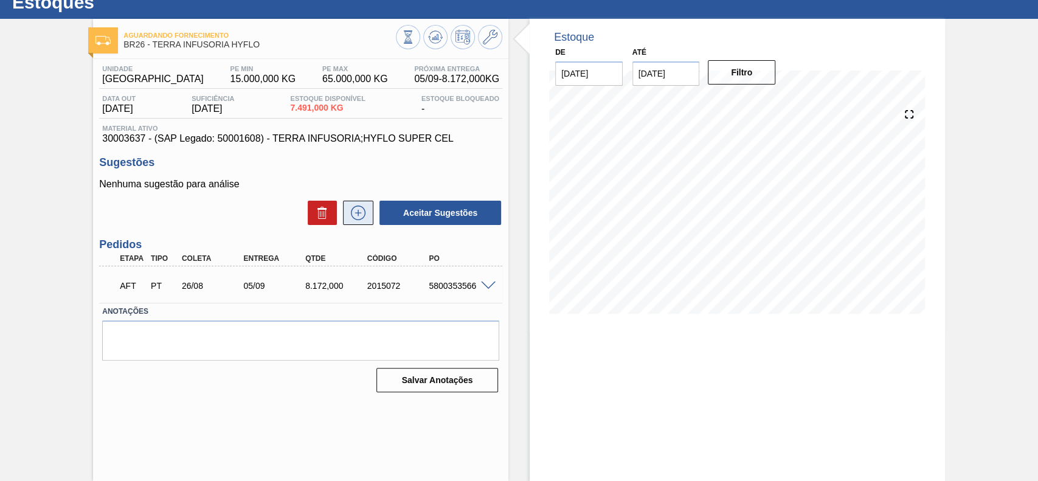
click at [367, 210] on button at bounding box center [358, 213] width 30 height 24
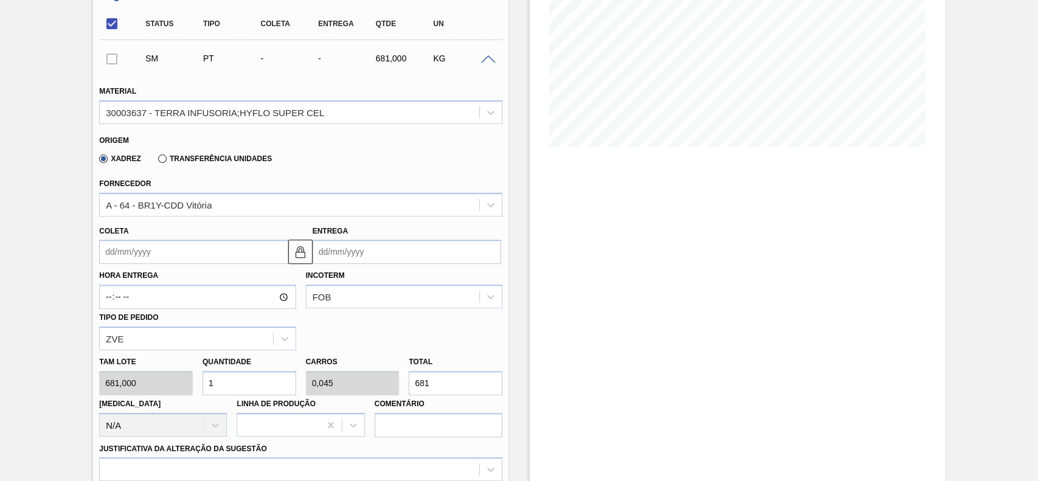
scroll to position [269, 0]
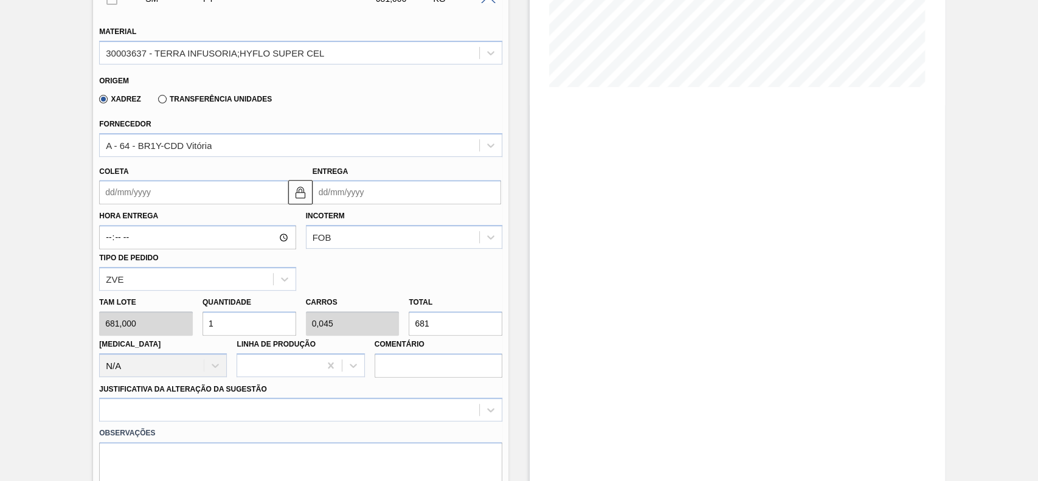
click at [152, 190] on input "Coleta" at bounding box center [193, 192] width 188 height 24
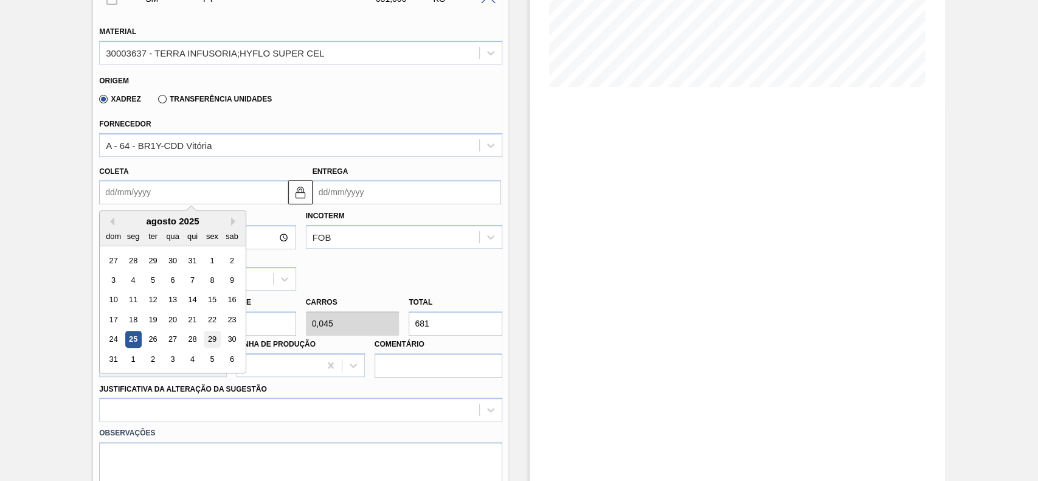
click at [210, 342] on div "29" at bounding box center [212, 339] width 16 height 16
type input "[DATE]"
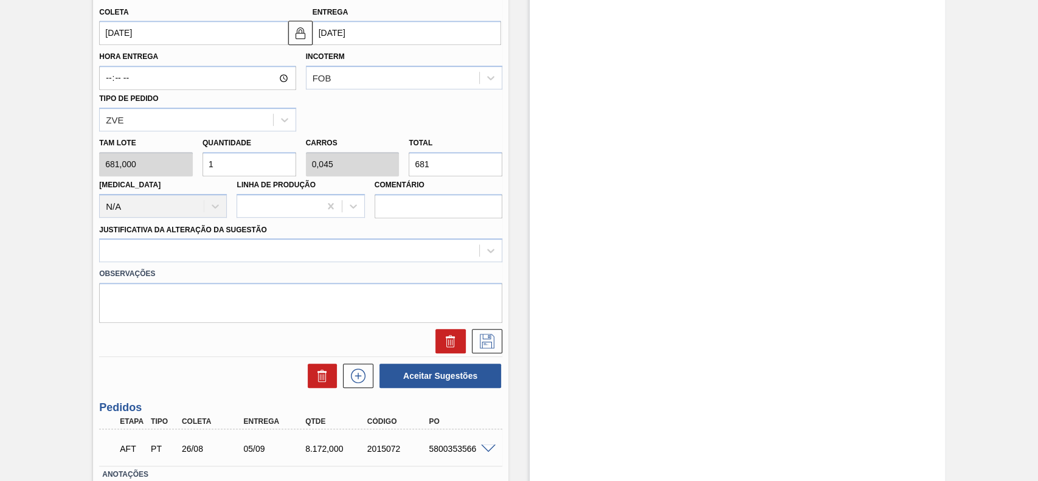
scroll to position [431, 0]
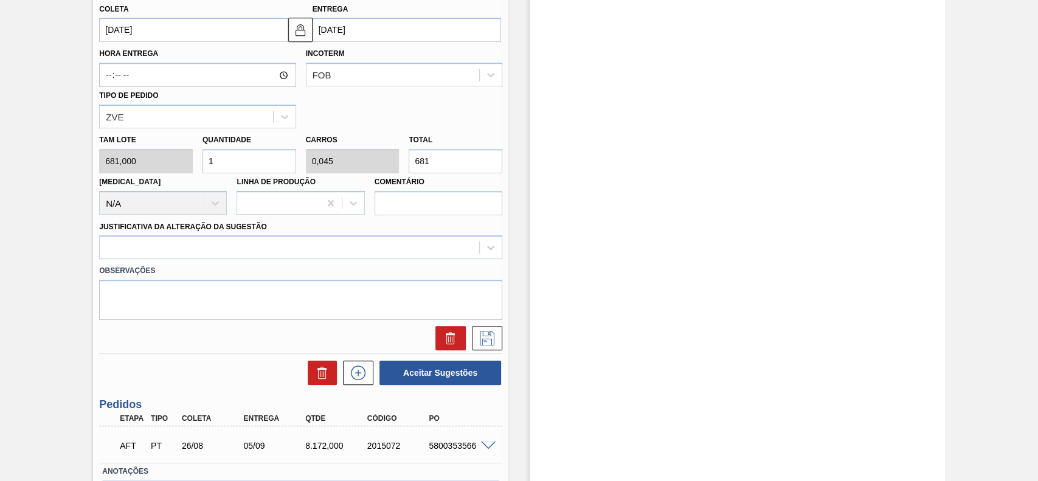
click at [216, 158] on input "1" at bounding box center [249, 161] width 94 height 24
type input "12"
type input "0,545"
type input "8.172"
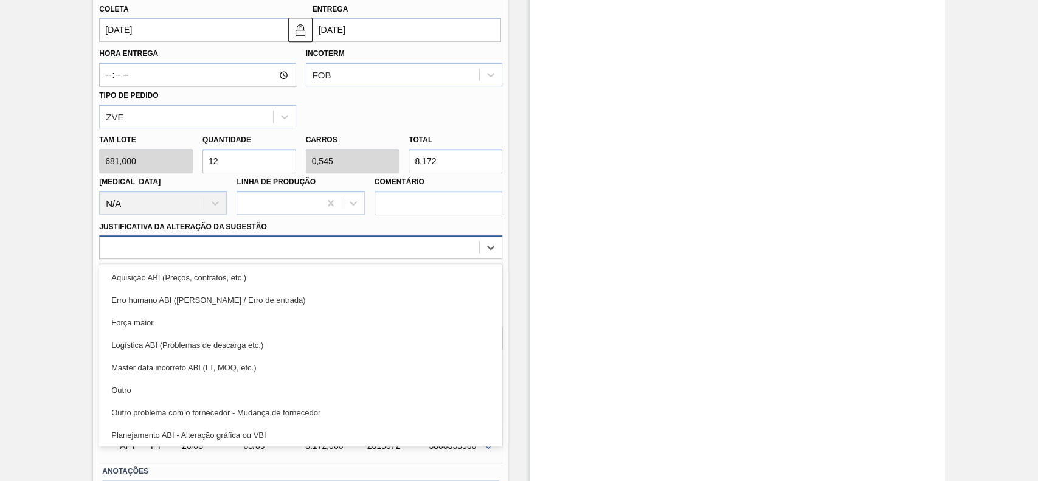
click at [214, 250] on div at bounding box center [289, 248] width 379 height 18
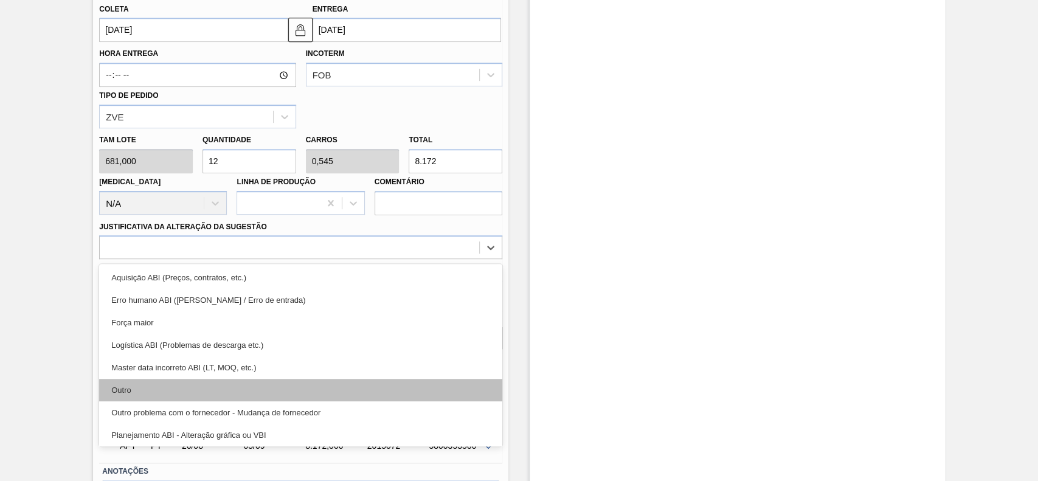
click at [175, 401] on div "Outro problema com o fornecedor - Mudança de fornecedor" at bounding box center [300, 412] width 403 height 22
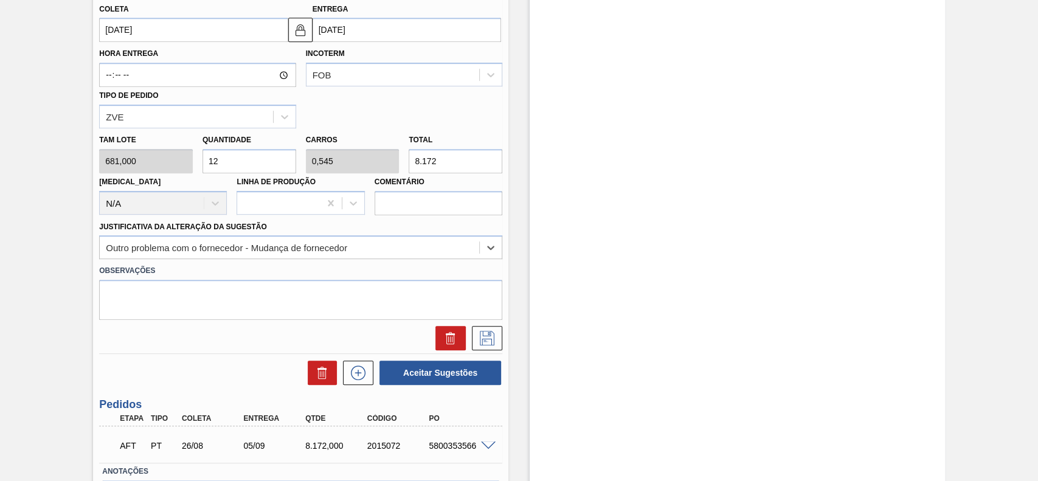
drag, startPoint x: 273, startPoint y: 250, endPoint x: 233, endPoint y: 262, distance: 41.2
click at [272, 250] on div "Outro problema com o fornecedor - Mudança de fornecedor" at bounding box center [226, 248] width 241 height 10
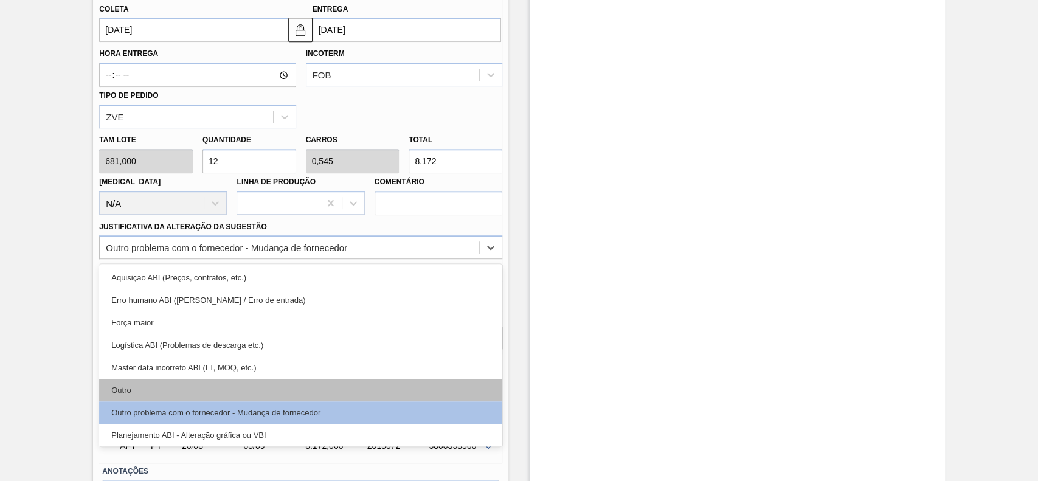
click at [190, 388] on div "Outro" at bounding box center [300, 390] width 403 height 22
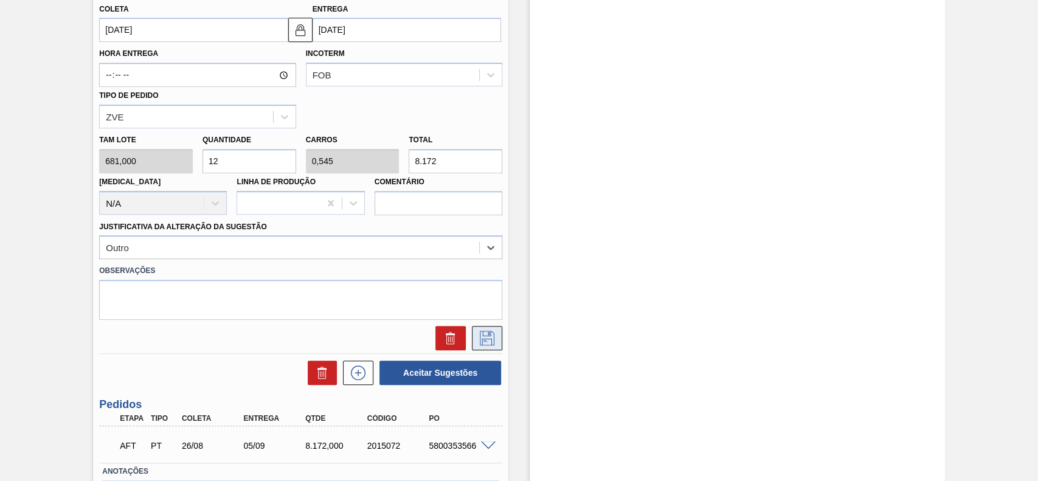
click at [480, 339] on icon at bounding box center [487, 338] width 15 height 15
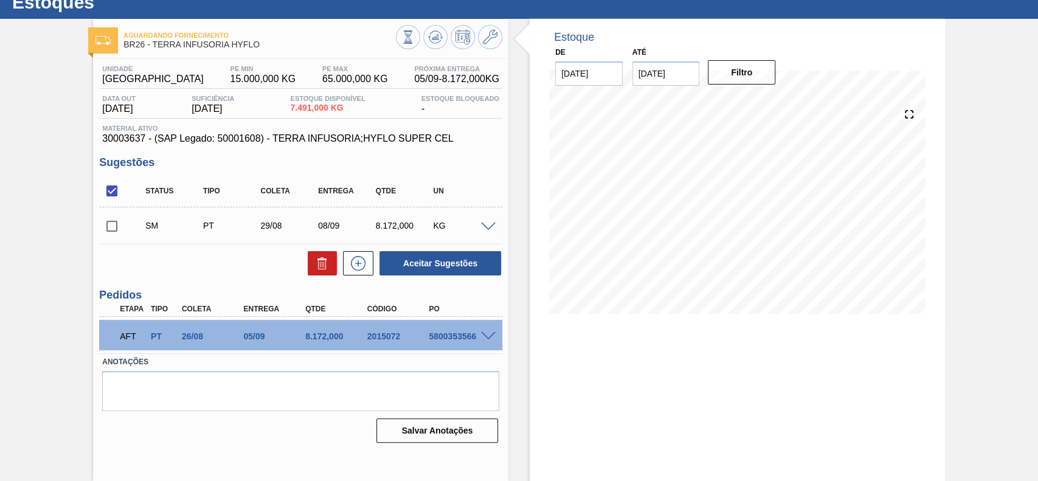
scroll to position [42, 0]
click at [486, 228] on span at bounding box center [488, 227] width 15 height 9
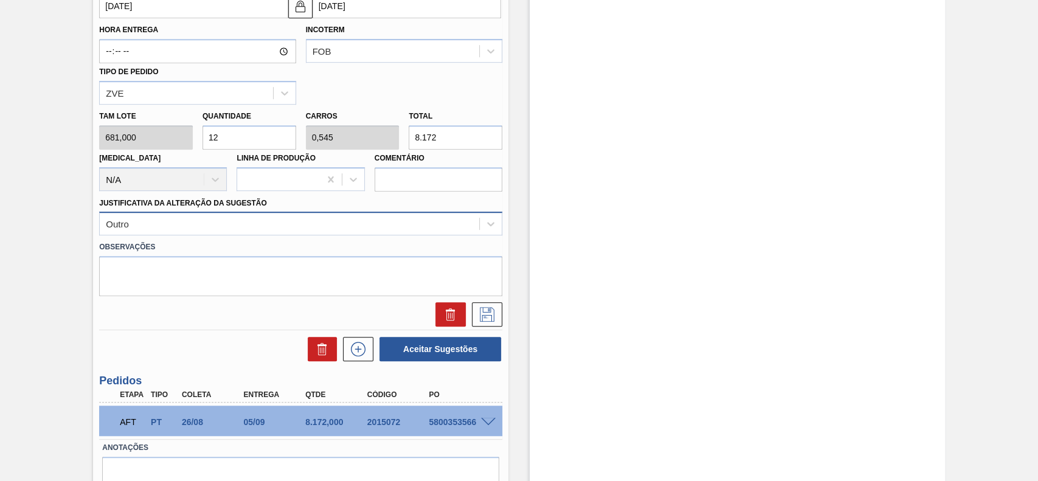
scroll to position [431, 0]
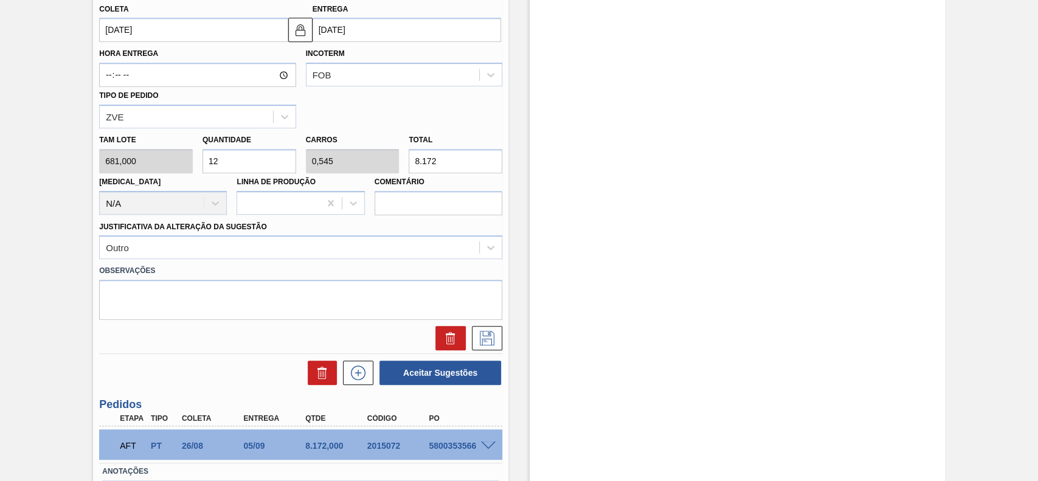
click at [245, 160] on input "12" at bounding box center [249, 161] width 94 height 24
type input "8"
type input "0,363"
type input "5.448"
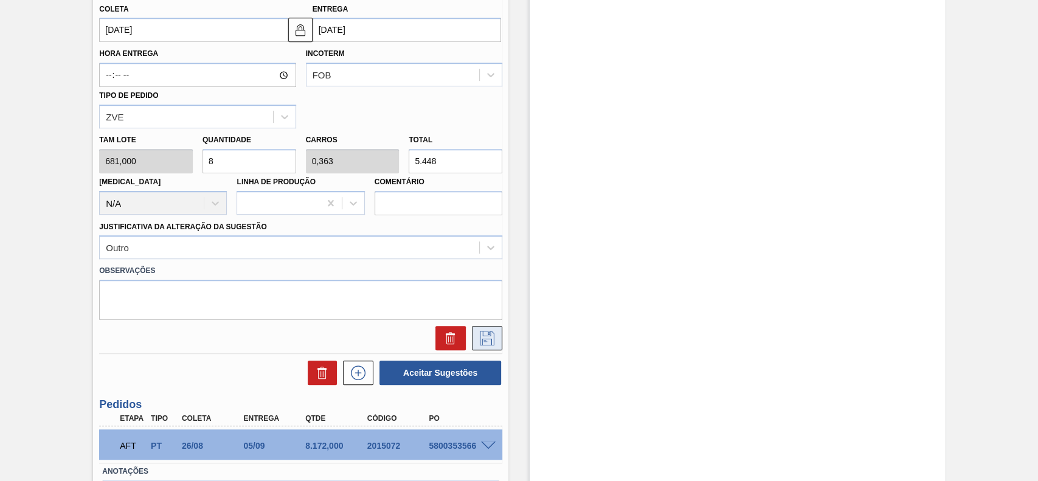
type input "8"
click at [489, 339] on icon at bounding box center [487, 338] width 15 height 15
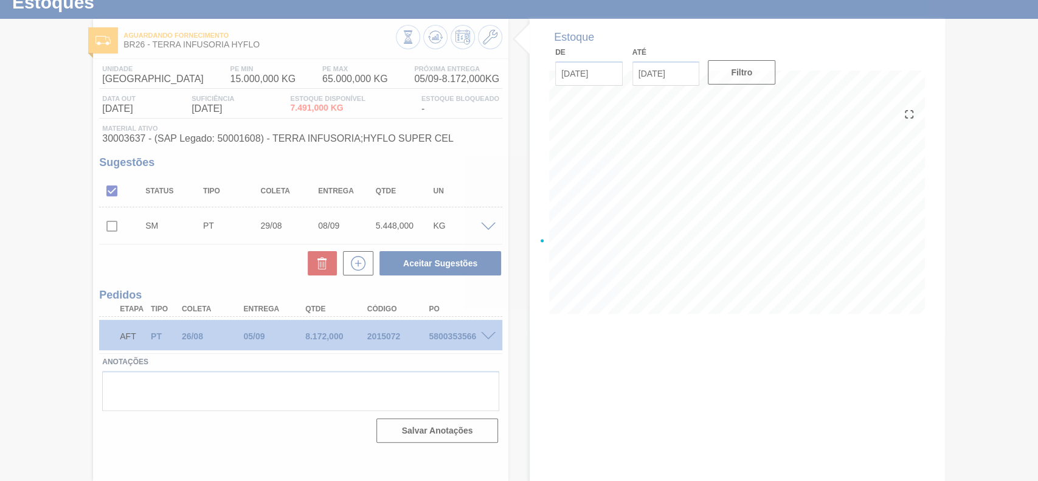
scroll to position [42, 0]
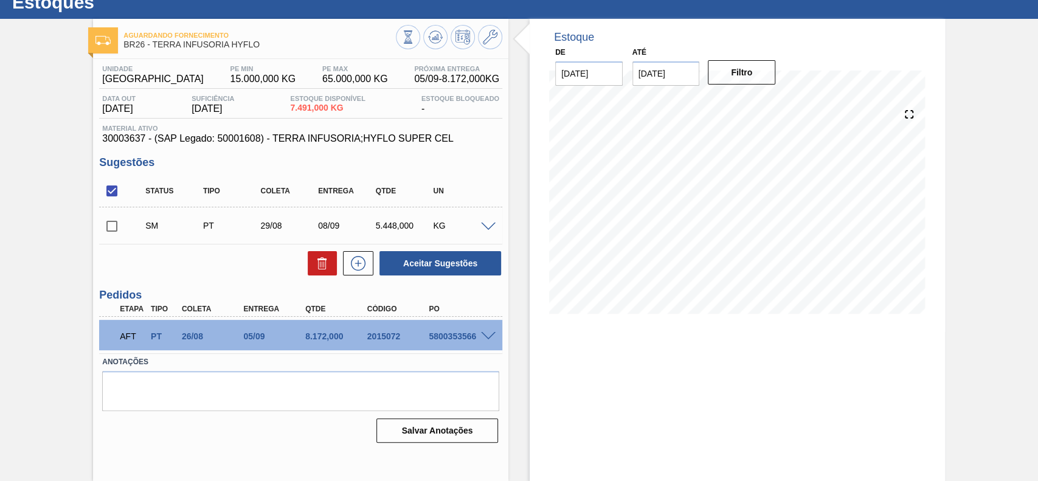
click at [114, 226] on input "checkbox" at bounding box center [112, 226] width 26 height 26
checkbox input "true"
click at [460, 274] on button "Aceitar Sugestões" at bounding box center [440, 263] width 122 height 24
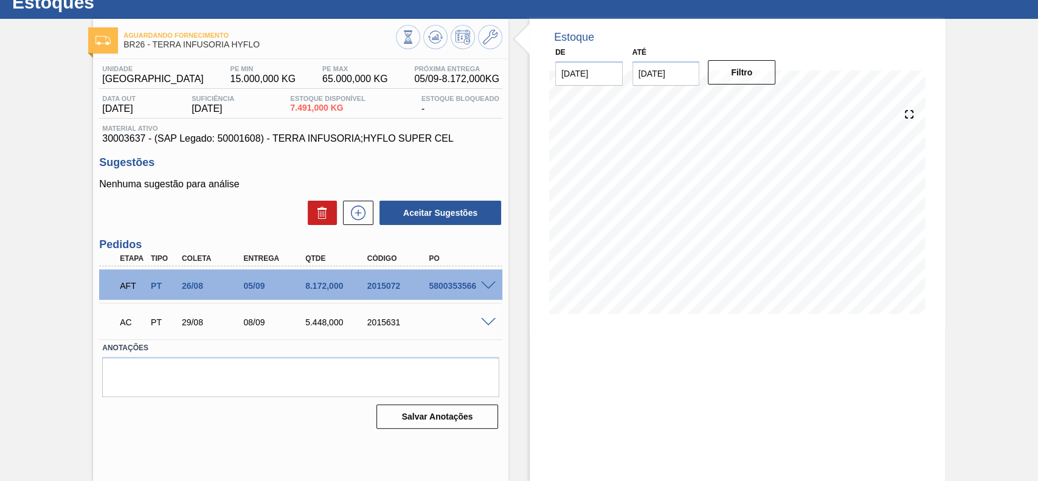
click at [491, 318] on div at bounding box center [490, 321] width 24 height 9
click at [491, 319] on span at bounding box center [488, 322] width 15 height 9
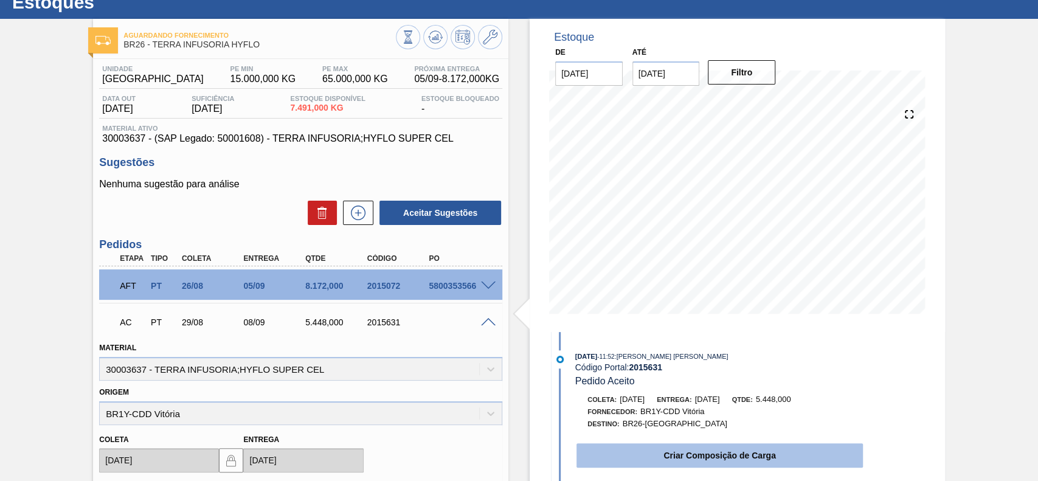
click at [654, 455] on button "Criar Composição de Carga" at bounding box center [719, 455] width 286 height 24
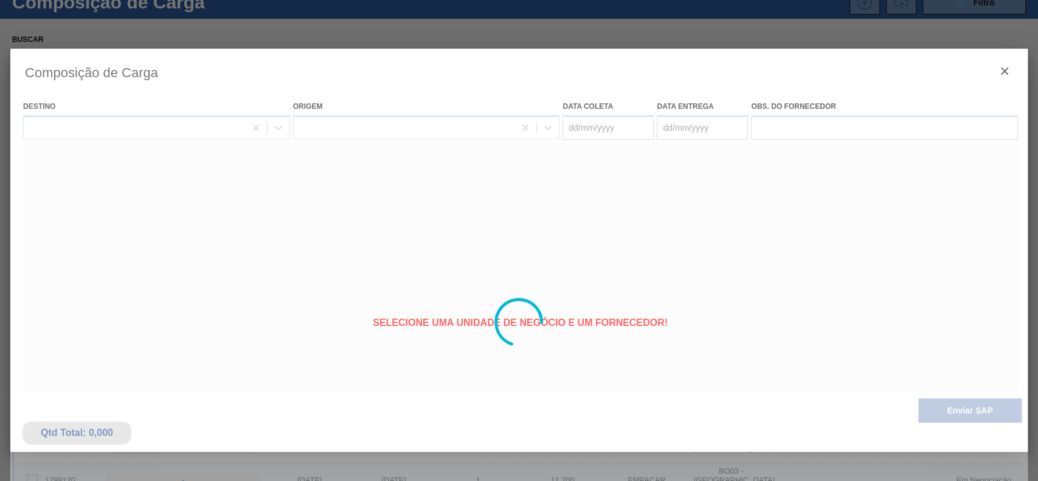
type coleta "[DATE]"
type entrega "[DATE]"
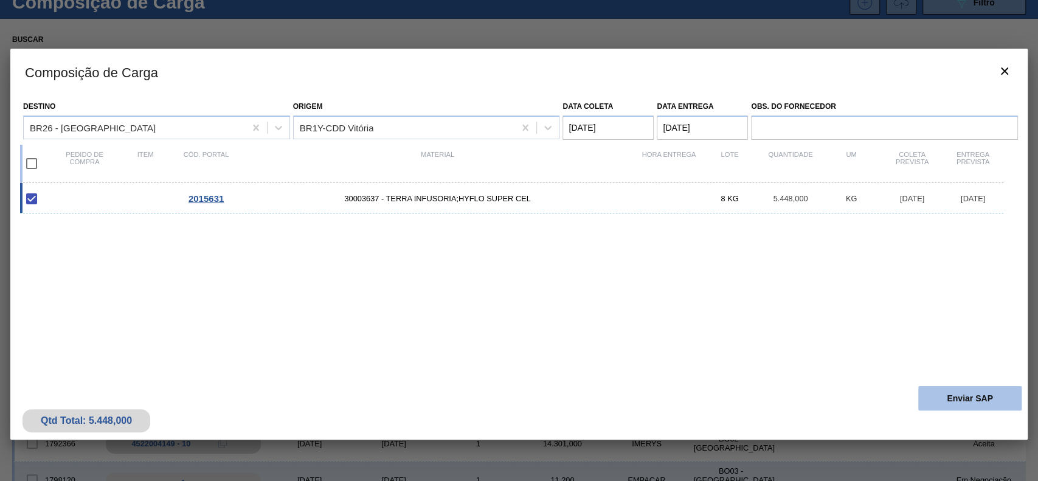
click at [981, 389] on button "Enviar SAP" at bounding box center [969, 398] width 103 height 24
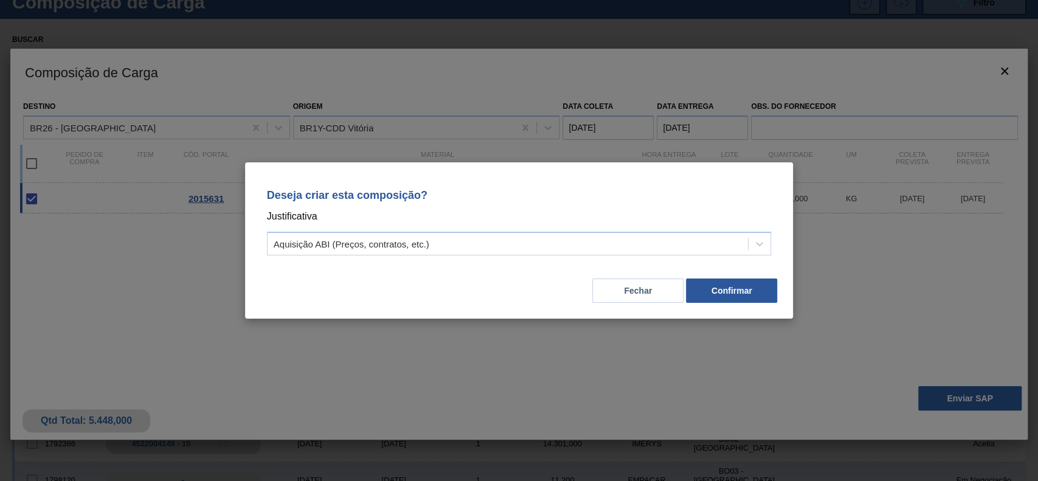
drag, startPoint x: 542, startPoint y: 244, endPoint x: 505, endPoint y: 256, distance: 39.0
click at [538, 244] on div "Aquisição ABI (Preços, contratos, etc.)" at bounding box center [507, 244] width 481 height 18
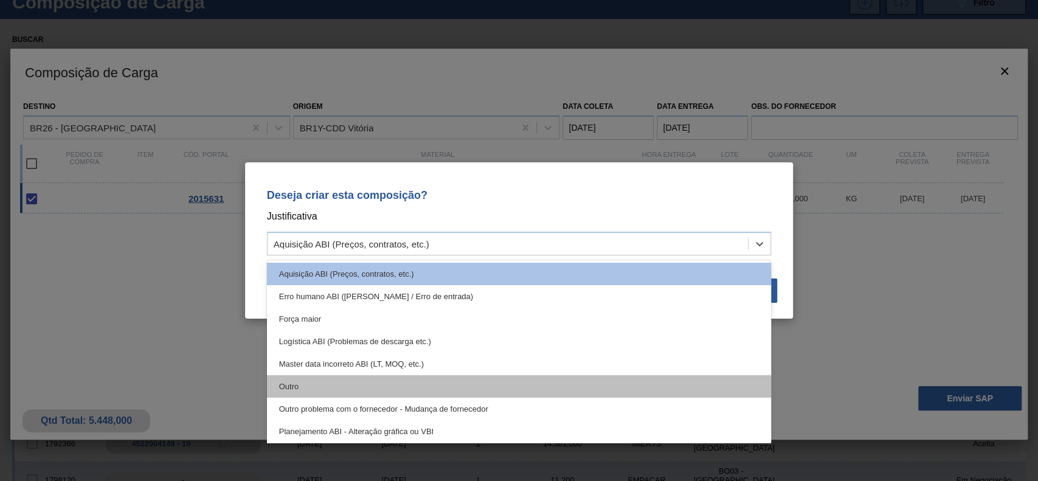
click at [317, 390] on div "Outro" at bounding box center [519, 386] width 505 height 22
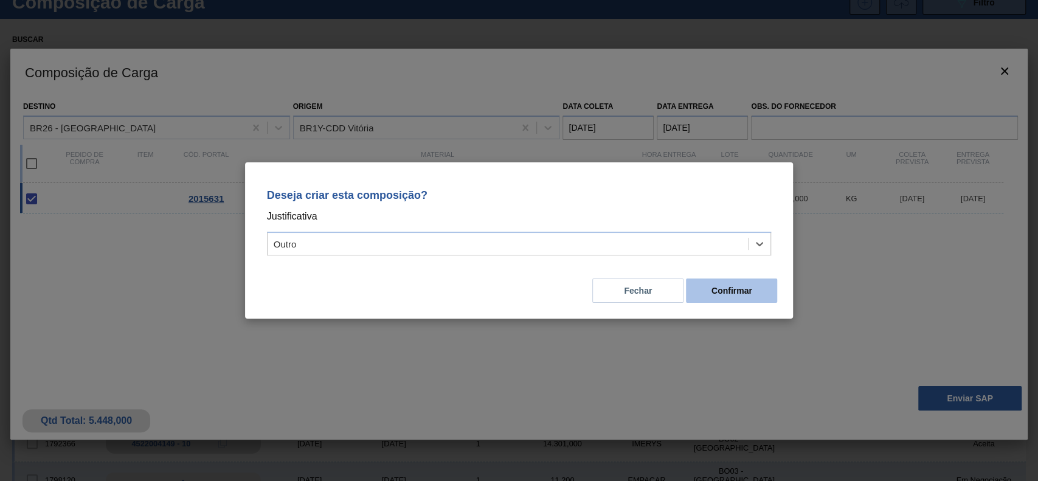
click at [752, 292] on button "Confirmar" at bounding box center [731, 290] width 91 height 24
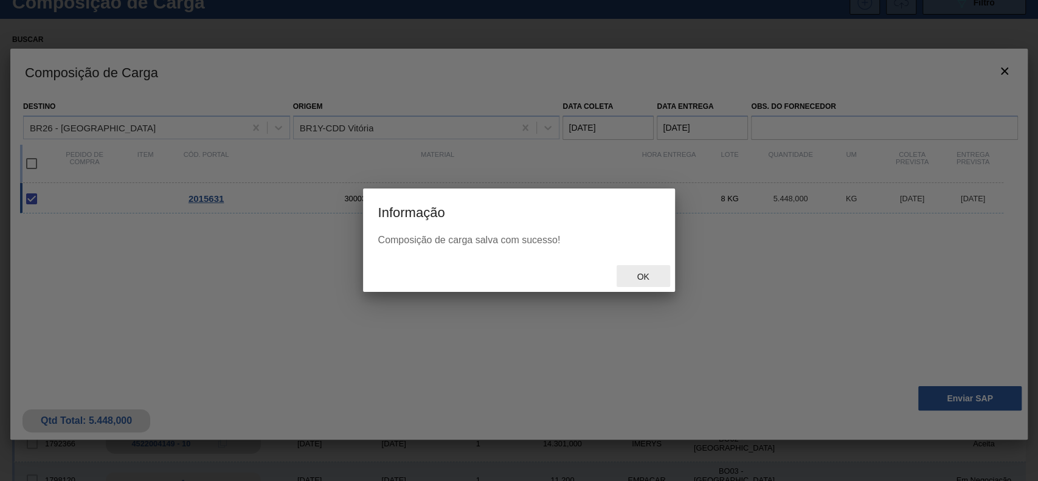
click at [638, 277] on span "Ok" at bounding box center [643, 277] width 32 height 10
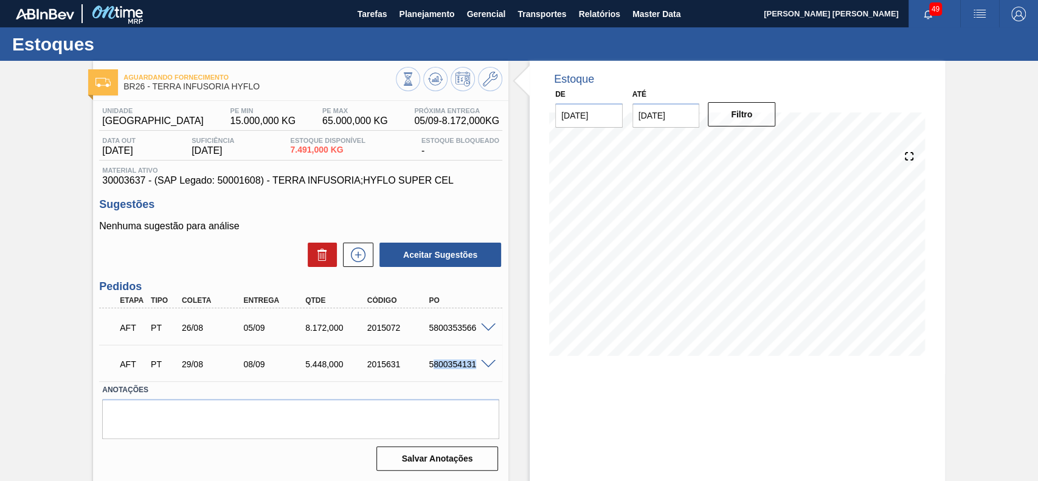
drag, startPoint x: 435, startPoint y: 362, endPoint x: 463, endPoint y: 370, distance: 28.3
click at [467, 373] on div "AFT PT 29/08 08/09 5.448,000 2015631 5800354131" at bounding box center [297, 363] width 371 height 24
drag, startPoint x: 428, startPoint y: 365, endPoint x: 474, endPoint y: 367, distance: 46.2
click at [474, 367] on div "5800354131" at bounding box center [460, 364] width 69 height 10
copy div "5800354131"
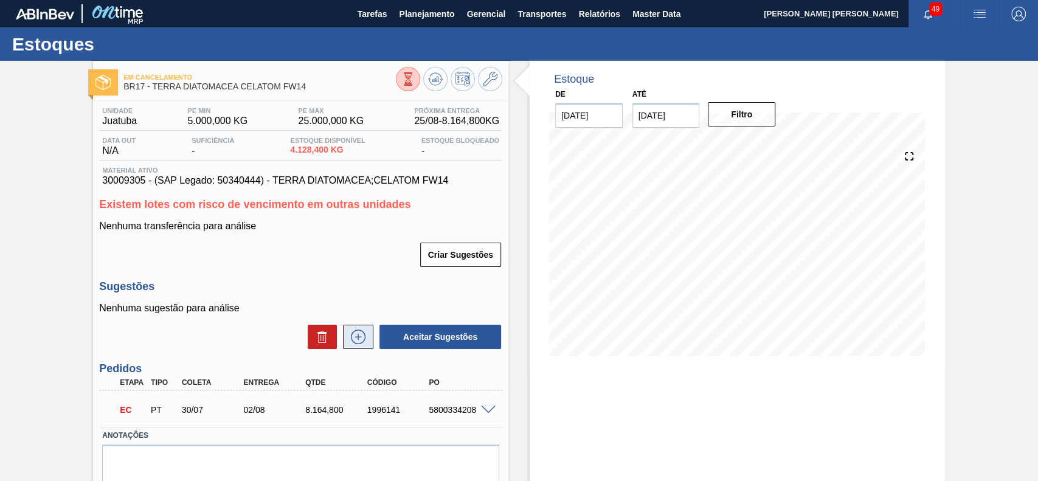
click at [359, 337] on icon at bounding box center [358, 336] width 7 height 1
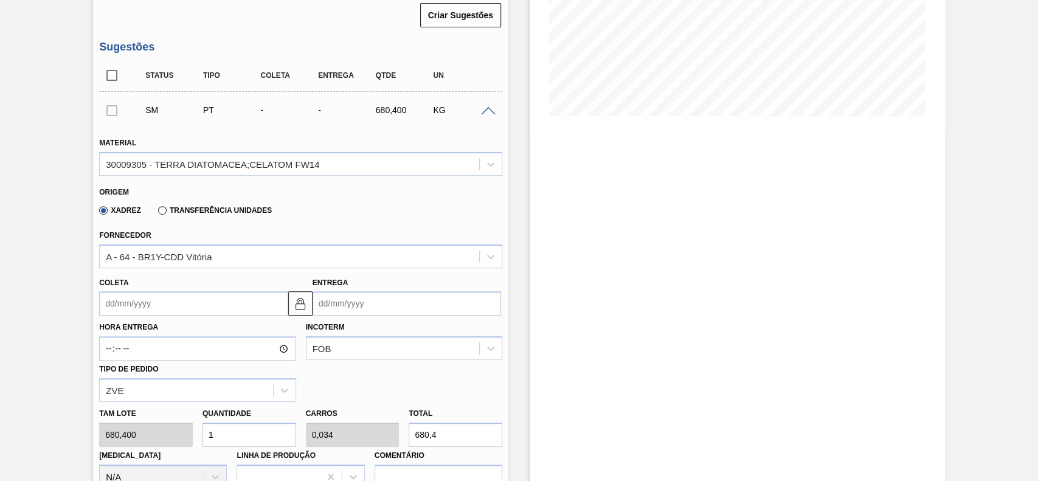
scroll to position [324, 0]
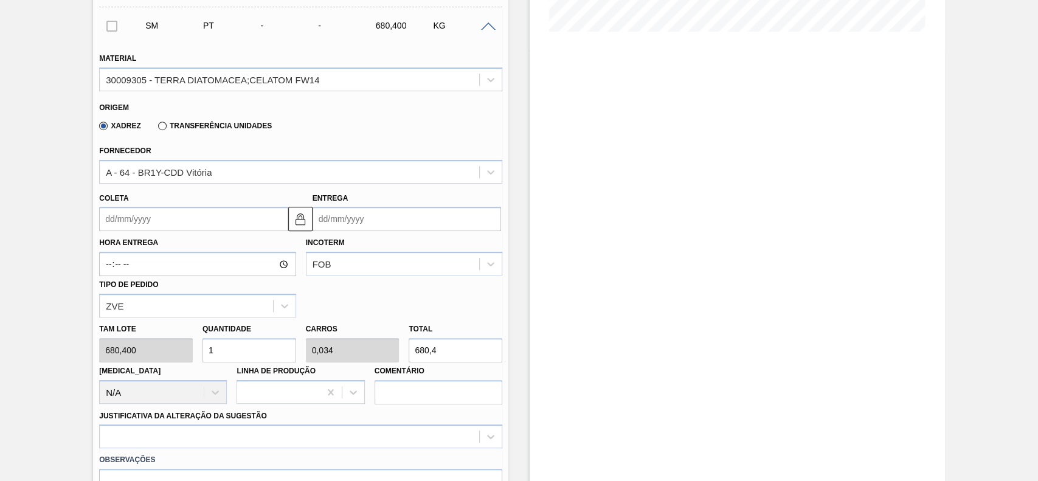
click at [185, 225] on input "Coleta" at bounding box center [193, 219] width 188 height 24
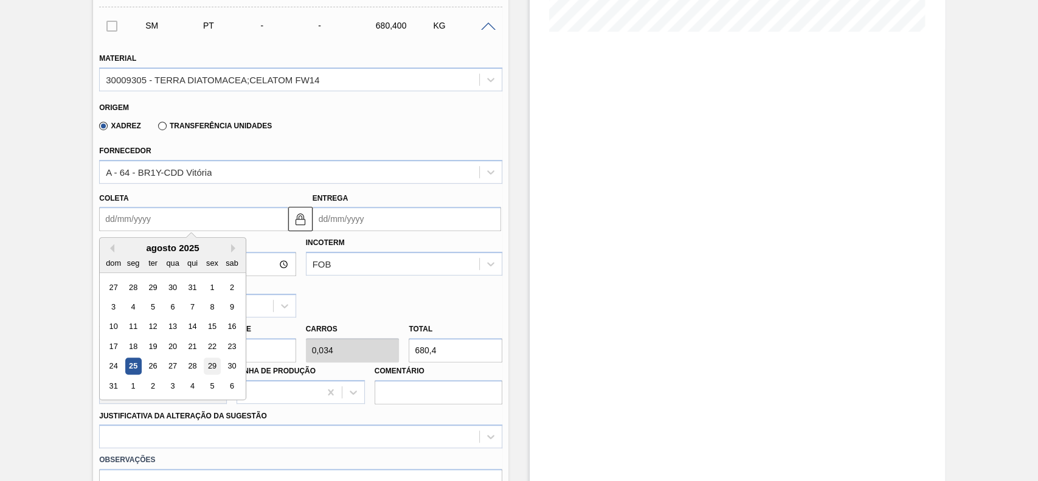
click at [214, 371] on div "29" at bounding box center [212, 366] width 16 height 16
type input "[DATE]"
type input "01/09/2025"
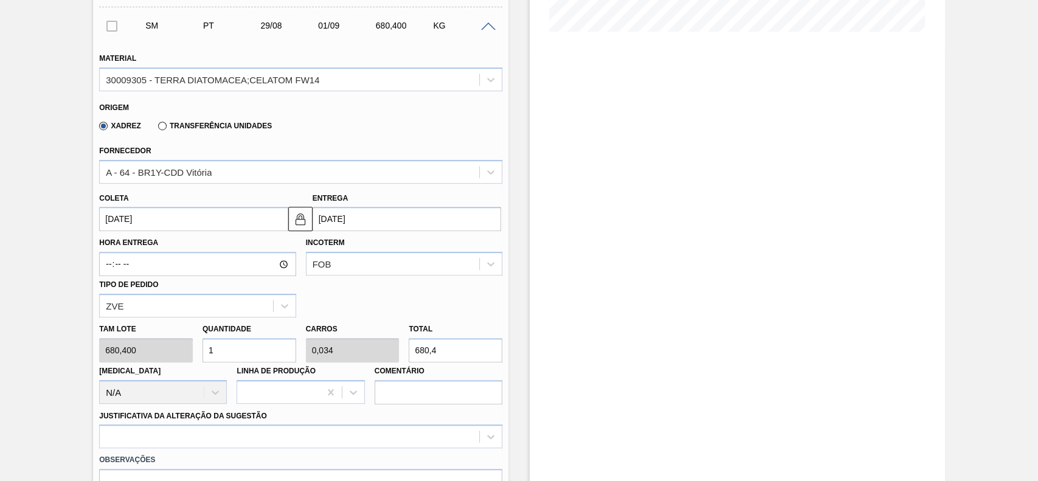
click at [258, 353] on input "1" at bounding box center [249, 350] width 94 height 24
type input "0"
type input "6"
type input "0,204"
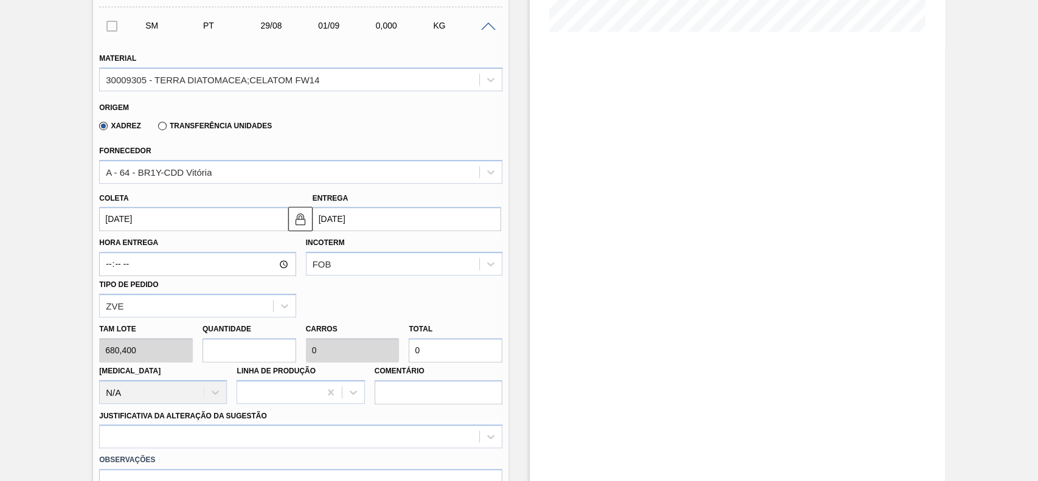
type input "4.082,4"
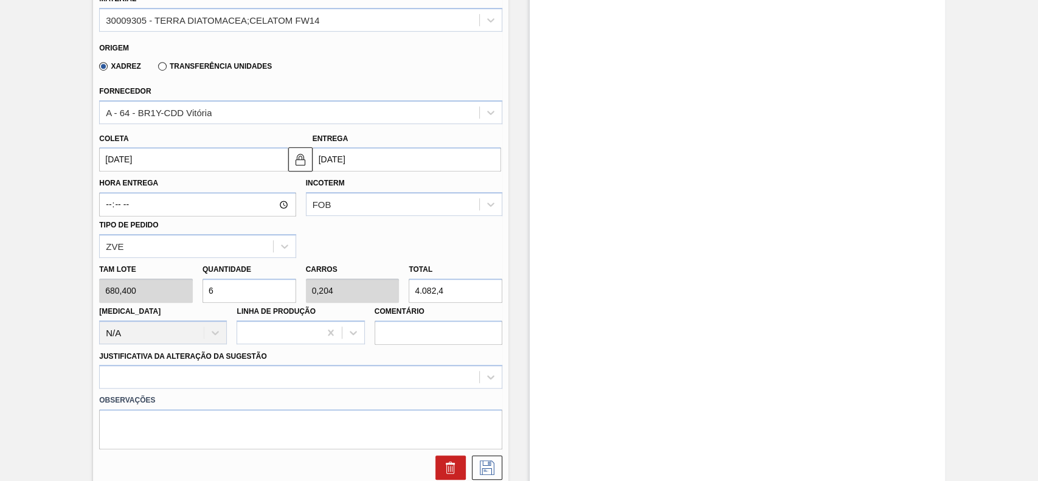
scroll to position [486, 0]
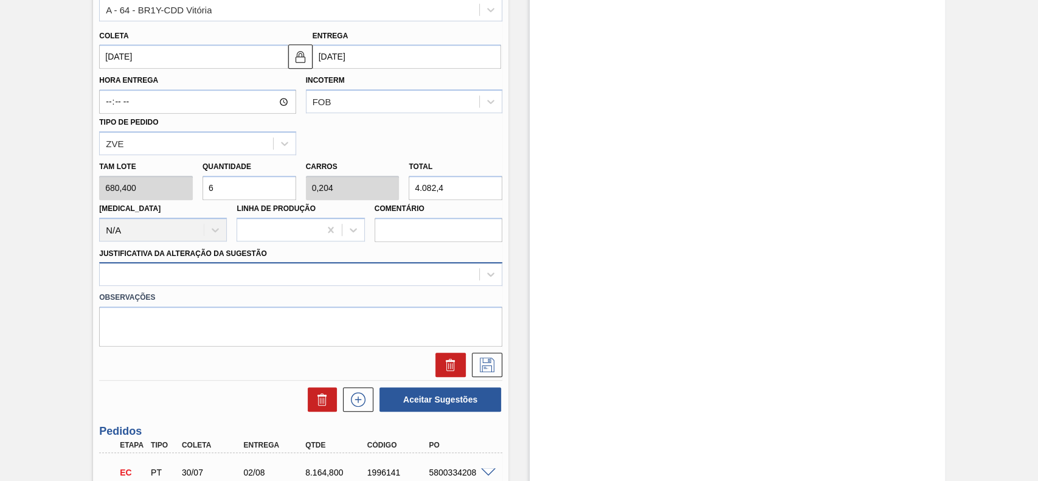
type input "6"
click at [164, 274] on div at bounding box center [289, 275] width 379 height 18
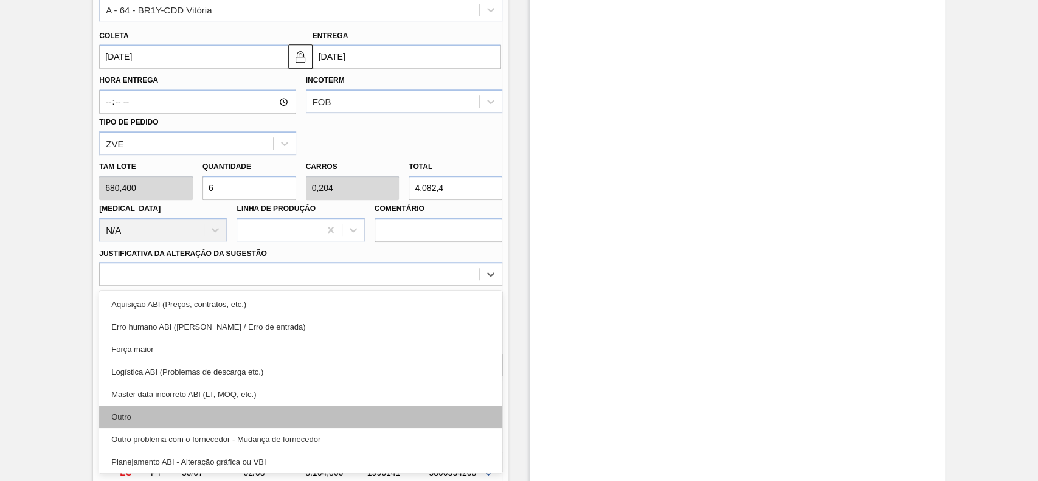
click at [159, 410] on div "Outro" at bounding box center [300, 416] width 403 height 22
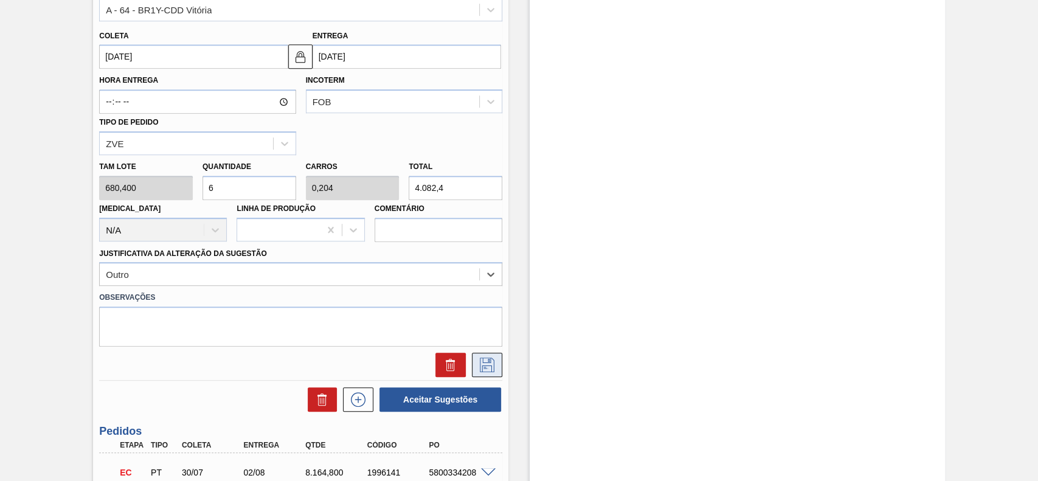
click at [486, 369] on icon at bounding box center [486, 364] width 19 height 15
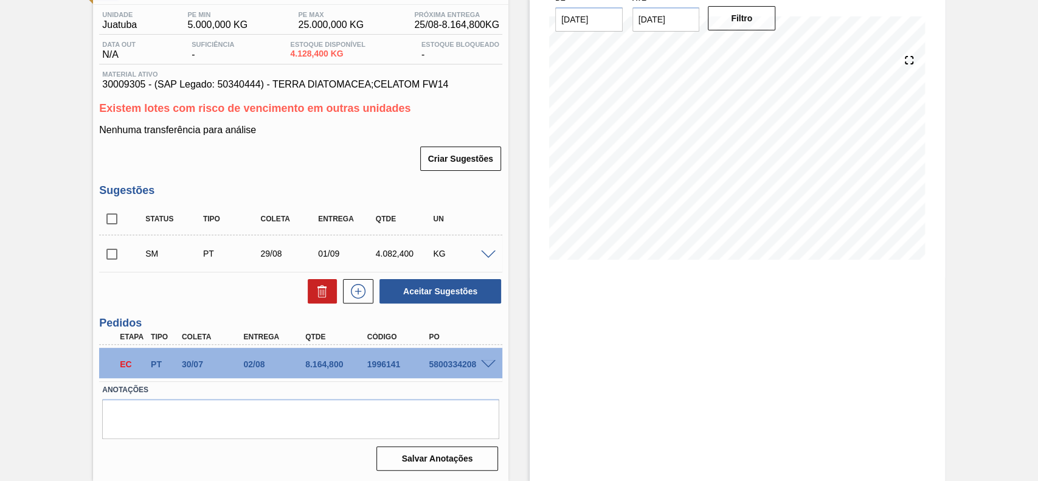
scroll to position [97, 0]
click at [125, 259] on span at bounding box center [134, 253] width 18 height 24
click at [104, 252] on input "checkbox" at bounding box center [112, 254] width 26 height 26
click at [418, 297] on button "Aceitar Sugestões" at bounding box center [440, 291] width 122 height 24
checkbox input "false"
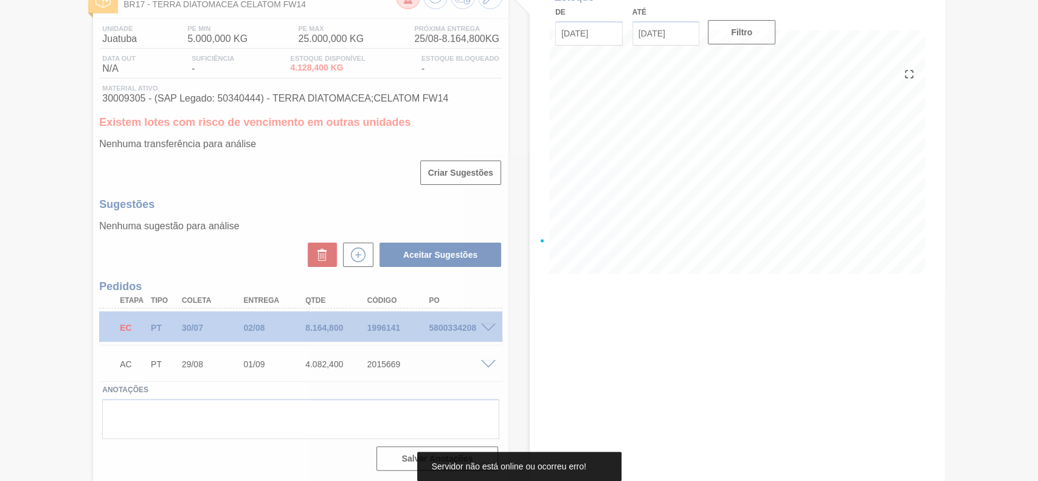
scroll to position [83, 0]
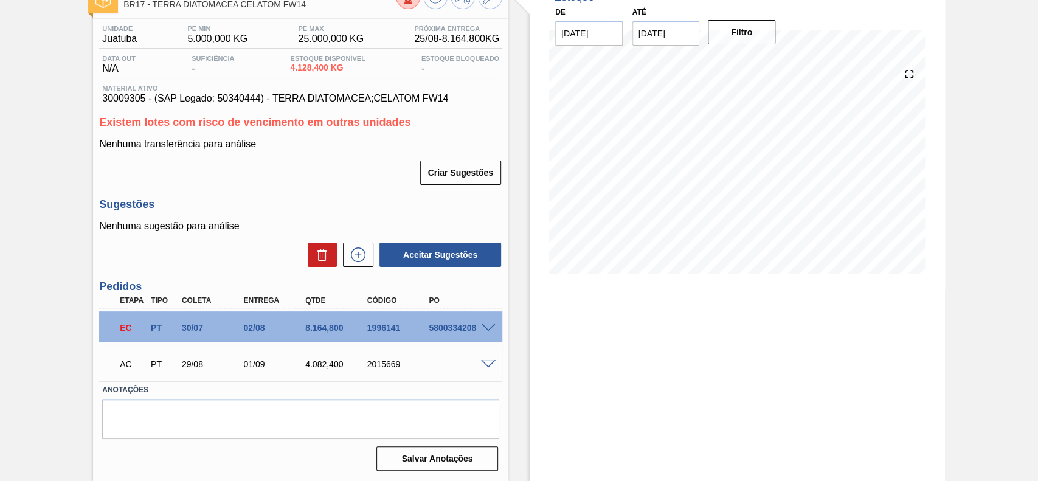
click at [486, 366] on span at bounding box center [488, 364] width 15 height 9
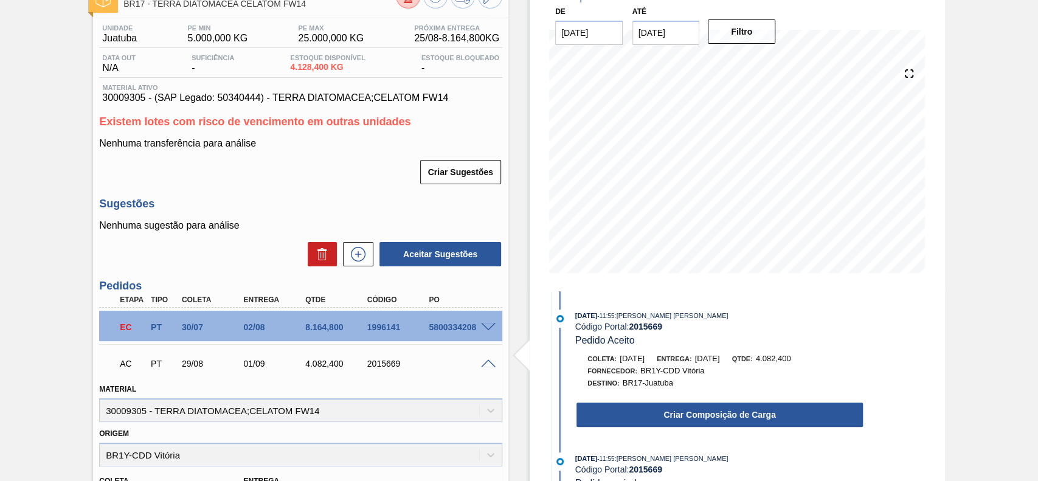
click at [686, 428] on div "Criar Composição de Carga" at bounding box center [719, 414] width 289 height 27
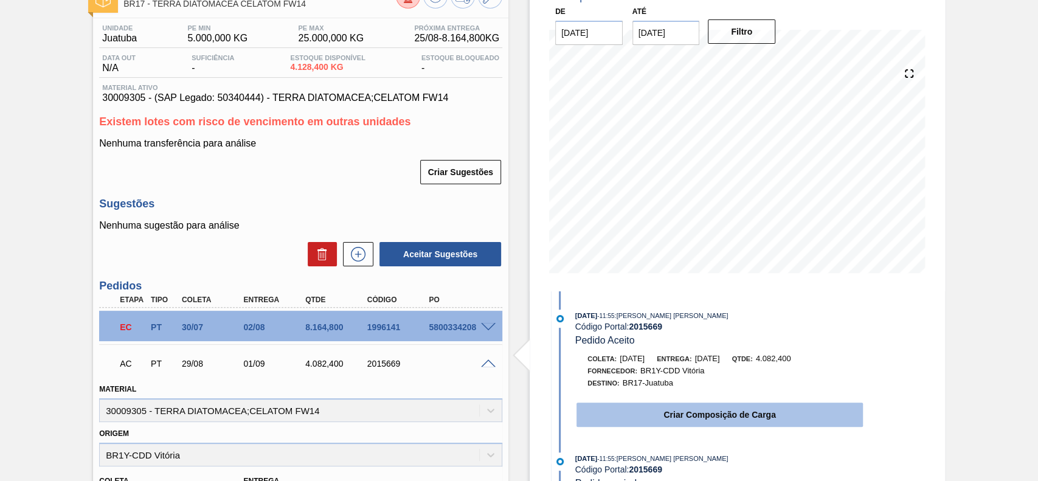
click at [685, 426] on button "Criar Composição de Carga" at bounding box center [719, 414] width 286 height 24
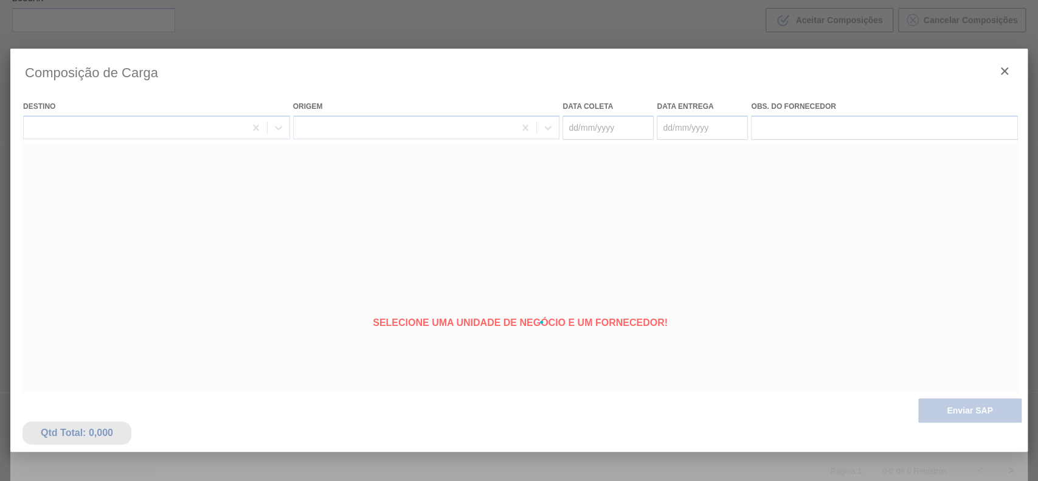
type coleta "[DATE]"
type entrega "01/09/2025"
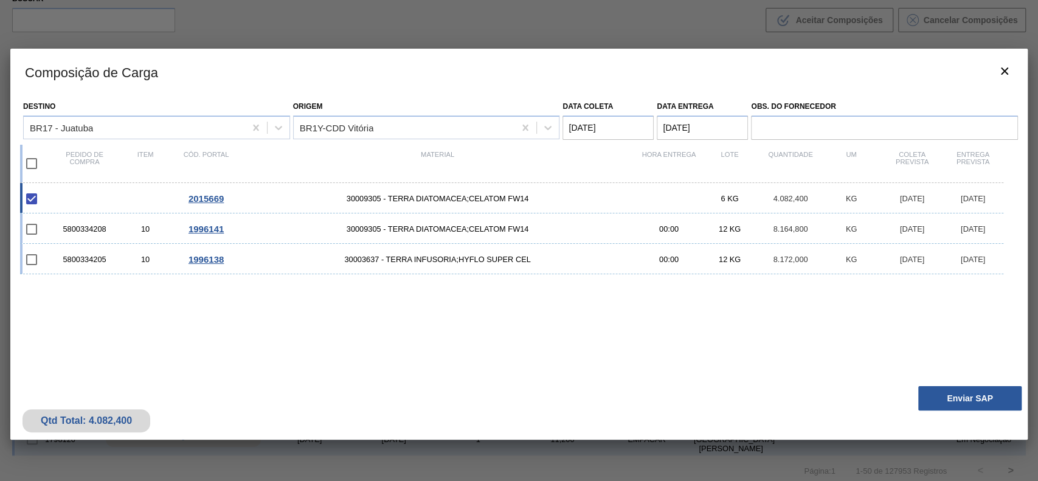
click at [914, 385] on div "Qtd Total: 4.082,400 Enviar SAP" at bounding box center [518, 410] width 1017 height 60
click at [929, 399] on button "Enviar SAP" at bounding box center [969, 398] width 103 height 24
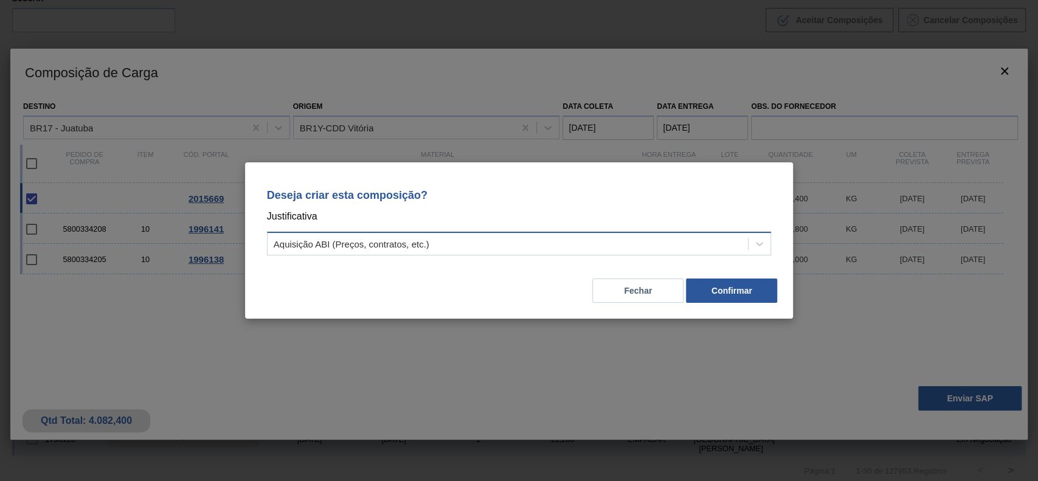
click at [449, 243] on div "Aquisição ABI (Preços, contratos, etc.)" at bounding box center [507, 244] width 481 height 18
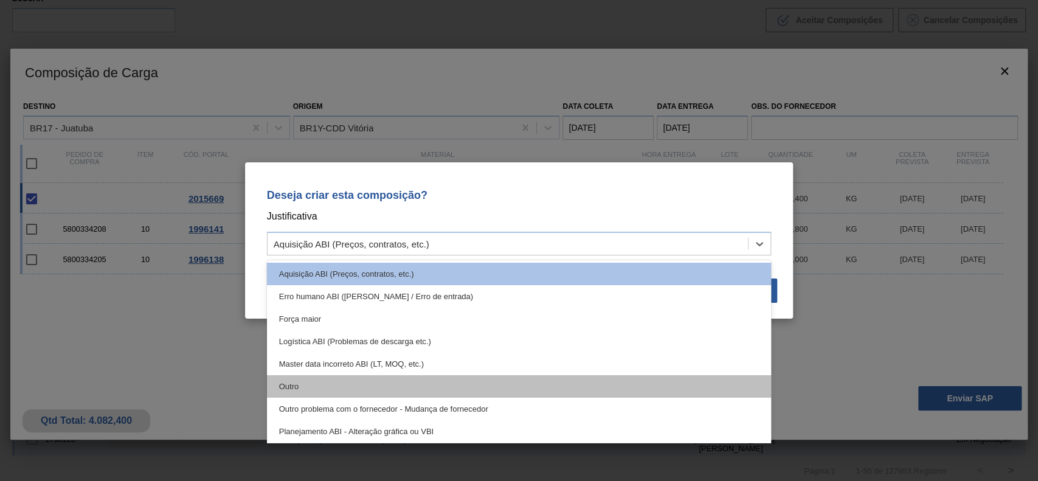
click at [402, 379] on div "Outro" at bounding box center [519, 386] width 505 height 22
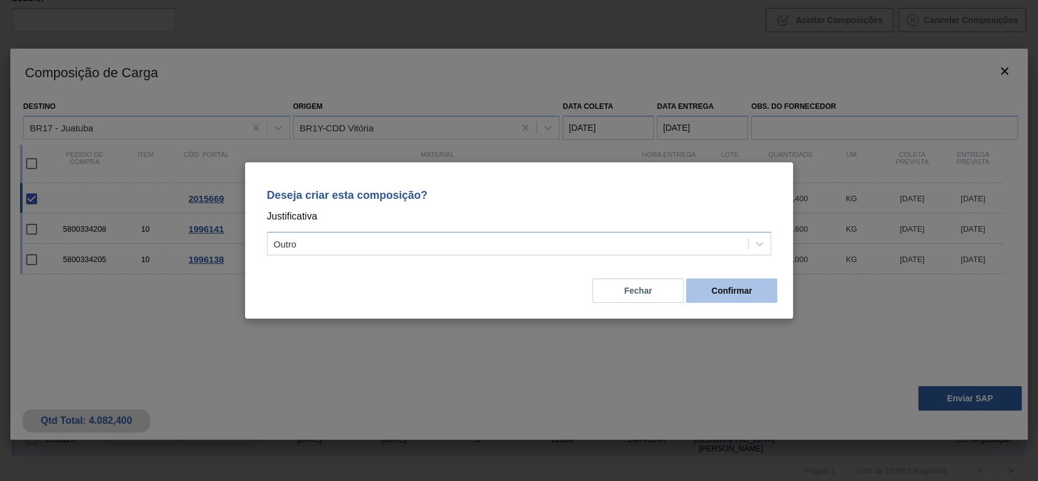
click at [734, 298] on button "Confirmar" at bounding box center [731, 290] width 91 height 24
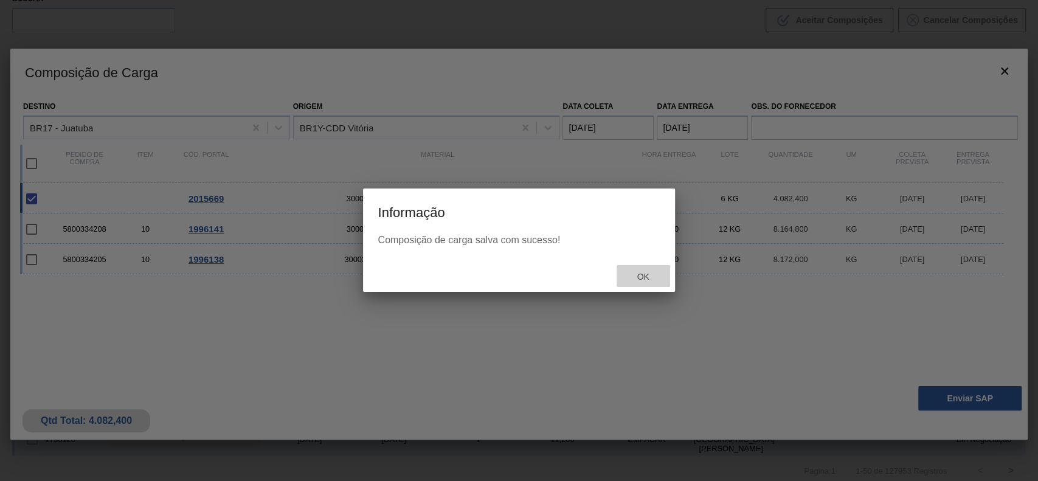
click at [639, 270] on div "Ok" at bounding box center [642, 276] width 53 height 22
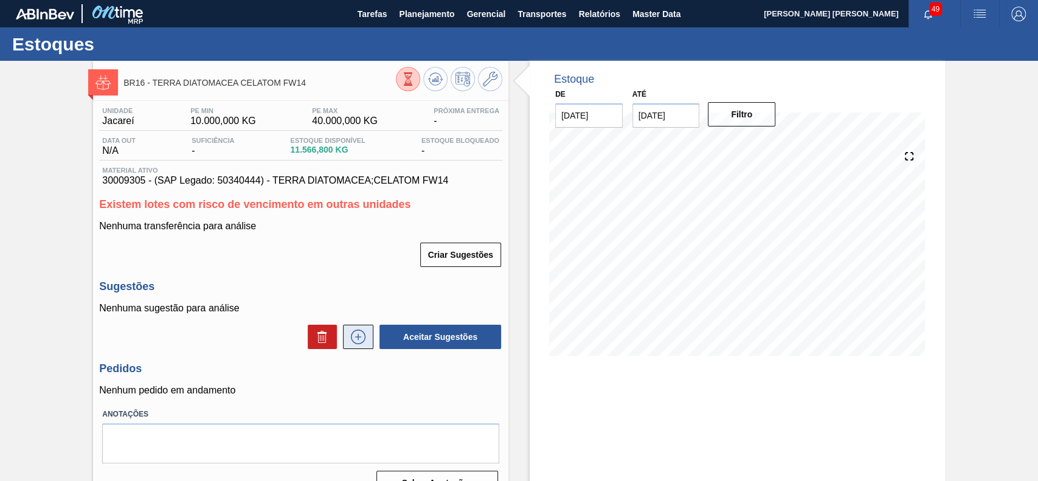
click at [351, 342] on icon at bounding box center [358, 336] width 15 height 15
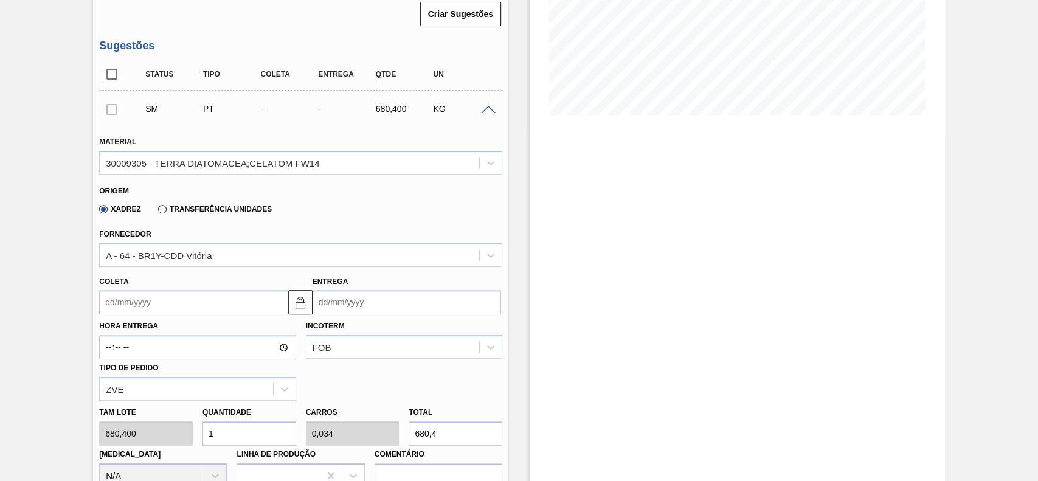
scroll to position [243, 0]
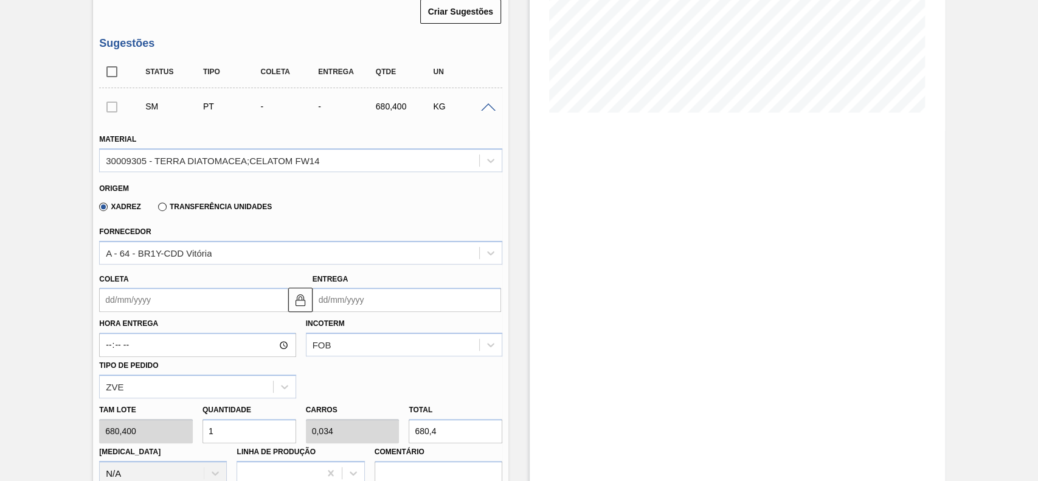
click at [215, 294] on input "Coleta" at bounding box center [193, 300] width 188 height 24
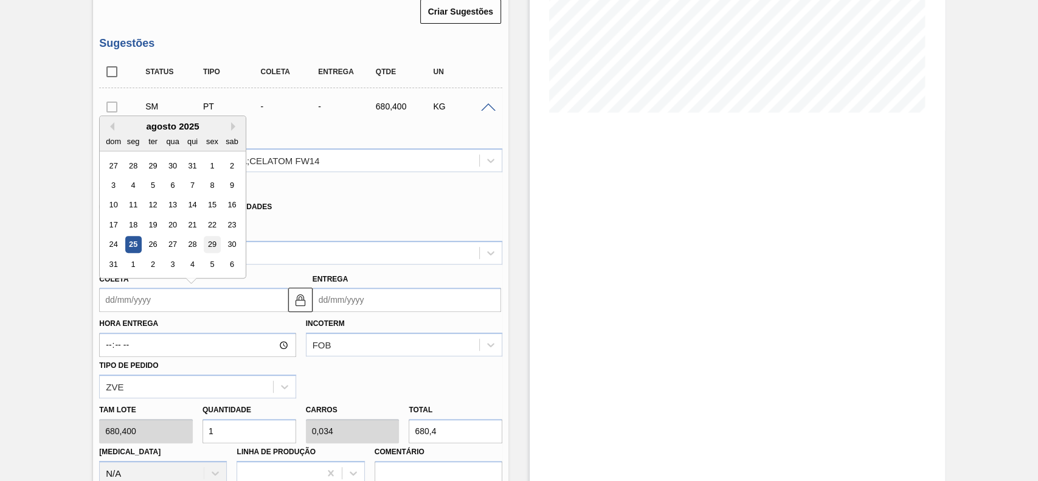
click at [214, 249] on div "29" at bounding box center [212, 244] width 16 height 16
type input "[DATE]"
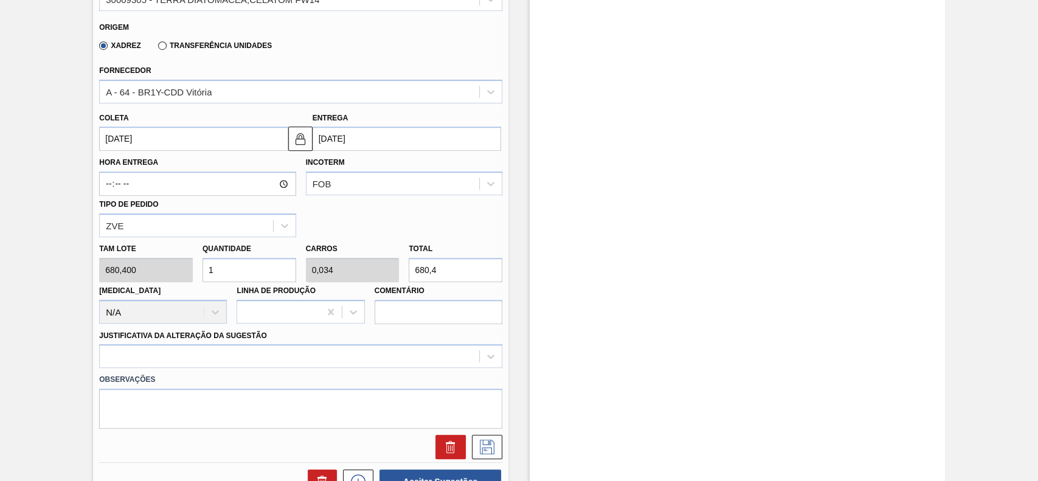
scroll to position [405, 0]
click at [229, 268] on input "1" at bounding box center [249, 269] width 94 height 24
type input "0"
type input "2"
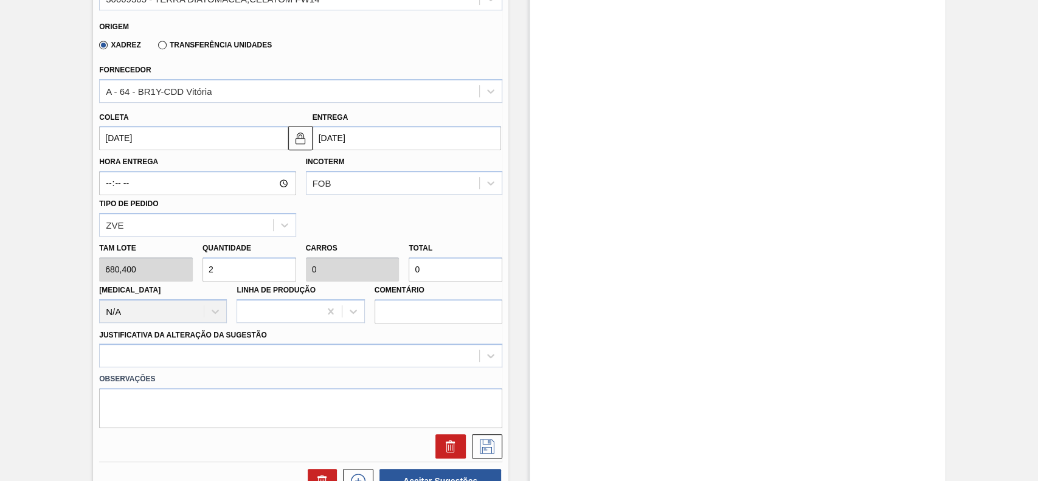
type input "0,068"
type input "1.360,8"
type input "23"
type input "0,782"
type input "15.649,2"
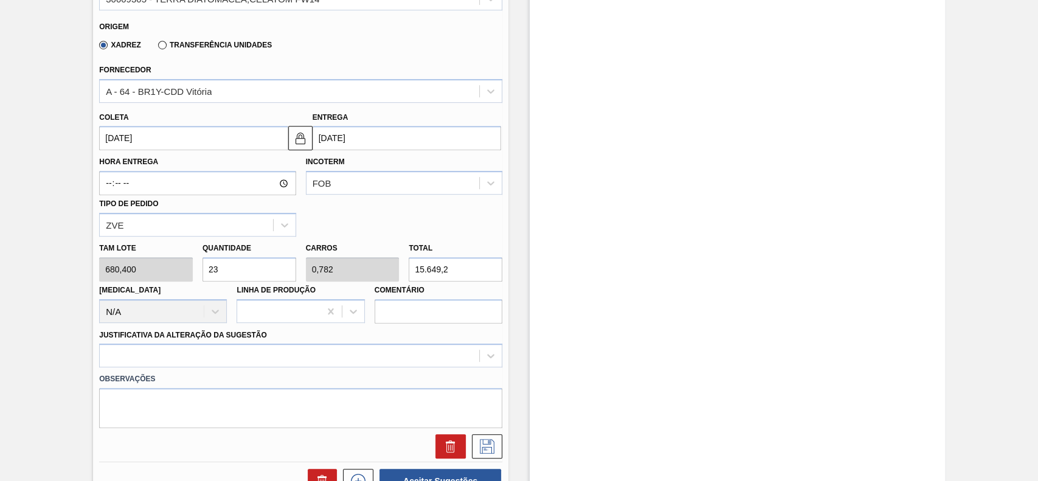
type input "2"
type input "0,068"
type input "1.360,8"
type input "24"
type input "0,816"
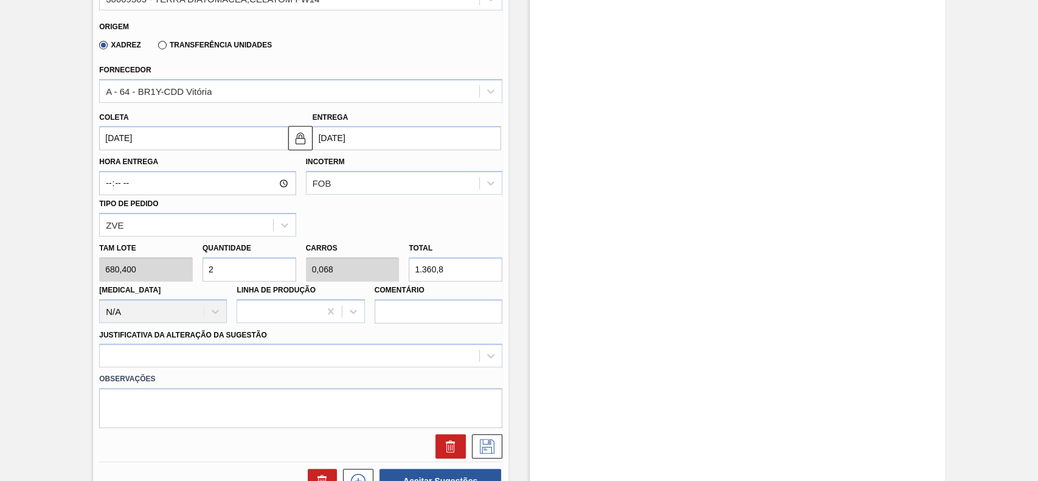
type input "16.329,6"
type input "24"
click at [151, 359] on div at bounding box center [300, 355] width 403 height 24
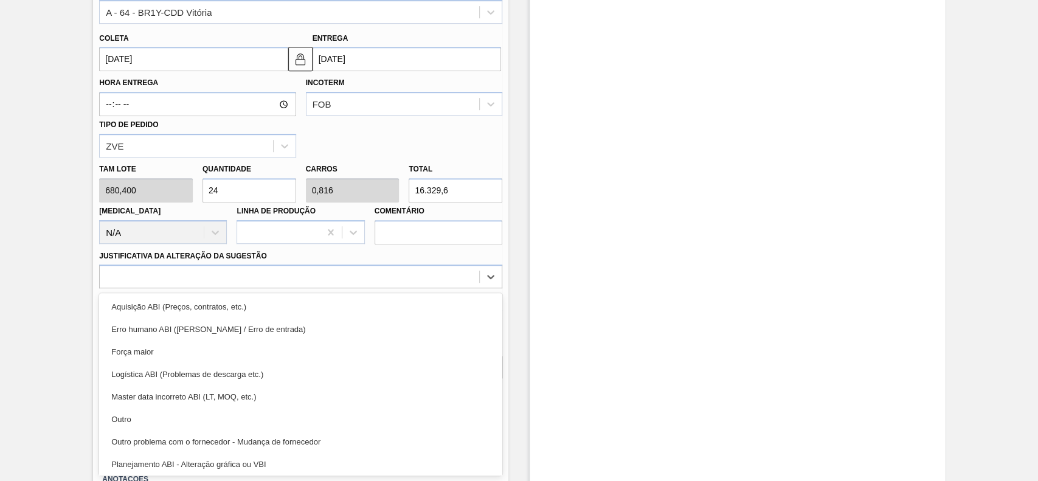
drag, startPoint x: 151, startPoint y: 422, endPoint x: 403, endPoint y: 369, distance: 257.8
click at [151, 420] on div "Outro" at bounding box center [300, 419] width 403 height 22
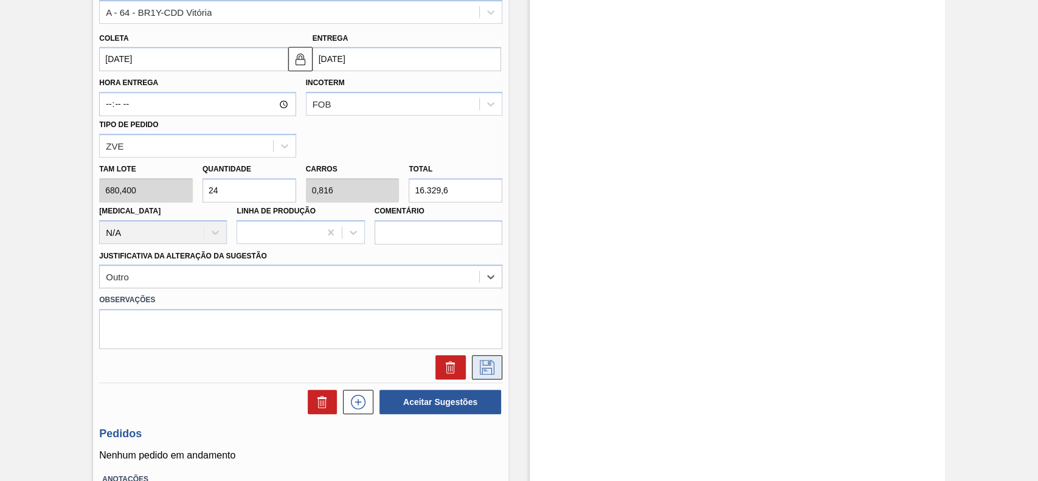
click at [486, 371] on icon at bounding box center [486, 367] width 19 height 15
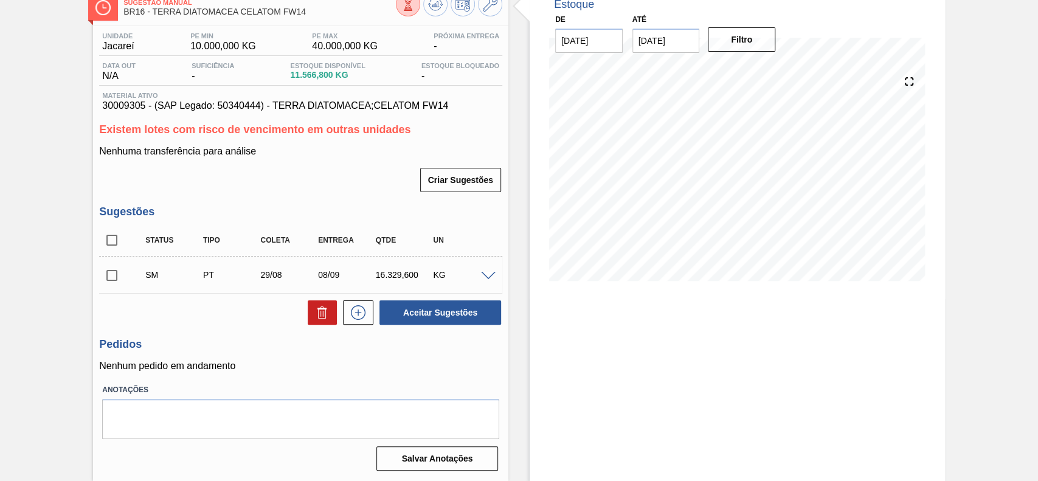
scroll to position [76, 0]
click at [112, 272] on input "checkbox" at bounding box center [112, 276] width 26 height 26
click at [438, 317] on button "Aceitar Sugestões" at bounding box center [440, 312] width 122 height 24
checkbox input "false"
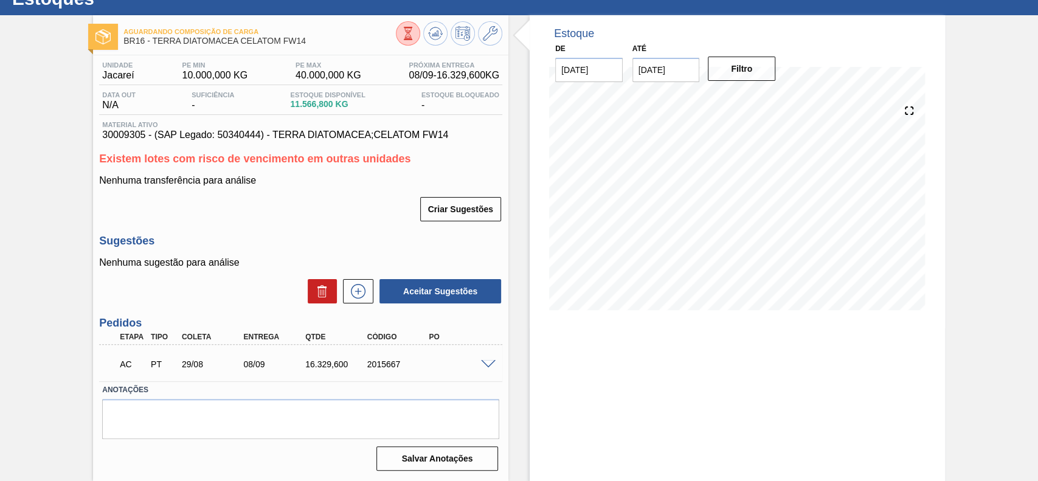
scroll to position [46, 0]
click at [478, 365] on div at bounding box center [490, 363] width 24 height 9
click at [488, 365] on span at bounding box center [488, 364] width 15 height 9
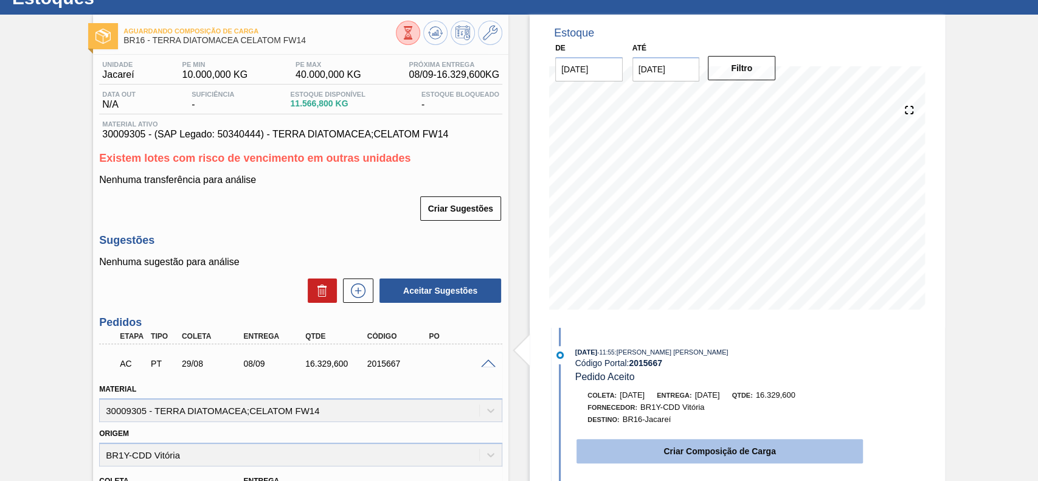
click at [685, 447] on button "Criar Composição de Carga" at bounding box center [719, 451] width 286 height 24
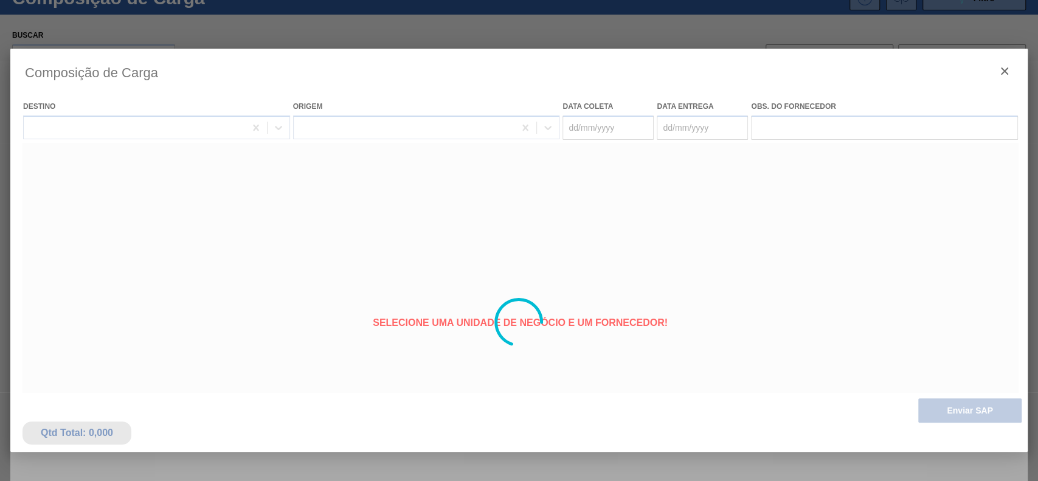
type coleta "[DATE]"
type entrega "[DATE]"
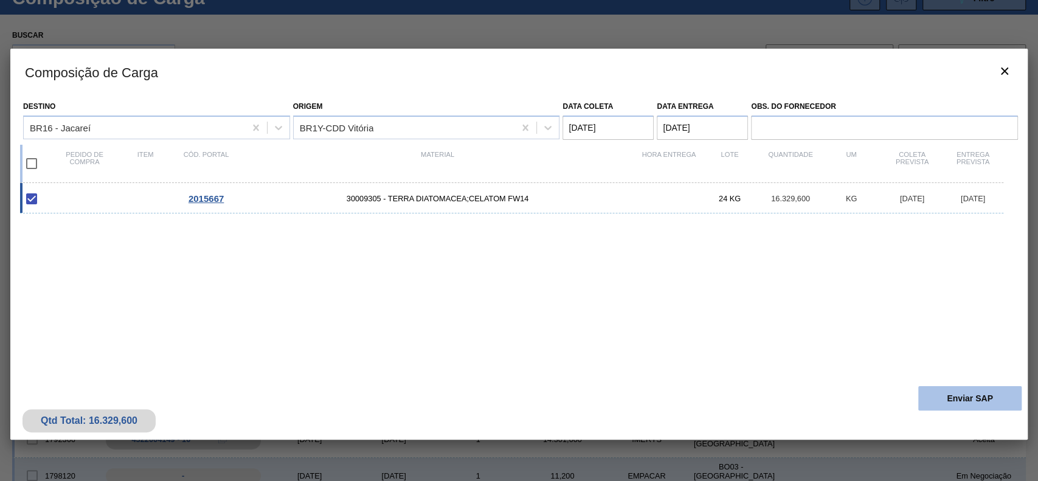
click at [971, 400] on button "Enviar SAP" at bounding box center [969, 398] width 103 height 24
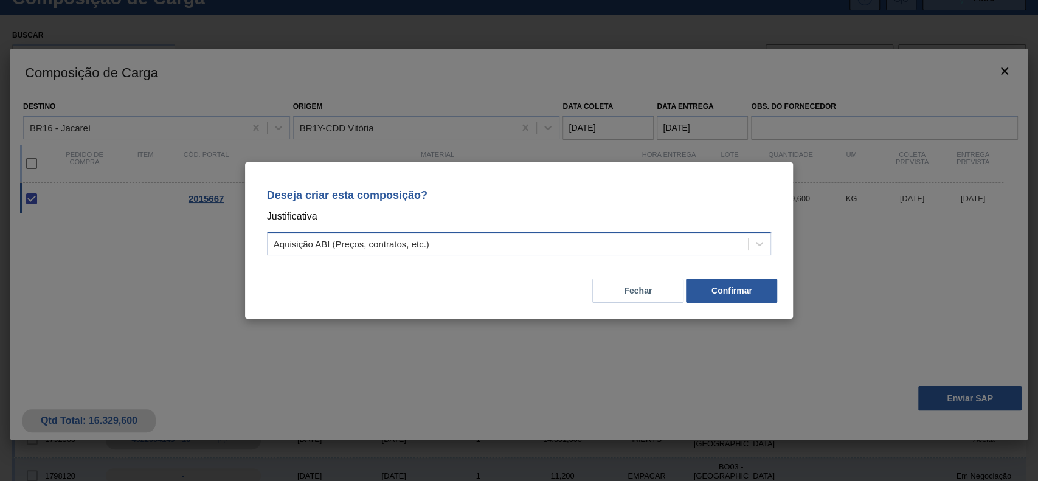
drag, startPoint x: 478, startPoint y: 246, endPoint x: 427, endPoint y: 250, distance: 51.9
click at [467, 246] on div "Aquisição ABI (Preços, contratos, etc.)" at bounding box center [507, 244] width 481 height 18
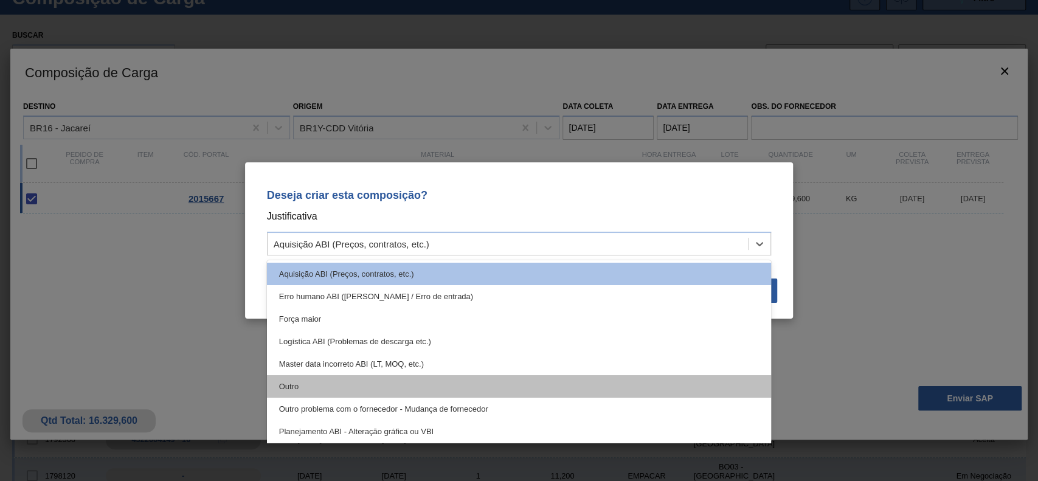
click at [337, 396] on div "Outro" at bounding box center [519, 386] width 505 height 22
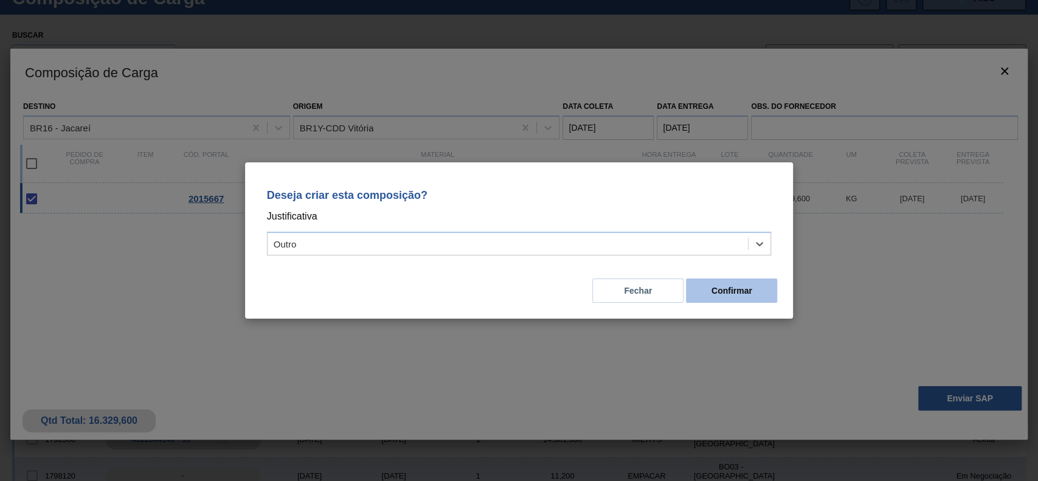
click at [728, 290] on button "Confirmar" at bounding box center [731, 290] width 91 height 24
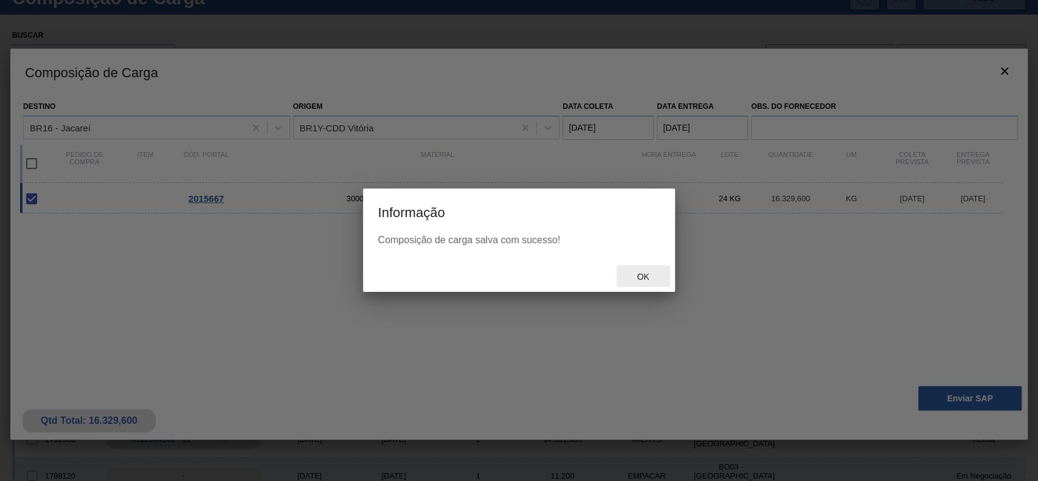
click at [647, 274] on span "Ok" at bounding box center [643, 277] width 32 height 10
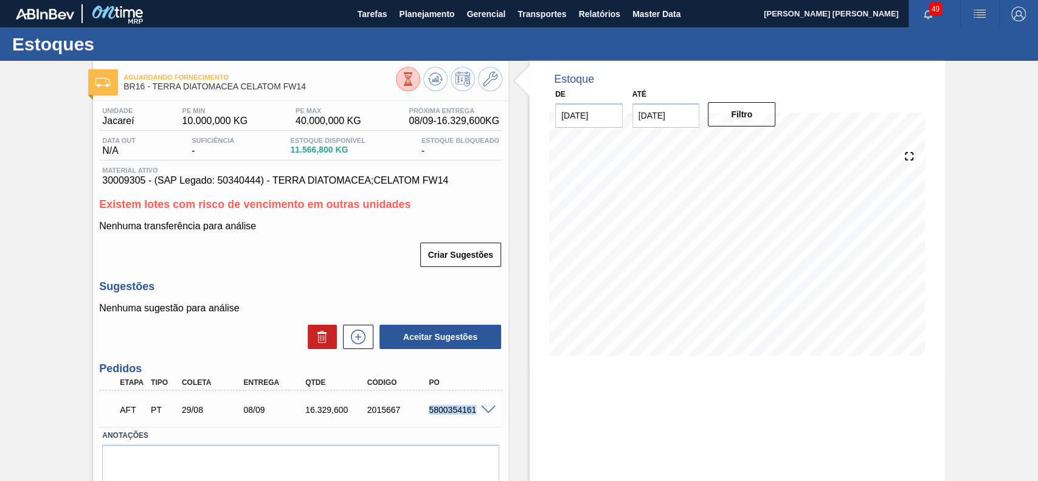
drag, startPoint x: 428, startPoint y: 414, endPoint x: 475, endPoint y: 424, distance: 48.5
click at [475, 424] on div "AFT PT 29/08 08/09 16.329,[PHONE_NUMBER] 5800354161" at bounding box center [300, 408] width 403 height 30
copy div "5800354161"
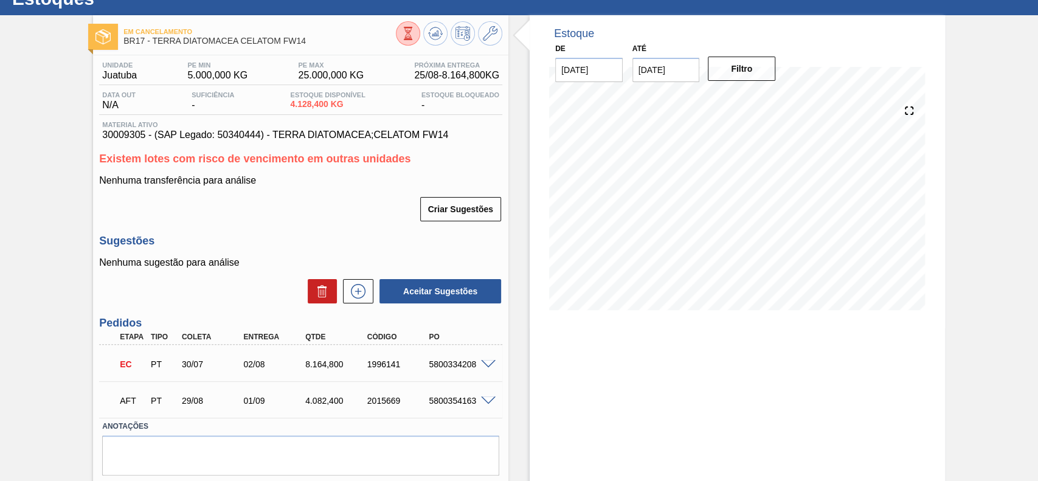
scroll to position [83, 0]
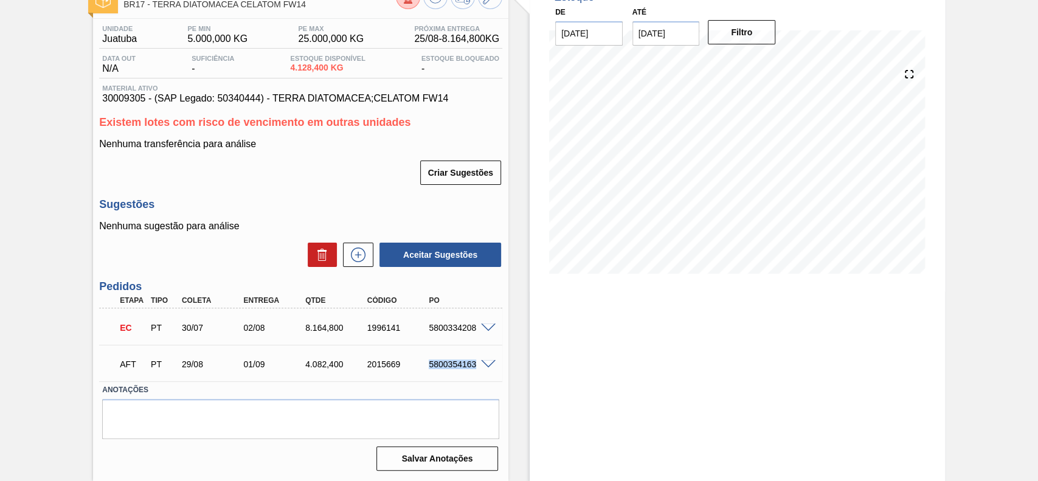
drag, startPoint x: 424, startPoint y: 361, endPoint x: 480, endPoint y: 368, distance: 56.4
click at [480, 368] on div "5800354163" at bounding box center [452, 364] width 62 height 10
copy div "5800354163"
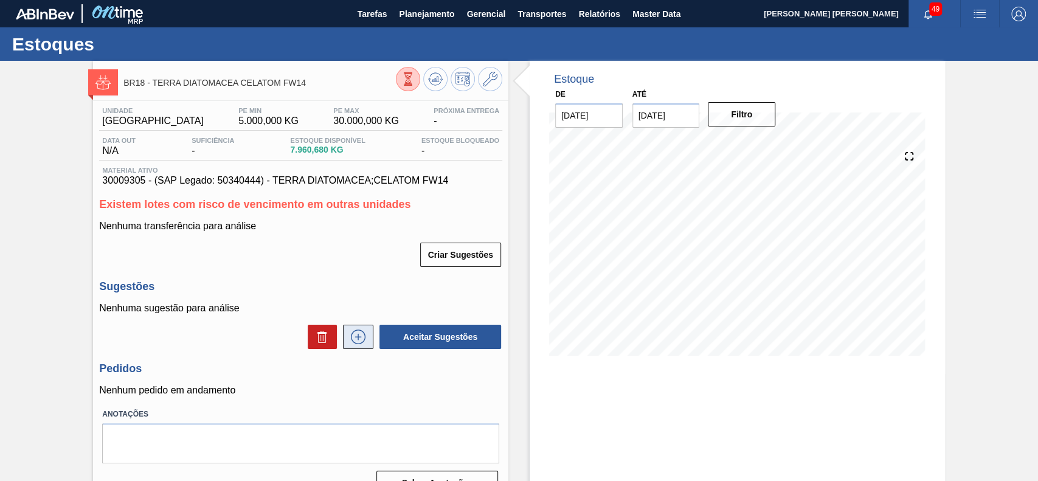
click at [367, 335] on button at bounding box center [358, 337] width 30 height 24
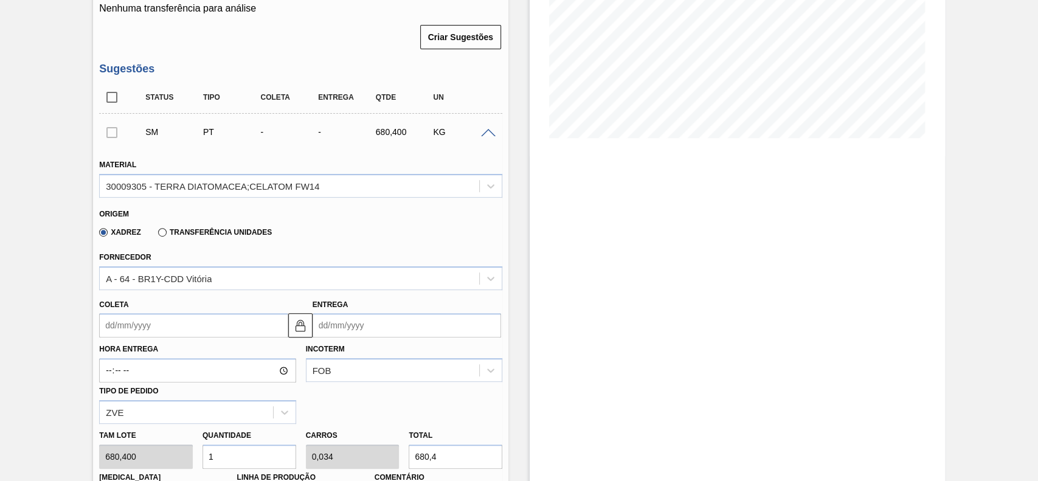
scroll to position [243, 0]
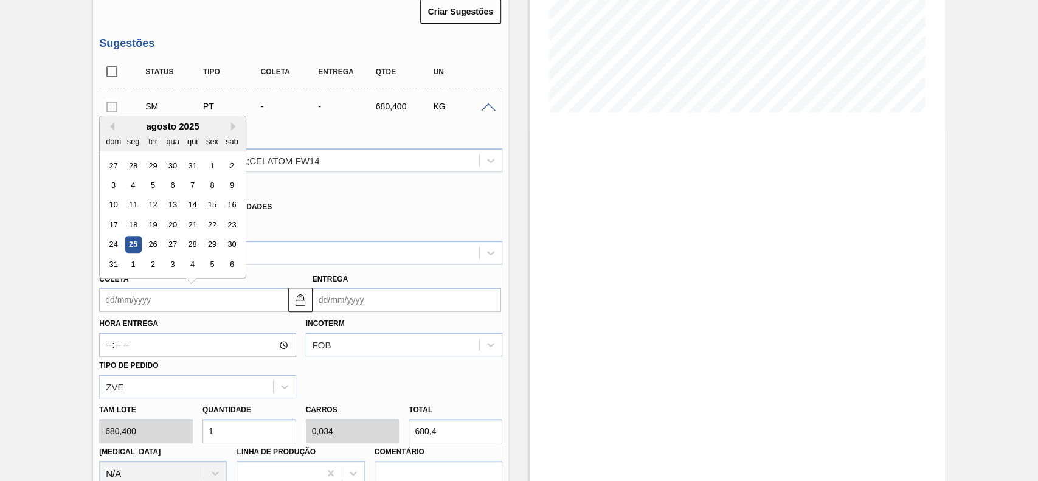
click at [166, 305] on input "Coleta" at bounding box center [193, 300] width 188 height 24
click at [206, 246] on div "29" at bounding box center [212, 244] width 16 height 16
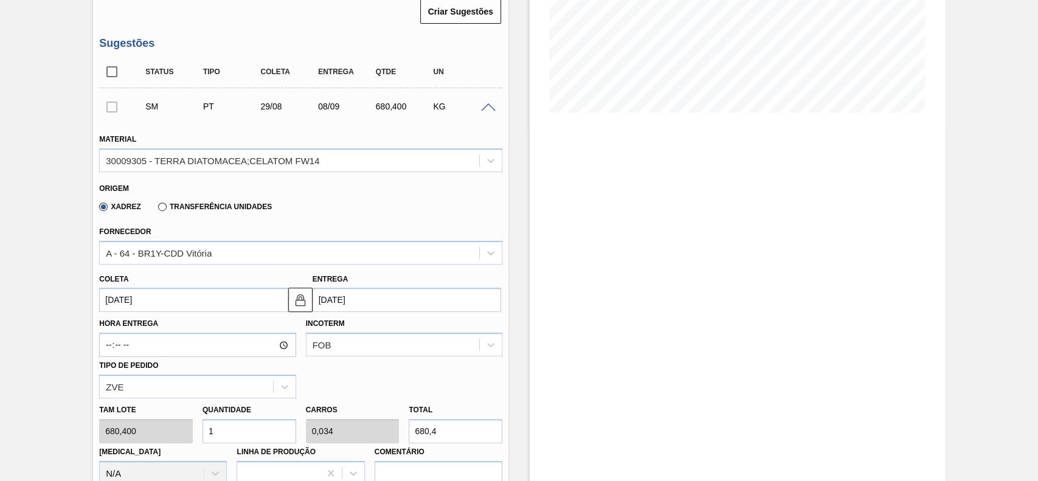
type input "[DATE]"
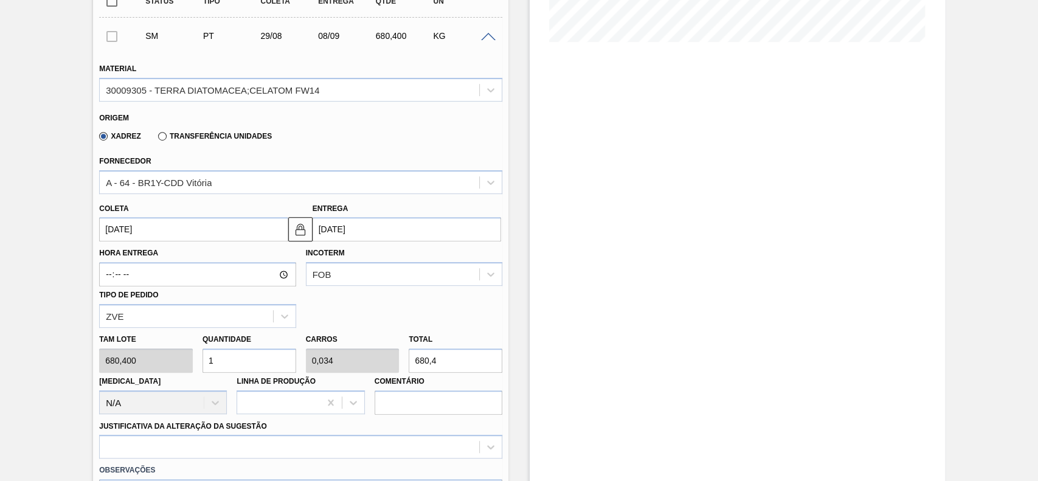
scroll to position [405, 0]
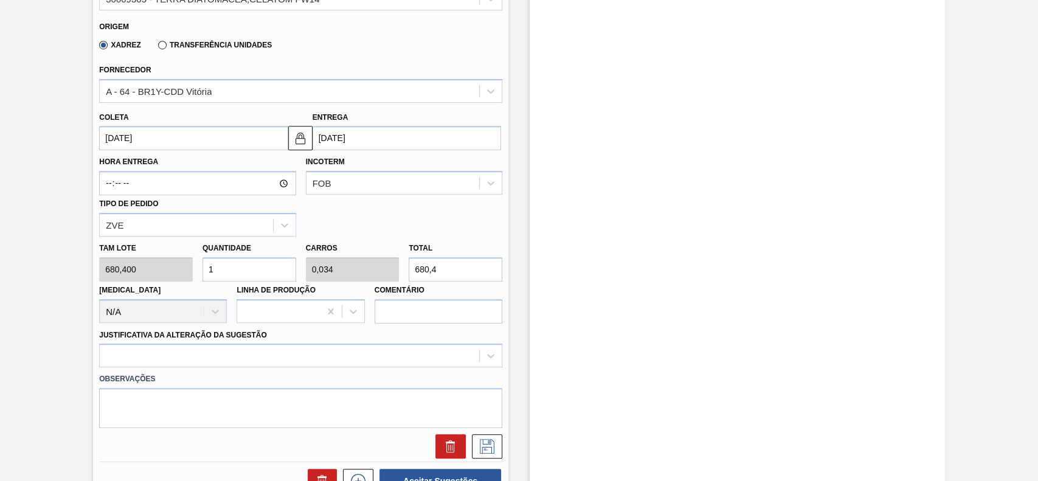
click at [241, 269] on input "1" at bounding box center [249, 269] width 94 height 24
type input "0"
type input "8"
type input "0,272"
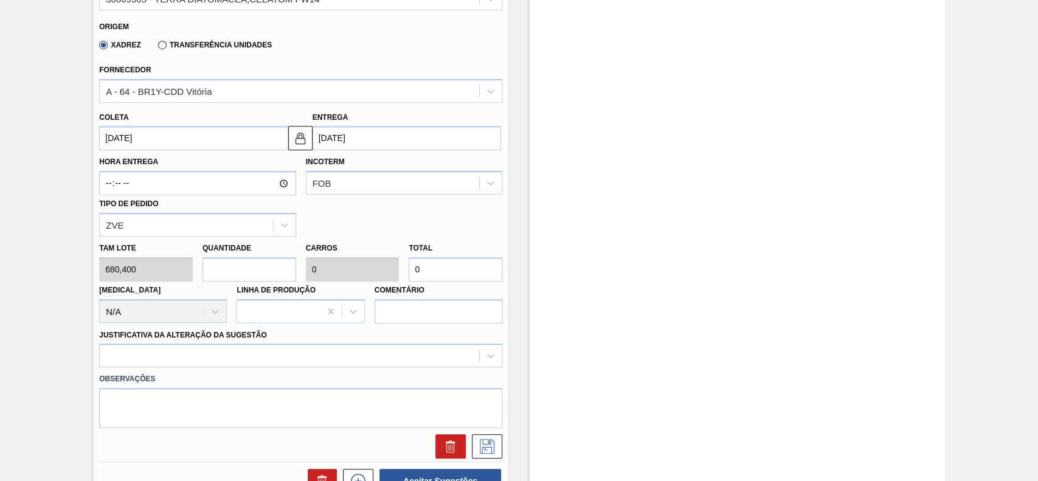
type input "5.443,2"
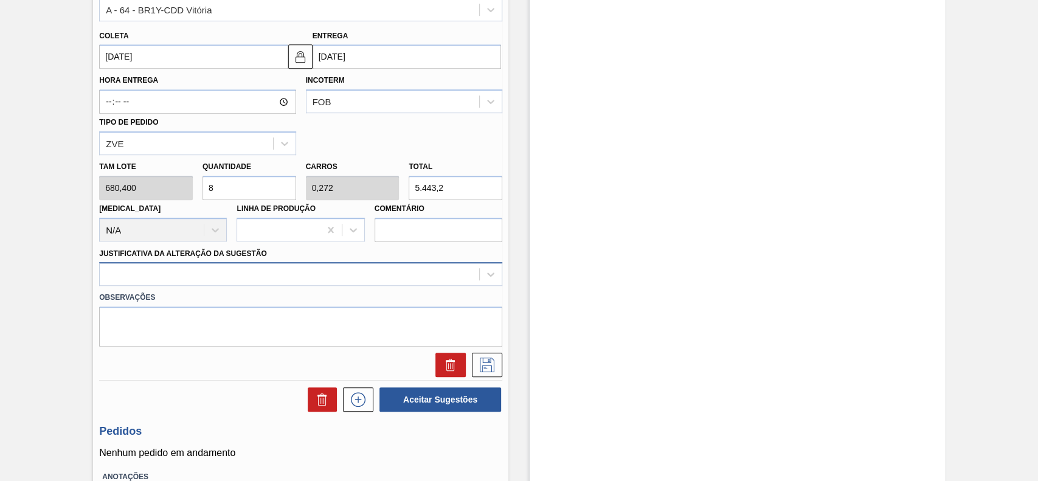
type input "8"
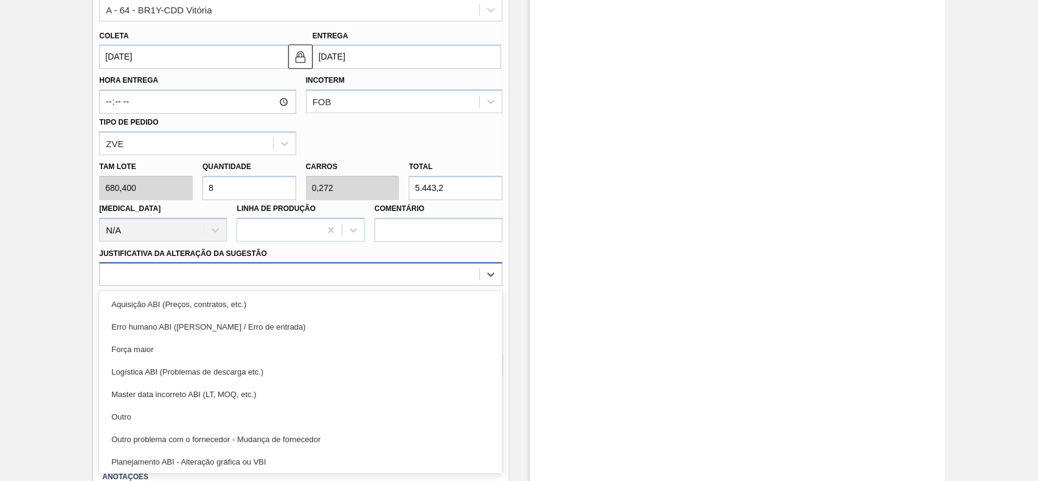
click at [207, 286] on div at bounding box center [300, 274] width 403 height 24
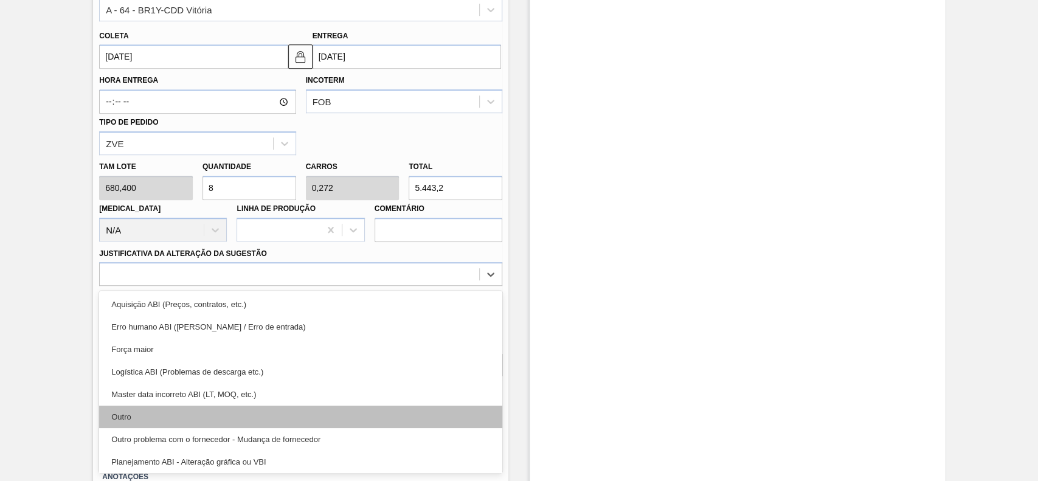
click at [161, 421] on div "Outro" at bounding box center [300, 416] width 403 height 22
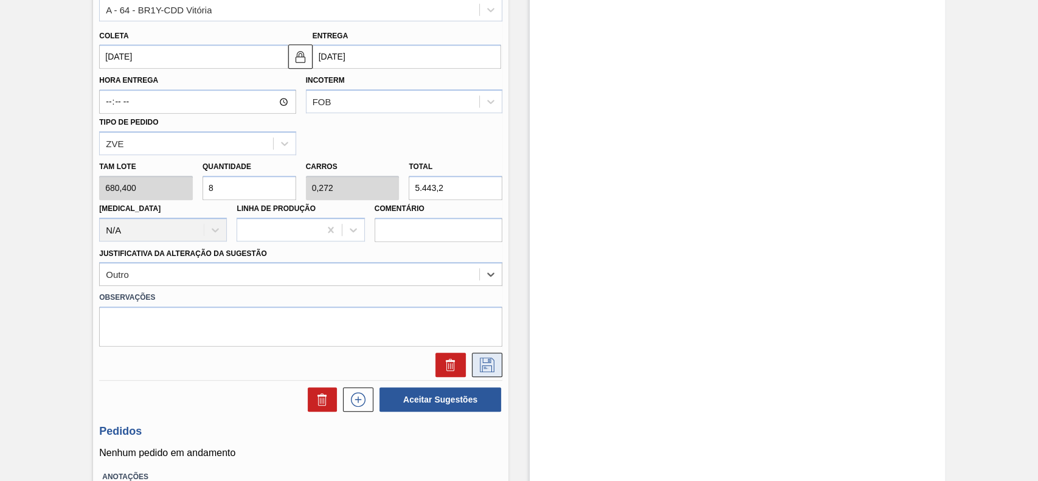
click at [485, 373] on button at bounding box center [487, 365] width 30 height 24
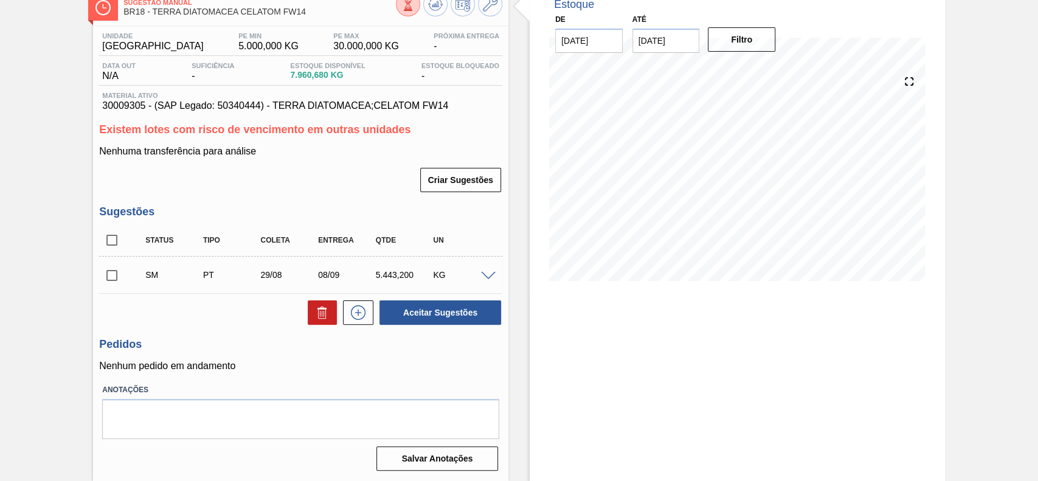
scroll to position [76, 0]
click at [113, 280] on input "checkbox" at bounding box center [112, 276] width 26 height 26
click at [438, 307] on button "Aceitar Sugestões" at bounding box center [440, 312] width 122 height 24
checkbox input "false"
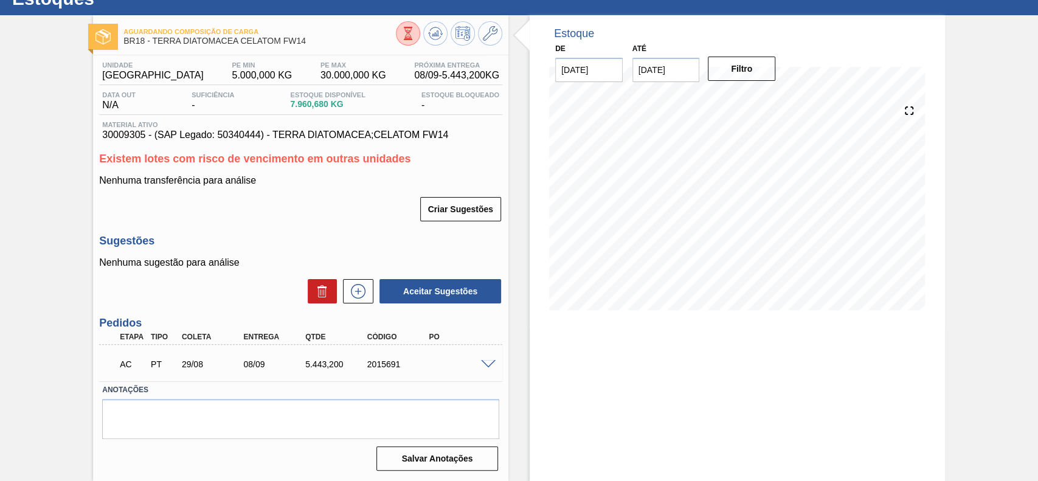
scroll to position [46, 0]
click at [482, 357] on div "AC PT 29/08 08/09 5.443,200 2015691" at bounding box center [300, 363] width 403 height 30
click at [496, 365] on div at bounding box center [490, 363] width 24 height 9
click at [486, 361] on span at bounding box center [488, 364] width 15 height 9
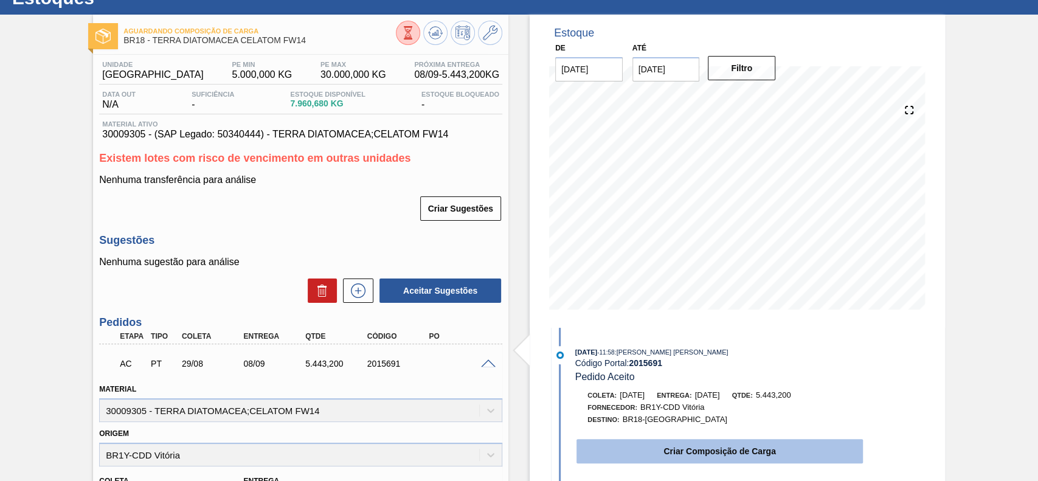
click at [657, 457] on button "Criar Composição de Carga" at bounding box center [719, 451] width 286 height 24
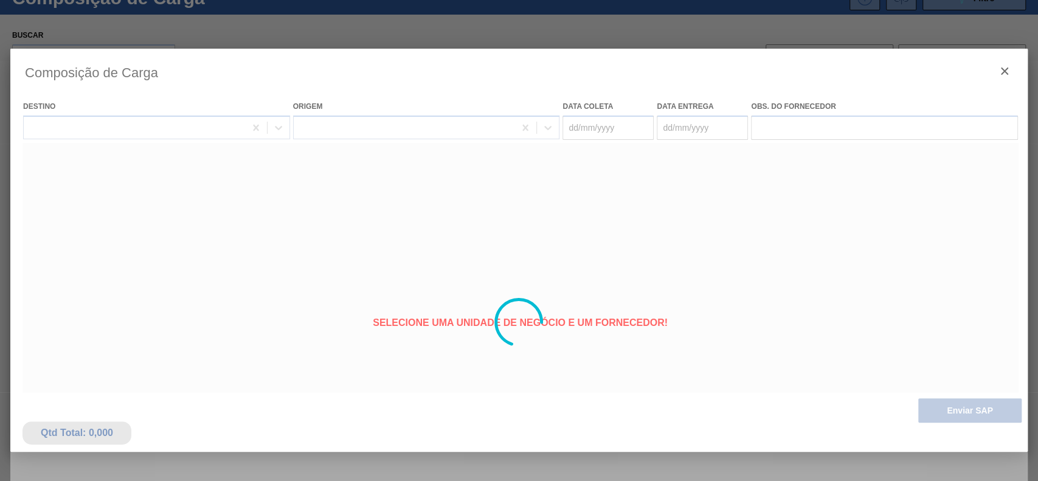
type coleta "[DATE]"
type entrega "[DATE]"
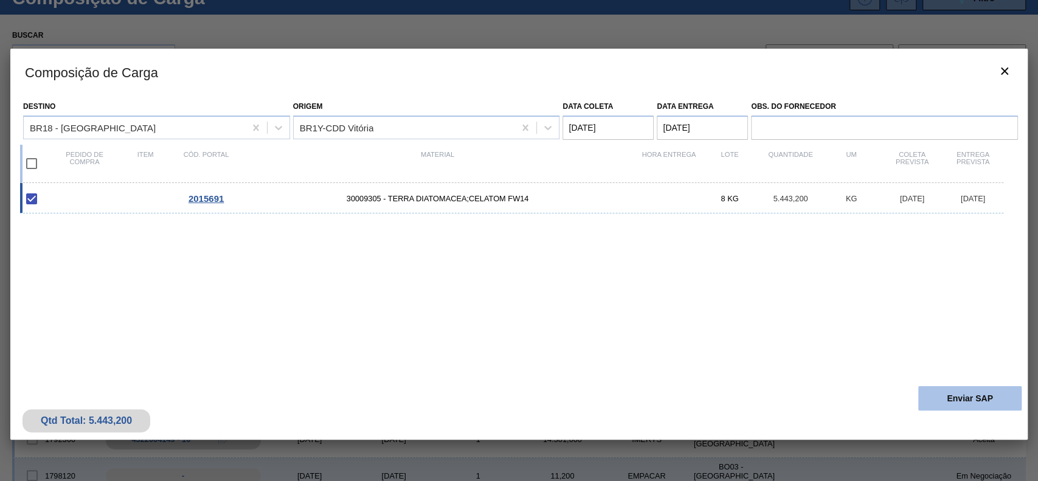
click at [947, 398] on button "Enviar SAP" at bounding box center [969, 398] width 103 height 24
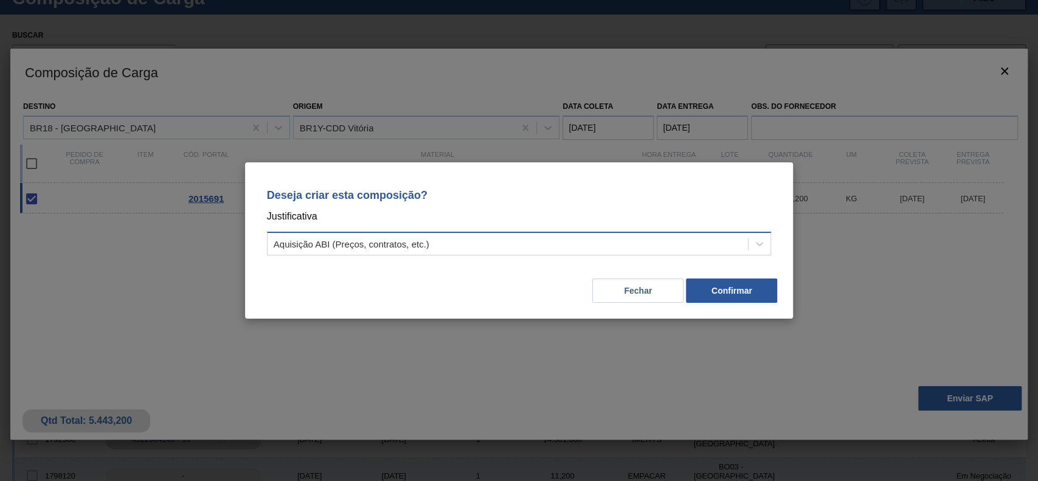
drag, startPoint x: 540, startPoint y: 249, endPoint x: 517, endPoint y: 253, distance: 24.0
click at [538, 249] on div "Aquisição ABI (Preços, contratos, etc.)" at bounding box center [507, 244] width 481 height 18
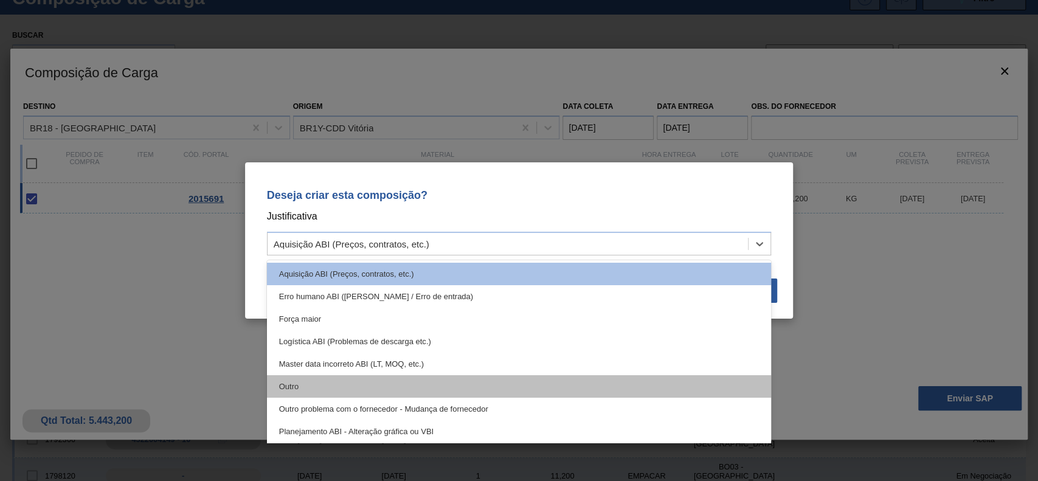
click at [343, 381] on div "Outro" at bounding box center [519, 386] width 505 height 22
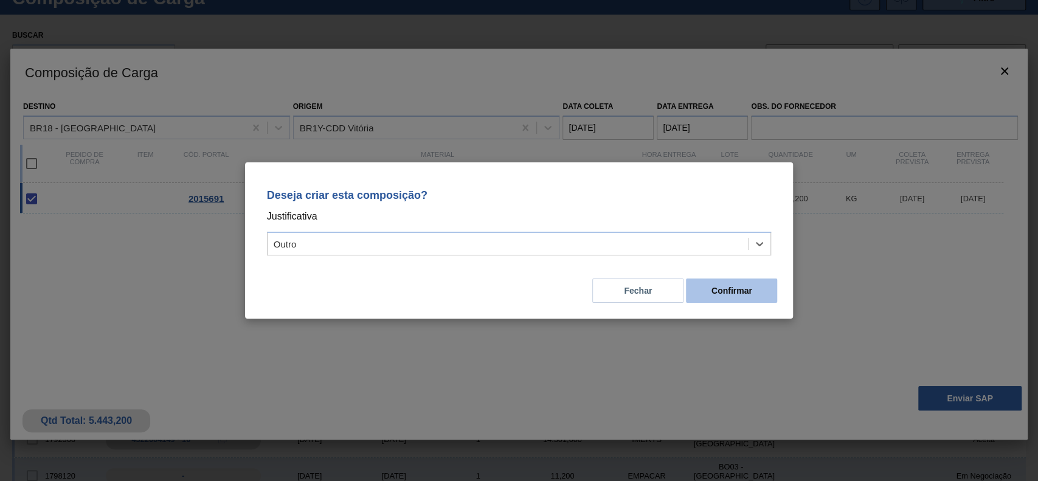
click at [734, 290] on button "Confirmar" at bounding box center [731, 290] width 91 height 24
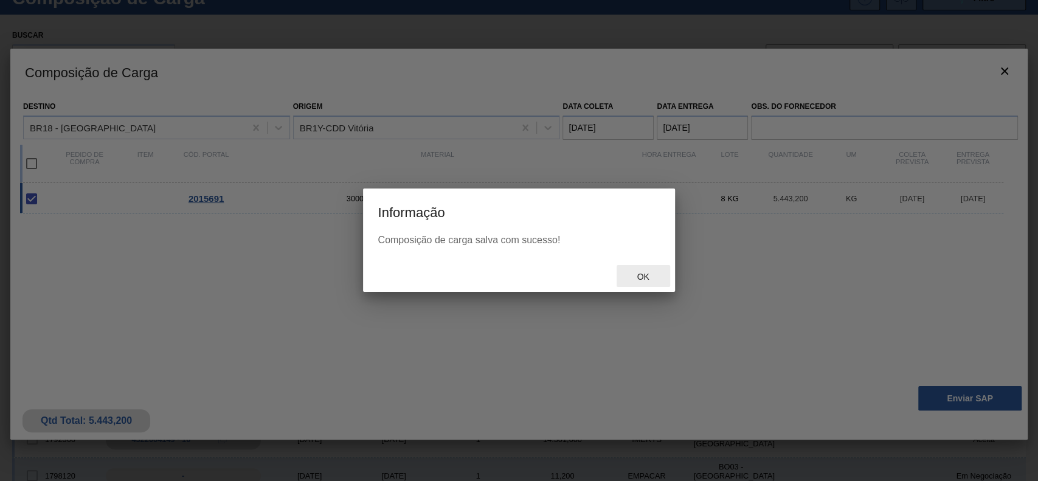
click at [642, 277] on span "Ok" at bounding box center [643, 277] width 32 height 10
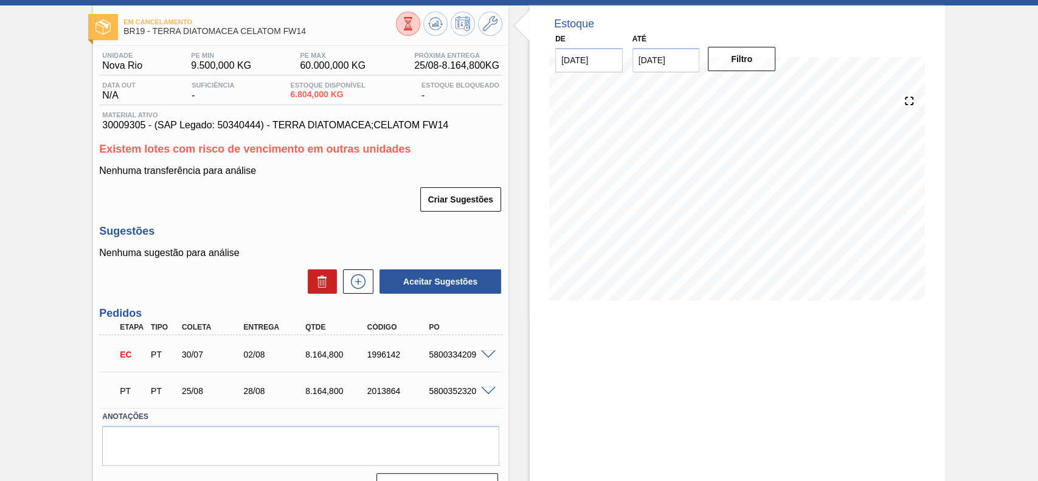
scroll to position [83, 0]
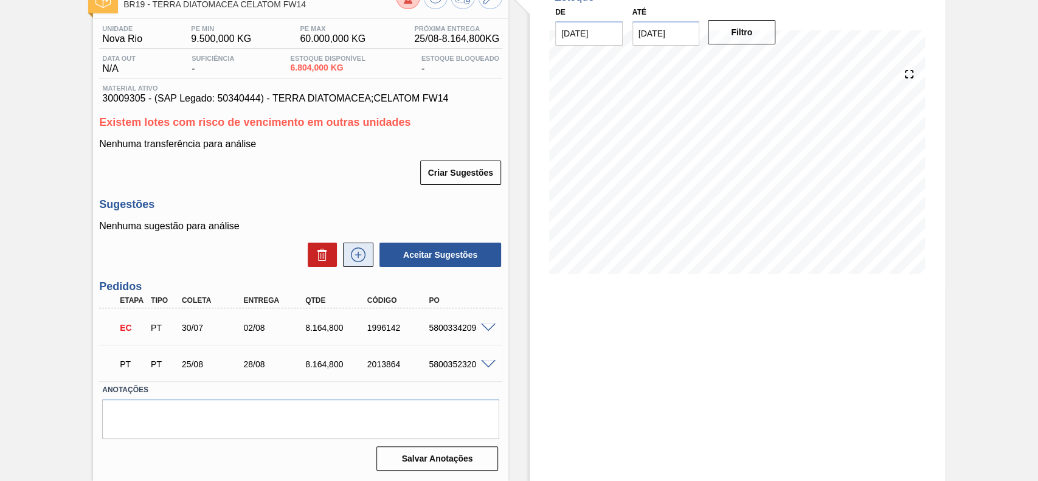
click at [350, 259] on icon at bounding box center [357, 254] width 19 height 15
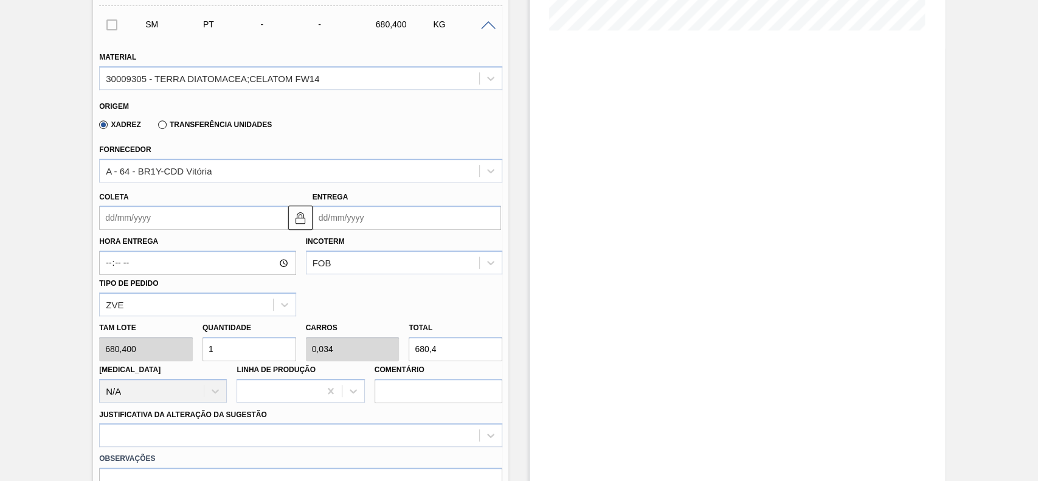
scroll to position [326, 0]
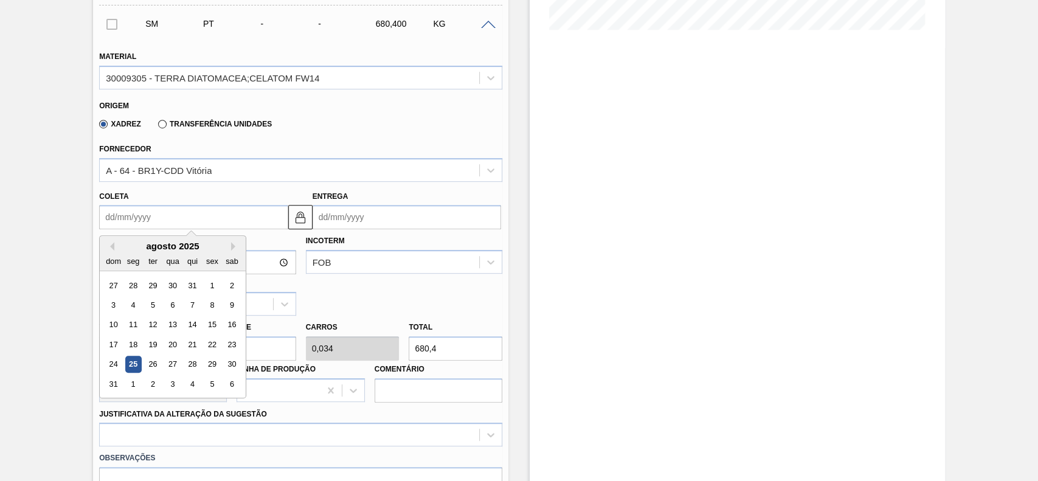
click at [169, 227] on input "Coleta" at bounding box center [193, 217] width 188 height 24
click at [210, 367] on div "29" at bounding box center [212, 364] width 16 height 16
type input "[DATE]"
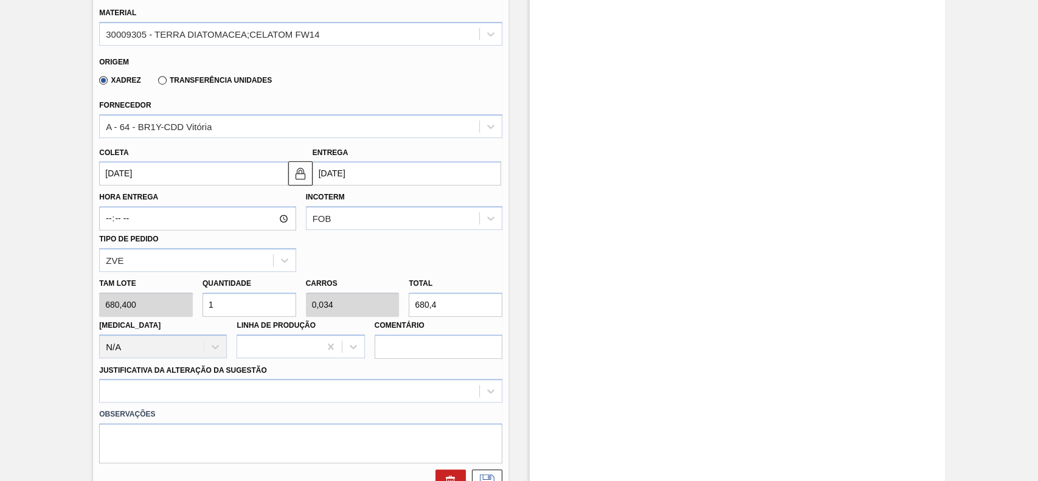
scroll to position [407, 0]
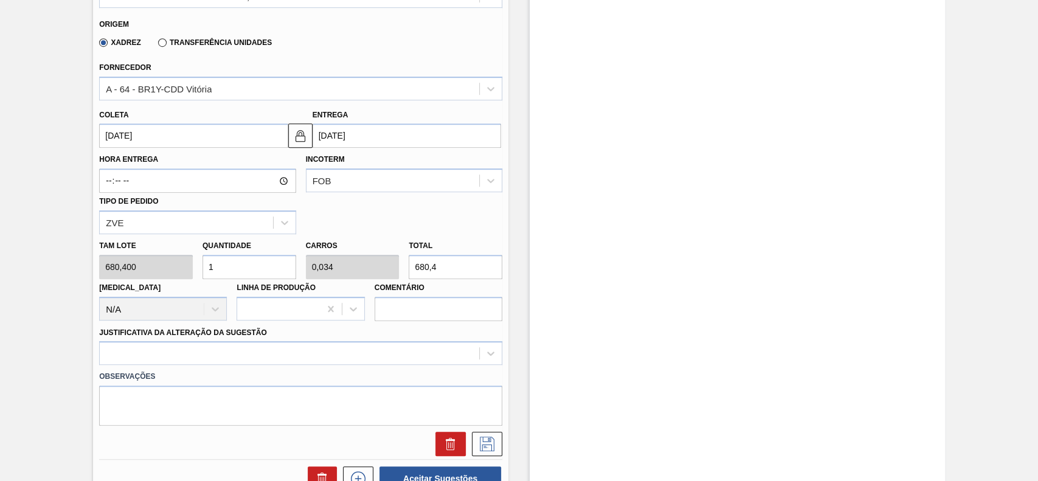
click at [240, 272] on input "1" at bounding box center [249, 267] width 94 height 24
type input "12"
type input "0,408"
type input "8.164,8"
type input "12"
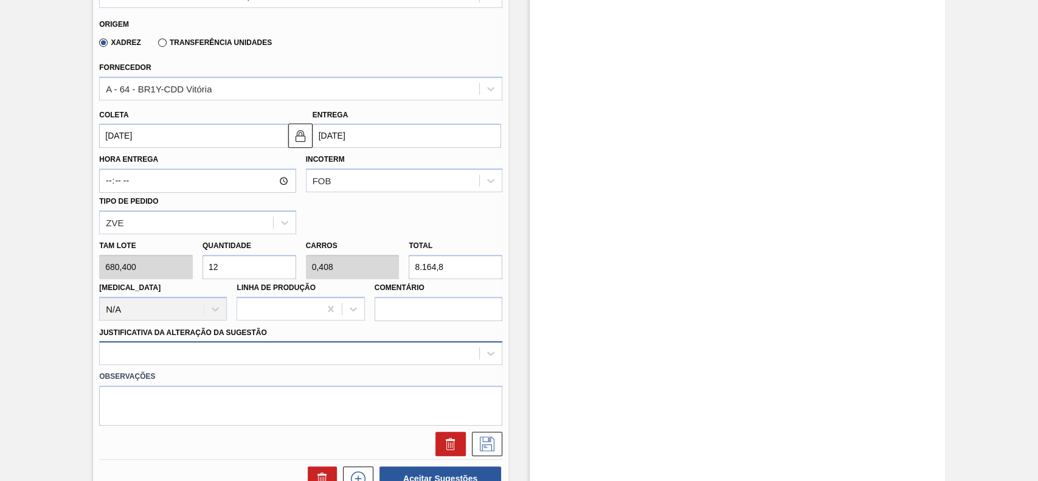
click at [273, 362] on div at bounding box center [300, 353] width 403 height 24
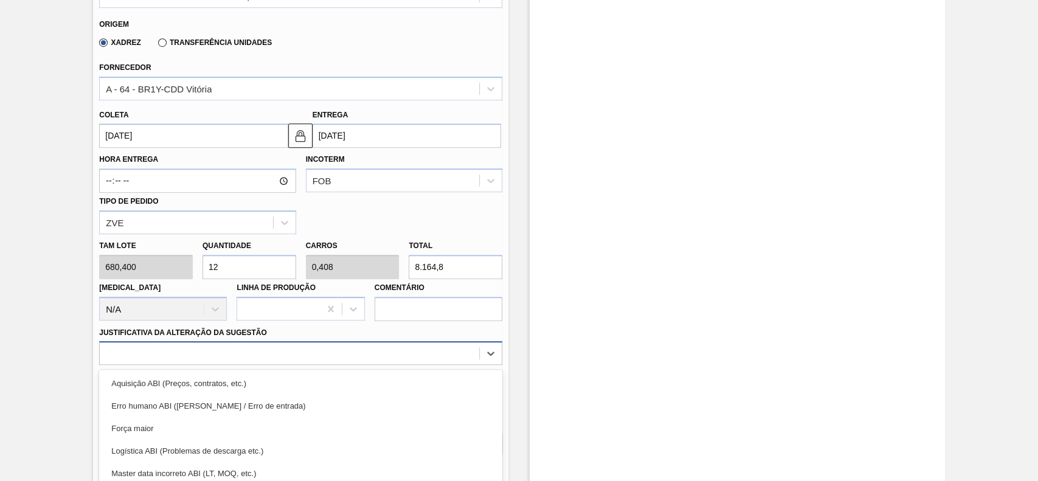
scroll to position [484, 0]
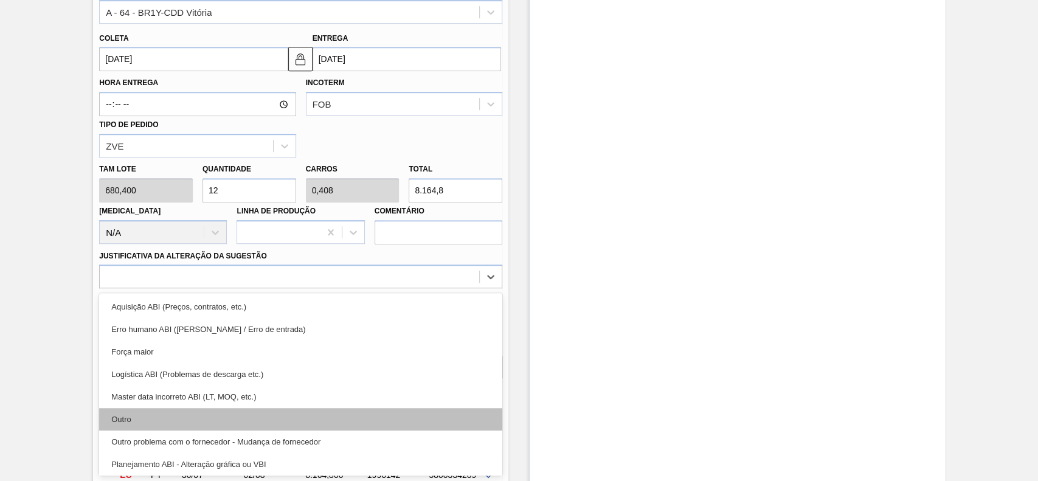
click at [179, 425] on div "Outro" at bounding box center [300, 419] width 403 height 22
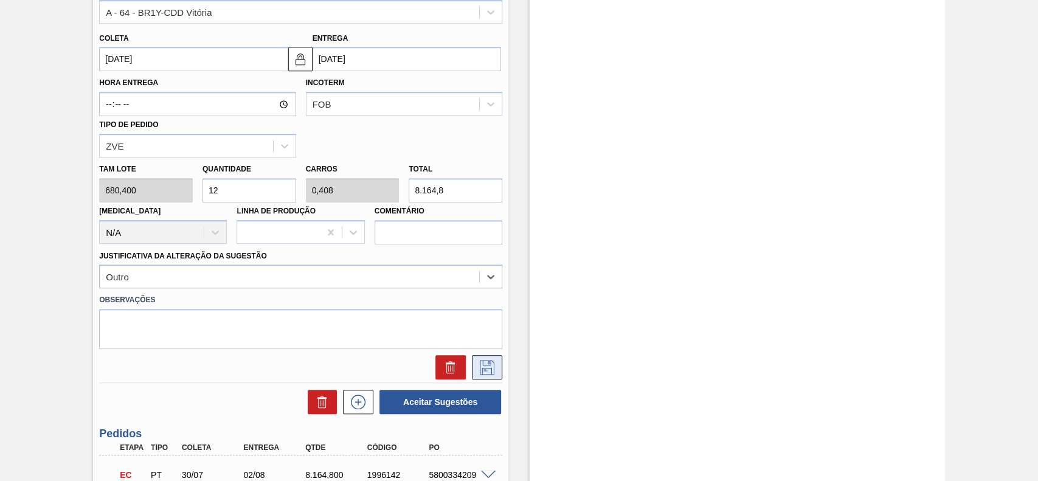
click at [496, 369] on button at bounding box center [487, 367] width 30 height 24
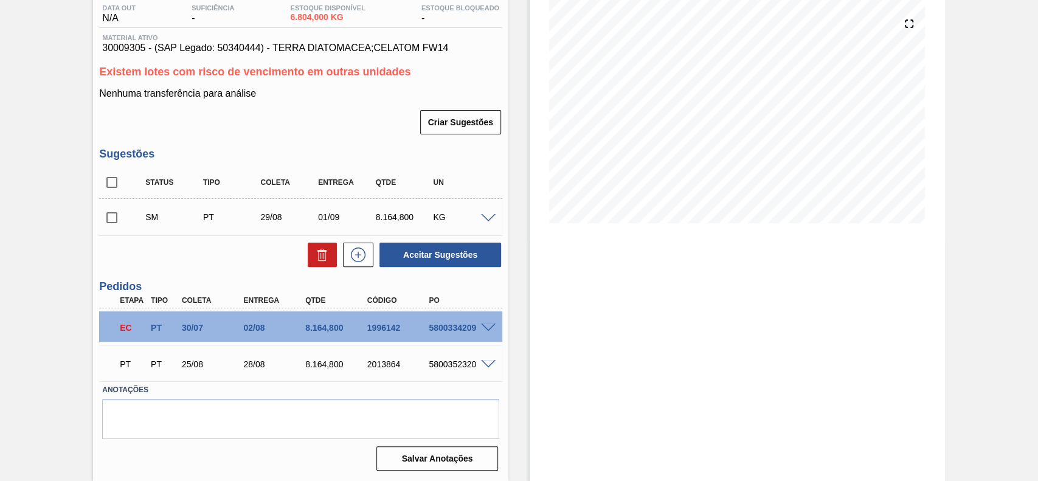
scroll to position [133, 0]
click at [110, 221] on input "checkbox" at bounding box center [112, 218] width 26 height 26
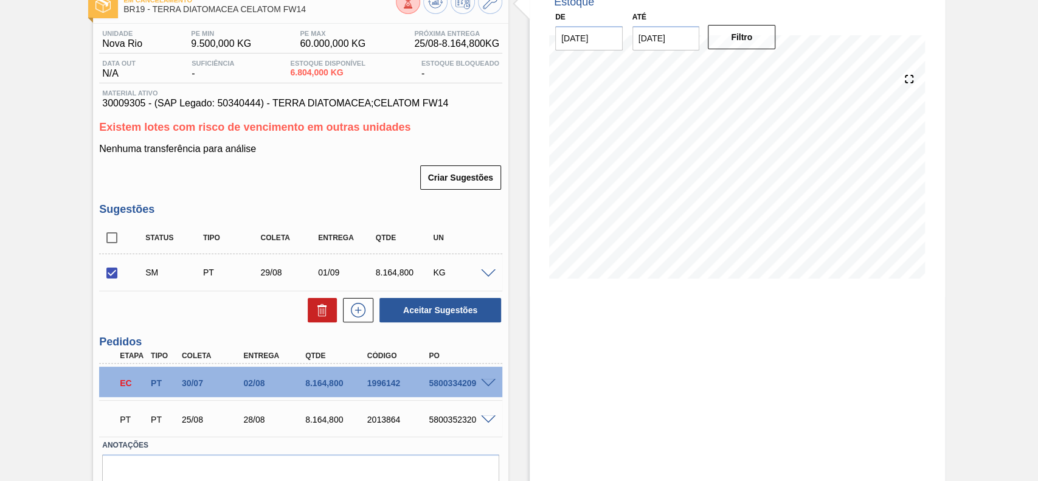
scroll to position [52, 0]
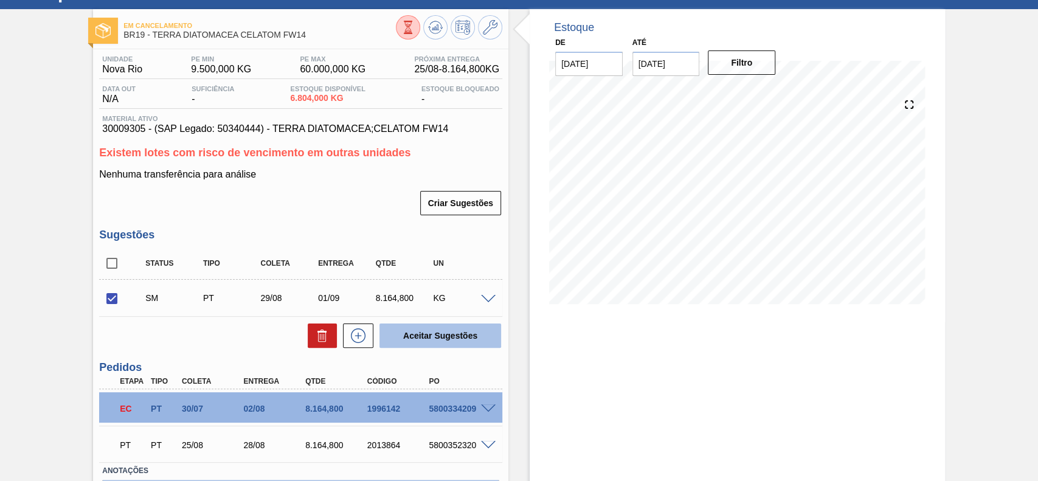
click at [454, 335] on button "Aceitar Sugestões" at bounding box center [440, 335] width 122 height 24
checkbox input "false"
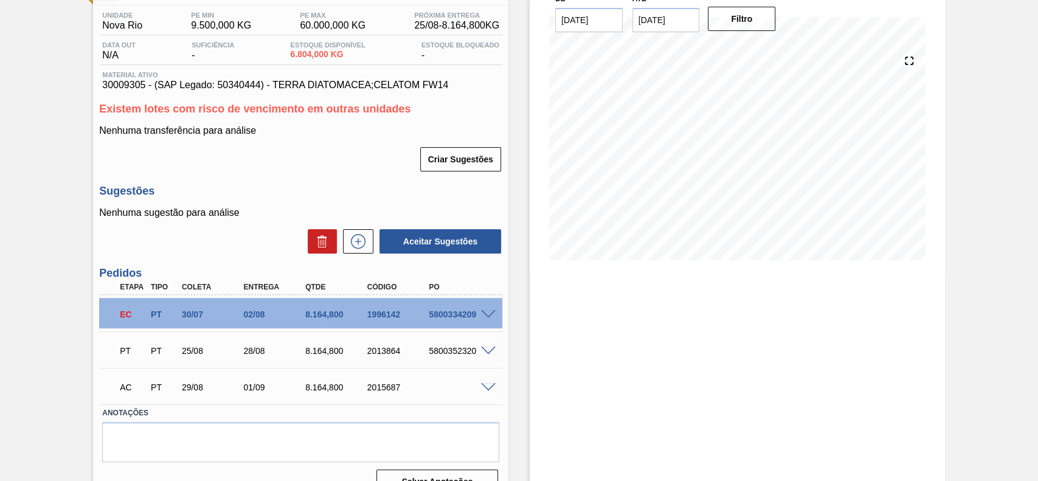
scroll to position [119, 0]
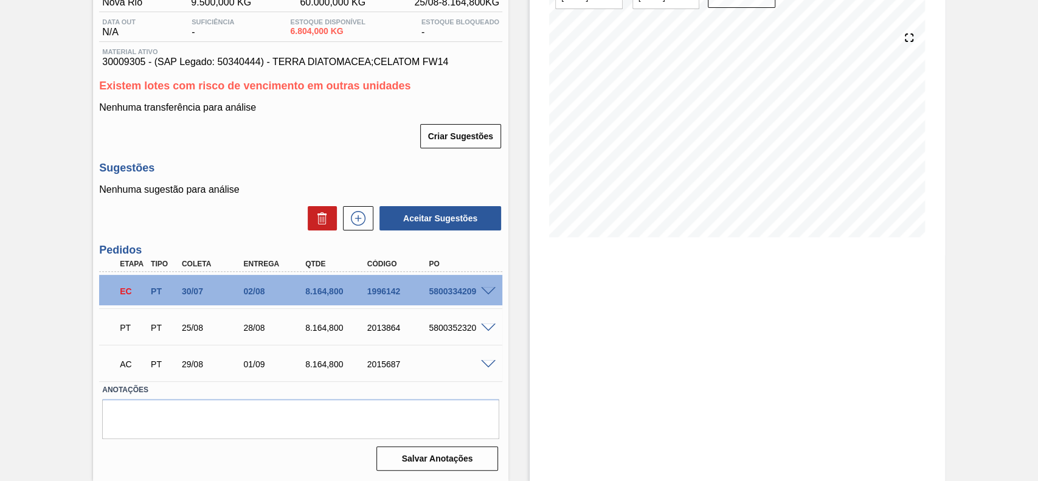
click at [486, 362] on span at bounding box center [488, 364] width 15 height 9
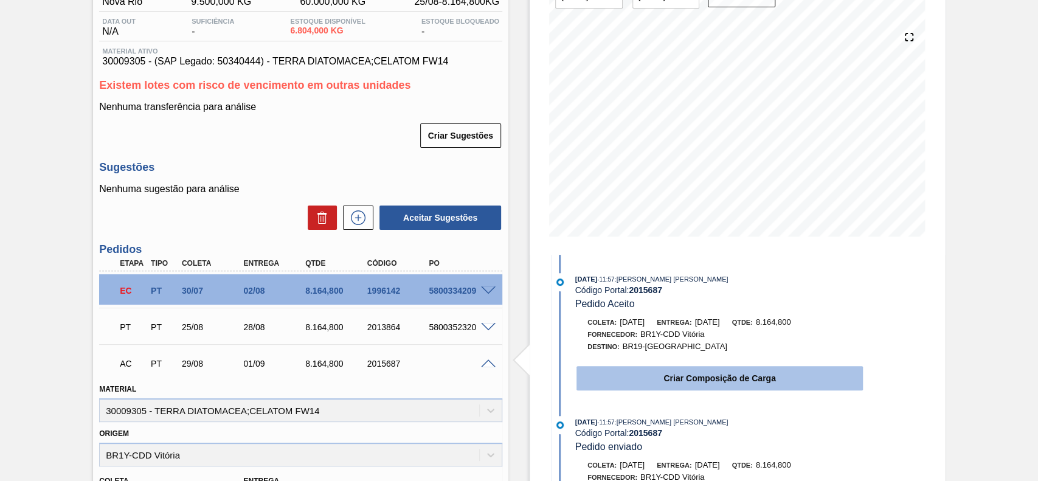
click at [679, 377] on button "Criar Composição de Carga" at bounding box center [719, 378] width 286 height 24
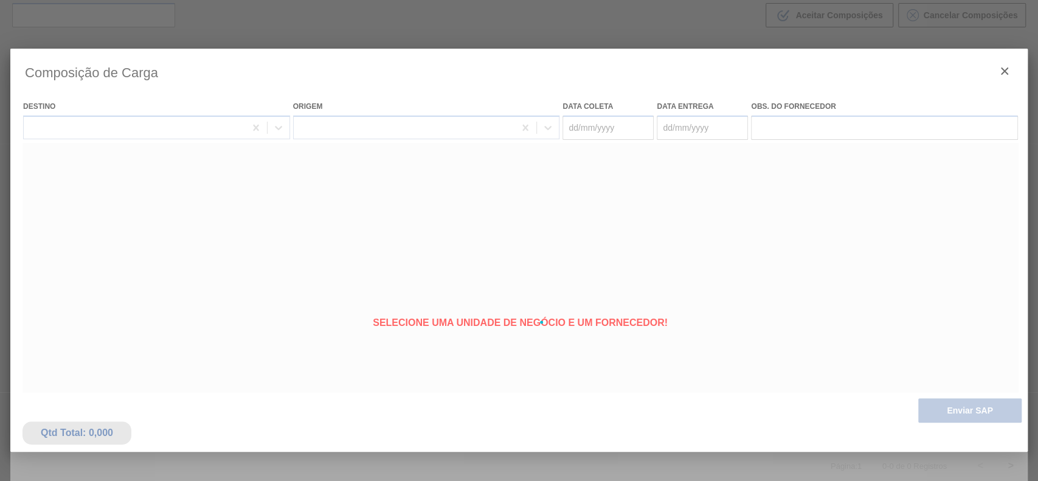
scroll to position [88, 0]
type coleta "[DATE]"
type entrega "[DATE]"
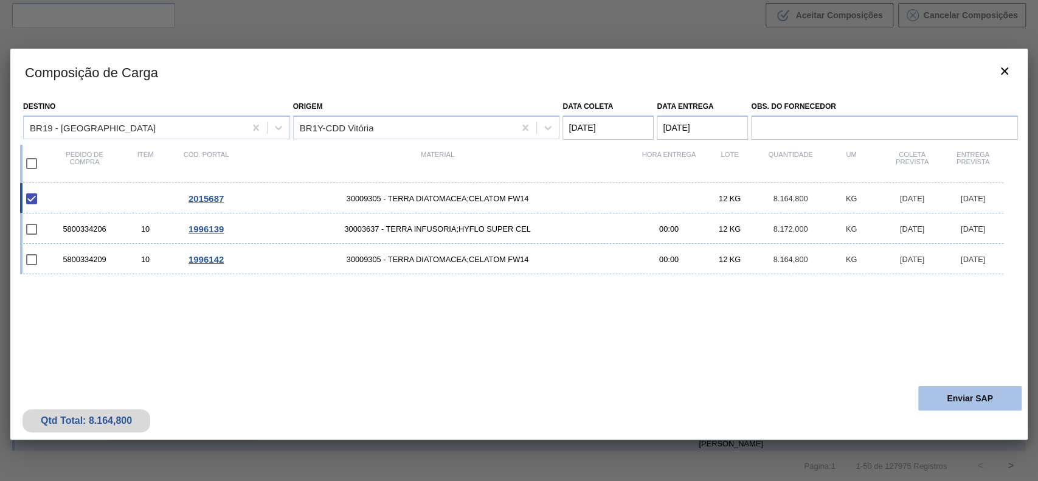
click at [954, 401] on button "Enviar SAP" at bounding box center [969, 398] width 103 height 24
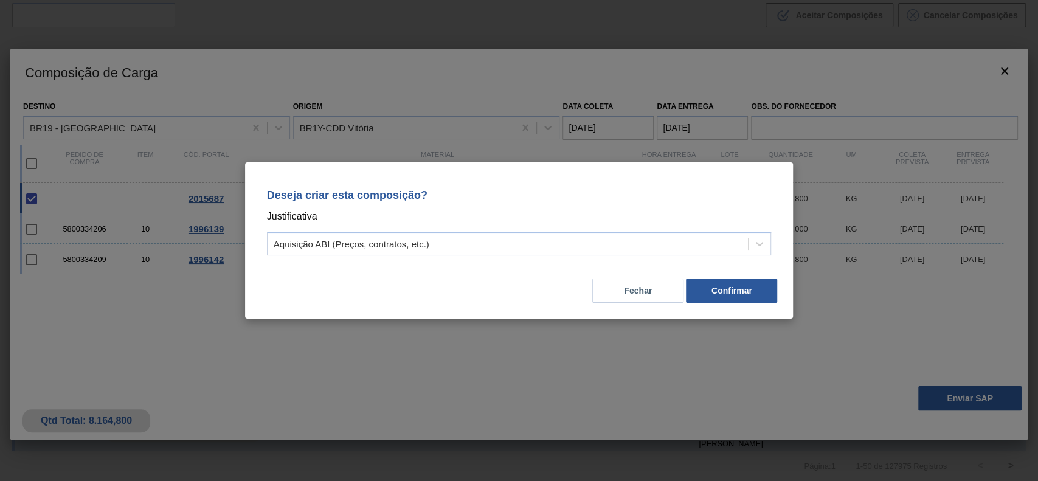
drag, startPoint x: 444, startPoint y: 240, endPoint x: 396, endPoint y: 255, distance: 51.1
click at [443, 239] on div "Aquisição ABI (Preços, contratos, etc.)" at bounding box center [507, 244] width 481 height 18
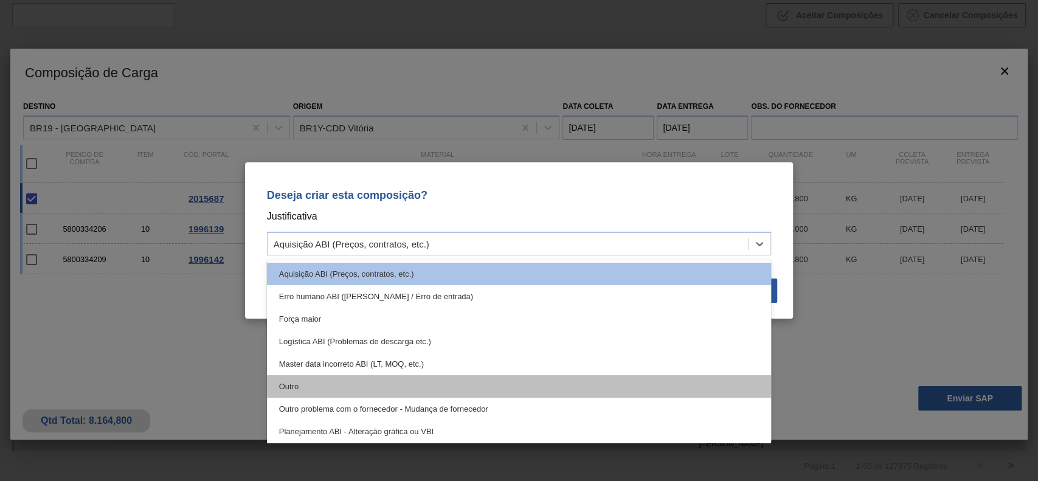
click at [323, 396] on div "Outro" at bounding box center [519, 386] width 505 height 22
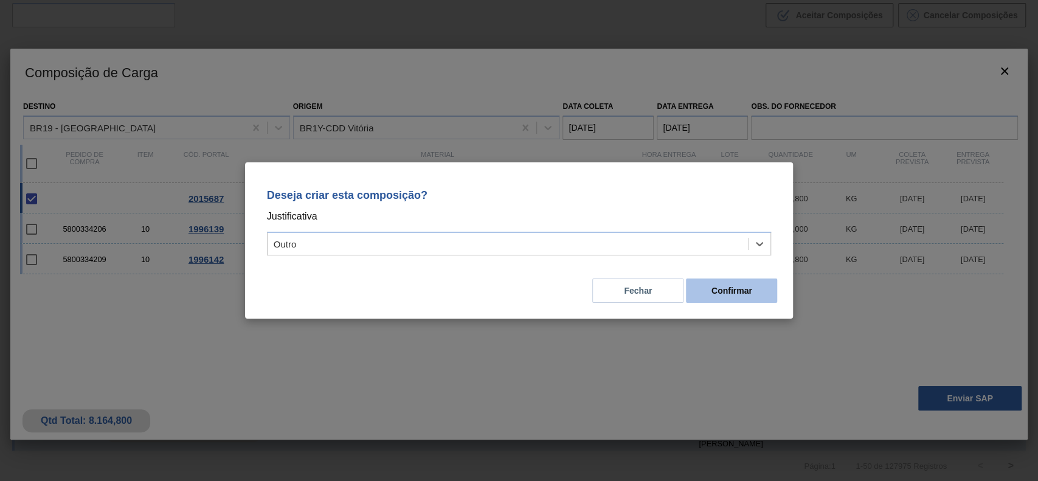
click at [712, 298] on button "Confirmar" at bounding box center [731, 290] width 91 height 24
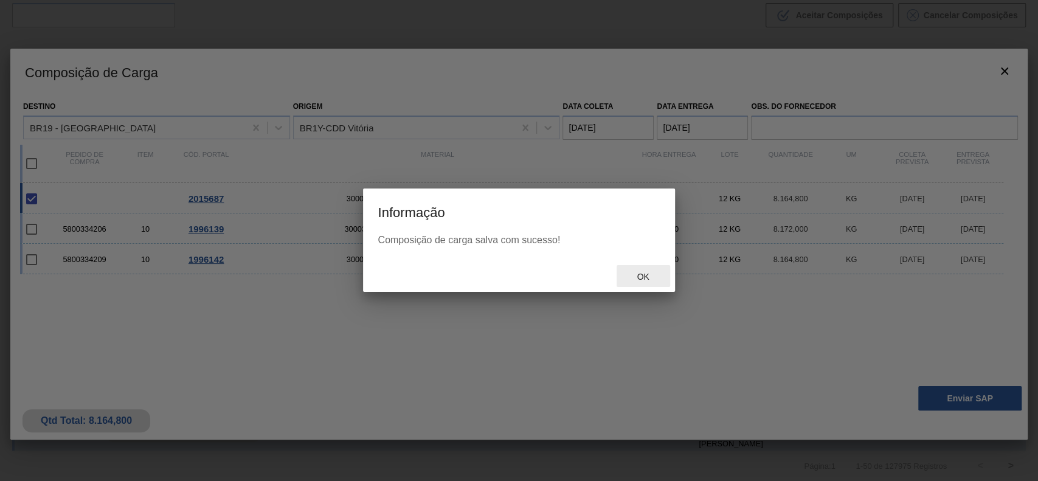
click at [657, 270] on div "Ok" at bounding box center [642, 276] width 53 height 22
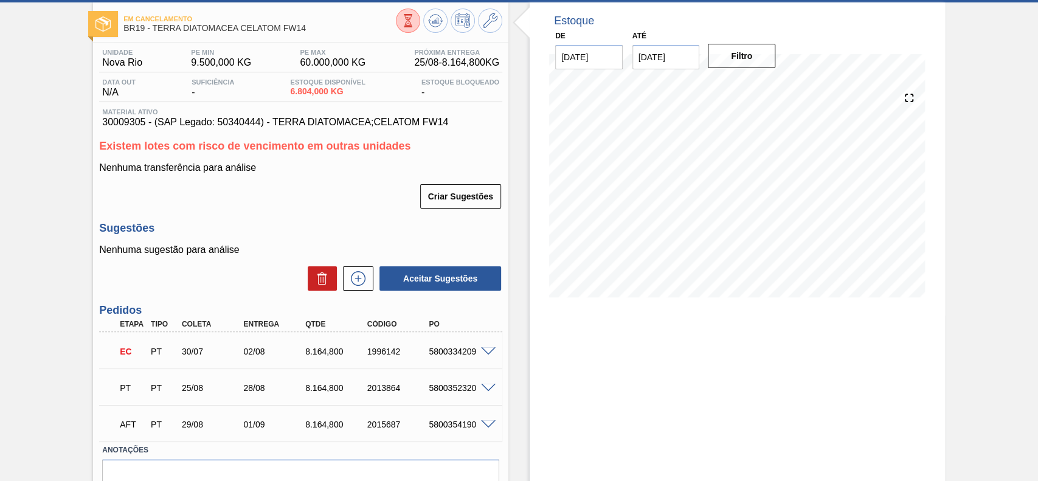
scroll to position [119, 0]
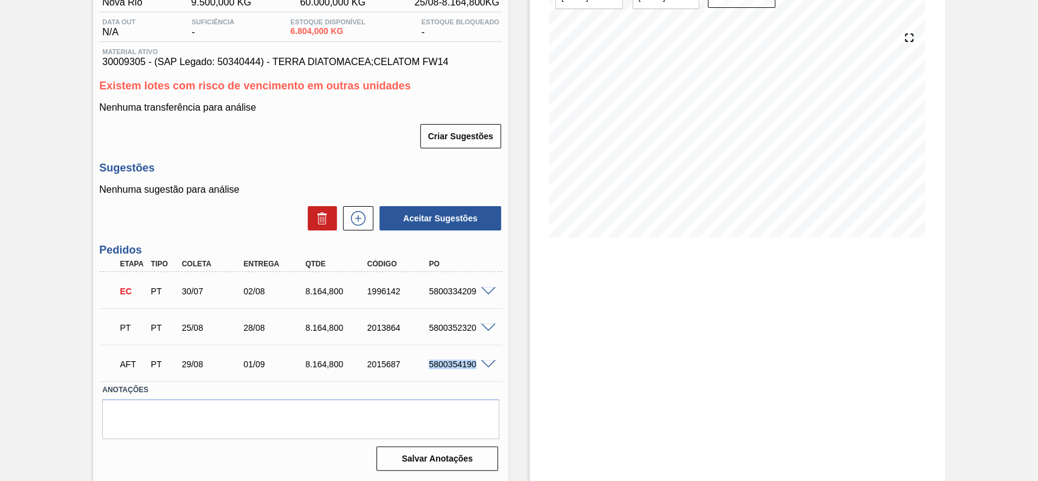
drag, startPoint x: 424, startPoint y: 367, endPoint x: 475, endPoint y: 370, distance: 51.2
click at [475, 370] on div "AFT PT 29/08 01/09 8.164,[PHONE_NUMBER] 5800354190" at bounding box center [297, 363] width 371 height 24
copy div "5800354190"
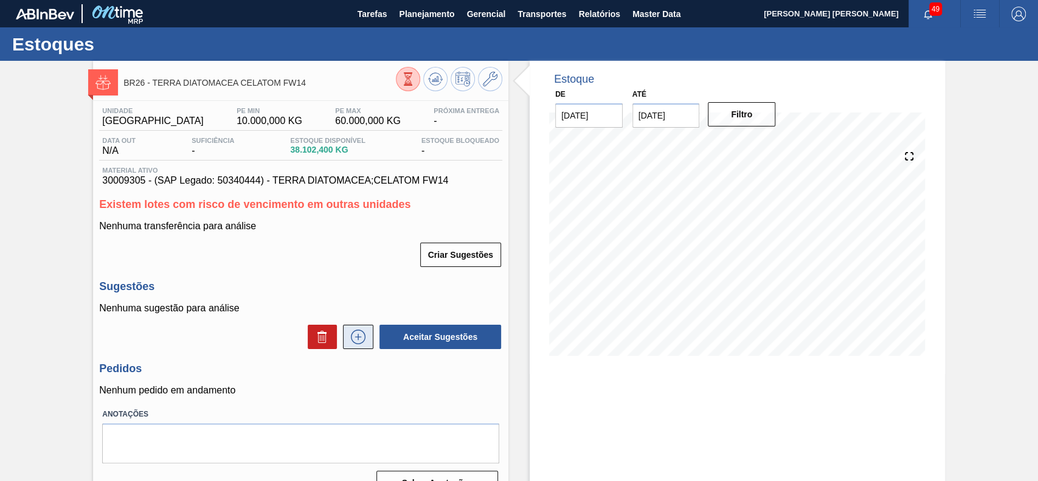
click at [357, 343] on icon at bounding box center [357, 336] width 19 height 15
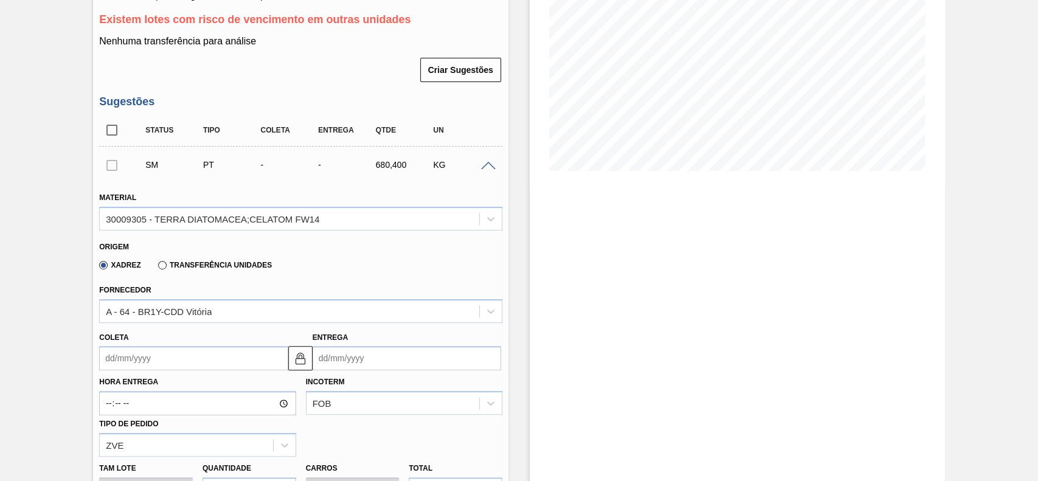
scroll to position [243, 0]
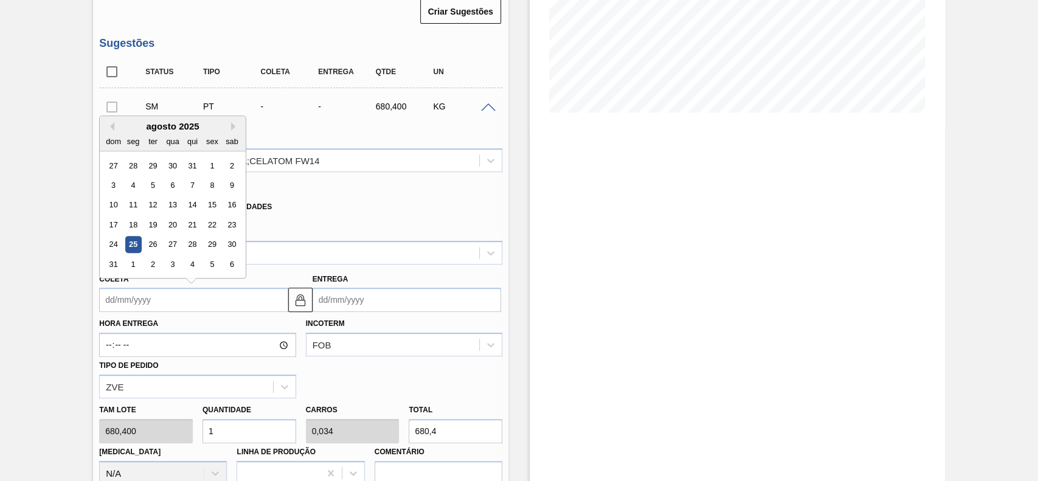
click at [169, 305] on input "Coleta" at bounding box center [193, 300] width 188 height 24
click at [210, 246] on div "29" at bounding box center [212, 244] width 16 height 16
type input "[DATE]"
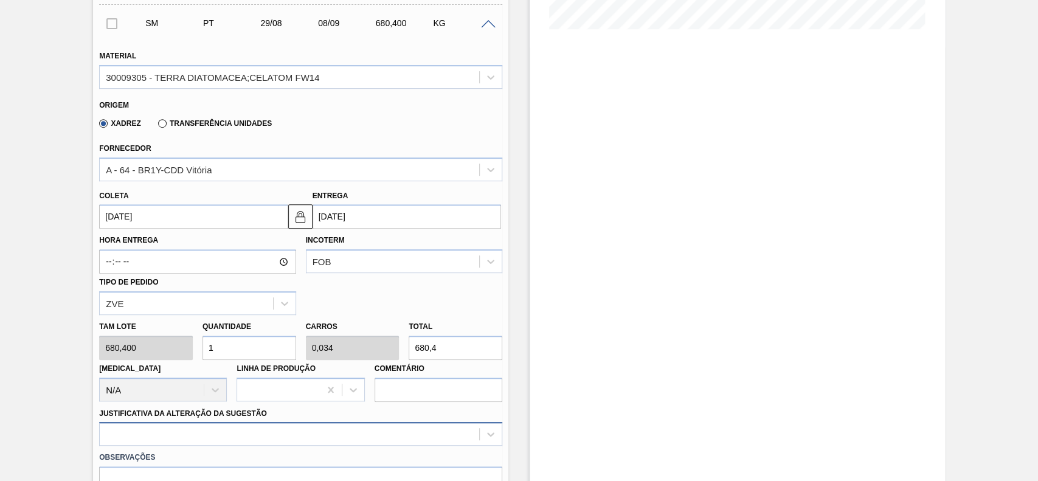
scroll to position [405, 0]
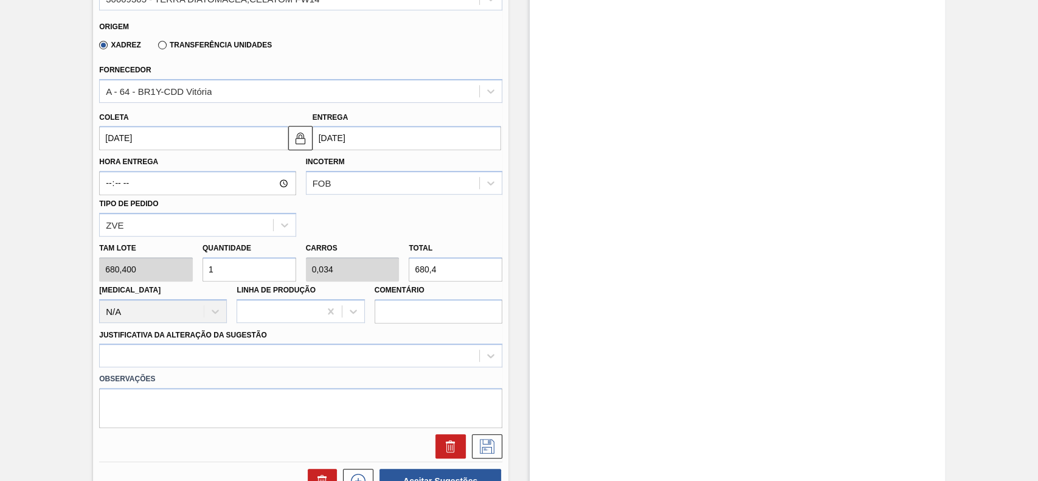
click at [230, 263] on input "1" at bounding box center [249, 269] width 94 height 24
type input "4"
type input "0,136"
type input "2.721,6"
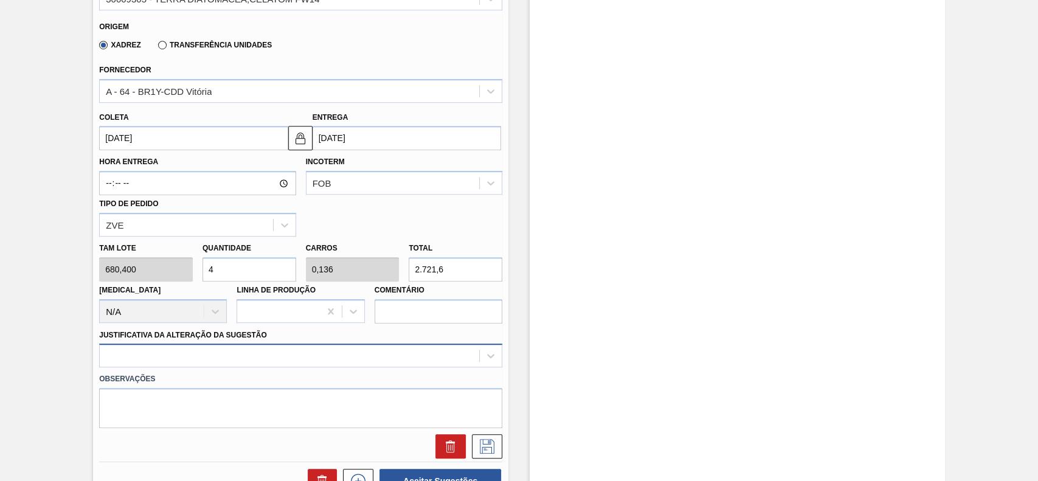
type input "4"
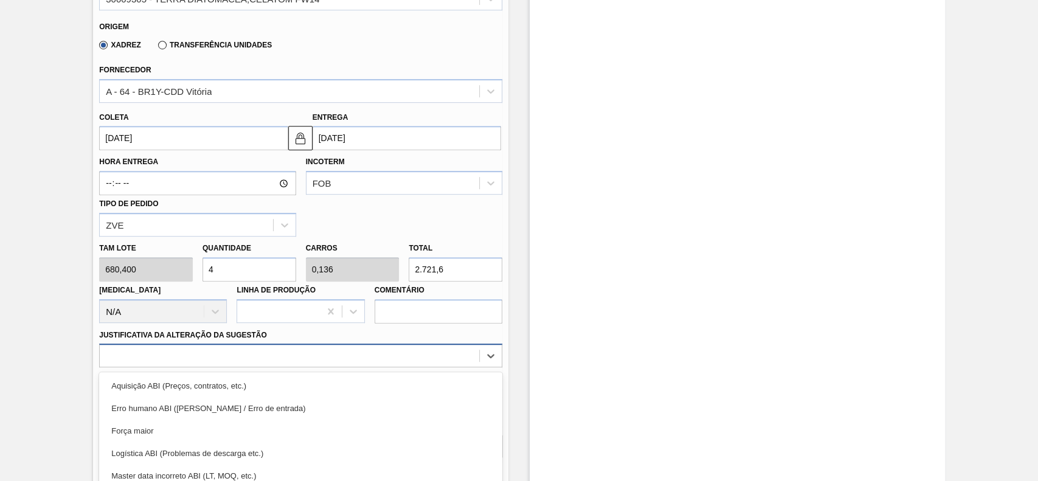
click at [238, 352] on div "option Força maior focused, 3 of 18. 18 results available. Use Up and Down to c…" at bounding box center [300, 355] width 403 height 24
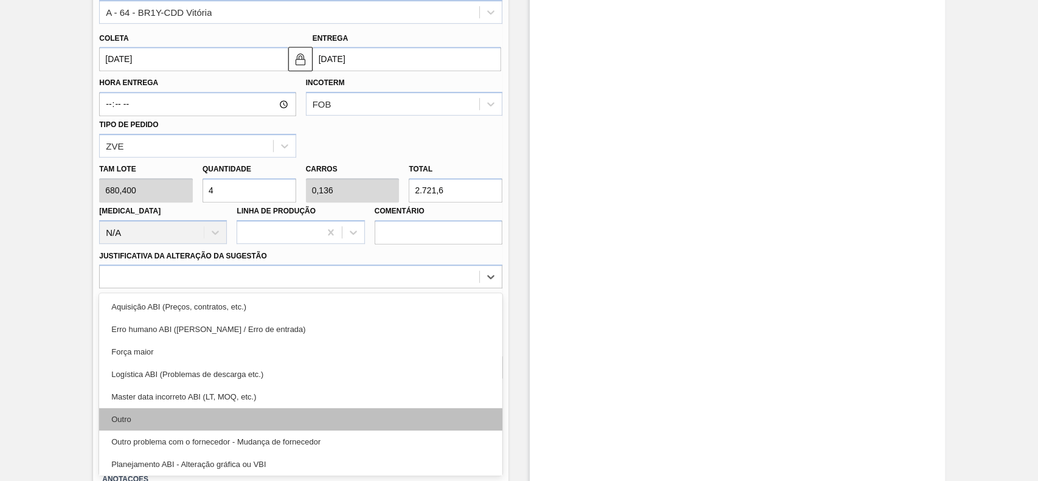
click at [171, 427] on div "Outro" at bounding box center [300, 419] width 403 height 22
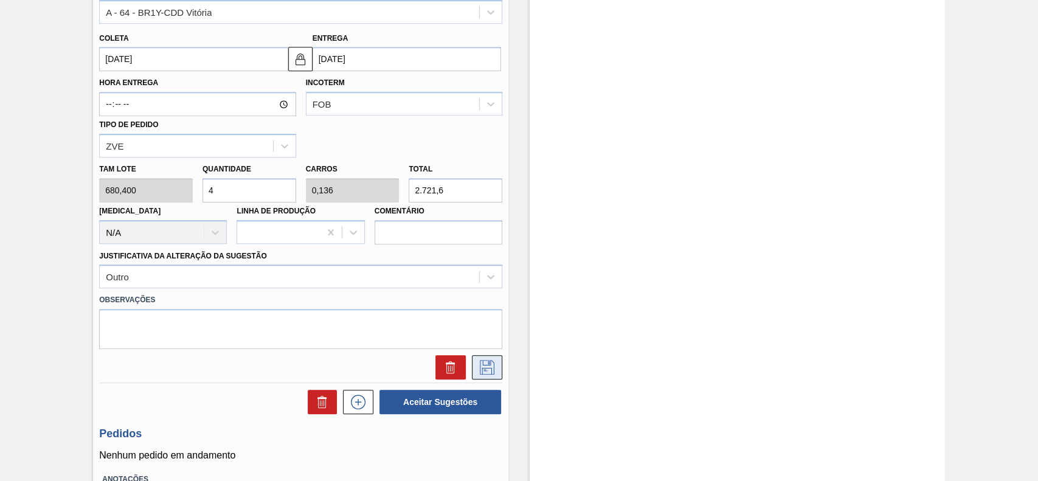
click at [497, 372] on button at bounding box center [487, 367] width 30 height 24
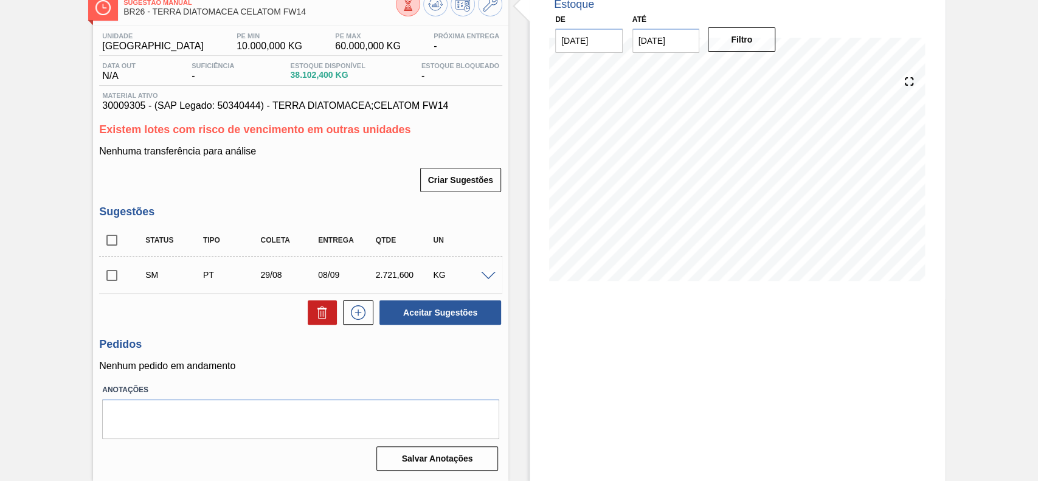
scroll to position [76, 0]
click at [111, 273] on input "checkbox" at bounding box center [112, 276] width 26 height 26
click at [452, 314] on button "Aceitar Sugestões" at bounding box center [440, 312] width 122 height 24
checkbox input "false"
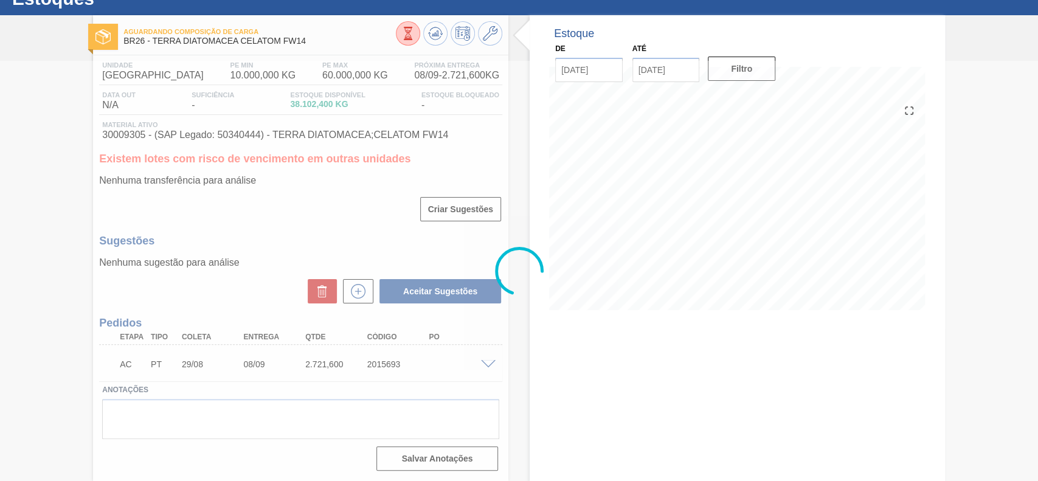
scroll to position [46, 0]
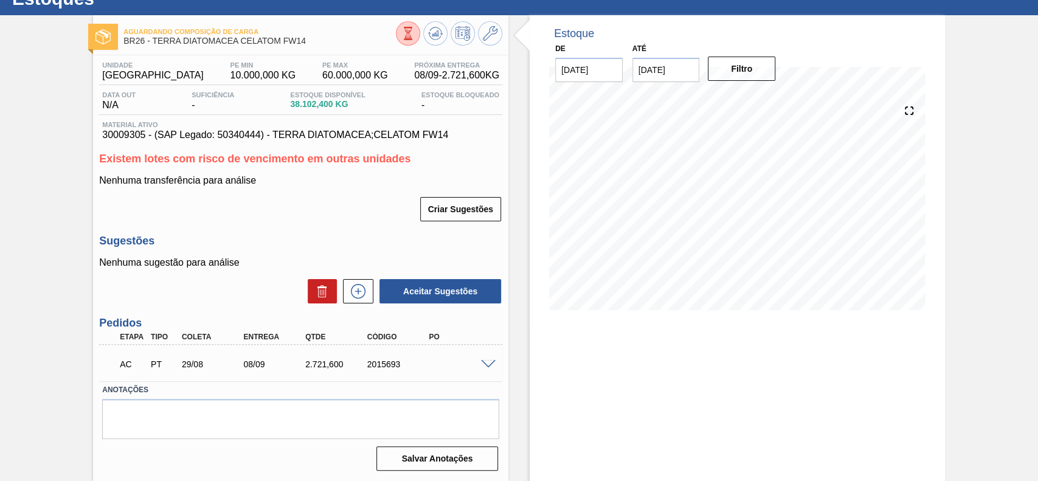
click at [483, 368] on div "AC PT 29/08 08/09 2.721,[PHONE_NUMBER]" at bounding box center [300, 363] width 403 height 30
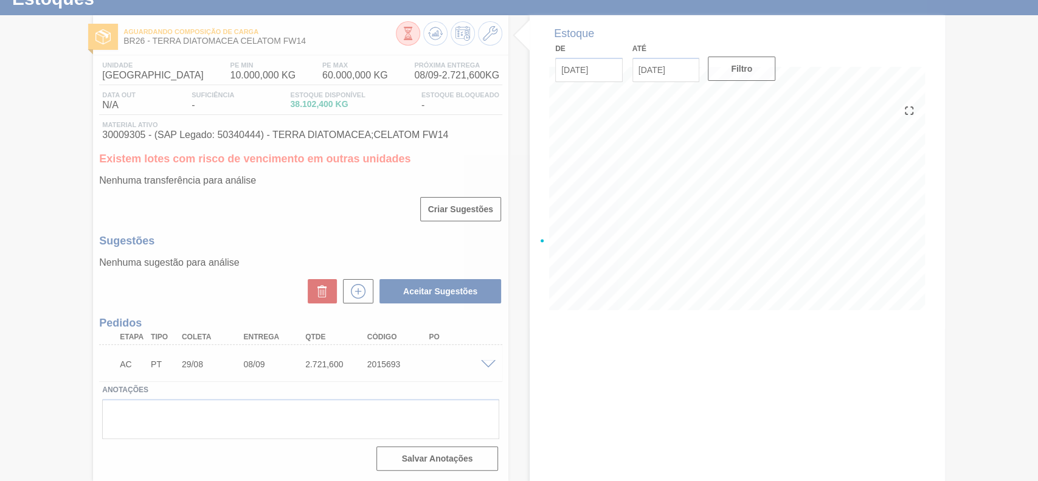
click at [486, 362] on div at bounding box center [519, 240] width 1038 height 481
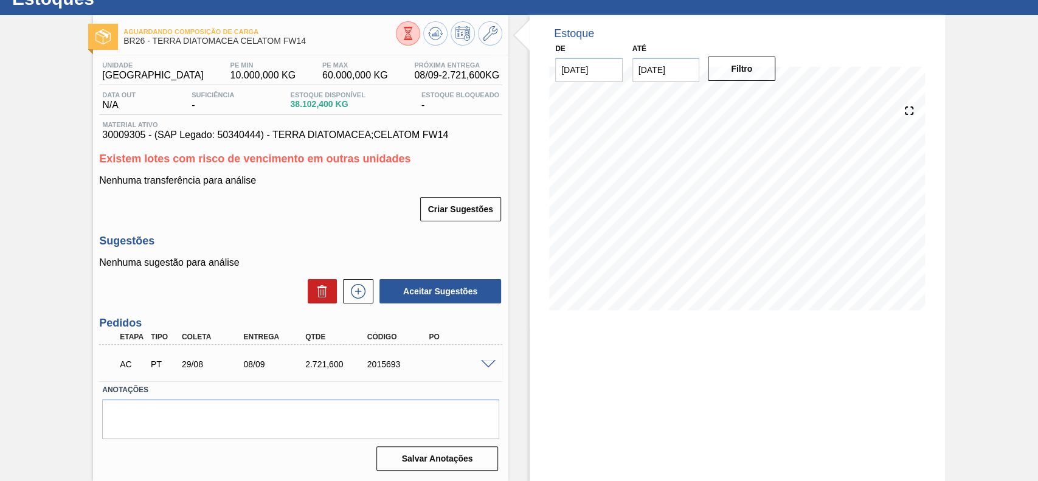
click at [488, 364] on span at bounding box center [488, 364] width 15 height 9
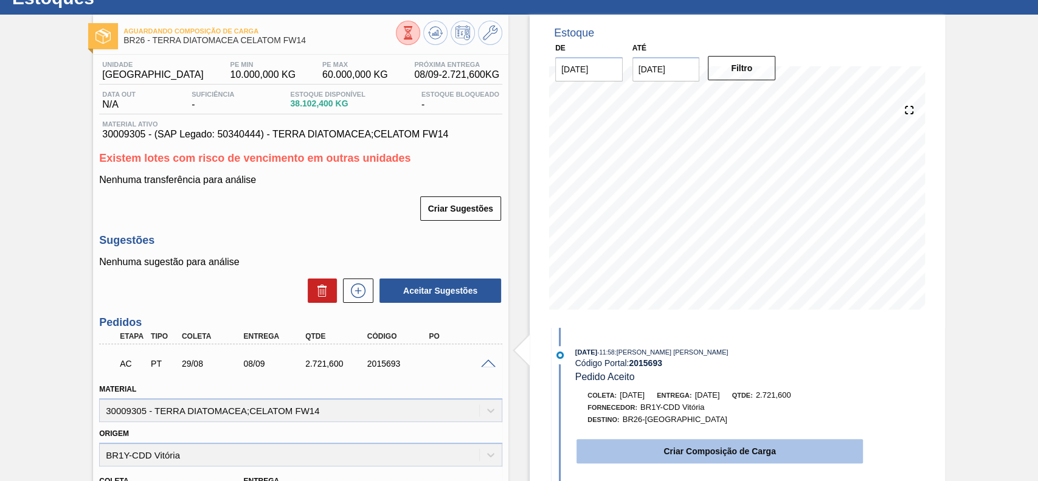
click at [671, 451] on button "Criar Composição de Carga" at bounding box center [719, 451] width 286 height 24
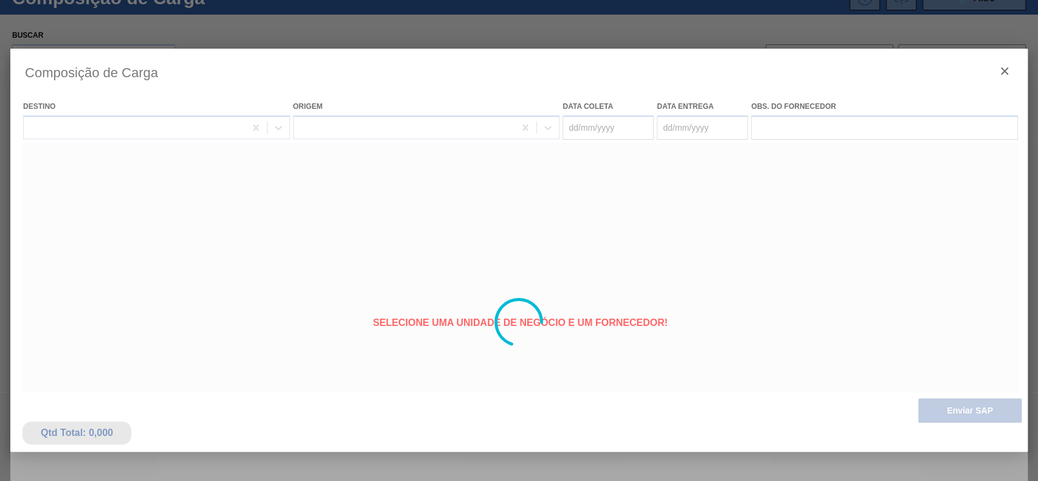
type coleta "[DATE]"
type entrega "[DATE]"
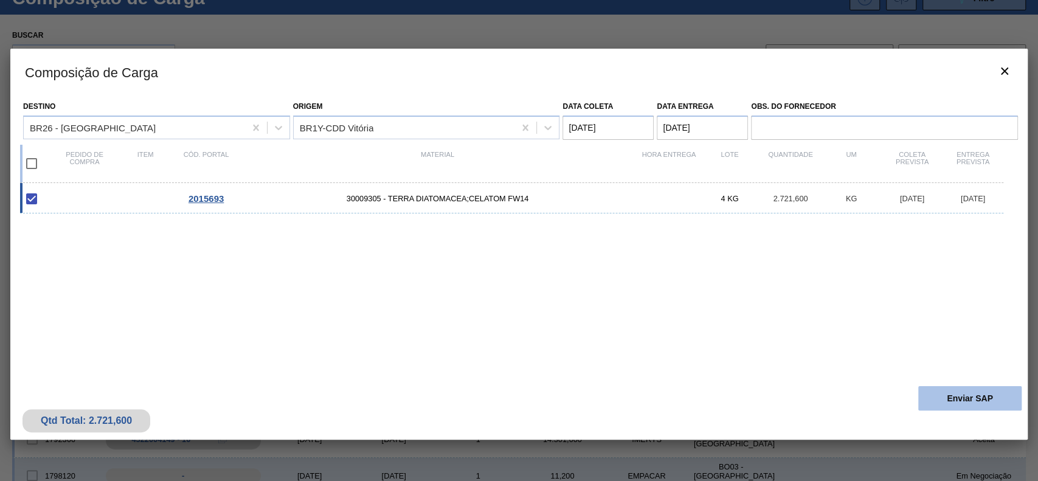
click at [943, 386] on button "Enviar SAP" at bounding box center [969, 398] width 103 height 24
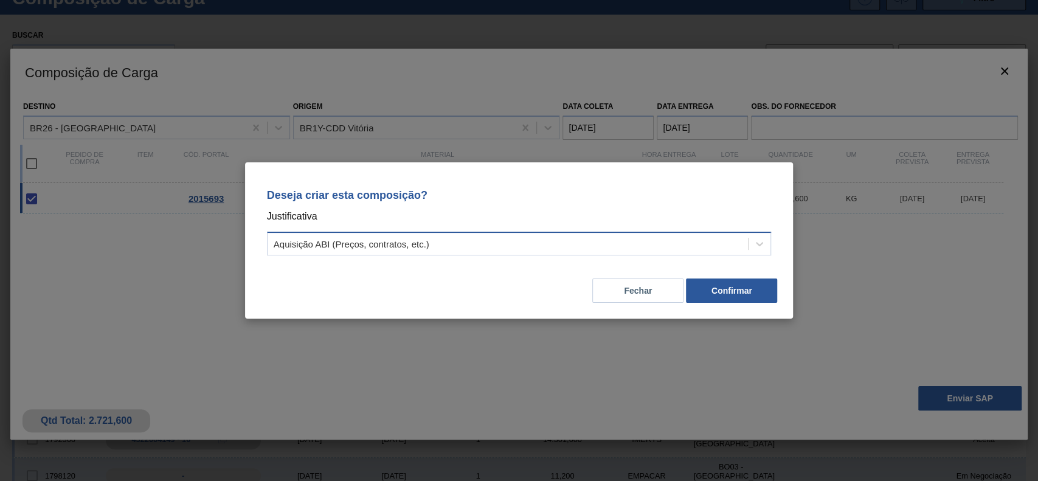
click at [433, 244] on div "Aquisição ABI (Preços, contratos, etc.)" at bounding box center [507, 244] width 481 height 18
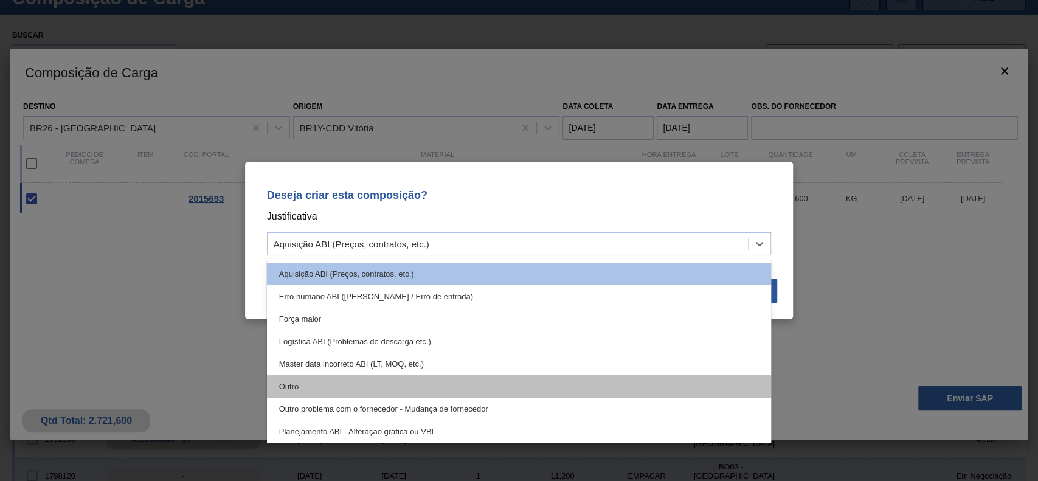
click at [332, 378] on div "Outro" at bounding box center [519, 386] width 505 height 22
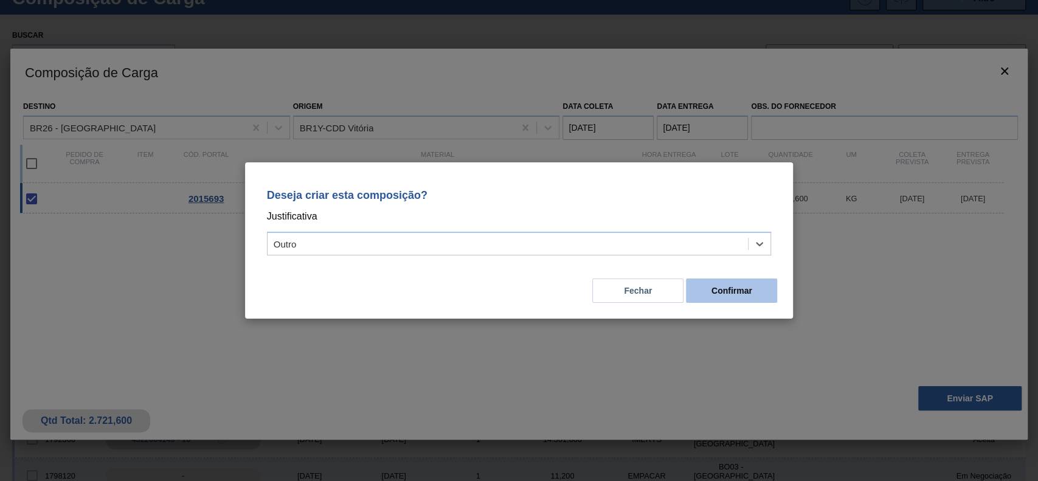
click at [748, 289] on button "Confirmar" at bounding box center [731, 290] width 91 height 24
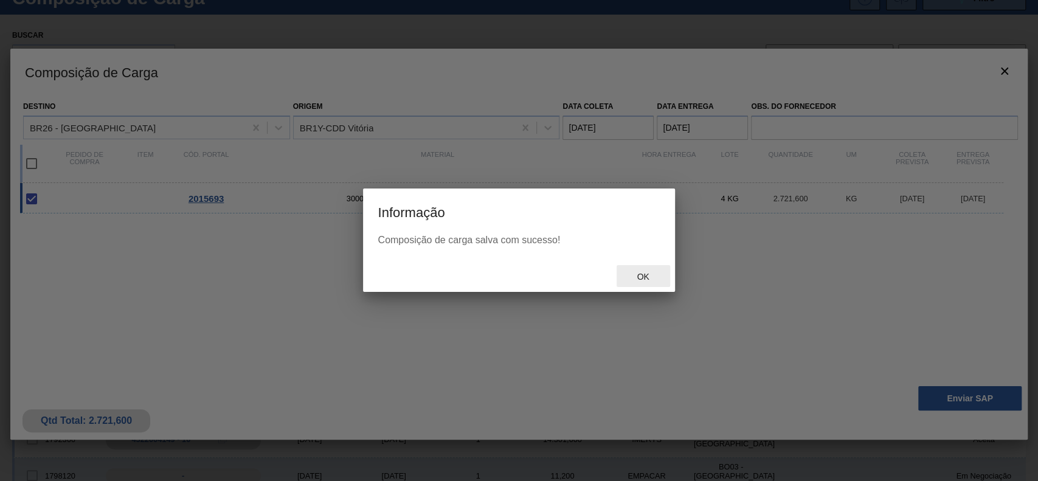
click at [631, 285] on div "Ok" at bounding box center [642, 276] width 53 height 22
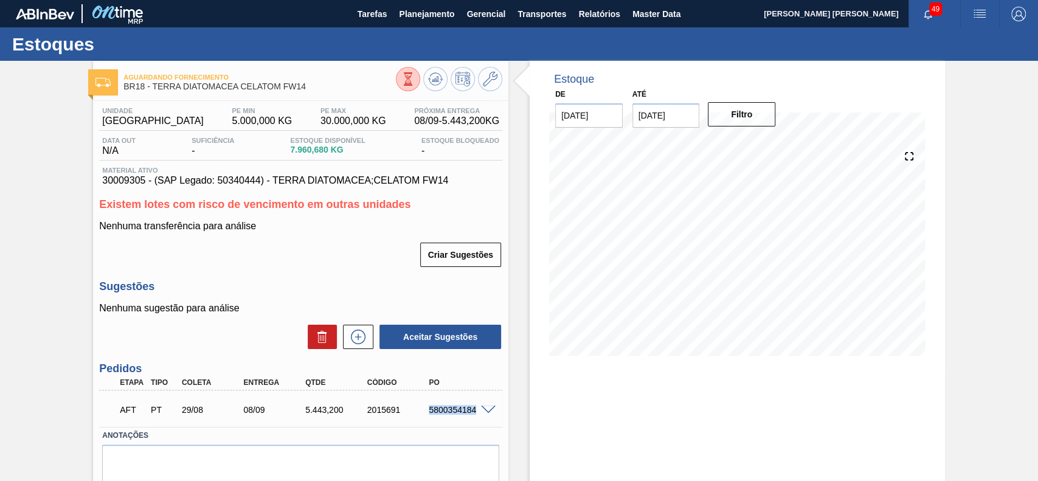
drag, startPoint x: 427, startPoint y: 415, endPoint x: 476, endPoint y: 422, distance: 49.2
click at [476, 422] on div "AFT PT 29/08 08/09 5.443,[PHONE_NUMBER] 5800354184" at bounding box center [300, 408] width 403 height 30
drag, startPoint x: 428, startPoint y: 413, endPoint x: 492, endPoint y: 421, distance: 64.9
click at [492, 421] on div "AFT PT 29/08 08/09 2.721,[PHONE_NUMBER] 5800354187" at bounding box center [300, 408] width 403 height 30
copy div "5800354187"
